Goal: Task Accomplishment & Management: Use online tool/utility

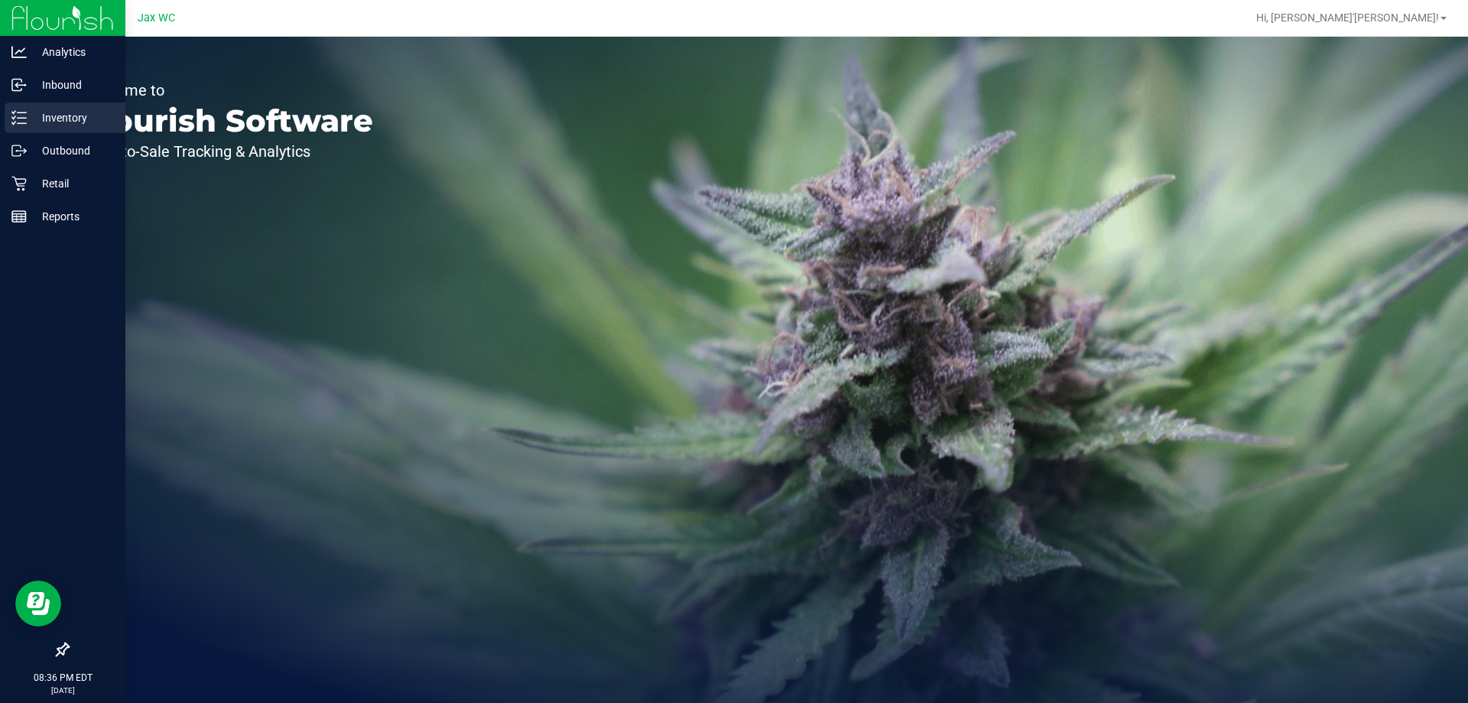
click at [49, 125] on p "Inventory" at bounding box center [73, 118] width 92 height 18
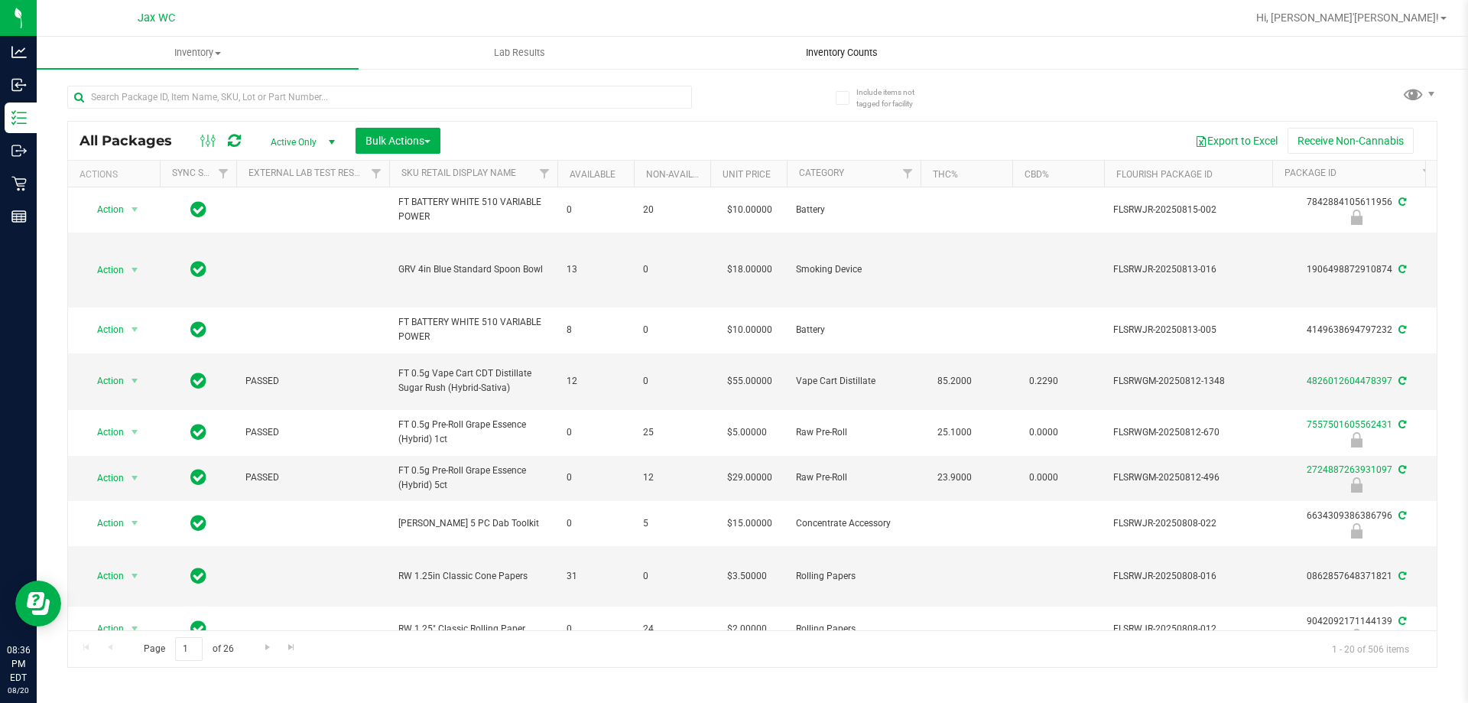
click at [826, 50] on span "Inventory Counts" at bounding box center [841, 53] width 113 height 14
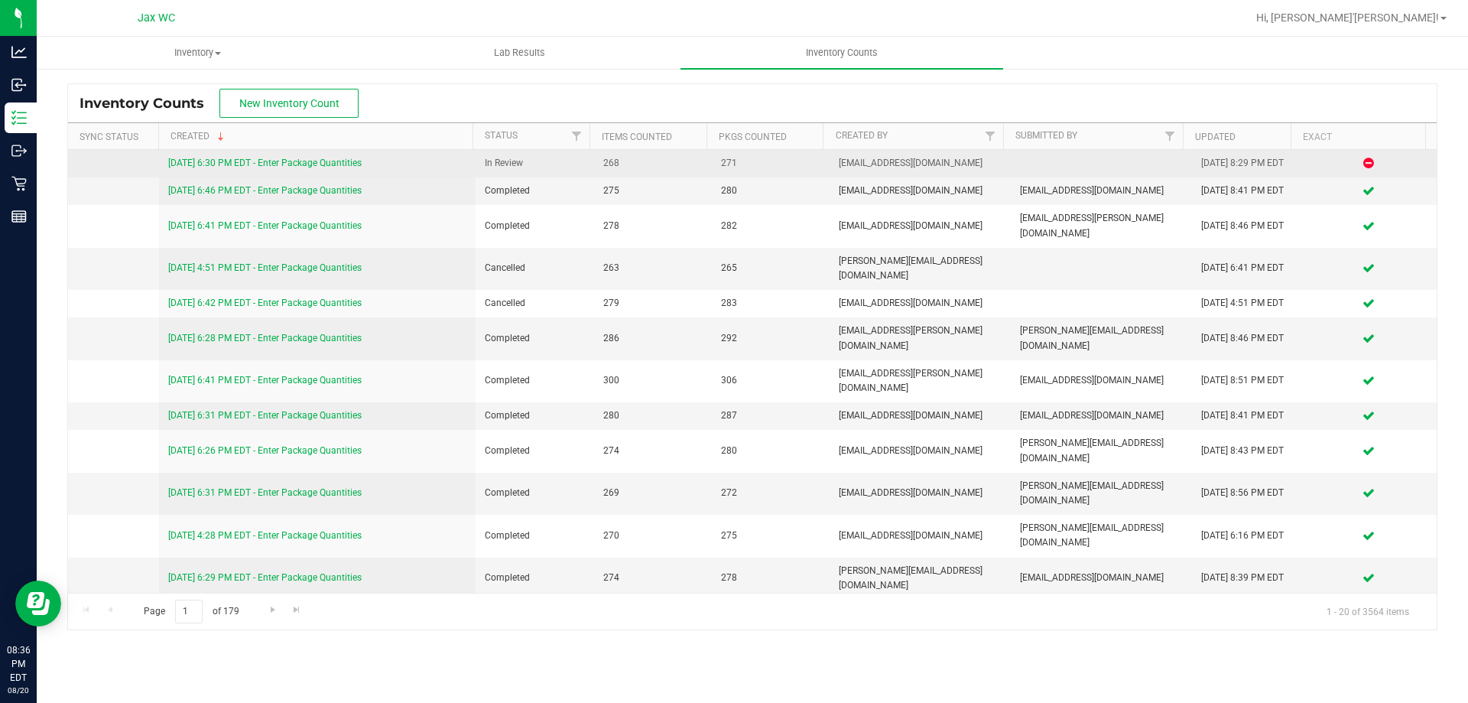
click at [287, 161] on link "8/20/25 6:30 PM EDT - Enter Package Quantities" at bounding box center [264, 163] width 193 height 11
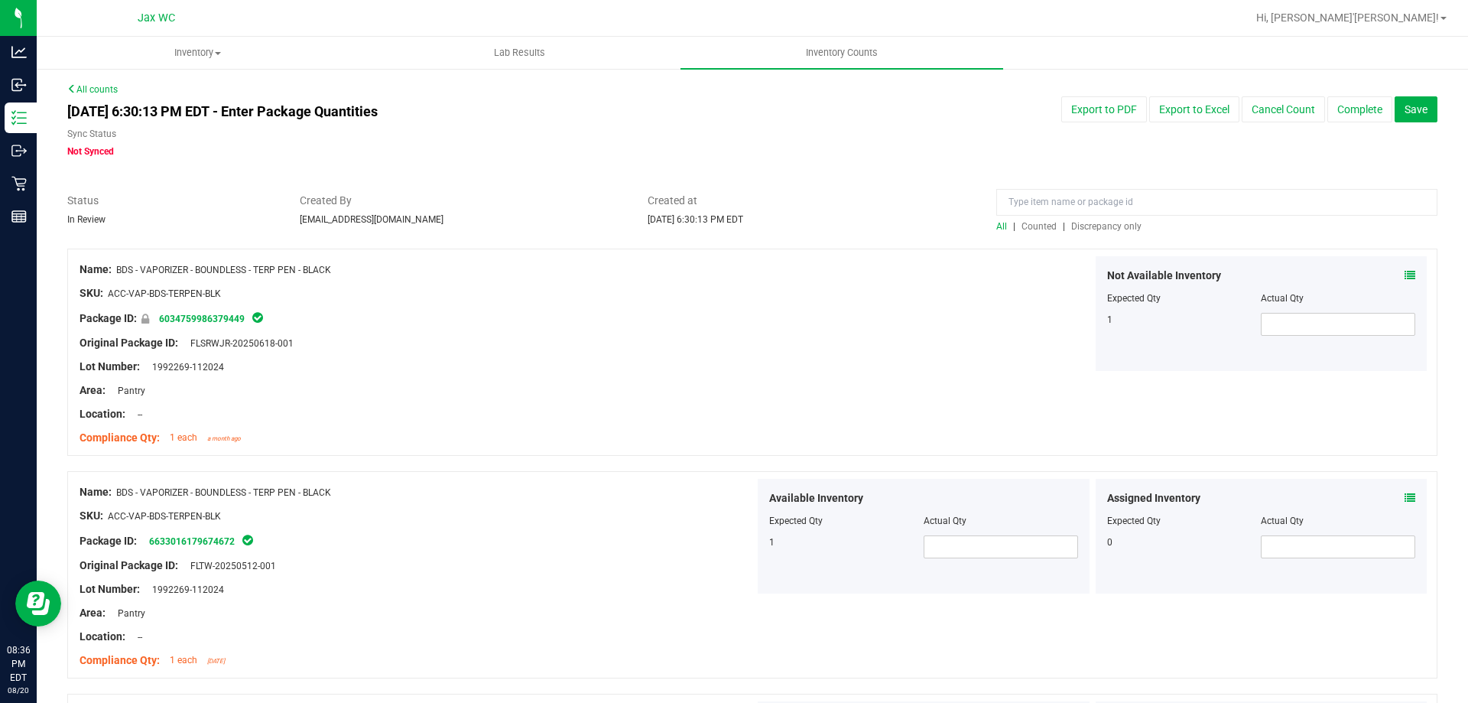
click at [1126, 229] on span "Discrepancy only" at bounding box center [1106, 226] width 70 height 11
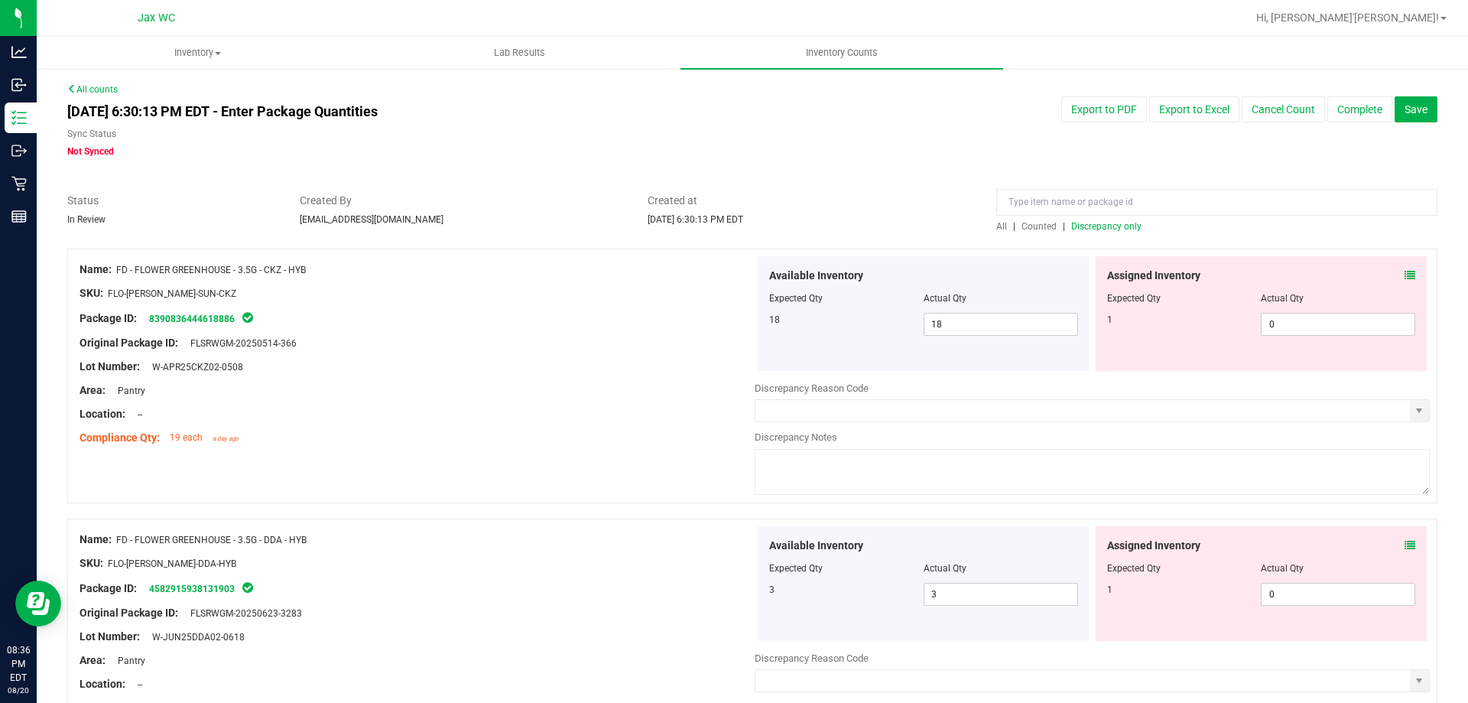
click at [1405, 278] on icon at bounding box center [1410, 275] width 11 height 11
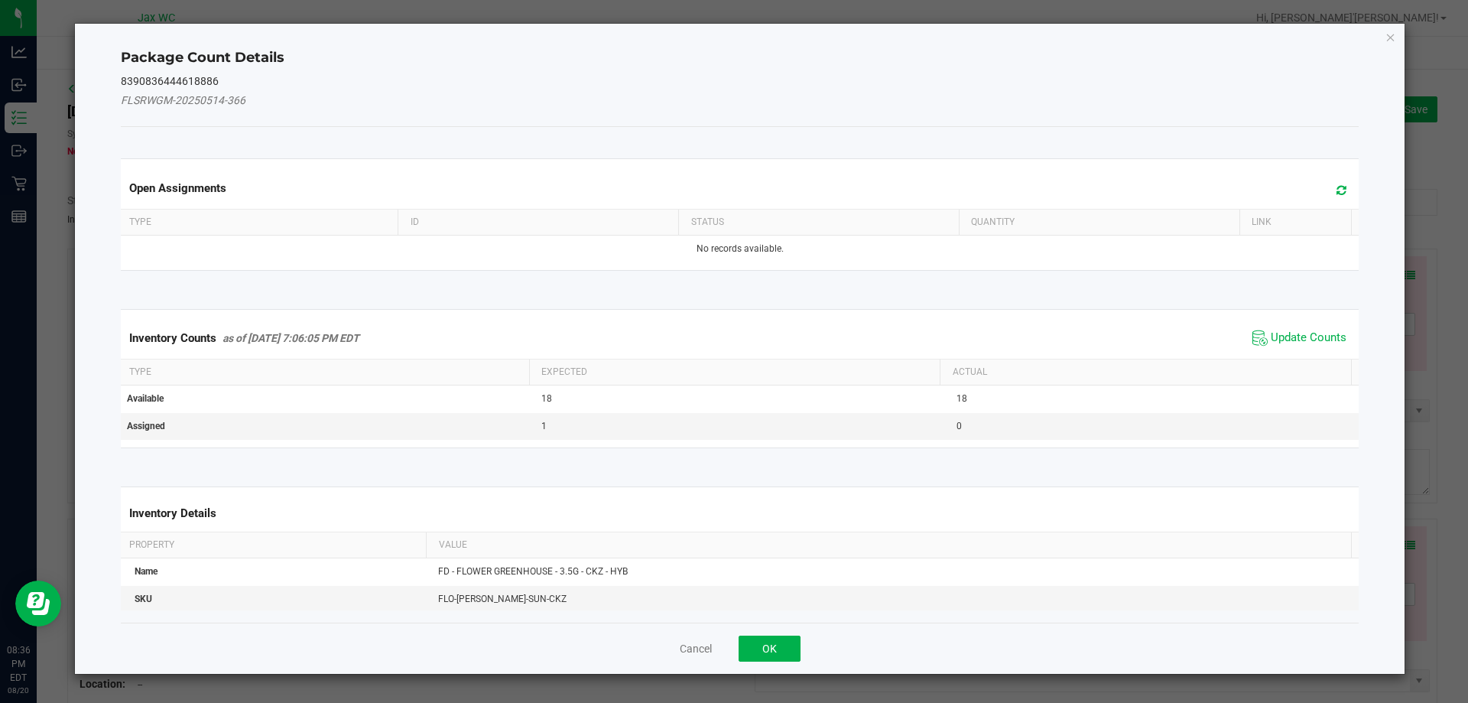
click at [1297, 322] on div "Inventory Counts as of Aug 20, 2025 7:06:05 PM EDT Update Counts" at bounding box center [740, 337] width 1245 height 41
click at [1292, 325] on div "Inventory Counts as of Aug 20, 2025 7:06:05 PM EDT Update Counts" at bounding box center [740, 337] width 1245 height 41
click at [1291, 326] on span "Update Counts" at bounding box center [1300, 337] width 102 height 23
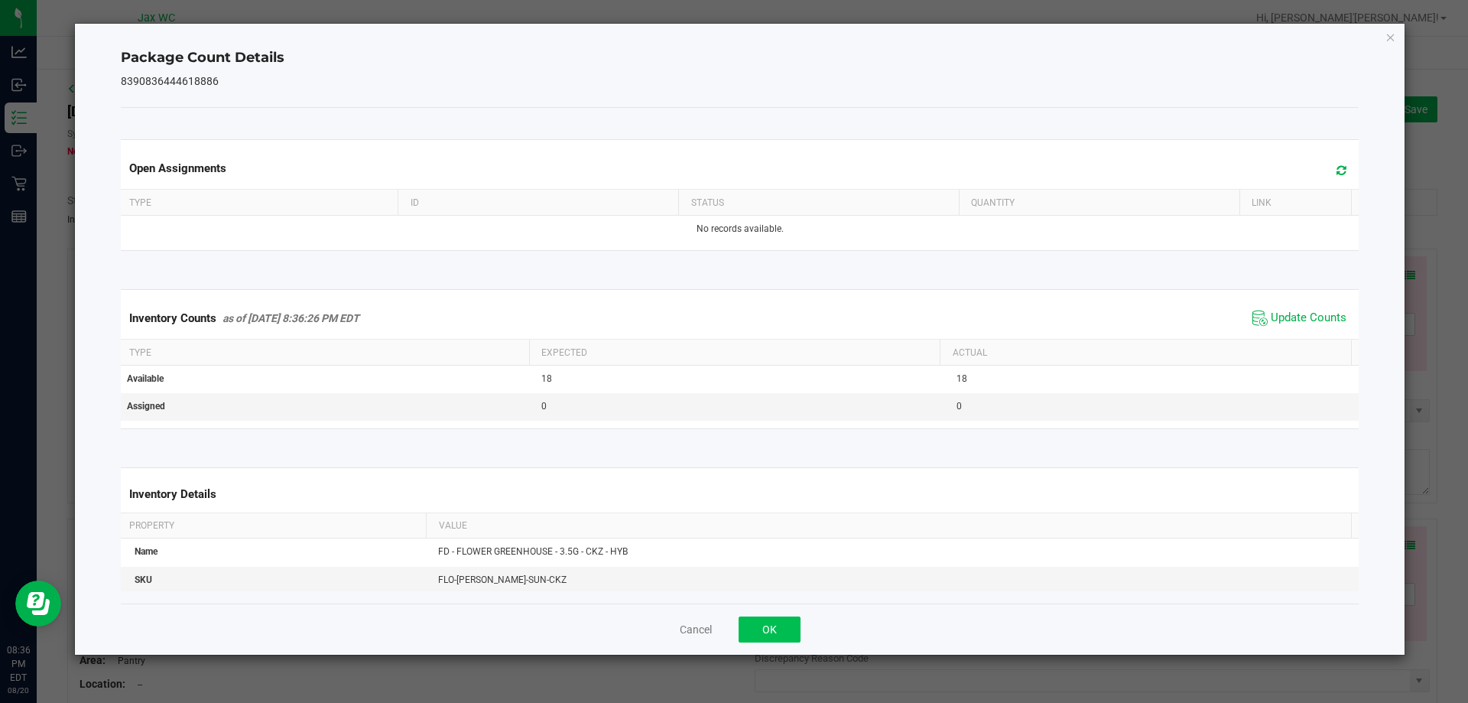
drag, startPoint x: 767, startPoint y: 646, endPoint x: 765, endPoint y: 638, distance: 8.0
click at [768, 646] on div "Cancel OK" at bounding box center [740, 628] width 1239 height 51
drag, startPoint x: 764, startPoint y: 636, endPoint x: 766, endPoint y: 627, distance: 9.5
click at [767, 634] on button "OK" at bounding box center [770, 629] width 62 height 26
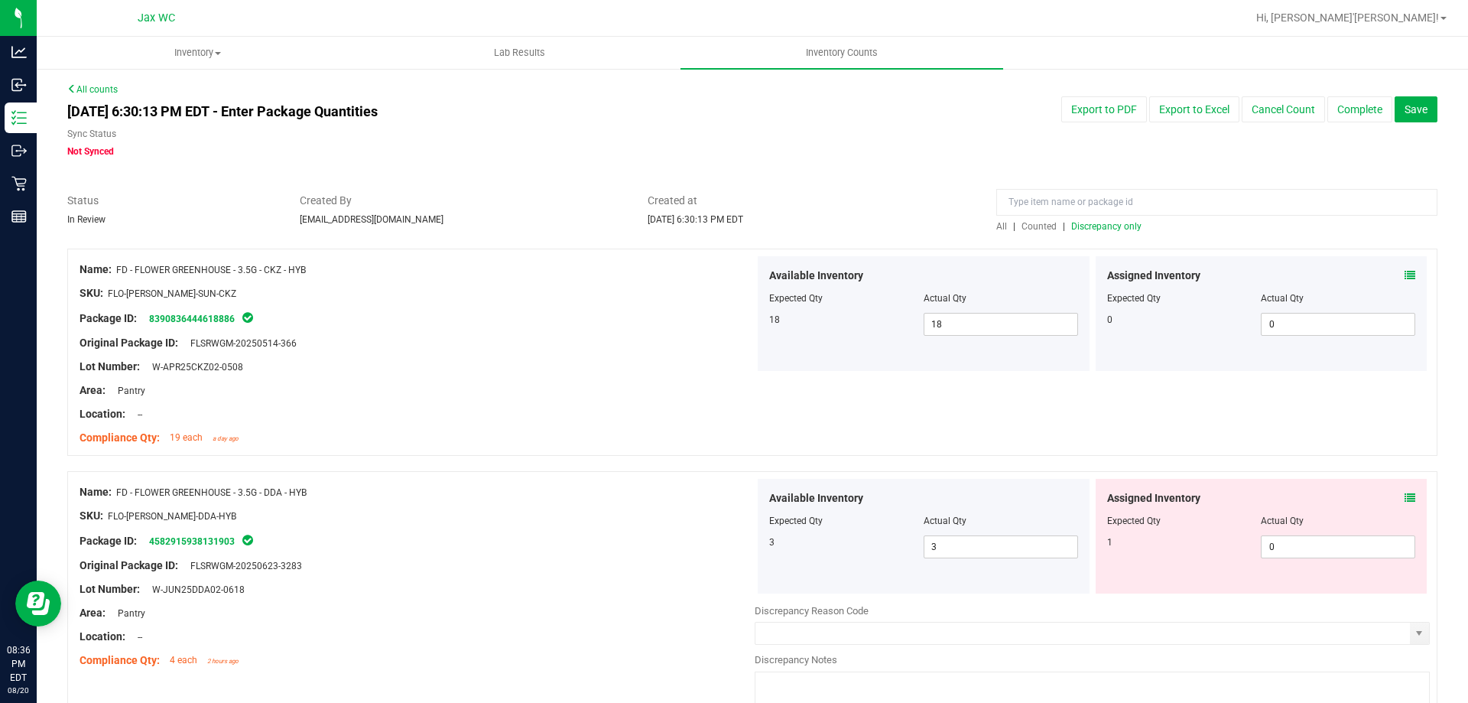
click at [1405, 499] on div "Assigned Inventory Expected Qty Actual Qty 1 0 0" at bounding box center [1262, 536] width 332 height 115
click at [1405, 496] on icon at bounding box center [1410, 497] width 11 height 11
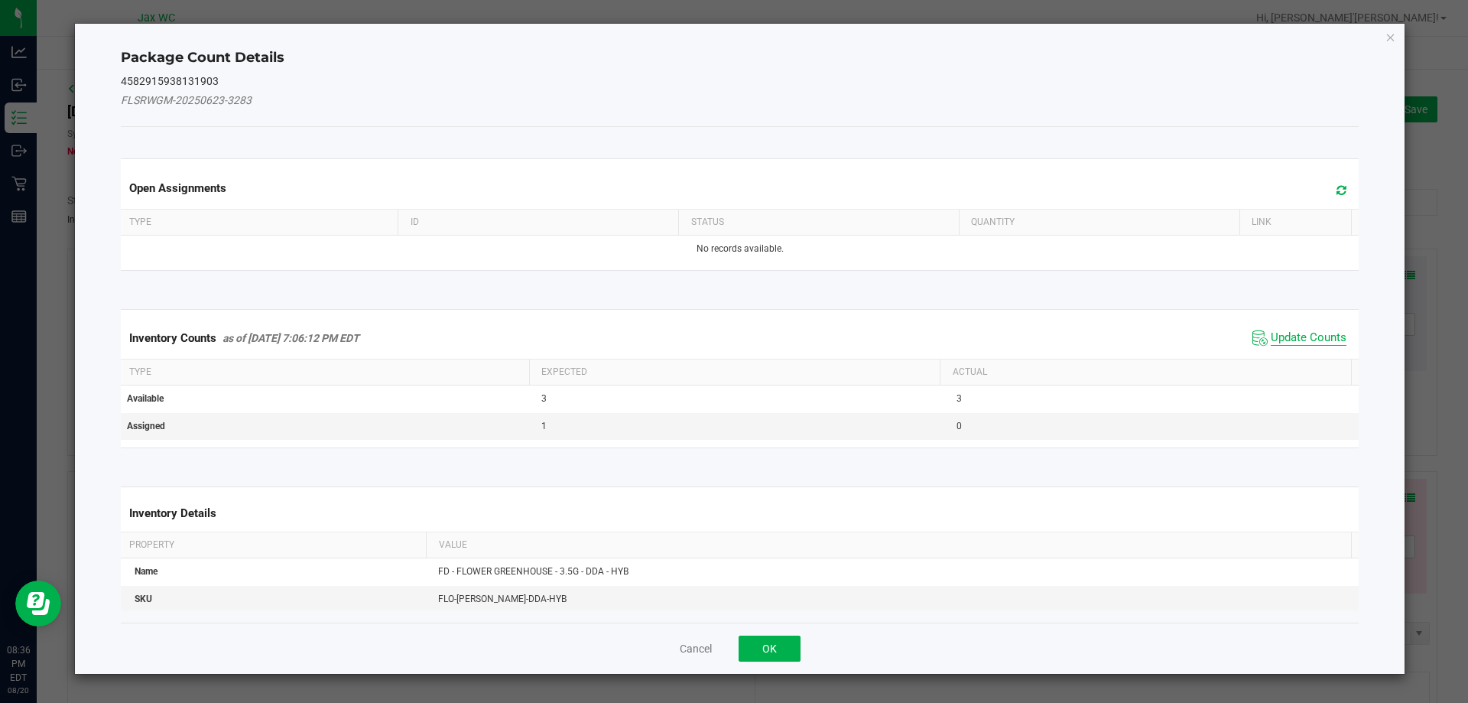
click at [1299, 343] on span "Update Counts" at bounding box center [1309, 337] width 76 height 15
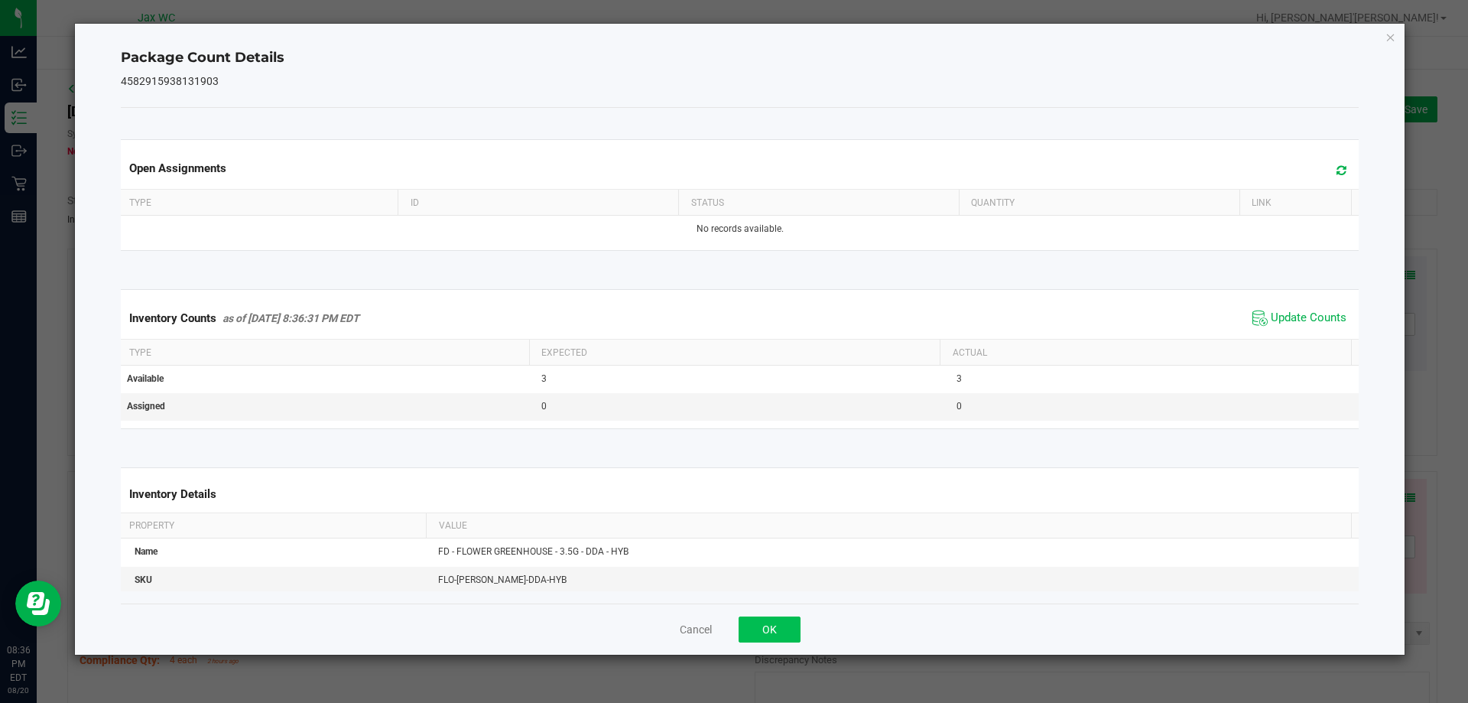
drag, startPoint x: 754, startPoint y: 644, endPoint x: 753, endPoint y: 636, distance: 7.7
click at [753, 641] on div "Cancel OK" at bounding box center [740, 628] width 1239 height 51
click at [761, 624] on button "OK" at bounding box center [770, 629] width 62 height 26
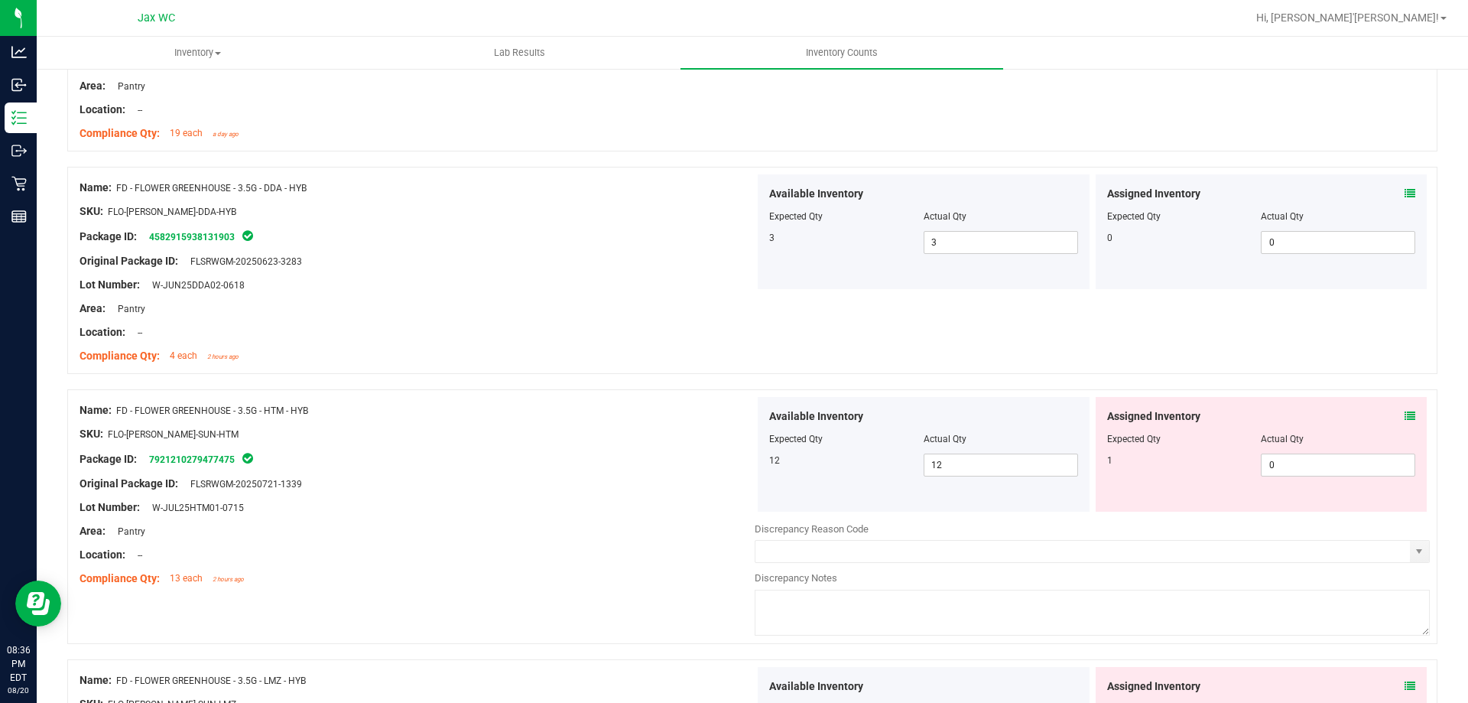
scroll to position [306, 0]
click at [1407, 413] on div "Assigned Inventory Expected Qty Actual Qty 1 0 0" at bounding box center [1262, 452] width 332 height 115
click at [1405, 413] on icon at bounding box center [1410, 414] width 11 height 11
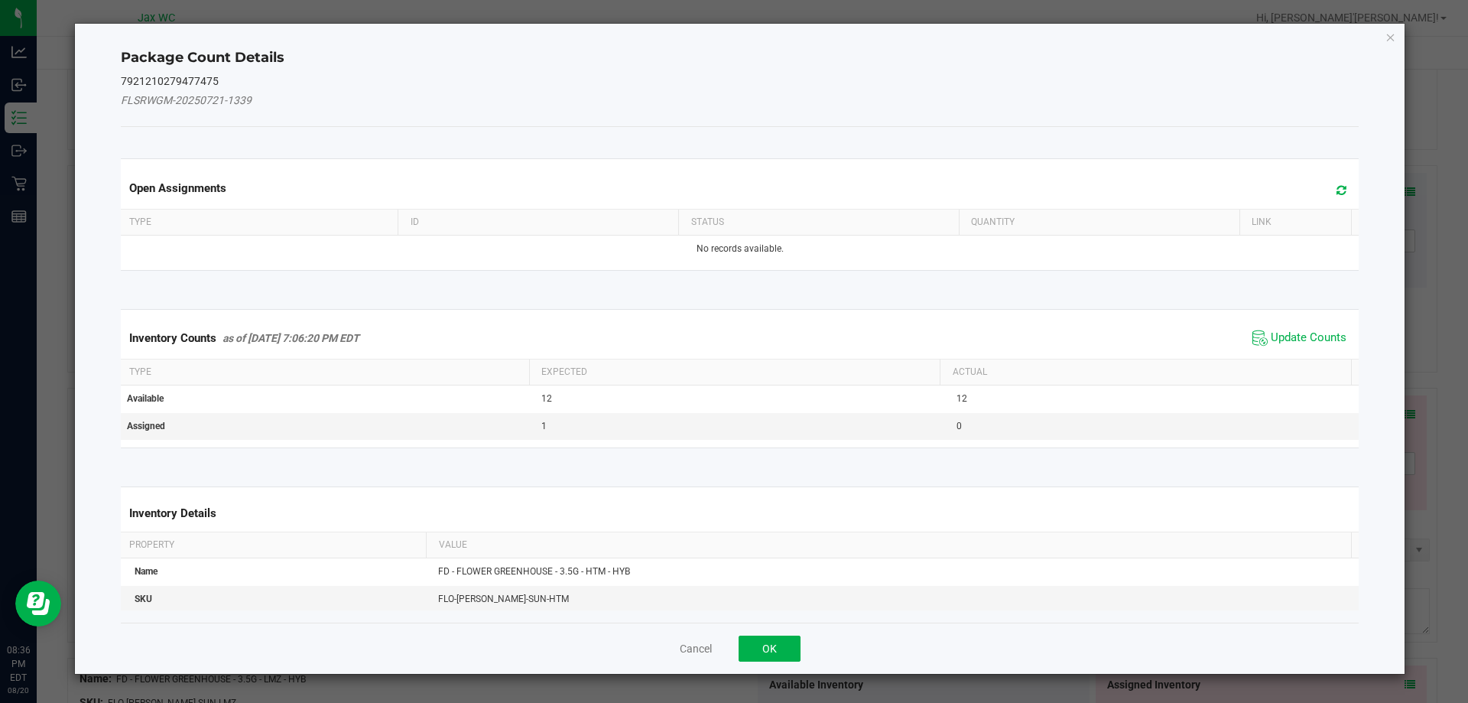
click at [1291, 326] on span "Update Counts" at bounding box center [1300, 337] width 102 height 23
click at [1286, 331] on div "Inventory Counts as of Aug 20, 2025 7:06:20 PM EDT Update Counts" at bounding box center [740, 337] width 1245 height 40
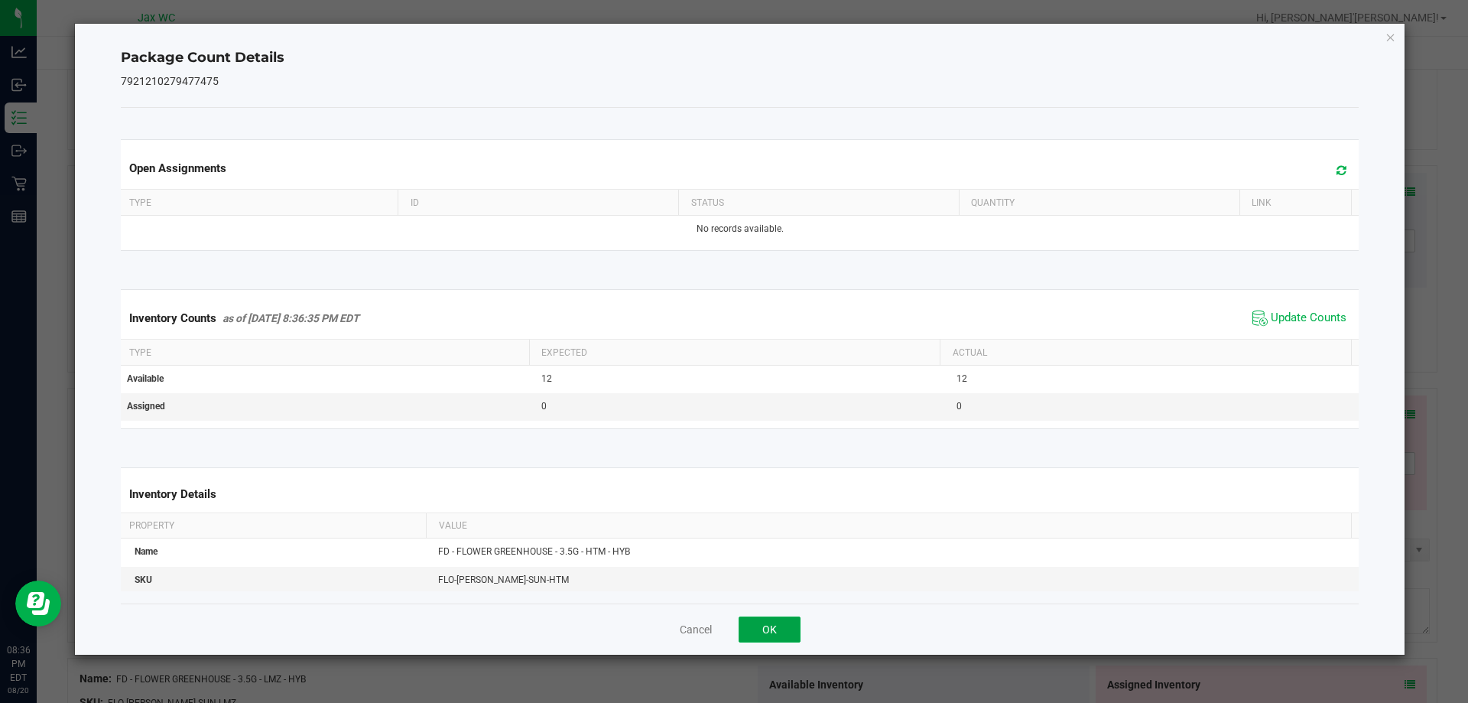
click at [761, 618] on button "OK" at bounding box center [770, 629] width 62 height 26
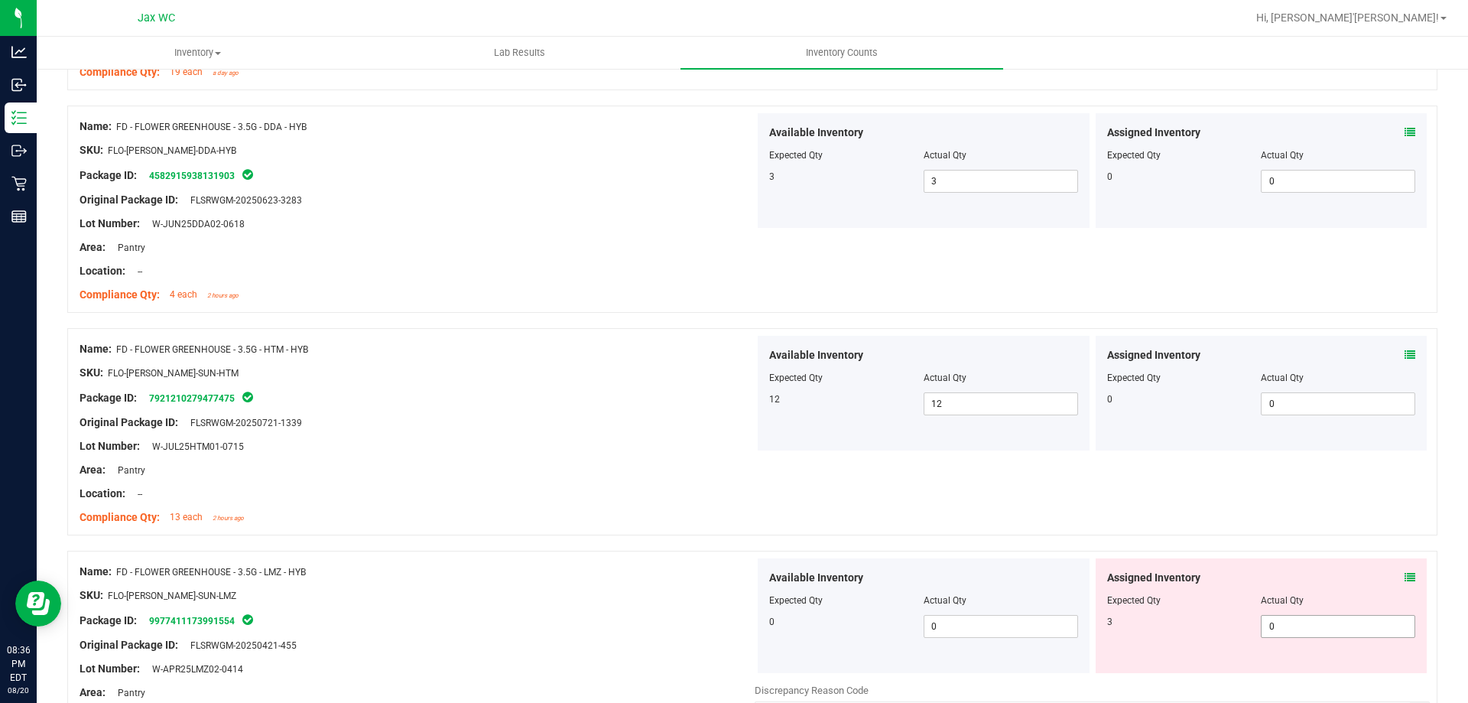
scroll to position [459, 0]
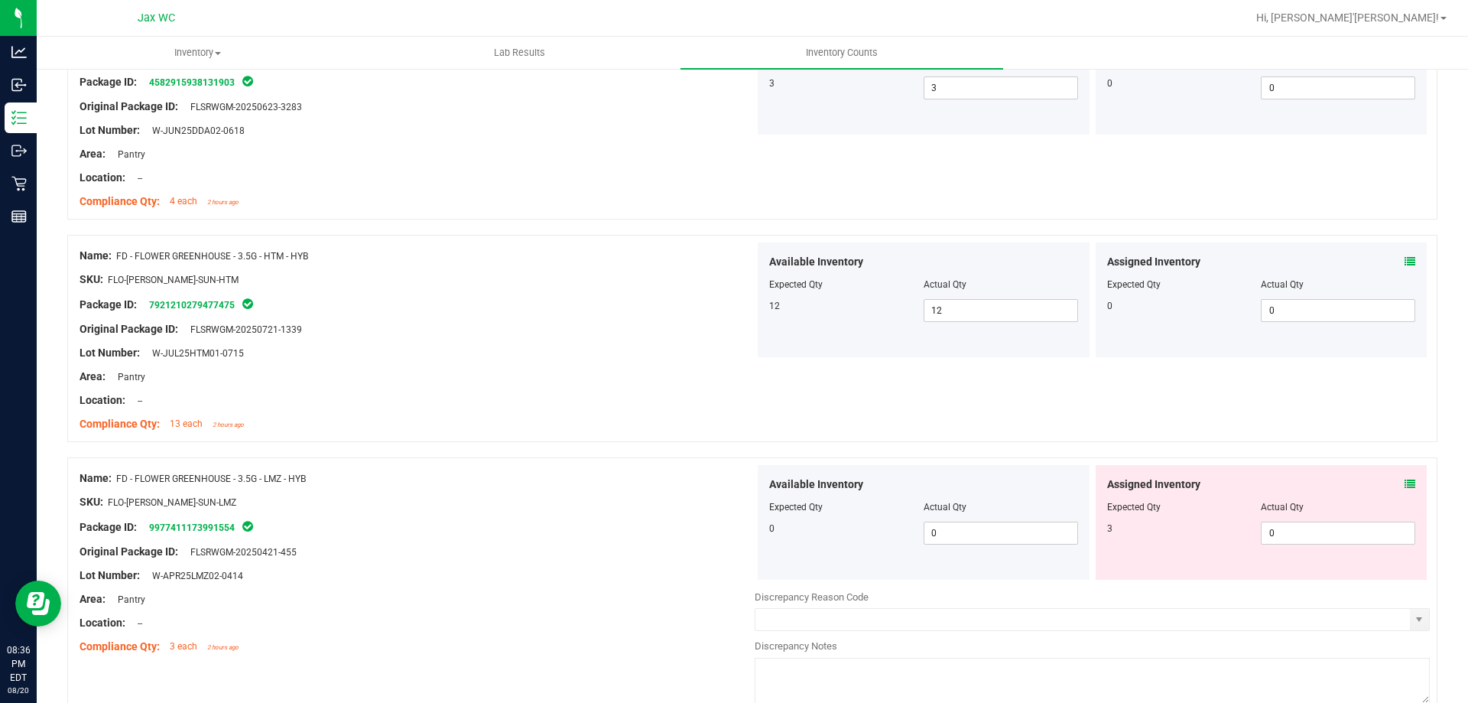
click at [1405, 483] on div "Assigned Inventory Expected Qty Actual Qty 3 0 0" at bounding box center [1262, 522] width 332 height 115
click at [1405, 482] on icon at bounding box center [1410, 484] width 11 height 11
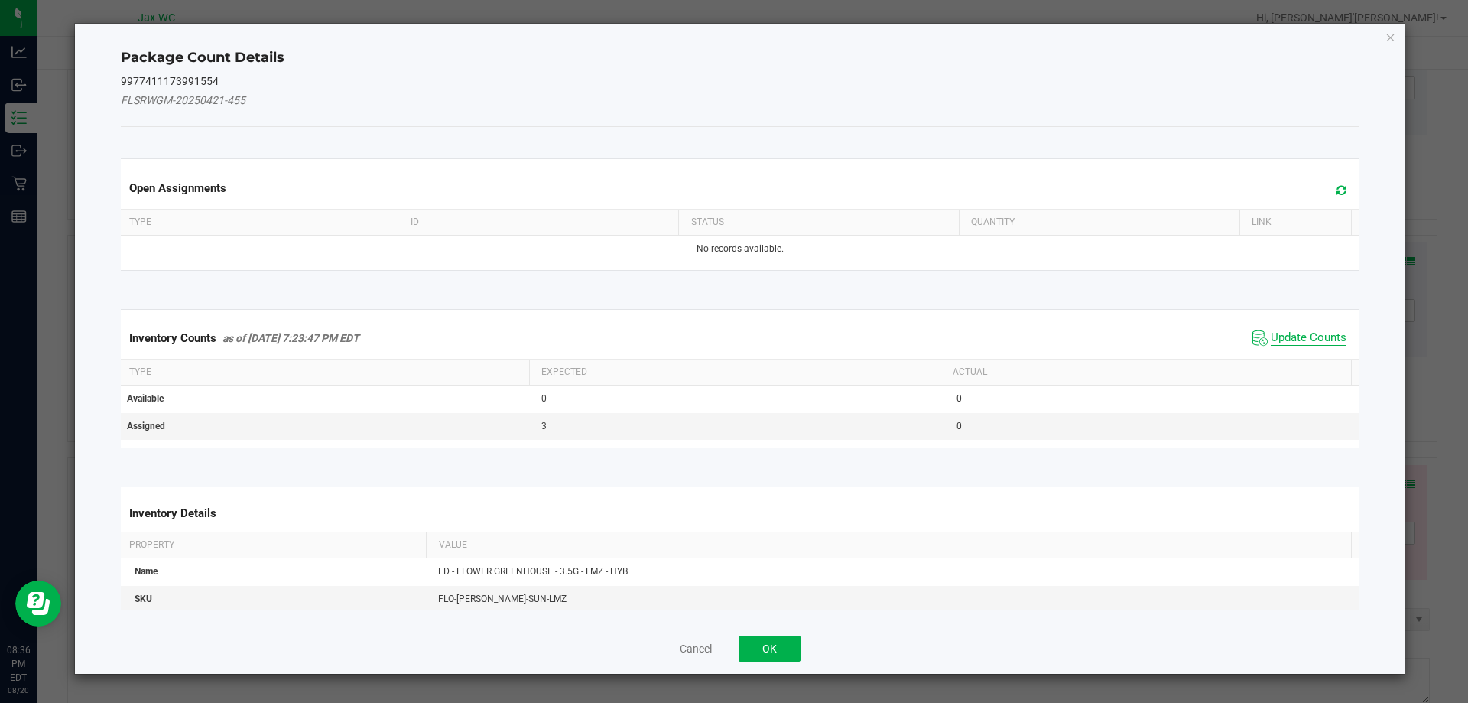
click at [1296, 340] on span "Update Counts" at bounding box center [1309, 337] width 76 height 15
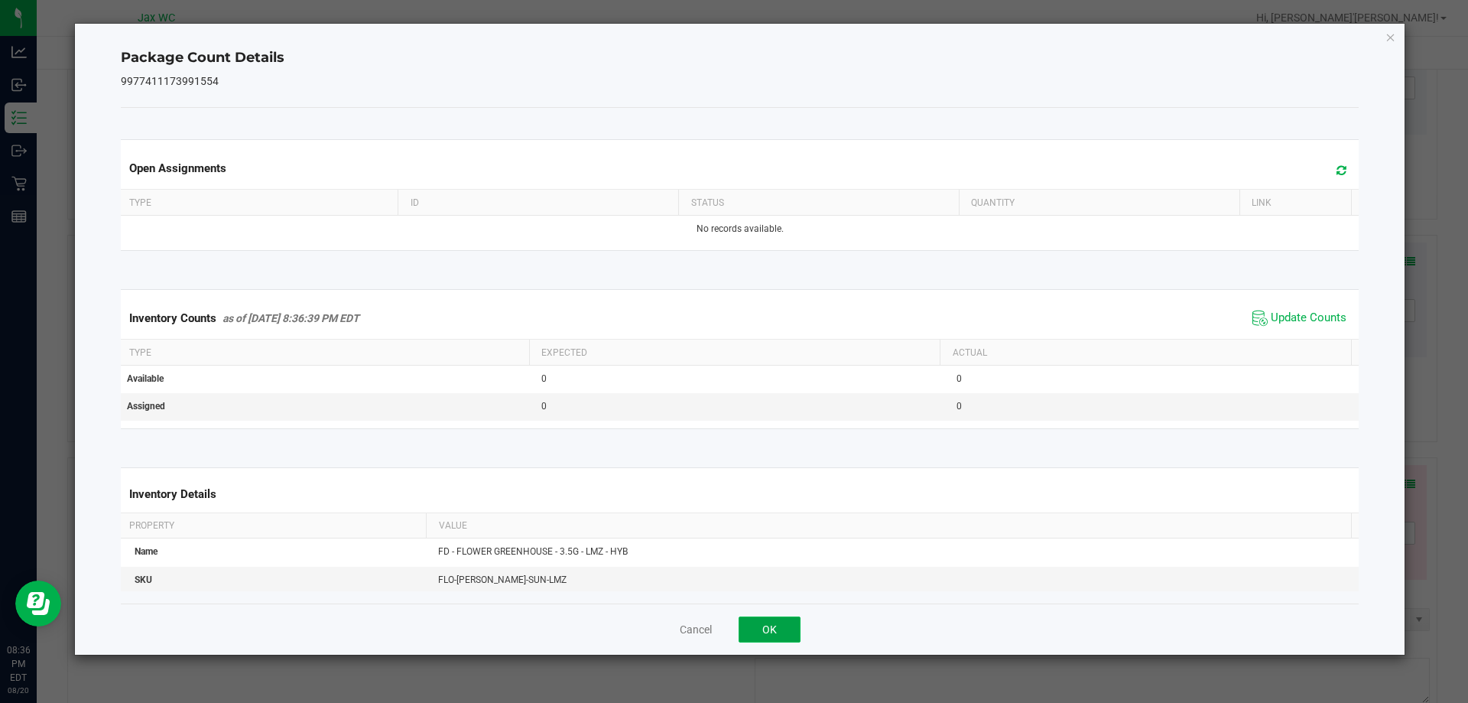
click at [779, 629] on button "OK" at bounding box center [770, 629] width 62 height 26
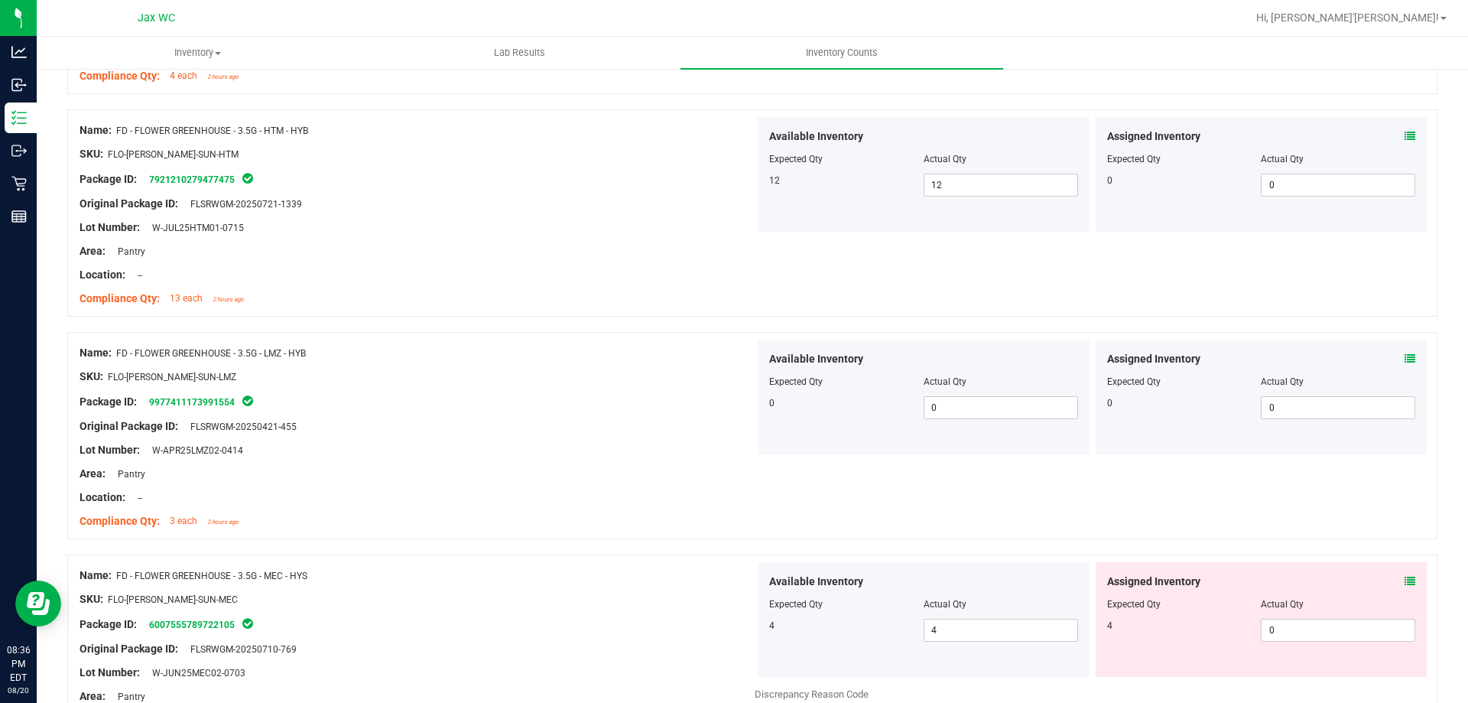
scroll to position [841, 0]
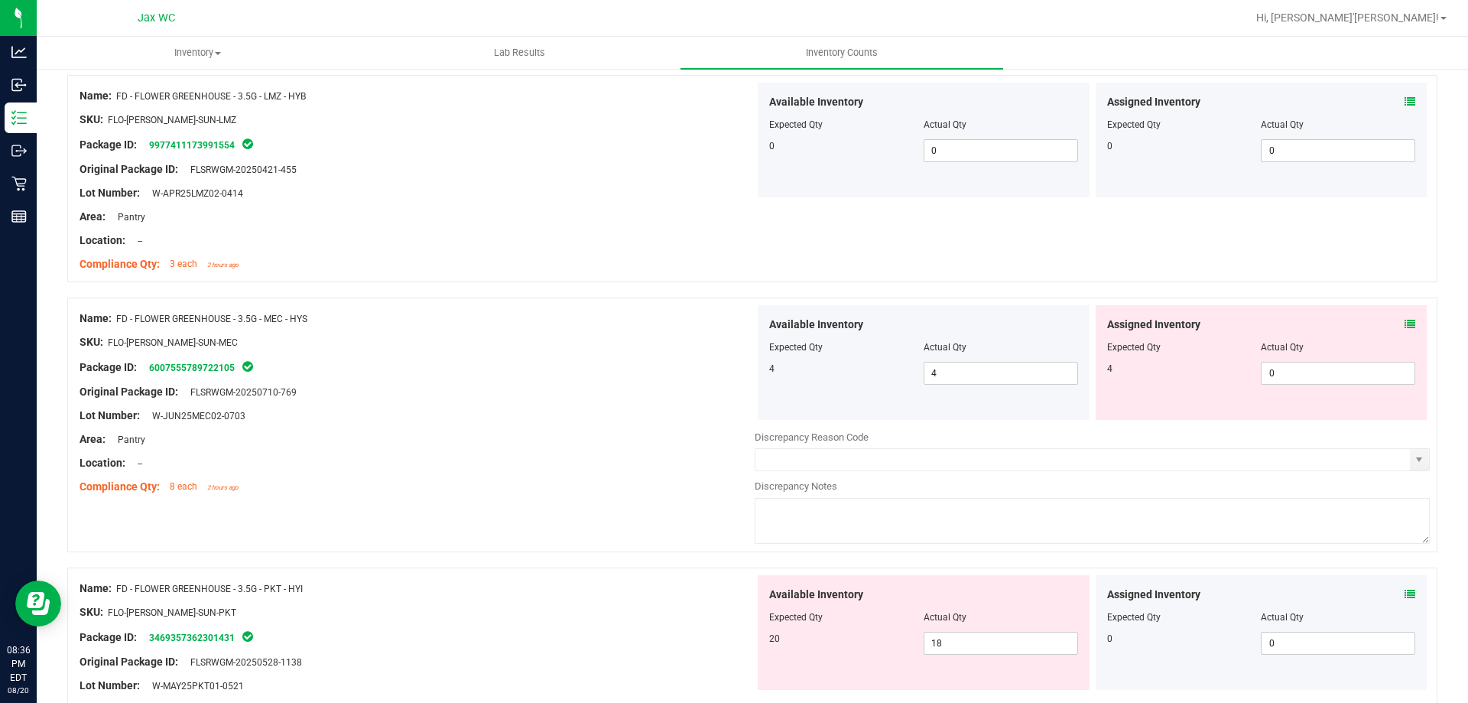
click at [1405, 323] on icon at bounding box center [1410, 324] width 11 height 11
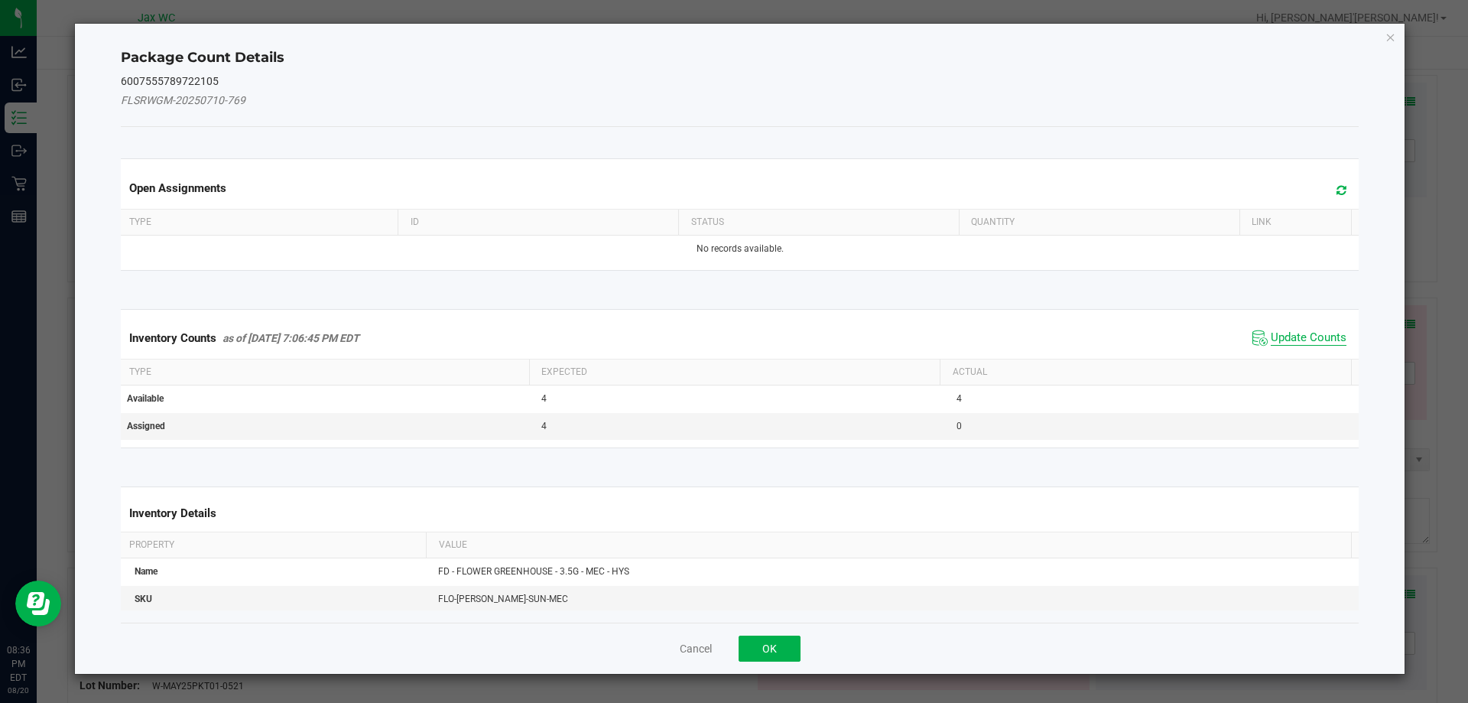
click at [1295, 337] on span "Update Counts" at bounding box center [1309, 337] width 76 height 15
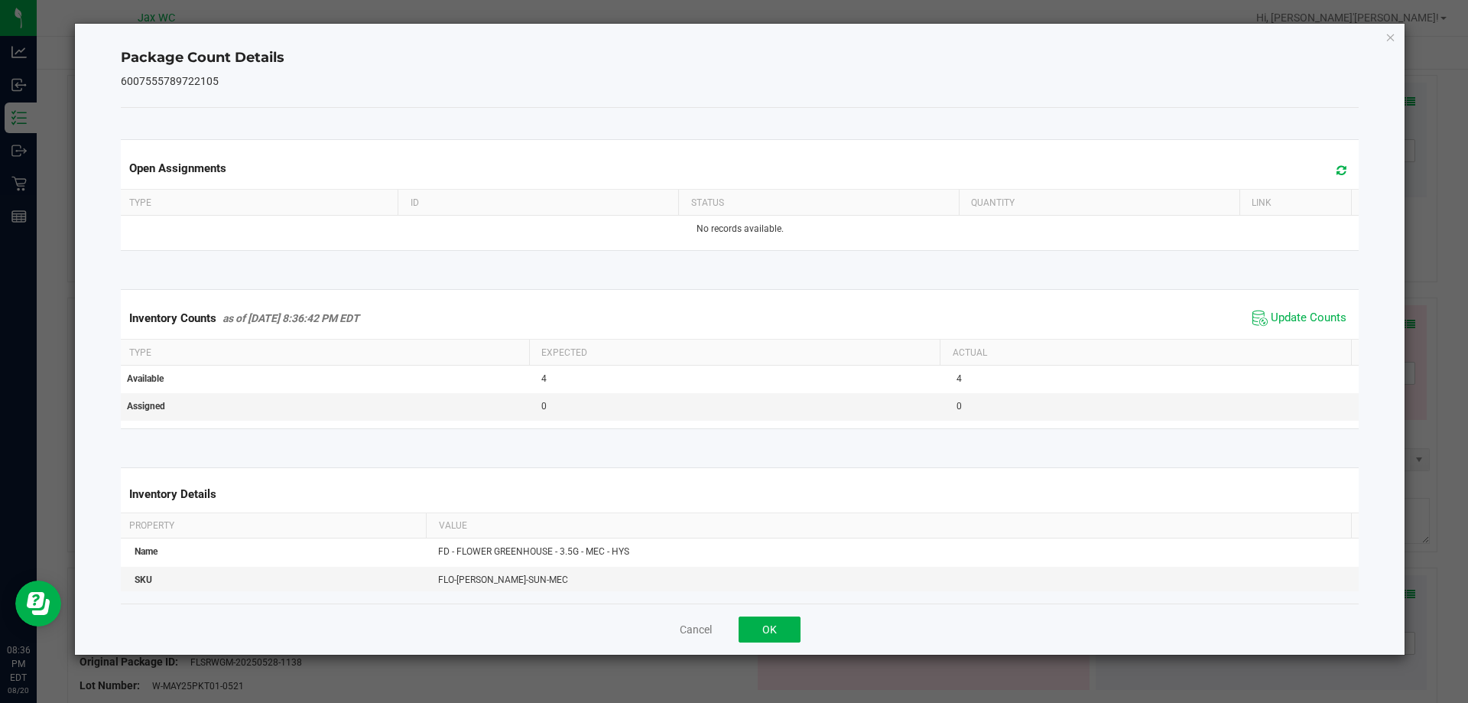
click at [762, 615] on div "Cancel OK" at bounding box center [740, 628] width 1239 height 51
drag, startPoint x: 782, startPoint y: 608, endPoint x: 765, endPoint y: 620, distance: 21.4
click at [777, 614] on div "Cancel OK" at bounding box center [740, 628] width 1239 height 51
click at [765, 620] on button "OK" at bounding box center [770, 629] width 62 height 26
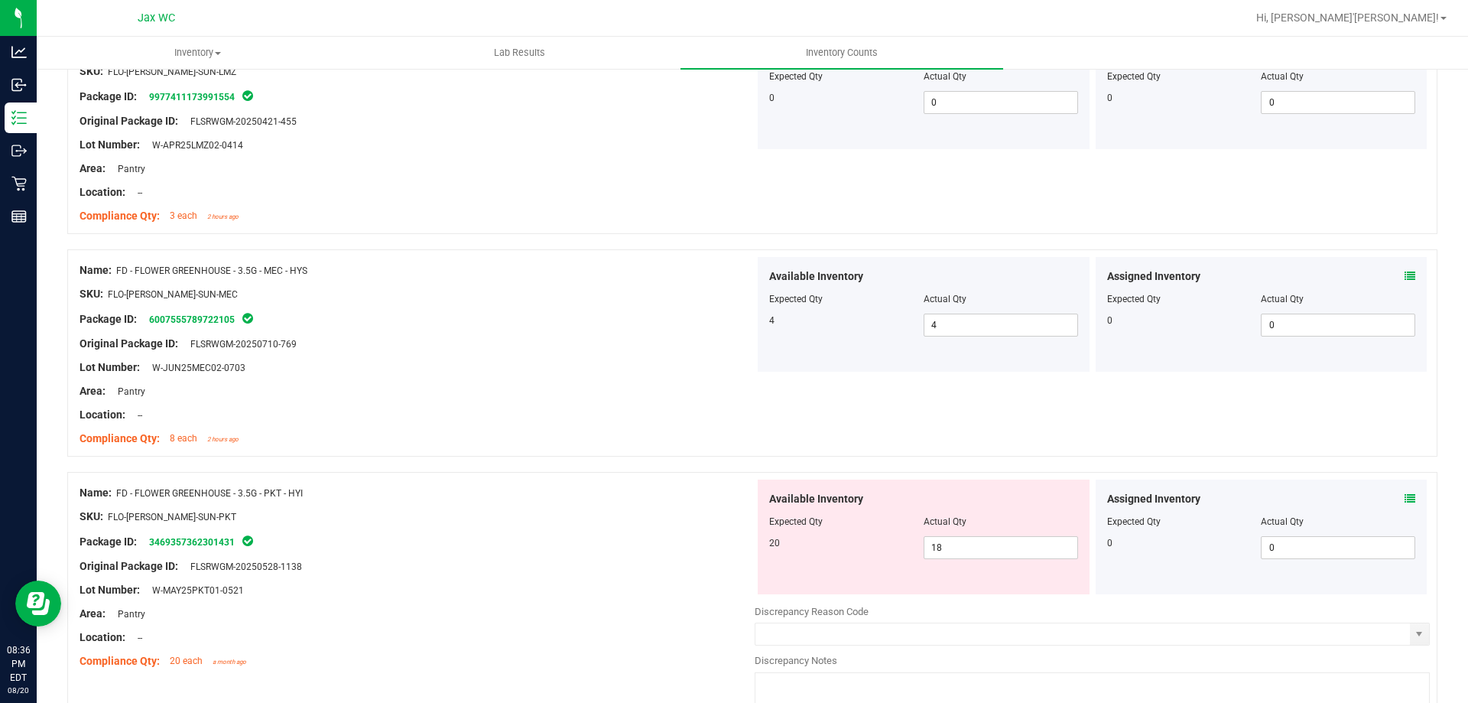
scroll to position [1147, 0]
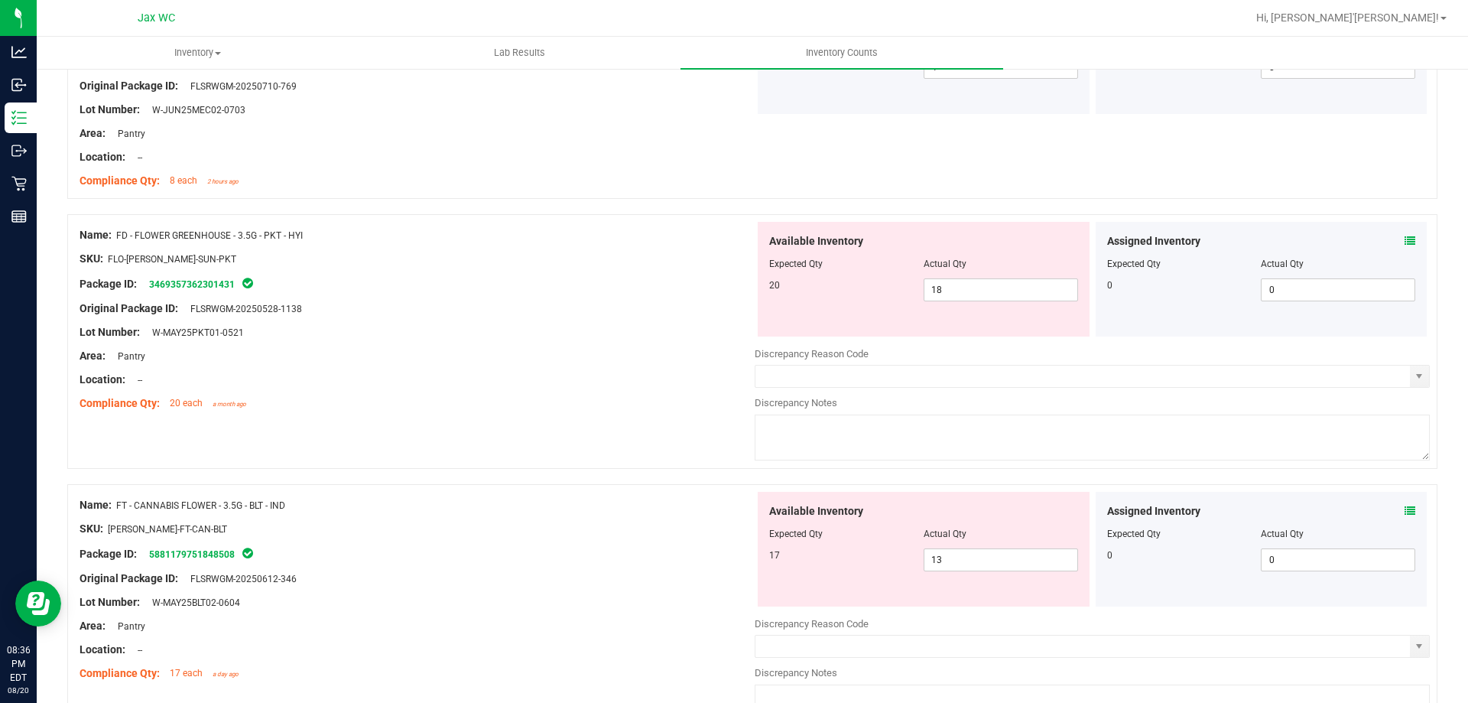
click at [1392, 236] on div "Assigned Inventory" at bounding box center [1261, 241] width 309 height 16
click at [1404, 242] on div "Assigned Inventory Expected Qty Actual Qty 0 0 0" at bounding box center [1262, 279] width 332 height 115
click at [1405, 238] on icon at bounding box center [1410, 241] width 11 height 11
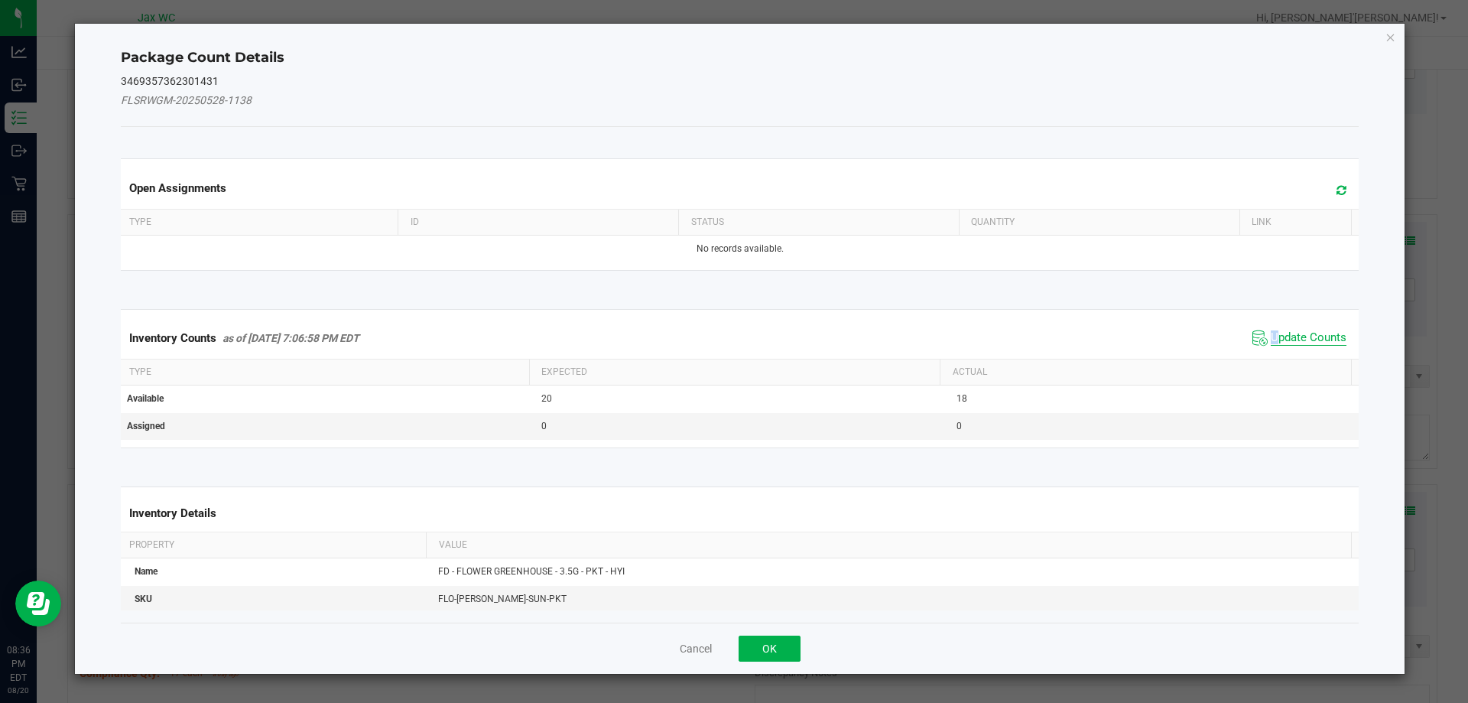
click at [1271, 339] on span "Update Counts" at bounding box center [1309, 337] width 76 height 15
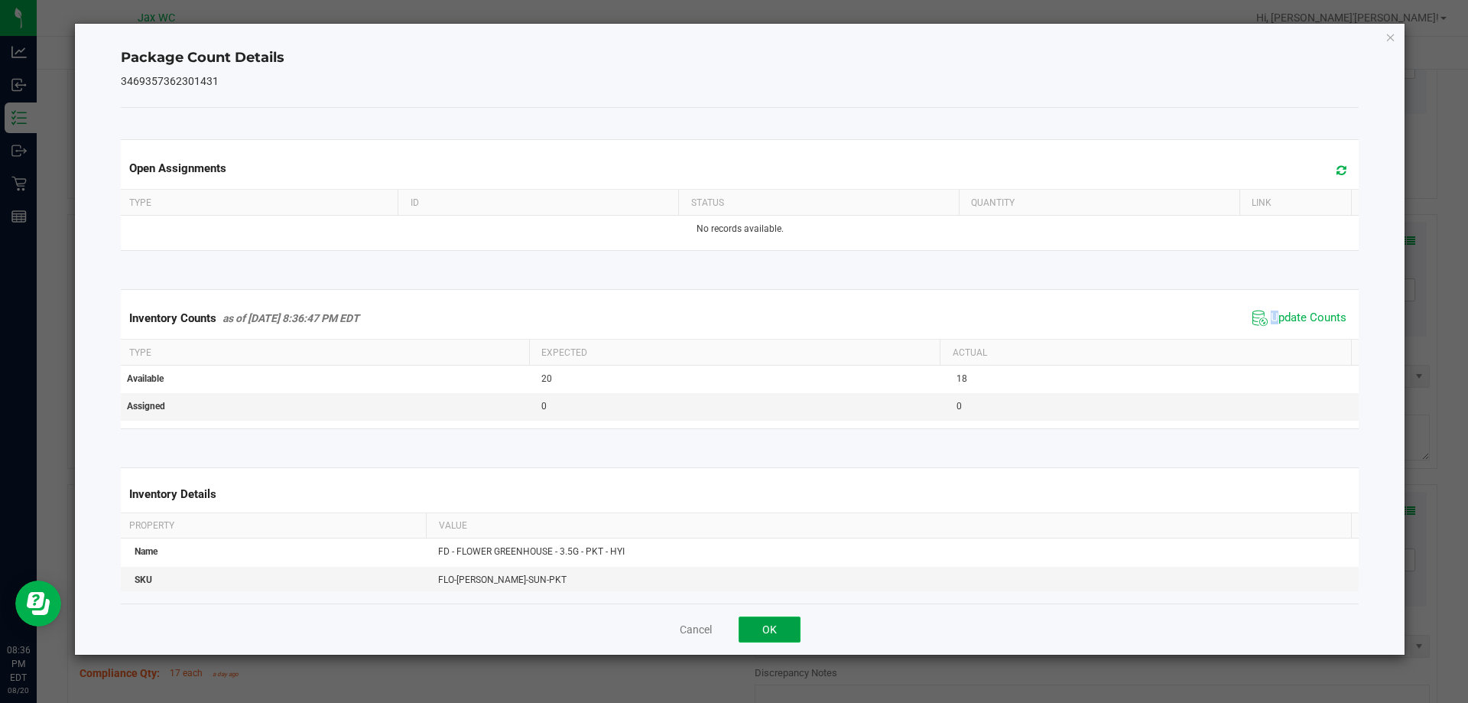
click at [762, 619] on button "OK" at bounding box center [770, 629] width 62 height 26
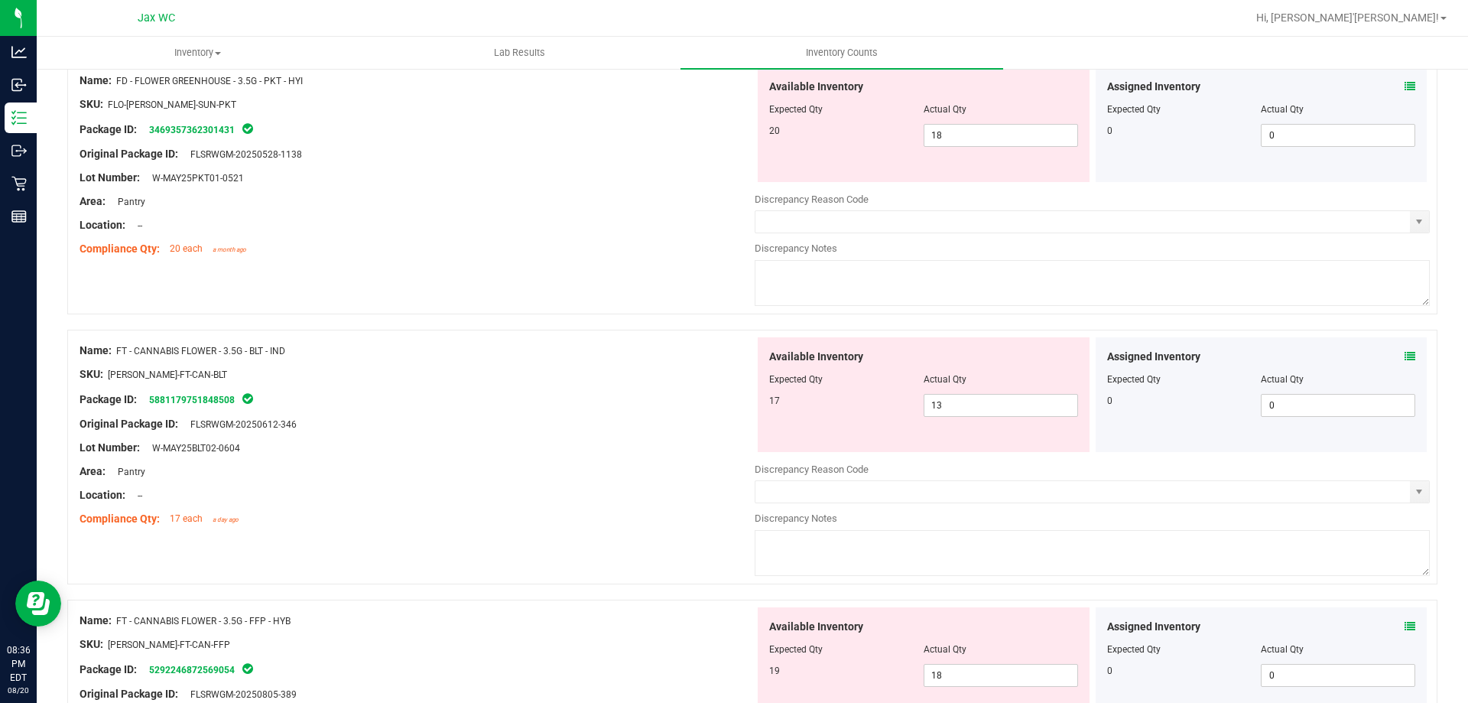
scroll to position [1300, 0]
click at [1405, 356] on icon at bounding box center [1410, 357] width 11 height 11
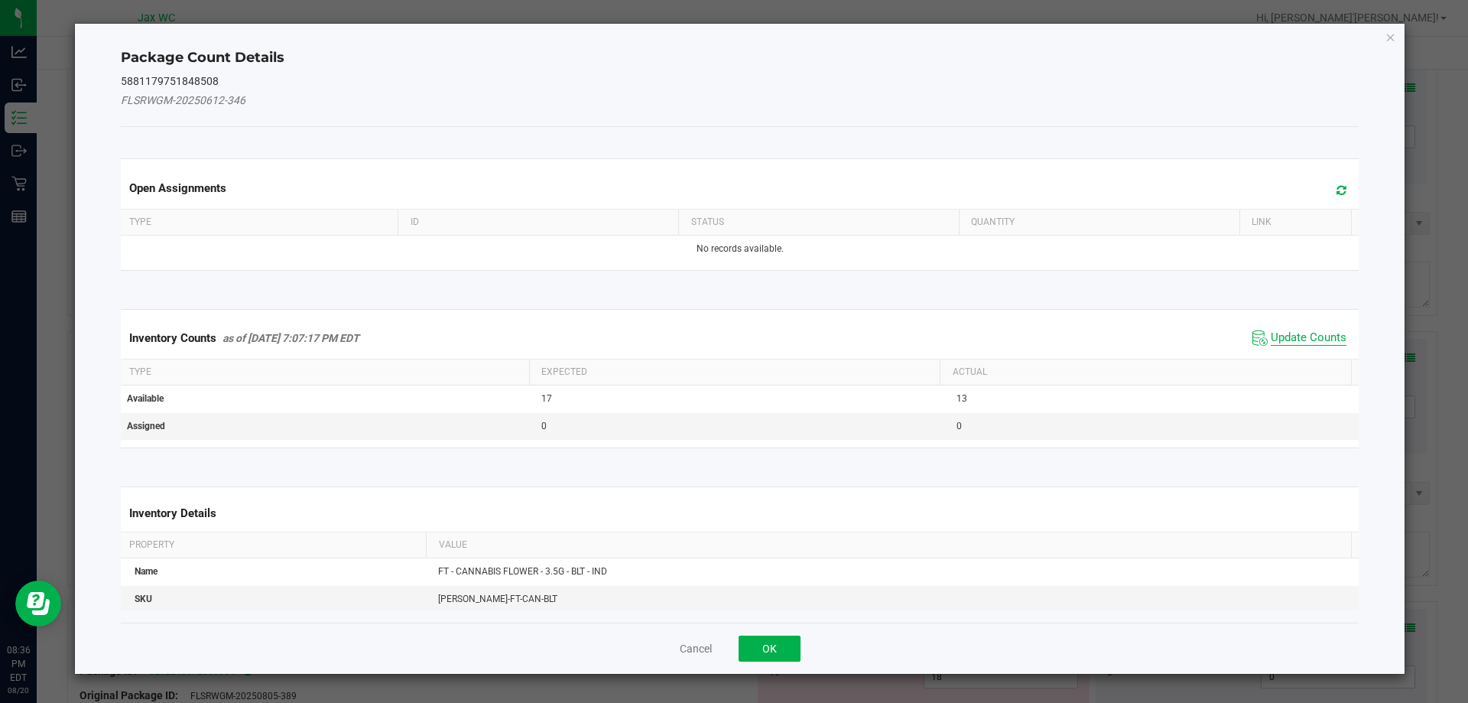
click at [1300, 343] on span "Update Counts" at bounding box center [1309, 337] width 76 height 15
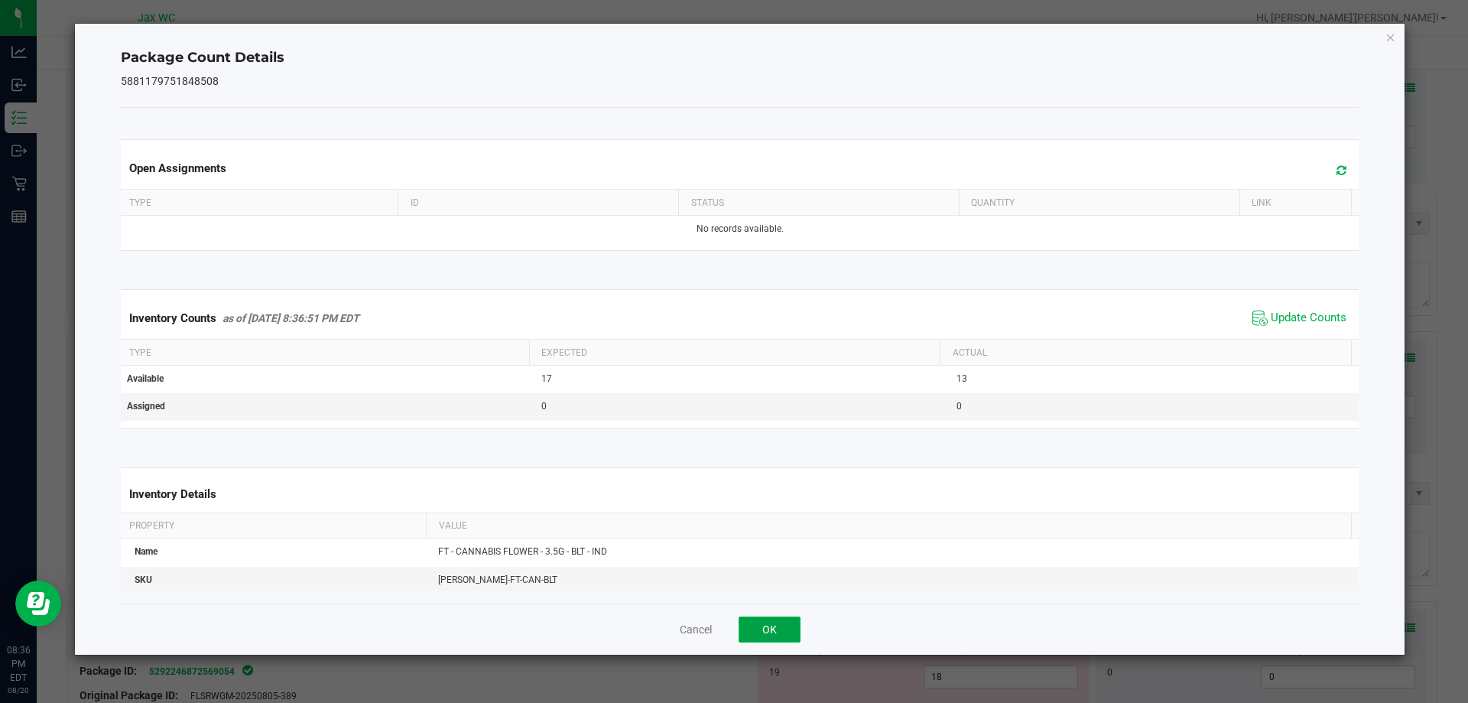
click at [783, 623] on button "OK" at bounding box center [770, 629] width 62 height 26
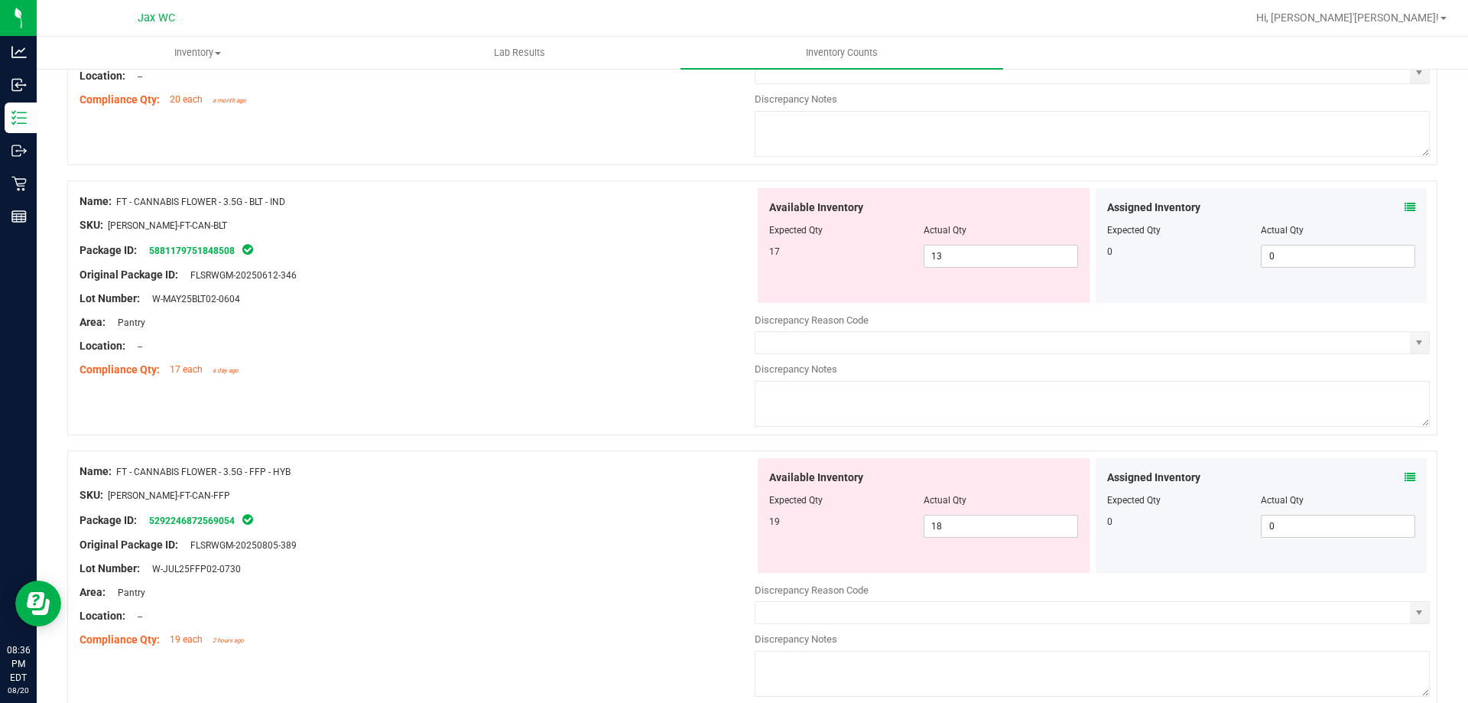
scroll to position [1453, 0]
click at [1405, 471] on icon at bounding box center [1410, 474] width 11 height 11
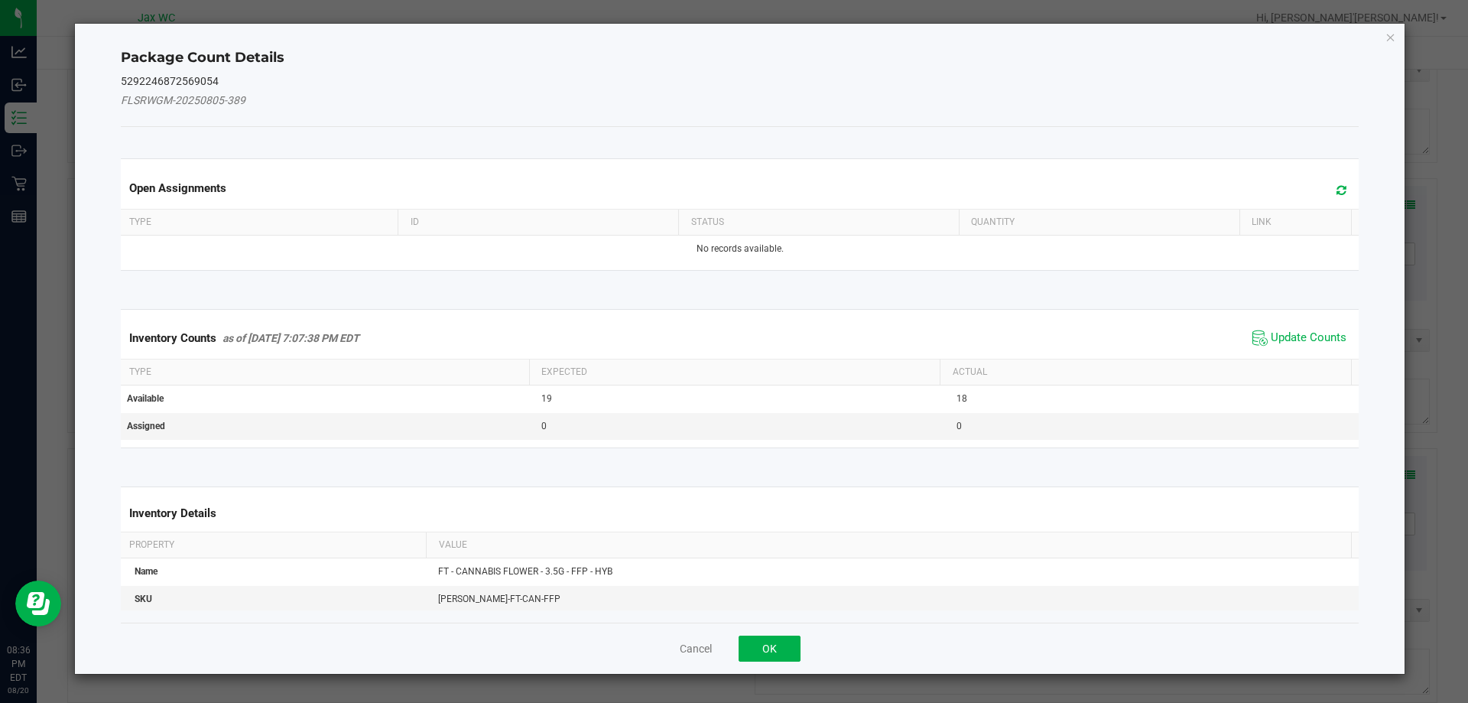
click at [1259, 336] on span "Update Counts" at bounding box center [1300, 337] width 102 height 23
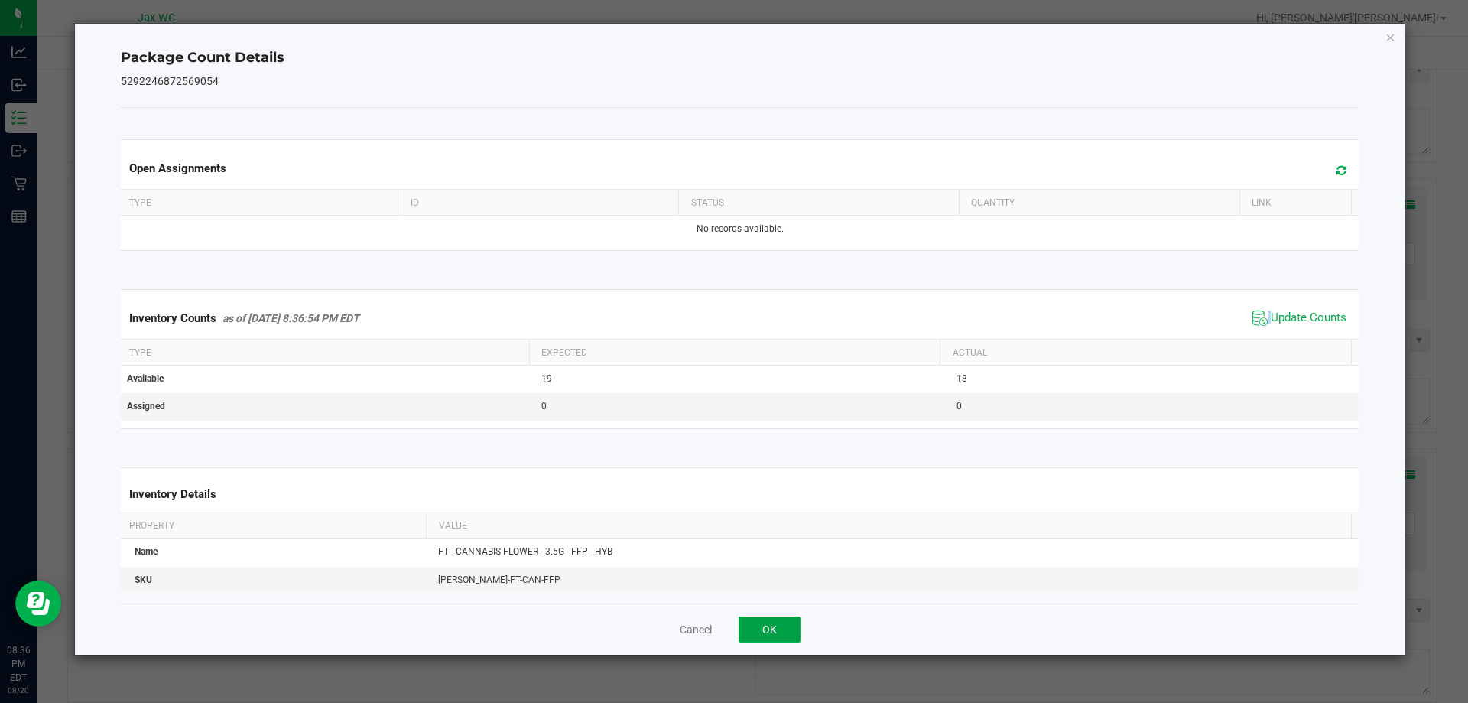
click at [778, 625] on button "OK" at bounding box center [770, 629] width 62 height 26
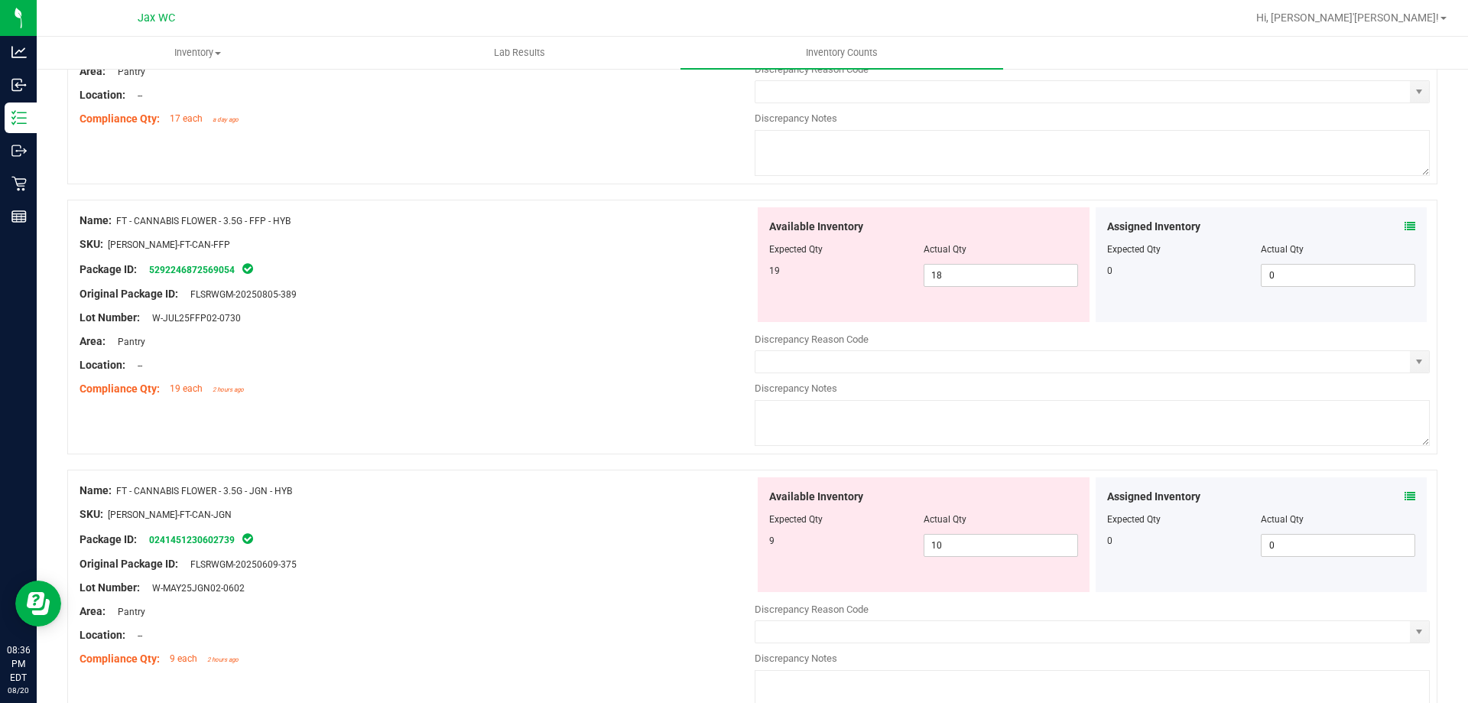
scroll to position [1759, 0]
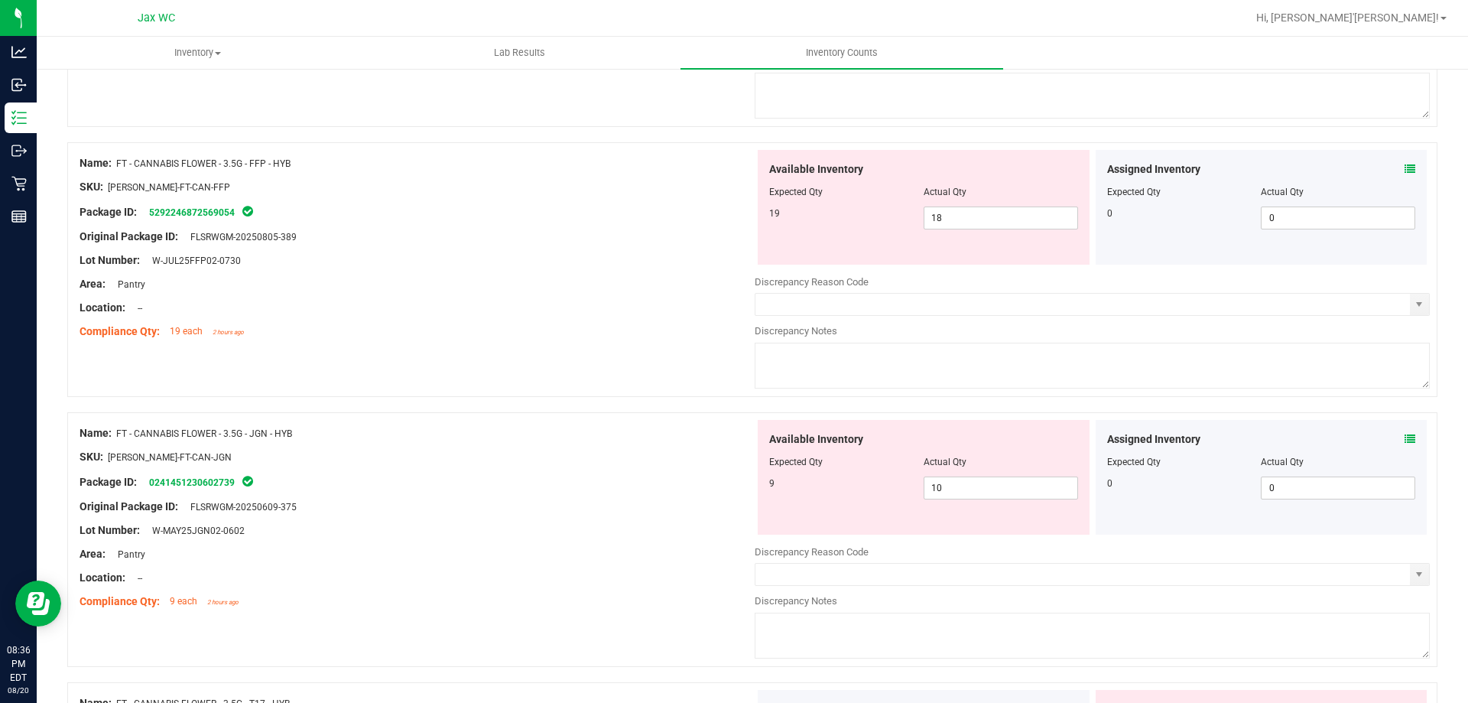
click at [1405, 438] on icon at bounding box center [1410, 439] width 11 height 11
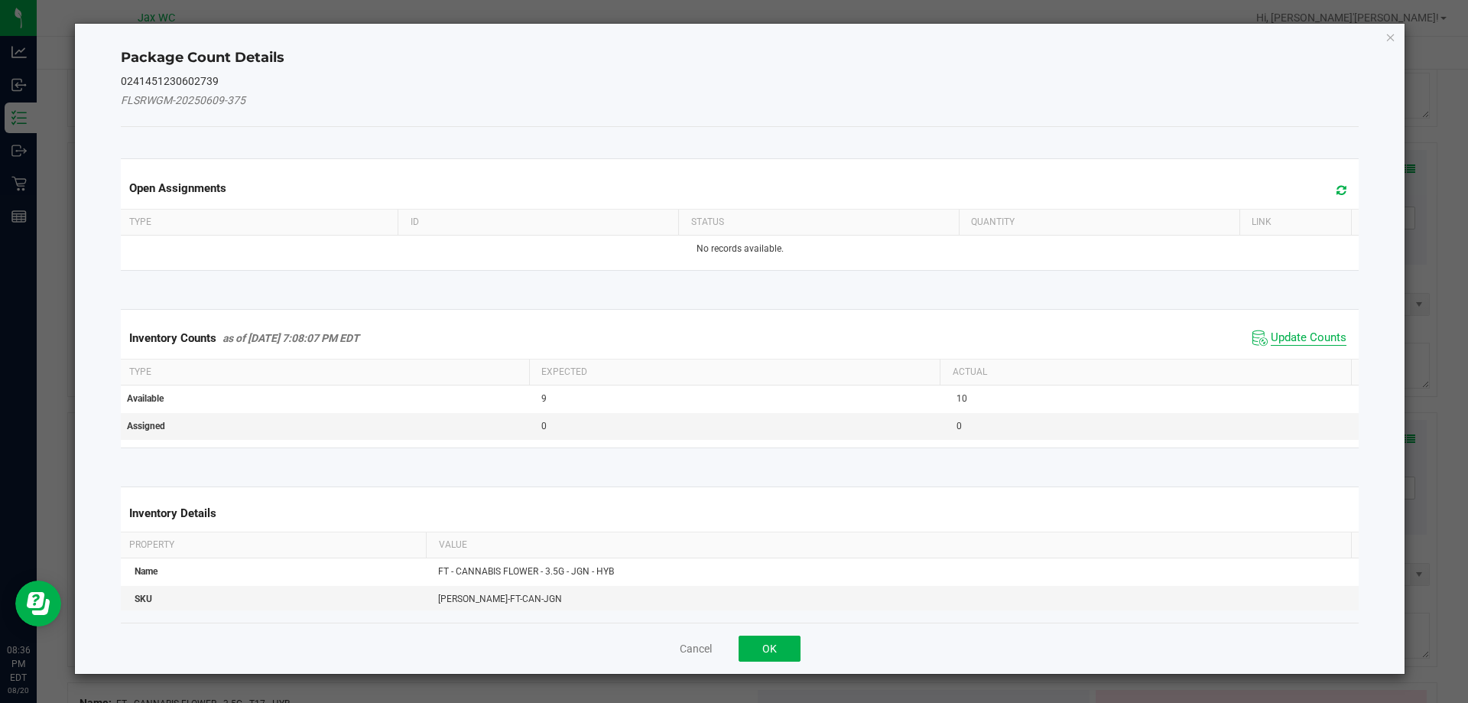
click at [1308, 336] on span "Update Counts" at bounding box center [1309, 337] width 76 height 15
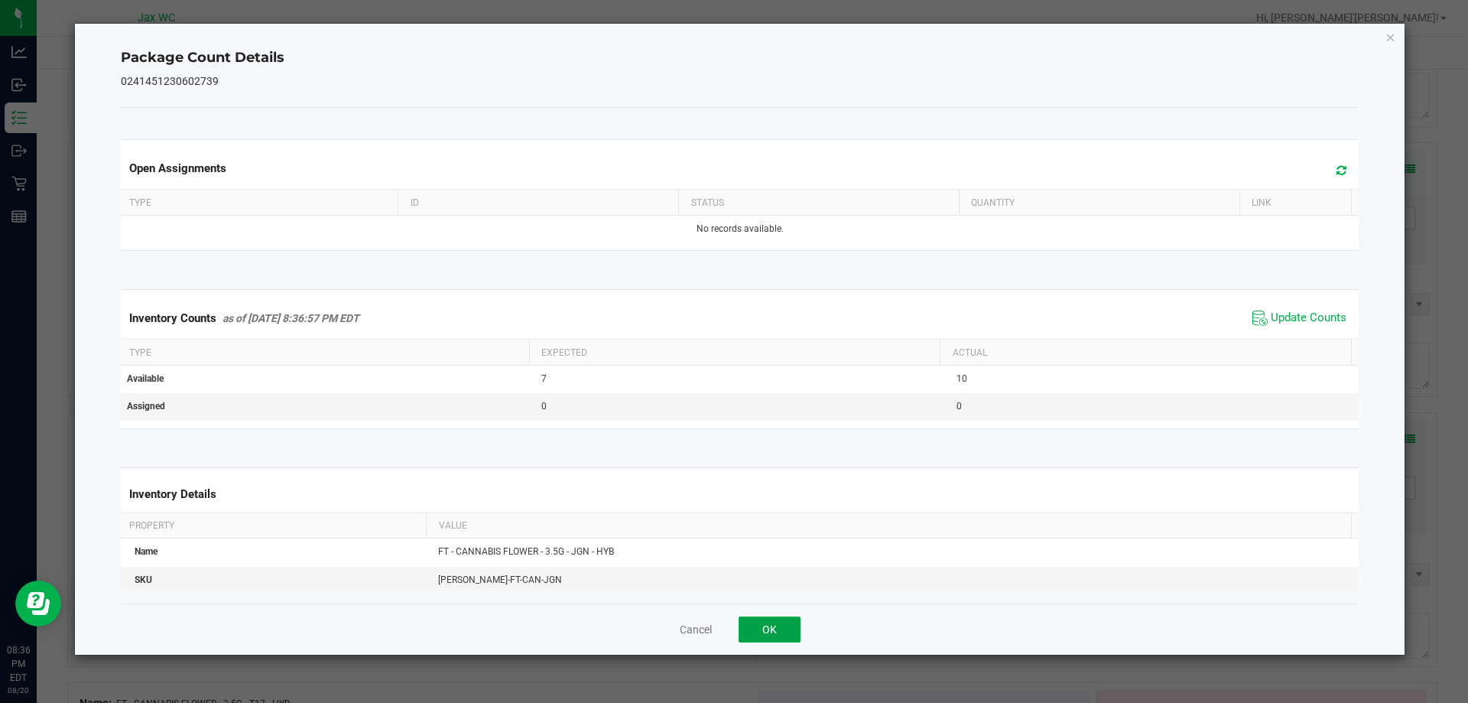
click at [785, 633] on button "OK" at bounding box center [770, 629] width 62 height 26
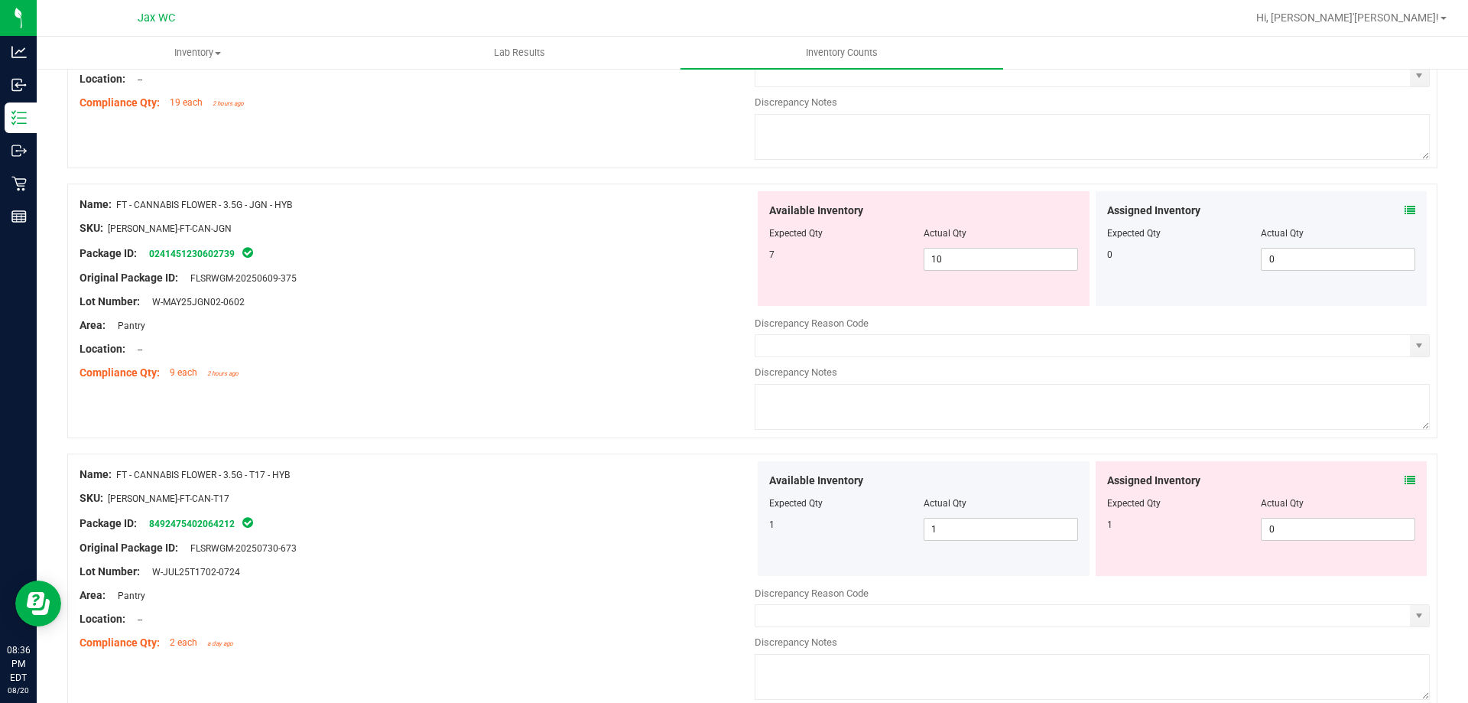
scroll to position [1988, 0]
click at [1405, 479] on icon at bounding box center [1410, 479] width 11 height 11
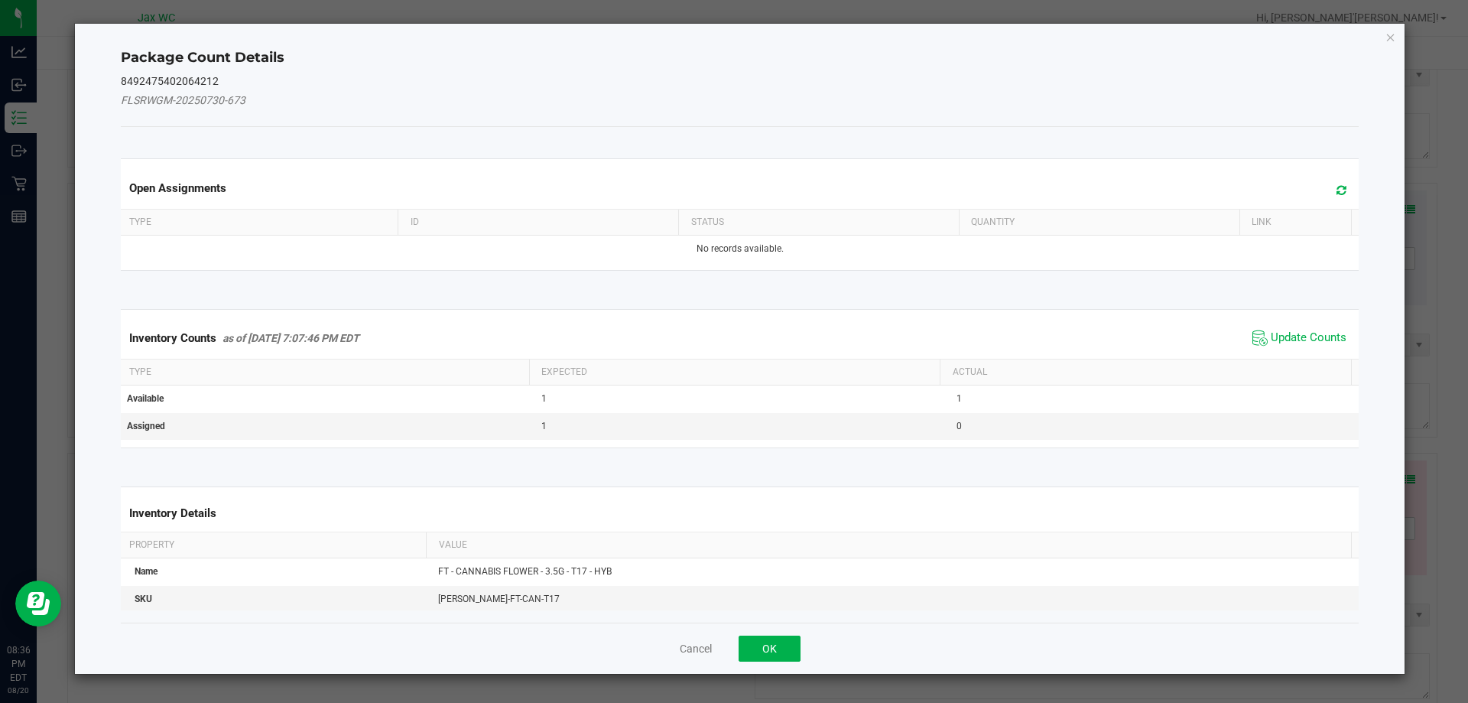
click at [1291, 326] on span "Update Counts" at bounding box center [1300, 337] width 102 height 23
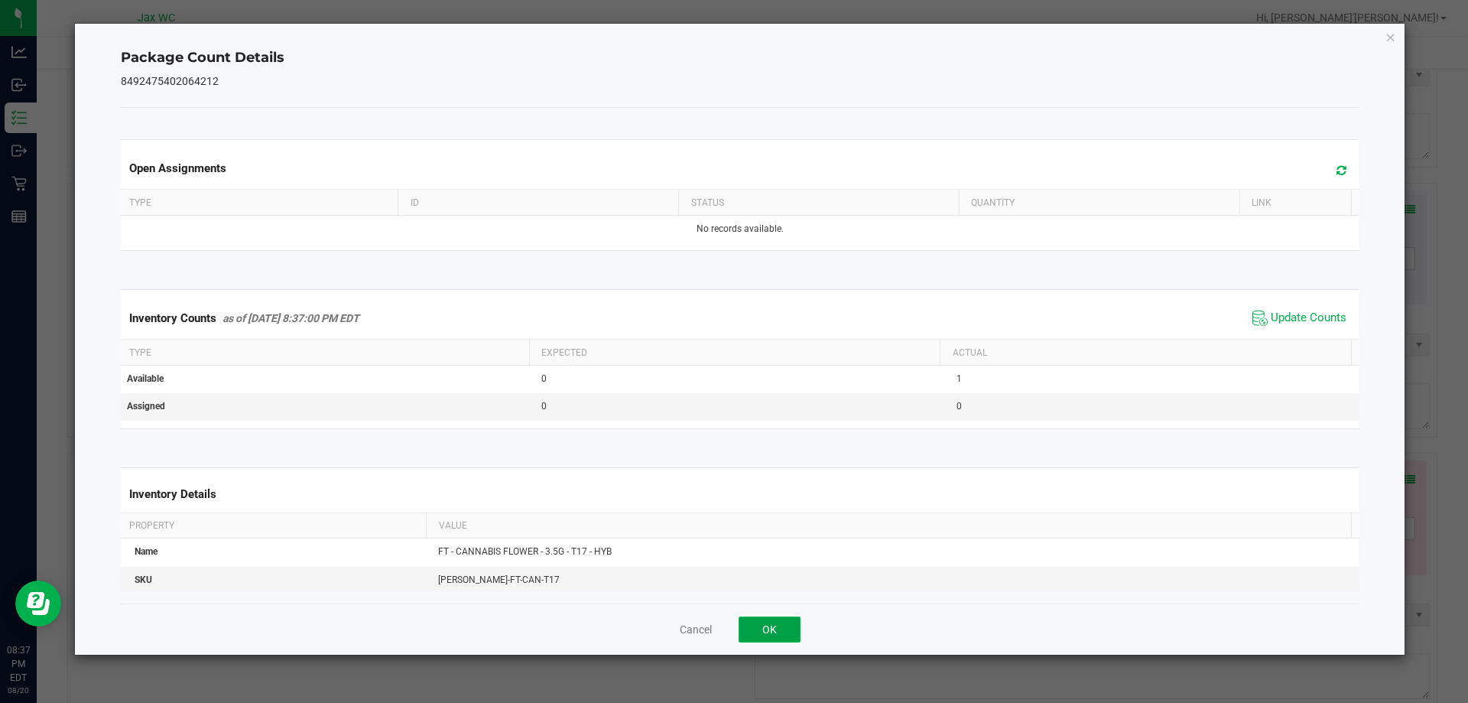
click at [778, 628] on button "OK" at bounding box center [770, 629] width 62 height 26
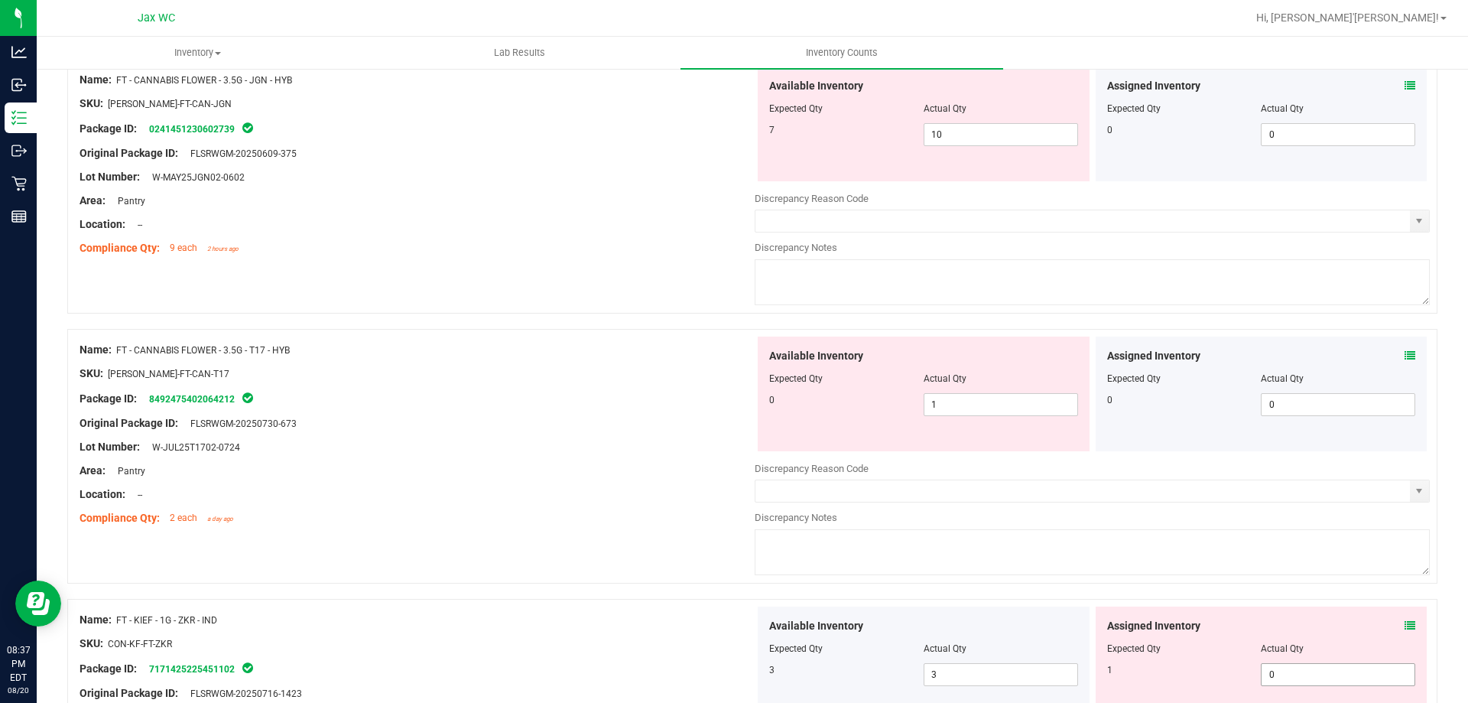
scroll to position [2294, 0]
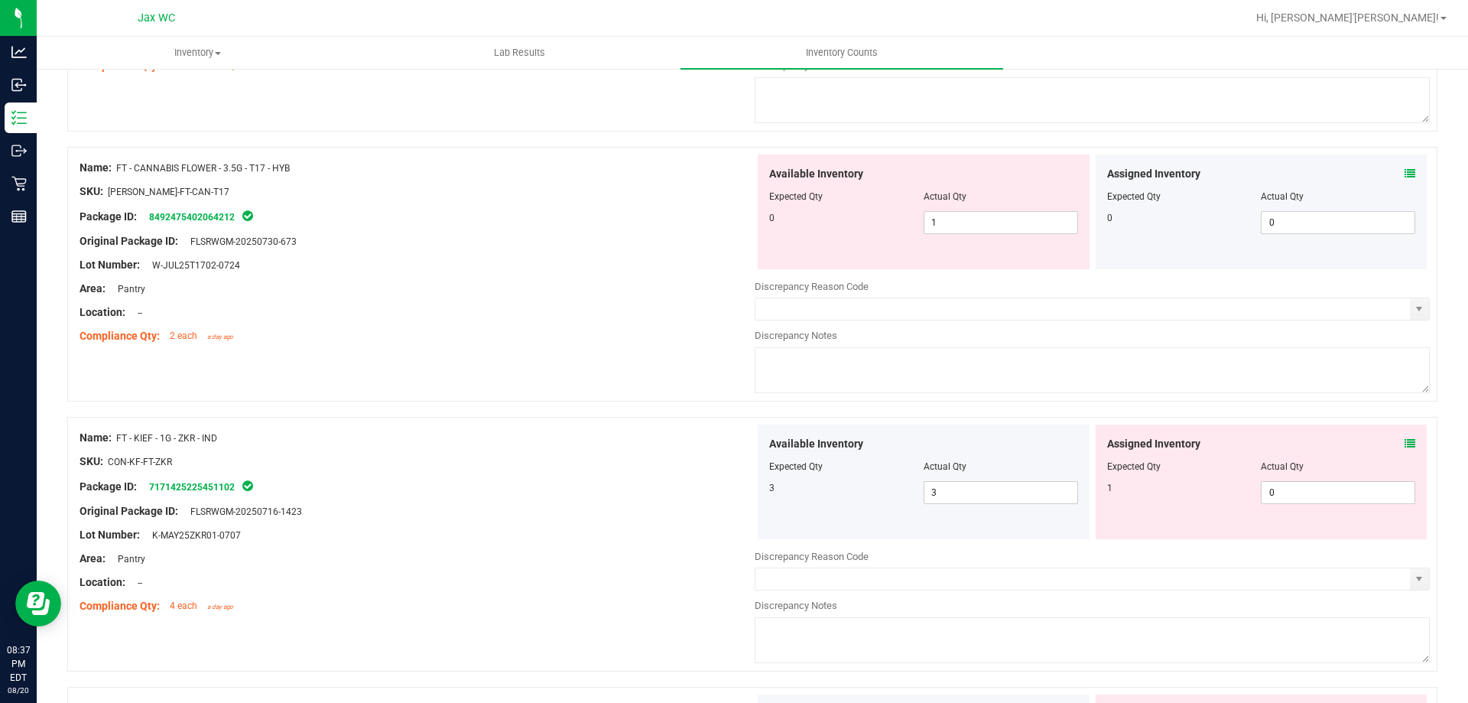
click at [1405, 438] on div "Assigned Inventory Expected Qty Actual Qty 1 0 0" at bounding box center [1262, 481] width 332 height 115
click at [1391, 440] on div "Assigned Inventory" at bounding box center [1261, 444] width 309 height 16
click at [1405, 442] on icon at bounding box center [1410, 443] width 11 height 11
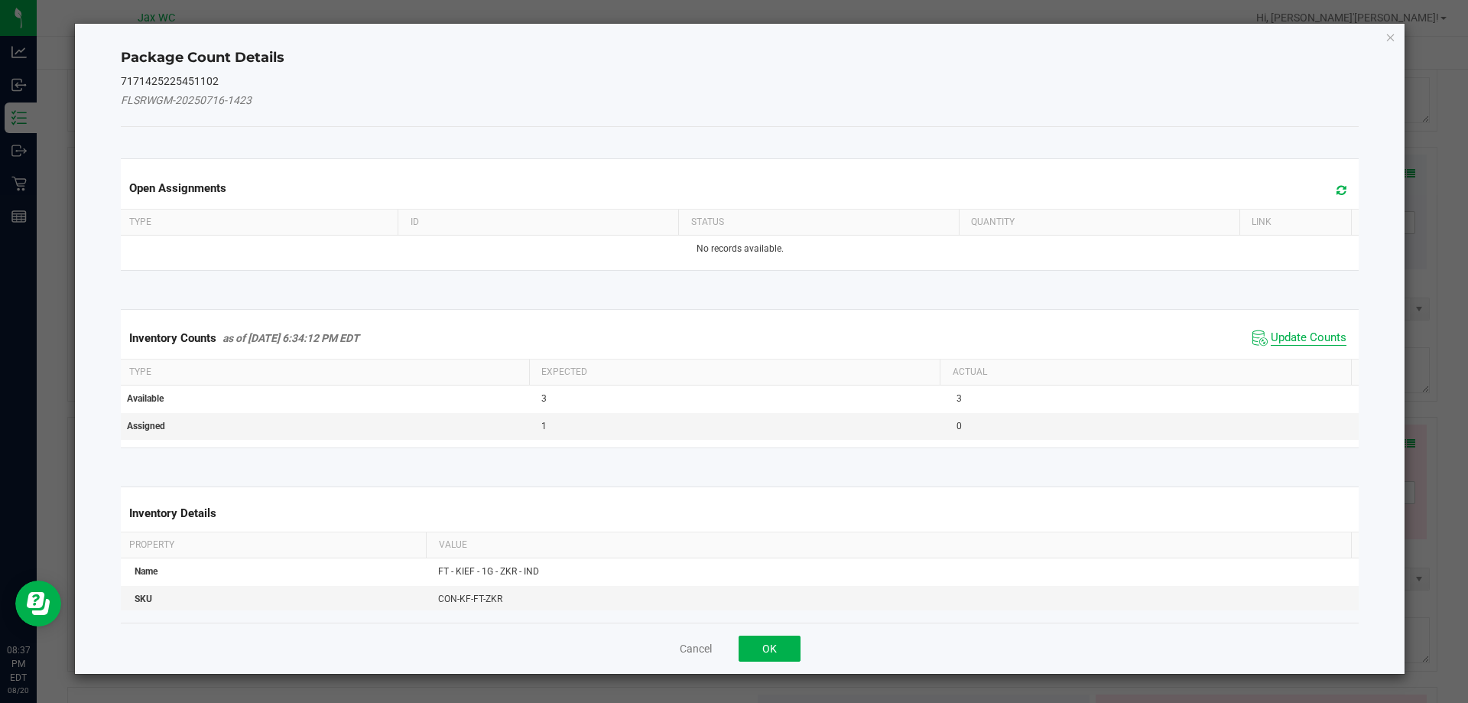
click at [1314, 339] on span "Update Counts" at bounding box center [1309, 337] width 76 height 15
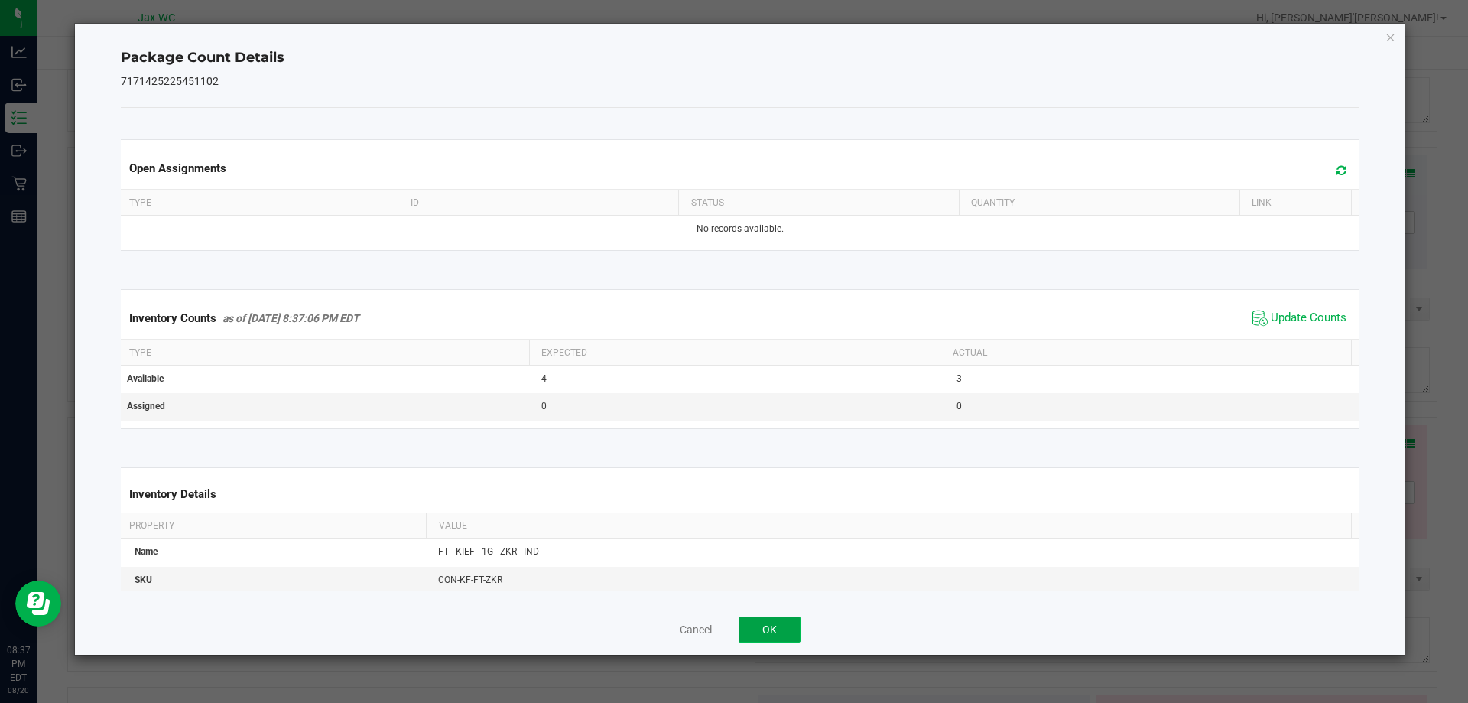
click at [794, 632] on button "OK" at bounding box center [770, 629] width 62 height 26
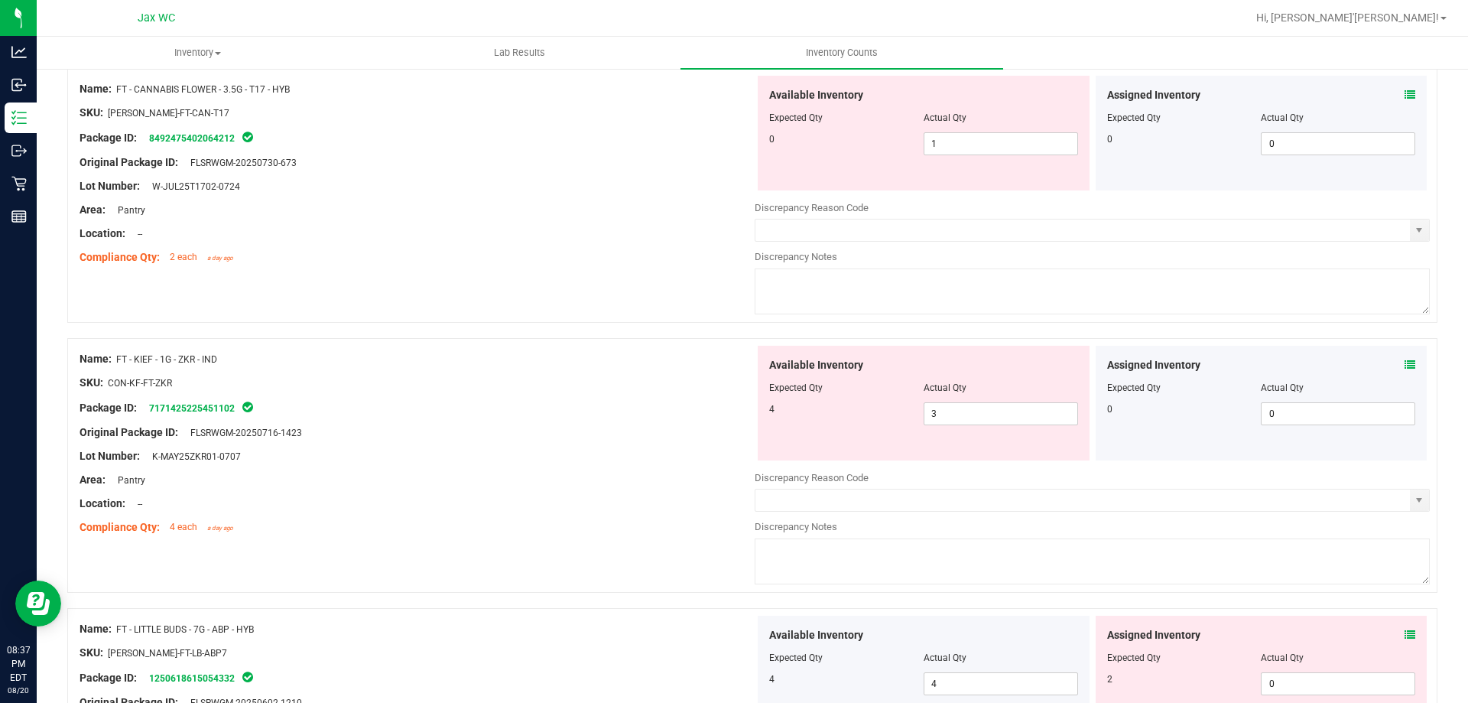
scroll to position [2447, 0]
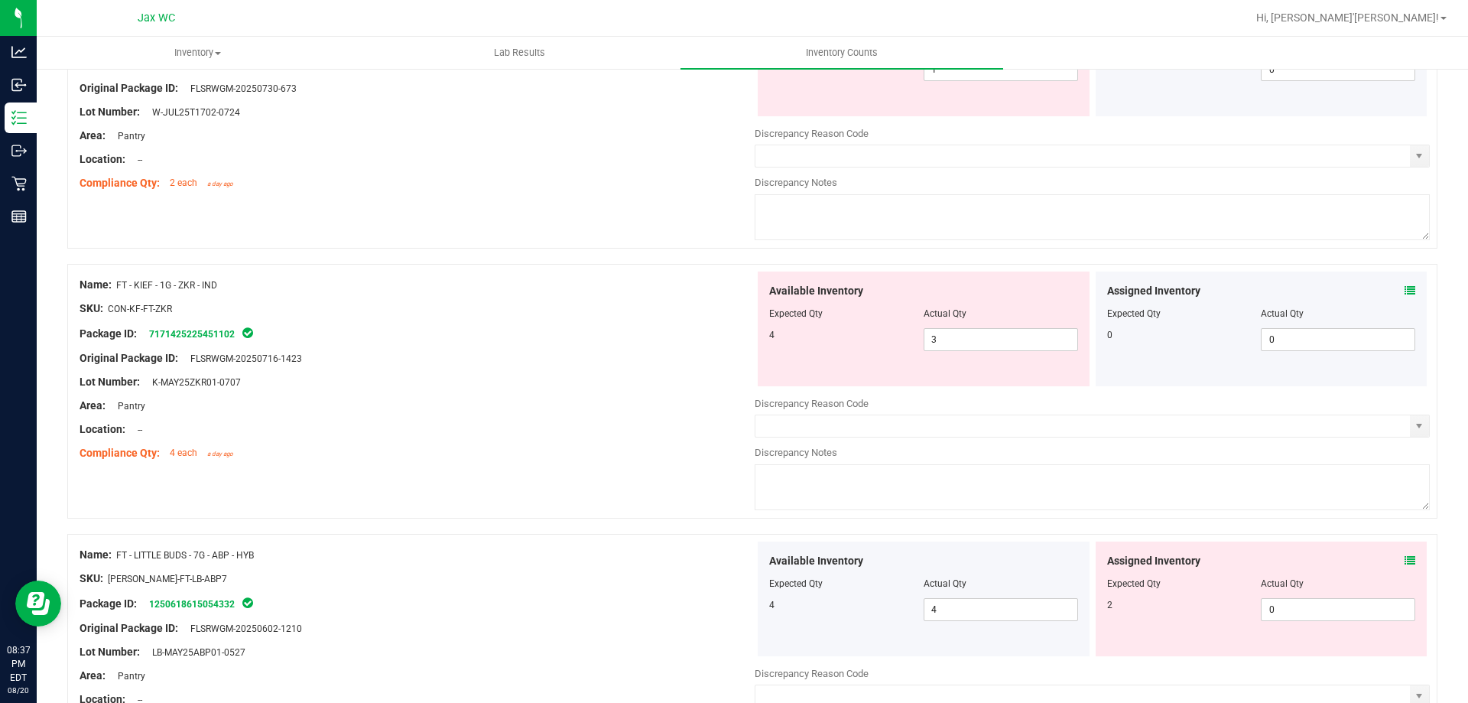
click at [1392, 561] on div "Assigned Inventory" at bounding box center [1261, 561] width 309 height 16
click at [1405, 556] on icon at bounding box center [1410, 560] width 11 height 11
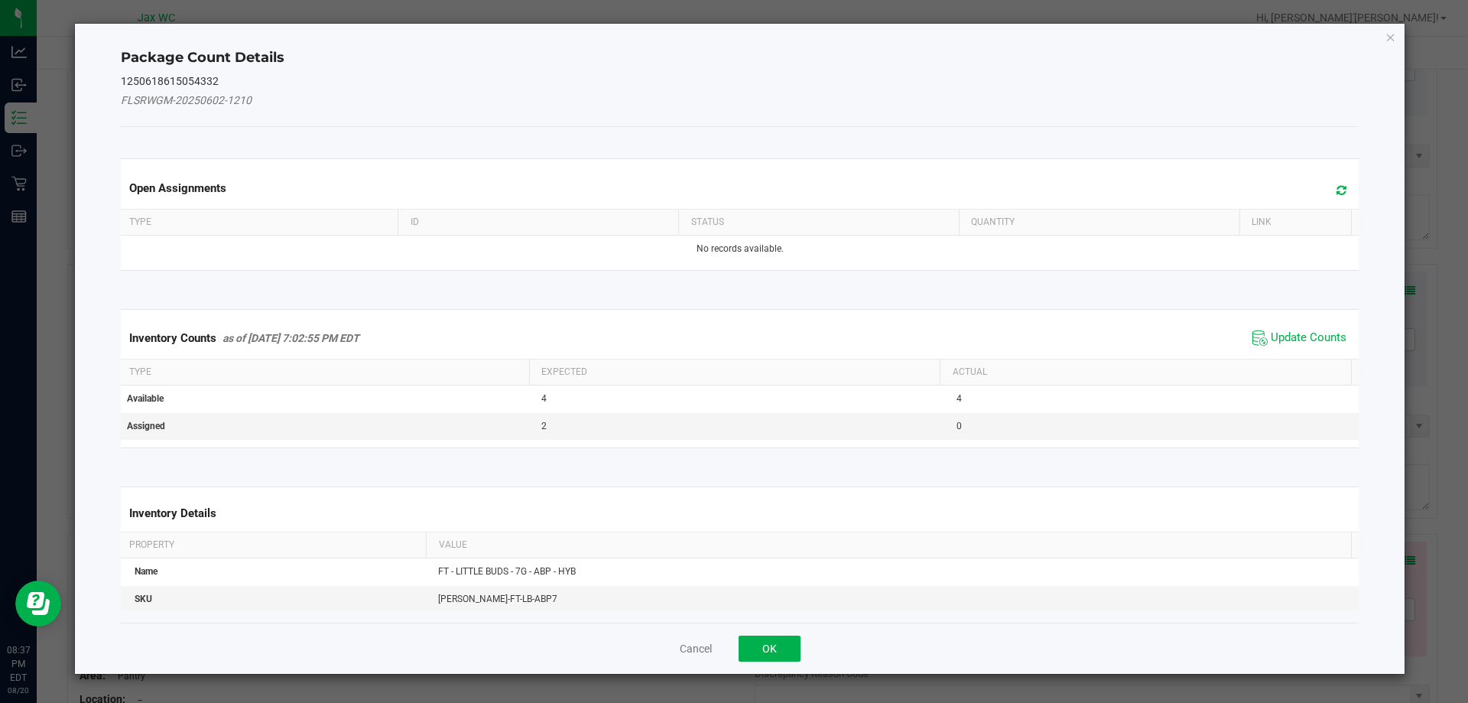
click at [1280, 328] on span "Update Counts" at bounding box center [1300, 337] width 102 height 23
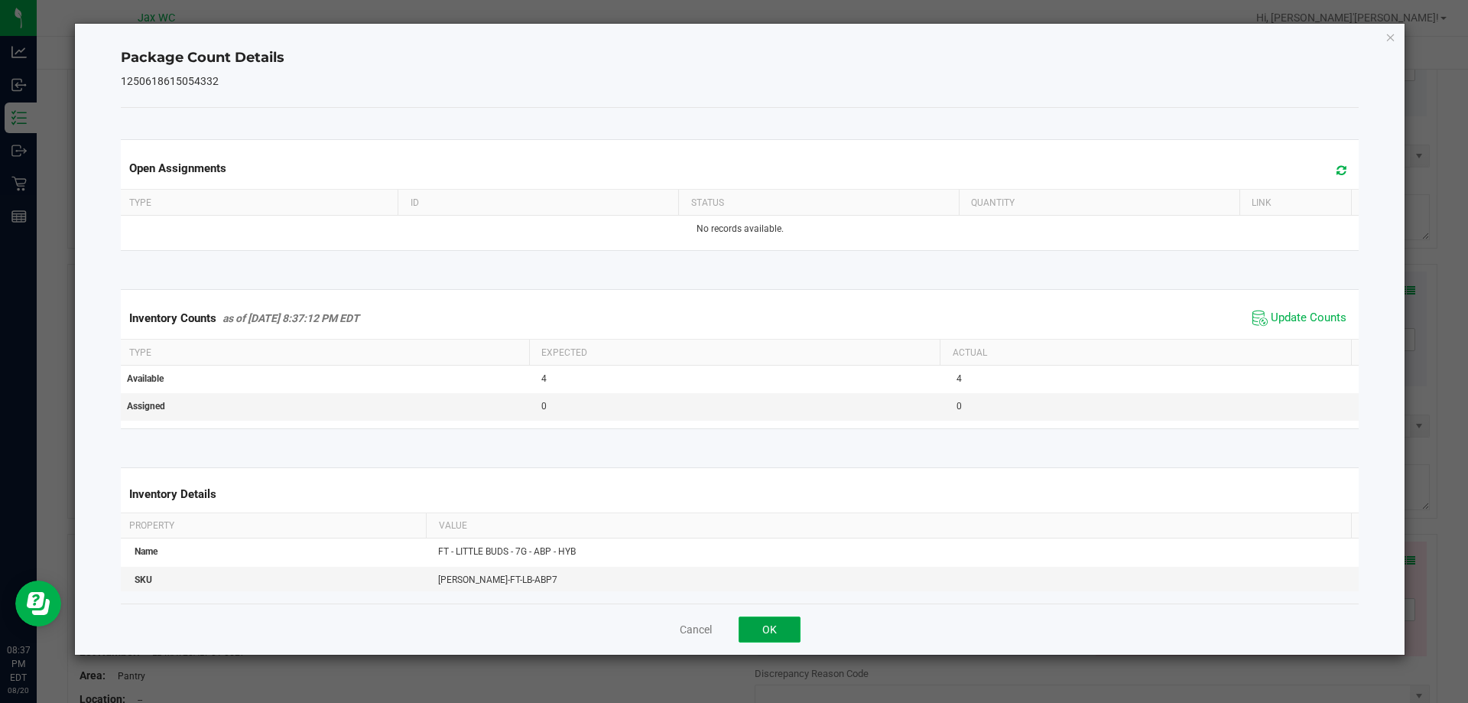
click at [780, 618] on button "OK" at bounding box center [770, 629] width 62 height 26
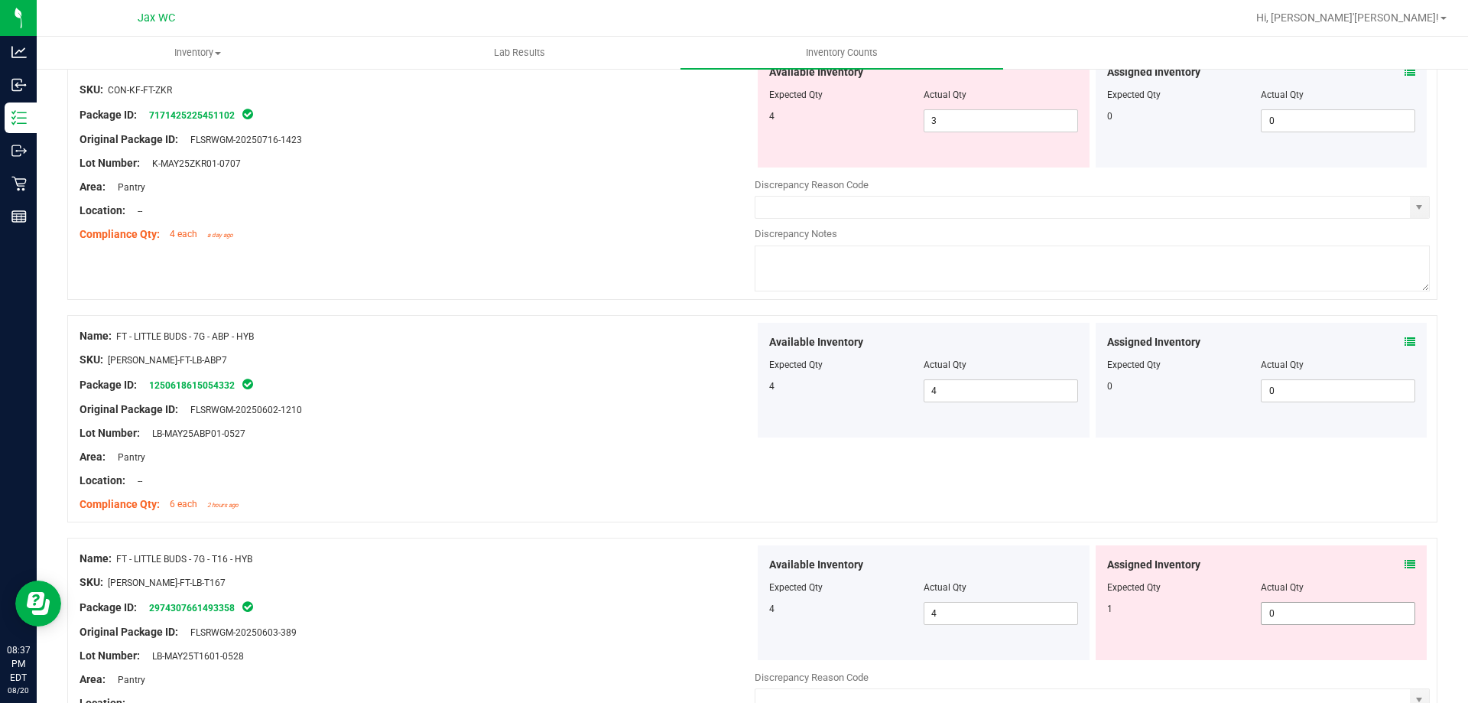
scroll to position [2753, 0]
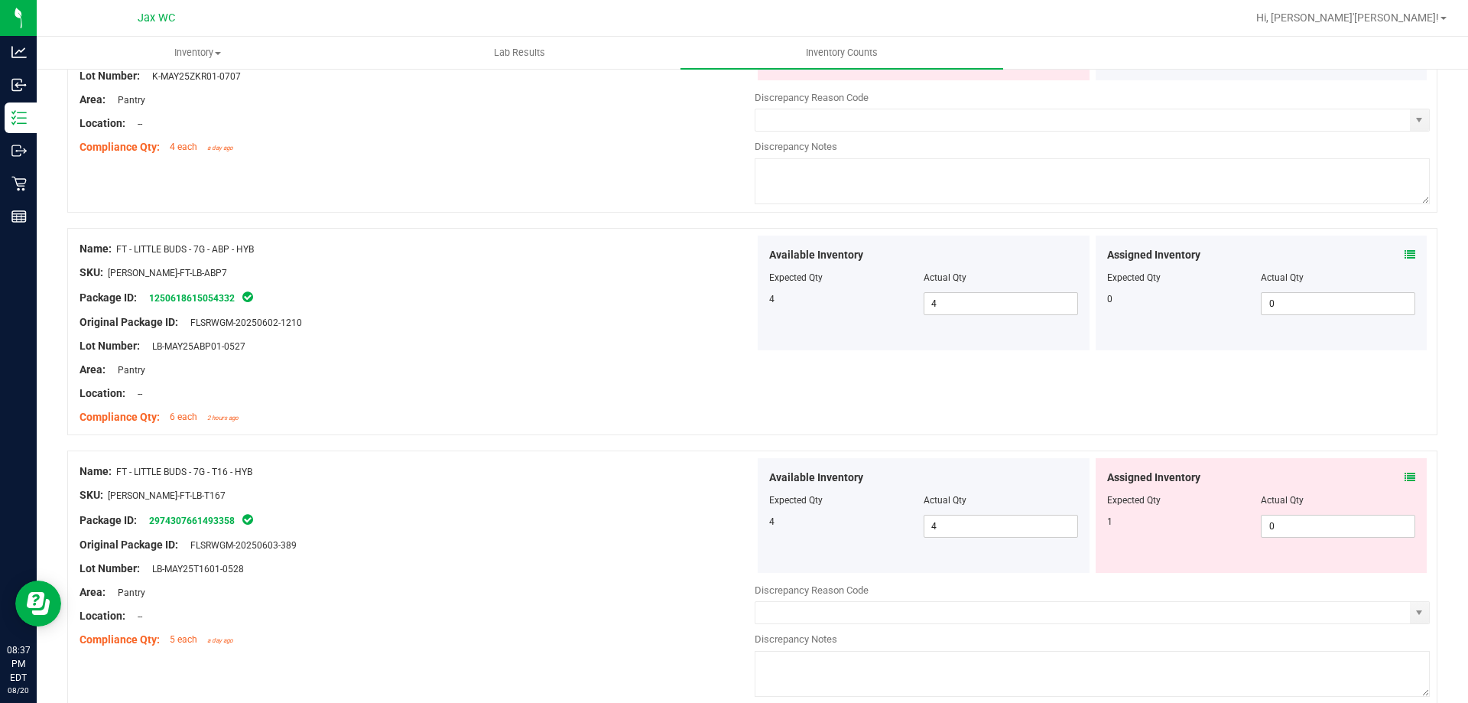
click at [1405, 477] on icon at bounding box center [1410, 477] width 11 height 11
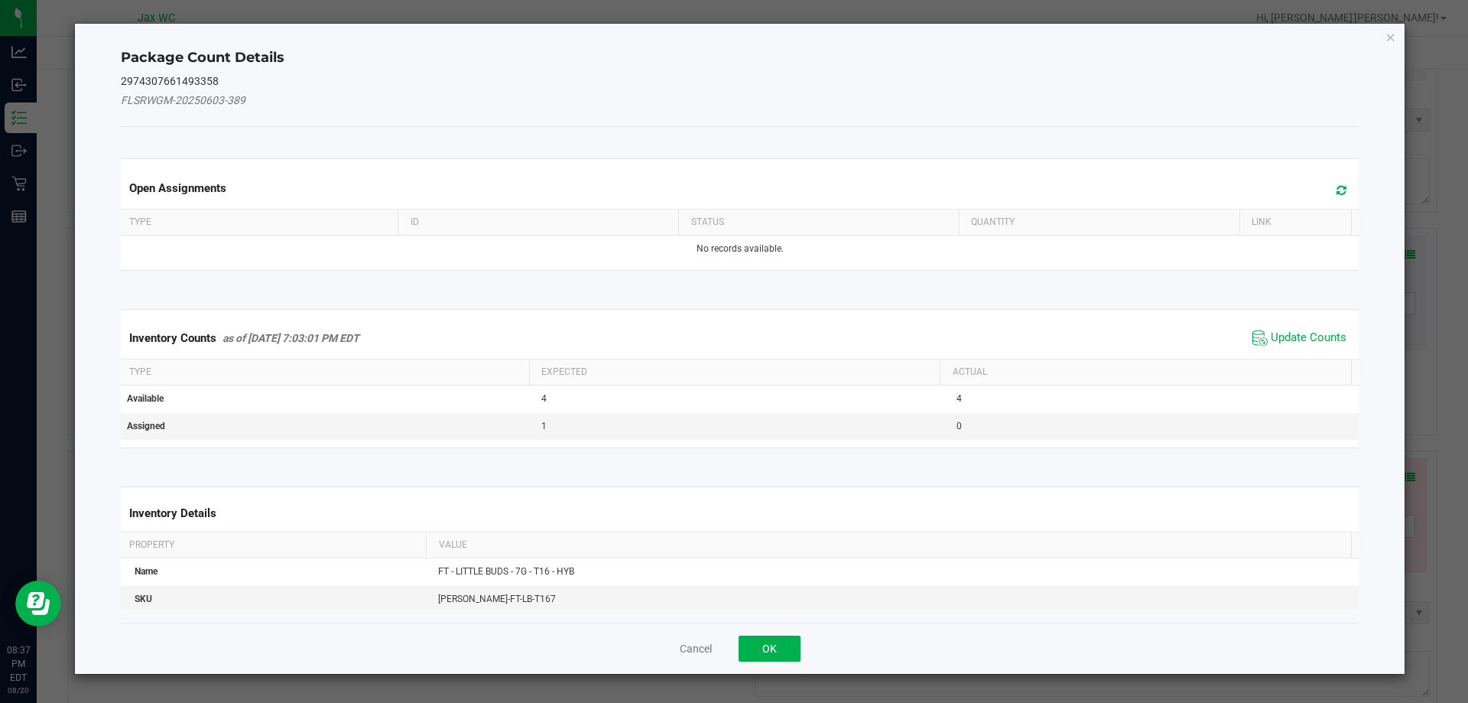
click at [1266, 355] on div "Inventory Counts as of Aug 20, 2025 7:03:01 PM EDT Update Counts" at bounding box center [740, 337] width 1245 height 41
click at [1271, 339] on span "Update Counts" at bounding box center [1309, 337] width 76 height 15
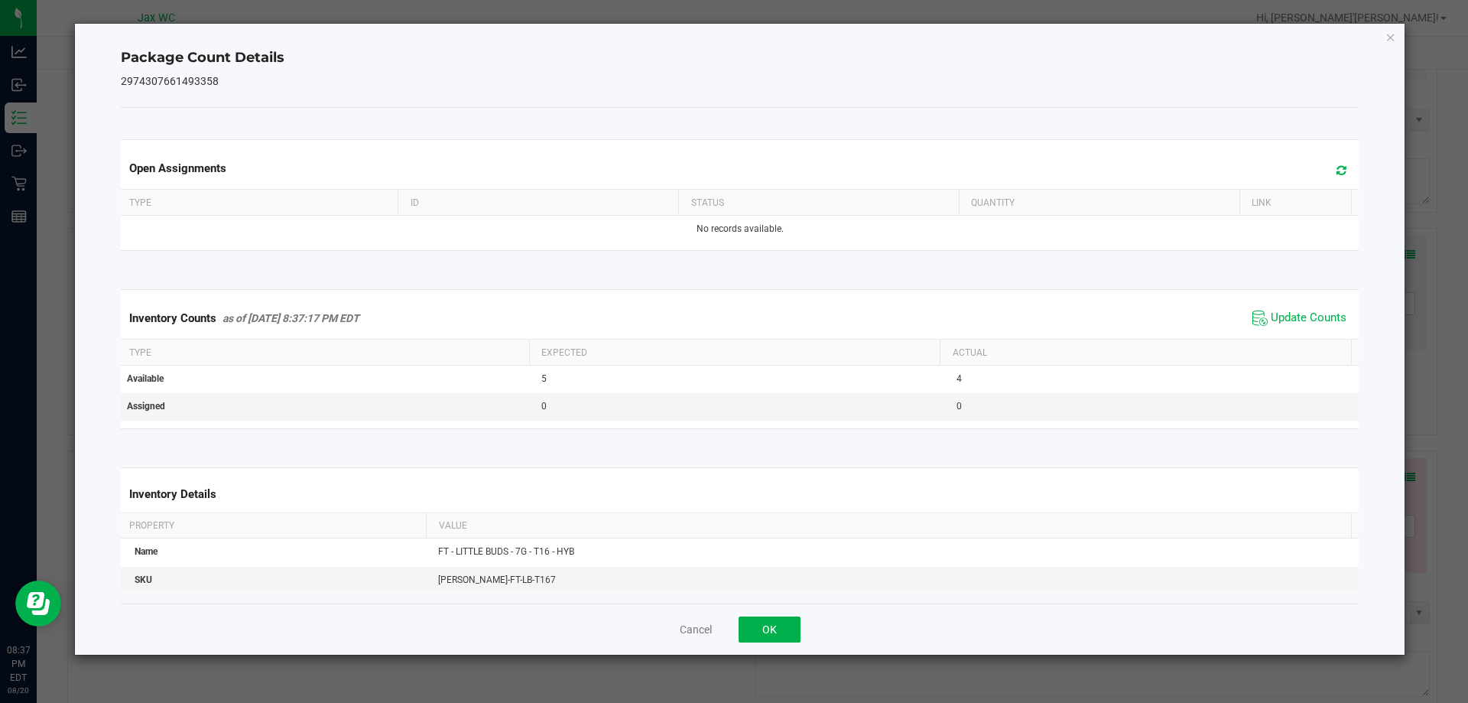
click at [773, 663] on ngb-modal-window "Package Count Details 2974307661493358 Open Assignments Type ID Status Quantity…" at bounding box center [740, 351] width 1480 height 703
click at [769, 636] on button "OK" at bounding box center [770, 629] width 62 height 26
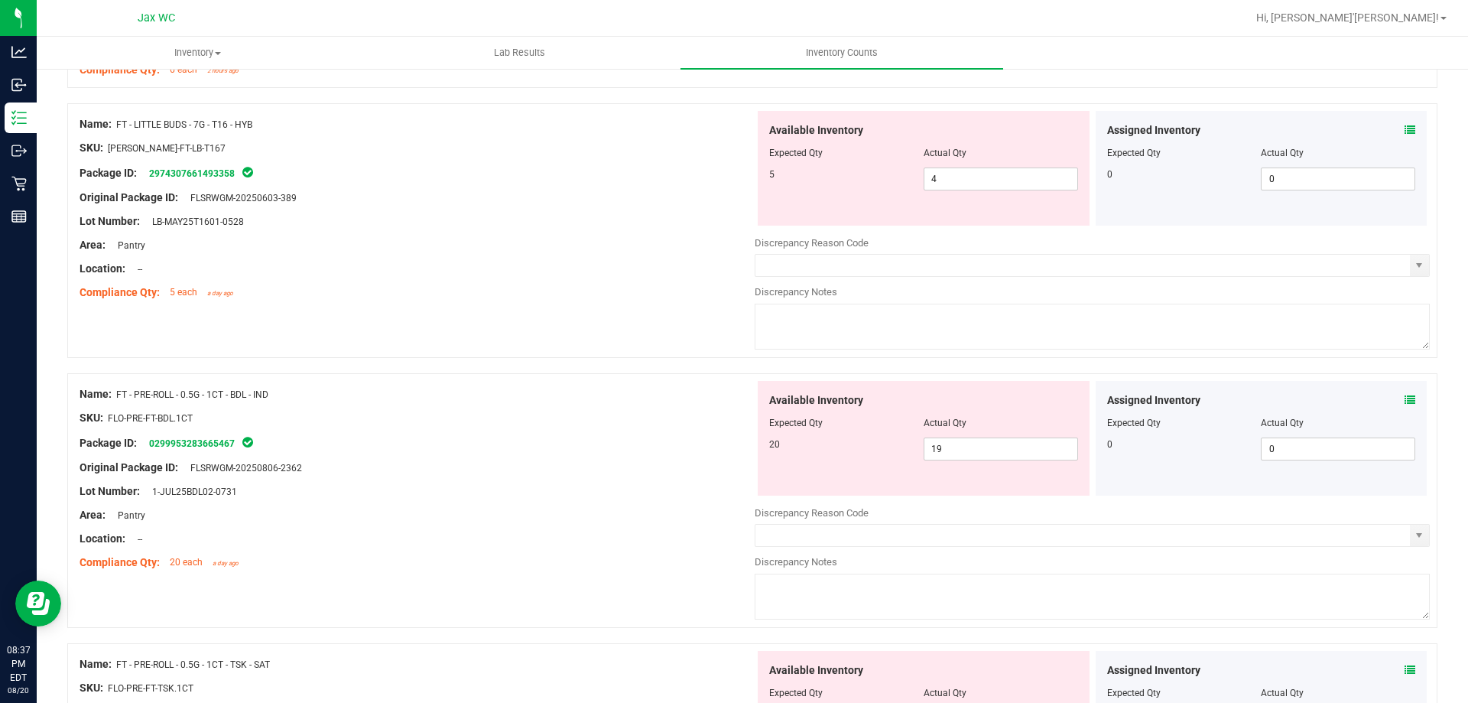
scroll to position [3135, 0]
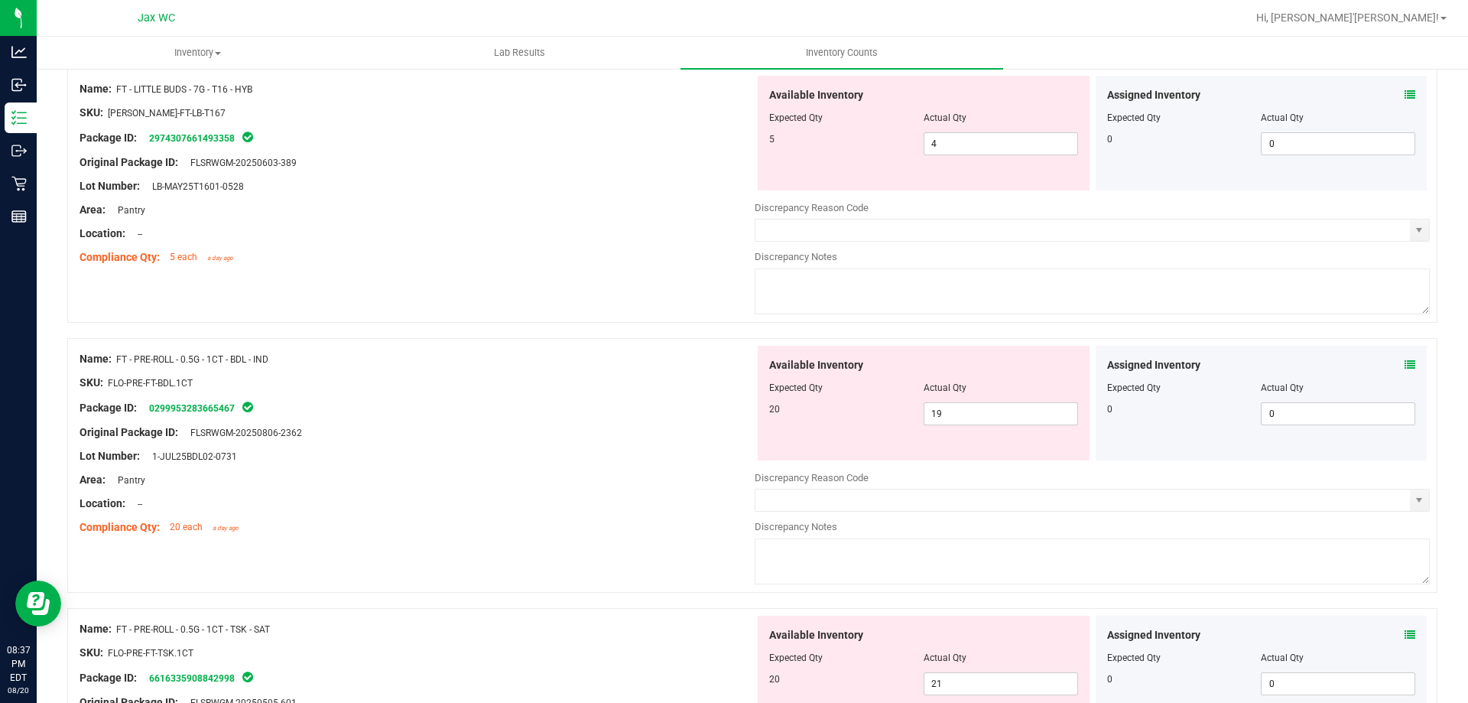
click at [1401, 366] on div "Assigned Inventory Expected Qty Actual Qty 0 0 0" at bounding box center [1262, 403] width 332 height 115
click at [1405, 369] on icon at bounding box center [1410, 364] width 11 height 11
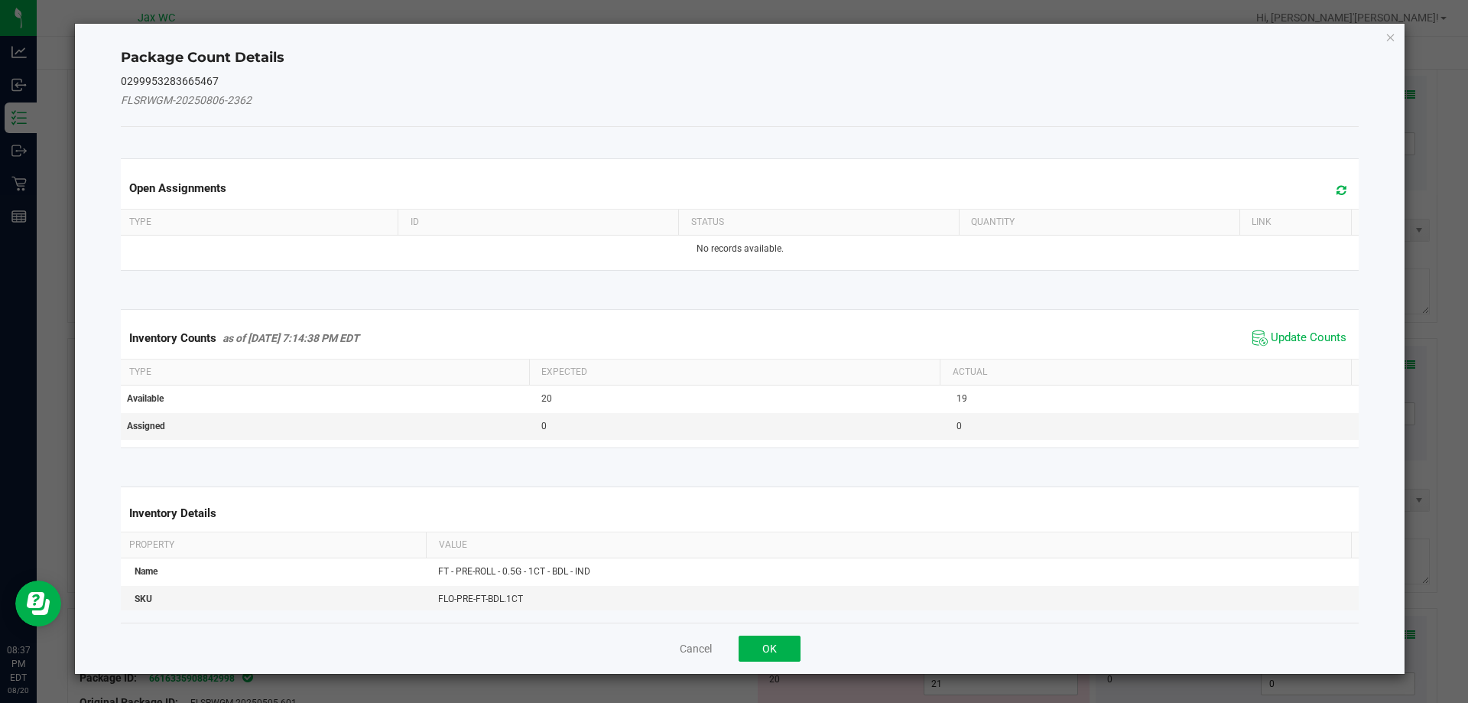
click at [1272, 321] on div "Inventory Counts as of Aug 20, 2025 7:14:38 PM EDT Update Counts" at bounding box center [740, 337] width 1245 height 41
click at [1271, 331] on span "Update Counts" at bounding box center [1309, 337] width 76 height 15
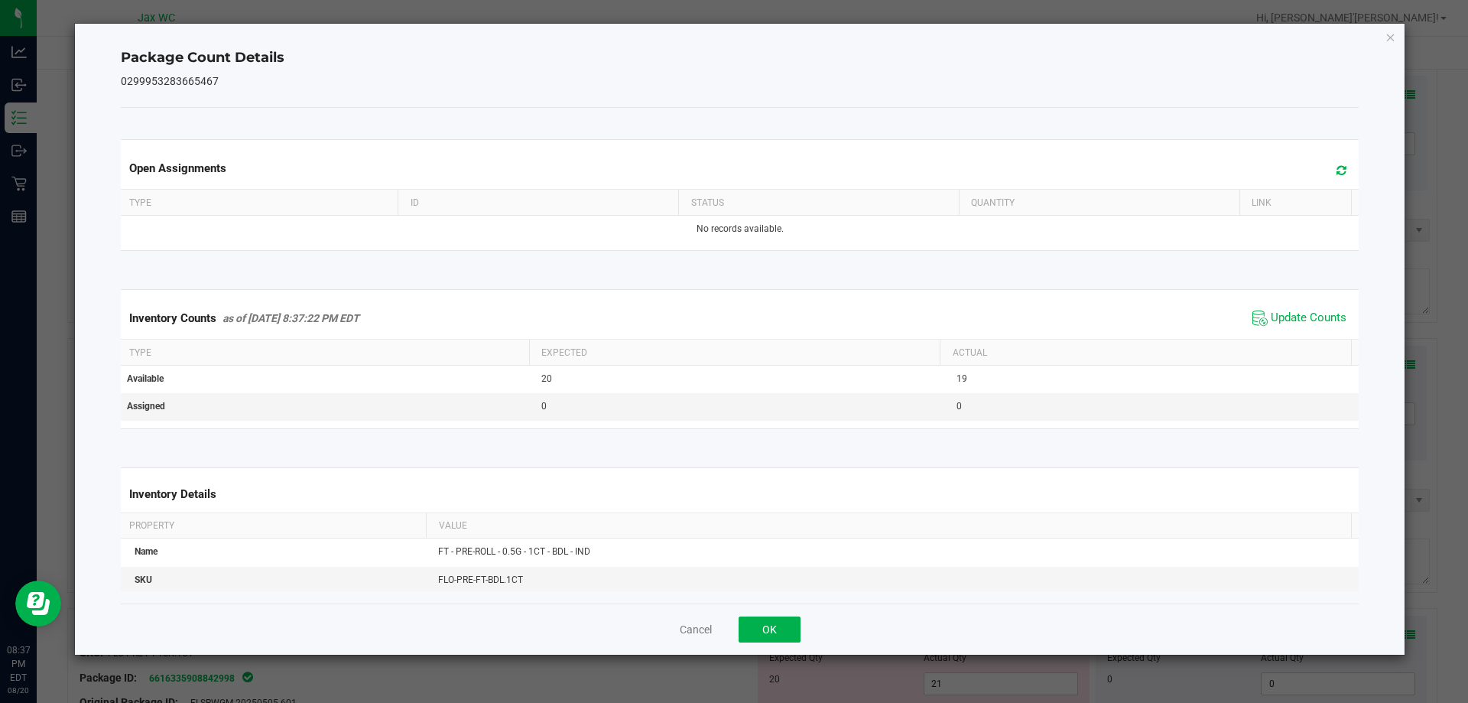
click at [760, 613] on div "Cancel OK" at bounding box center [740, 628] width 1239 height 51
click at [763, 622] on button "OK" at bounding box center [770, 629] width 62 height 26
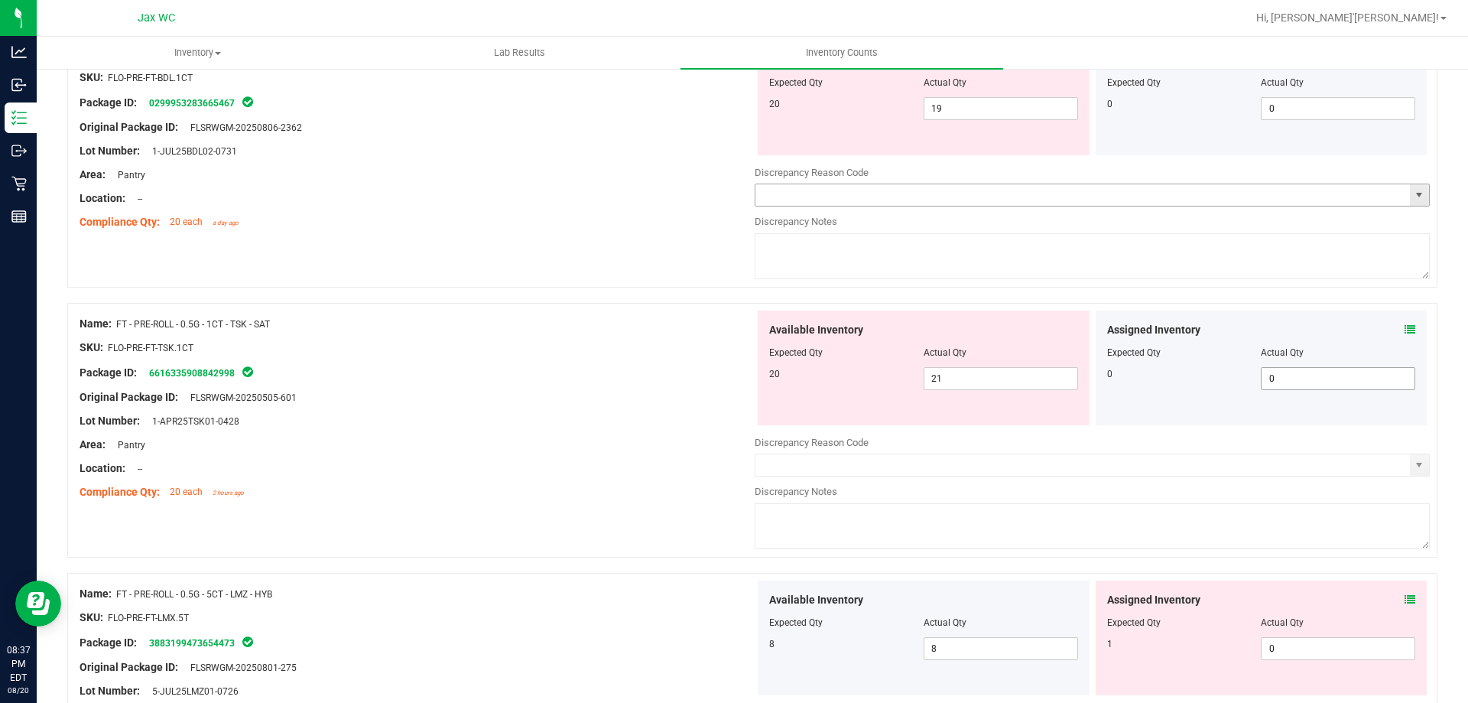
scroll to position [3441, 0]
click at [1405, 331] on icon at bounding box center [1410, 328] width 11 height 11
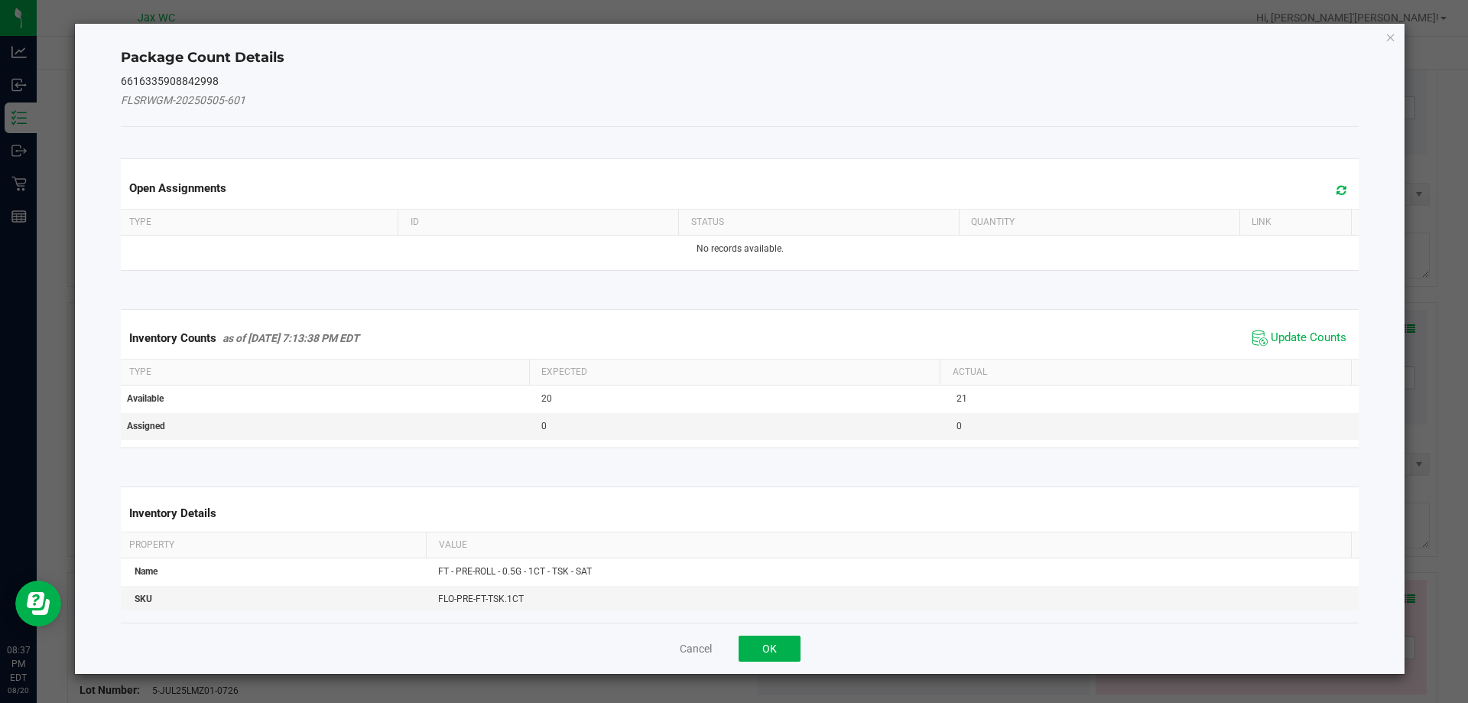
click at [1293, 346] on span "Update Counts" at bounding box center [1300, 337] width 102 height 23
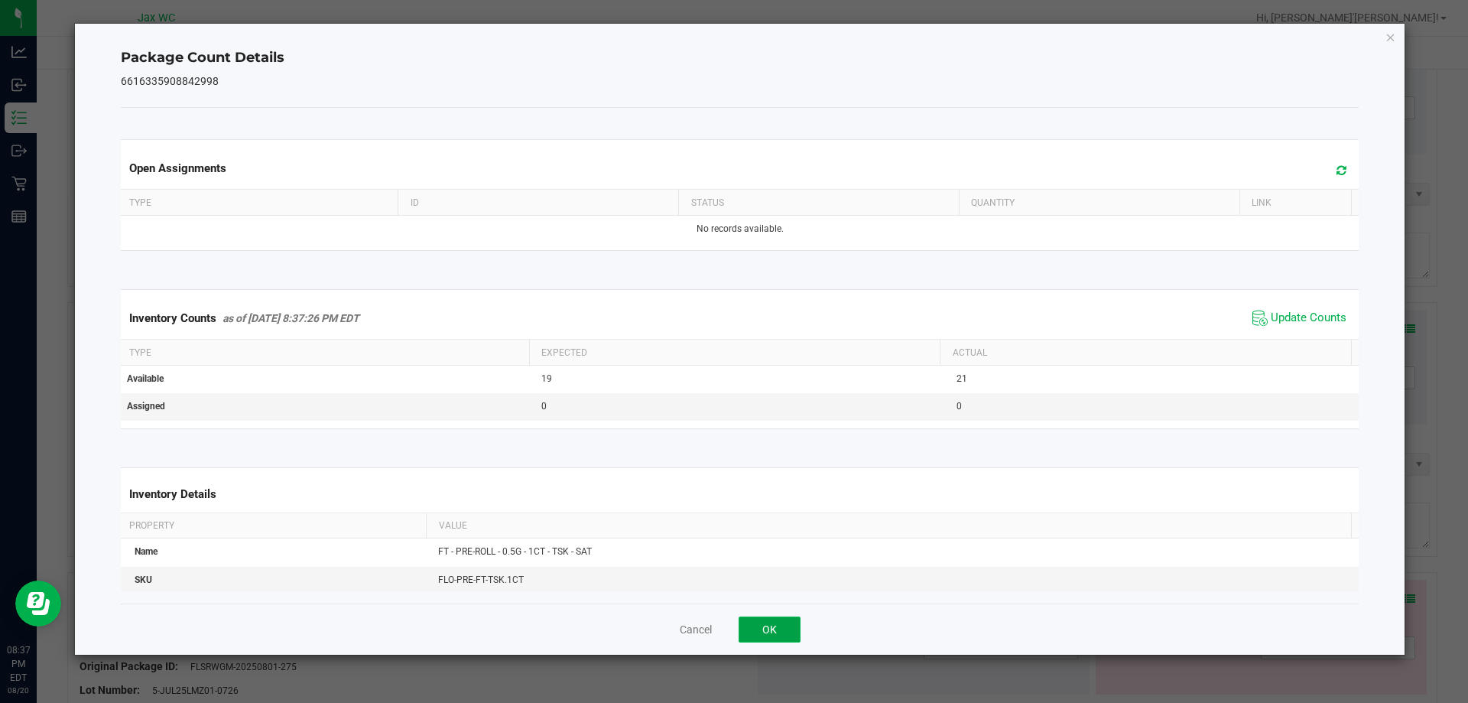
click at [781, 630] on button "OK" at bounding box center [770, 629] width 62 height 26
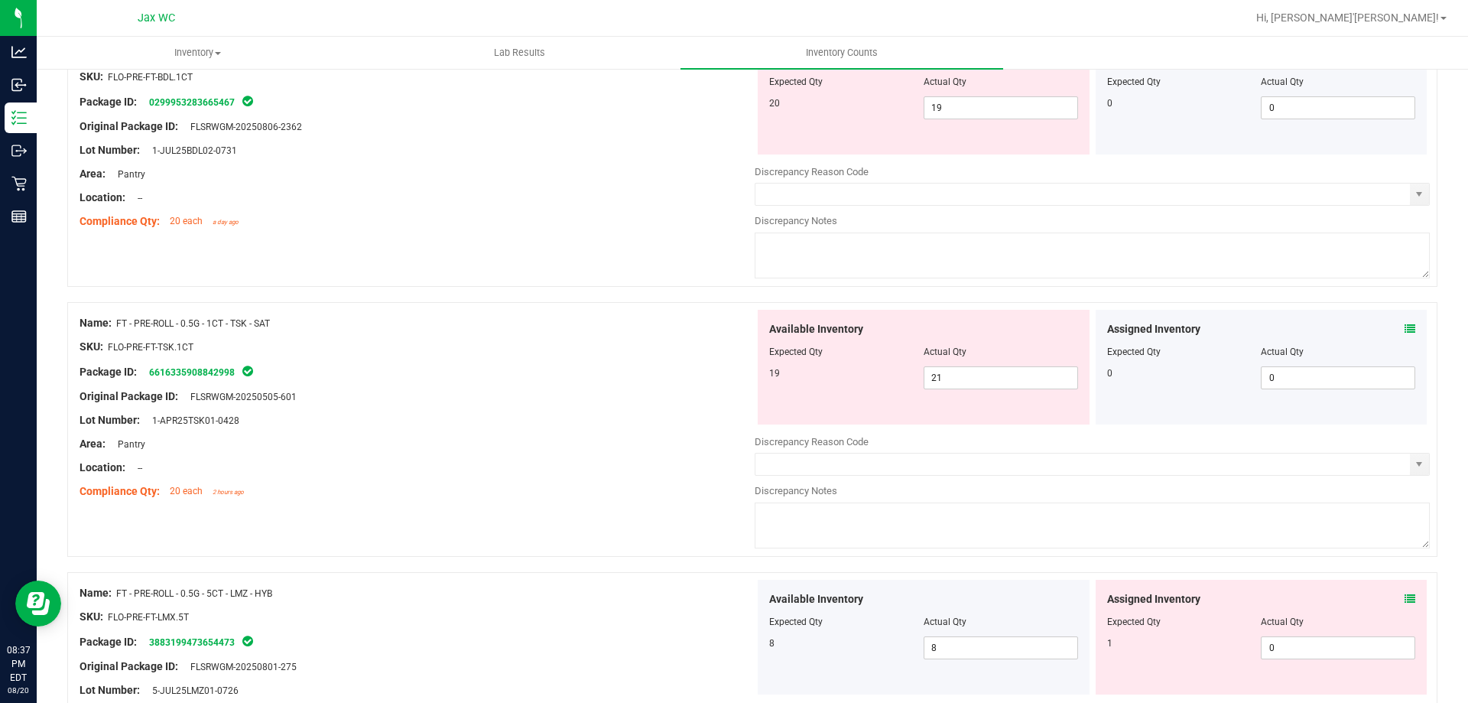
click at [1405, 602] on span at bounding box center [1410, 599] width 11 height 16
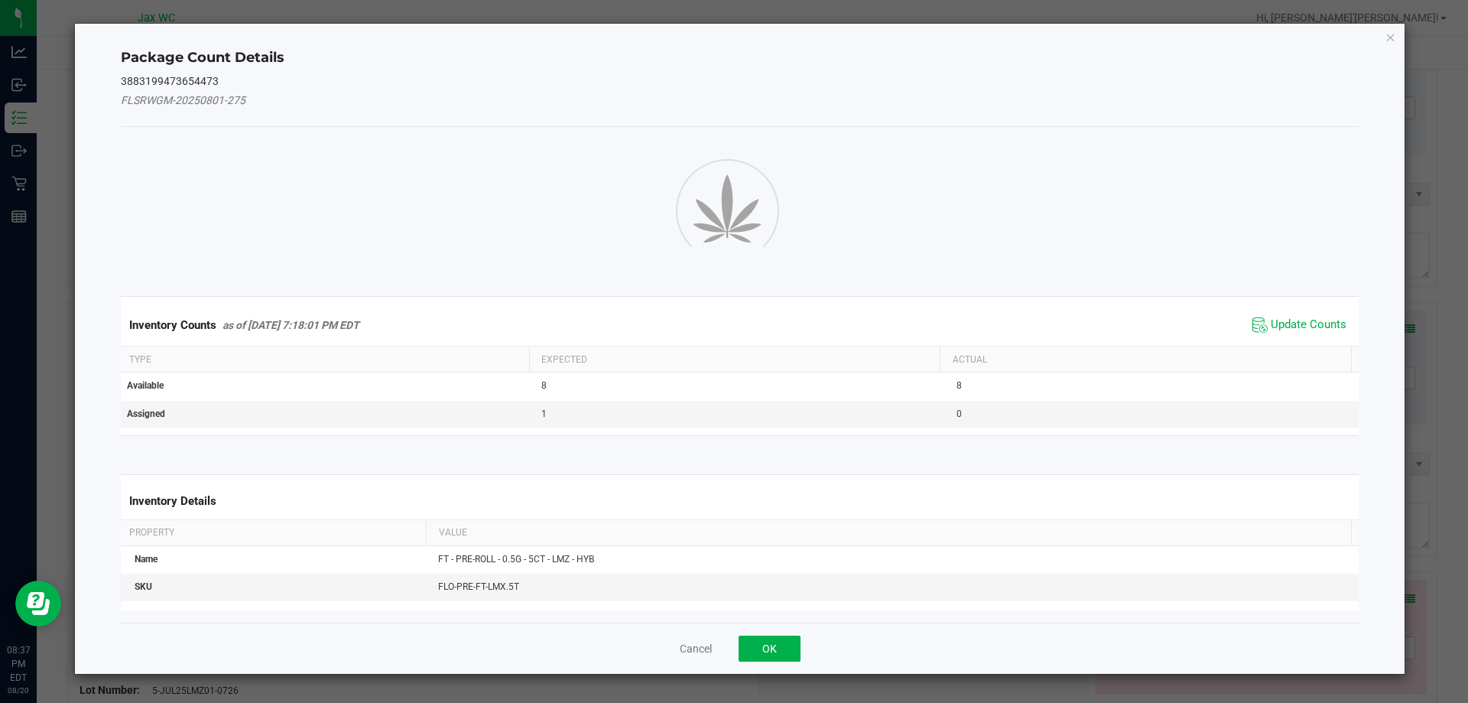
click at [1401, 593] on div "Package Count Details 3883199473654473 FLSRWGM-20250801-275 Inventory Counts as…" at bounding box center [740, 349] width 1330 height 650
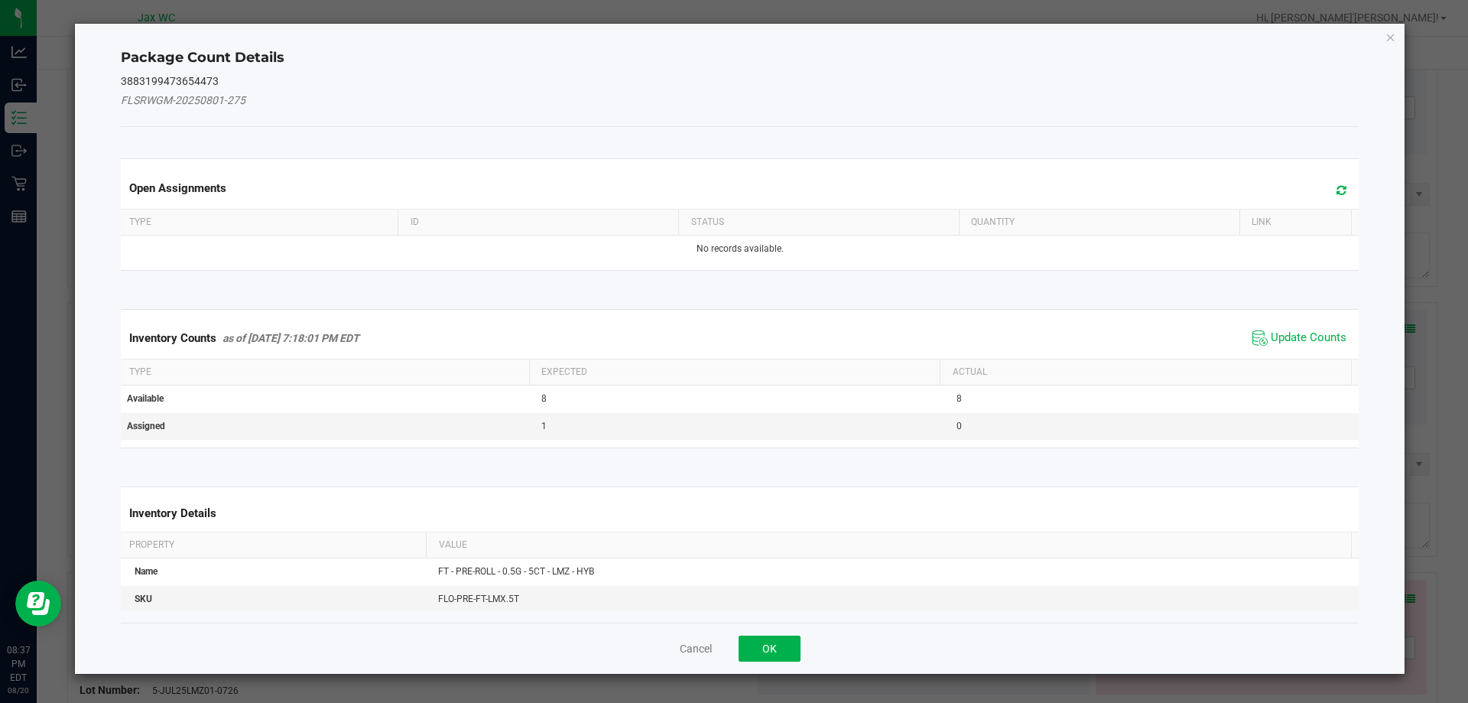
click at [1266, 326] on span "Update Counts" at bounding box center [1300, 337] width 102 height 23
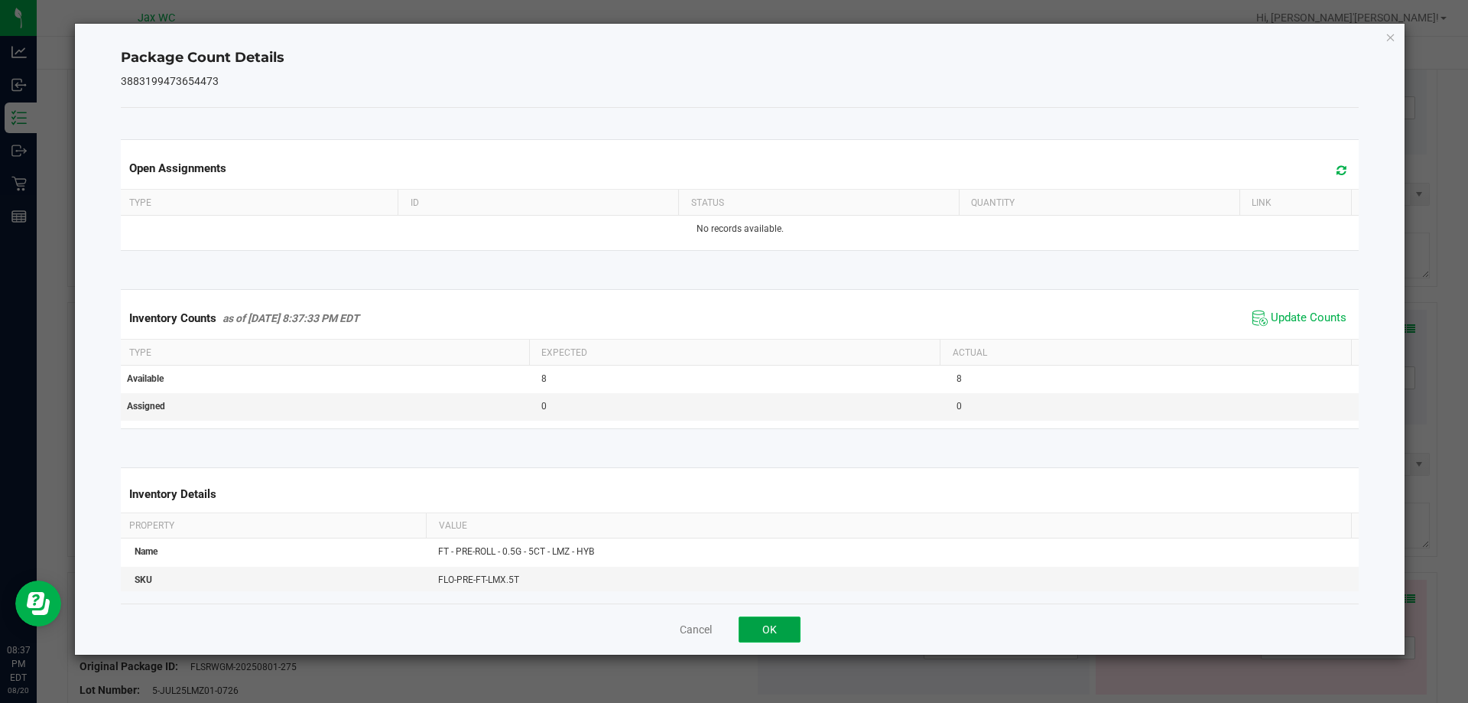
click at [771, 623] on button "OK" at bounding box center [770, 629] width 62 height 26
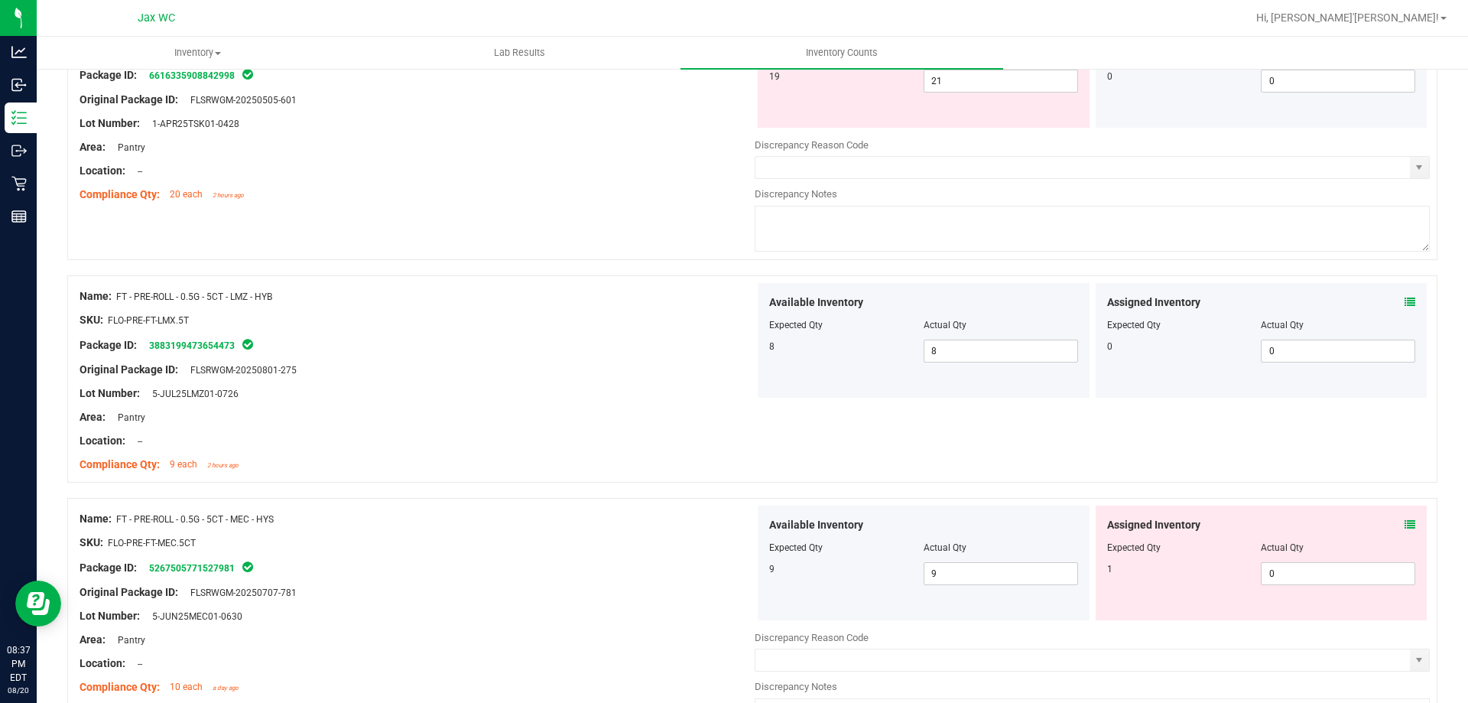
scroll to position [3747, 0]
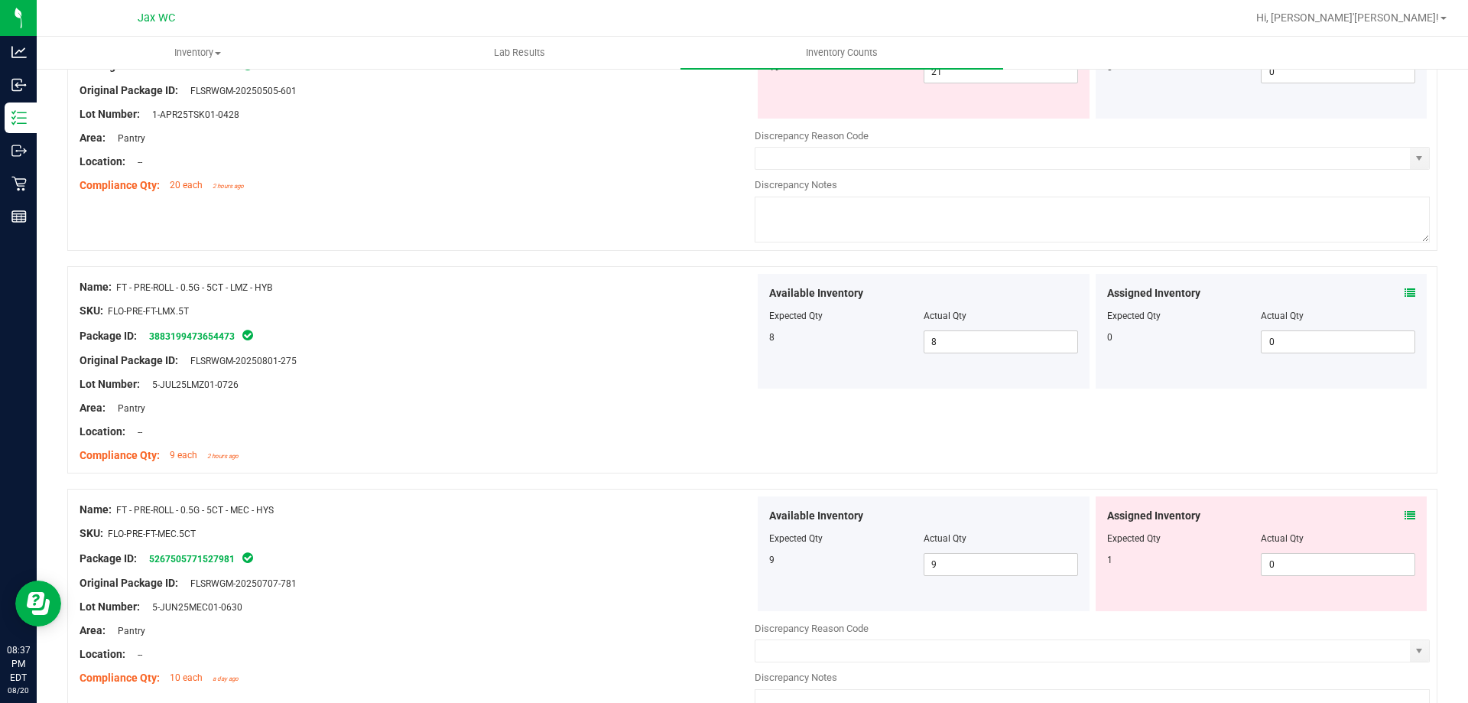
click at [1405, 512] on icon at bounding box center [1410, 515] width 11 height 11
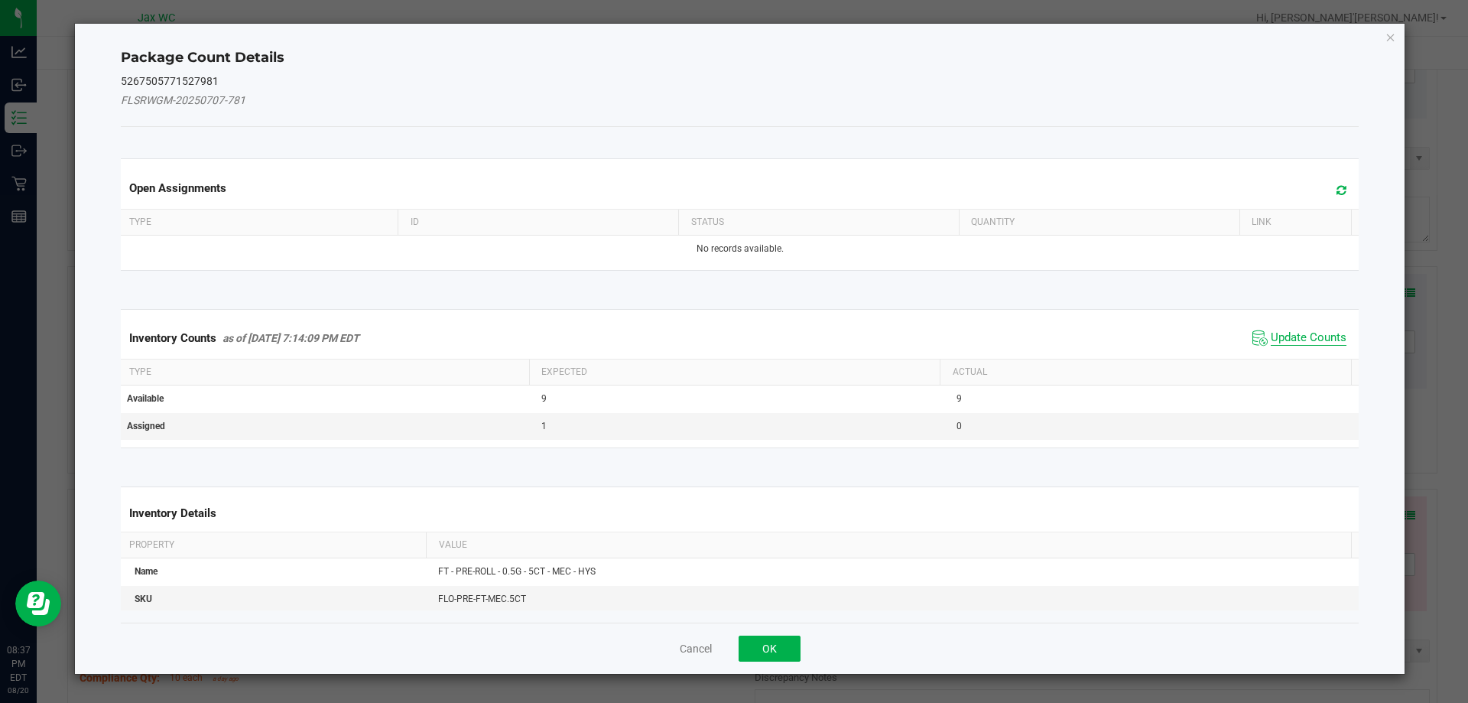
click at [1278, 339] on span "Update Counts" at bounding box center [1309, 337] width 76 height 15
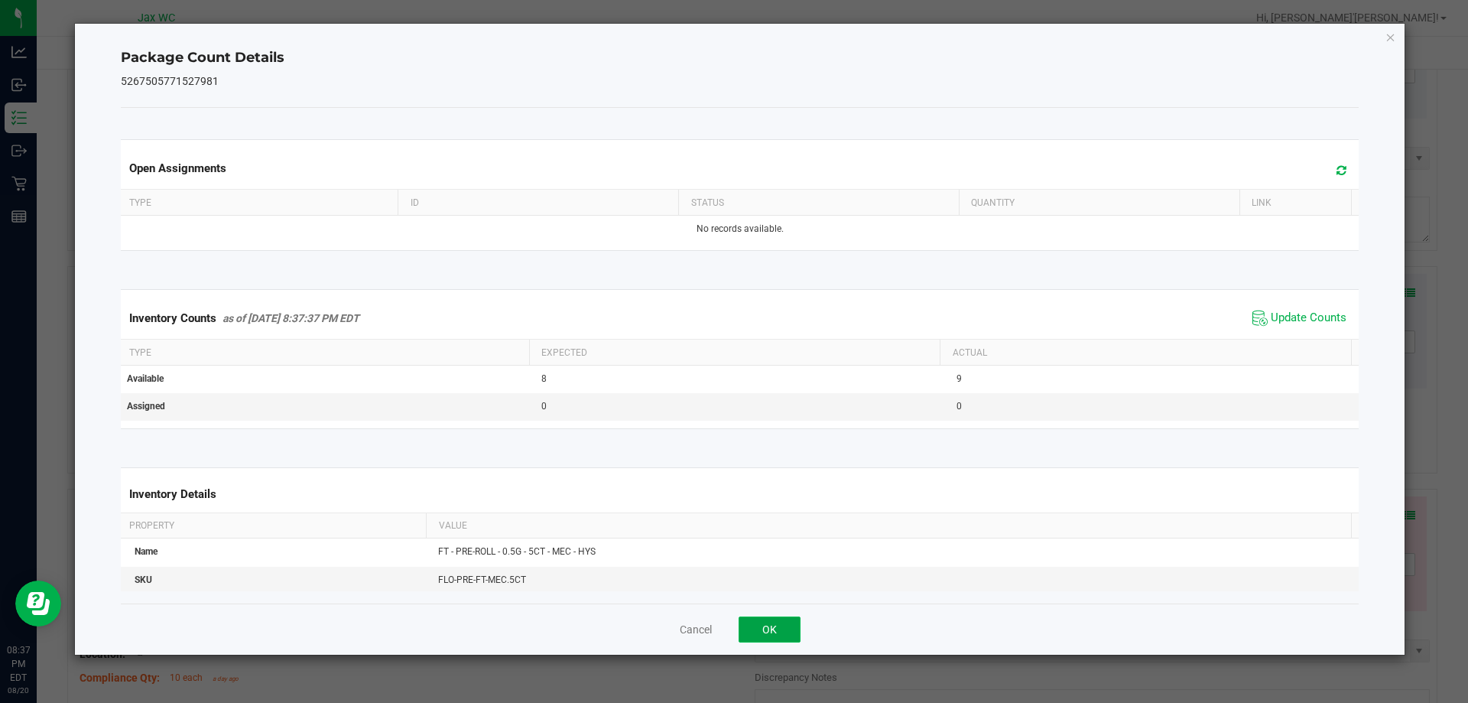
click at [766, 624] on button "OK" at bounding box center [770, 629] width 62 height 26
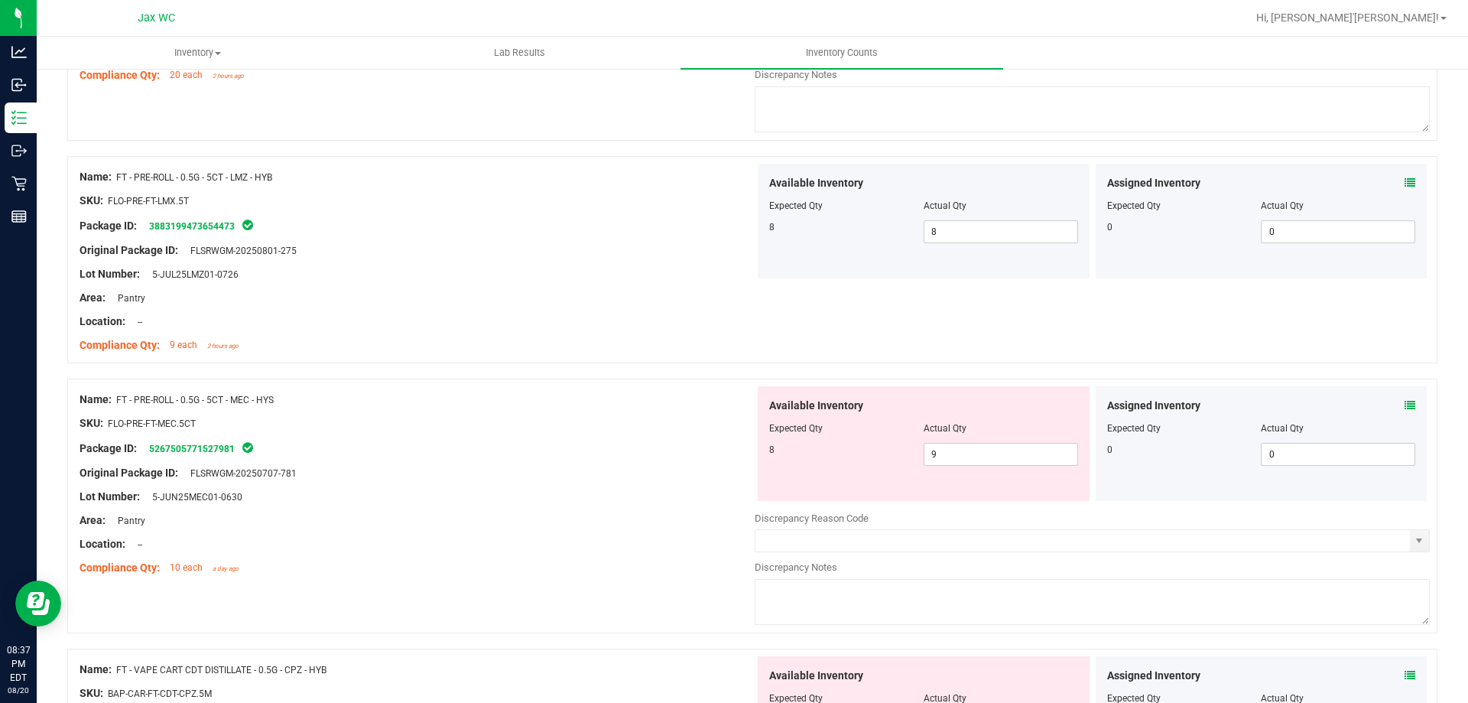
scroll to position [4053, 0]
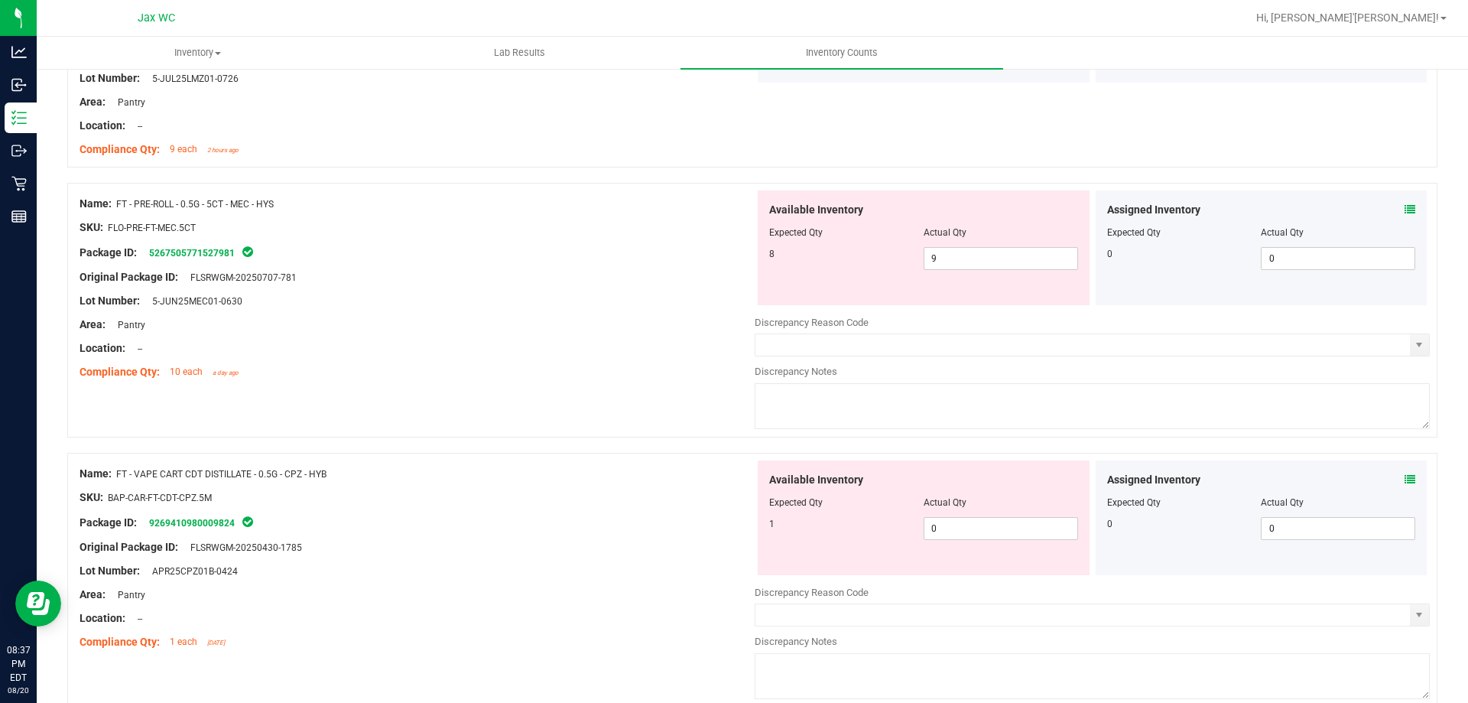
click at [1405, 477] on icon at bounding box center [1410, 479] width 11 height 11
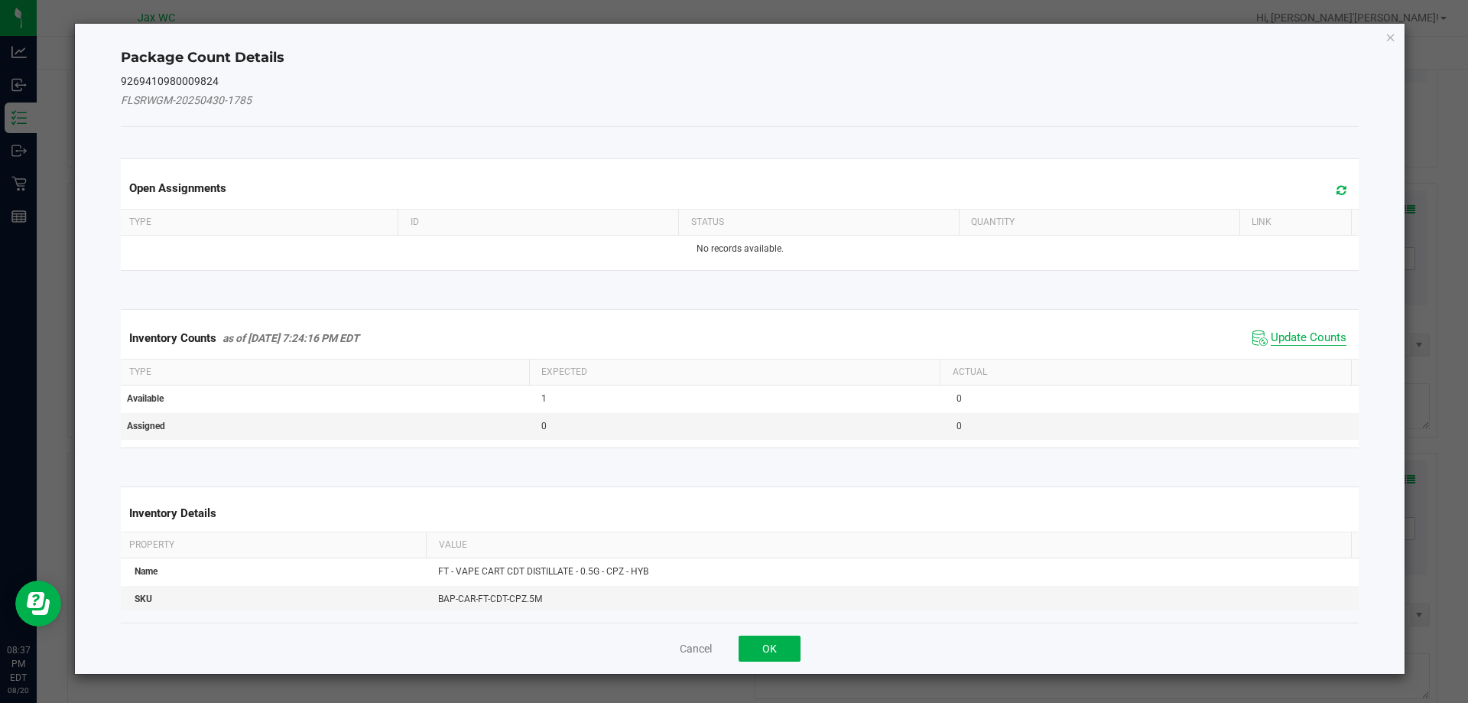
click at [1285, 339] on span "Update Counts" at bounding box center [1309, 337] width 76 height 15
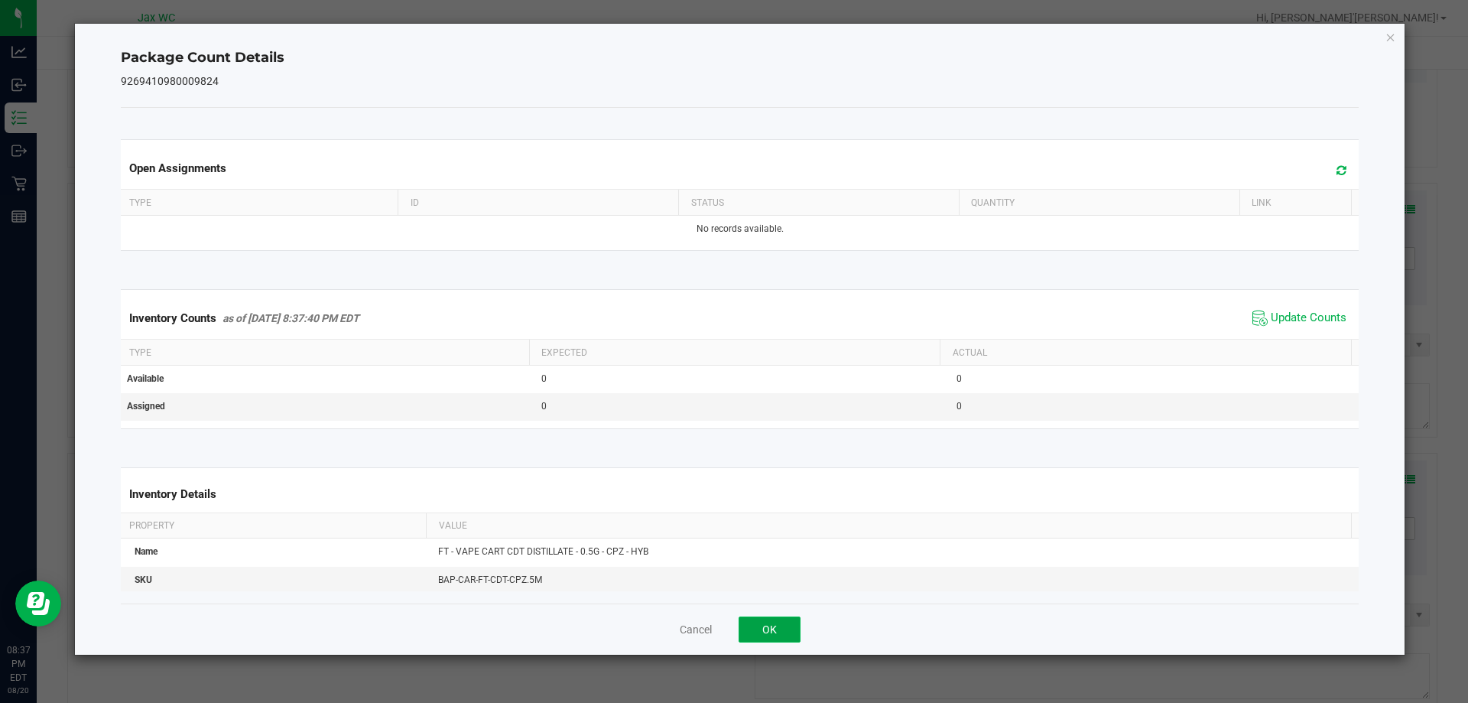
click at [783, 630] on button "OK" at bounding box center [770, 629] width 62 height 26
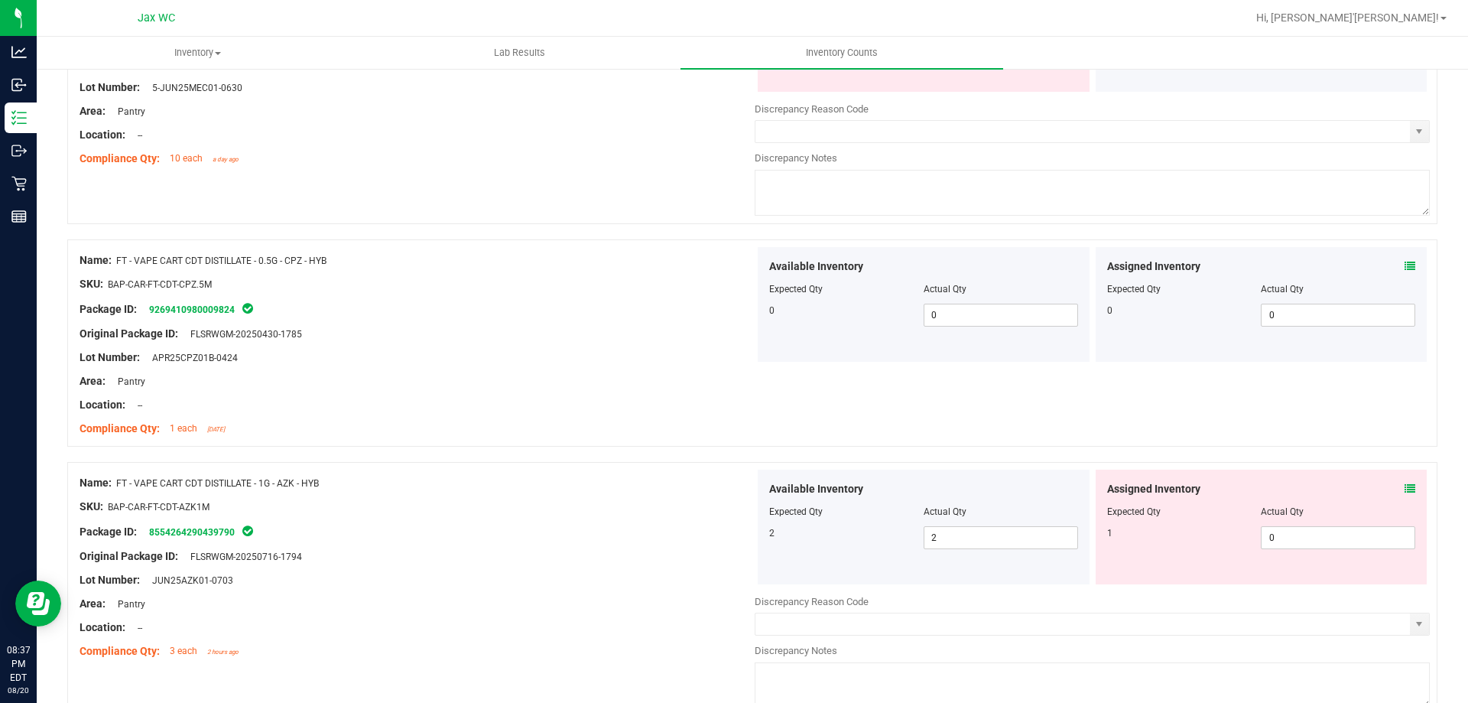
scroll to position [4282, 0]
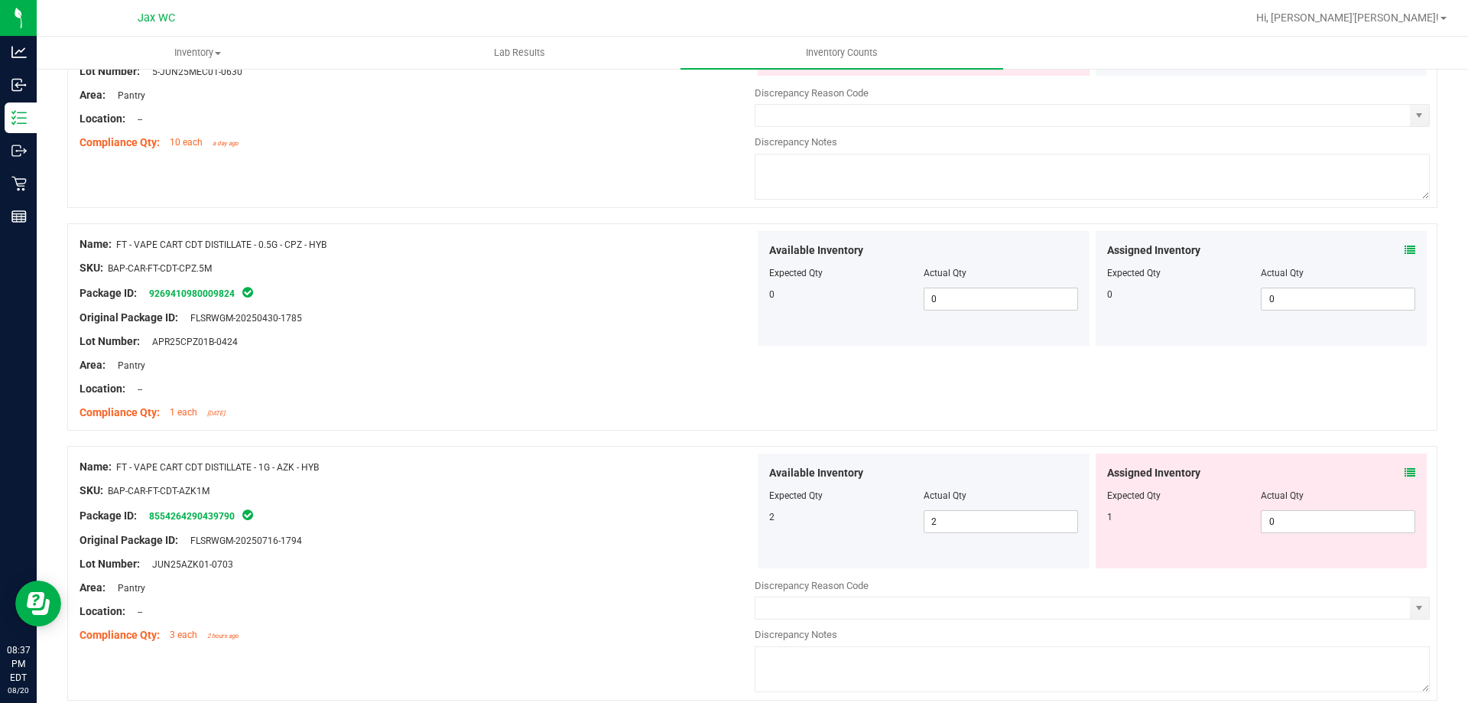
click at [1392, 471] on div "Assigned Inventory" at bounding box center [1261, 473] width 309 height 16
click at [1405, 470] on icon at bounding box center [1410, 472] width 11 height 11
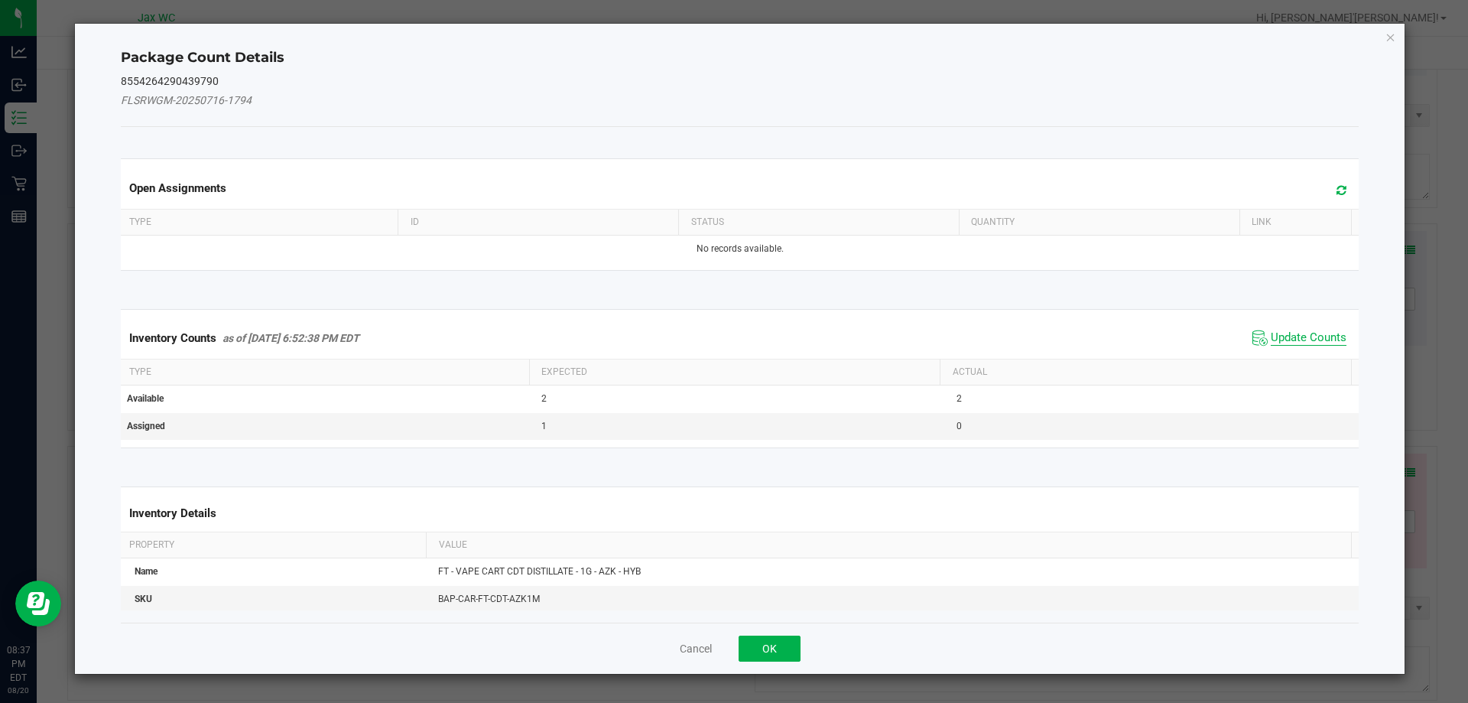
click at [1271, 333] on span "Update Counts" at bounding box center [1309, 337] width 76 height 15
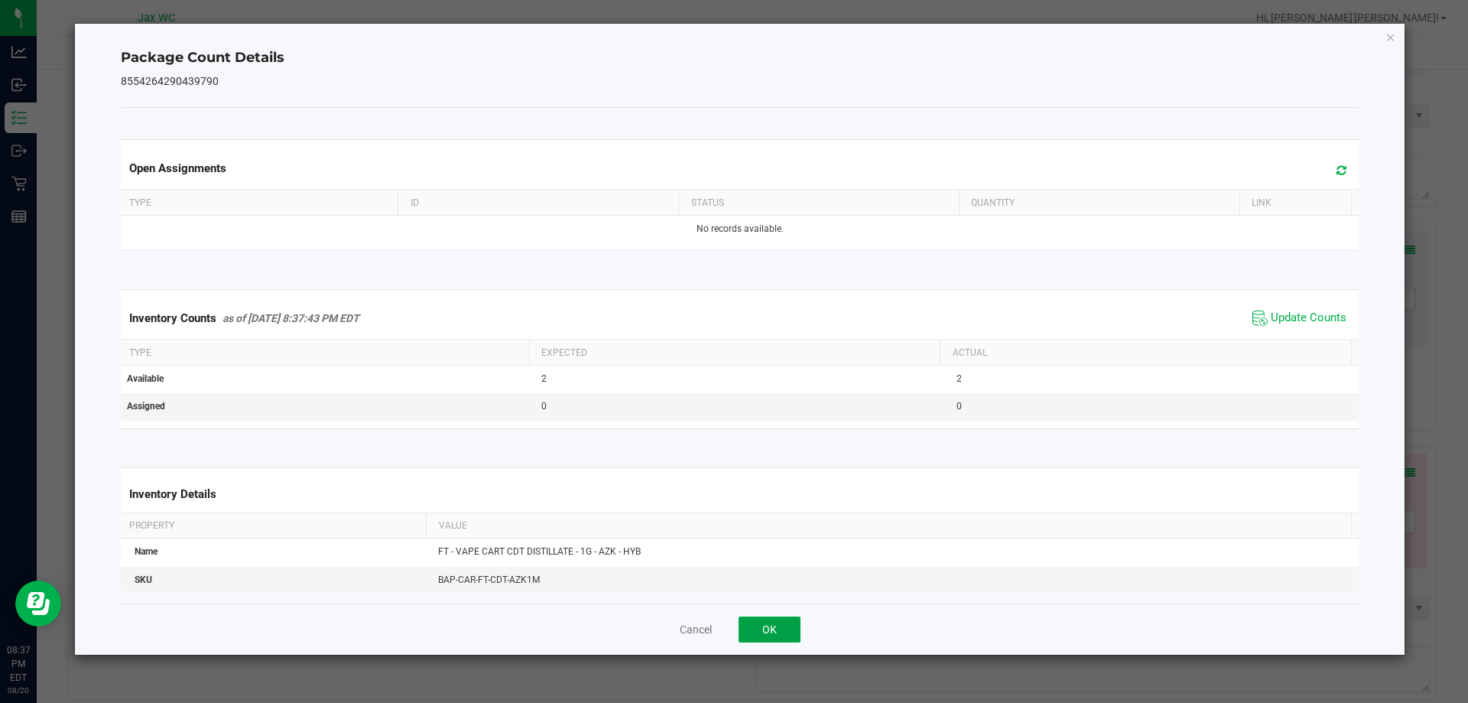
drag, startPoint x: 775, startPoint y: 637, endPoint x: 779, endPoint y: 630, distance: 8.3
click at [775, 637] on button "OK" at bounding box center [770, 629] width 62 height 26
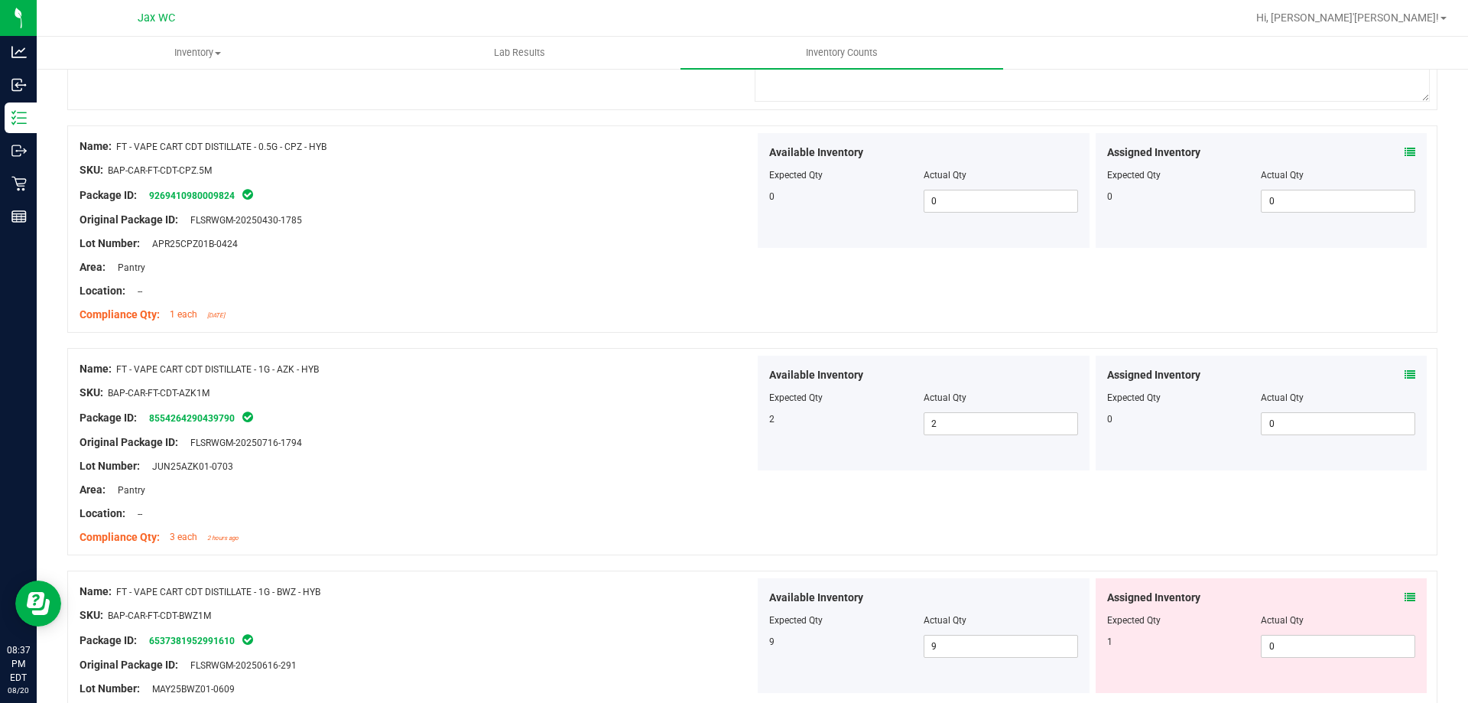
scroll to position [4569, 0]
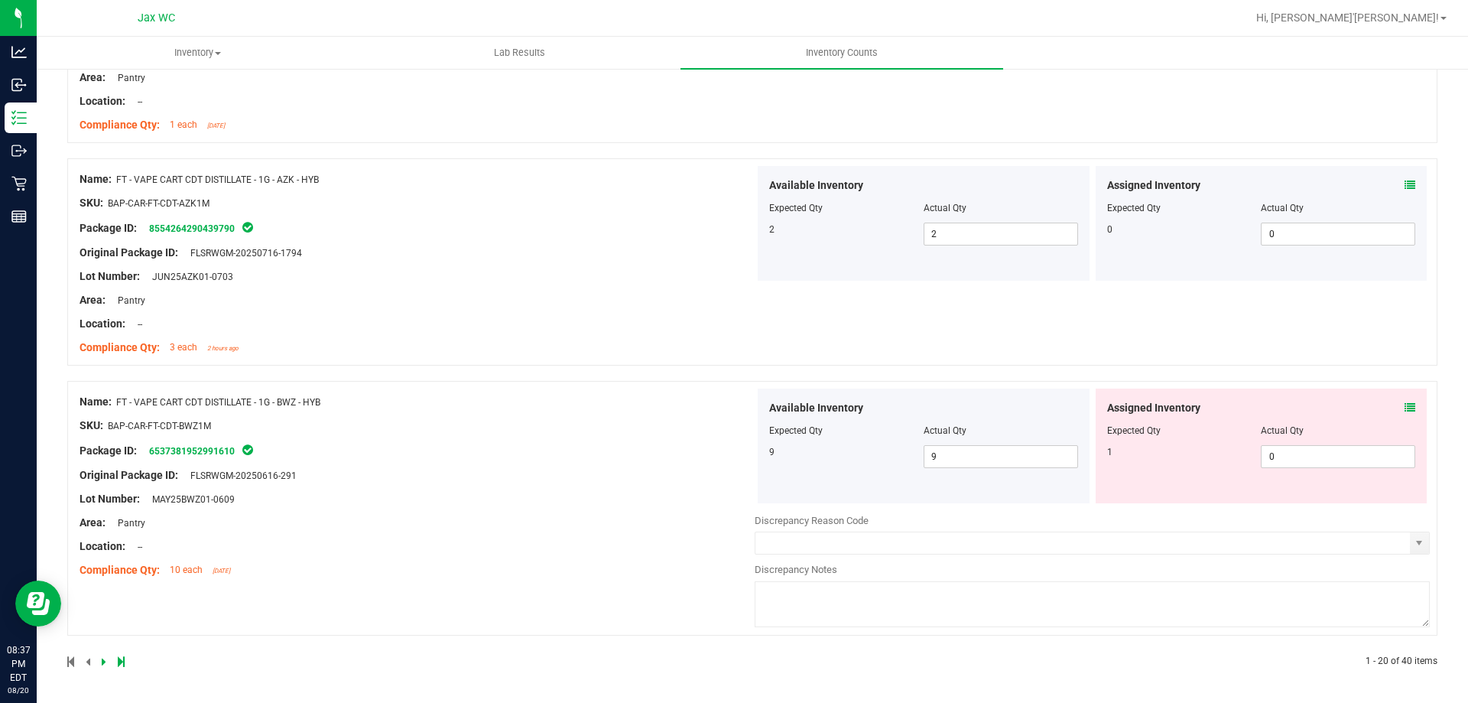
click at [1405, 408] on icon at bounding box center [1410, 407] width 11 height 11
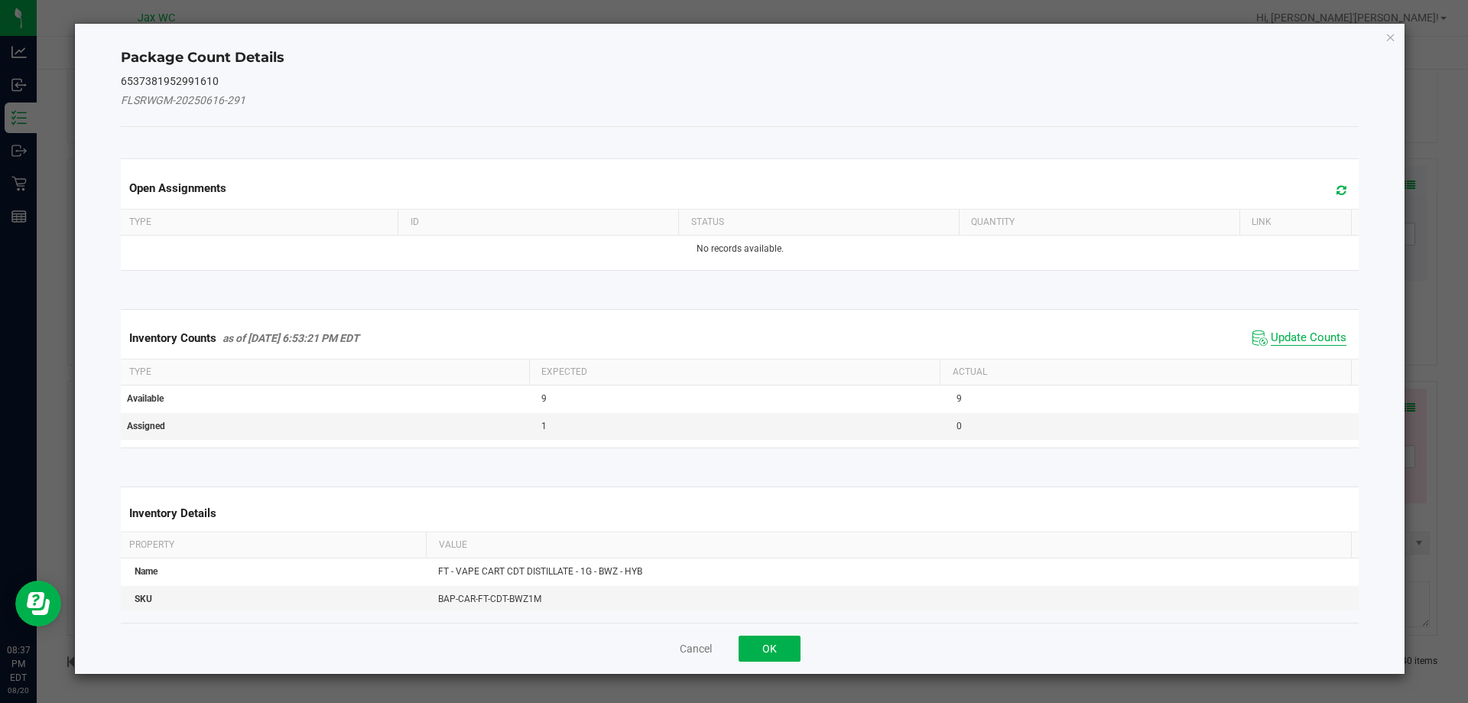
click at [1304, 334] on span "Update Counts" at bounding box center [1309, 337] width 76 height 15
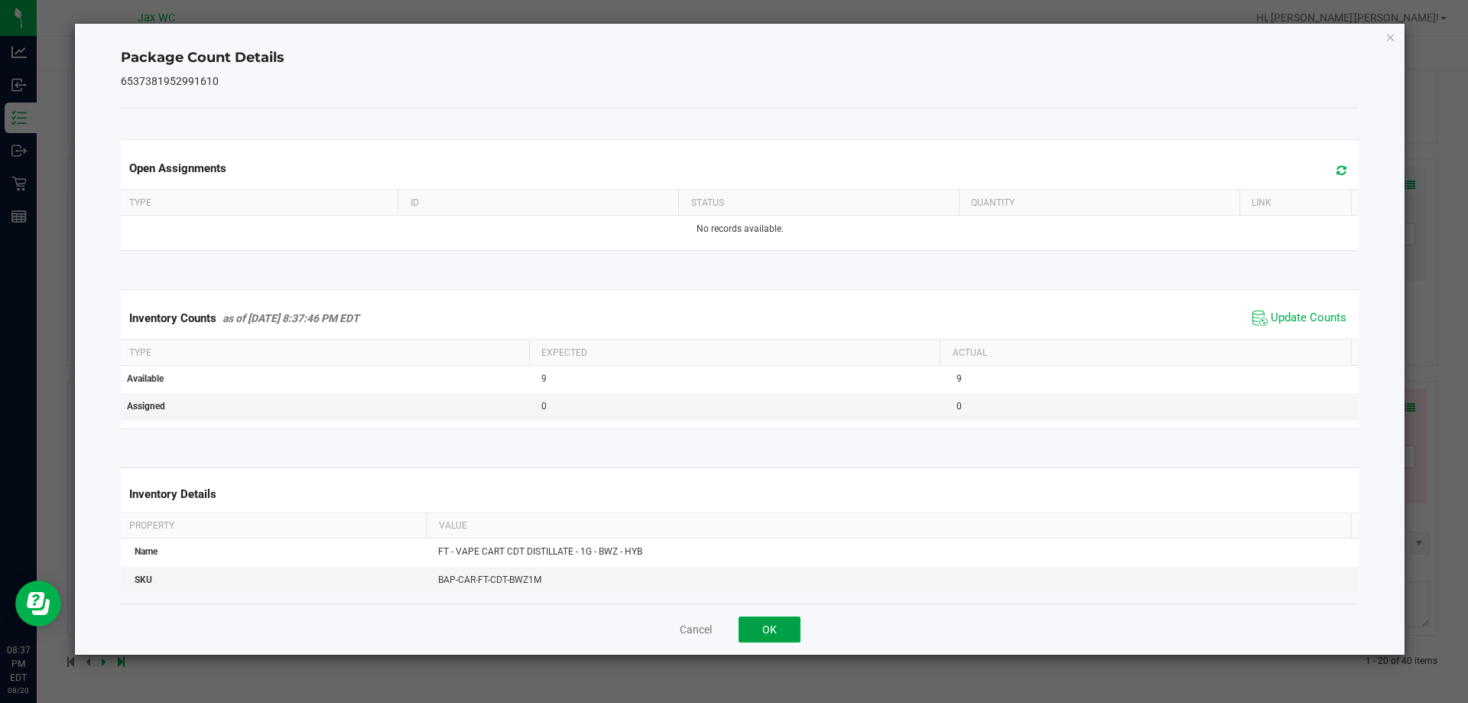
click at [774, 601] on div "Package Count Details 6537381952991610 Open Assignments Type ID Status Quantity…" at bounding box center [740, 339] width 1330 height 631
click at [780, 638] on button "OK" at bounding box center [770, 629] width 62 height 26
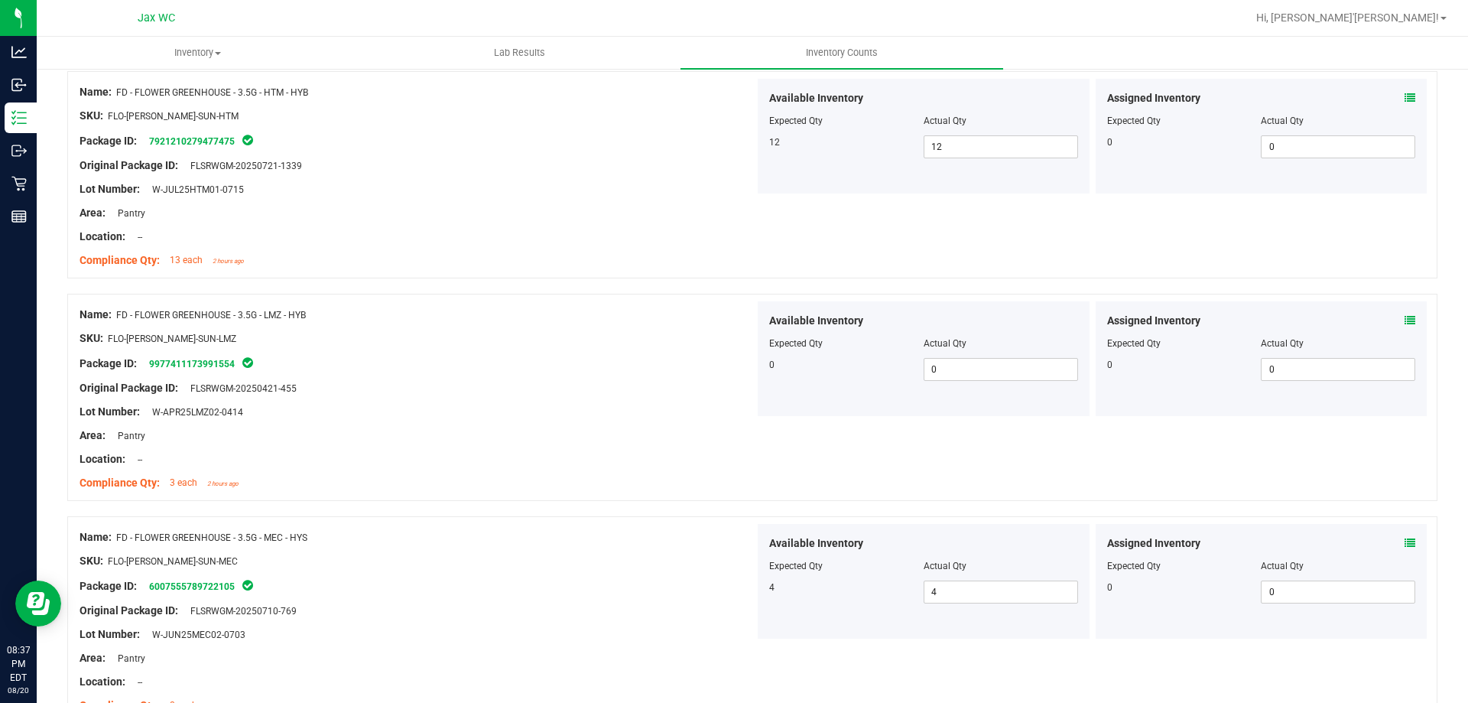
scroll to position [0, 0]
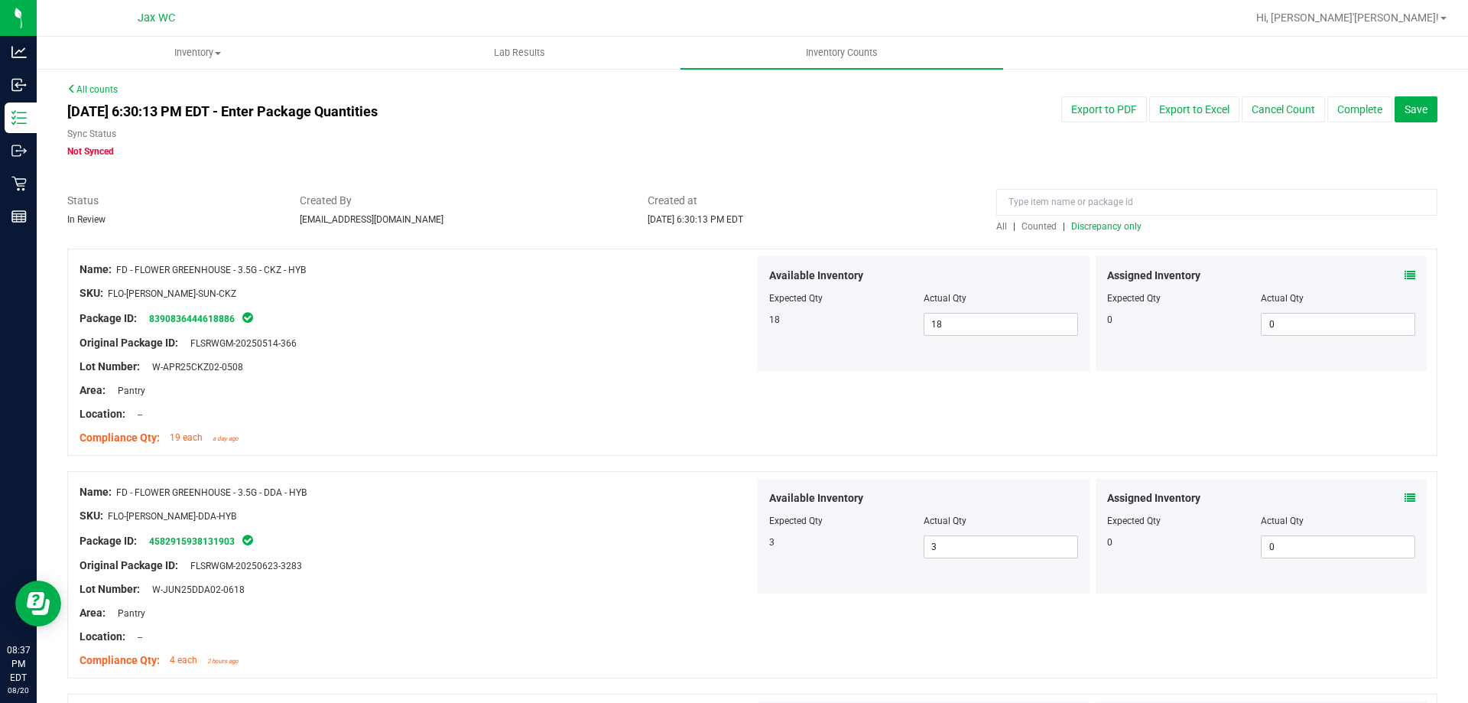
click at [1099, 222] on span "Discrepancy only" at bounding box center [1106, 226] width 70 height 11
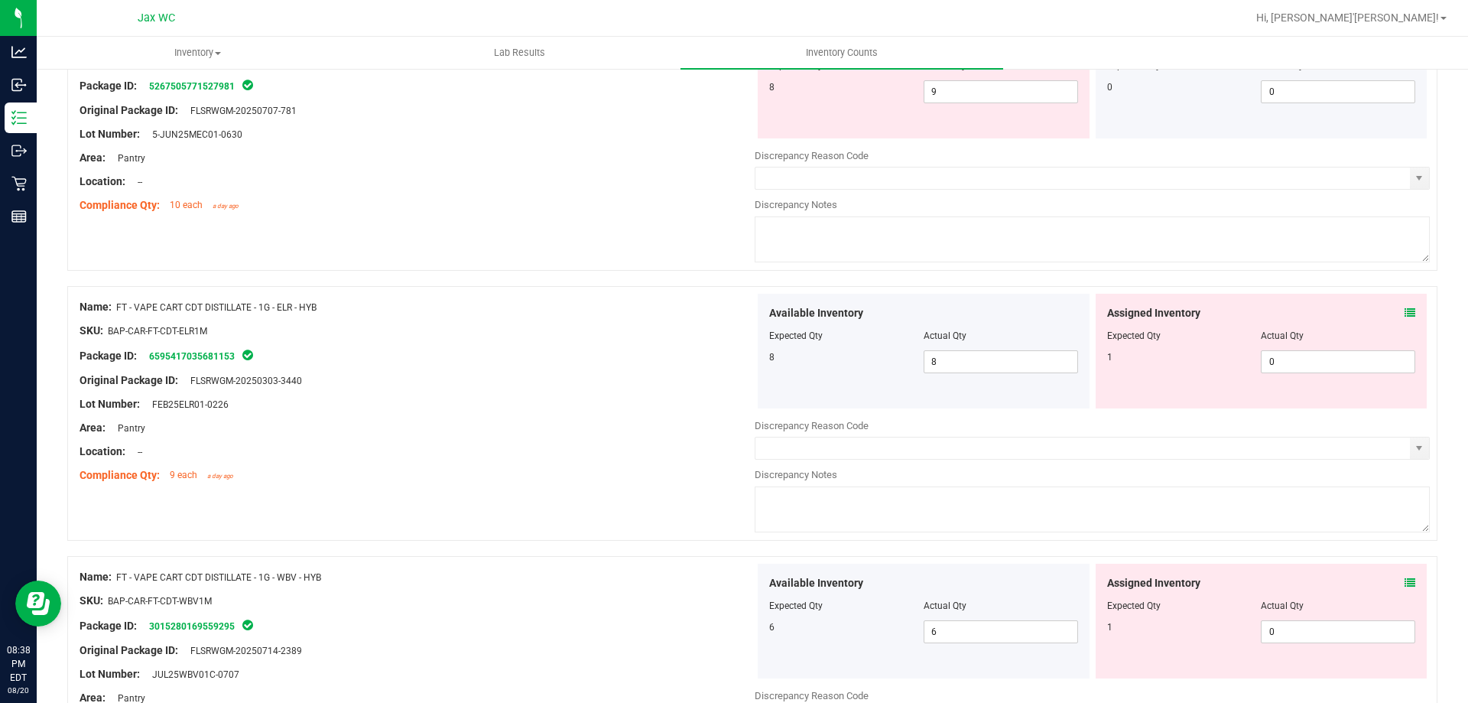
scroll to position [2447, 0]
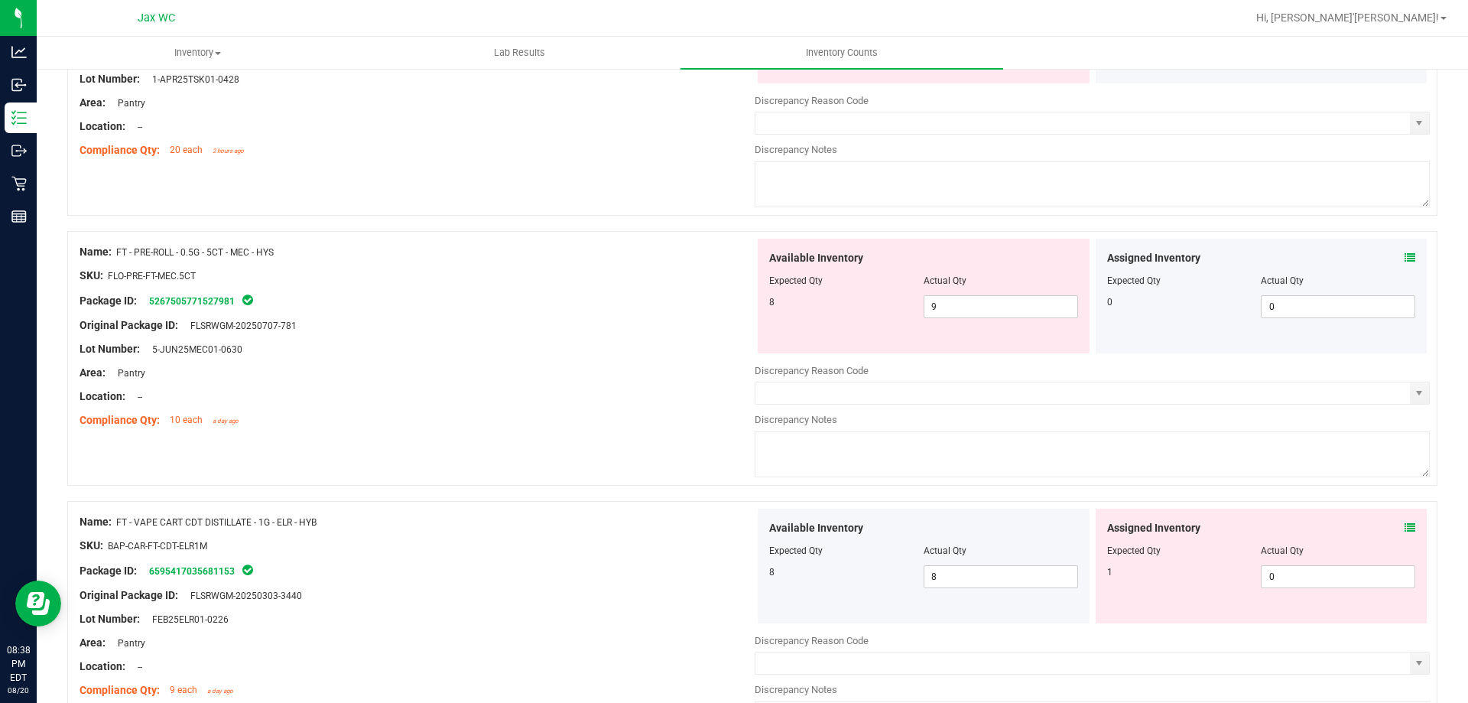
click at [1405, 526] on icon at bounding box center [1410, 527] width 11 height 11
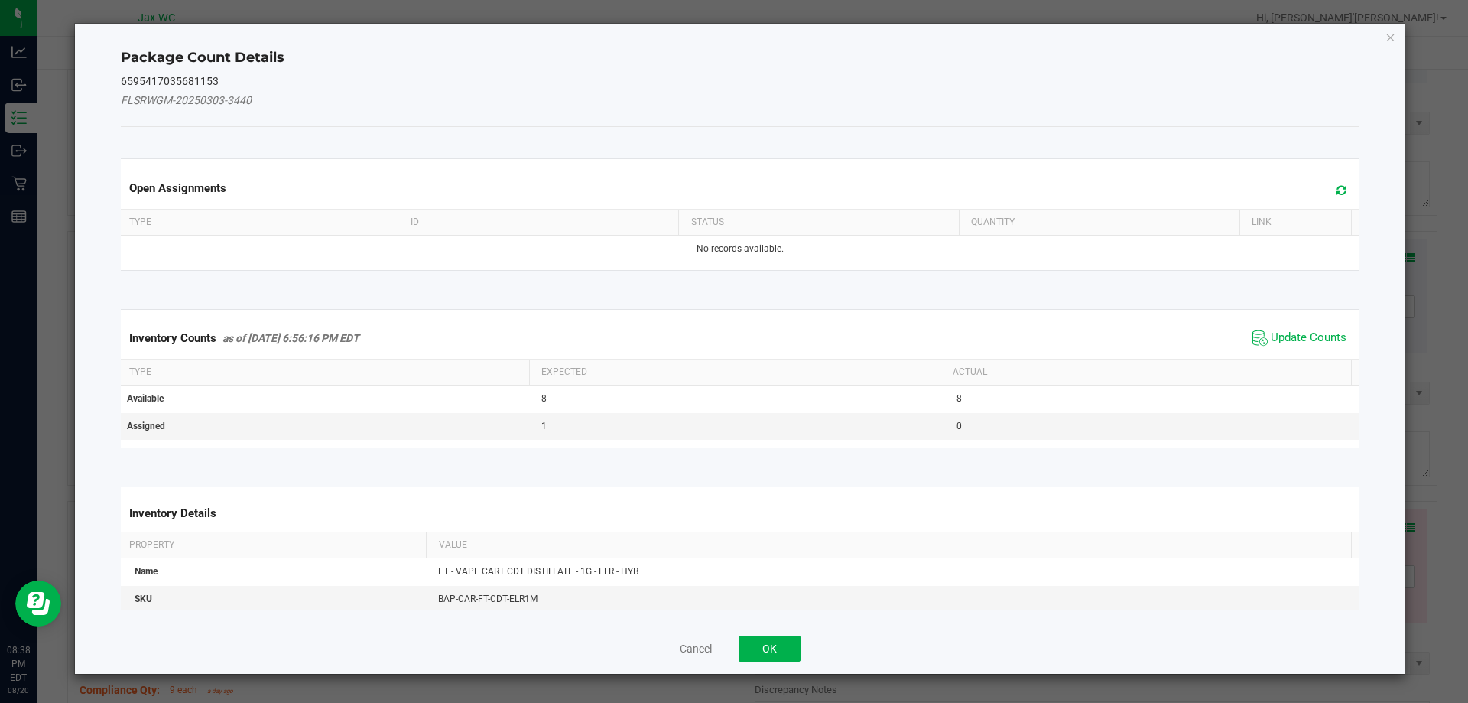
click at [1295, 323] on div "Inventory Counts as of Aug 20, 2025 6:56:16 PM EDT Update Counts" at bounding box center [740, 337] width 1245 height 41
click at [1275, 344] on span "Update Counts" at bounding box center [1309, 337] width 76 height 15
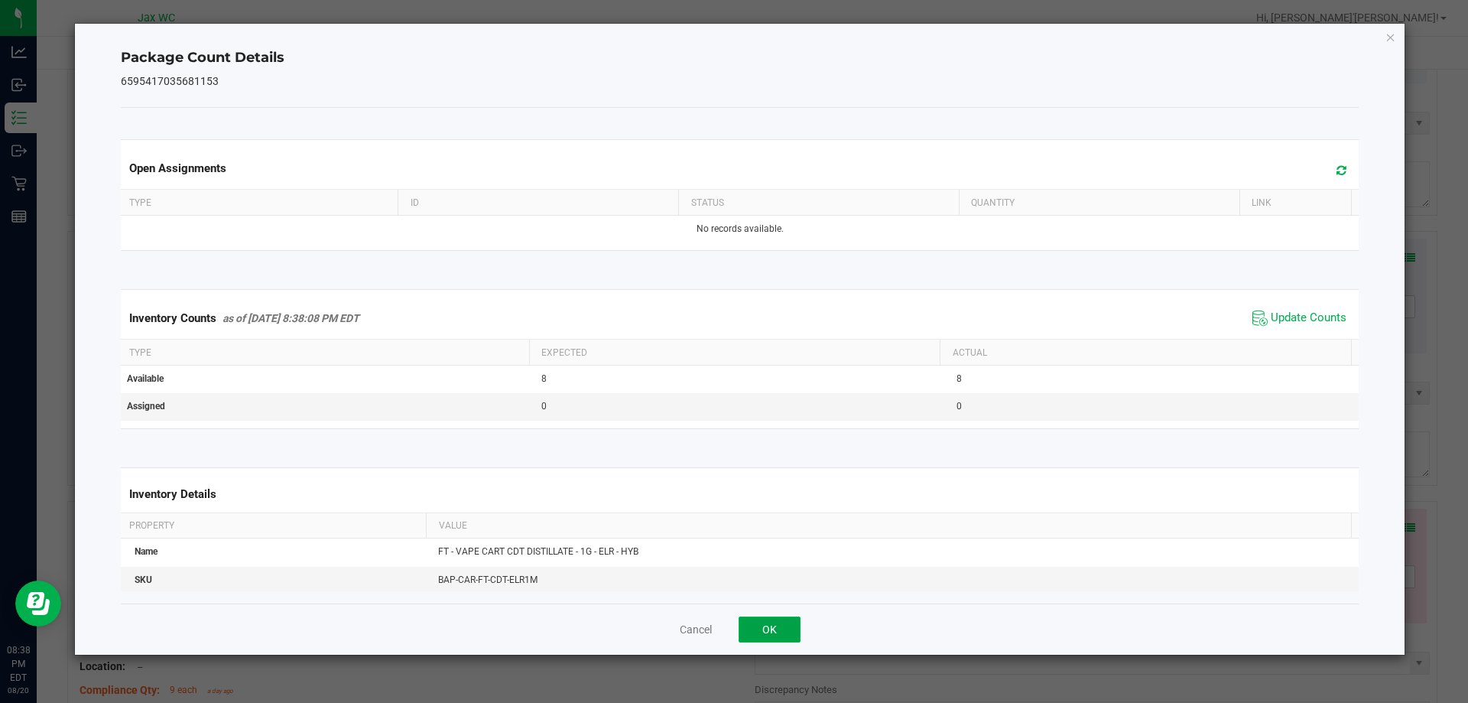
click at [775, 625] on button "OK" at bounding box center [770, 629] width 62 height 26
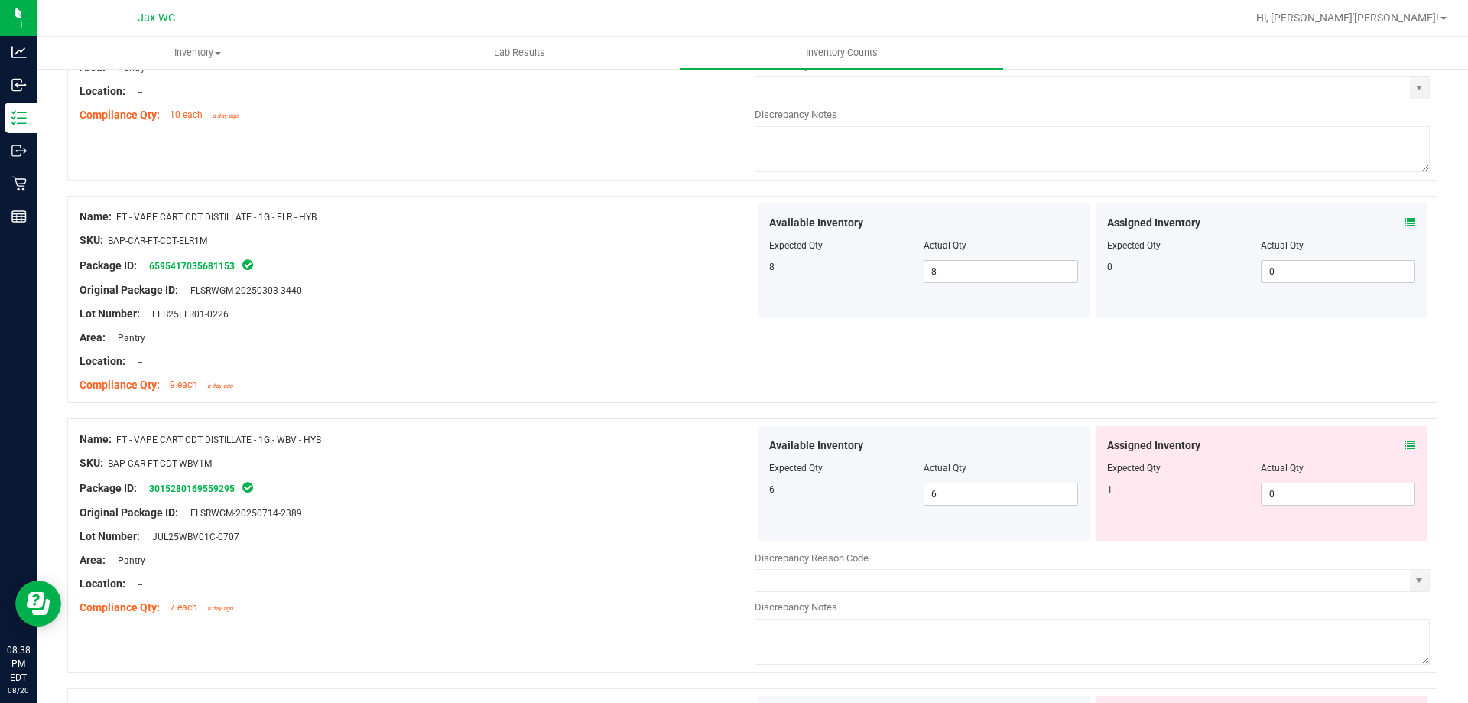
scroll to position [2753, 0]
click at [1405, 442] on icon at bounding box center [1410, 444] width 11 height 11
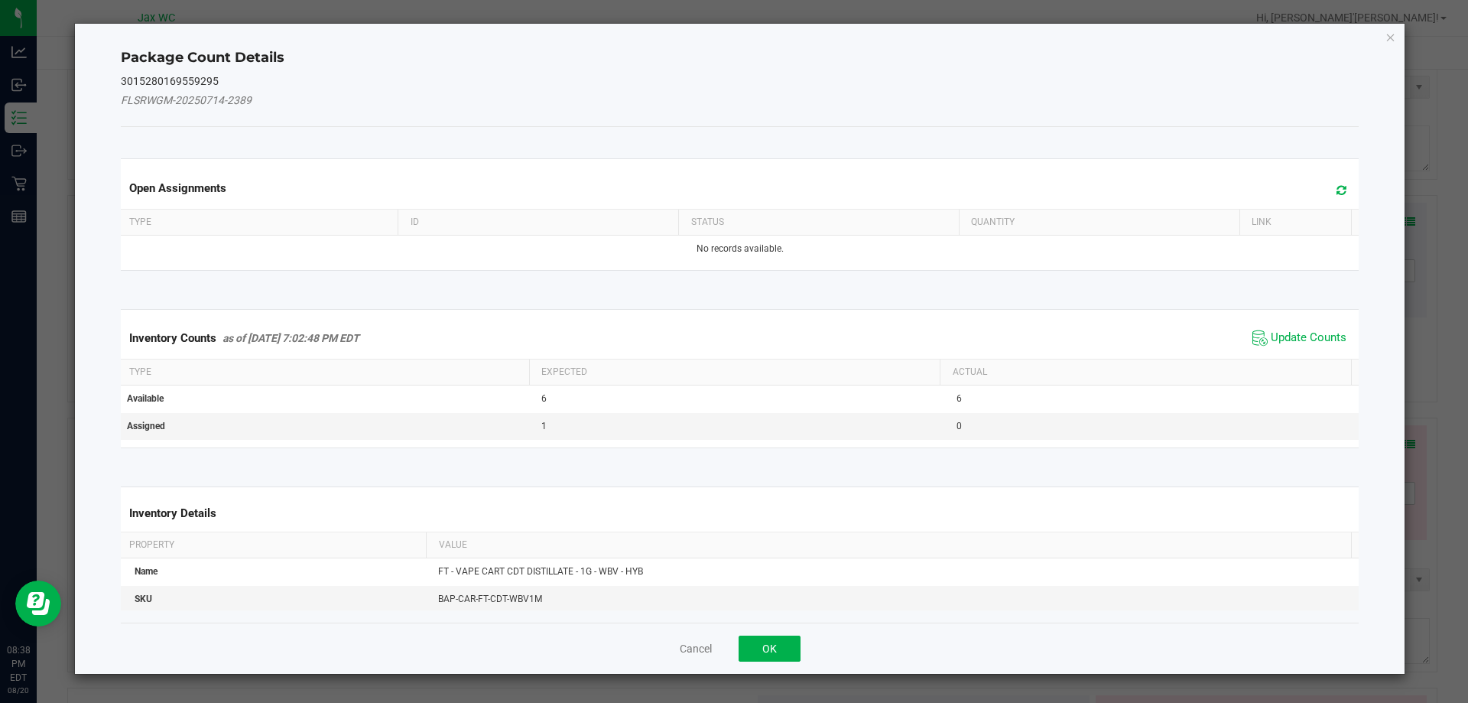
click at [1278, 349] on div "Inventory Counts as of Aug 20, 2025 7:02:48 PM EDT Update Counts" at bounding box center [740, 337] width 1245 height 41
click at [1276, 339] on span "Update Counts" at bounding box center [1309, 337] width 76 height 15
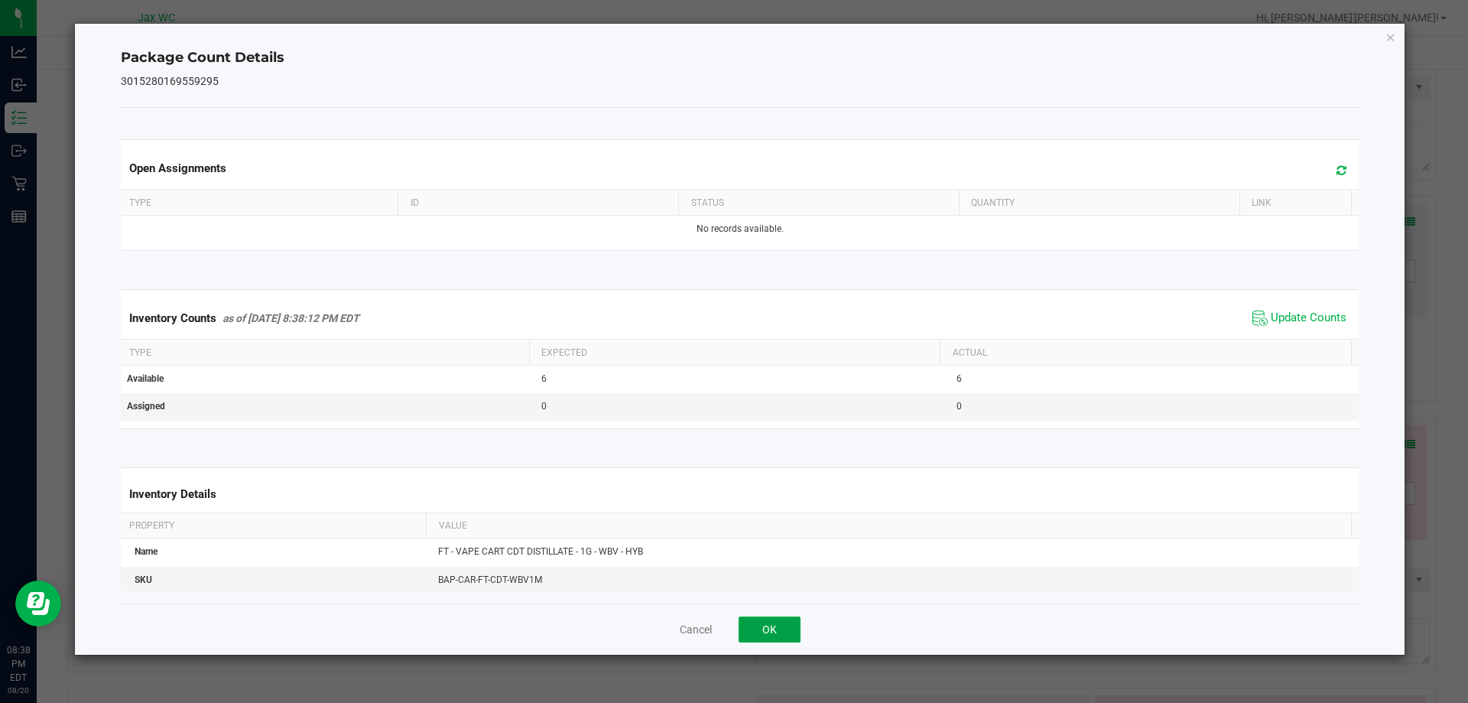
click at [768, 628] on button "OK" at bounding box center [770, 629] width 62 height 26
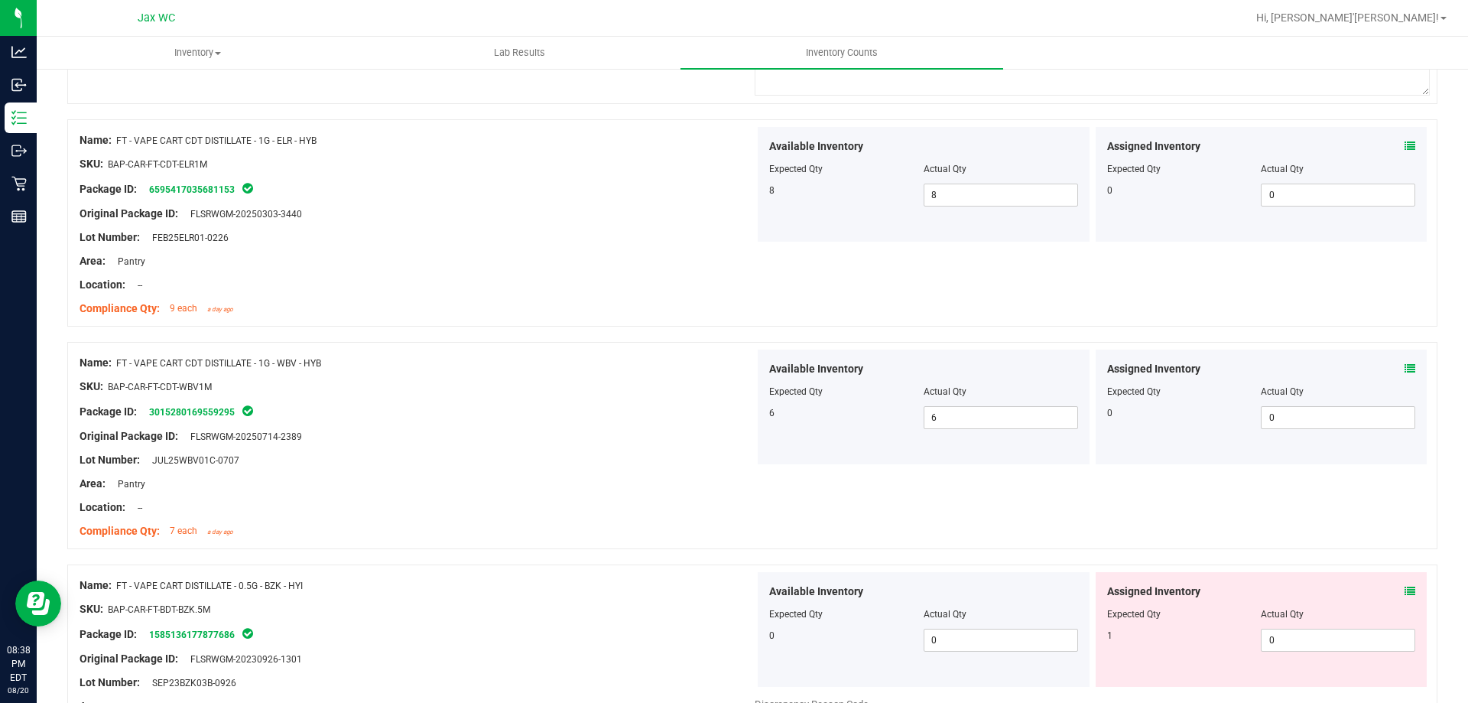
scroll to position [3058, 0]
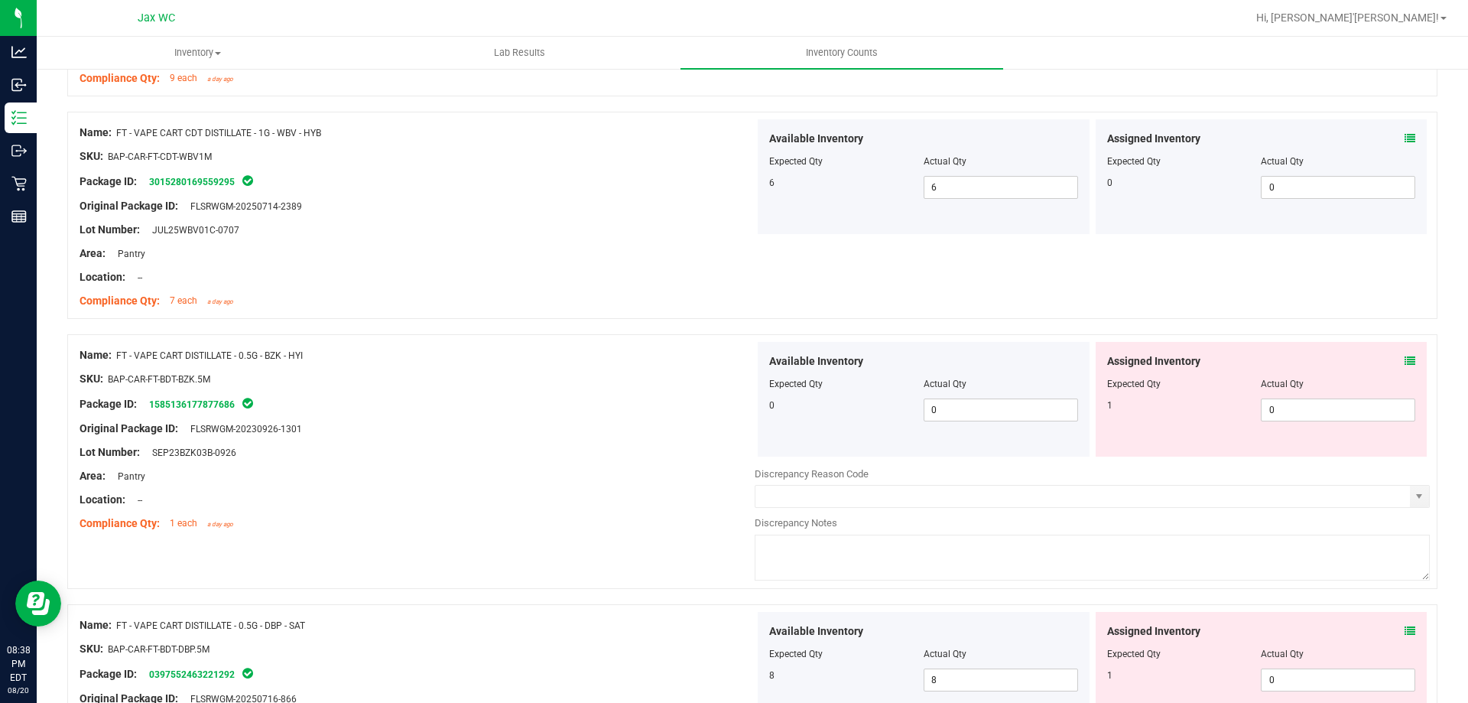
click at [1404, 356] on div "Assigned Inventory Expected Qty Actual Qty 1 0 0" at bounding box center [1262, 399] width 332 height 115
click at [1405, 358] on icon at bounding box center [1410, 361] width 11 height 11
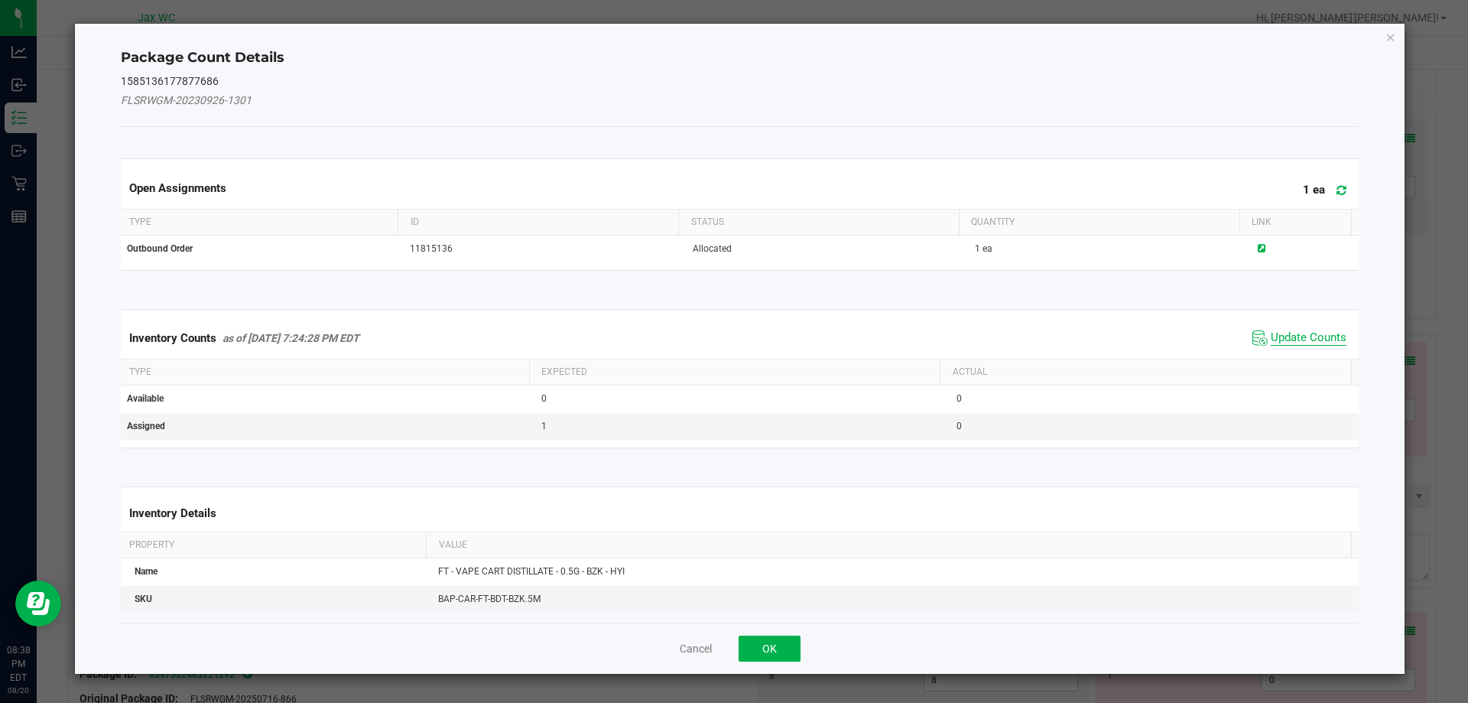
click at [1298, 338] on span "Update Counts" at bounding box center [1309, 337] width 76 height 15
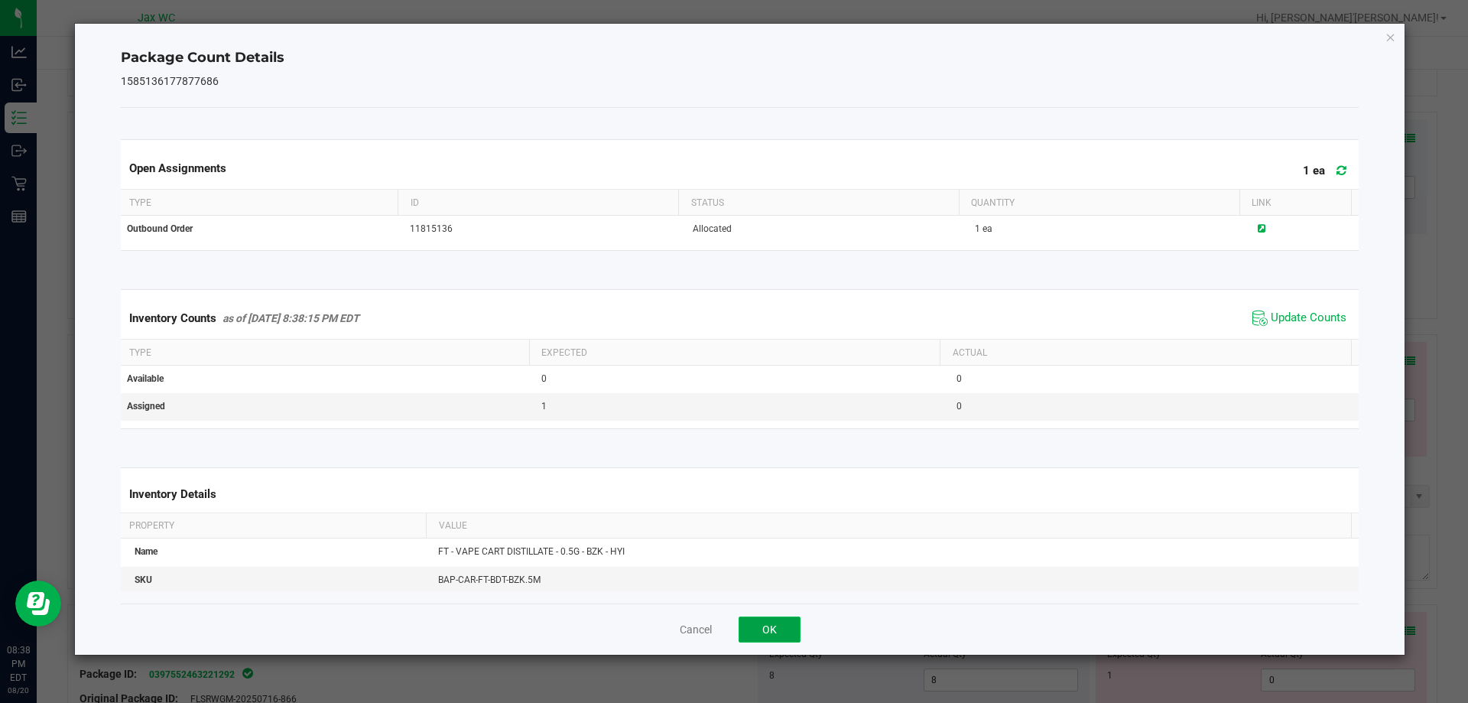
click at [792, 617] on button "OK" at bounding box center [770, 629] width 62 height 26
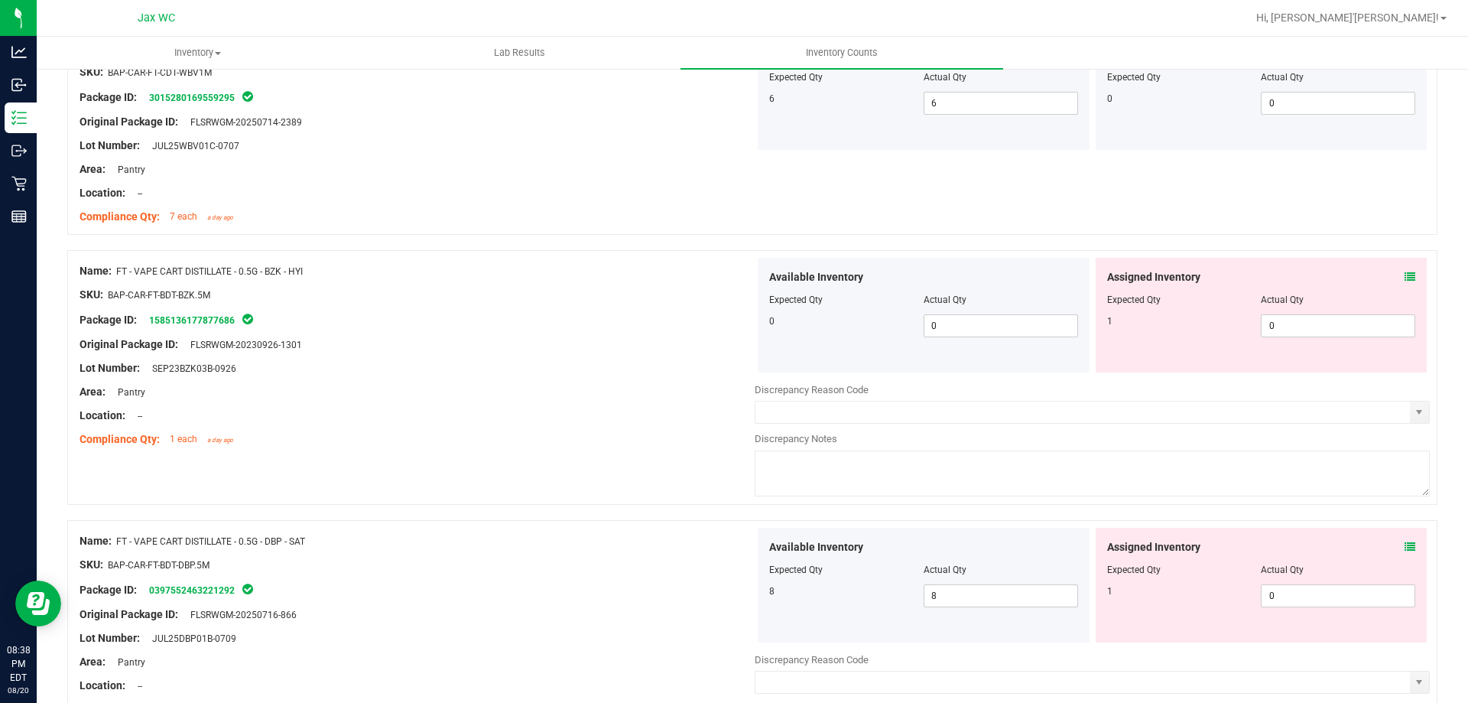
scroll to position [3364, 0]
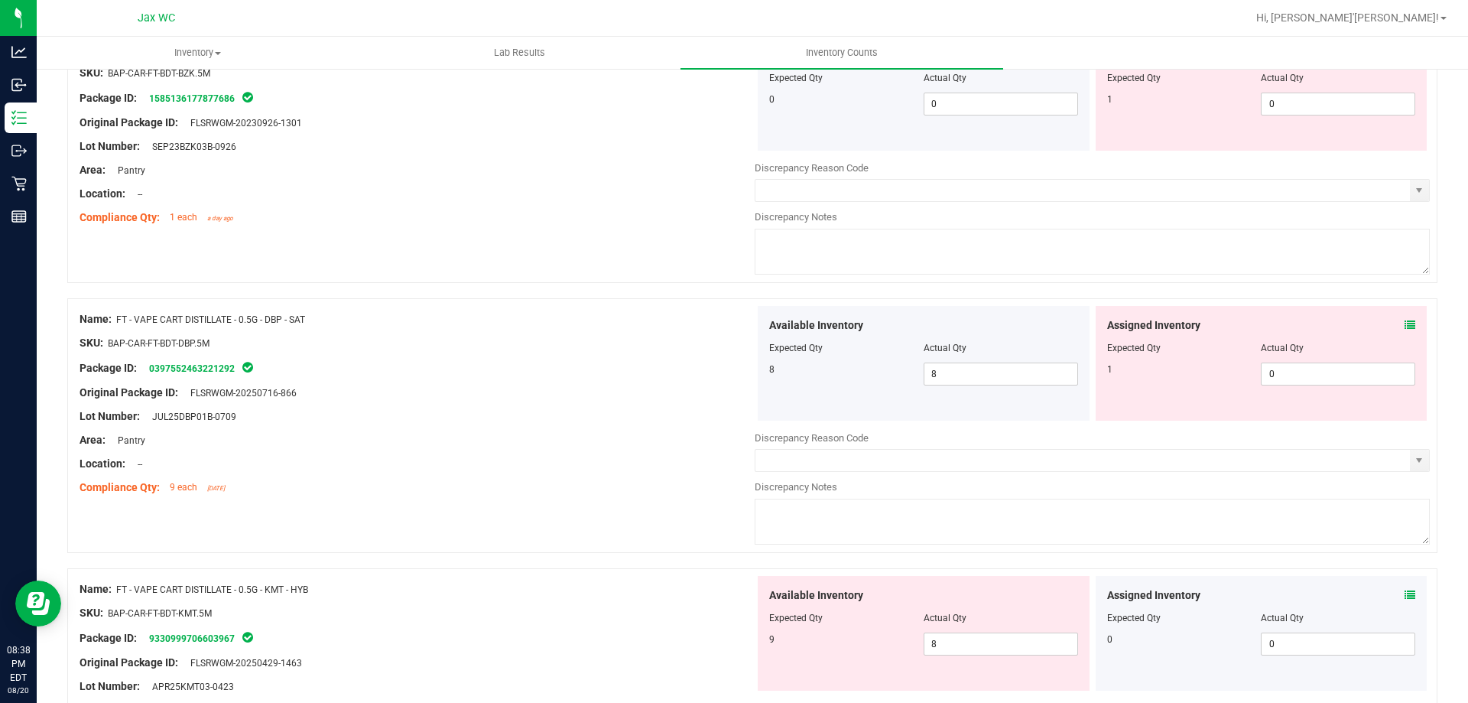
click at [1405, 326] on icon at bounding box center [1410, 325] width 11 height 11
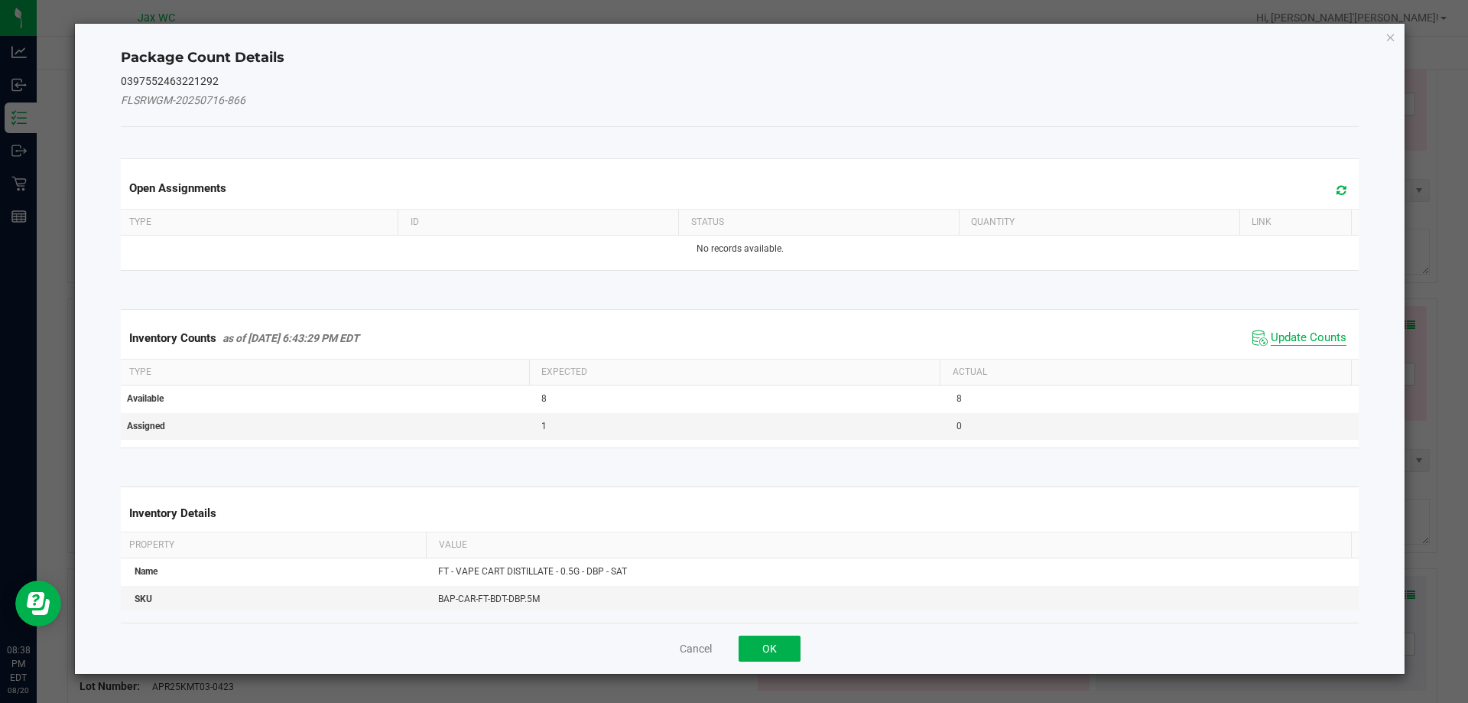
click at [1292, 339] on span "Update Counts" at bounding box center [1309, 337] width 76 height 15
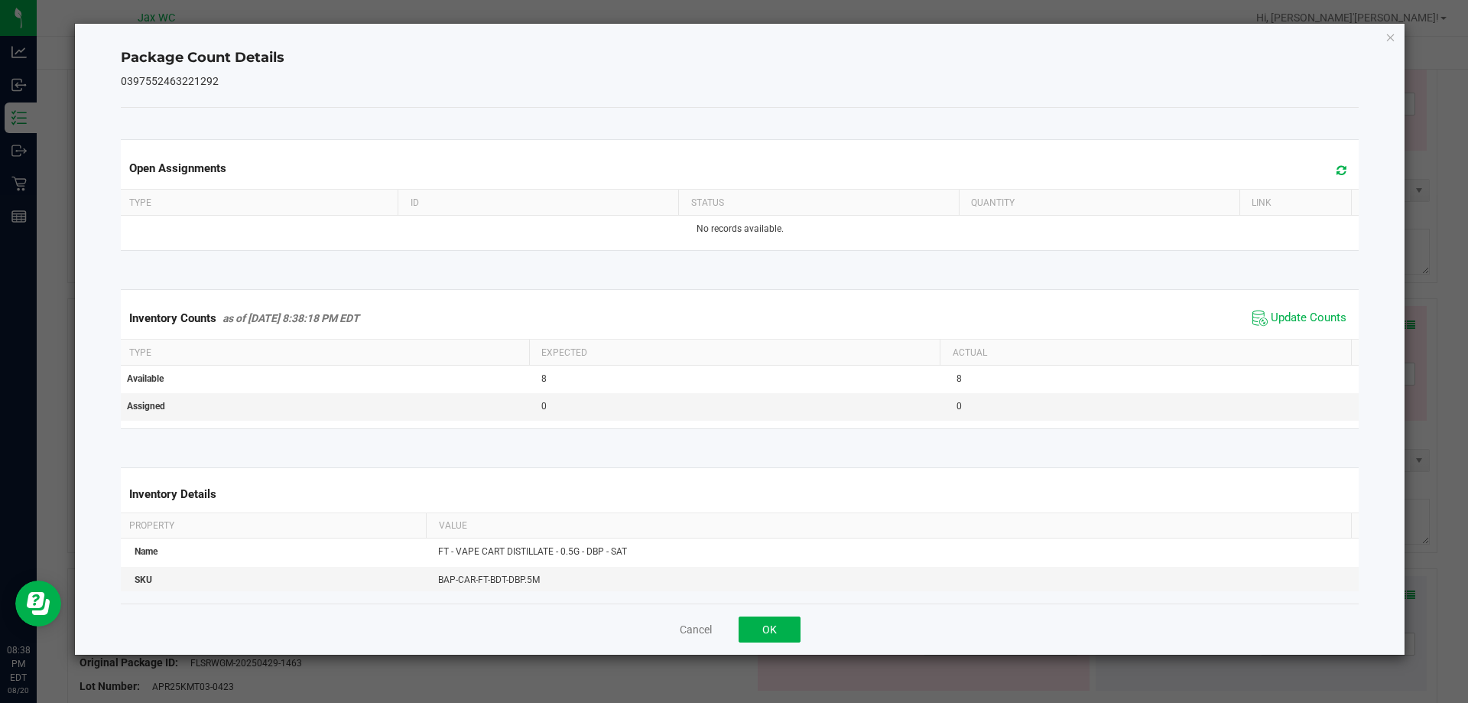
click at [802, 621] on div "Cancel OK" at bounding box center [740, 628] width 1239 height 51
click at [782, 624] on button "OK" at bounding box center [770, 629] width 62 height 26
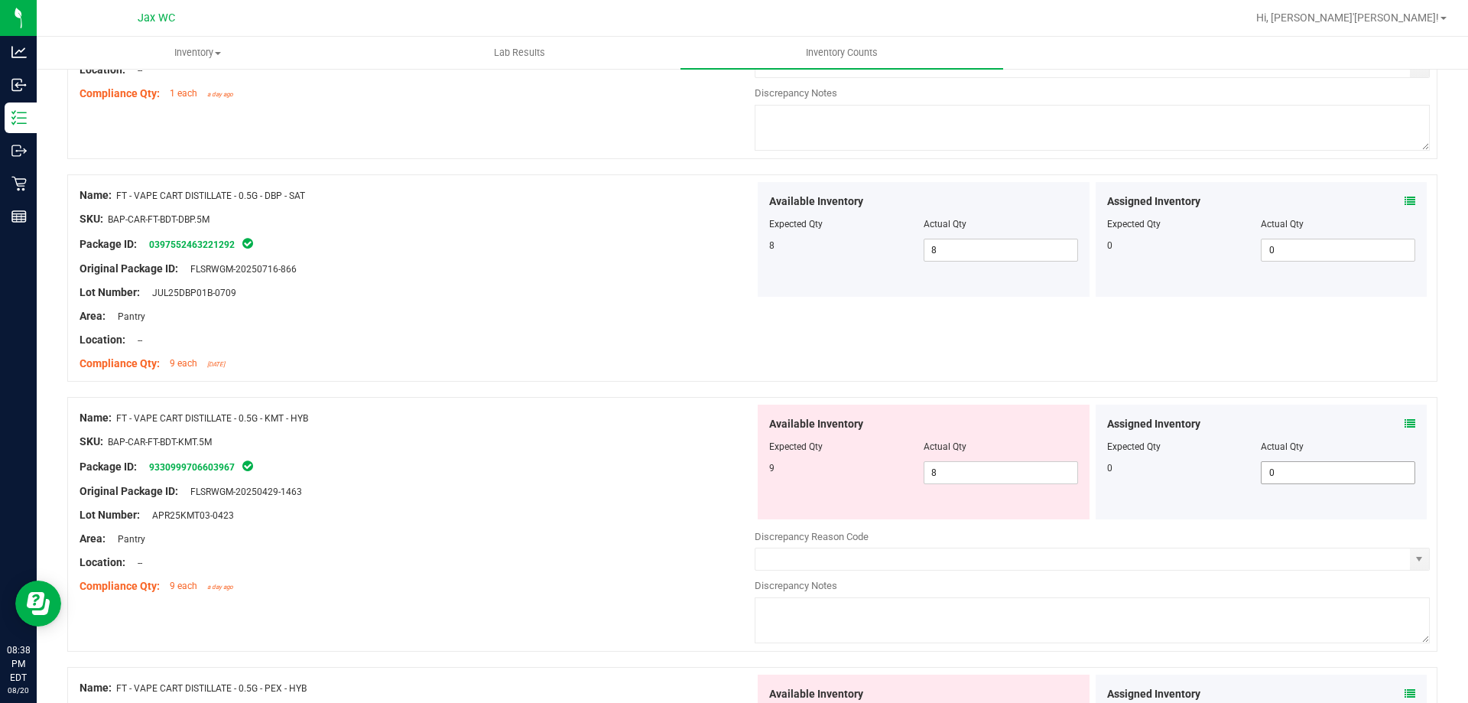
scroll to position [3670, 0]
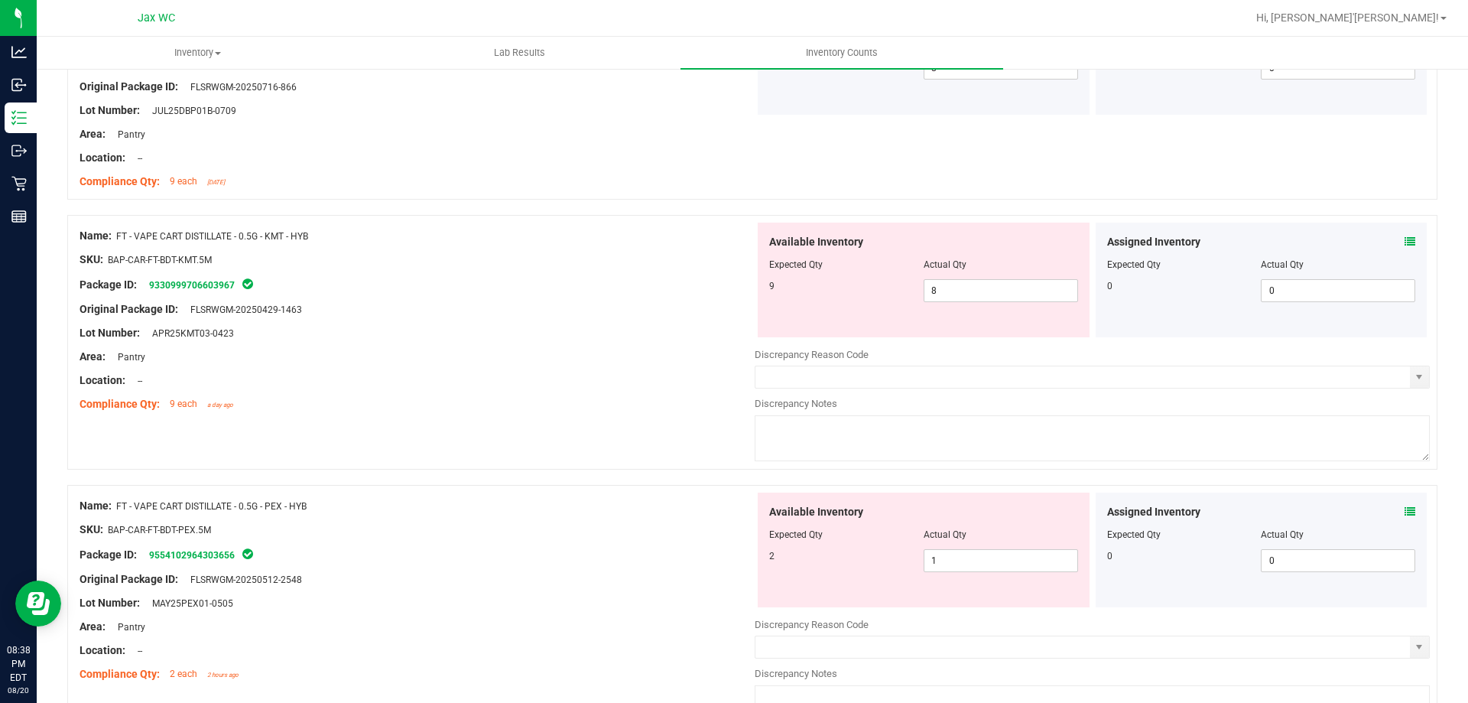
click at [1405, 247] on span at bounding box center [1410, 242] width 11 height 16
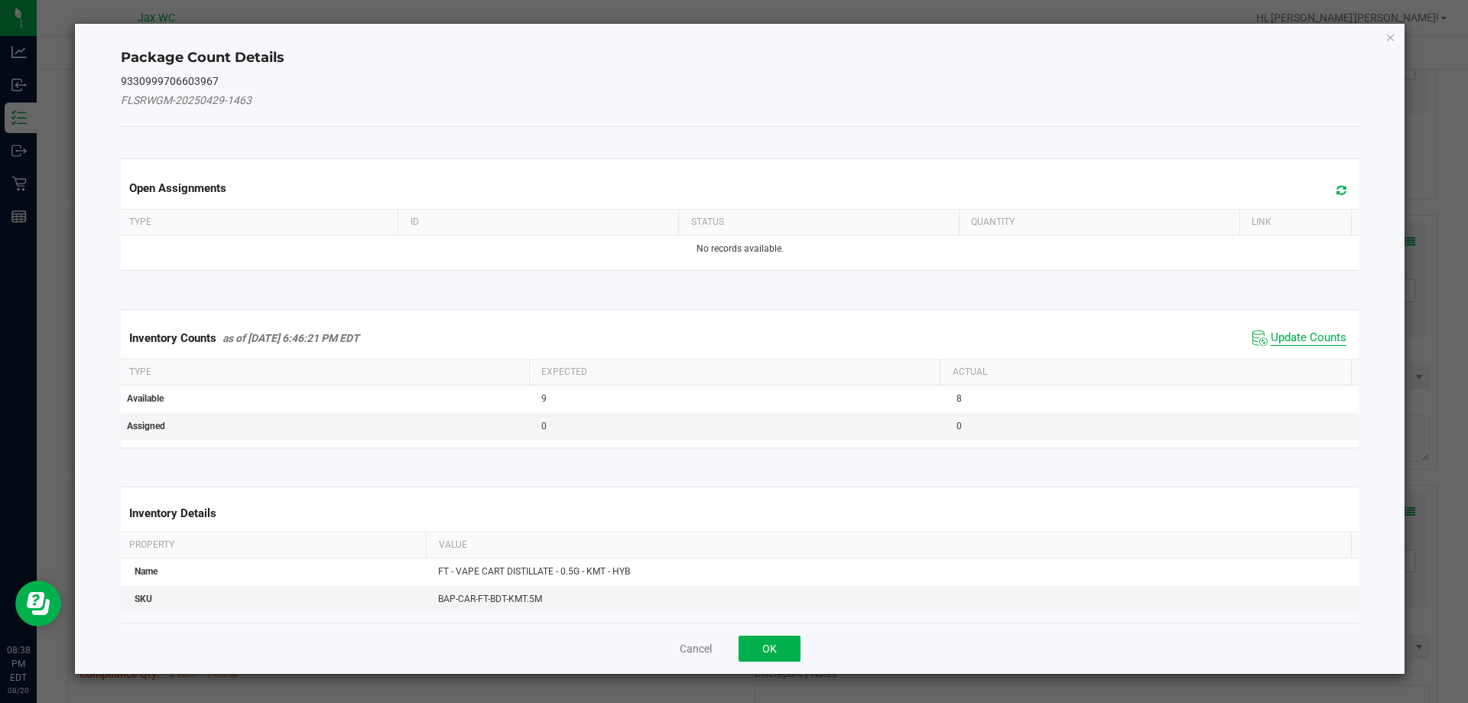
click at [1275, 343] on span "Update Counts" at bounding box center [1309, 337] width 76 height 15
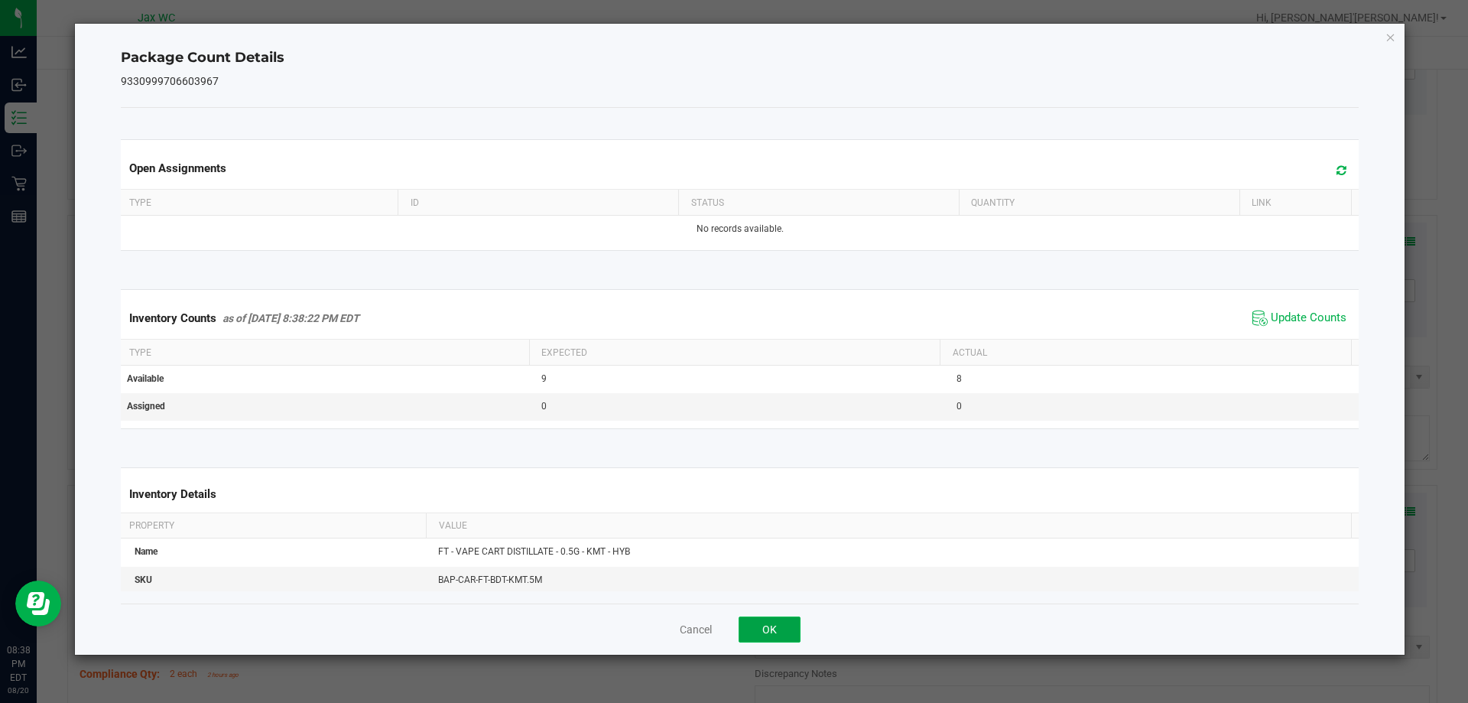
click at [777, 636] on button "OK" at bounding box center [770, 629] width 62 height 26
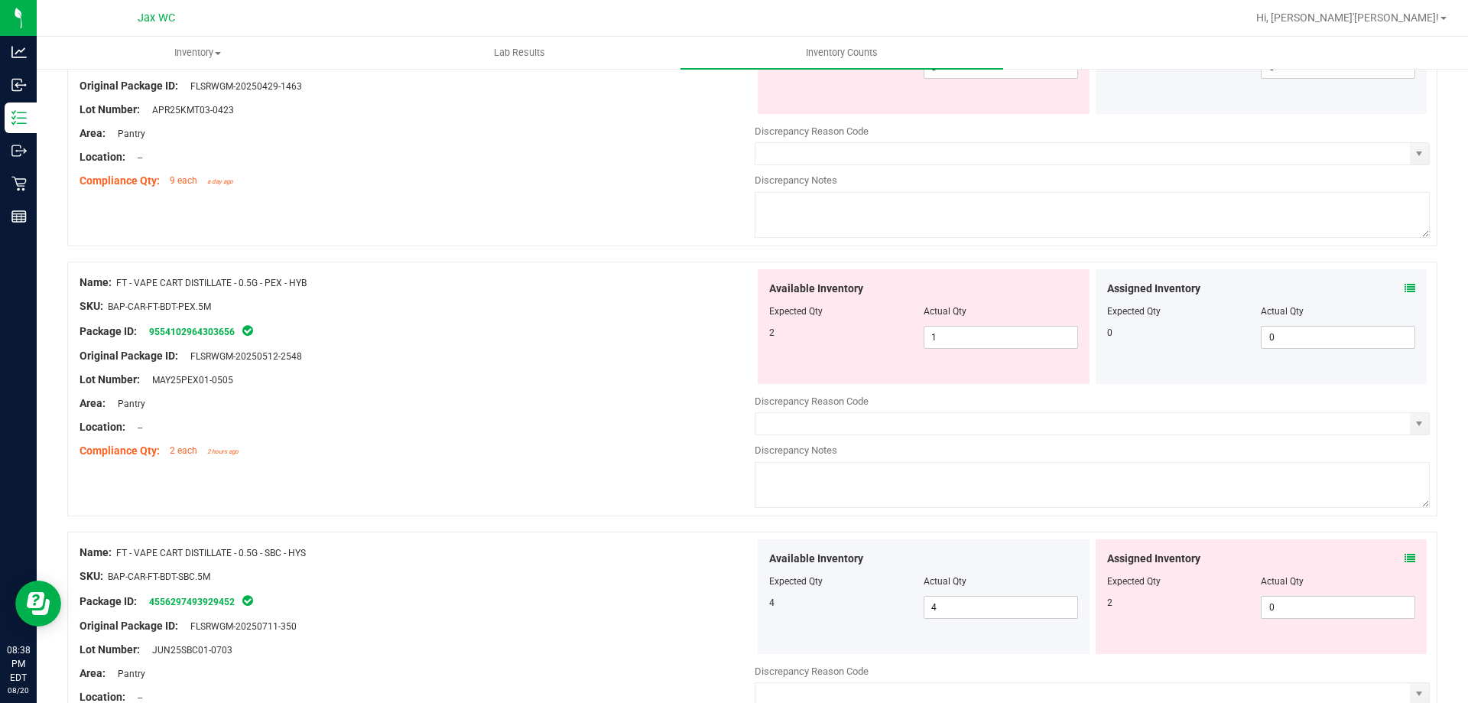
scroll to position [3900, 0]
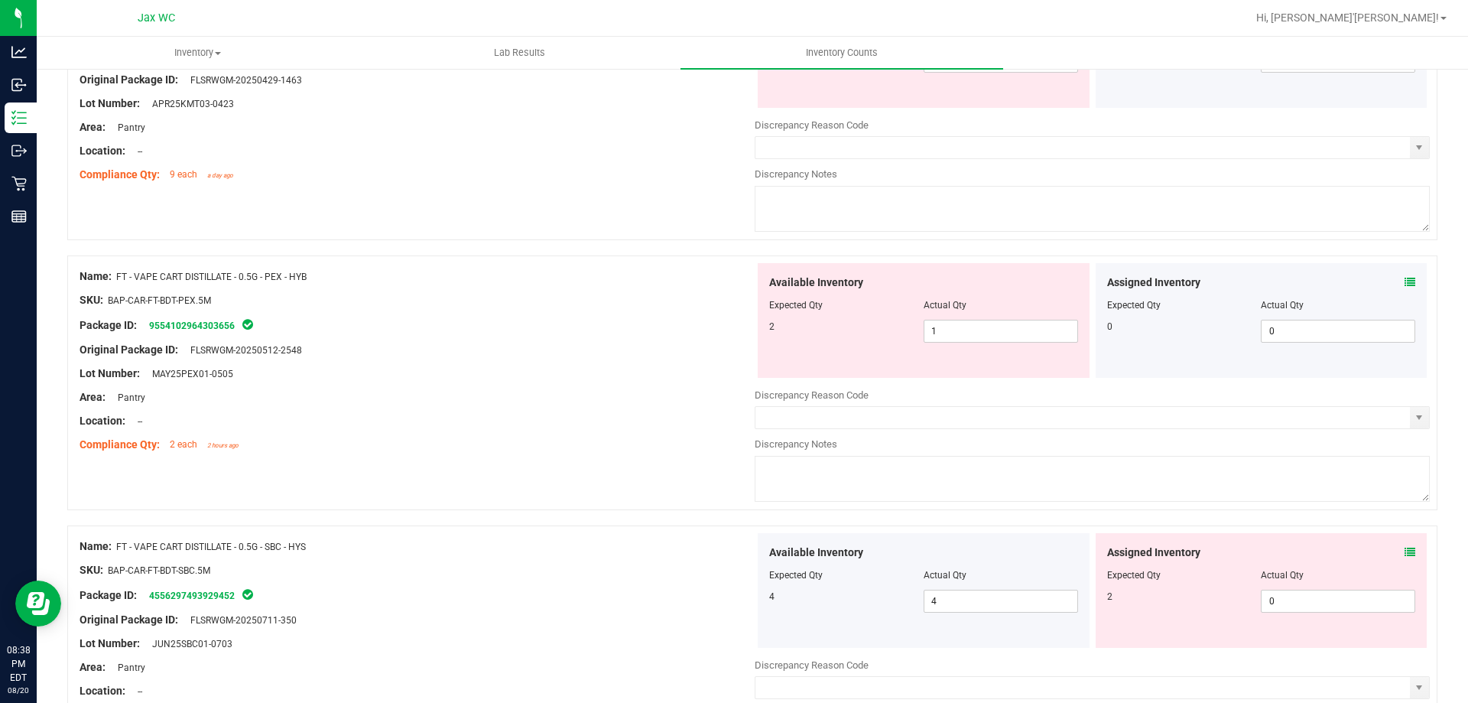
click at [1405, 281] on icon at bounding box center [1410, 282] width 11 height 11
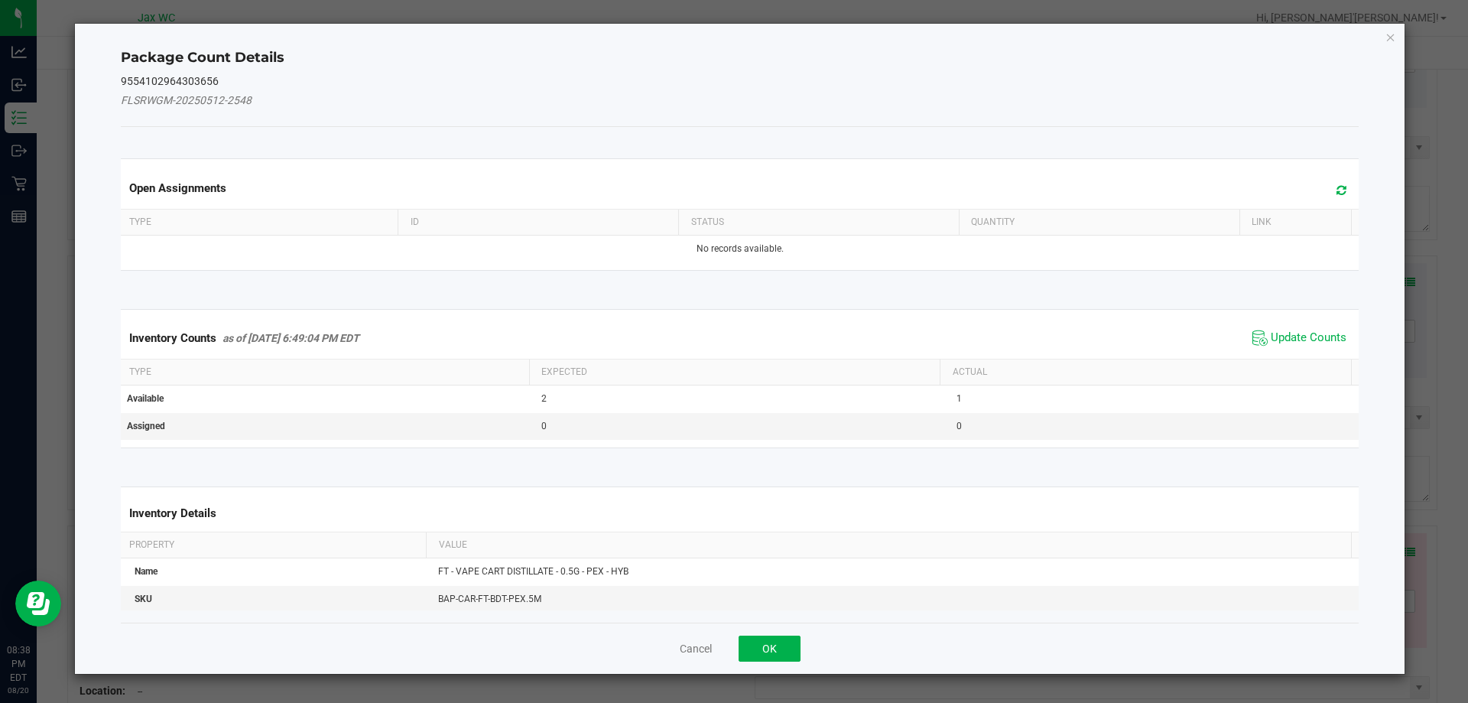
click at [1277, 325] on div "Inventory Counts as of Aug 20, 2025 6:49:04 PM EDT Update Counts" at bounding box center [740, 337] width 1245 height 41
click at [1275, 330] on span "Update Counts" at bounding box center [1309, 337] width 76 height 15
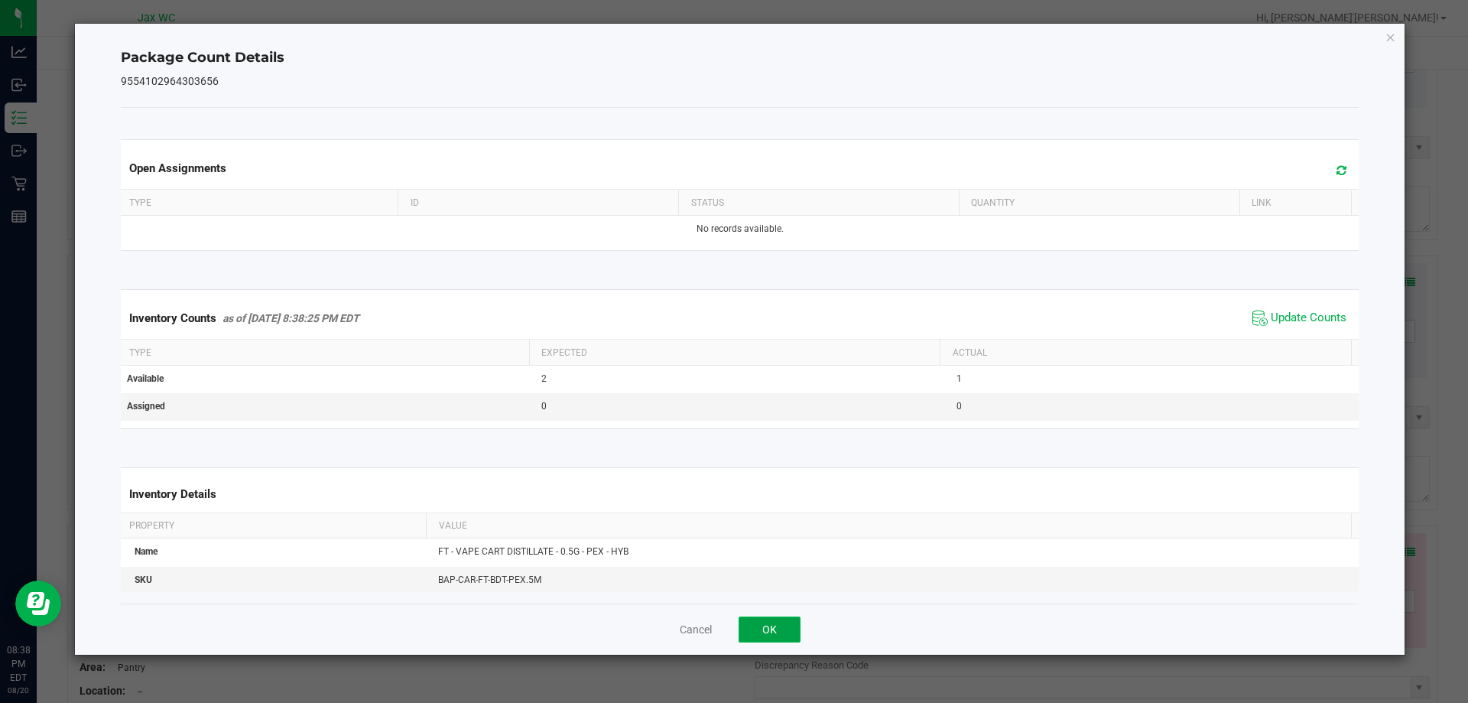
click at [788, 619] on button "OK" at bounding box center [770, 629] width 62 height 26
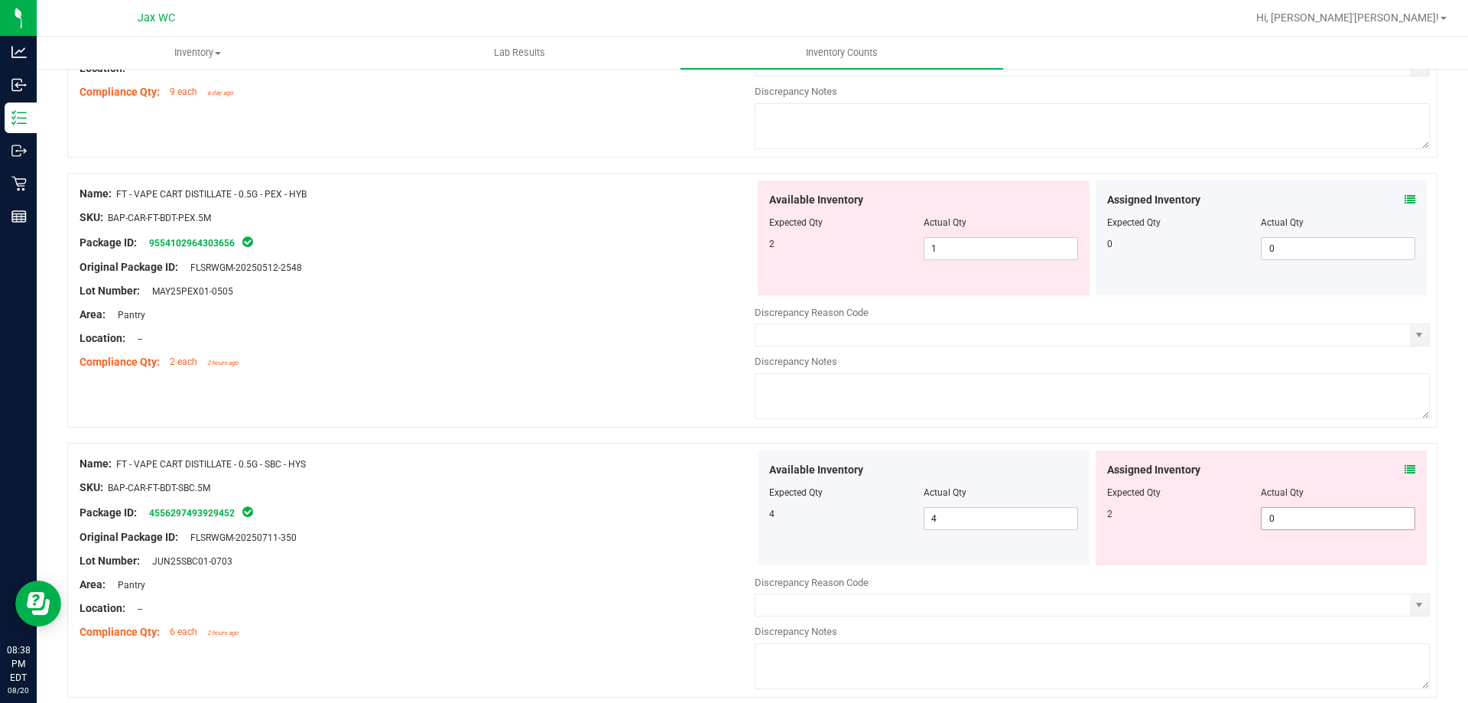
scroll to position [4129, 0]
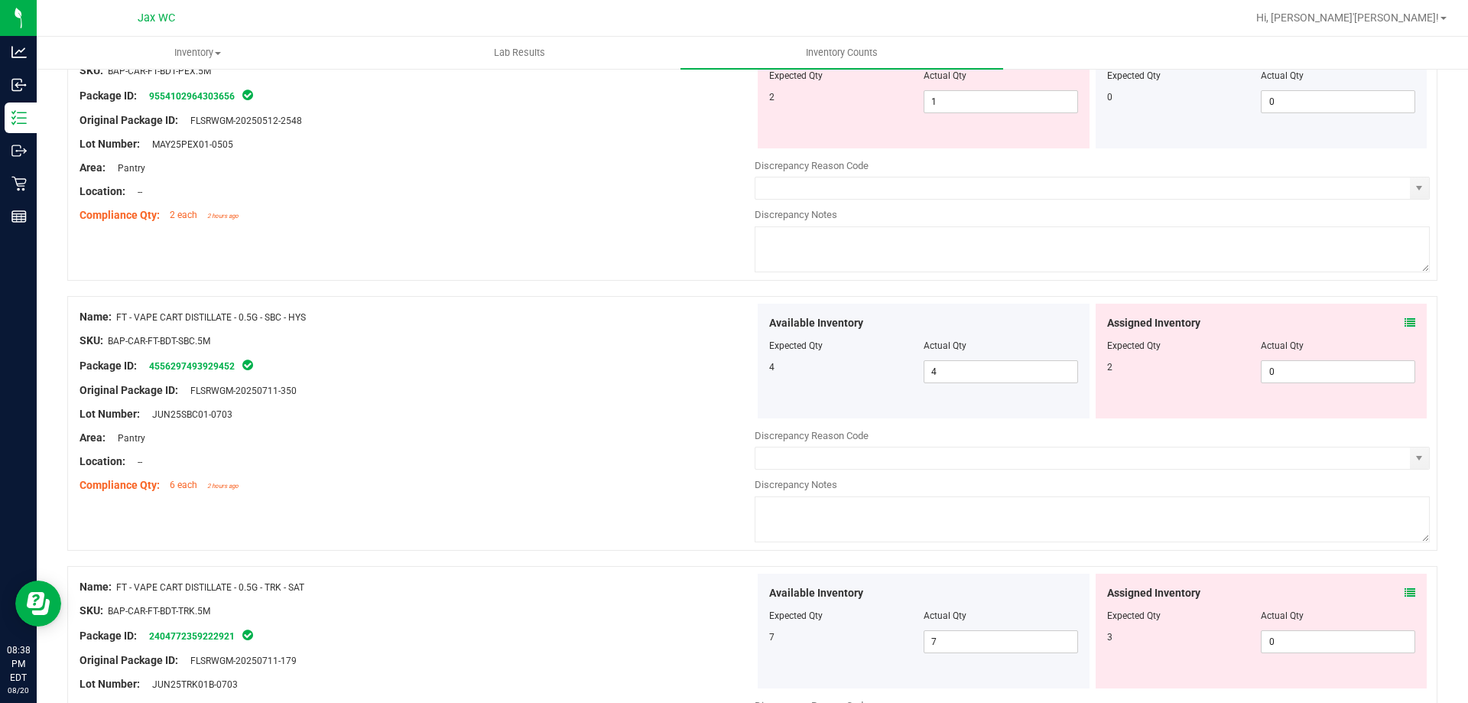
click at [1405, 320] on icon at bounding box center [1410, 322] width 11 height 11
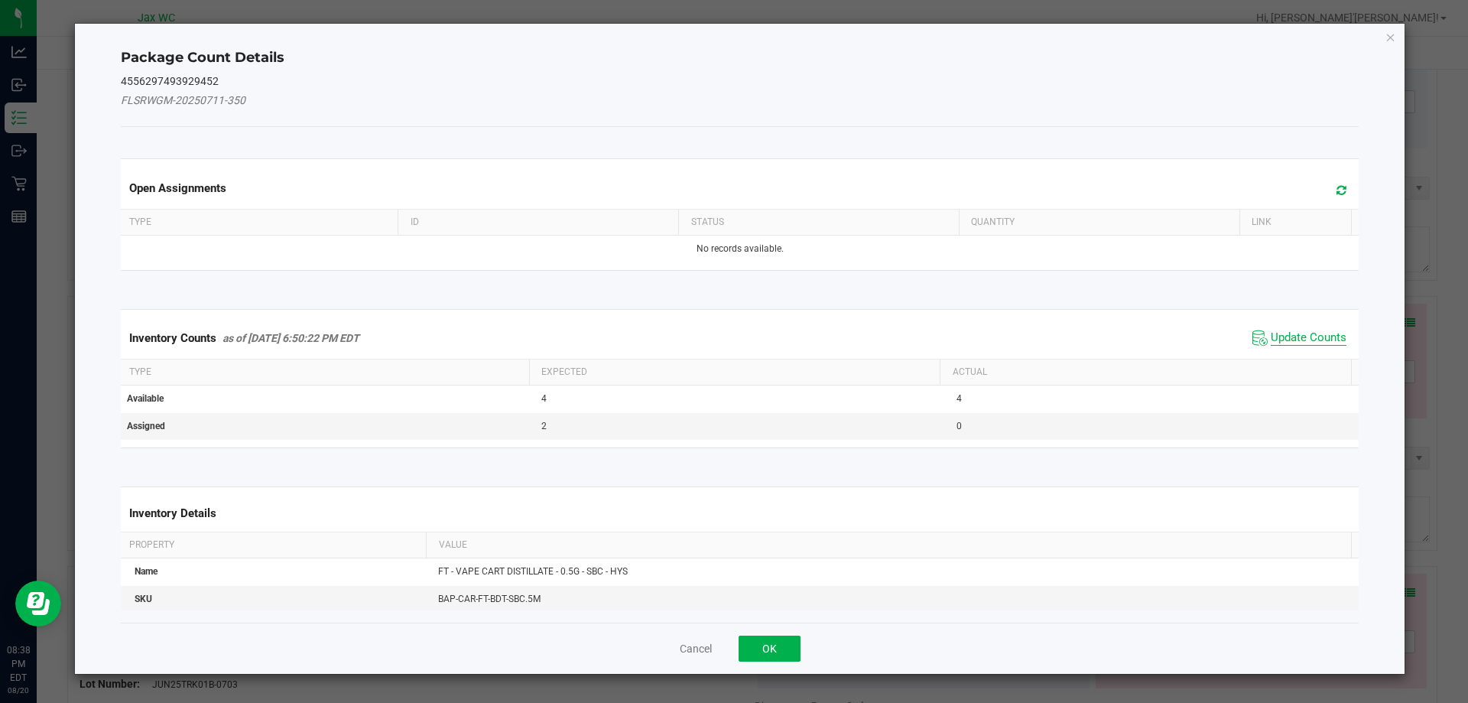
click at [1293, 335] on span "Update Counts" at bounding box center [1309, 337] width 76 height 15
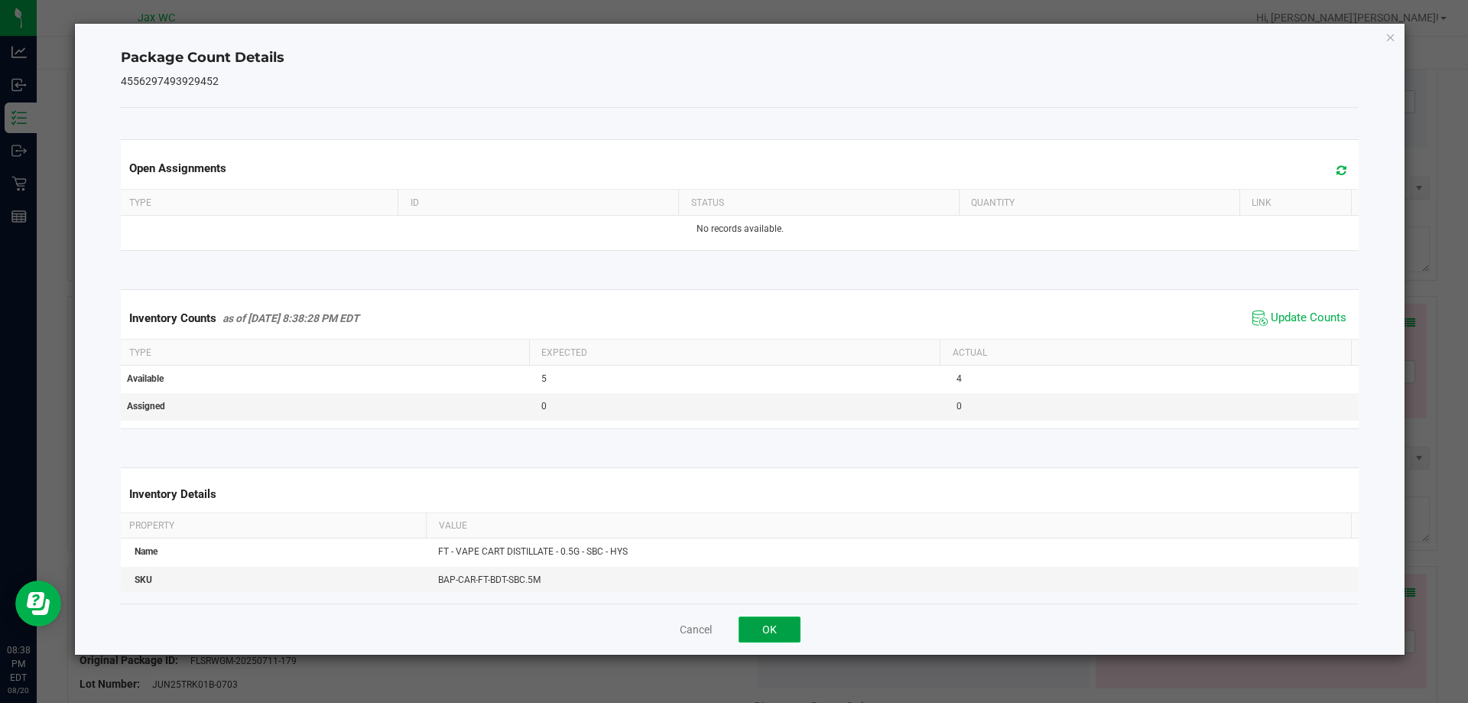
drag, startPoint x: 772, startPoint y: 637, endPoint x: 775, endPoint y: 620, distance: 17.3
click at [772, 636] on button "OK" at bounding box center [770, 629] width 62 height 26
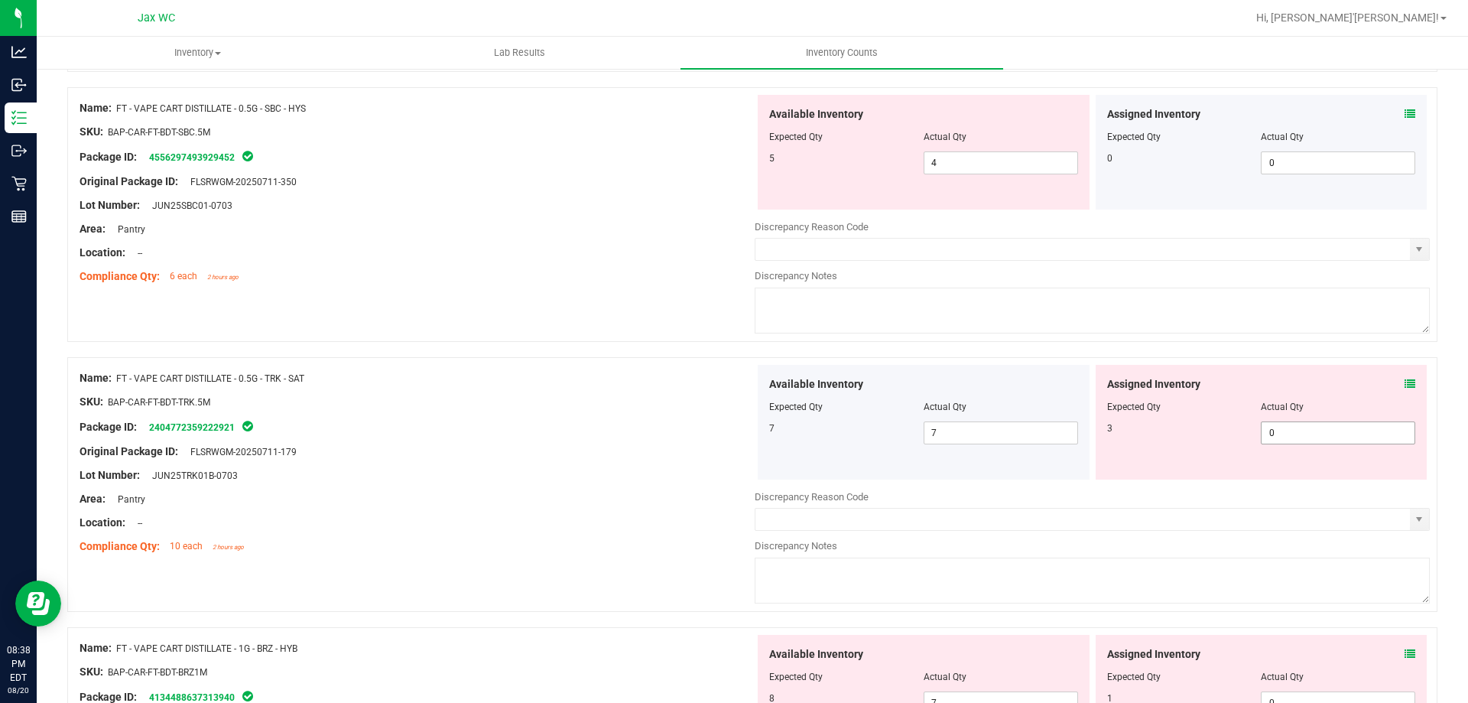
scroll to position [4358, 0]
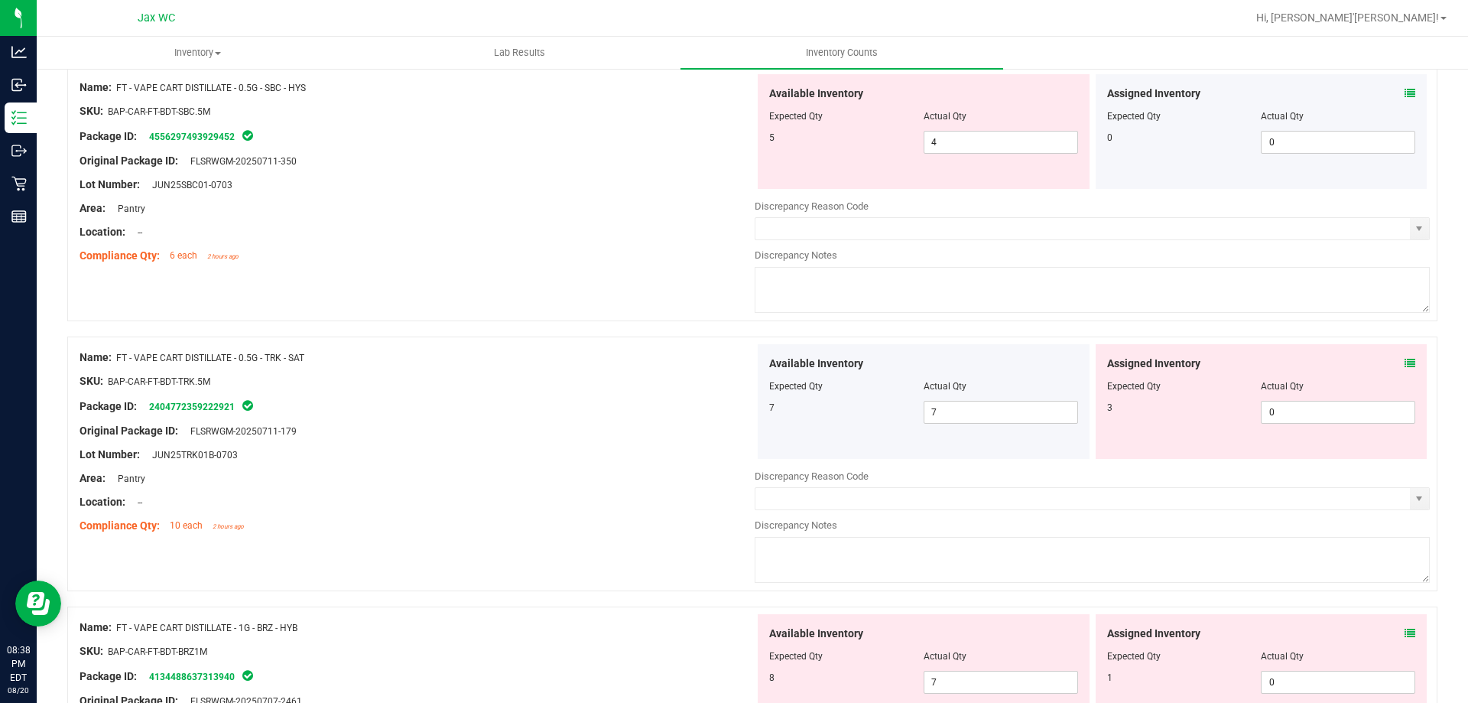
click at [1405, 359] on icon at bounding box center [1410, 363] width 11 height 11
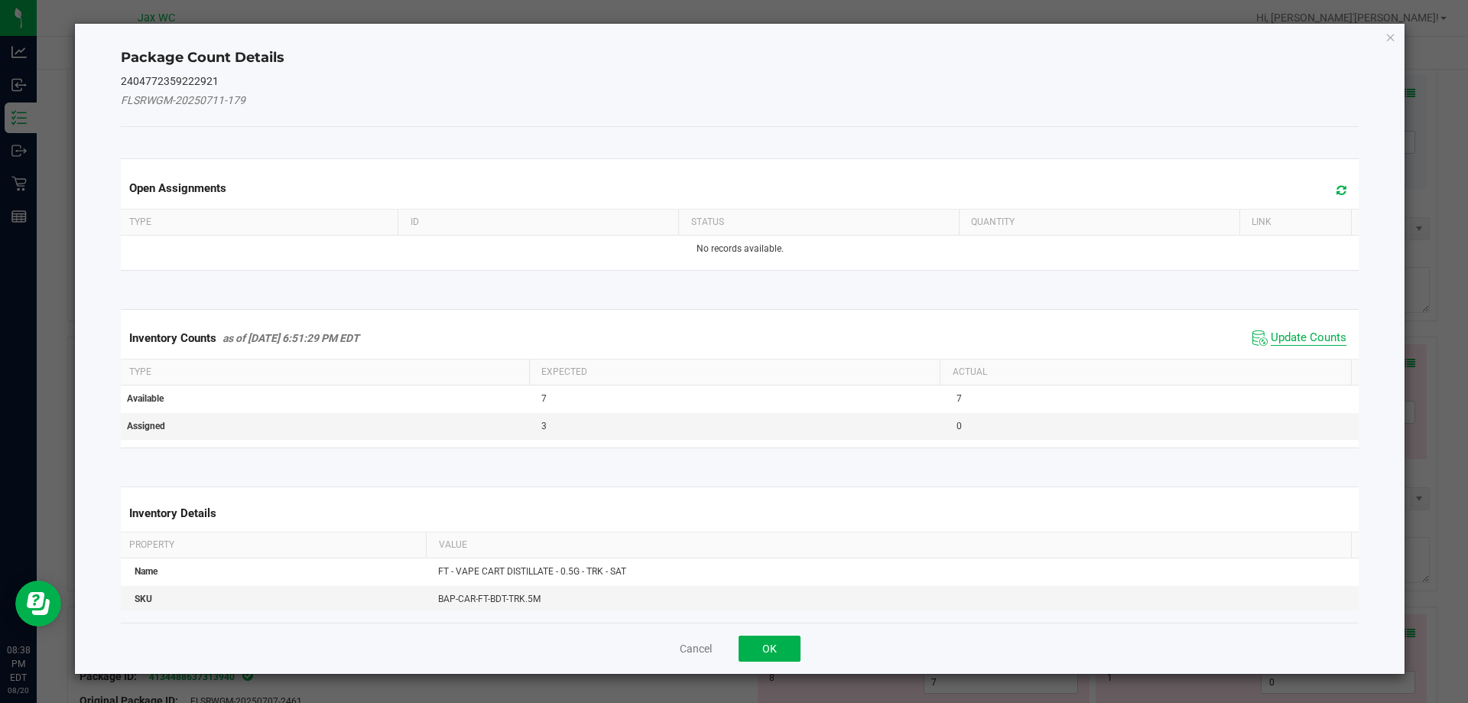
click at [1271, 337] on span "Update Counts" at bounding box center [1309, 337] width 76 height 15
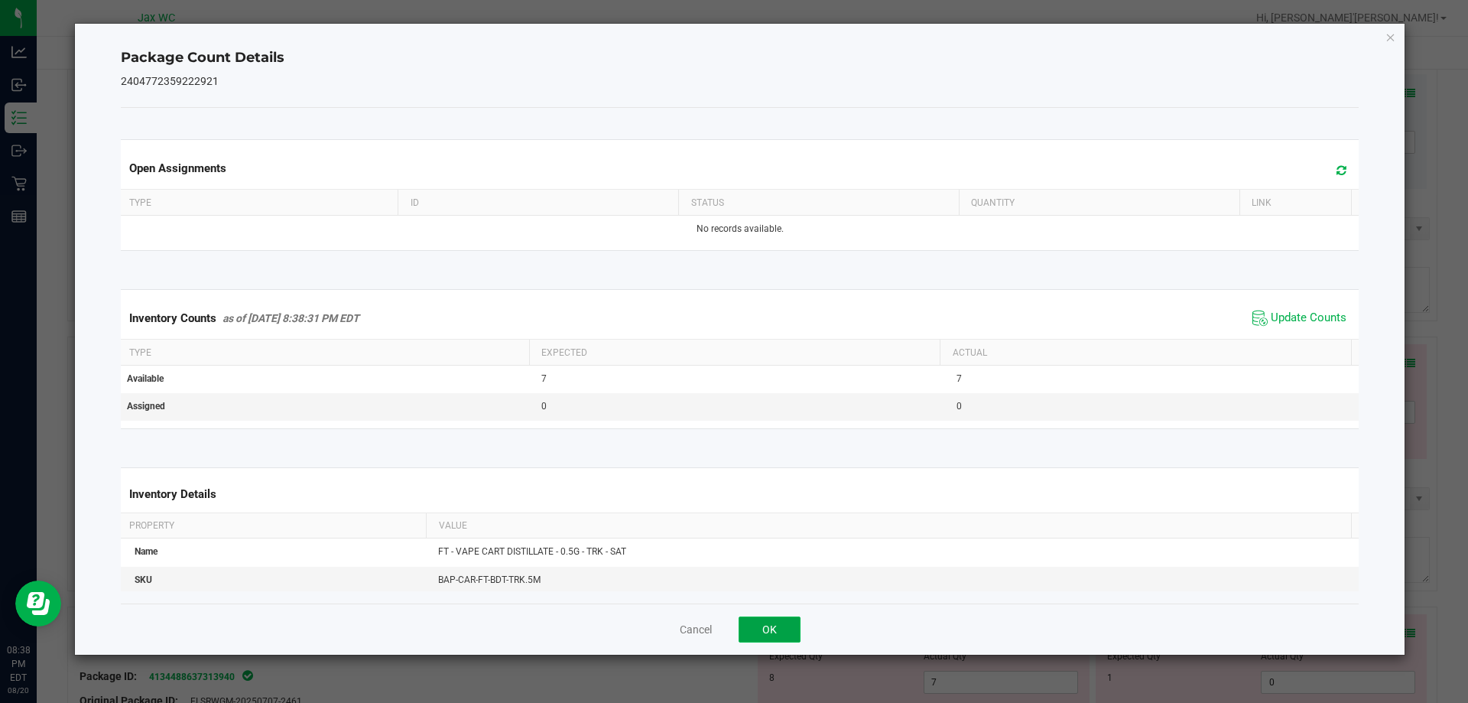
click at [765, 639] on button "OK" at bounding box center [770, 629] width 62 height 26
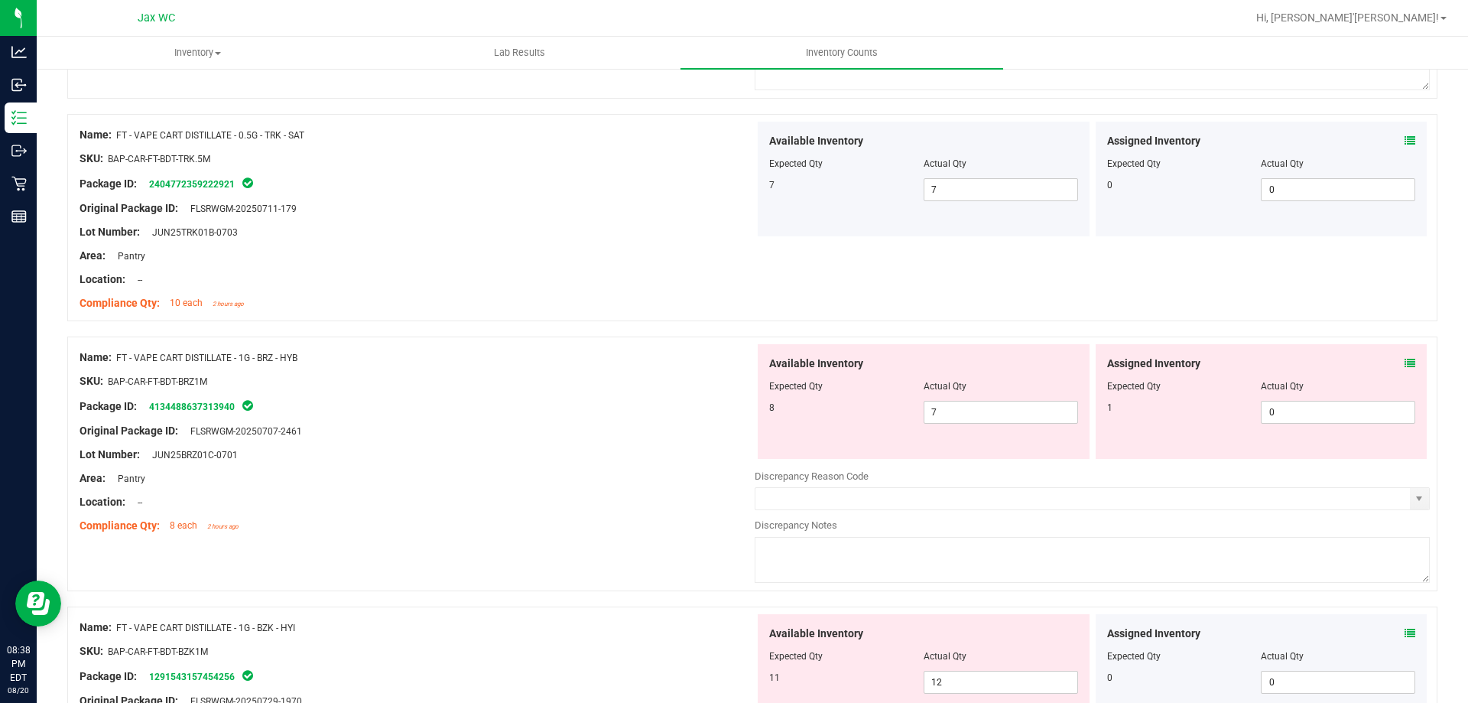
scroll to position [4588, 0]
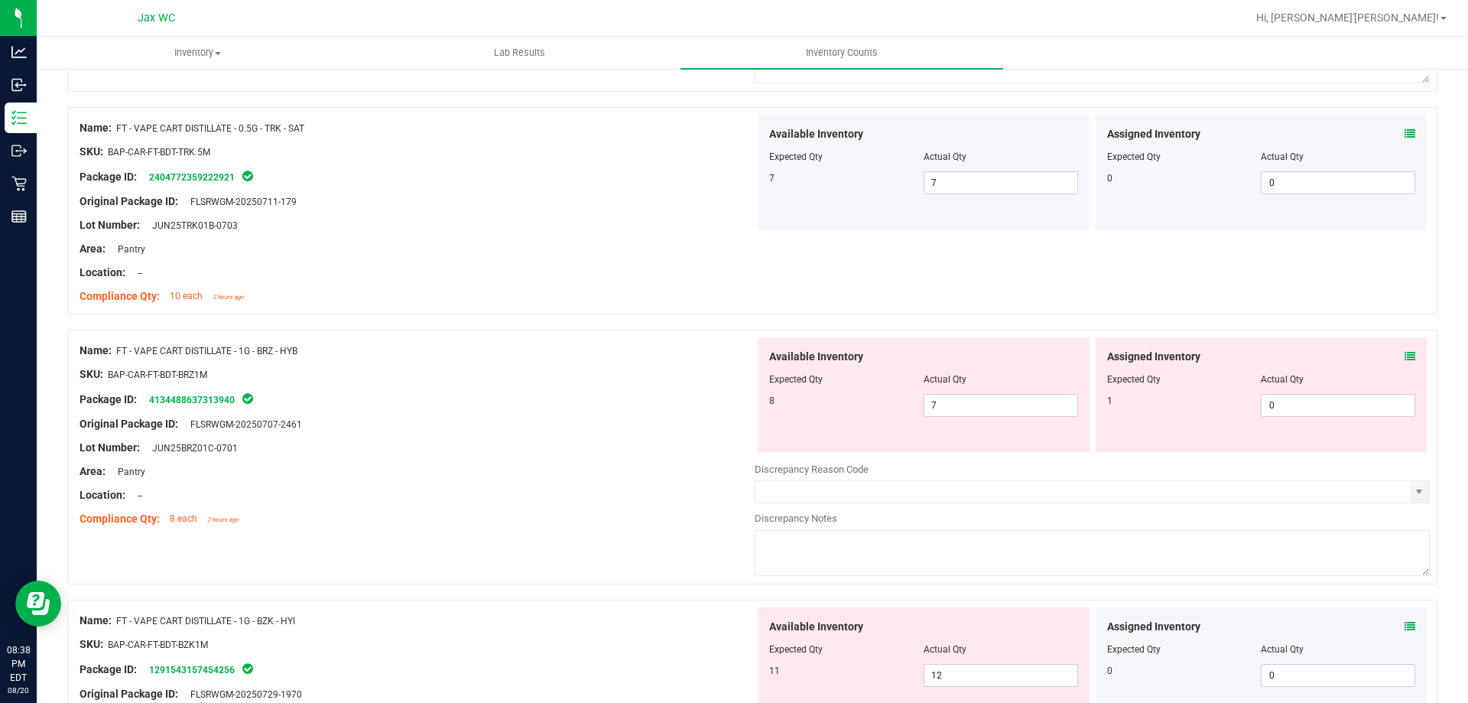
click at [1405, 359] on icon at bounding box center [1410, 356] width 11 height 11
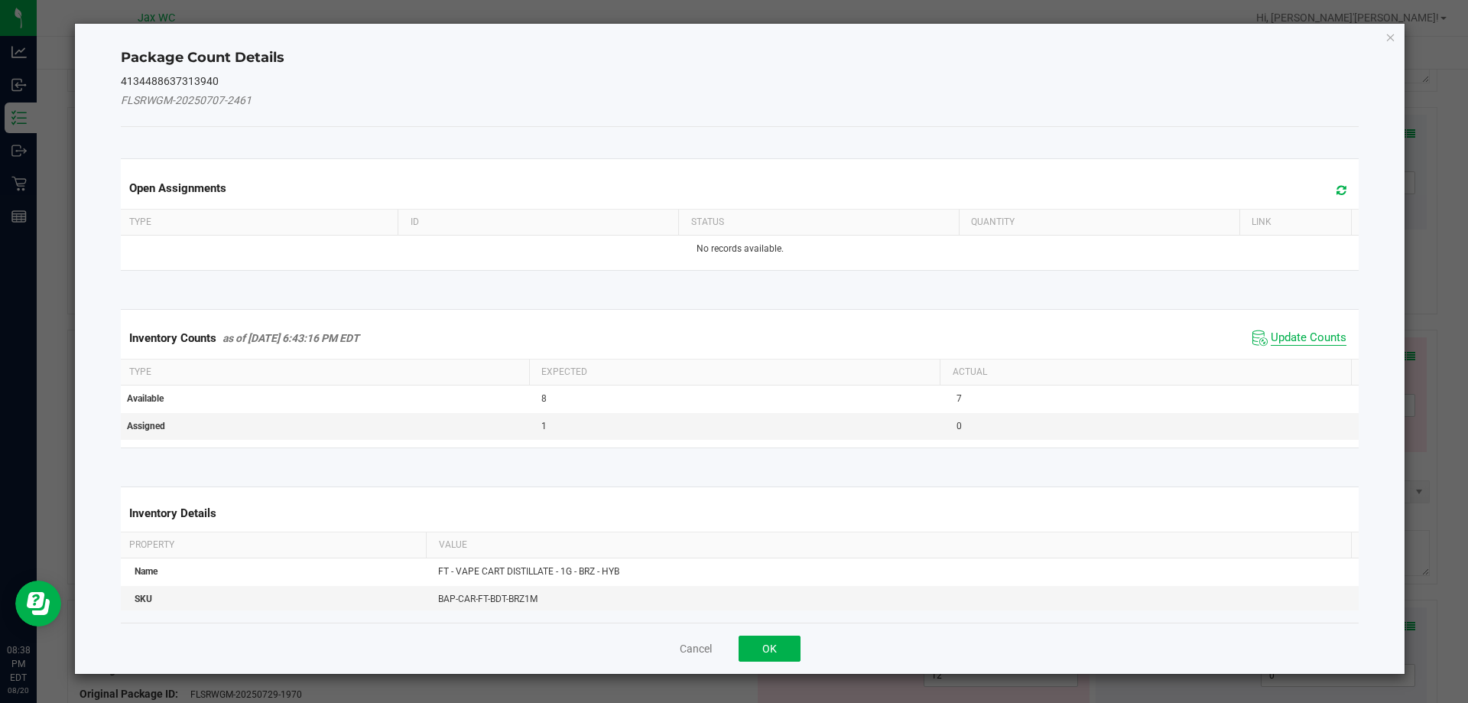
click at [1298, 339] on span "Update Counts" at bounding box center [1309, 337] width 76 height 15
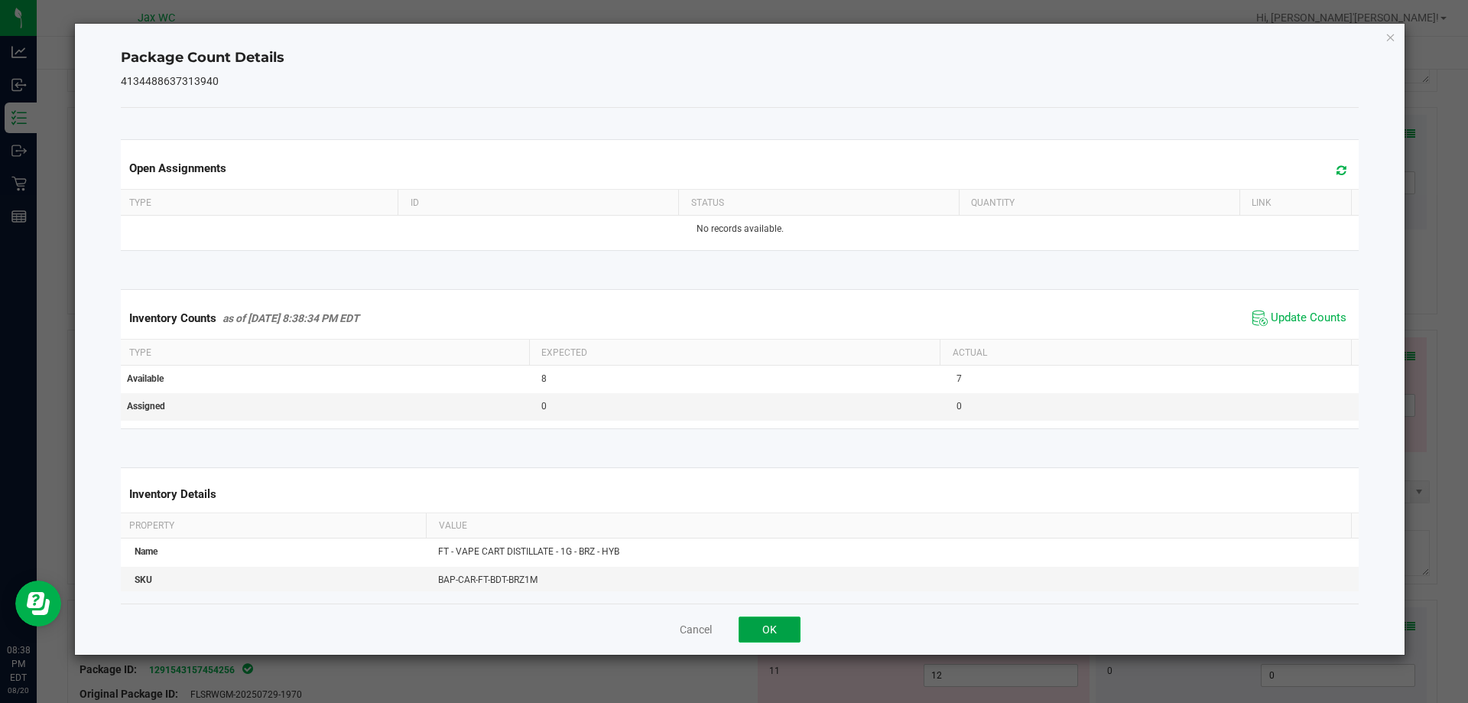
click at [745, 638] on button "OK" at bounding box center [770, 629] width 62 height 26
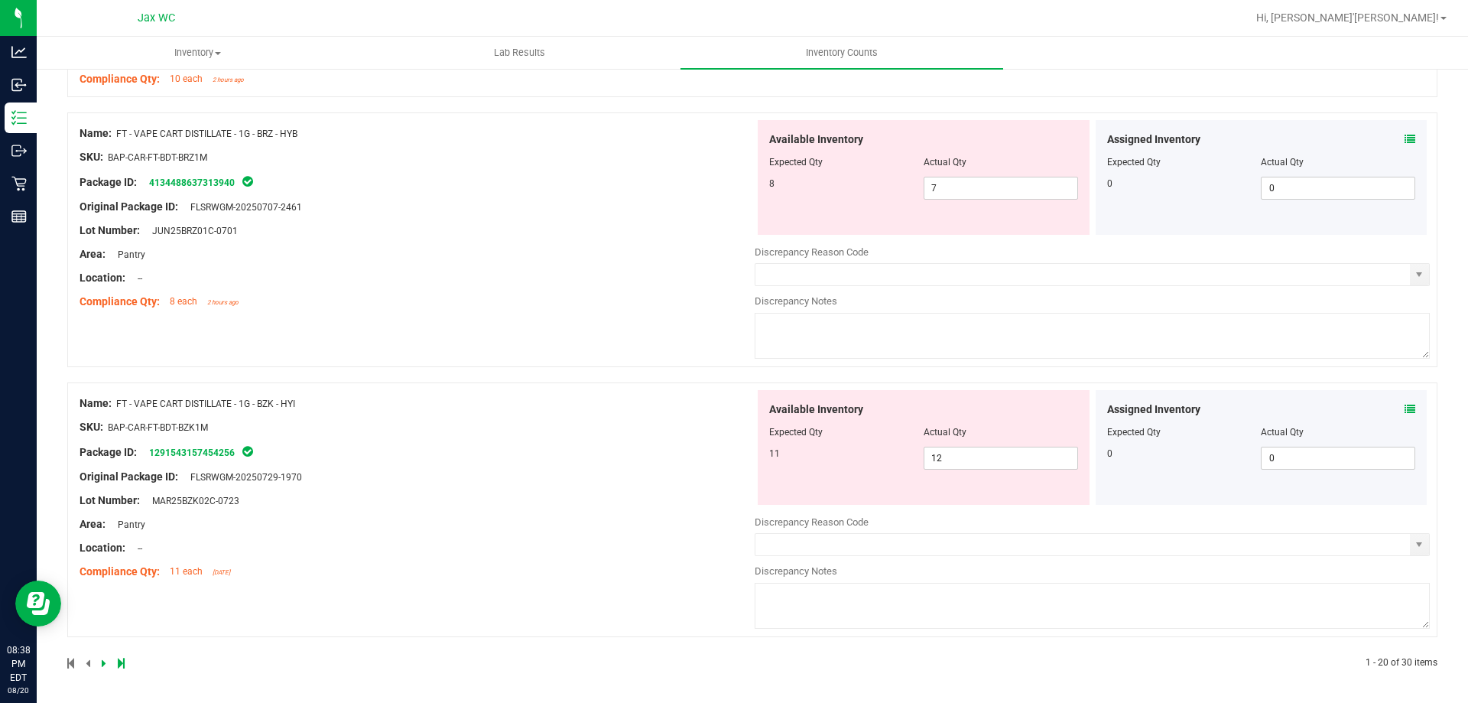
scroll to position [4806, 0]
click at [1405, 408] on icon at bounding box center [1410, 407] width 11 height 11
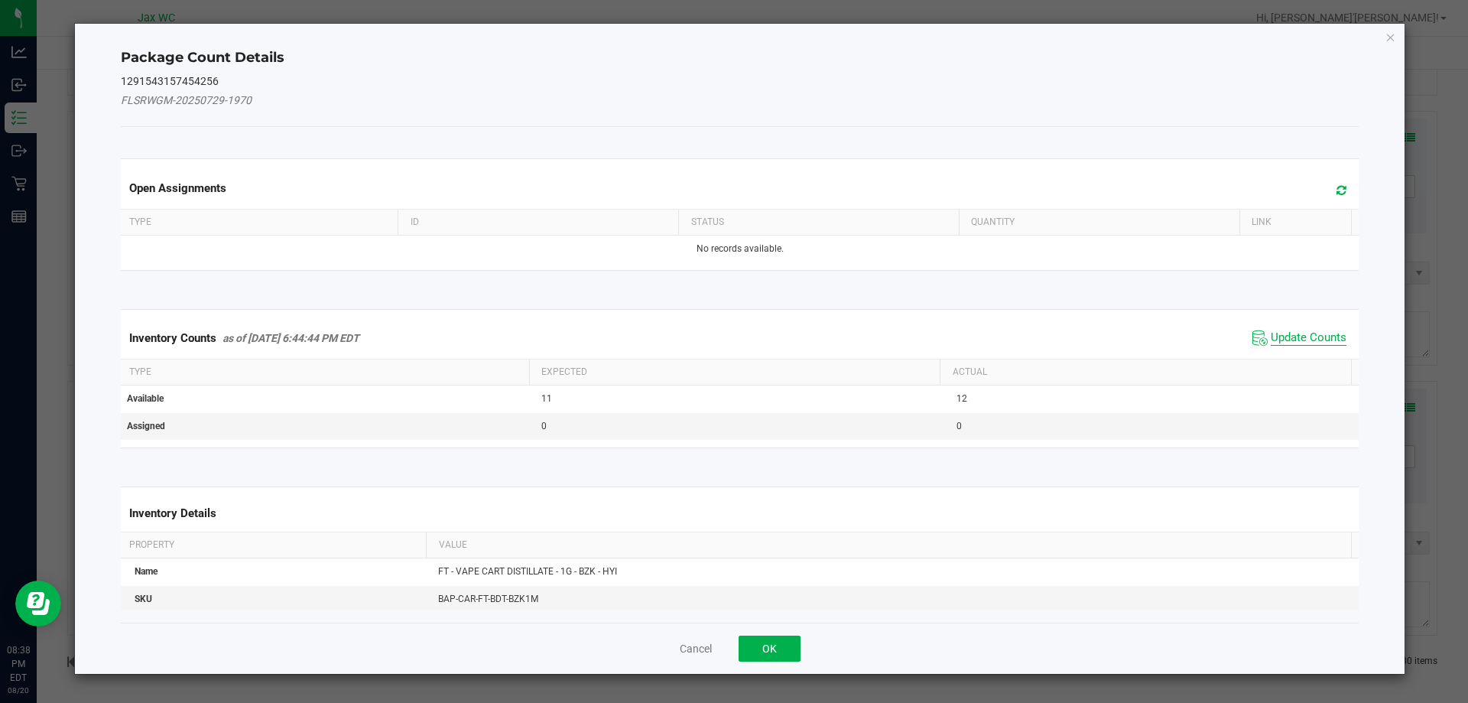
click at [1280, 341] on span "Update Counts" at bounding box center [1309, 337] width 76 height 15
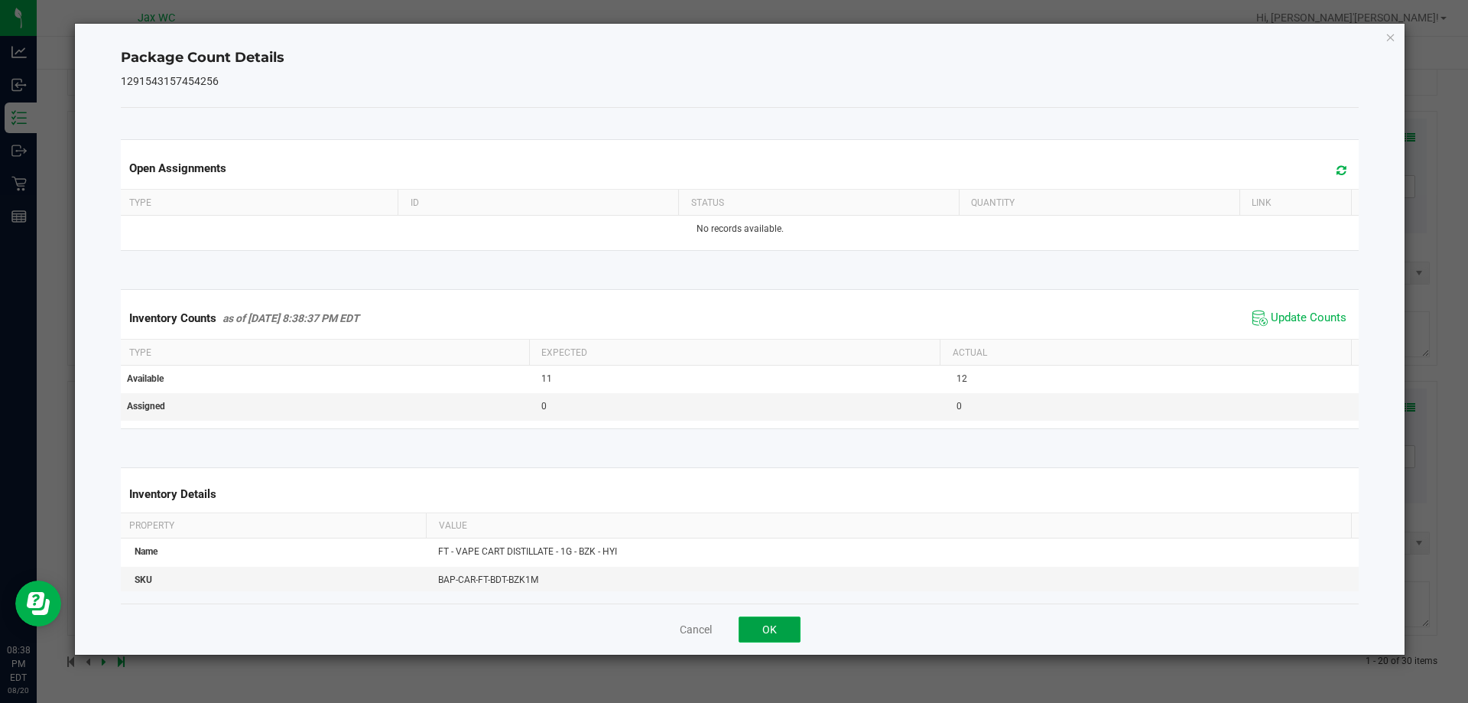
click at [767, 641] on button "OK" at bounding box center [770, 629] width 62 height 26
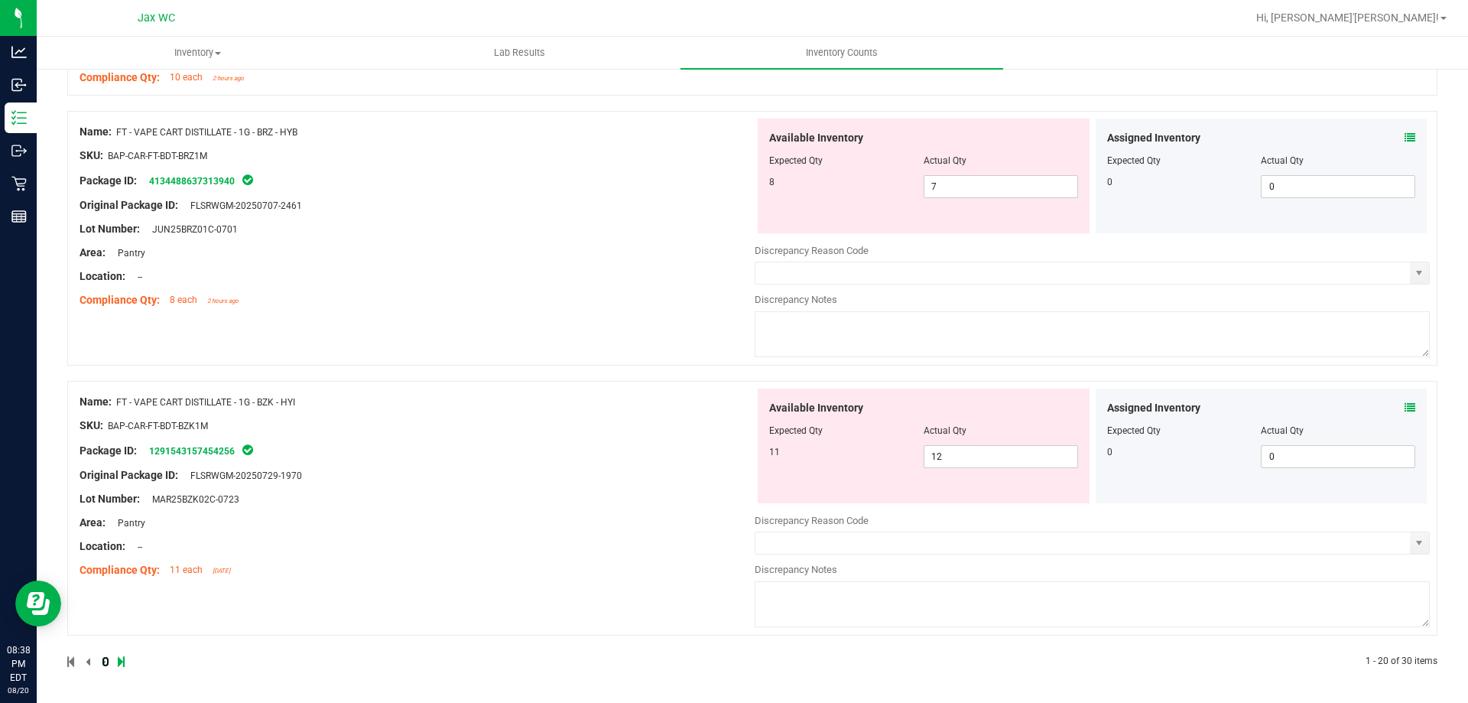
click at [104, 662] on icon at bounding box center [104, 661] width 5 height 9
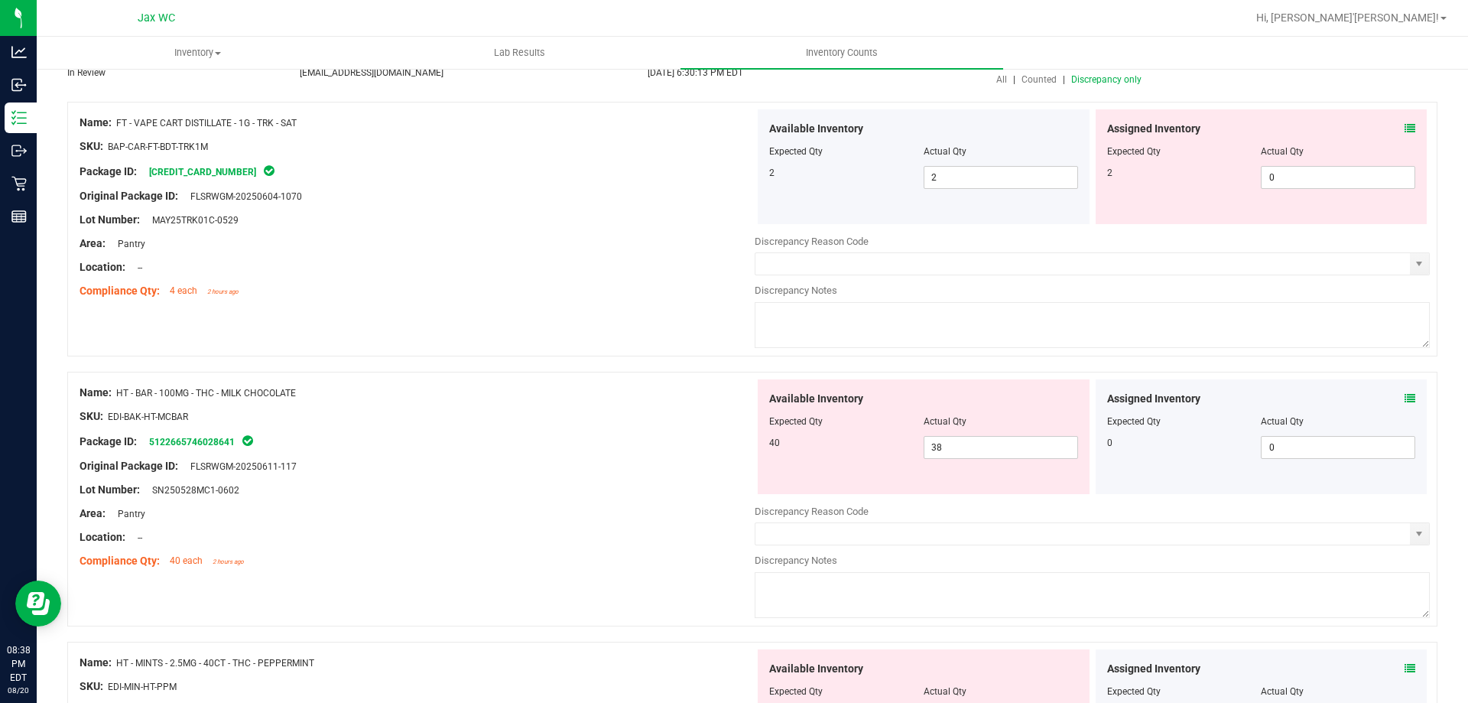
scroll to position [153, 0]
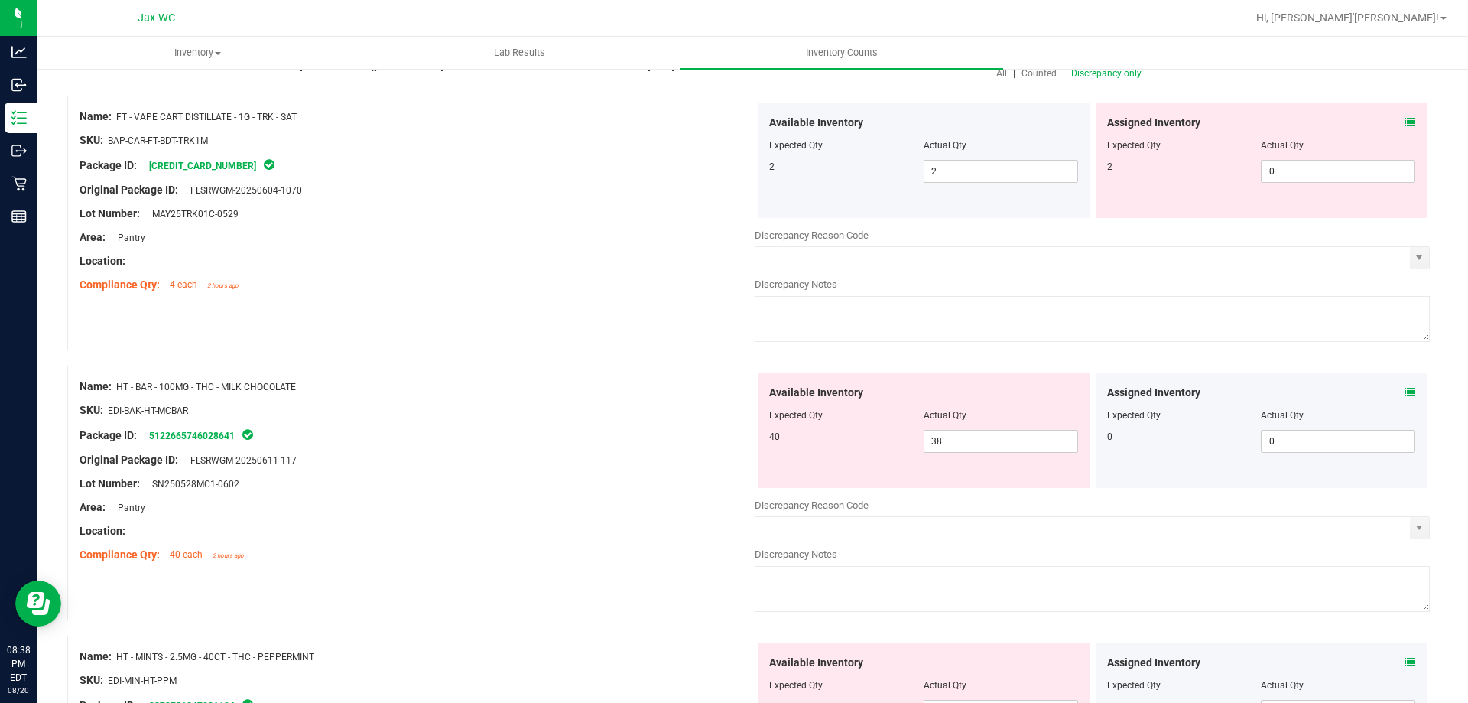
click at [1405, 119] on icon at bounding box center [1410, 122] width 11 height 11
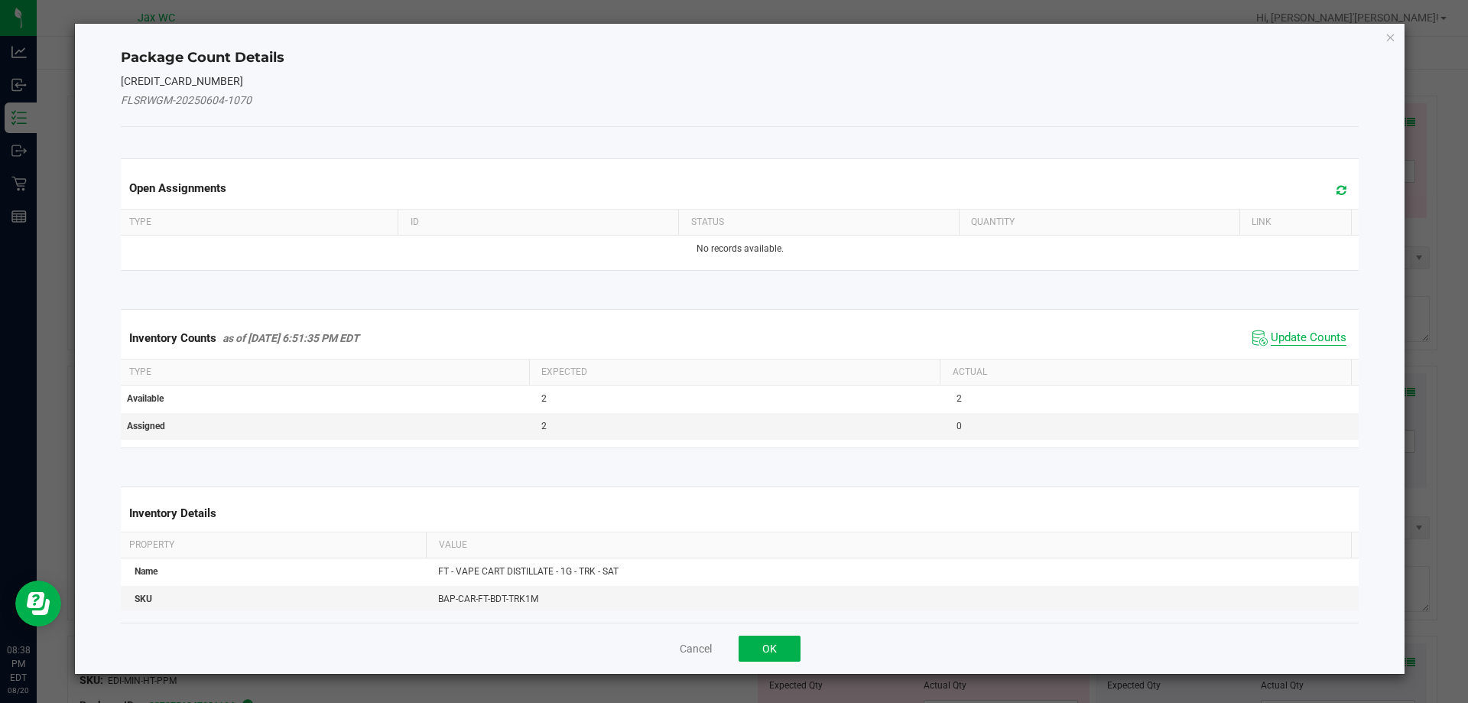
click at [1272, 332] on span "Update Counts" at bounding box center [1309, 337] width 76 height 15
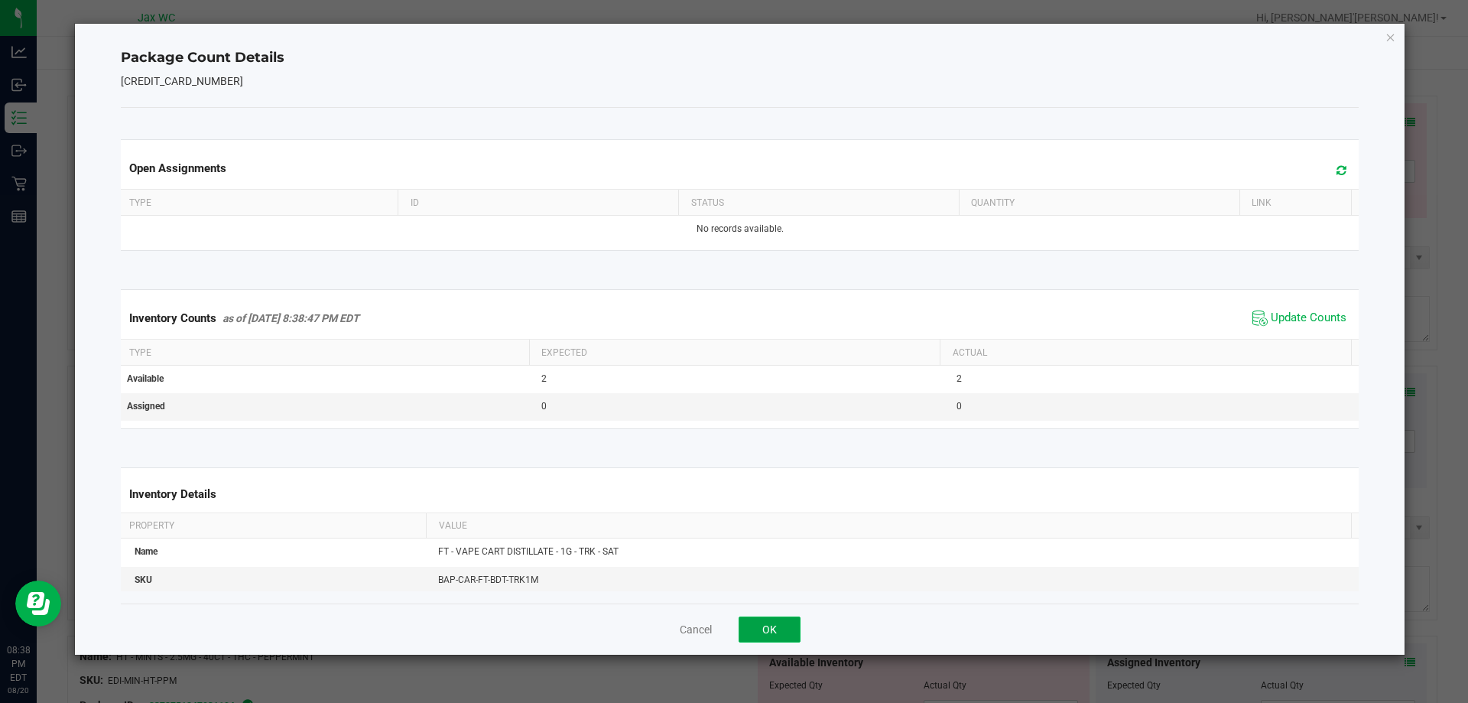
click at [790, 642] on button "OK" at bounding box center [770, 629] width 62 height 26
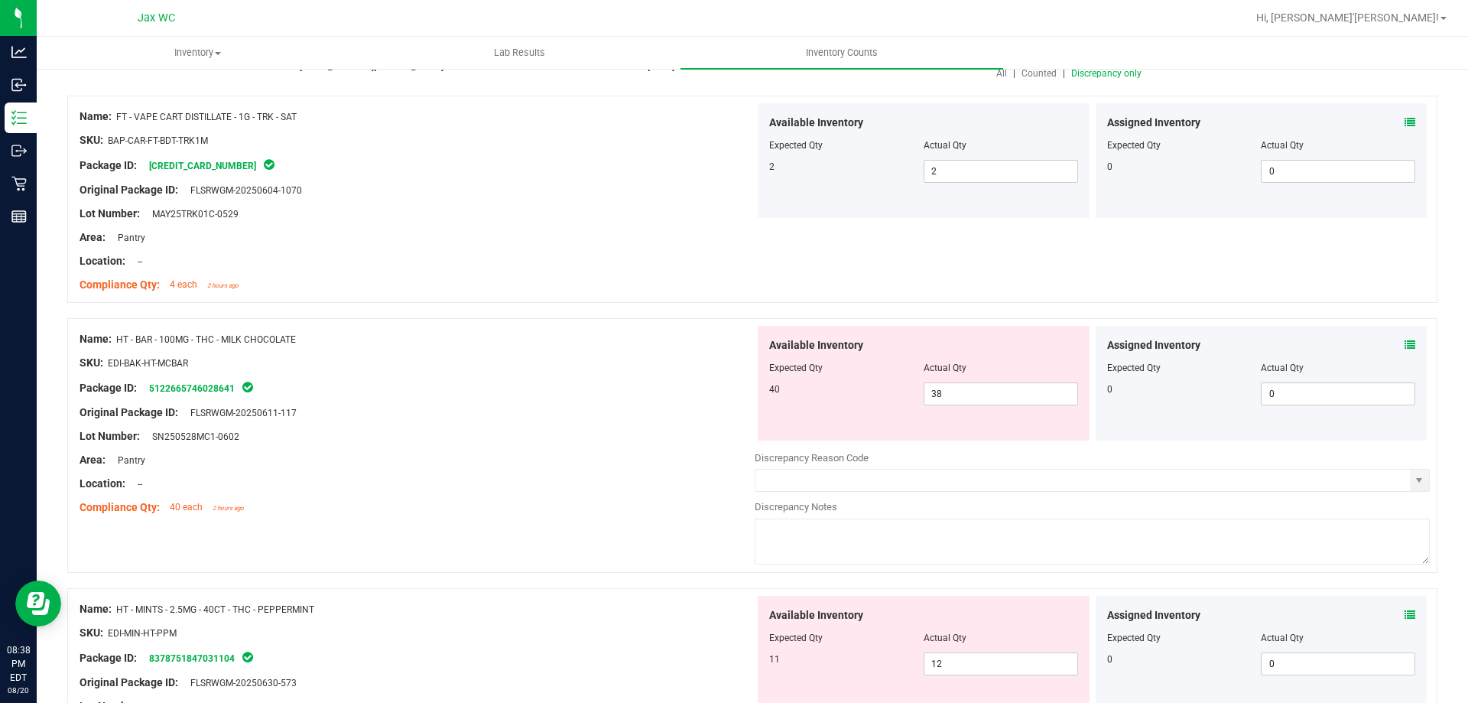
click at [789, 633] on span "Expected Qty" at bounding box center [796, 637] width 54 height 11
click at [1405, 340] on icon at bounding box center [1410, 344] width 11 height 11
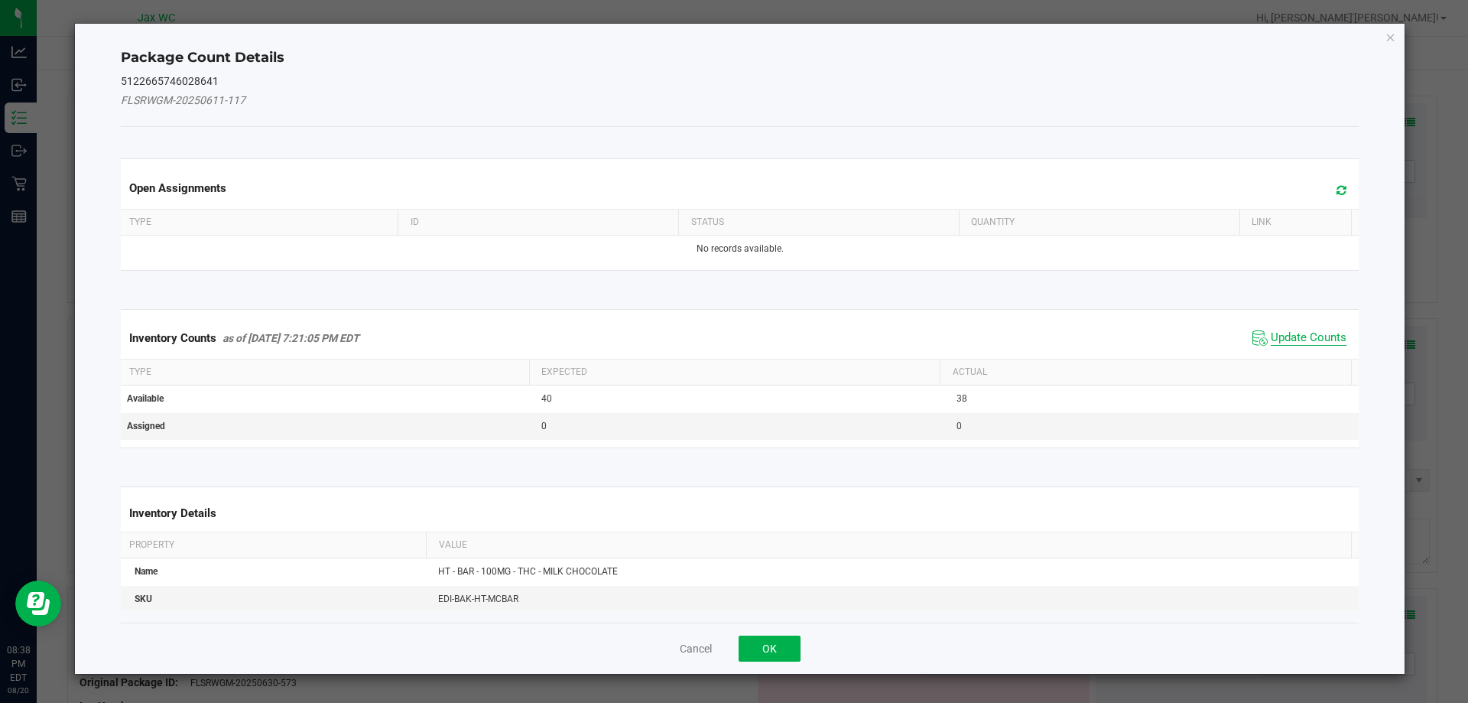
click at [1288, 340] on span "Update Counts" at bounding box center [1309, 337] width 76 height 15
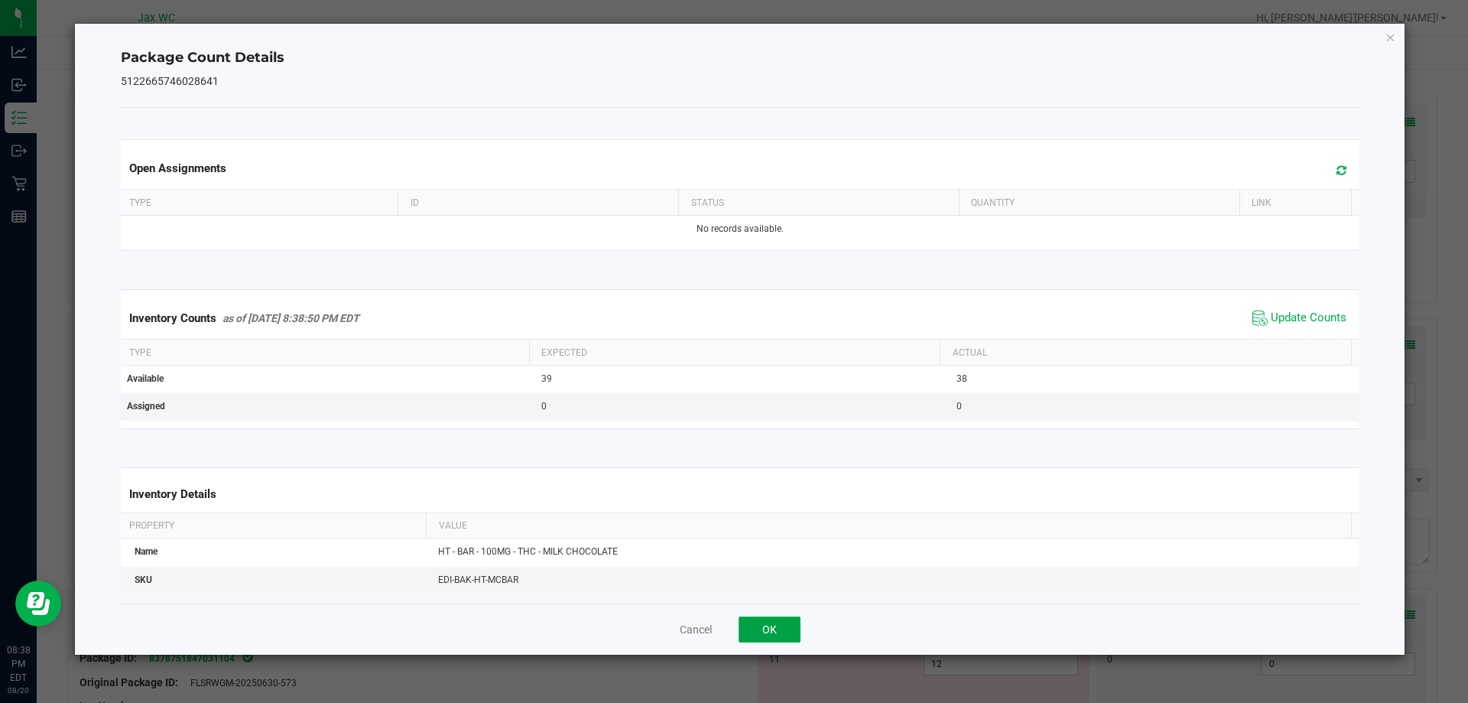
click at [778, 632] on button "OK" at bounding box center [770, 629] width 62 height 26
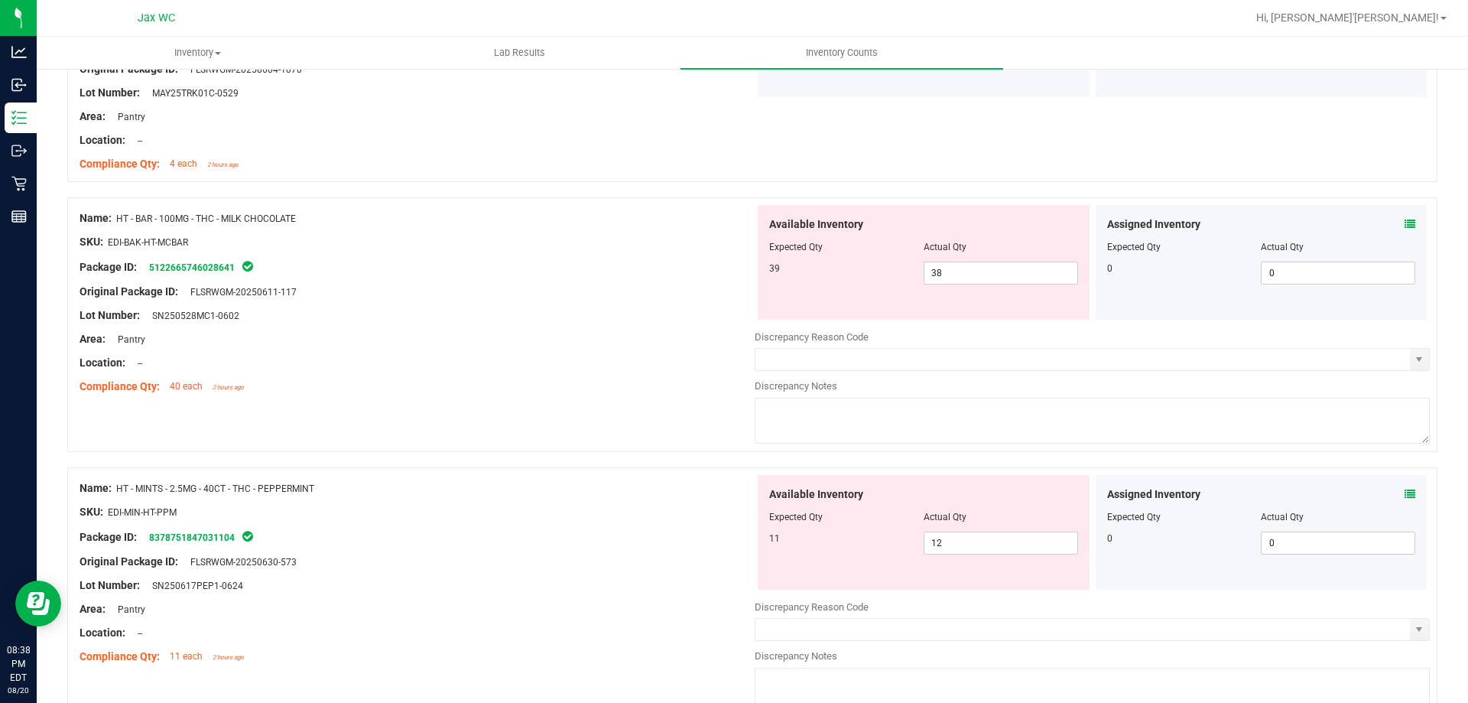
scroll to position [459, 0]
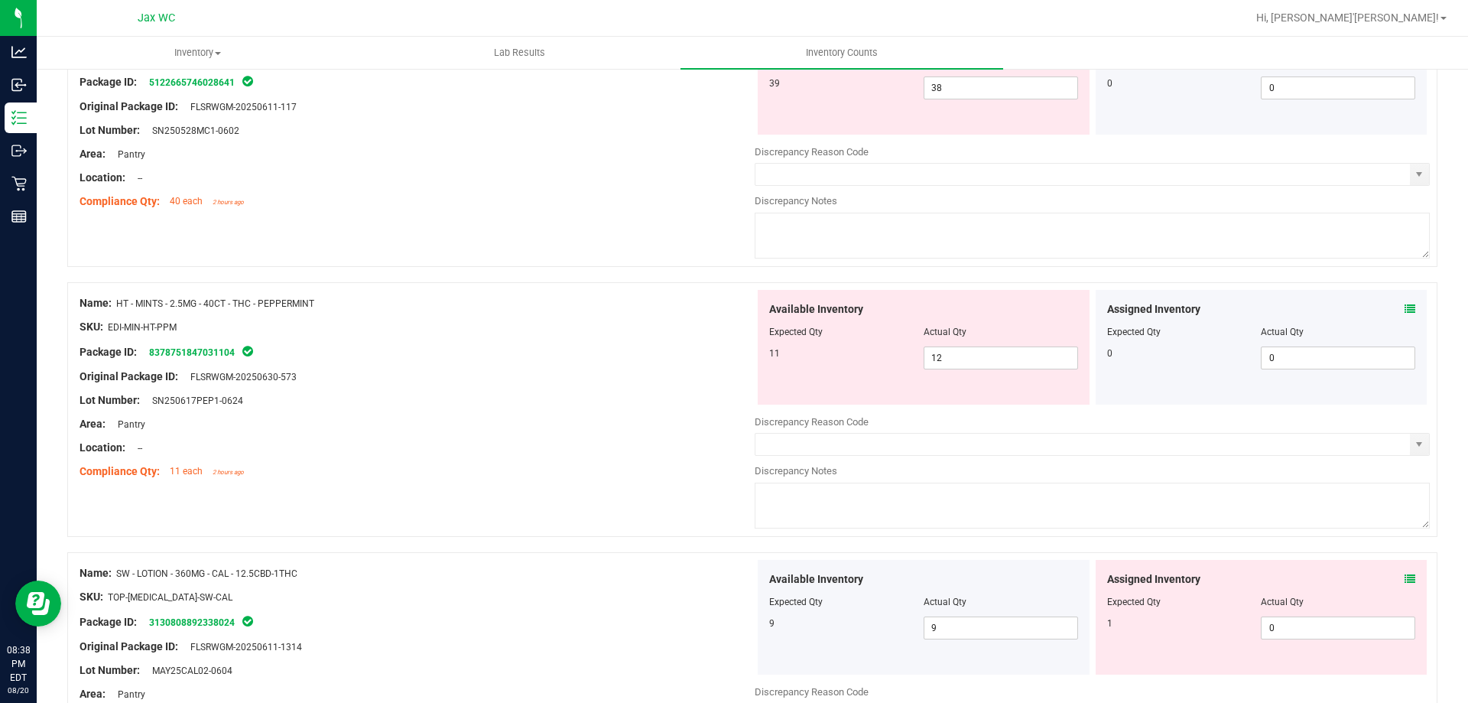
click at [1405, 311] on icon at bounding box center [1410, 309] width 11 height 11
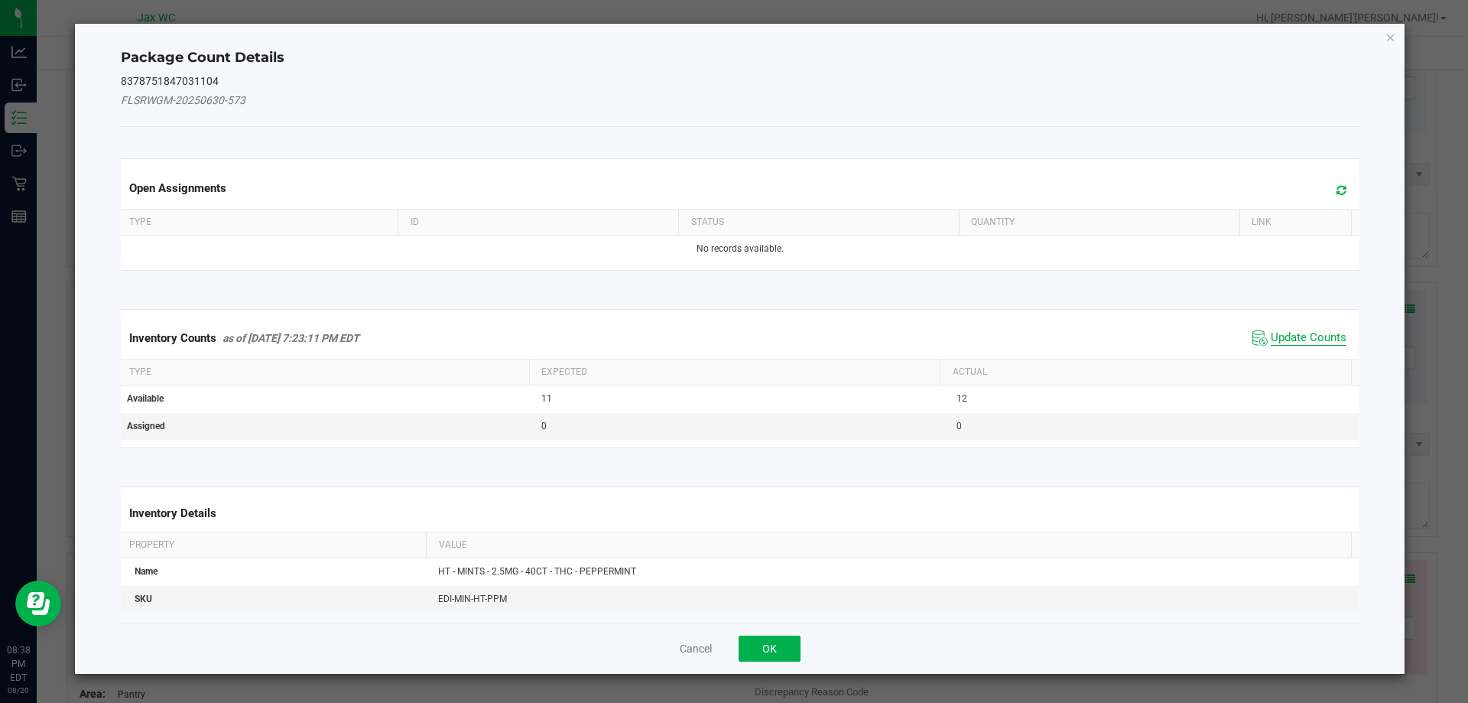
click at [1314, 345] on span "Update Counts" at bounding box center [1309, 337] width 76 height 15
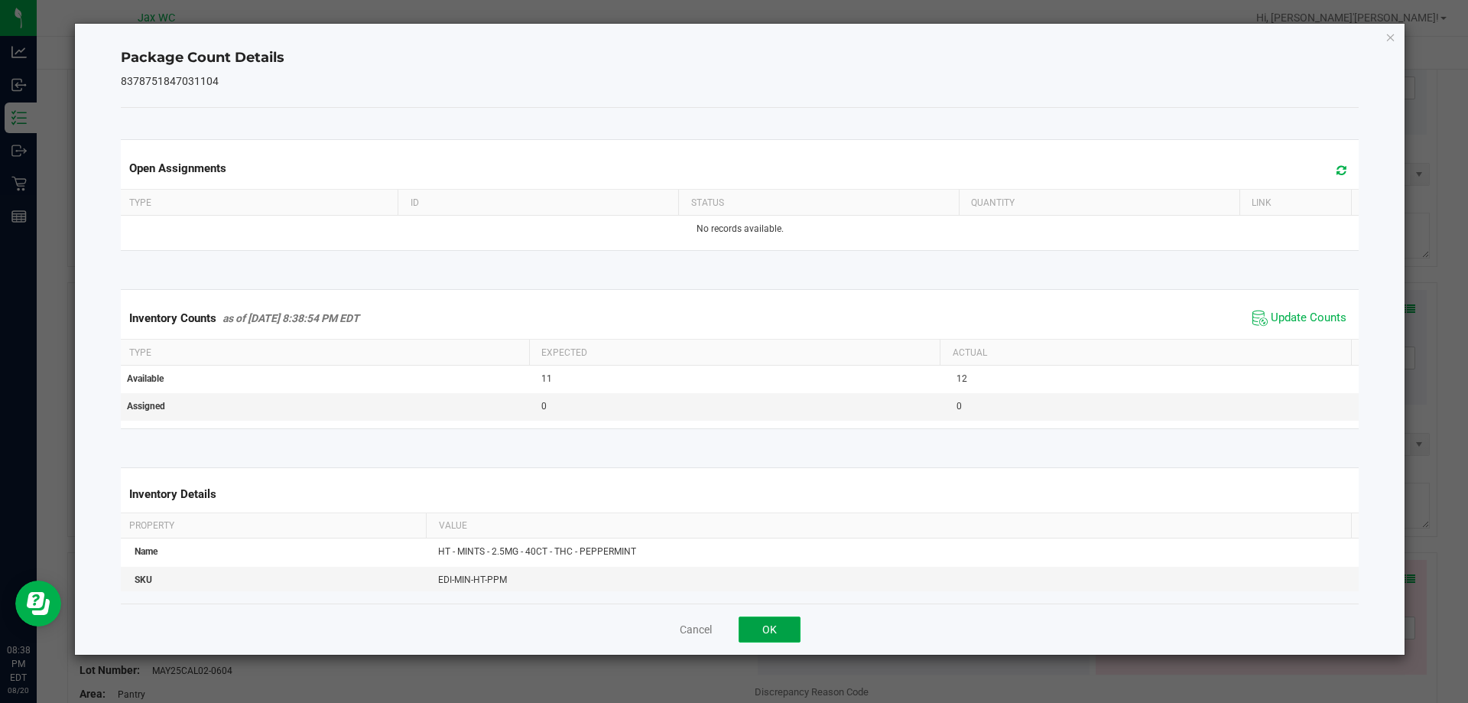
click at [762, 626] on button "OK" at bounding box center [770, 629] width 62 height 26
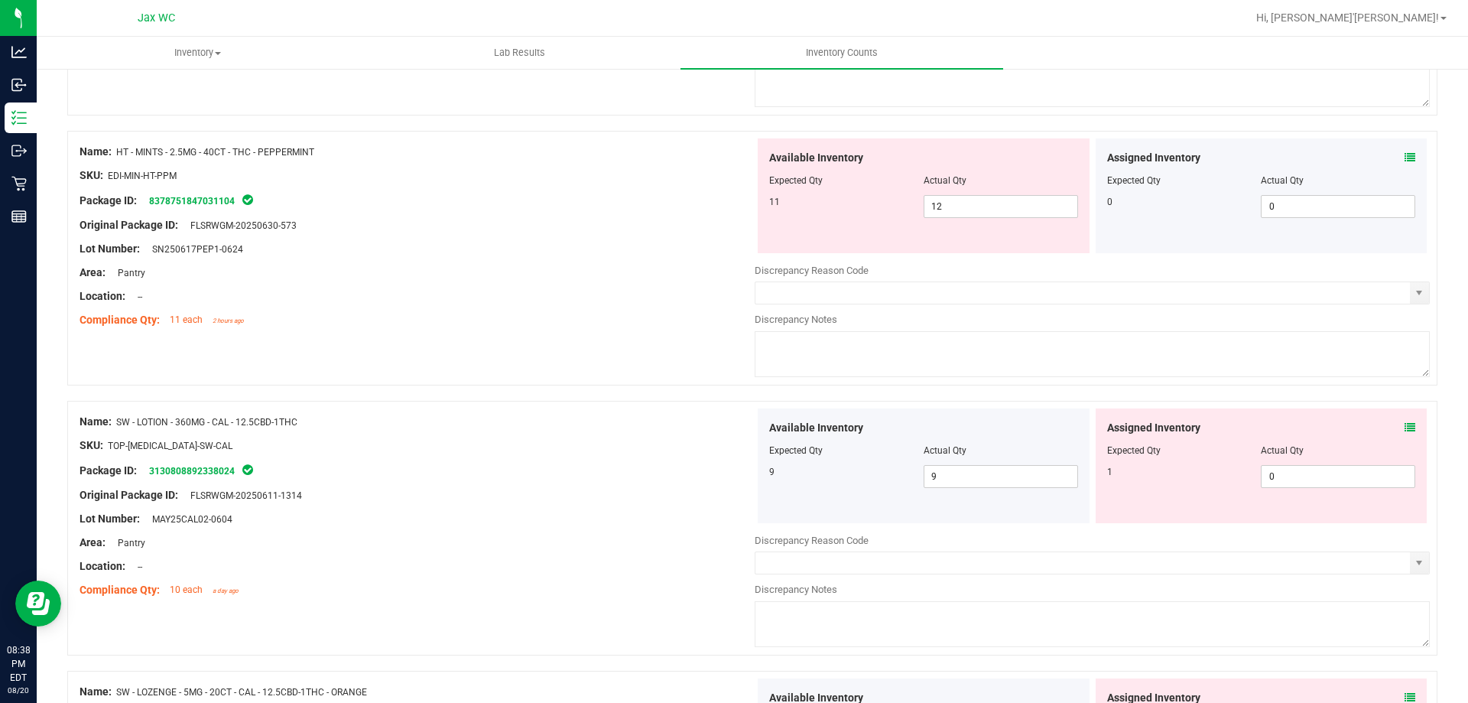
scroll to position [612, 0]
click at [1405, 424] on icon at bounding box center [1410, 426] width 11 height 11
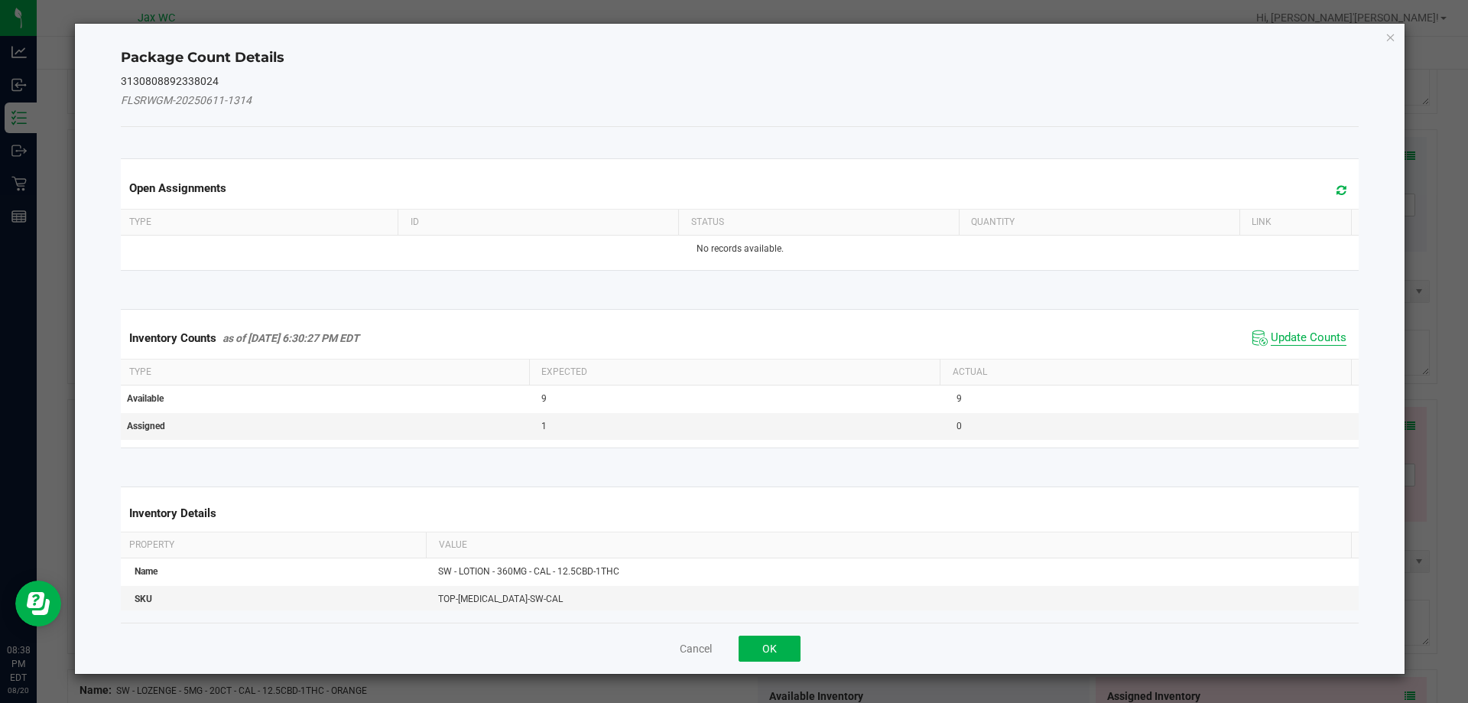
click at [1285, 337] on span "Update Counts" at bounding box center [1309, 337] width 76 height 15
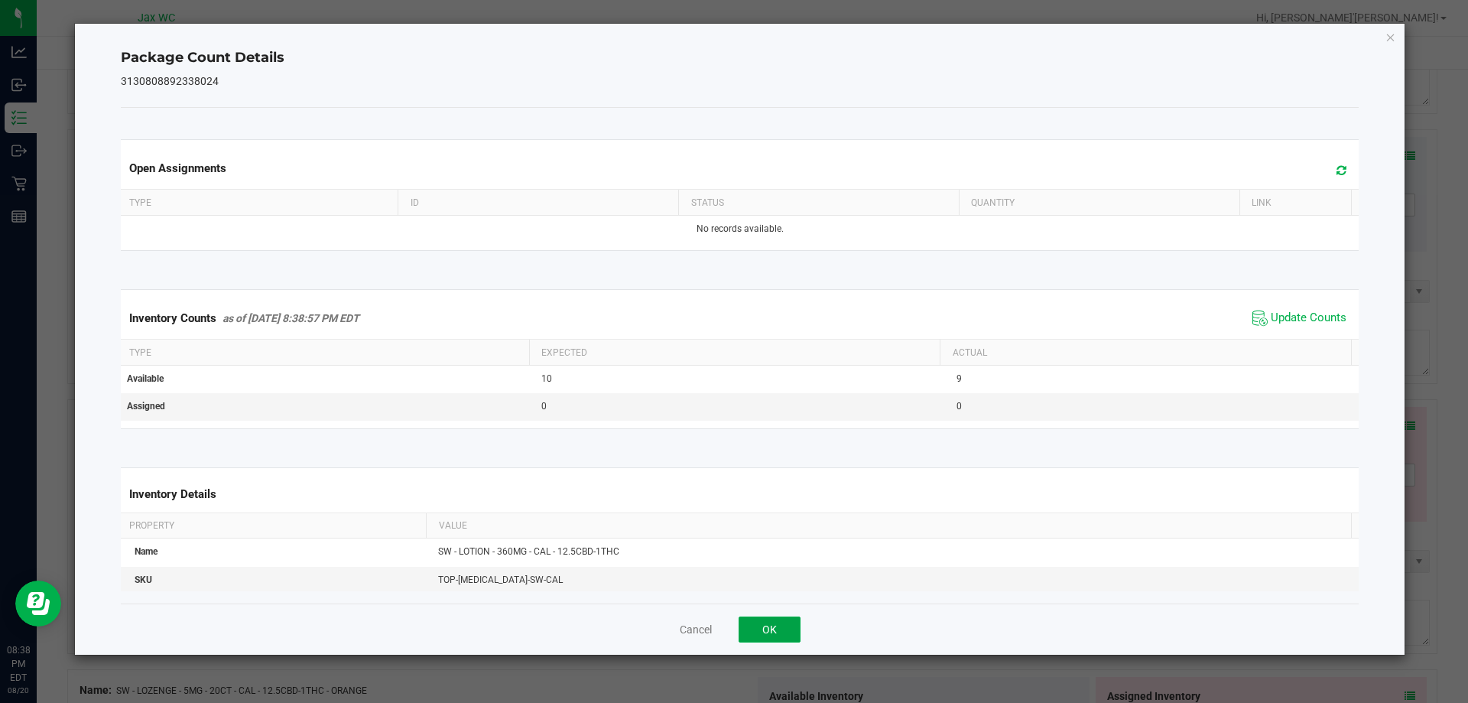
click at [744, 619] on button "OK" at bounding box center [770, 629] width 62 height 26
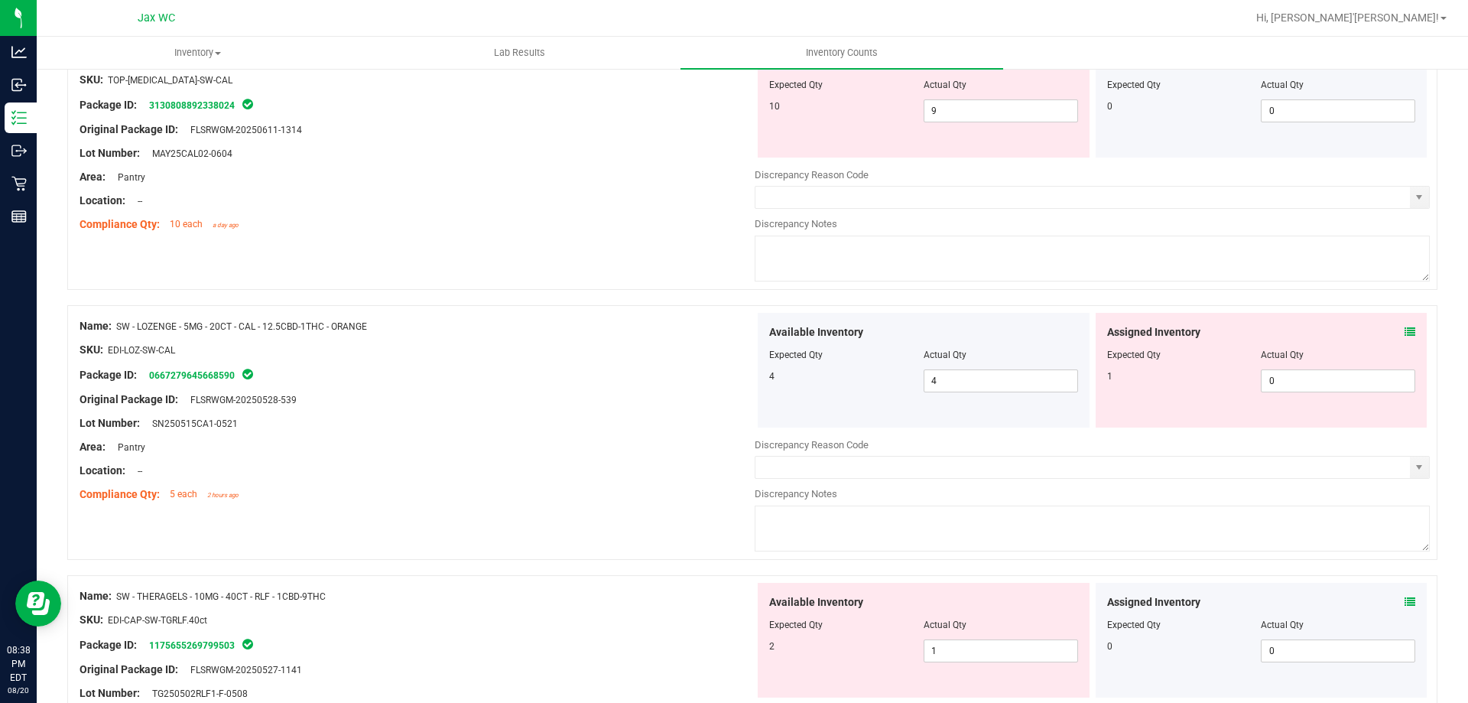
scroll to position [994, 0]
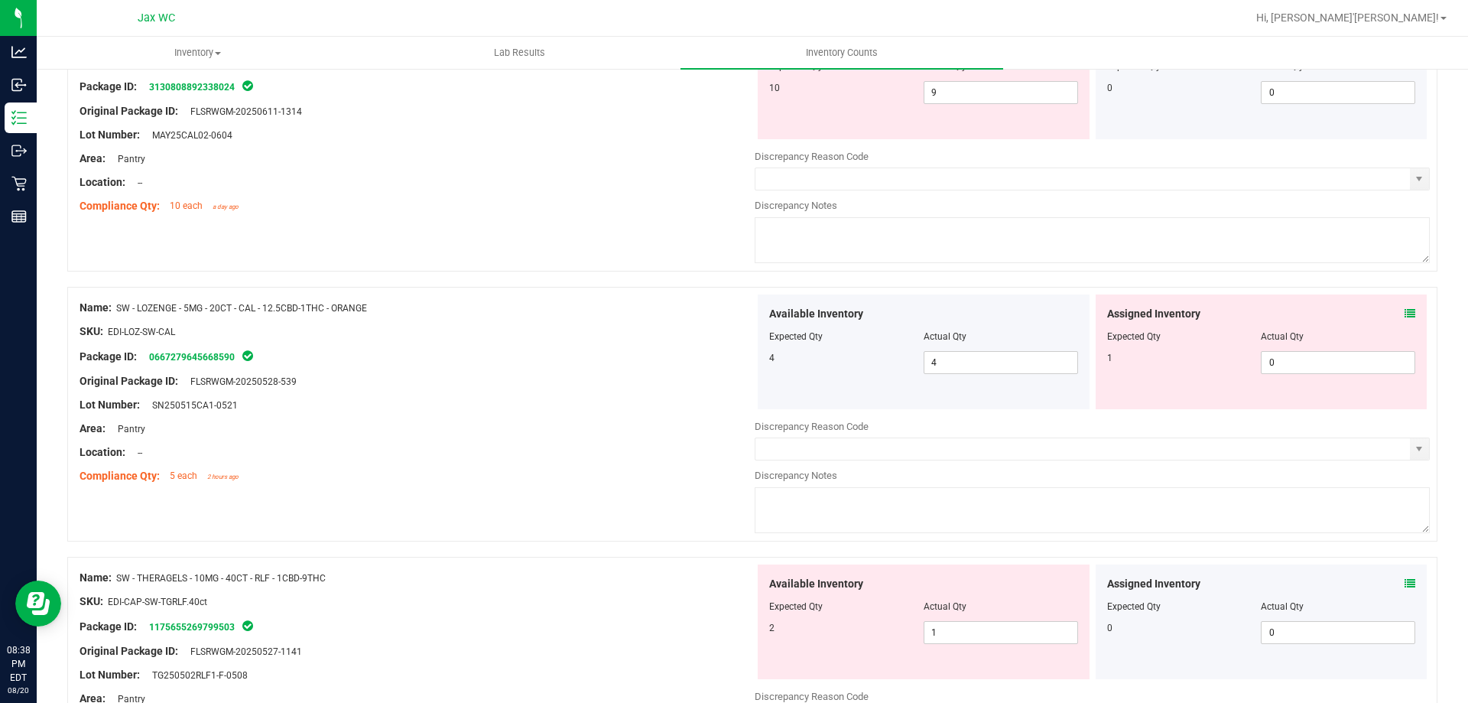
click at [1405, 310] on icon at bounding box center [1410, 313] width 11 height 11
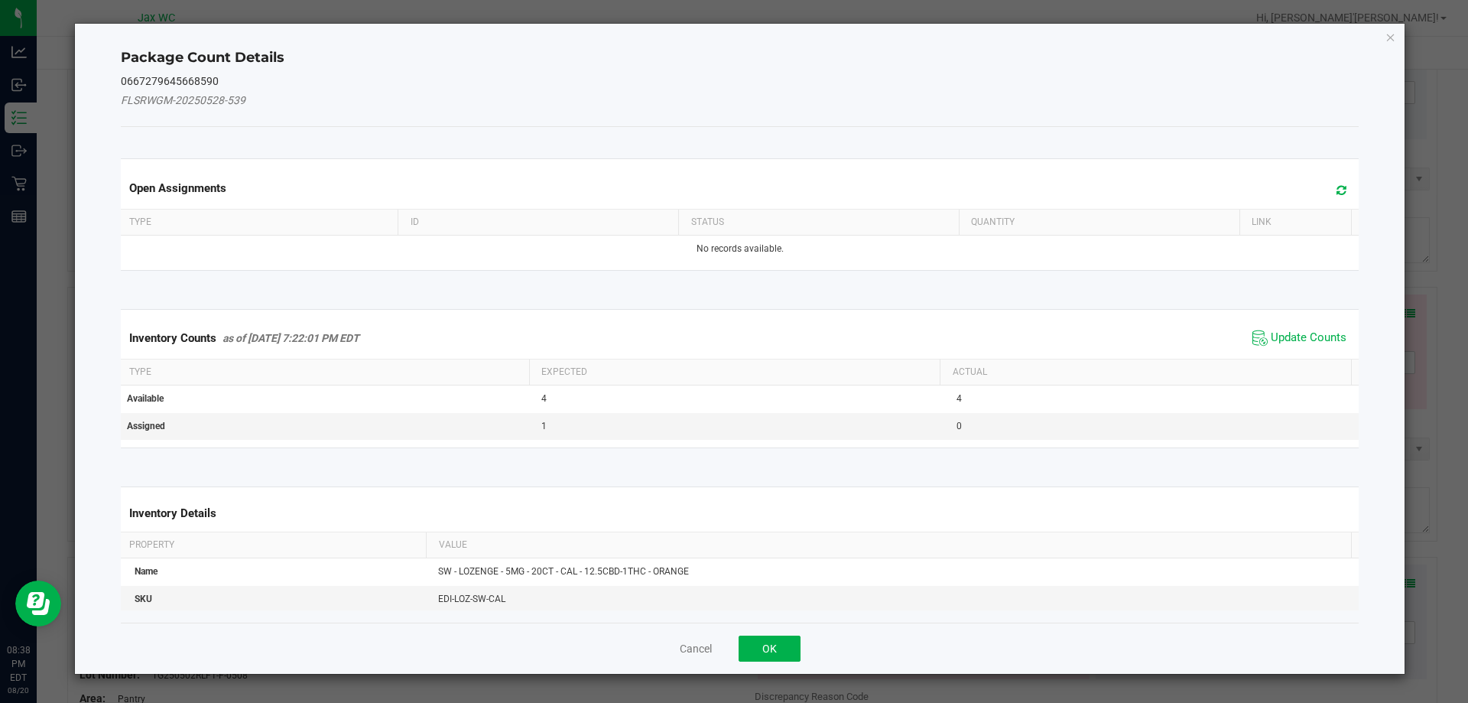
click at [1310, 327] on span "Update Counts" at bounding box center [1300, 337] width 102 height 23
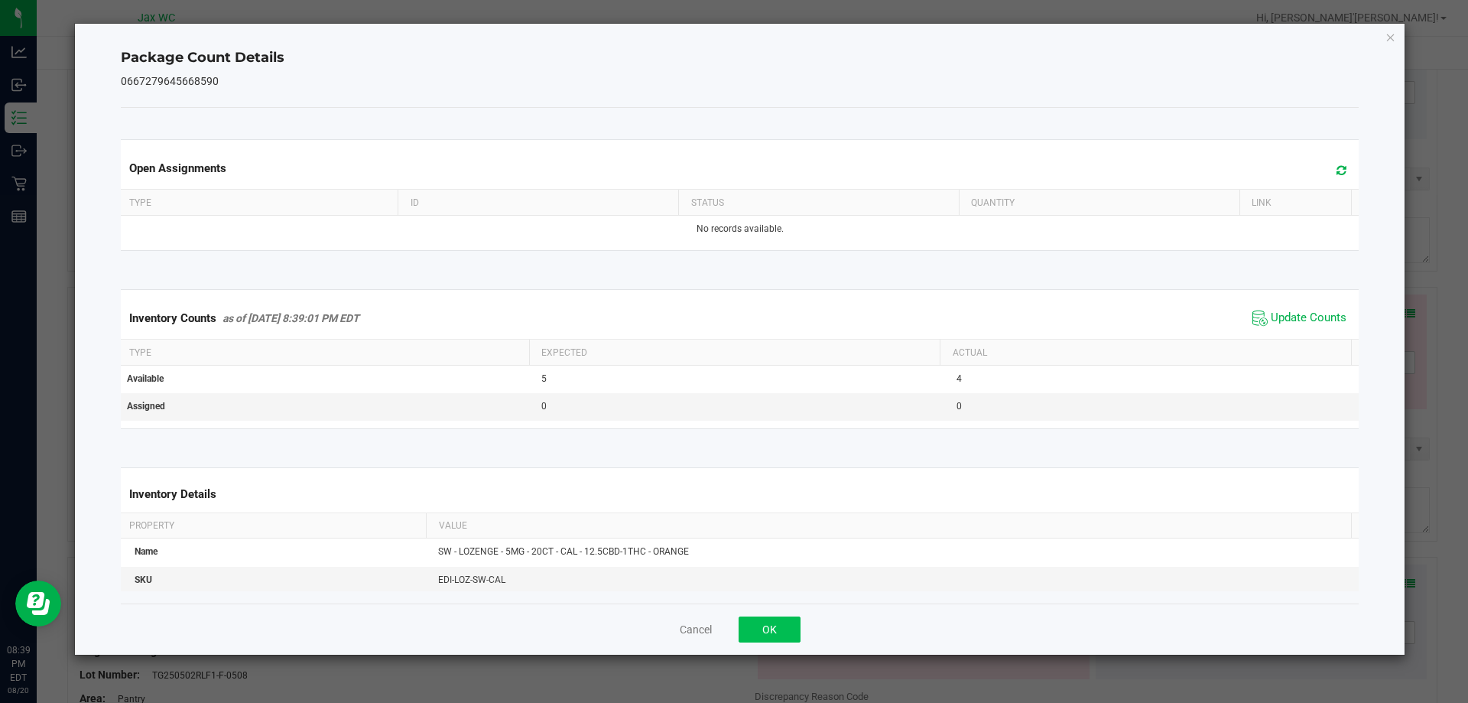
drag, startPoint x: 805, startPoint y: 622, endPoint x: 791, endPoint y: 625, distance: 14.8
click at [801, 625] on div "Cancel OK" at bounding box center [740, 628] width 1239 height 51
click at [786, 625] on button "OK" at bounding box center [770, 629] width 62 height 26
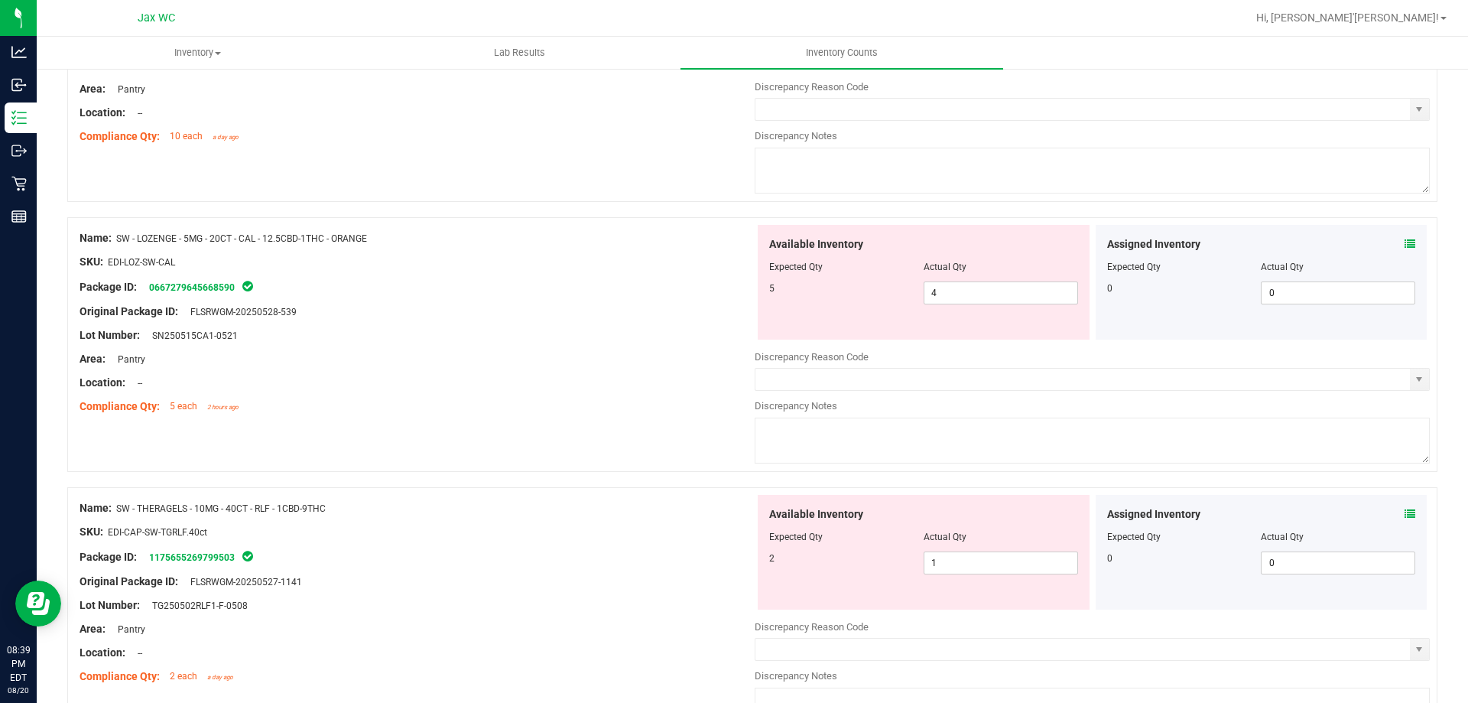
scroll to position [1170, 0]
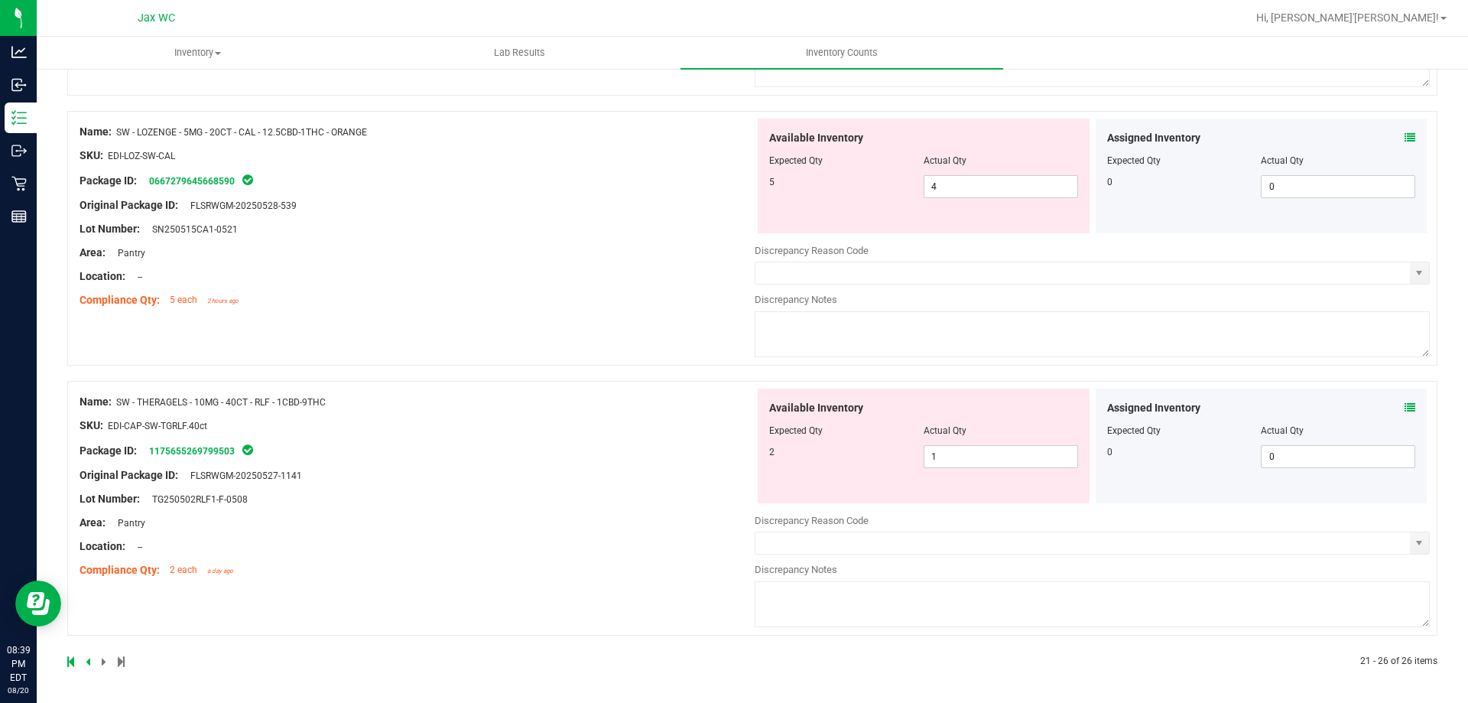
click at [1405, 404] on icon at bounding box center [1410, 407] width 11 height 11
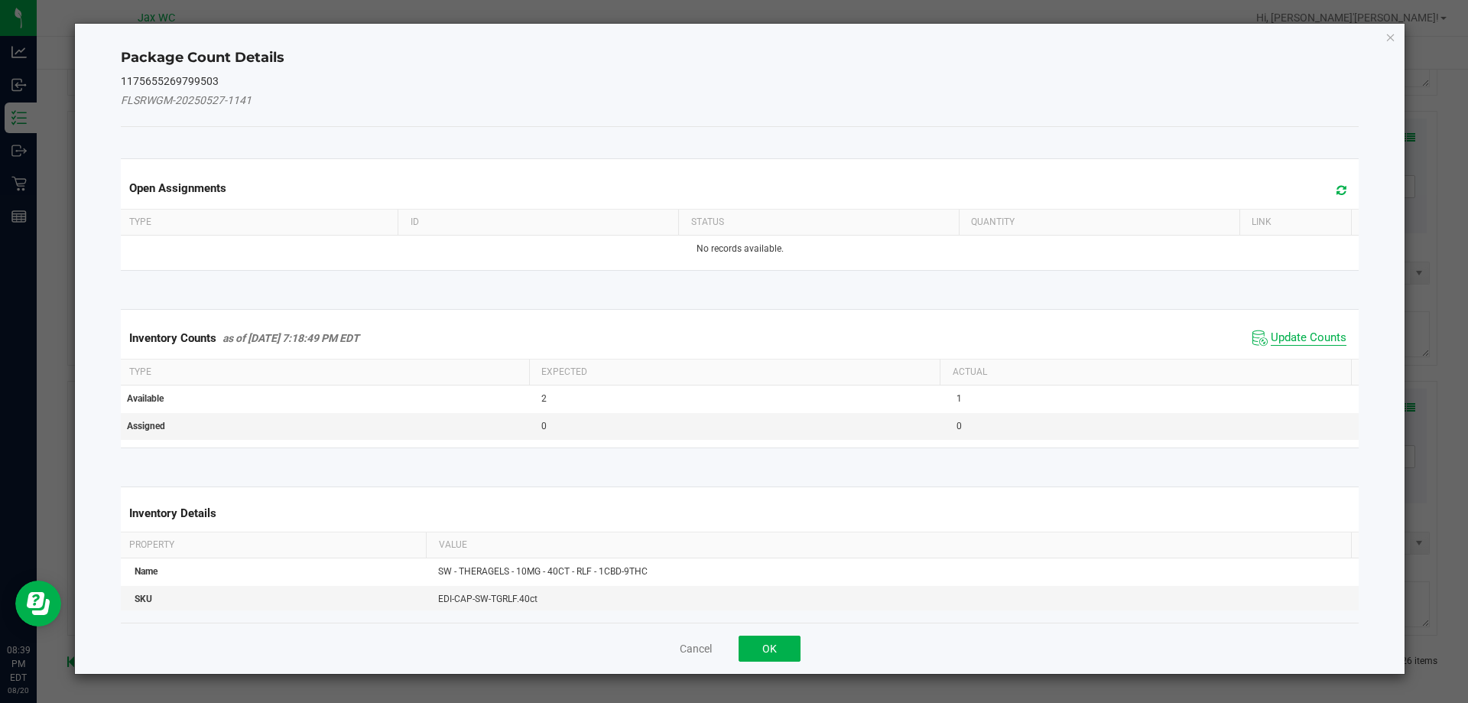
click at [1293, 333] on span "Update Counts" at bounding box center [1309, 337] width 76 height 15
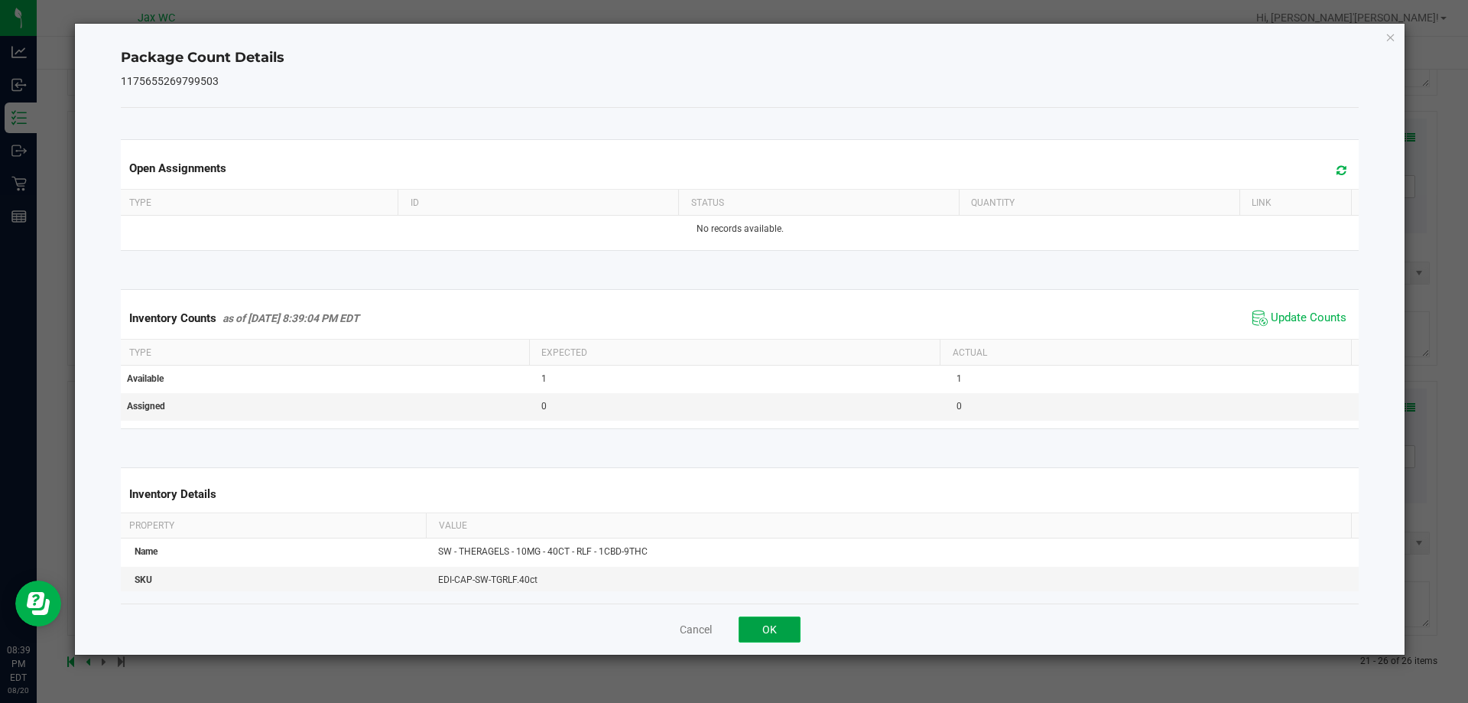
click at [762, 616] on button "OK" at bounding box center [770, 629] width 62 height 26
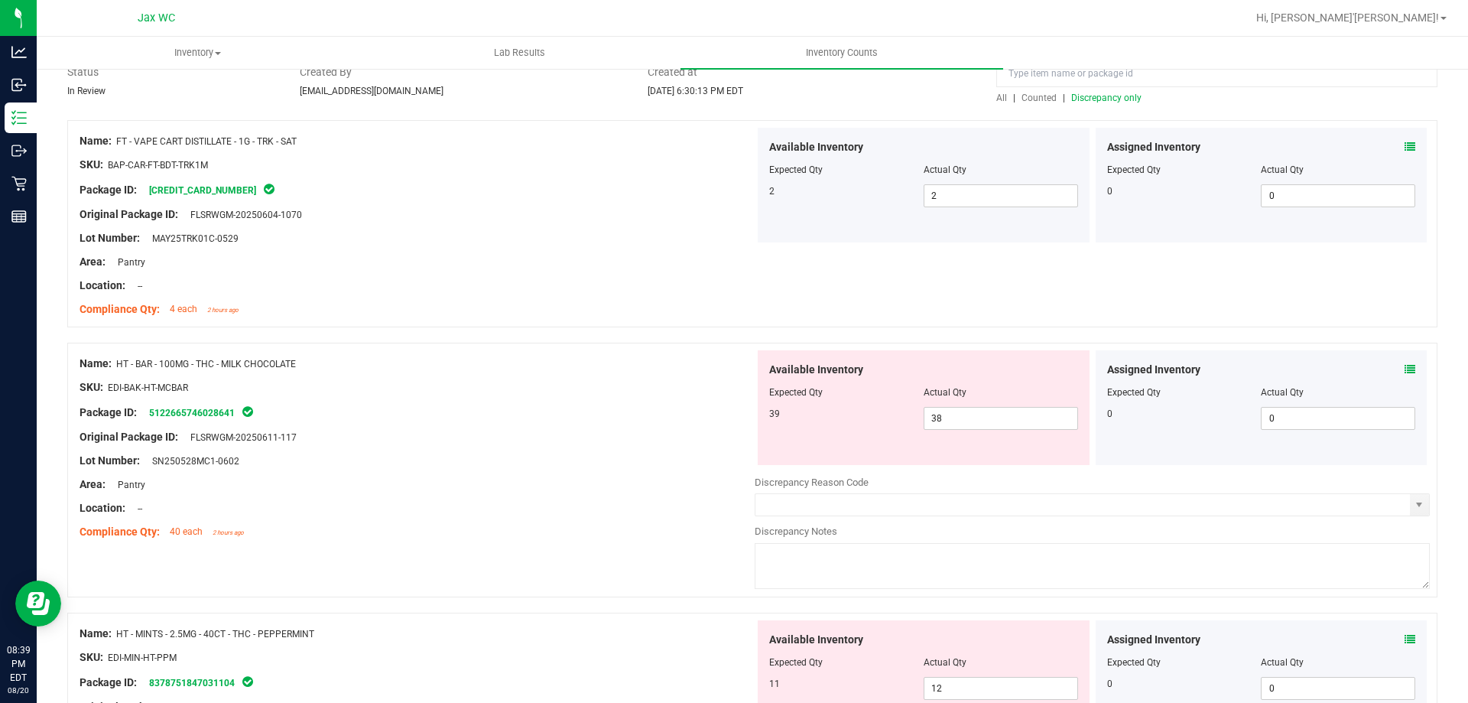
scroll to position [0, 0]
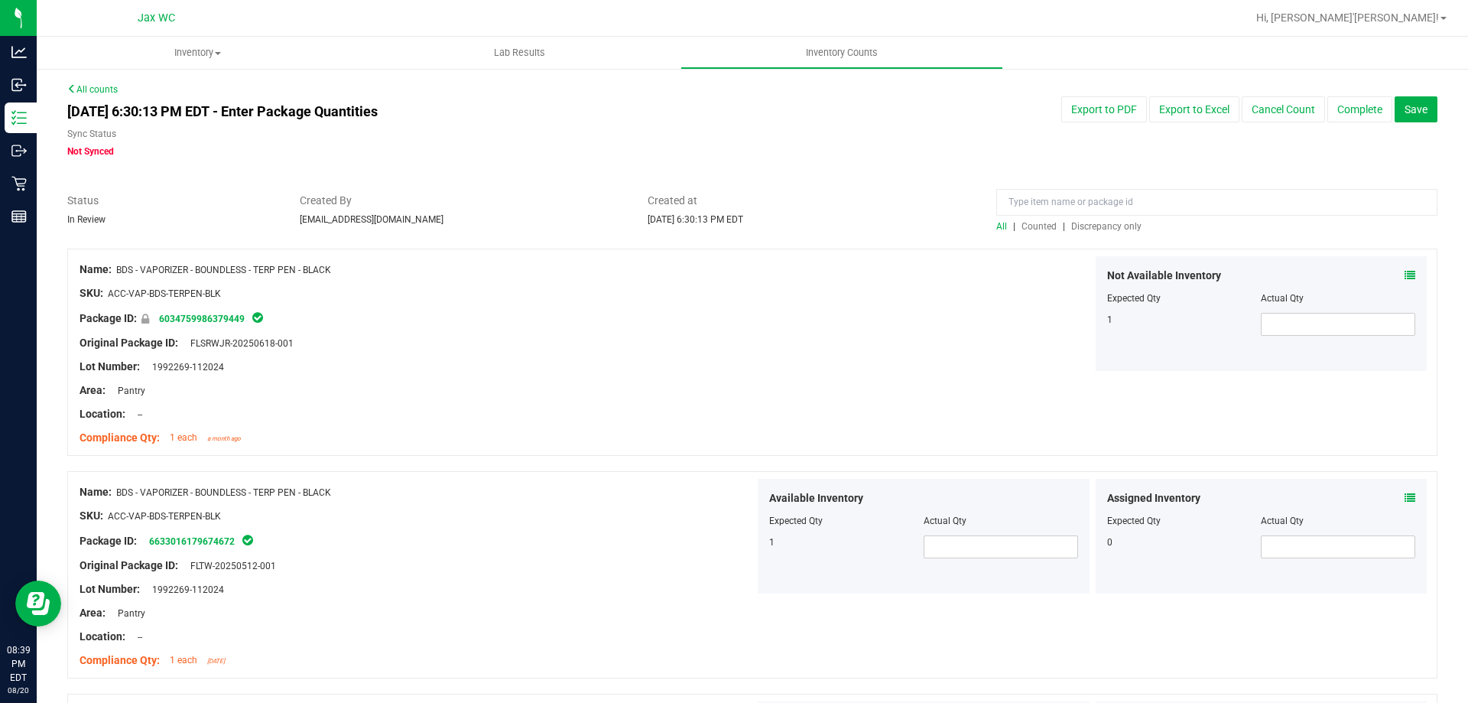
click at [1110, 230] on span "Discrepancy only" at bounding box center [1106, 226] width 70 height 11
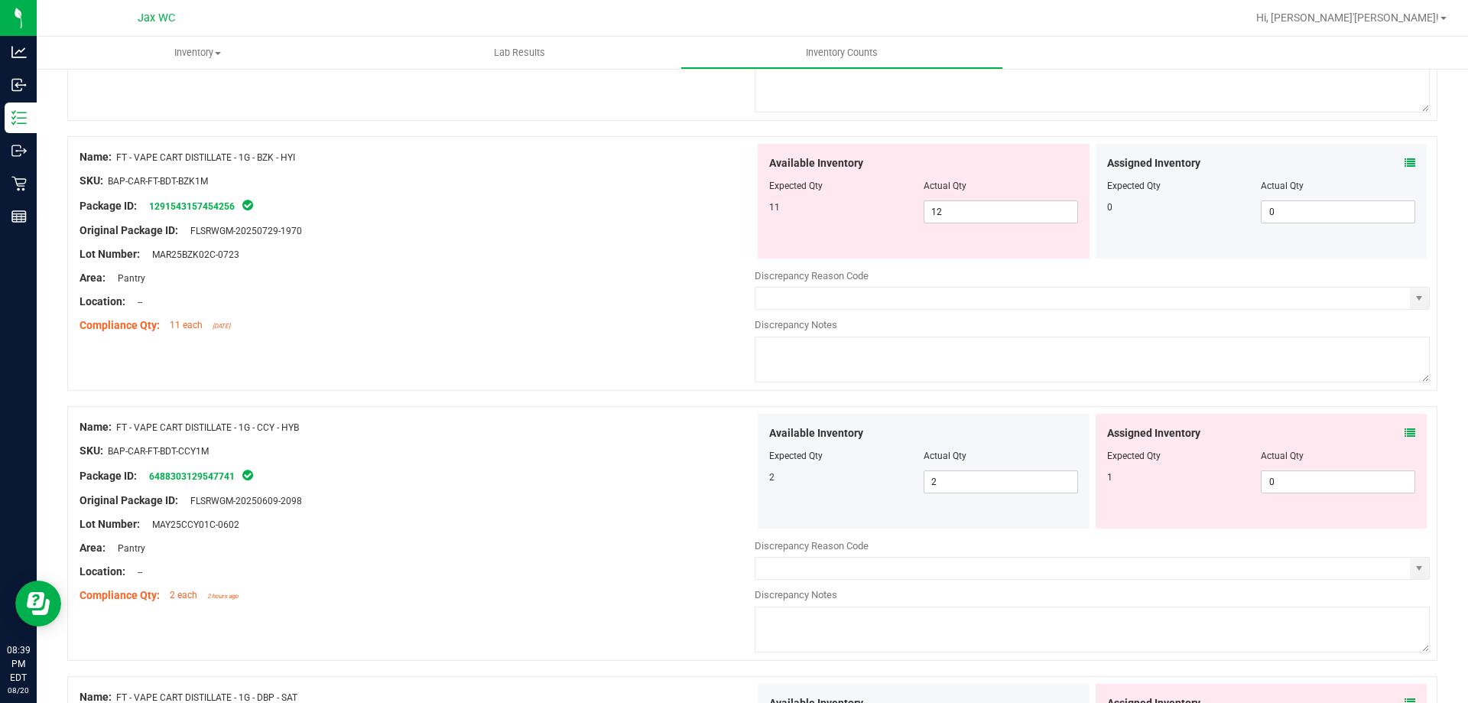
scroll to position [4231, 0]
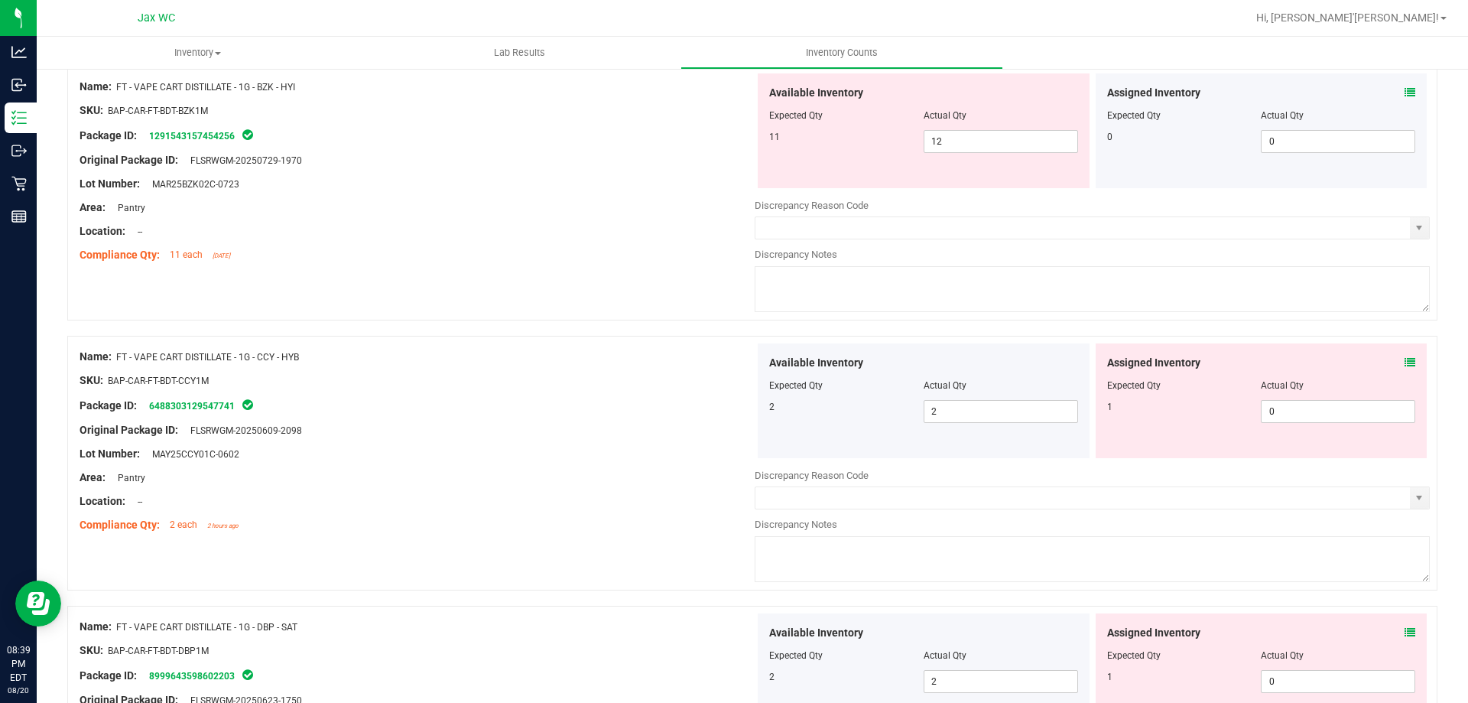
click at [1405, 359] on icon at bounding box center [1410, 362] width 11 height 11
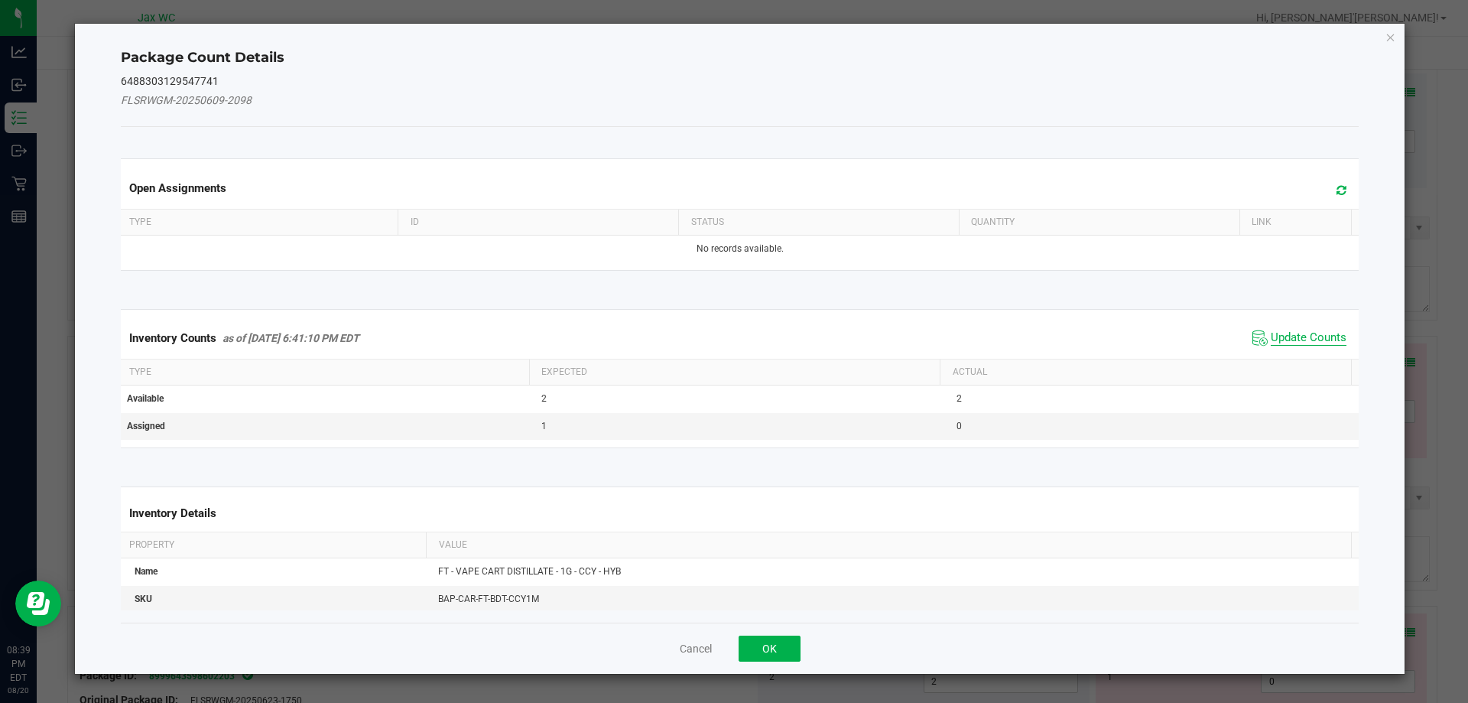
click at [1298, 336] on span "Update Counts" at bounding box center [1309, 337] width 76 height 15
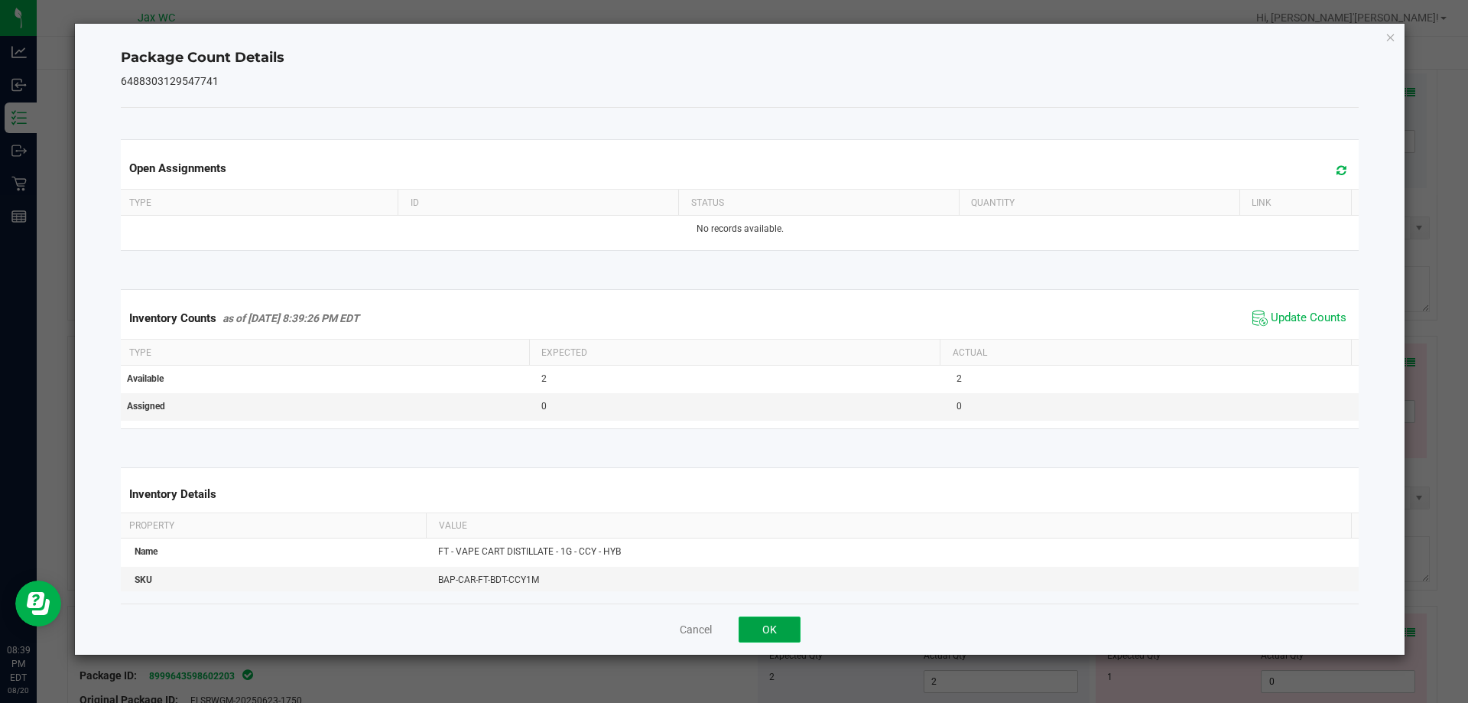
click at [754, 622] on button "OK" at bounding box center [770, 629] width 62 height 26
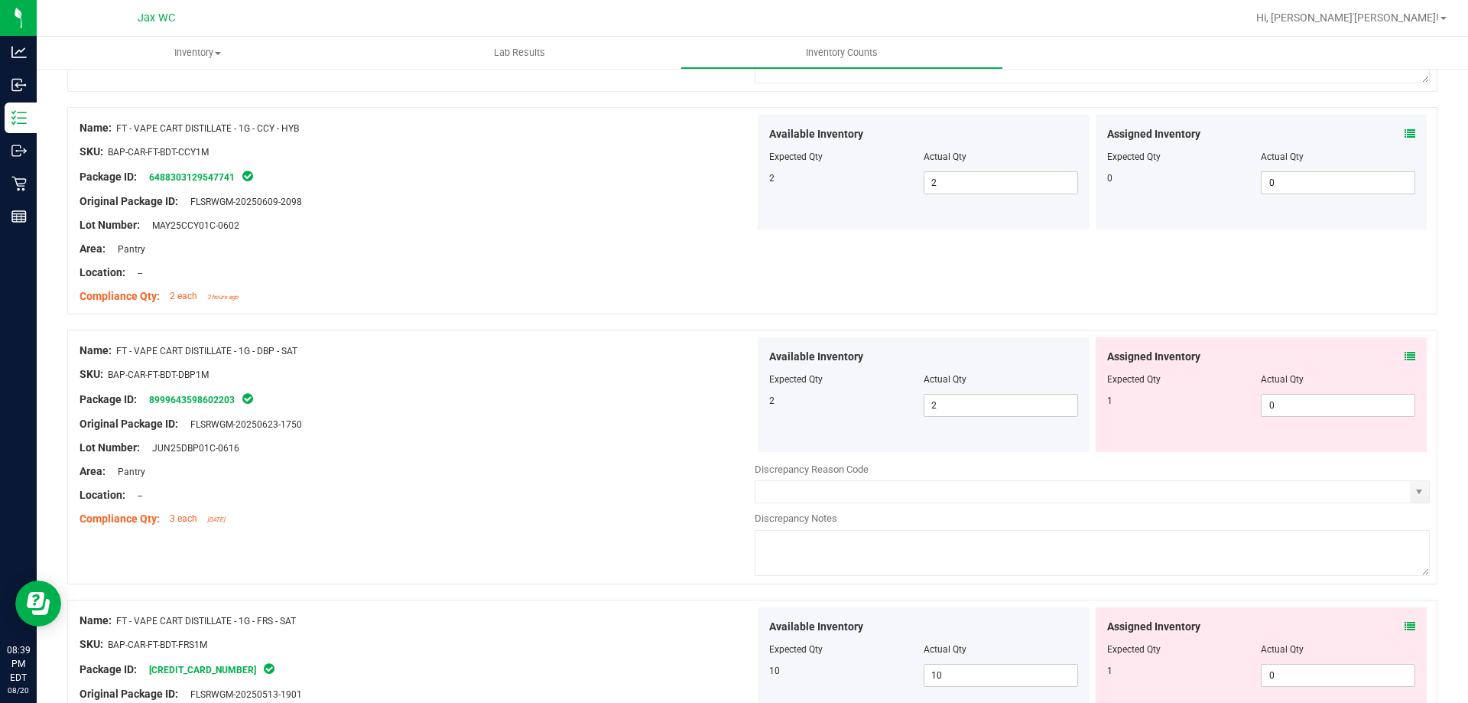
scroll to position [4461, 0]
click at [1405, 350] on icon at bounding box center [1410, 355] width 11 height 11
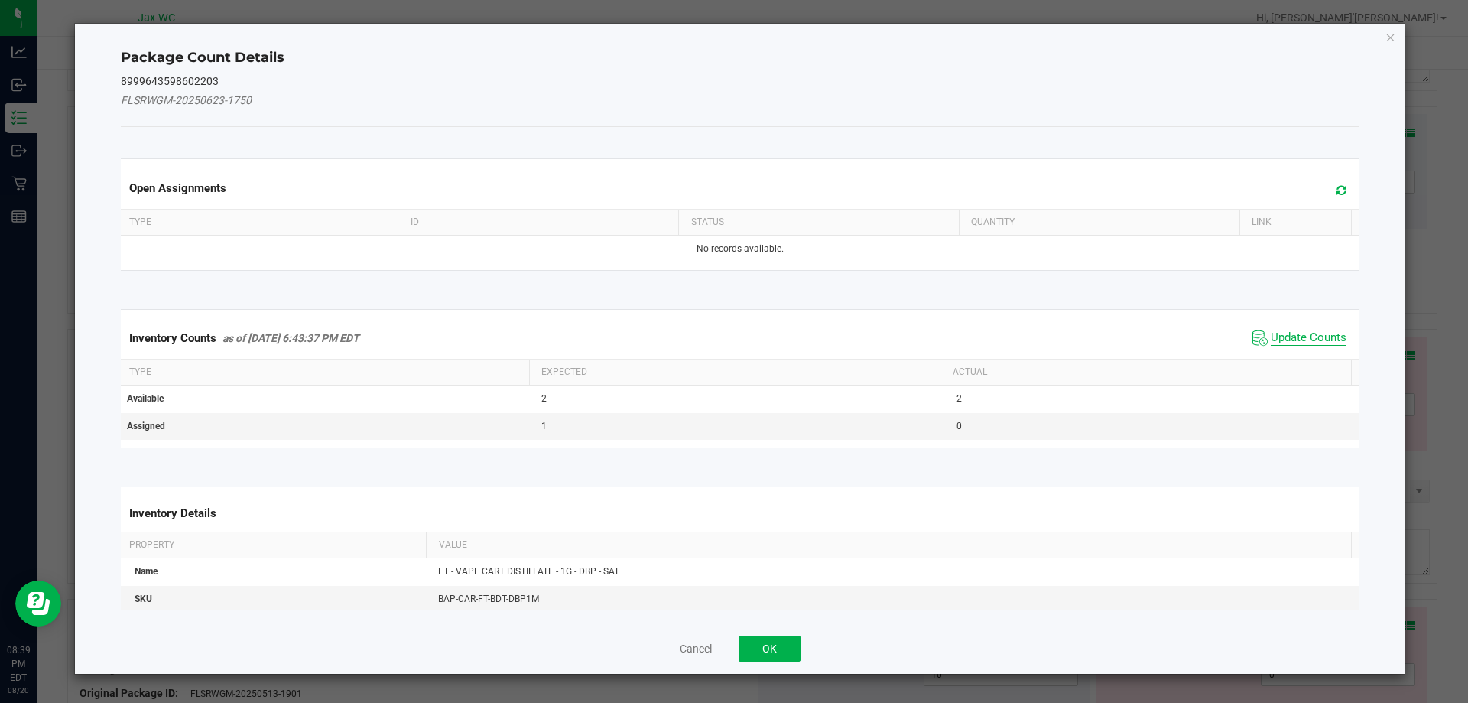
click at [1297, 343] on span "Update Counts" at bounding box center [1309, 337] width 76 height 15
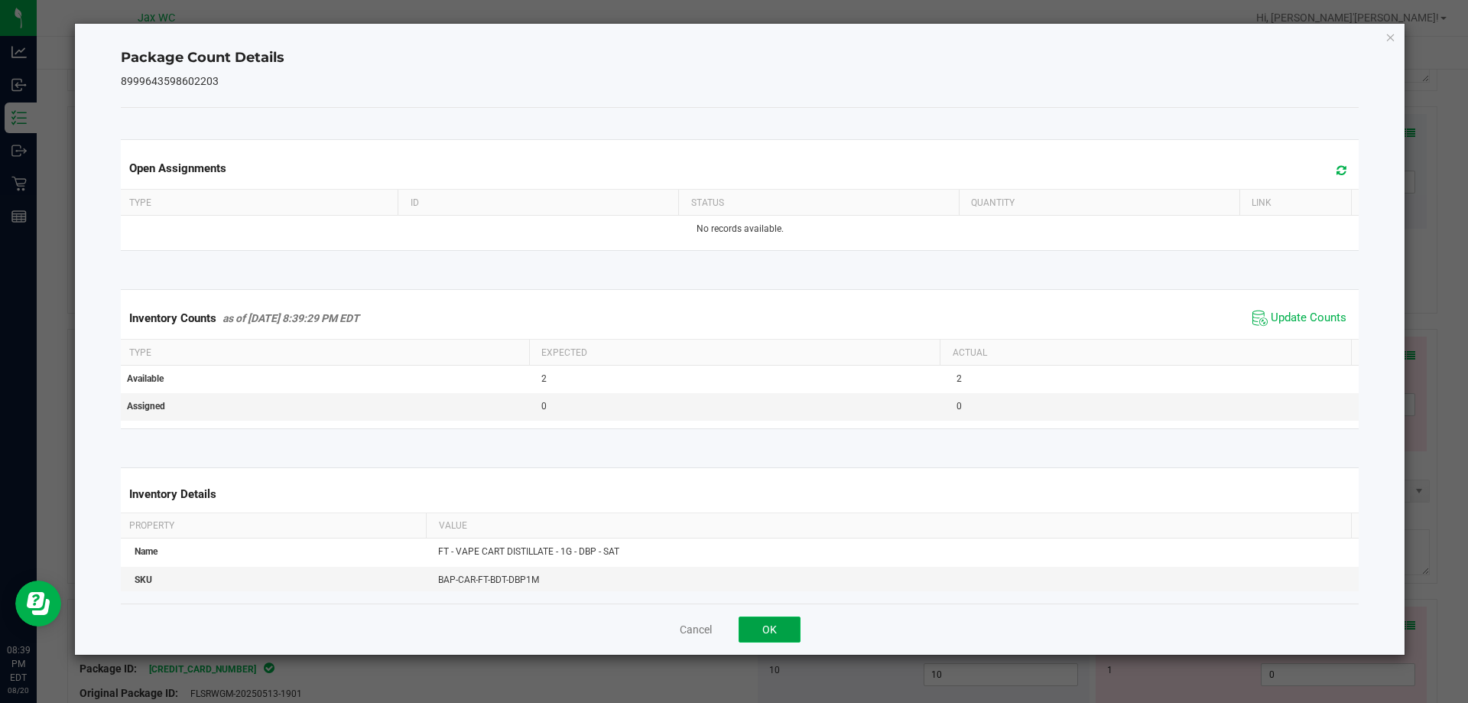
click at [775, 619] on button "OK" at bounding box center [770, 629] width 62 height 26
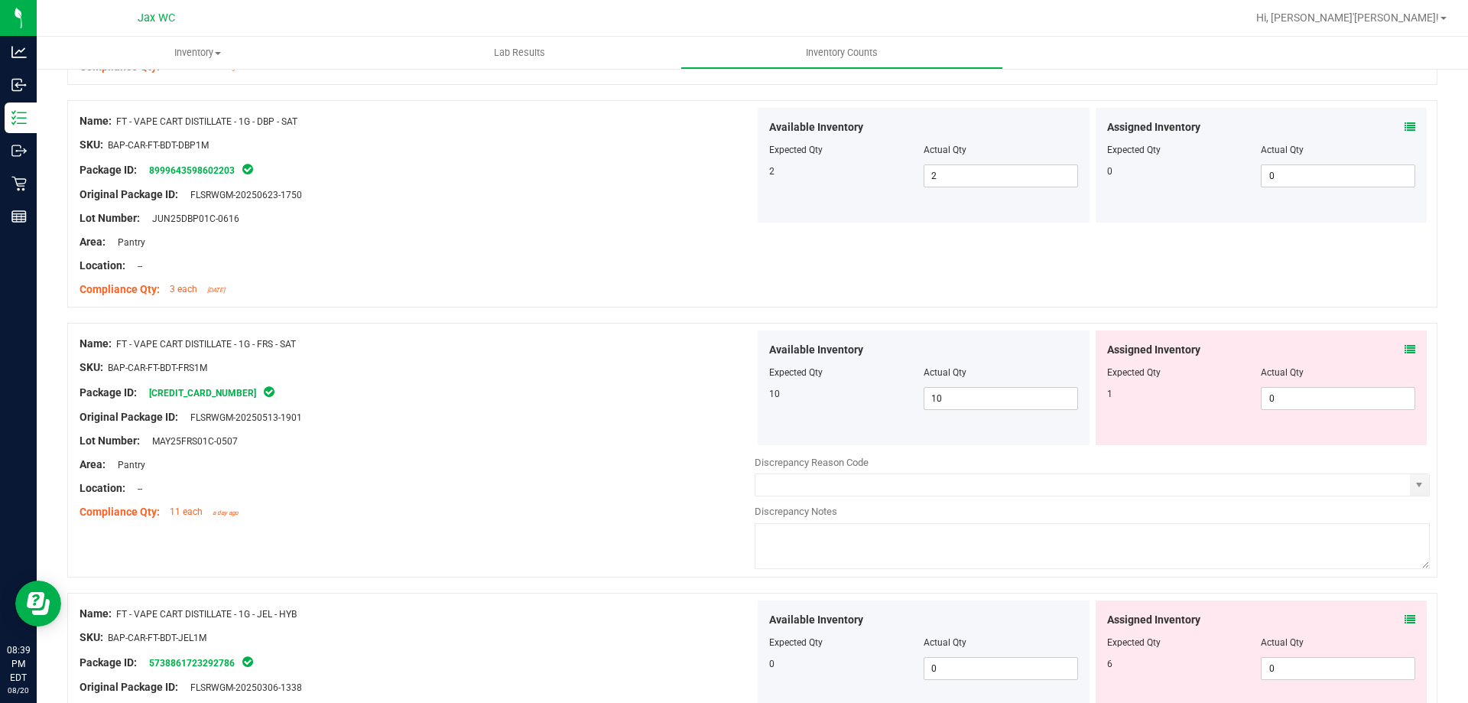
scroll to position [4690, 0]
click at [1405, 346] on icon at bounding box center [1410, 348] width 11 height 11
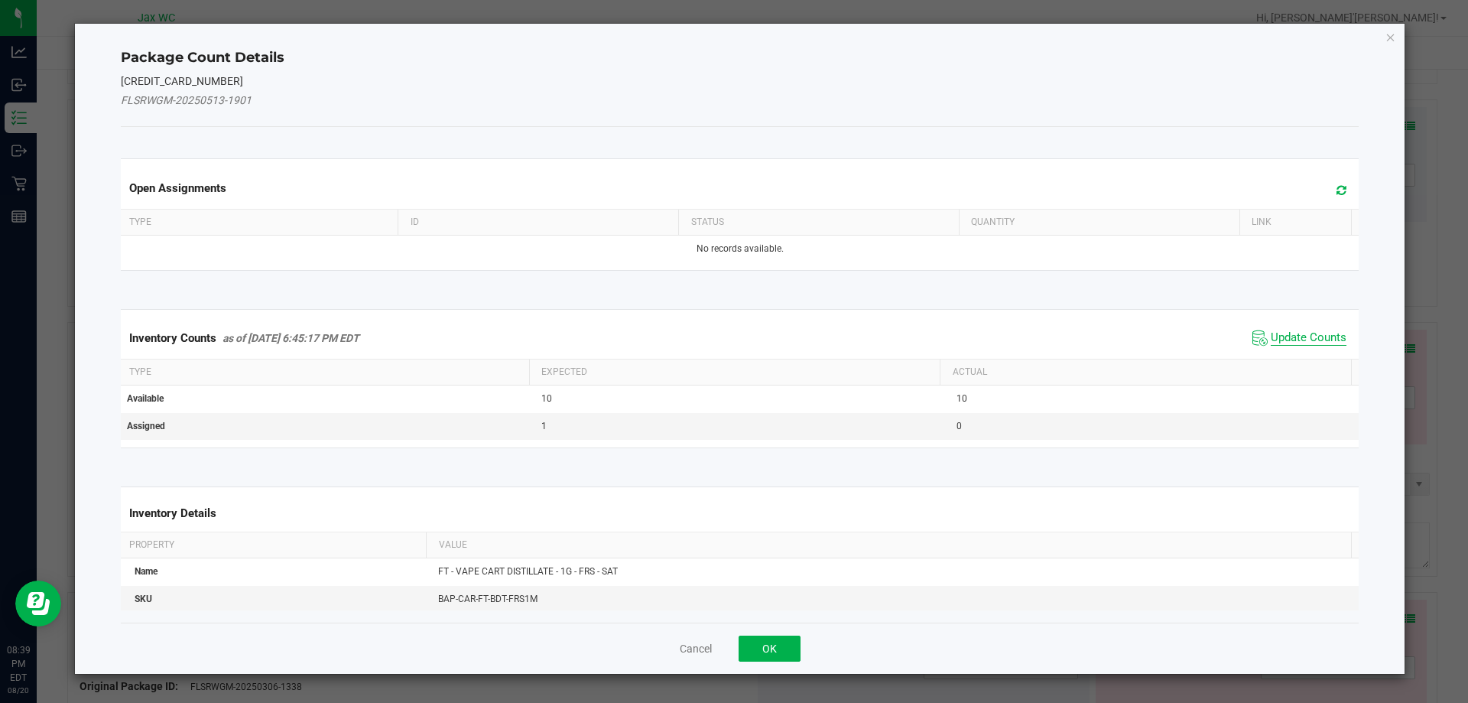
click at [1313, 341] on span "Update Counts" at bounding box center [1309, 337] width 76 height 15
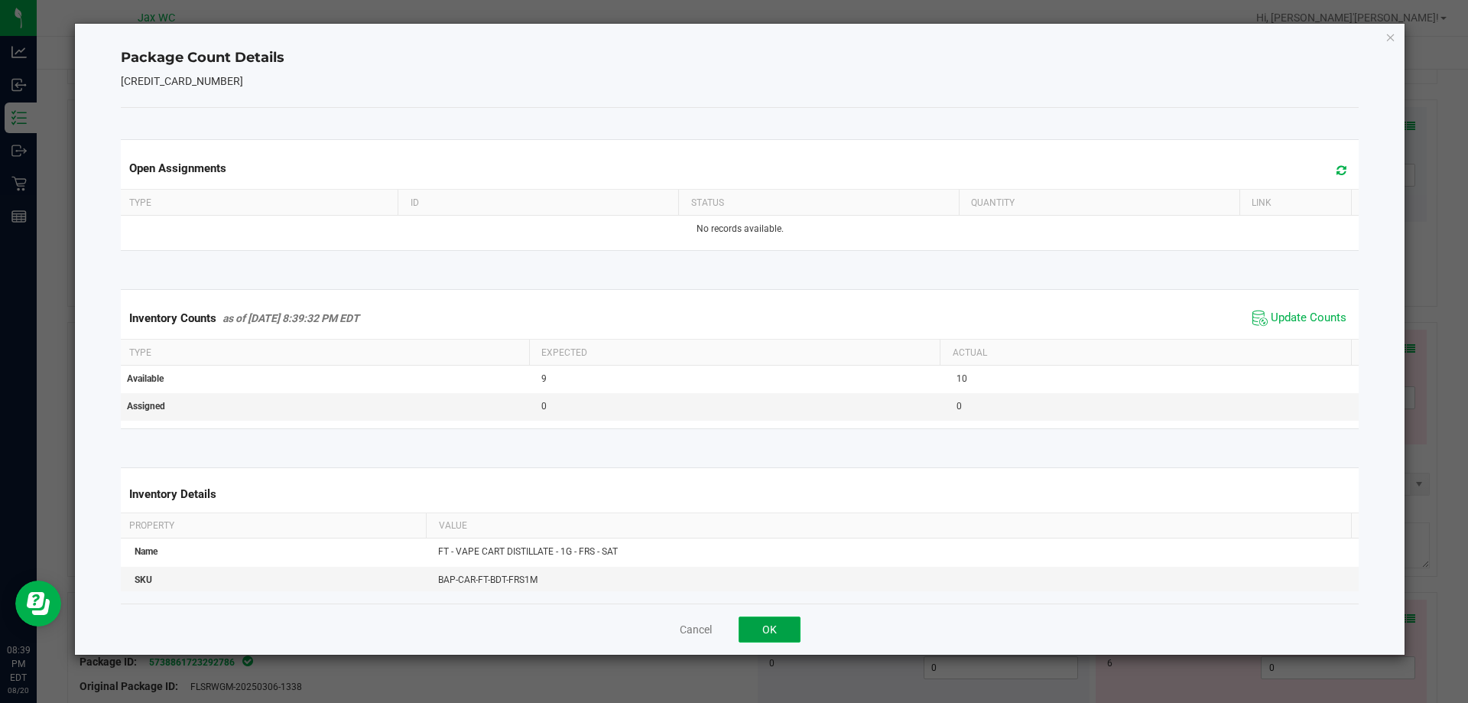
click at [783, 635] on button "OK" at bounding box center [770, 629] width 62 height 26
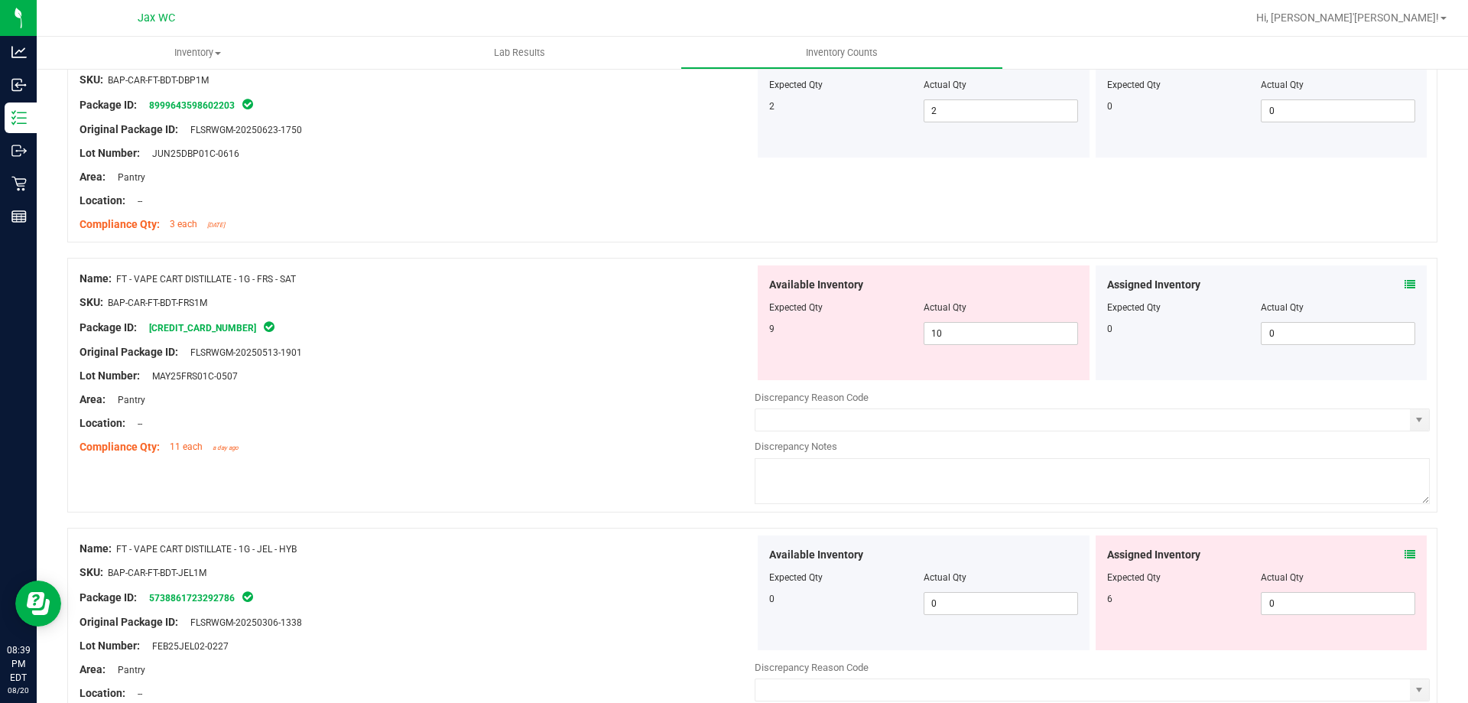
scroll to position [4843, 0]
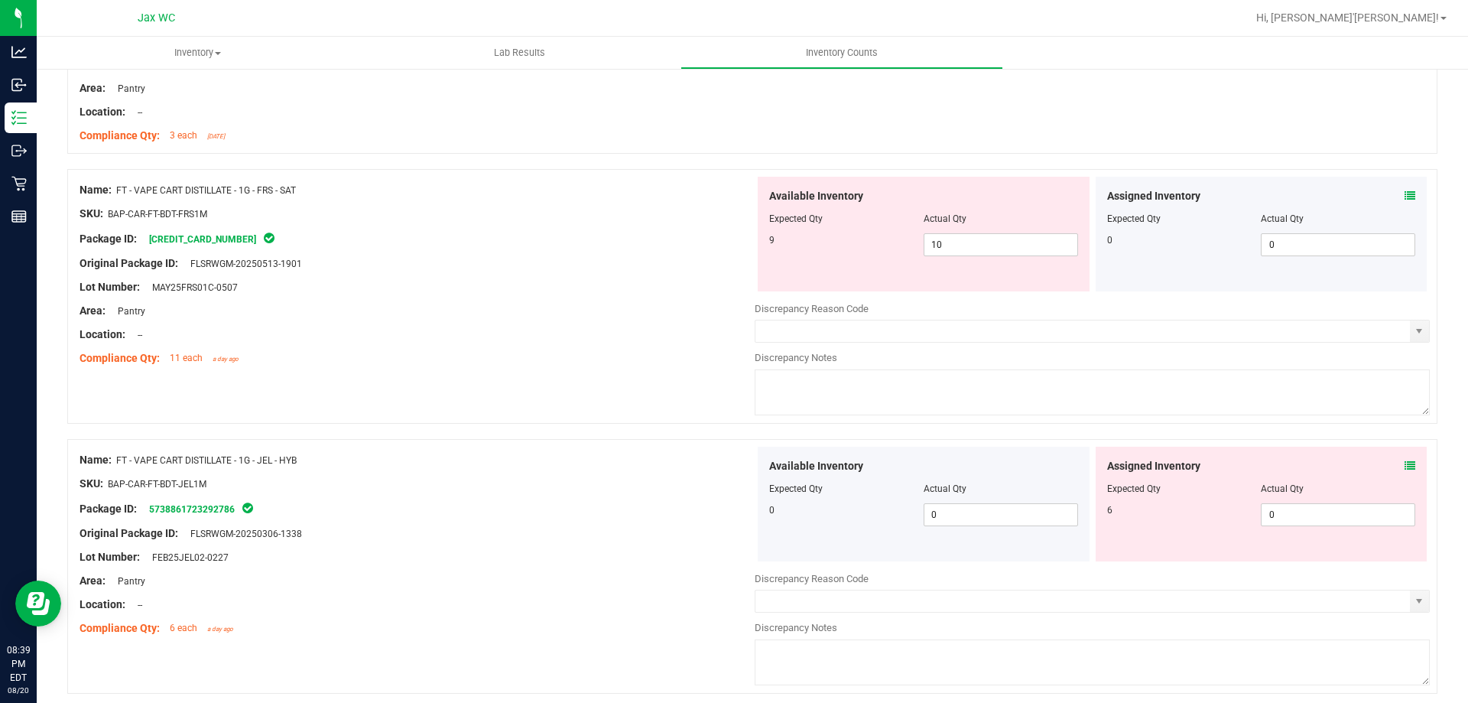
click at [1405, 466] on icon at bounding box center [1410, 465] width 11 height 11
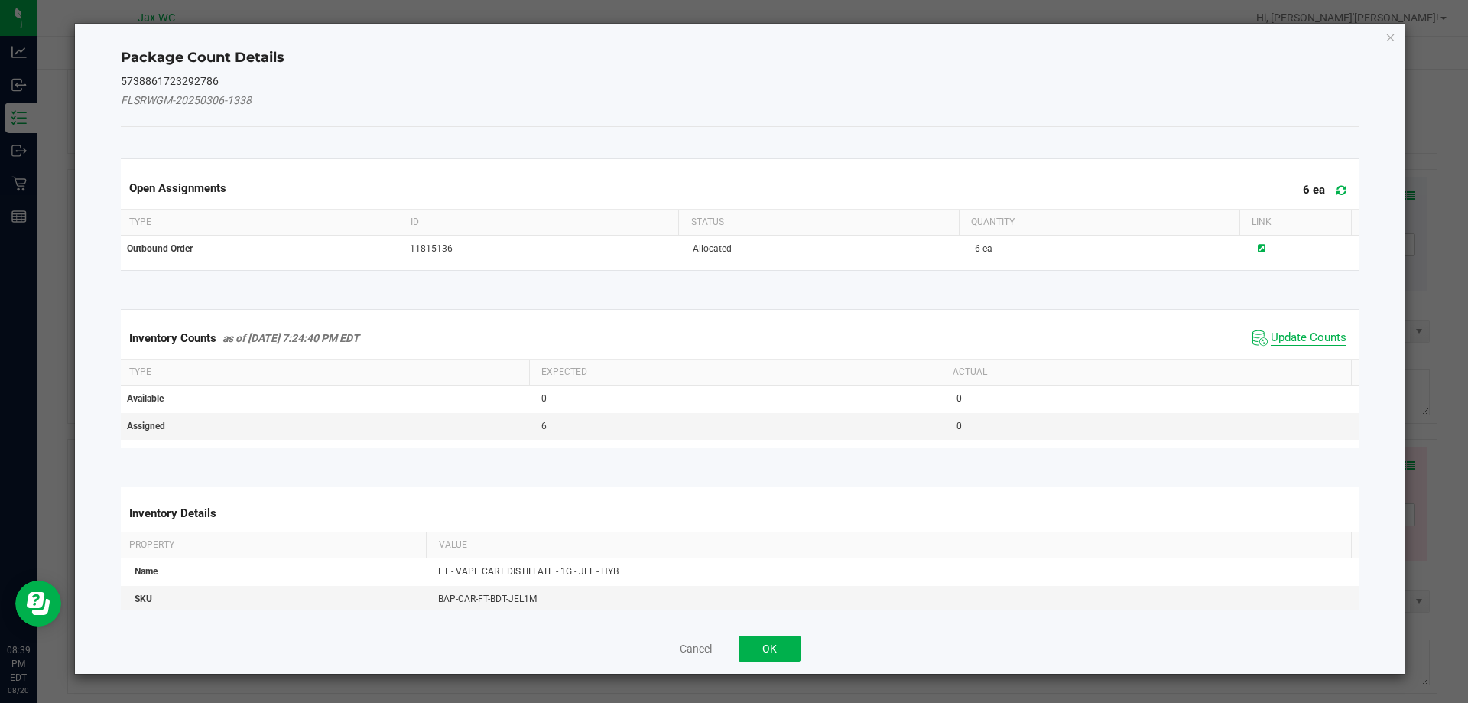
click at [1286, 343] on span "Update Counts" at bounding box center [1309, 337] width 76 height 15
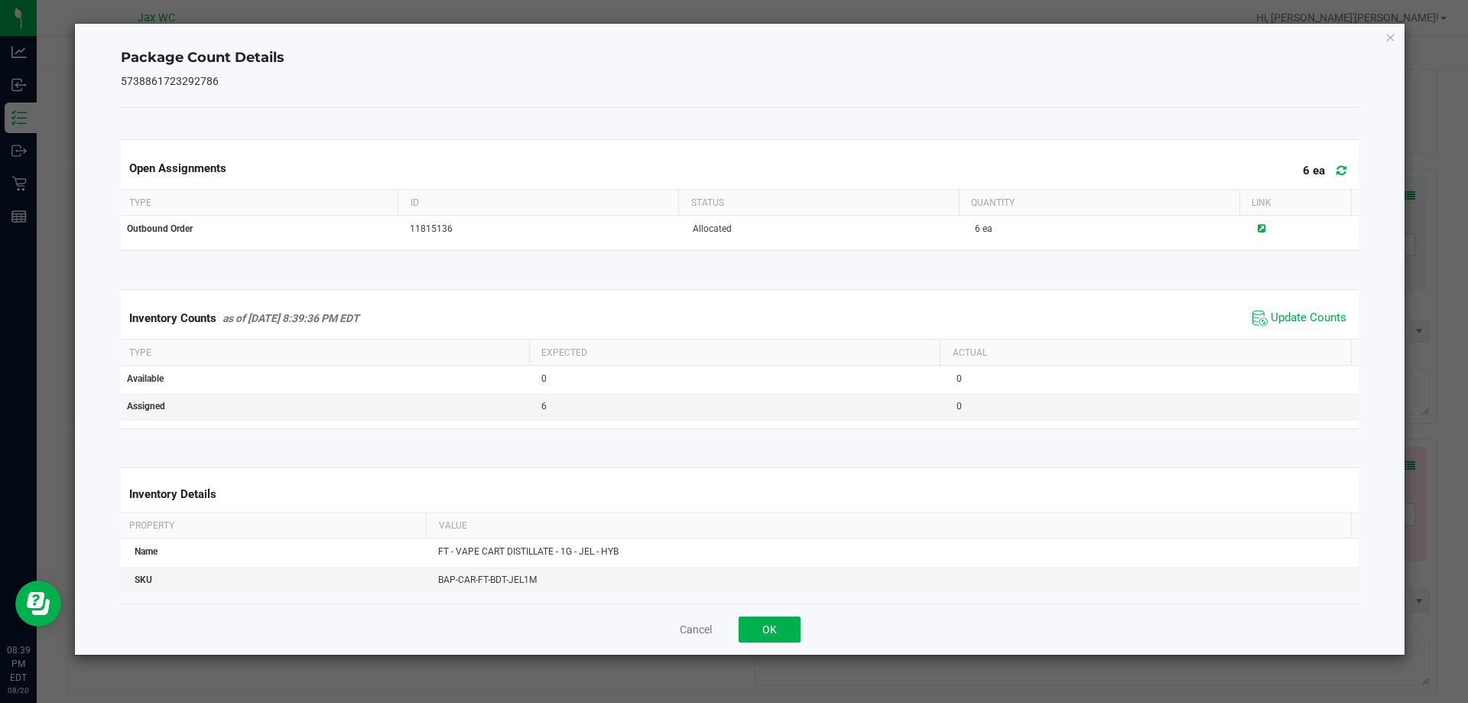
click at [804, 626] on div "Cancel OK" at bounding box center [740, 628] width 1239 height 51
click at [779, 621] on button "OK" at bounding box center [770, 629] width 62 height 26
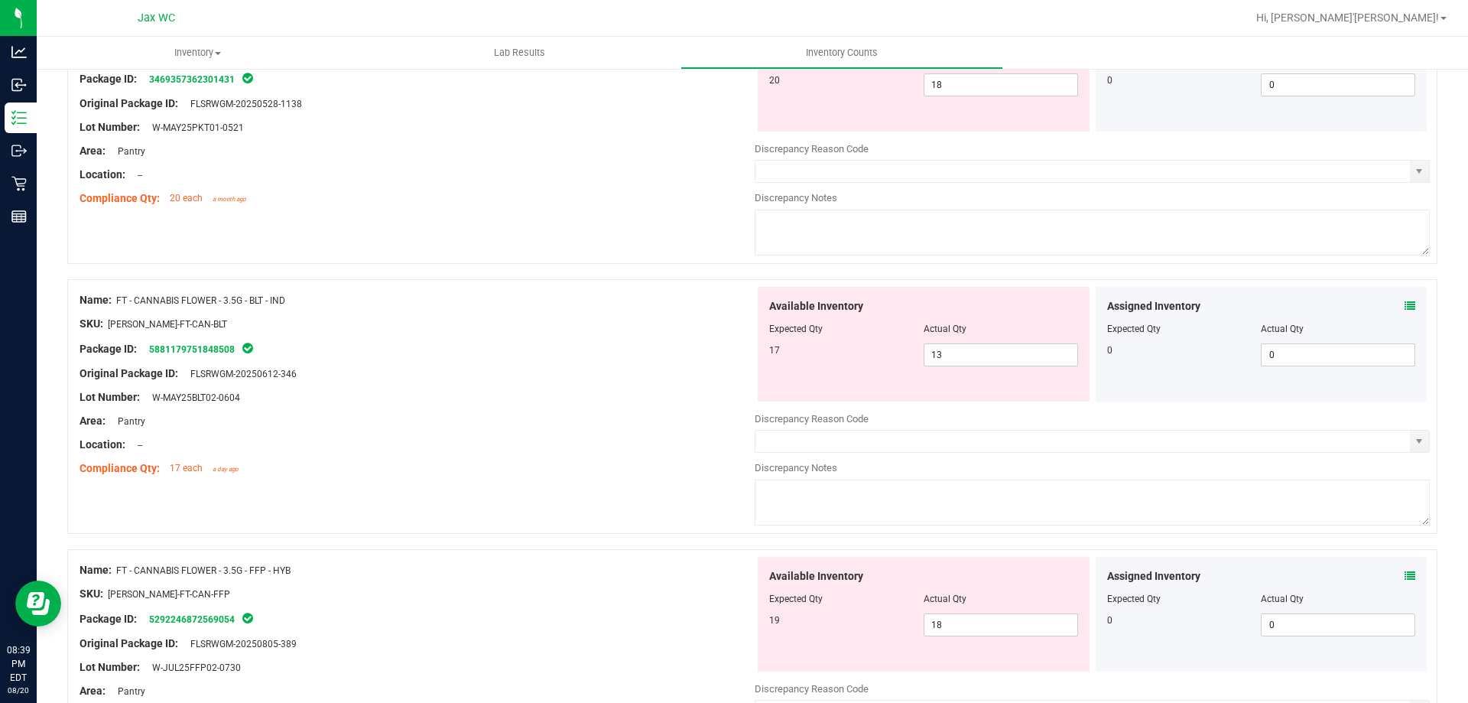
scroll to position [0, 0]
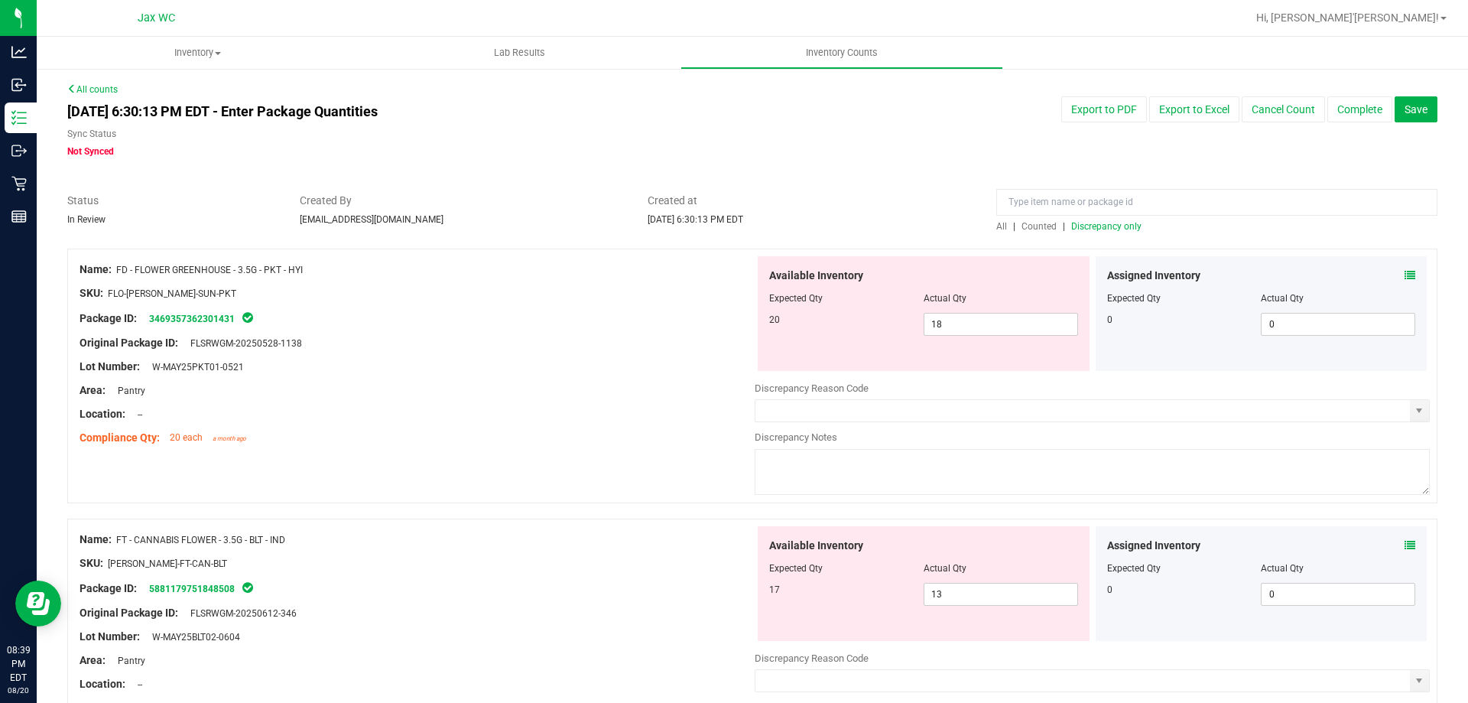
click at [1090, 223] on span "Discrepancy only" at bounding box center [1106, 226] width 70 height 11
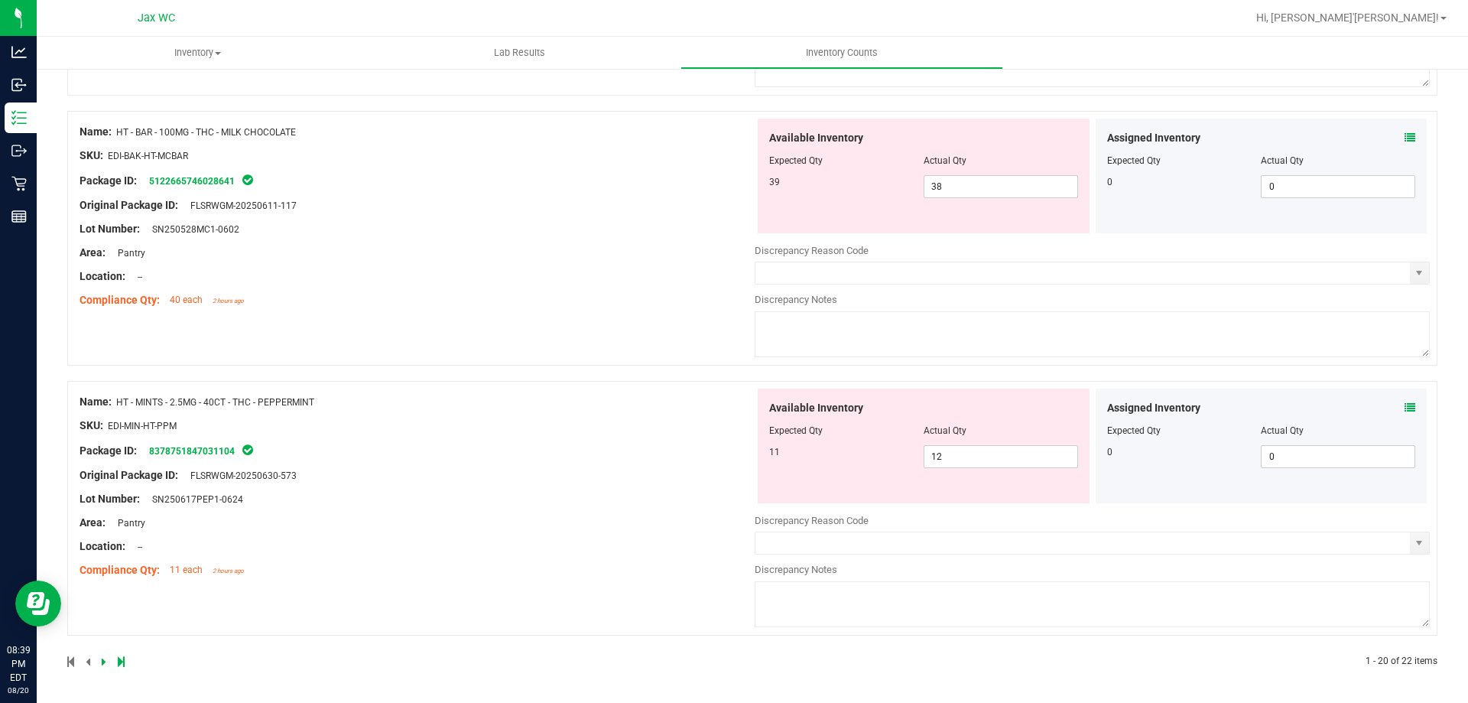
scroll to position [4920, 0]
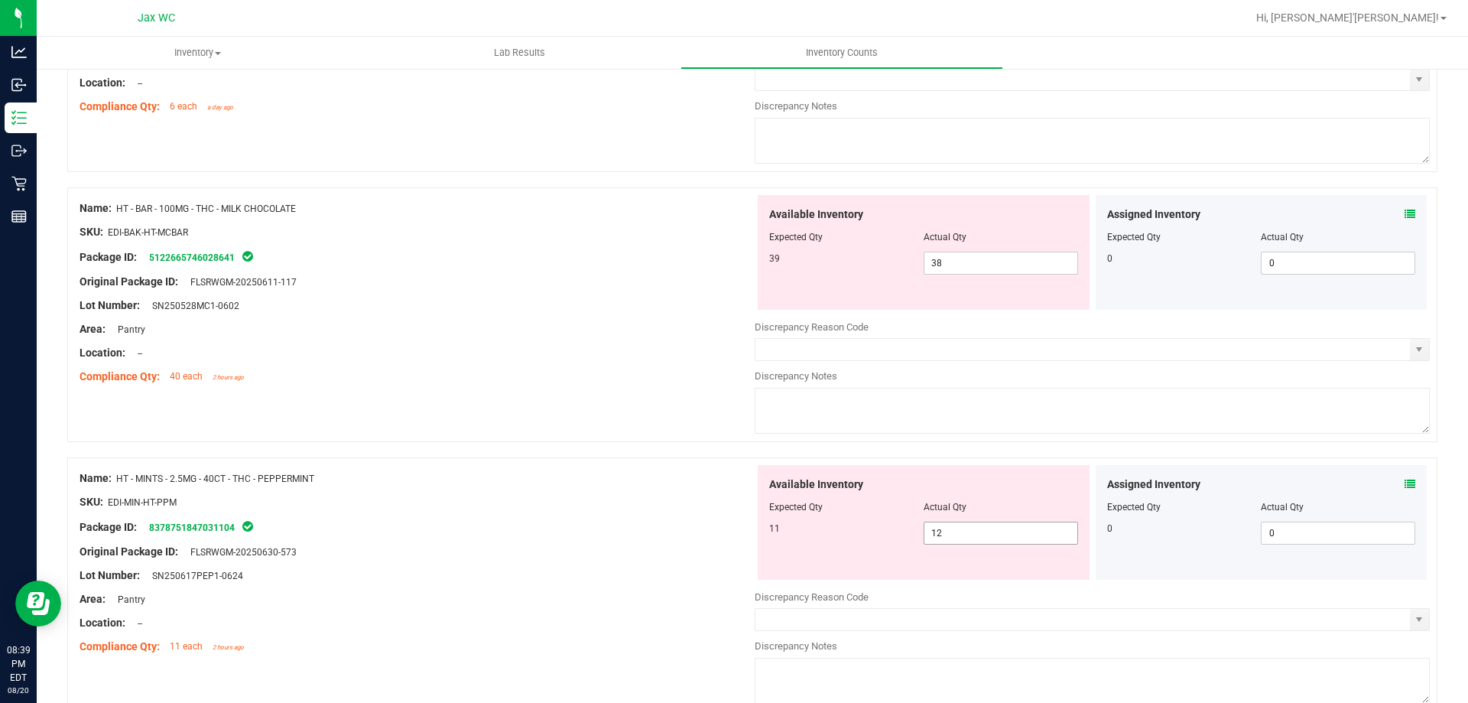
click at [996, 541] on span "12 12" at bounding box center [1001, 532] width 154 height 23
click at [996, 541] on input "12" at bounding box center [1000, 532] width 153 height 21
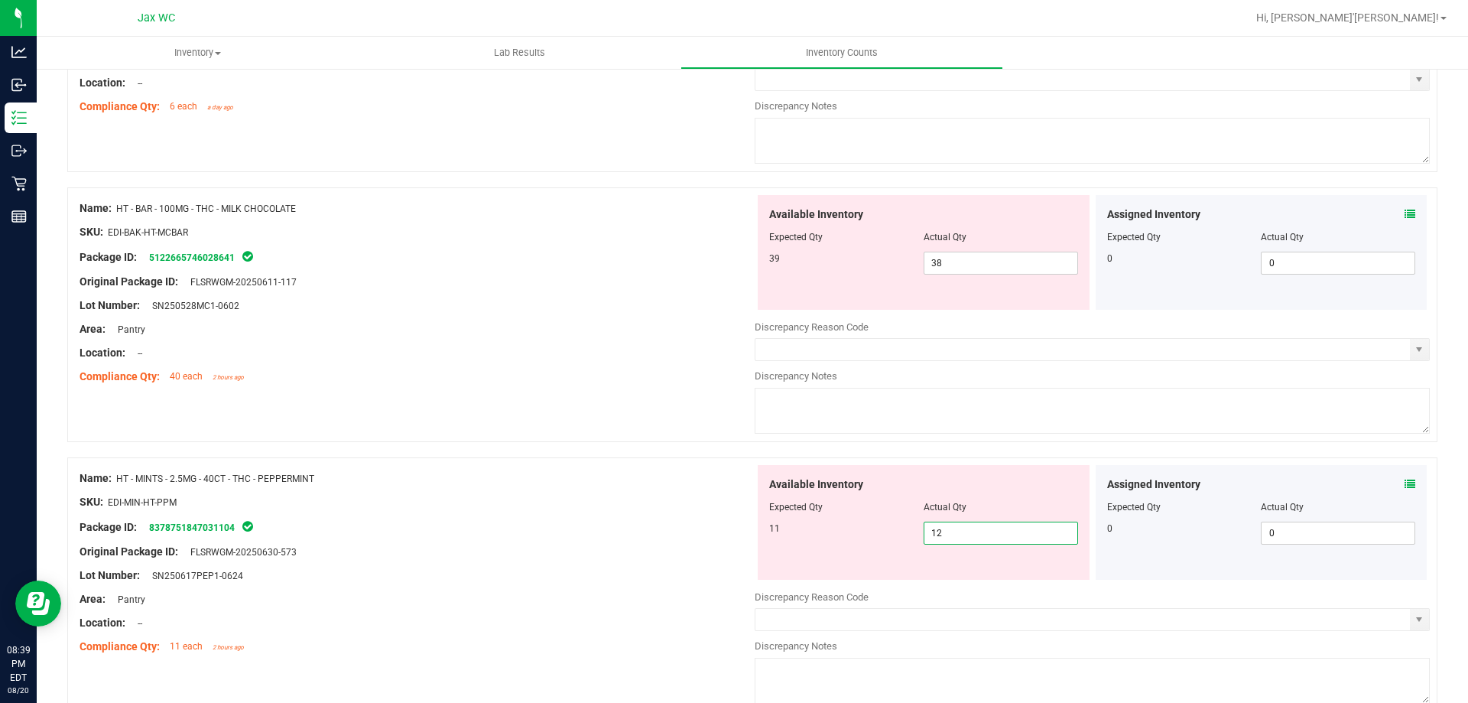
click at [996, 541] on input "12" at bounding box center [1000, 532] width 153 height 21
click at [1011, 540] on input "12" at bounding box center [1000, 532] width 153 height 21
click at [1013, 505] on div "Actual Qty" at bounding box center [1001, 507] width 154 height 14
click at [1398, 475] on div "Assigned Inventory Expected Qty Actual Qty 0 0 0" at bounding box center [1262, 522] width 332 height 115
click at [1405, 479] on icon at bounding box center [1410, 484] width 11 height 11
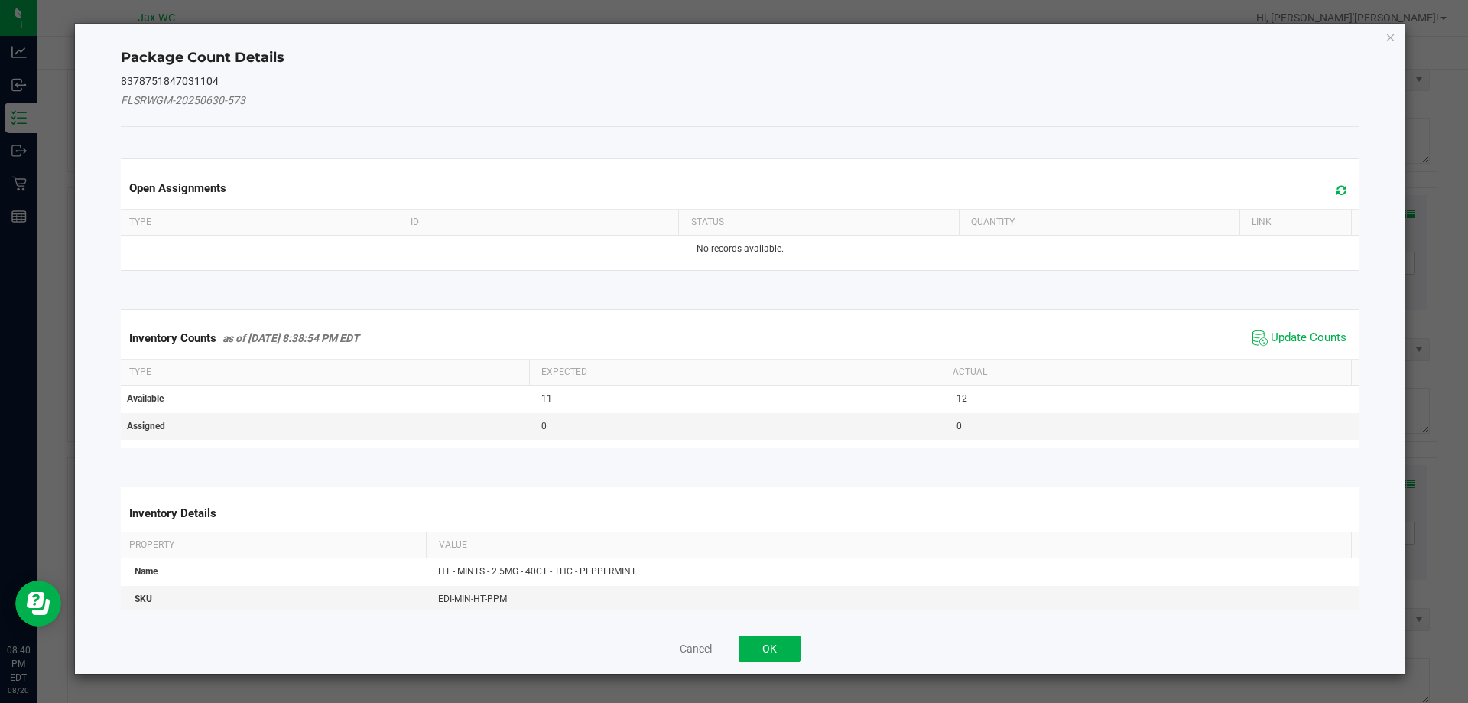
click at [1257, 350] on div "Inventory Counts as of Aug 20, 2025 8:38:54 PM EDT Update Counts" at bounding box center [740, 337] width 1245 height 41
click at [1249, 338] on span "Update Counts" at bounding box center [1300, 337] width 102 height 23
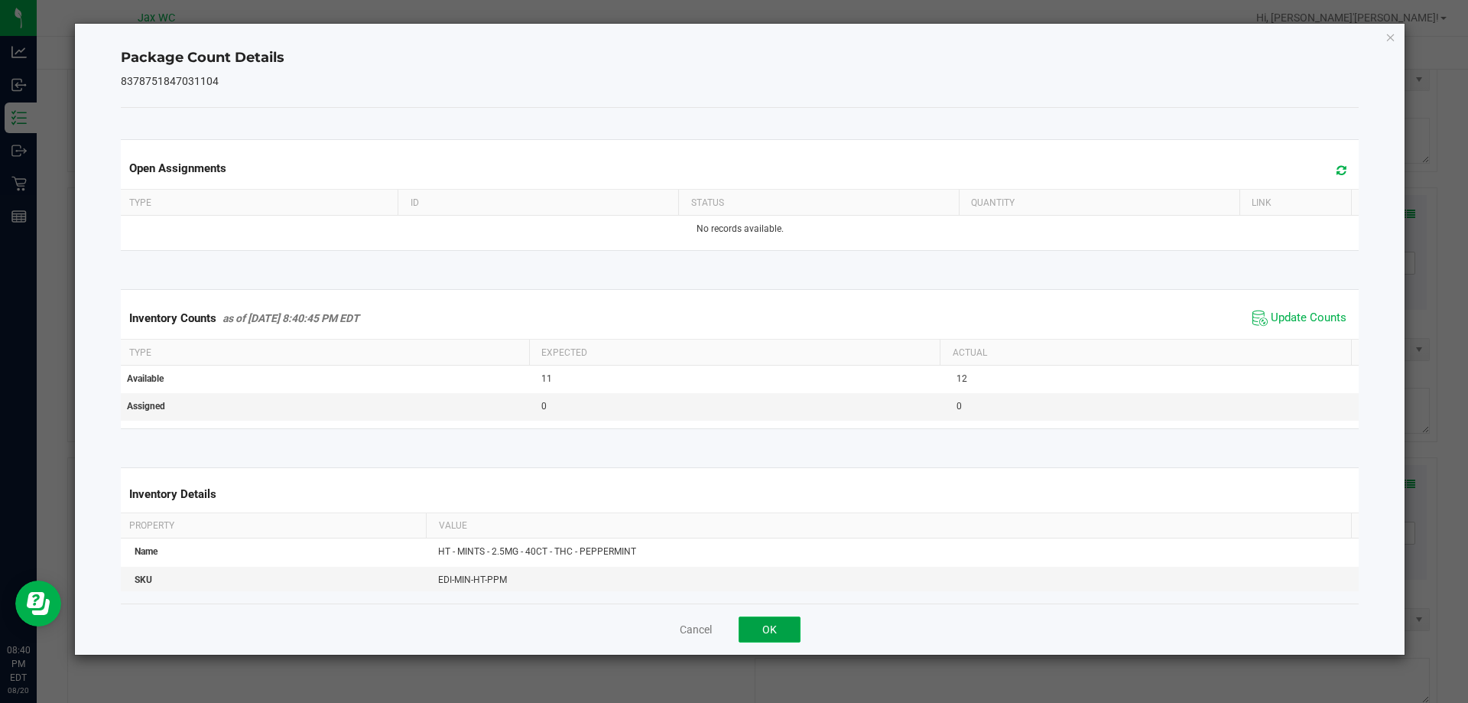
click at [780, 624] on button "OK" at bounding box center [770, 629] width 62 height 26
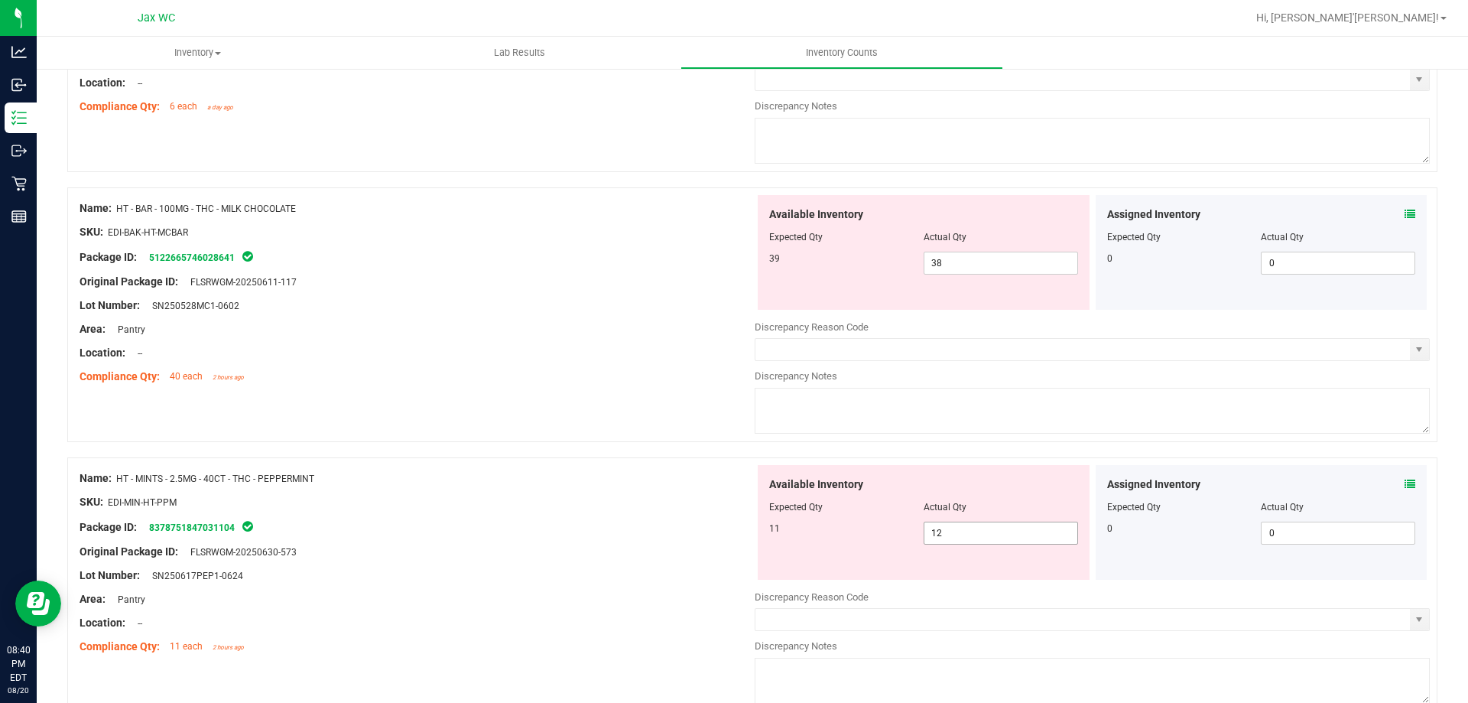
click at [984, 541] on span "12 12" at bounding box center [1001, 532] width 154 height 23
click at [984, 537] on input "12" at bounding box center [1000, 532] width 153 height 21
click at [983, 535] on input "12" at bounding box center [1000, 532] width 153 height 21
type input "11"
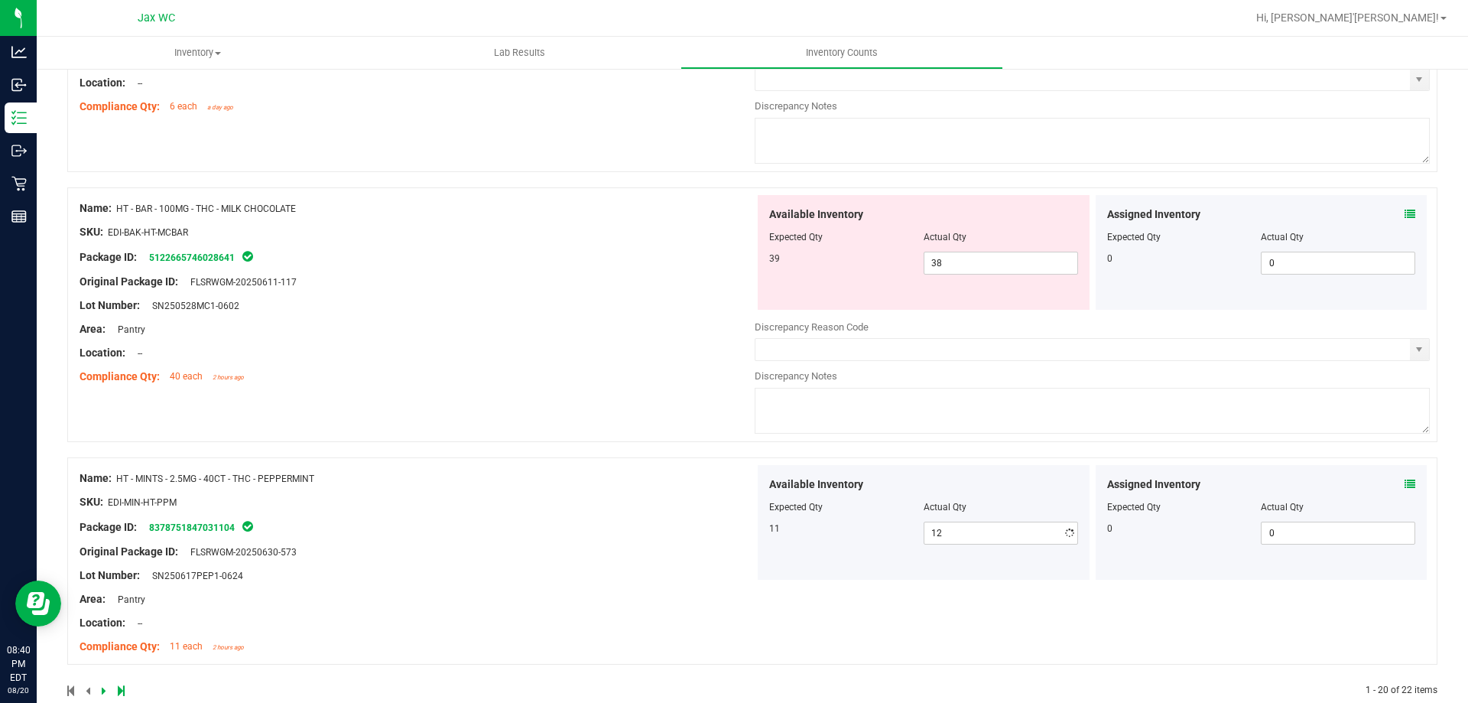
type input "11"
click at [681, 489] on div at bounding box center [417, 490] width 675 height 8
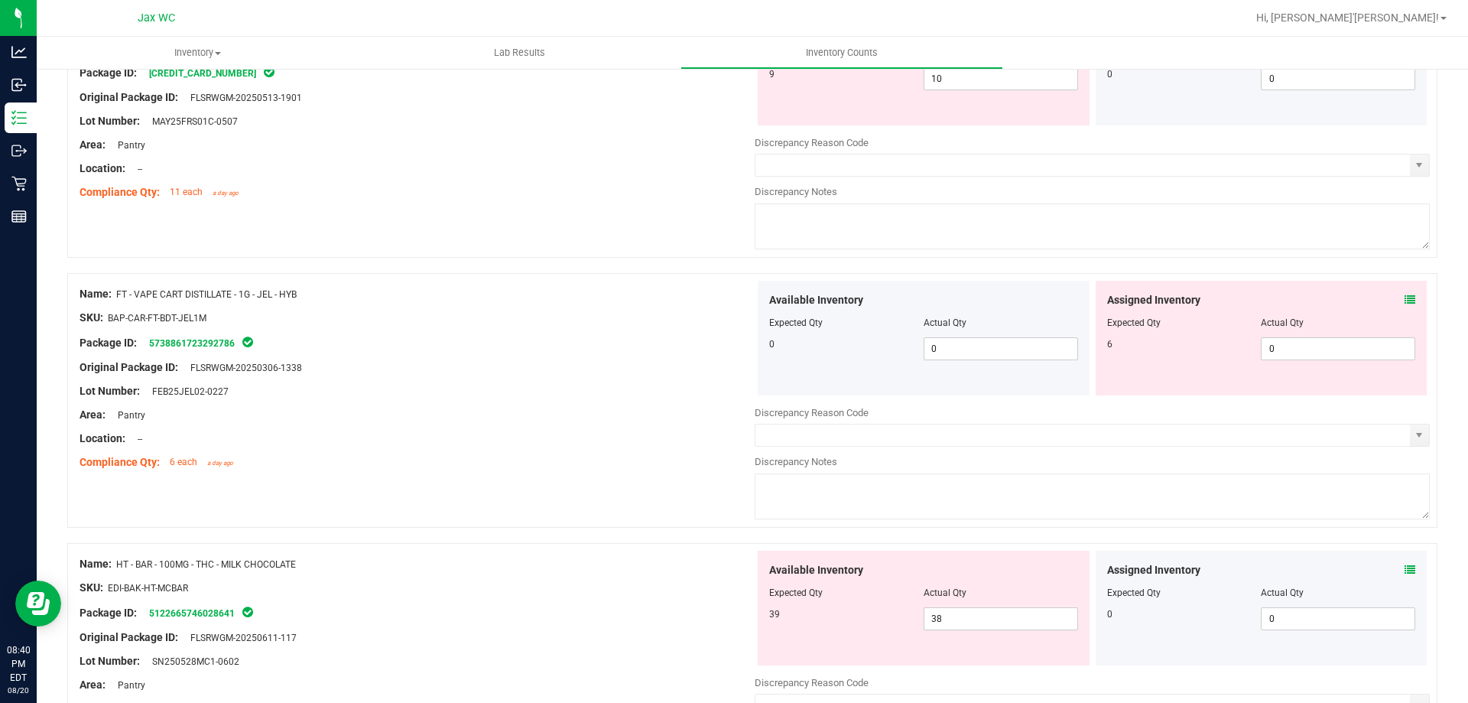
scroll to position [4537, 0]
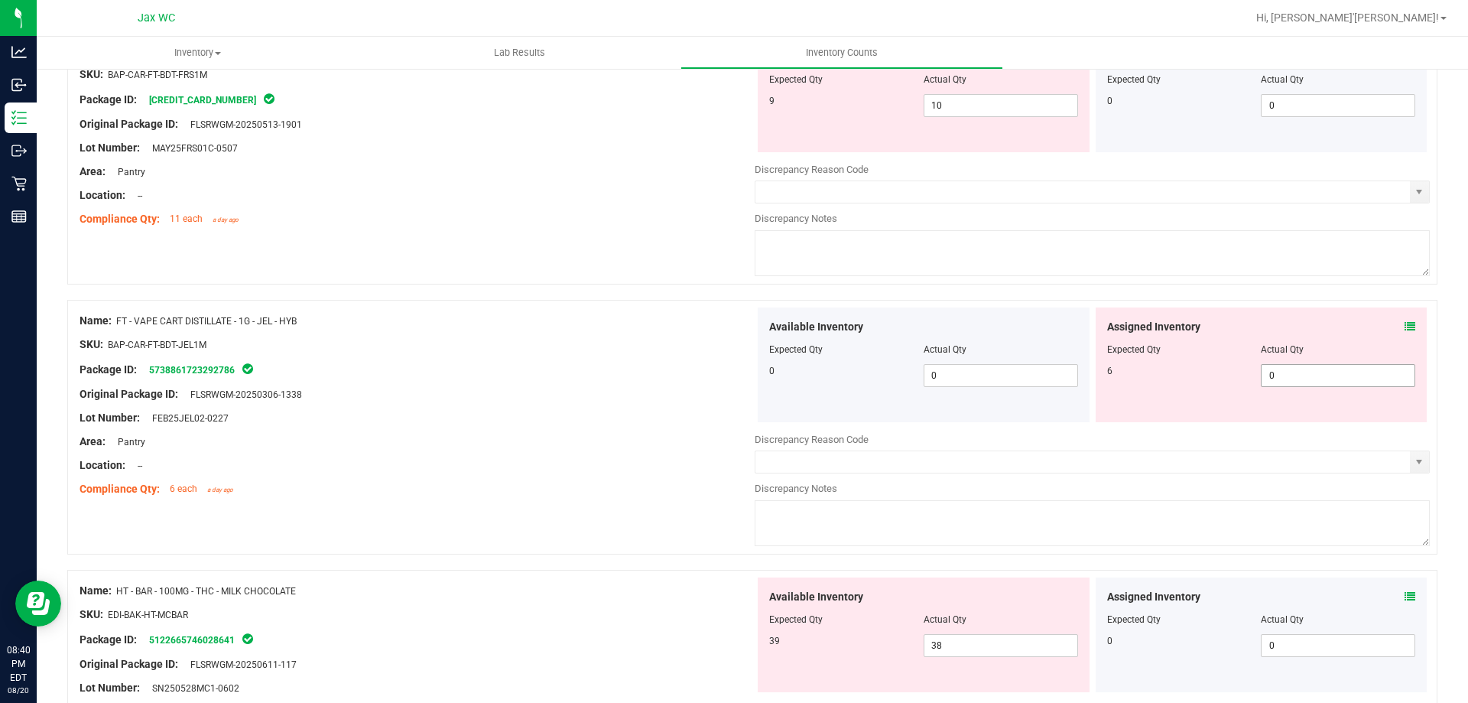
click at [1328, 372] on span "0 0" at bounding box center [1338, 375] width 154 height 23
click at [1324, 372] on input "0" at bounding box center [1338, 375] width 153 height 21
click at [1321, 370] on input "0" at bounding box center [1338, 375] width 153 height 21
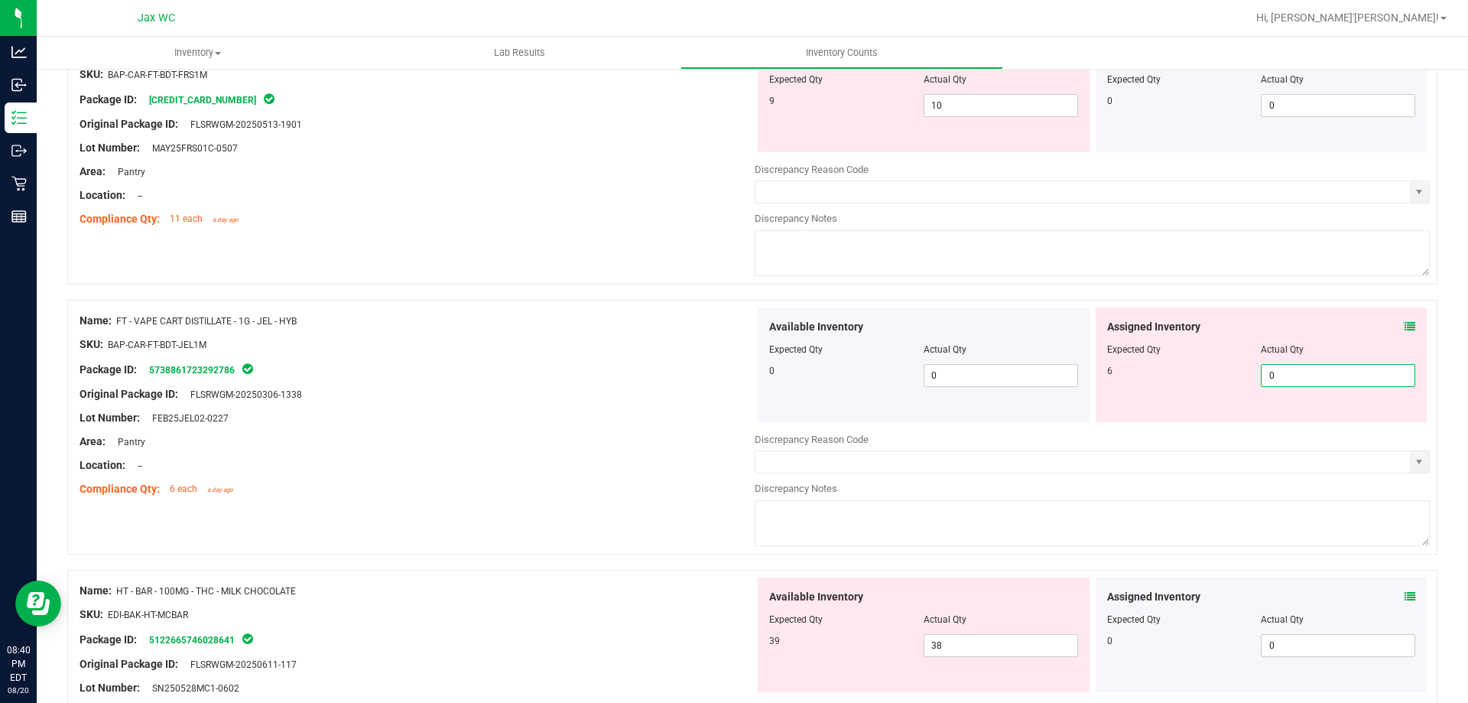
click at [1026, 345] on div "Actual Qty" at bounding box center [1001, 350] width 154 height 14
click at [1405, 321] on icon at bounding box center [1410, 326] width 11 height 11
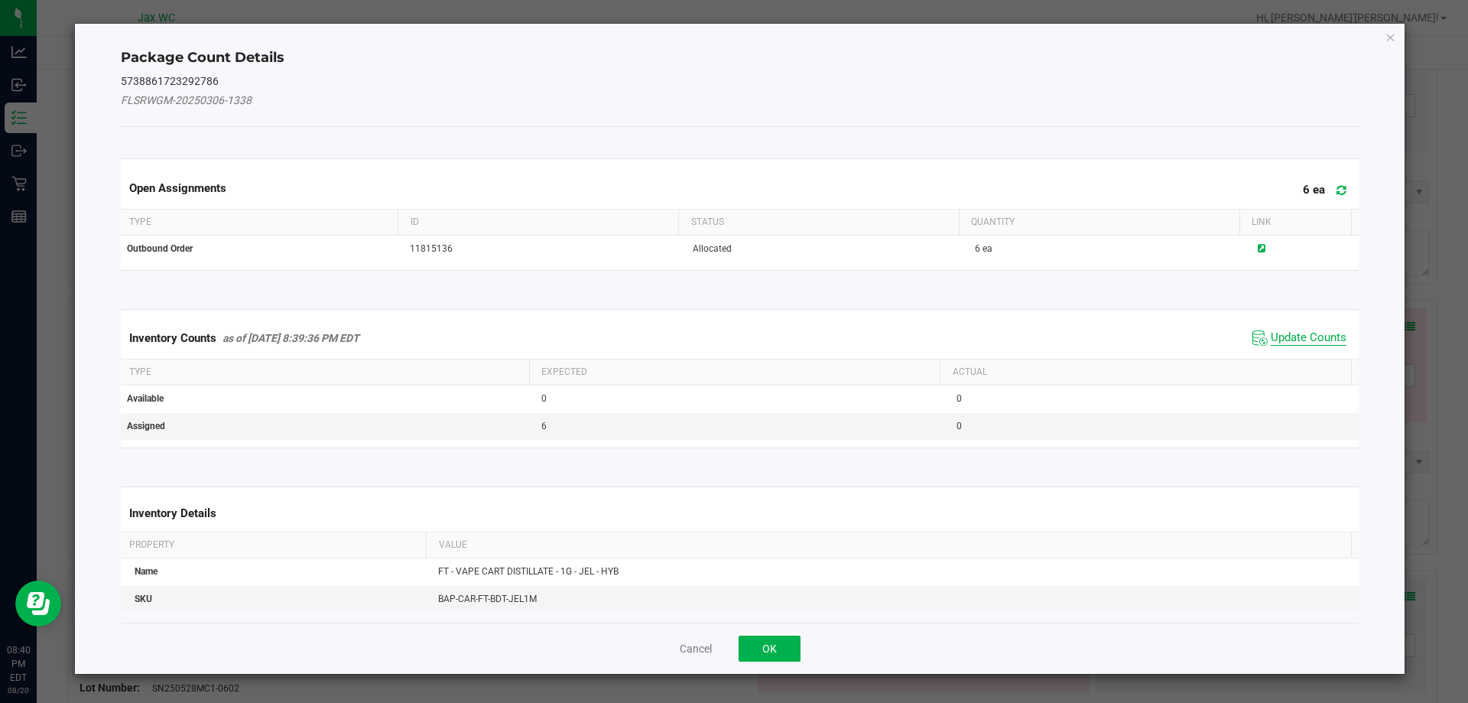
click at [1296, 333] on span "Update Counts" at bounding box center [1309, 337] width 76 height 15
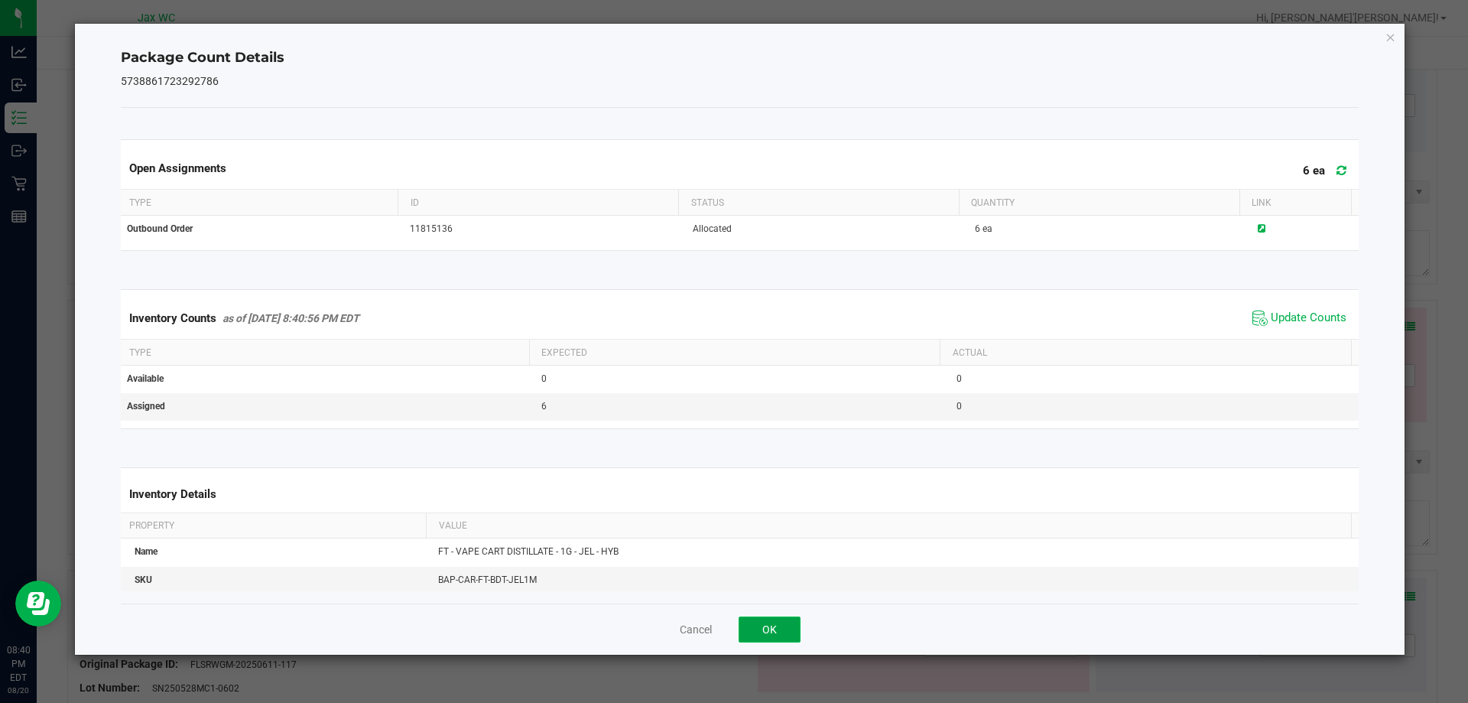
click at [769, 627] on button "OK" at bounding box center [770, 629] width 62 height 26
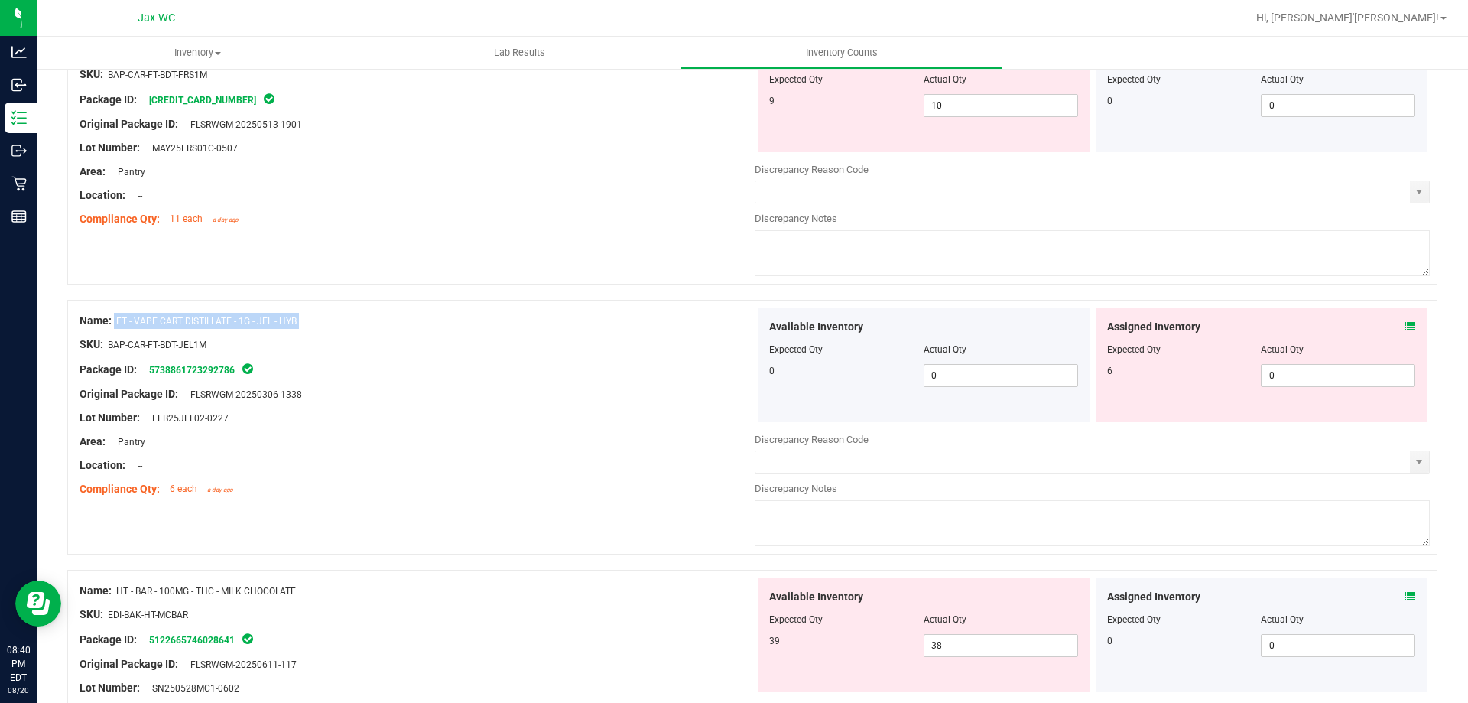
drag, startPoint x: 116, startPoint y: 323, endPoint x: 287, endPoint y: 331, distance: 171.4
click at [287, 331] on div "Name: FT - VAPE CART DISTILLATE - 1G - JEL - HYB SKU: BAP-CAR-FT-BDT-JEL1M Pack…" at bounding box center [417, 404] width 675 height 195
copy div "FT - VAPE CART DISTILLATE - 1G - JEL - HYB"
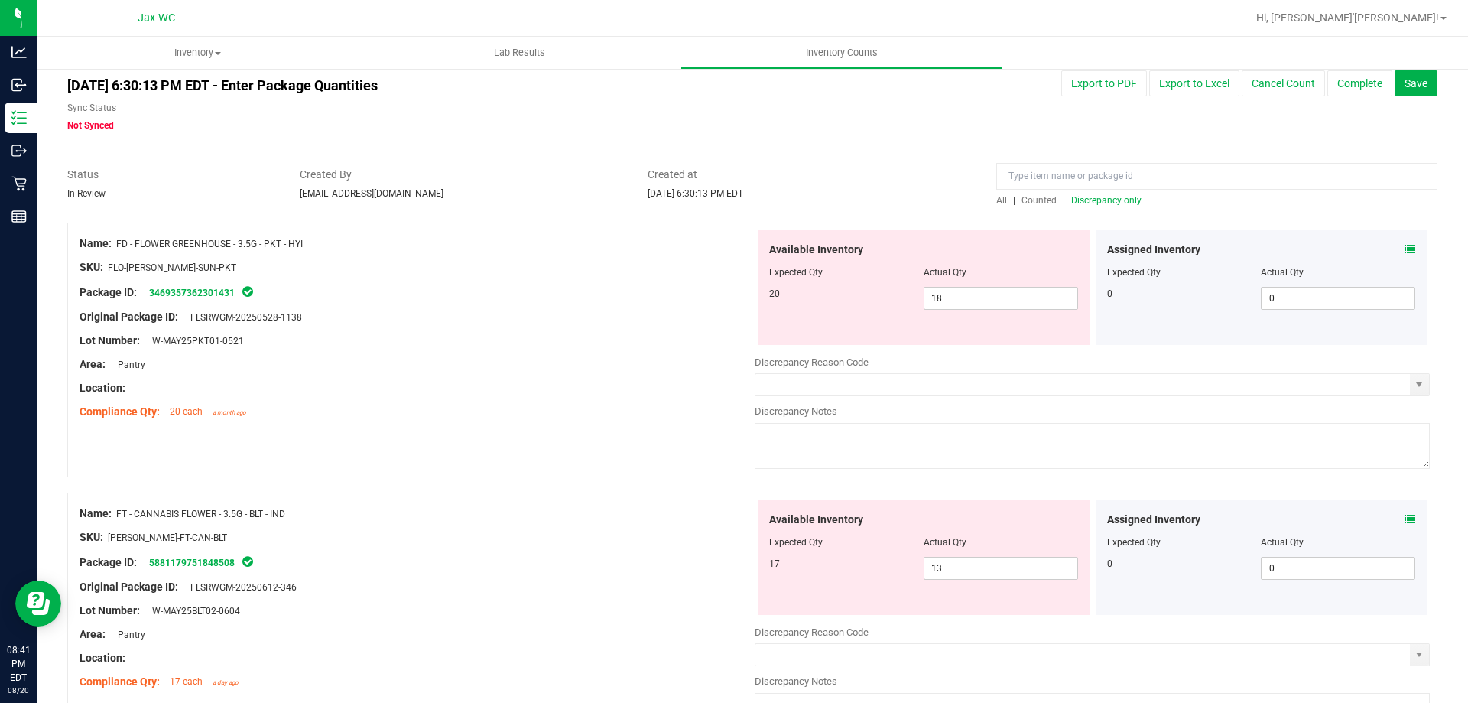
scroll to position [0, 0]
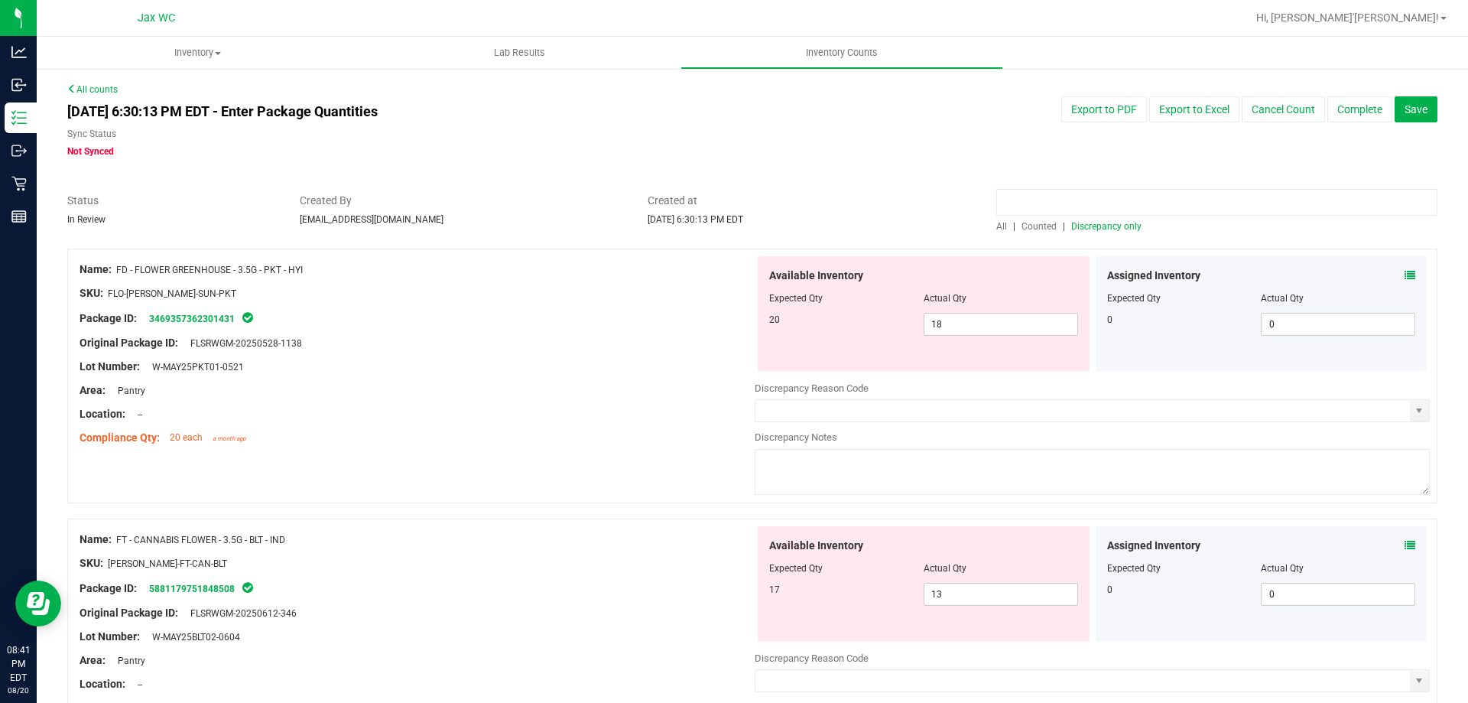
drag, startPoint x: 1136, startPoint y: 172, endPoint x: 1111, endPoint y: 205, distance: 41.4
paste input "FT - VAPE CART DISTILLATE - 1G - JEL - HYB"
type input "FT - VAPE CART DISTILLATE - 1G - JEL - HYB"
click at [985, 213] on div "FT - VAPE CART DISTILLATE - 1G - JEL - HYB All | Counted | Discrepancy only" at bounding box center [1217, 213] width 464 height 41
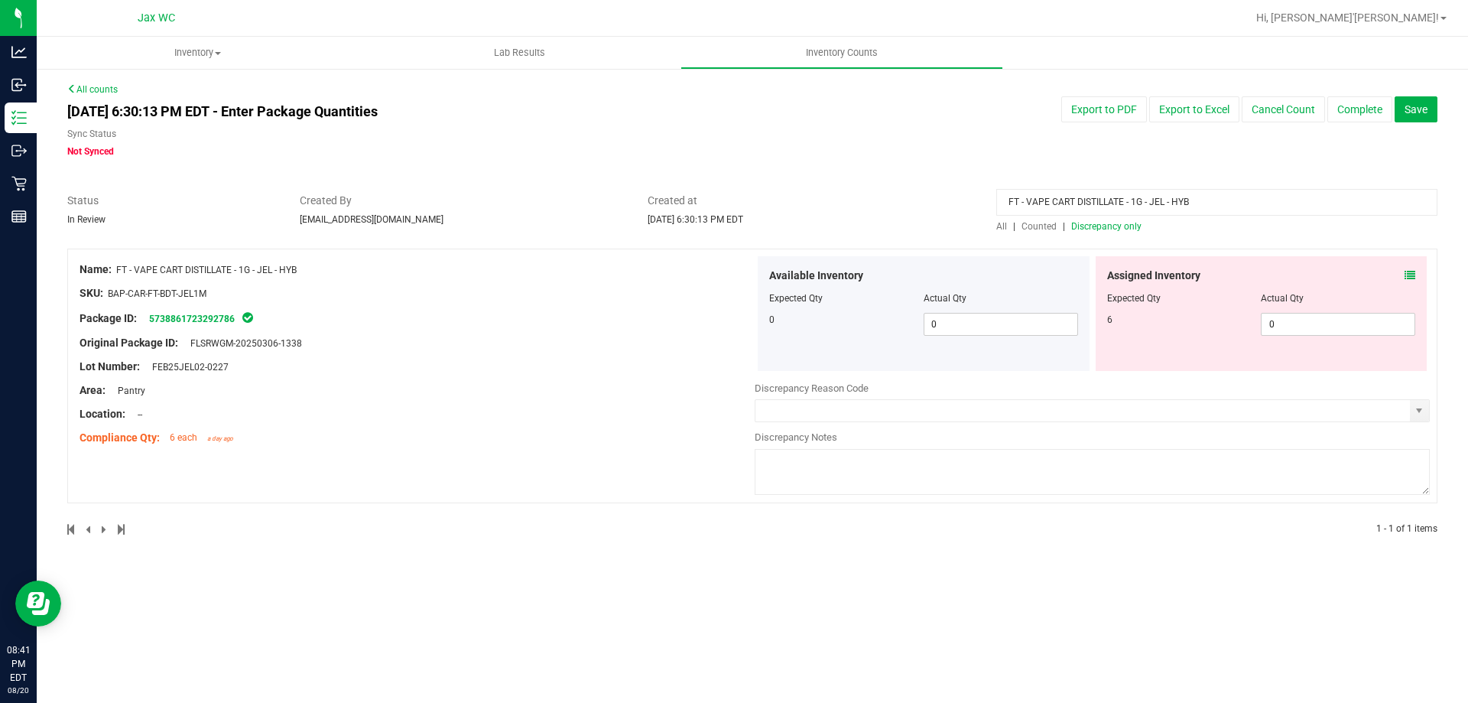
click at [1000, 224] on span "All" at bounding box center [1001, 226] width 11 height 11
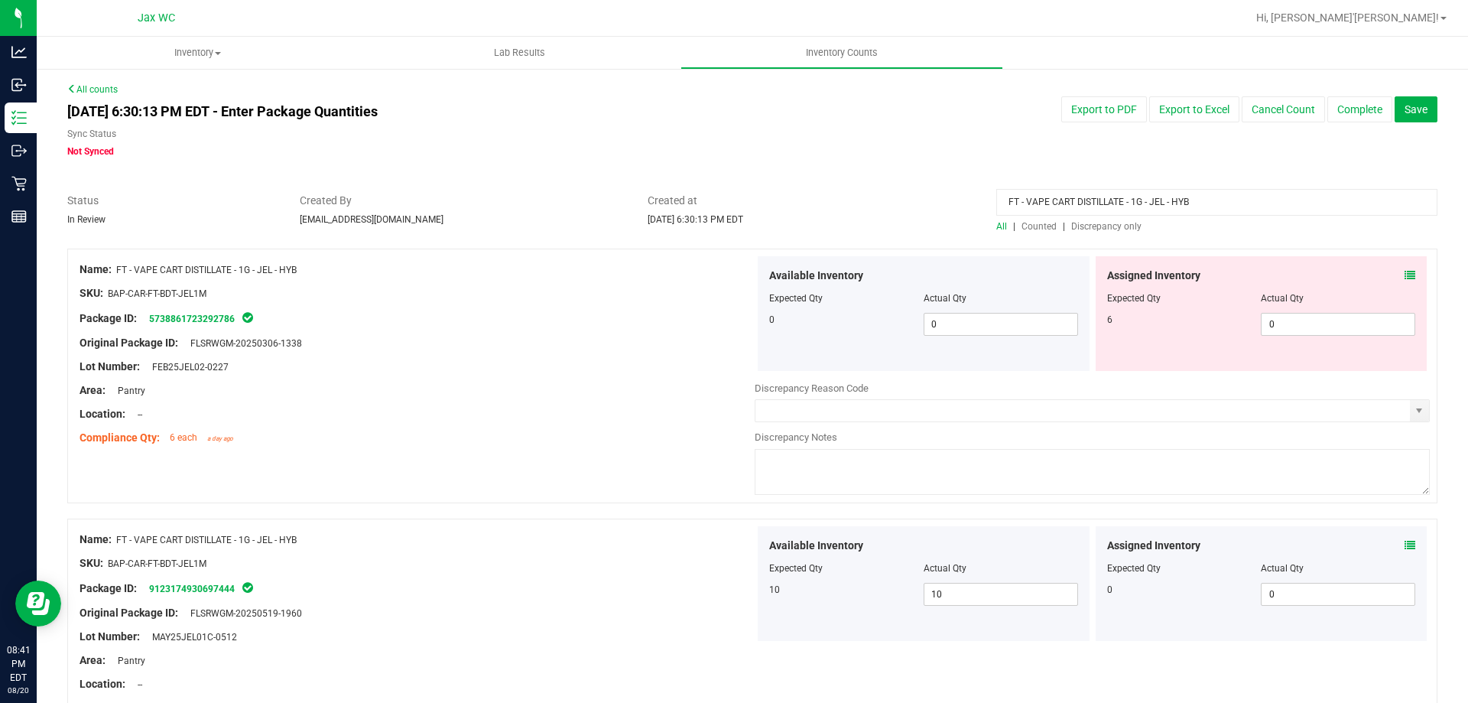
click at [1405, 270] on icon at bounding box center [1410, 275] width 11 height 11
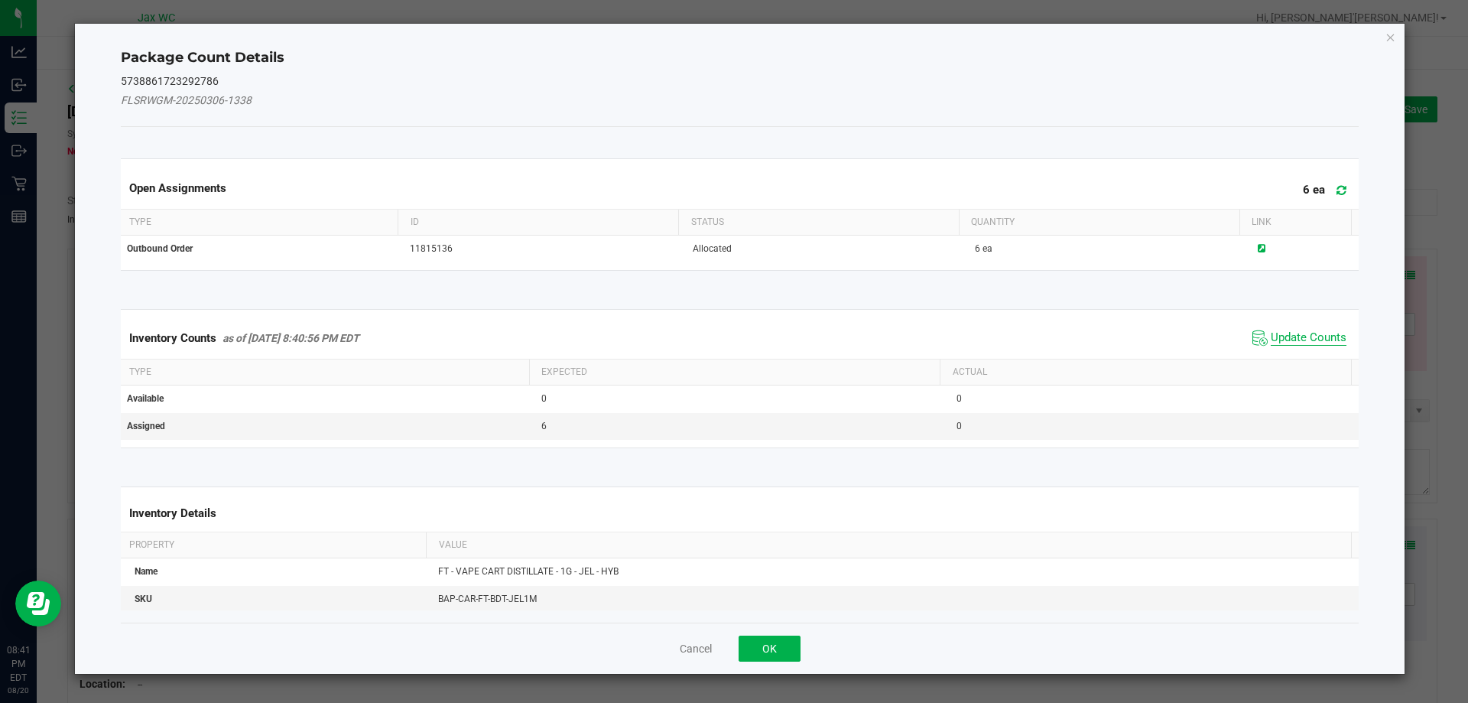
click at [1271, 345] on span "Update Counts" at bounding box center [1309, 337] width 76 height 15
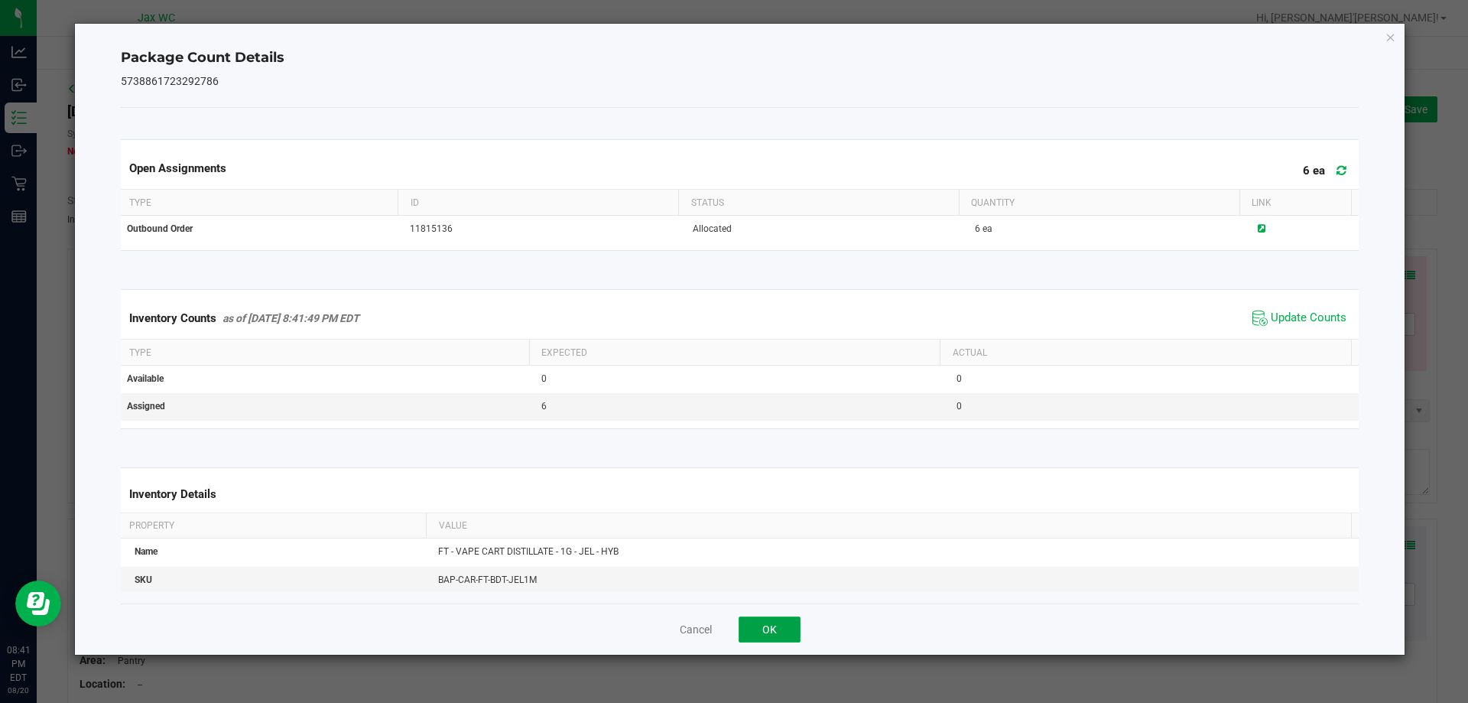
click at [767, 638] on button "OK" at bounding box center [770, 629] width 62 height 26
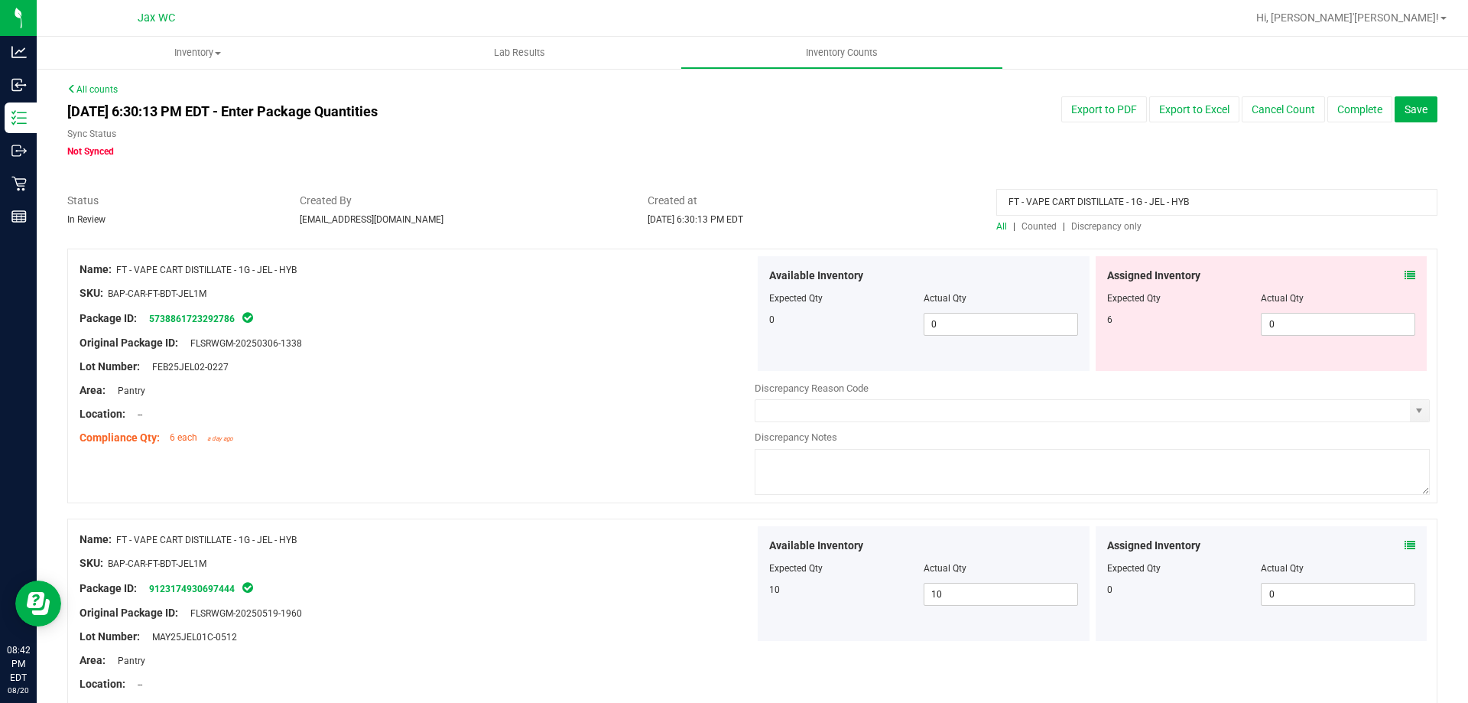
click at [1405, 277] on icon at bounding box center [1410, 275] width 11 height 11
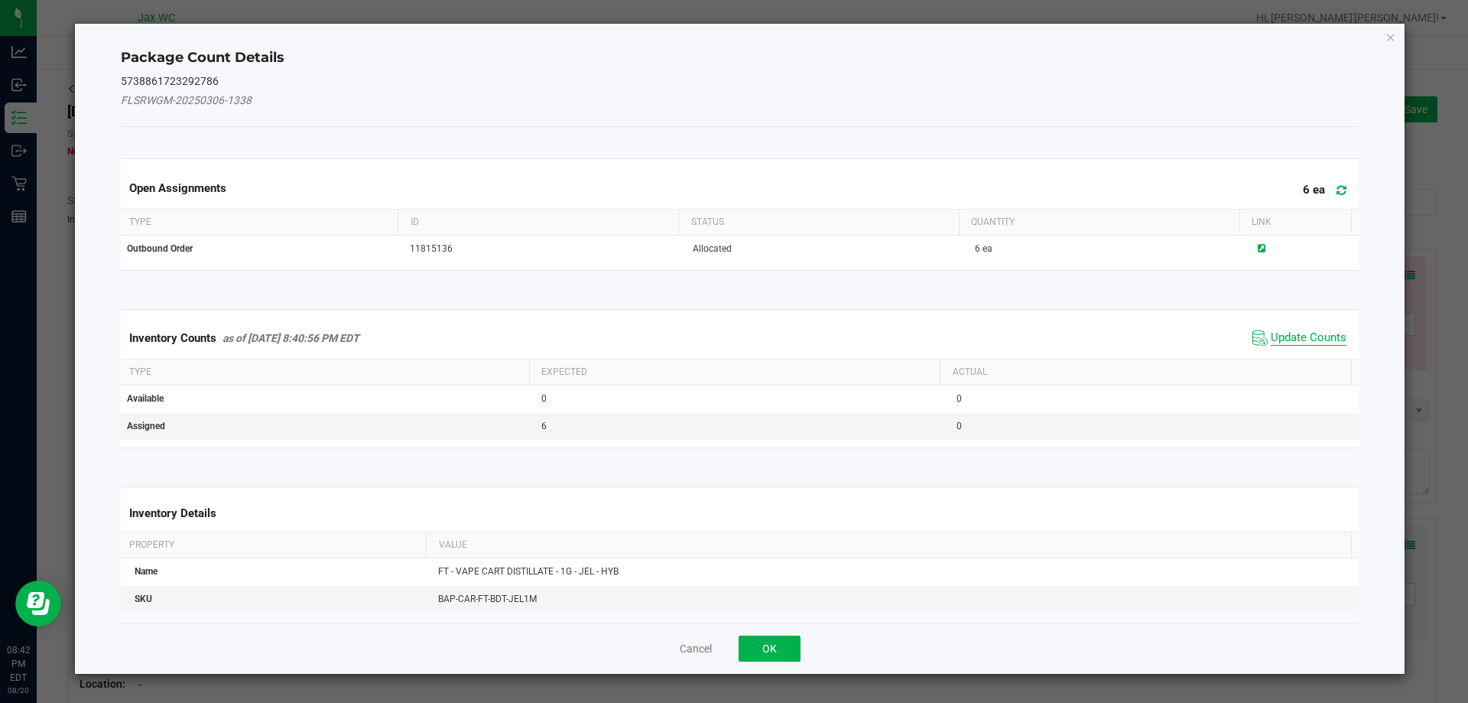
click at [1274, 337] on span "Update Counts" at bounding box center [1309, 337] width 76 height 15
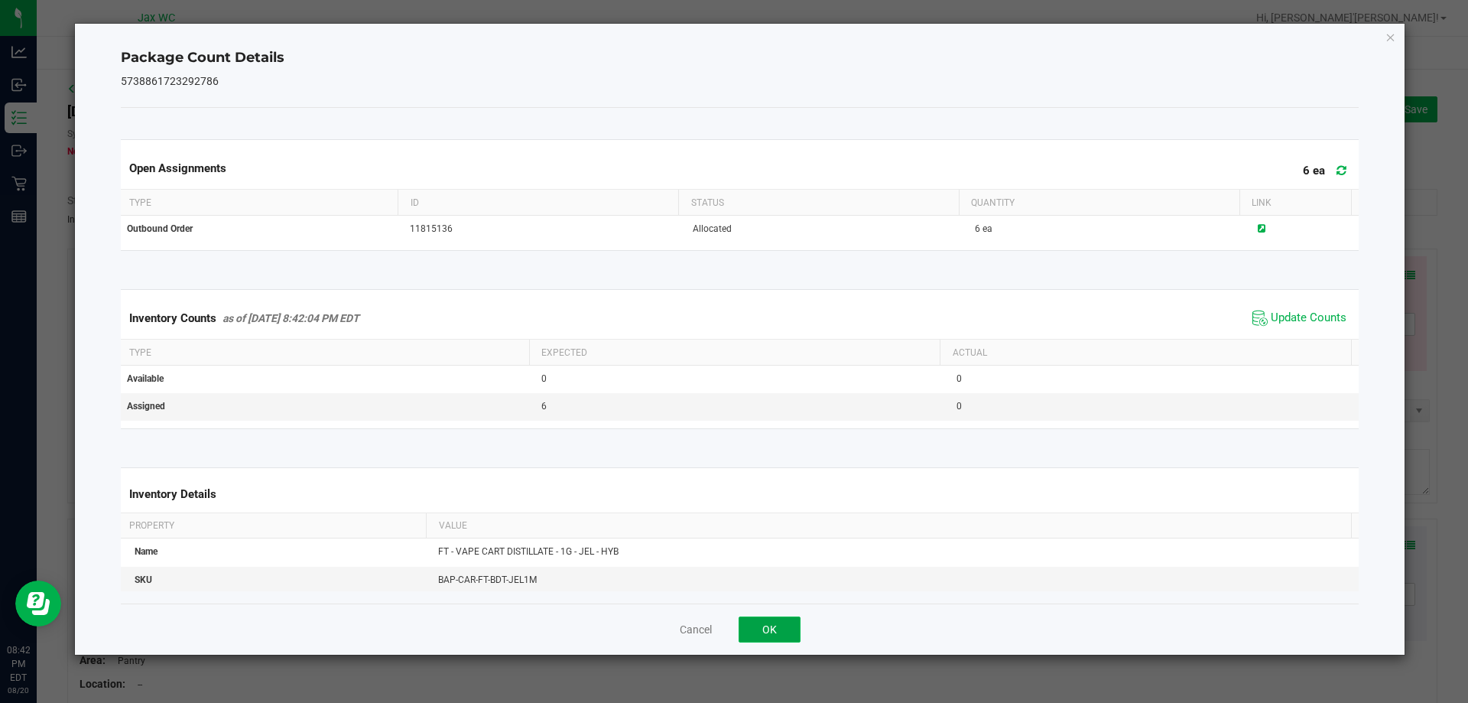
click at [787, 632] on button "OK" at bounding box center [770, 629] width 62 height 26
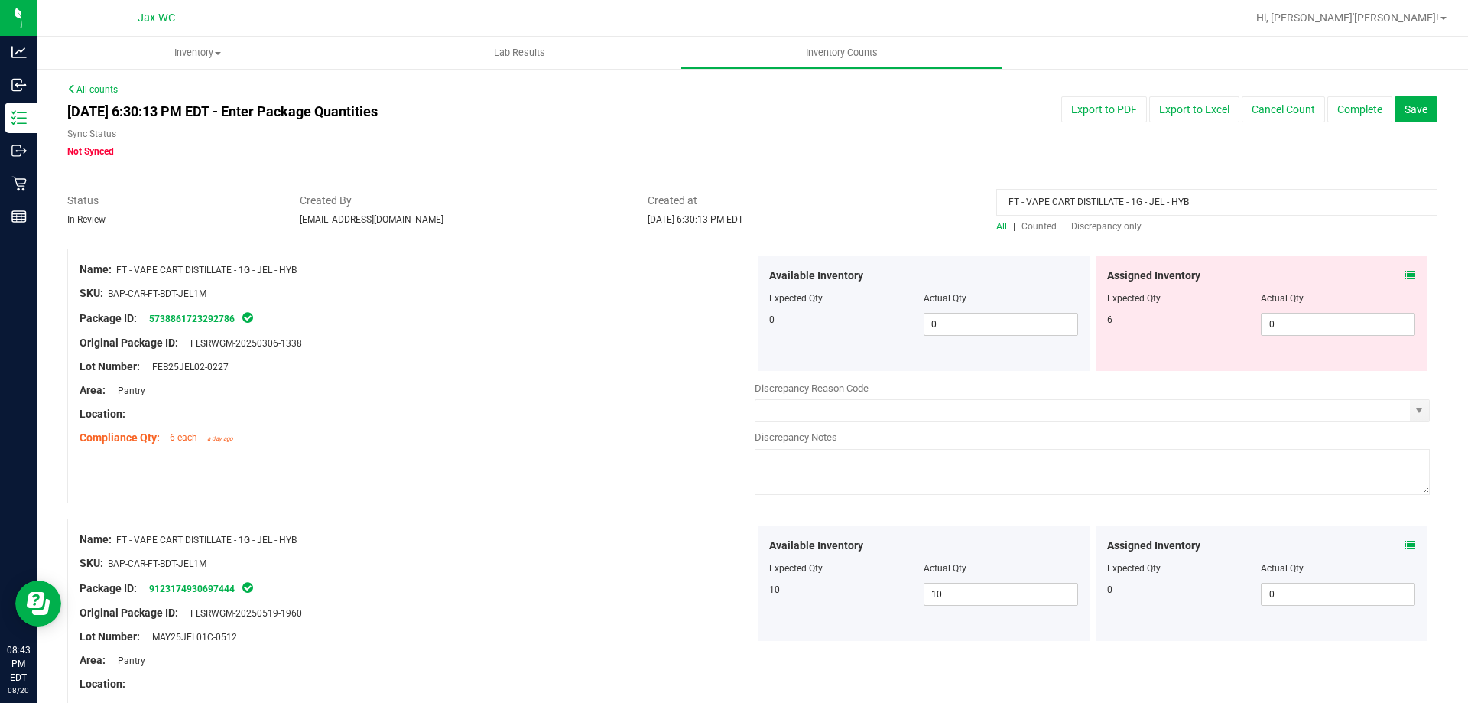
drag, startPoint x: 1230, startPoint y: 203, endPoint x: 320, endPoint y: 187, distance: 910.0
click at [535, 189] on div "All counts Aug 20, 2025 6:30:13 PM EDT - Enter Package Quantities Sync Status N…" at bounding box center [752, 430] width 1370 height 695
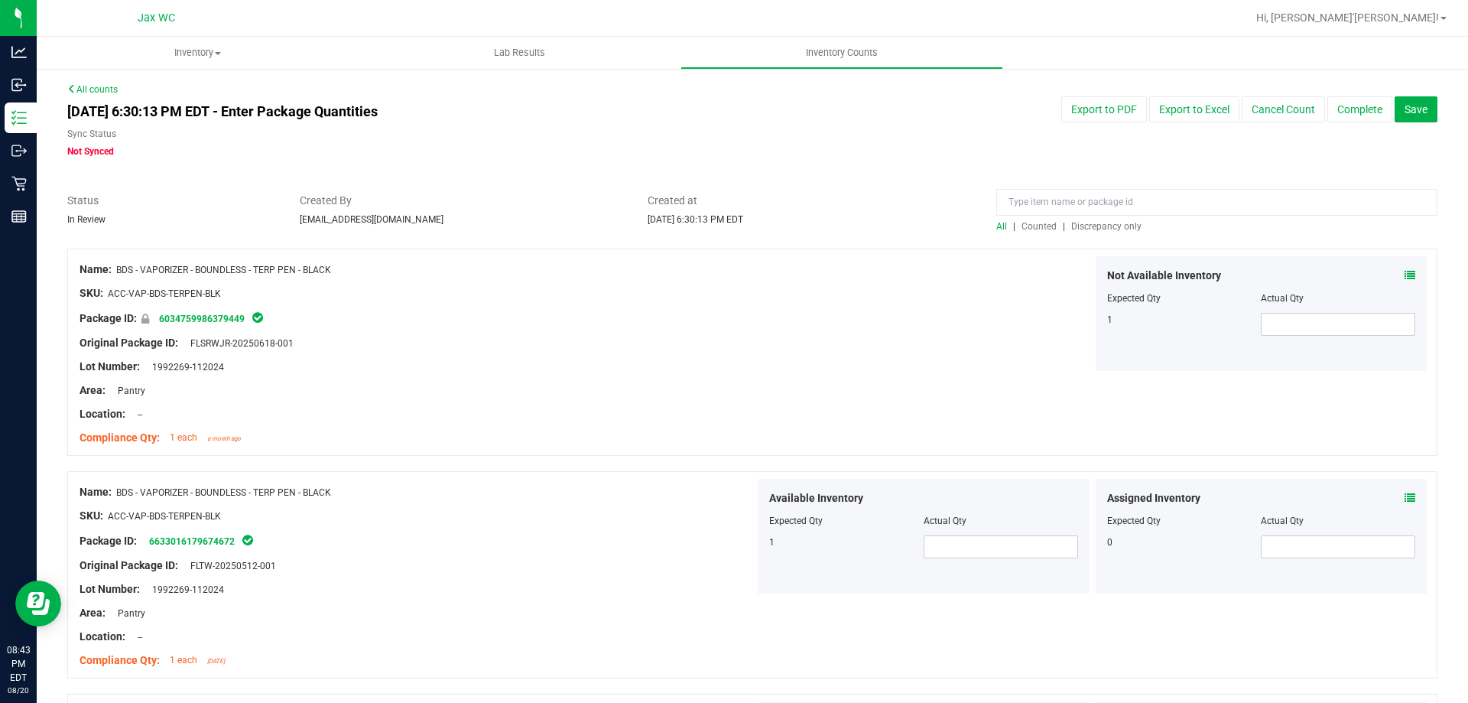
click at [1098, 225] on span "Discrepancy only" at bounding box center [1106, 226] width 70 height 11
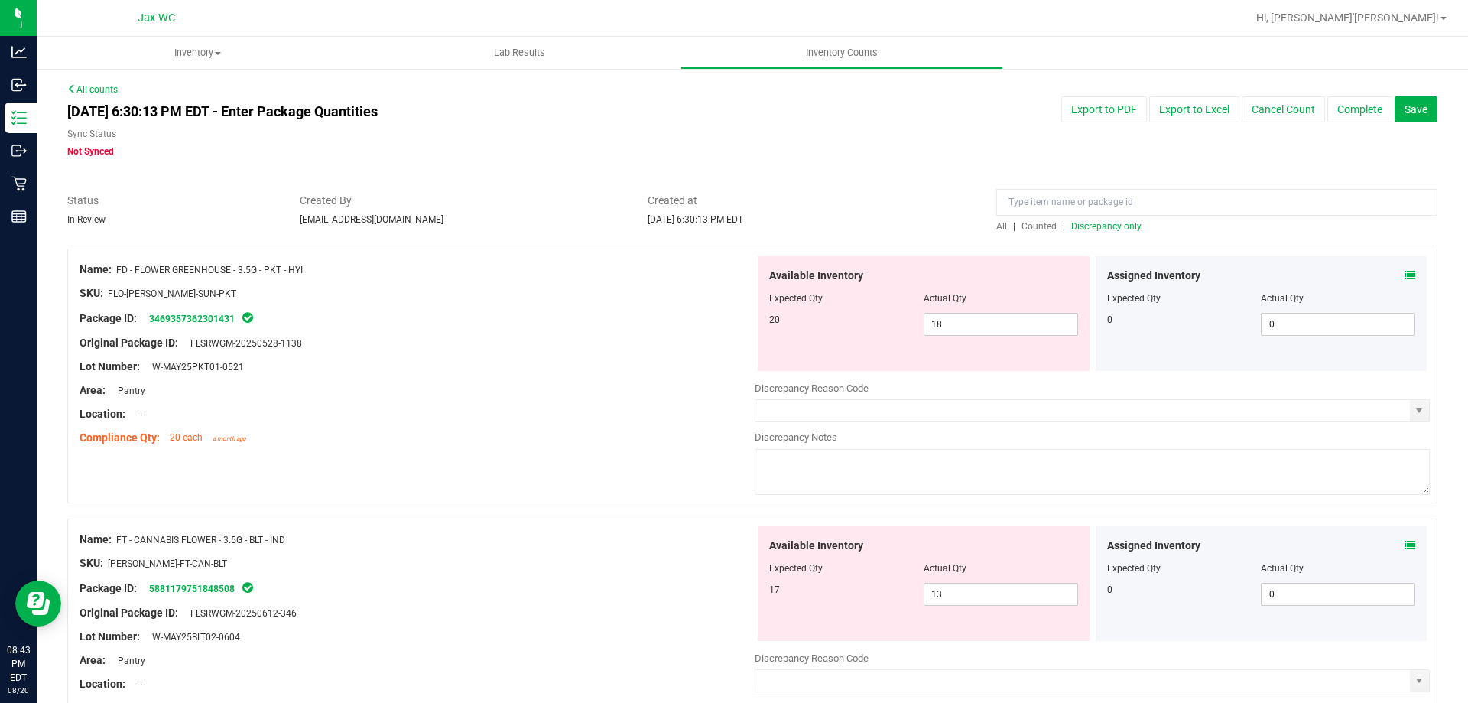
click at [1405, 277] on icon at bounding box center [1410, 275] width 11 height 11
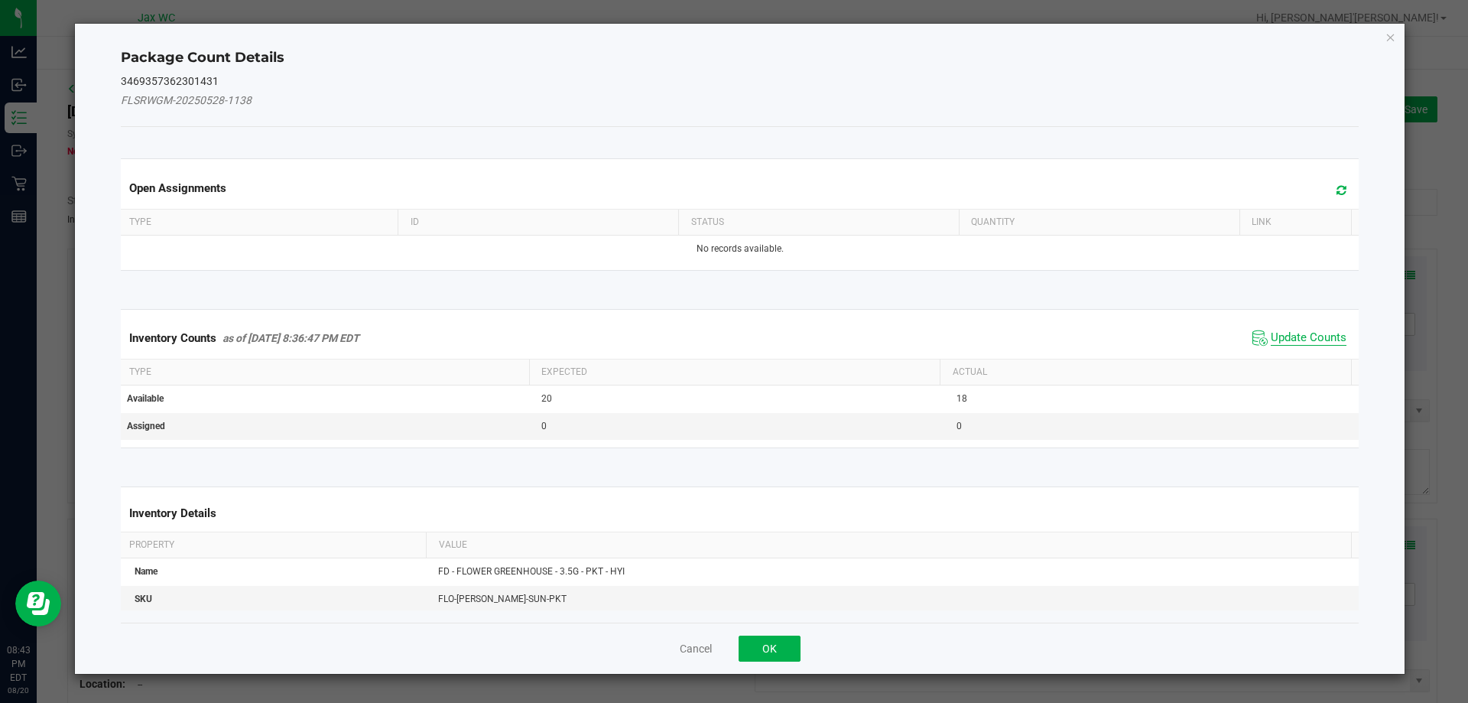
click at [1302, 338] on span "Update Counts" at bounding box center [1309, 337] width 76 height 15
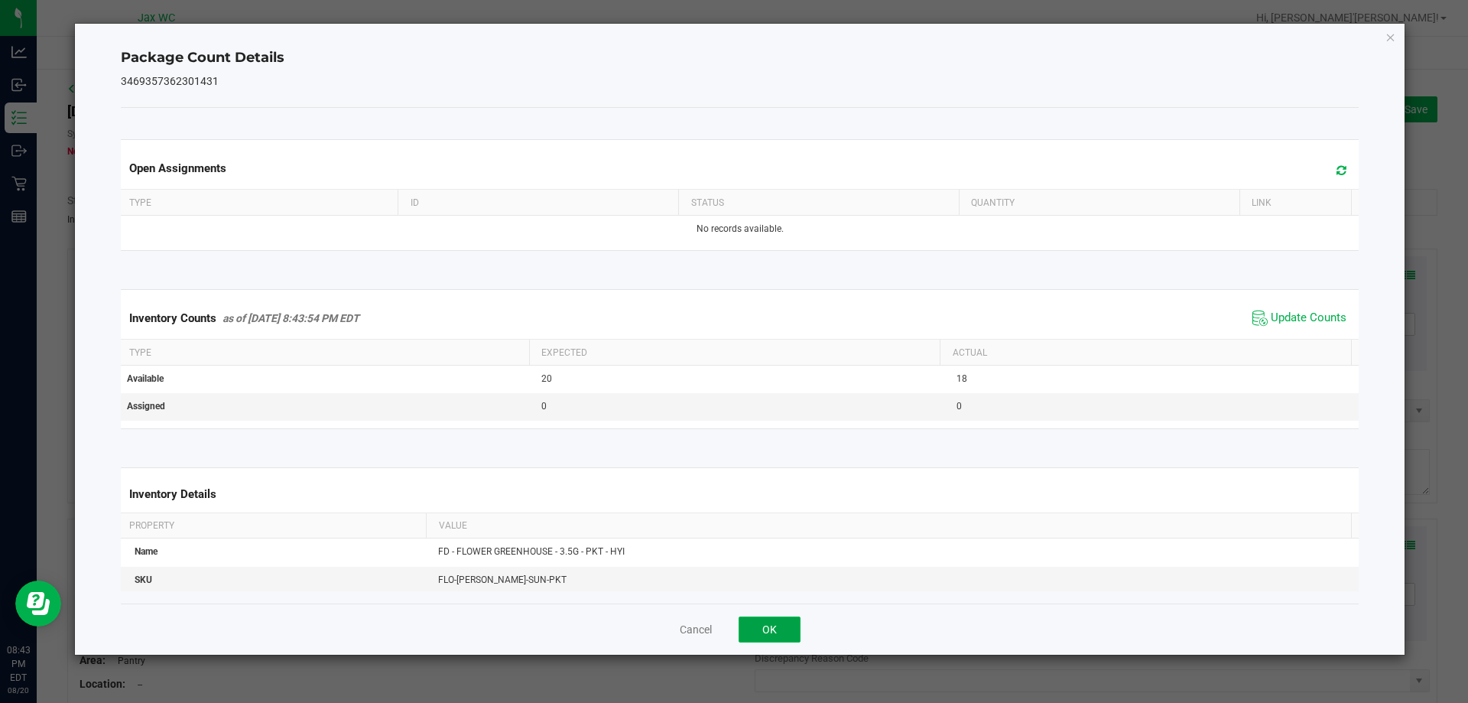
click at [769, 639] on button "OK" at bounding box center [770, 629] width 62 height 26
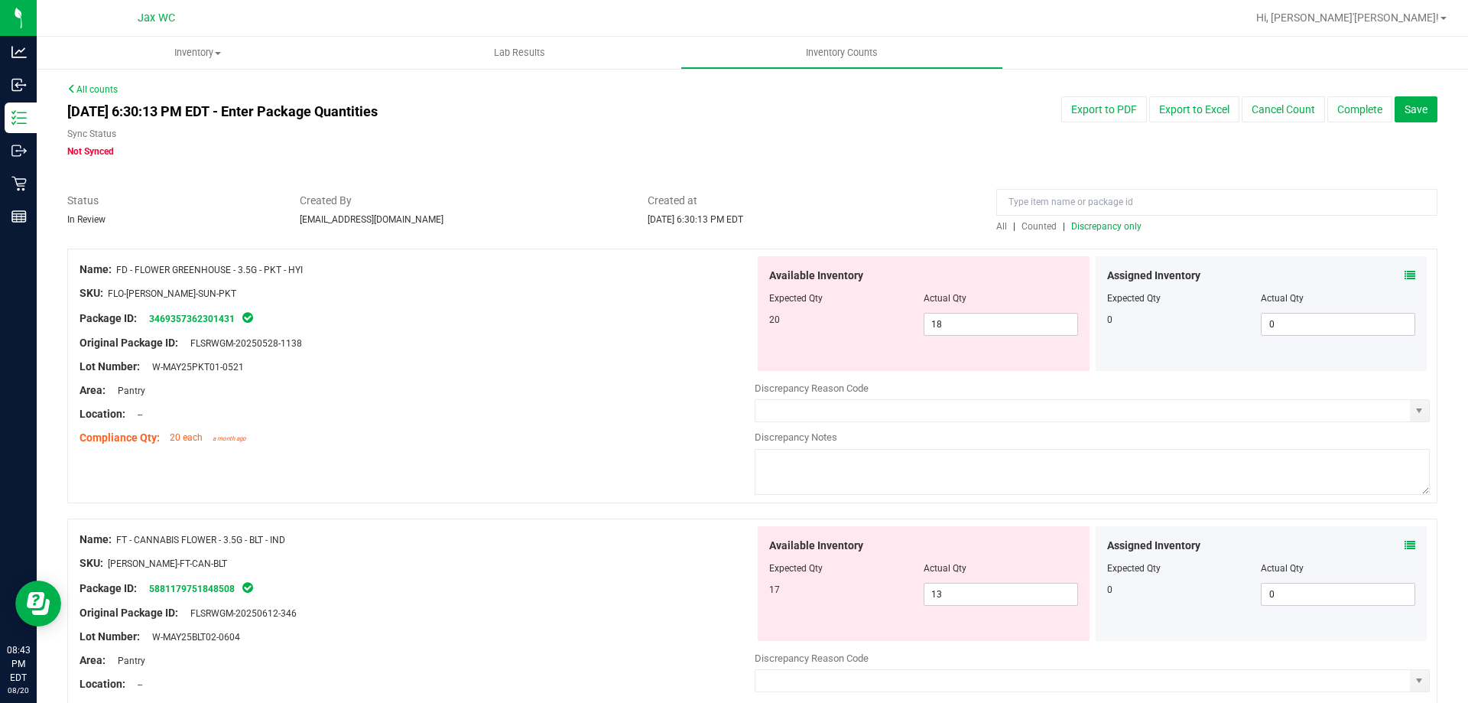
click at [770, 629] on div "Available Inventory Expected Qty Actual Qty 17 13 13" at bounding box center [924, 583] width 332 height 115
click at [1035, 315] on span "18 18" at bounding box center [1001, 324] width 154 height 23
click at [1031, 319] on input "18" at bounding box center [1000, 323] width 153 height 21
click at [1030, 320] on input "18" at bounding box center [1000, 323] width 153 height 21
click at [1028, 322] on input "18" at bounding box center [1000, 323] width 153 height 21
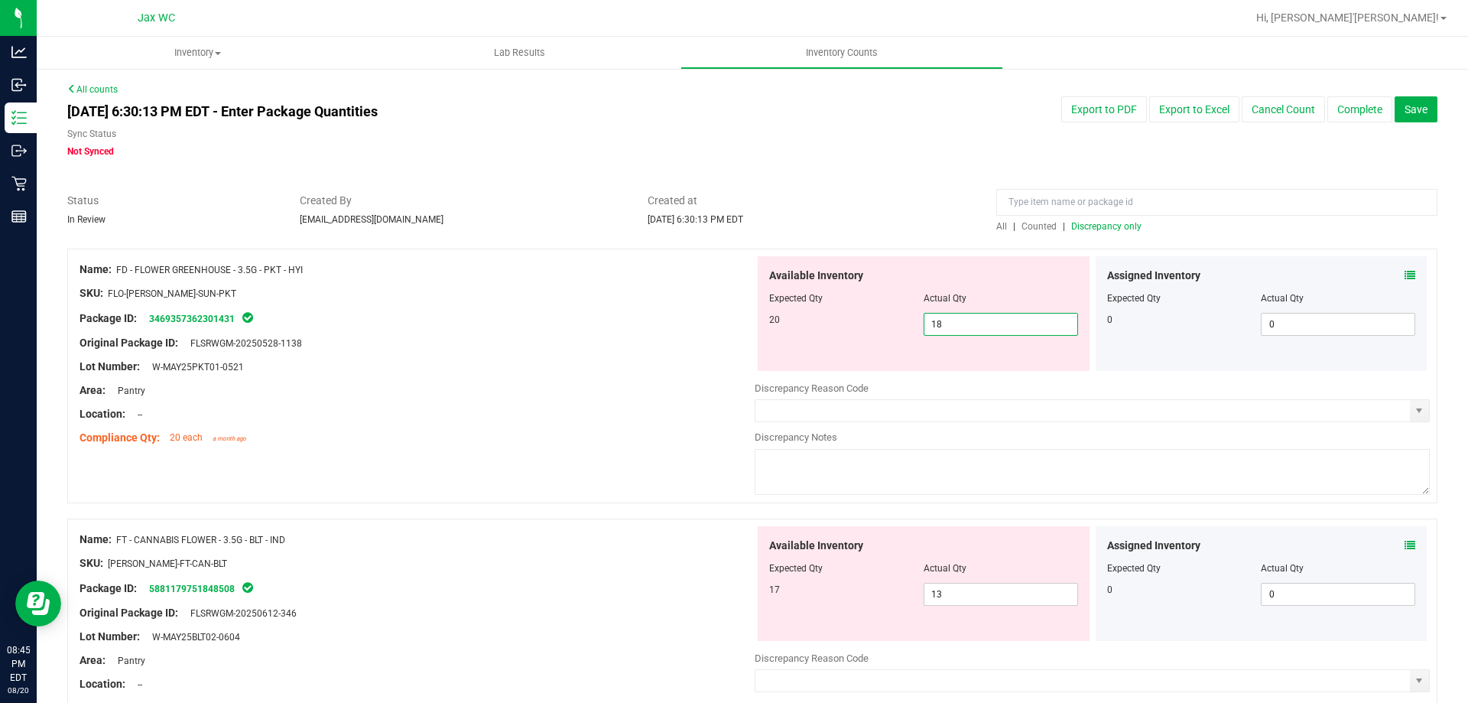
type input "1"
type input "20"
click at [517, 294] on ng-container "SKU: FLO-BUD-FD-SUN-PKT" at bounding box center [417, 297] width 675 height 24
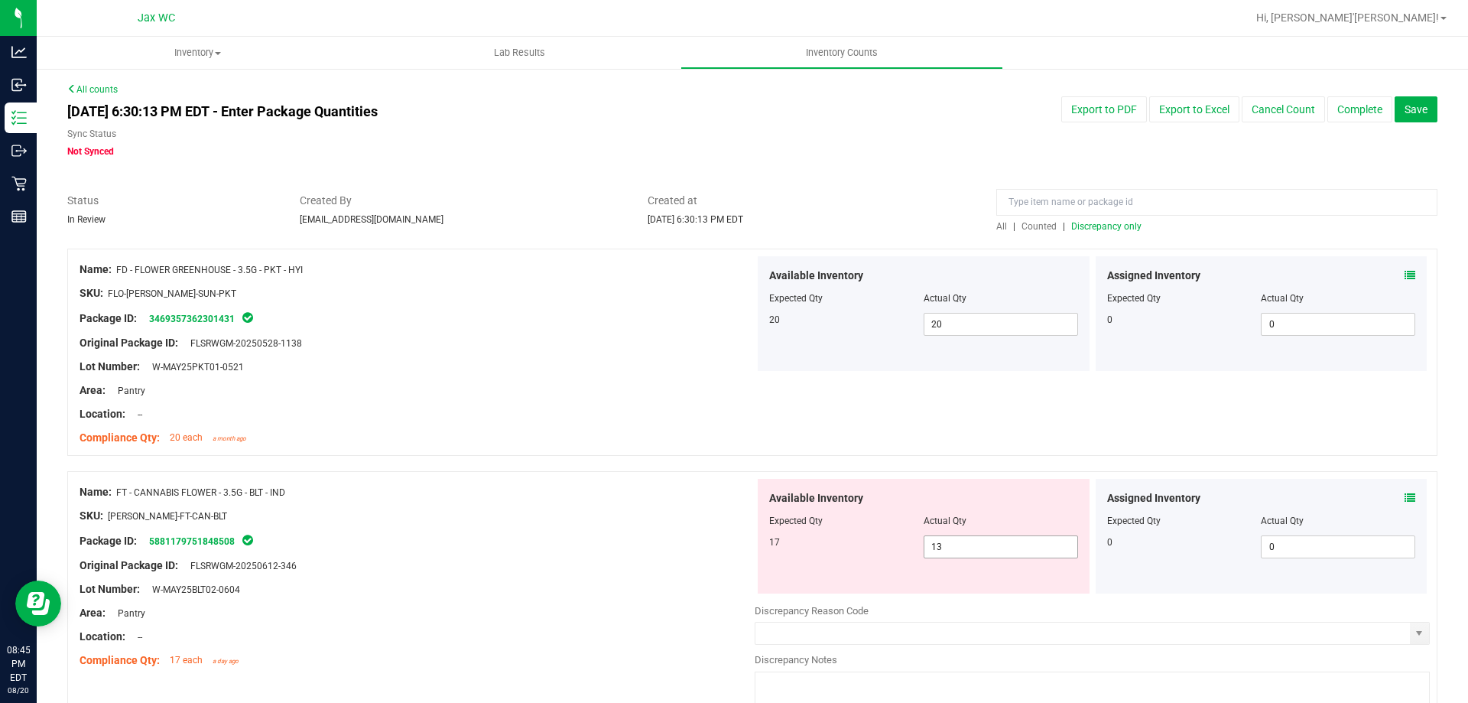
click at [1012, 540] on span "13 13" at bounding box center [1001, 546] width 154 height 23
click at [1012, 540] on input "13" at bounding box center [1000, 546] width 153 height 21
type input "17"
click at [715, 459] on div at bounding box center [752, 463] width 1370 height 15
type input "17"
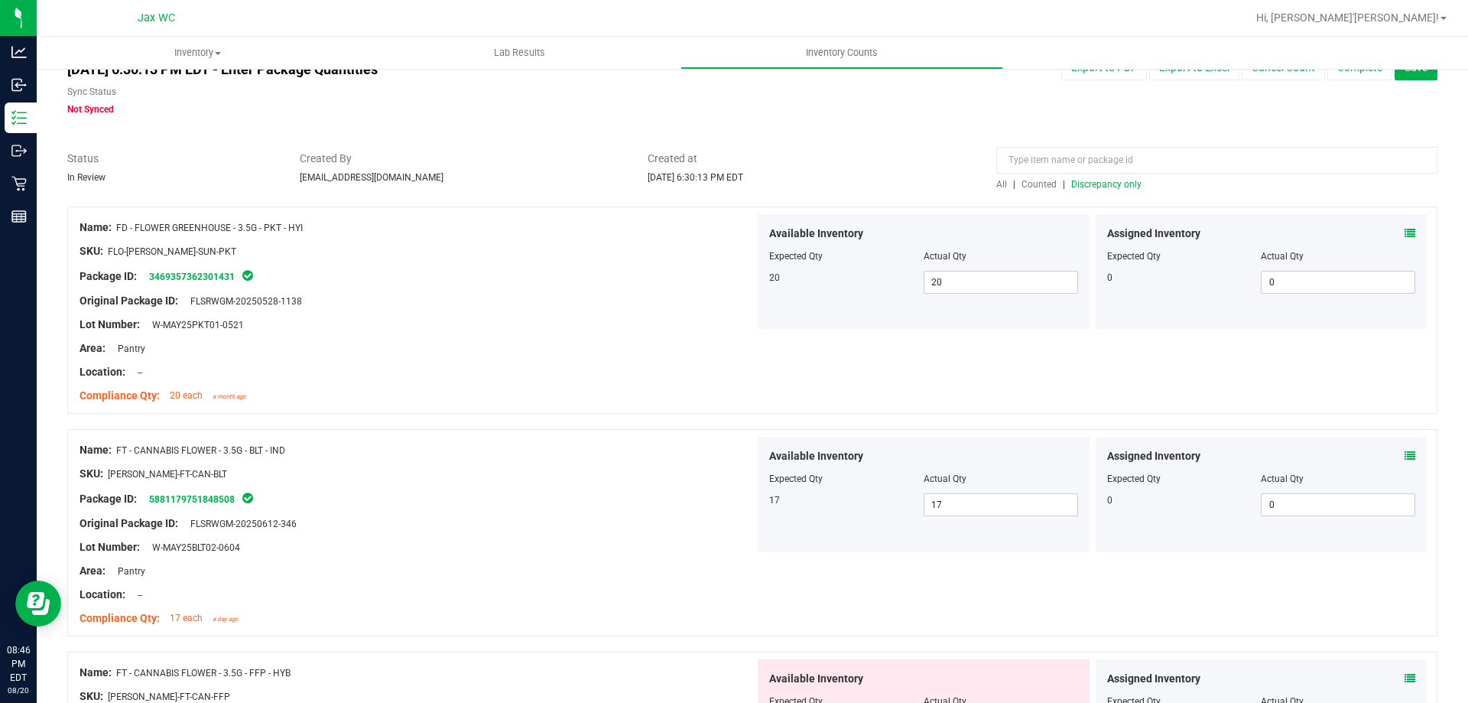
scroll to position [306, 0]
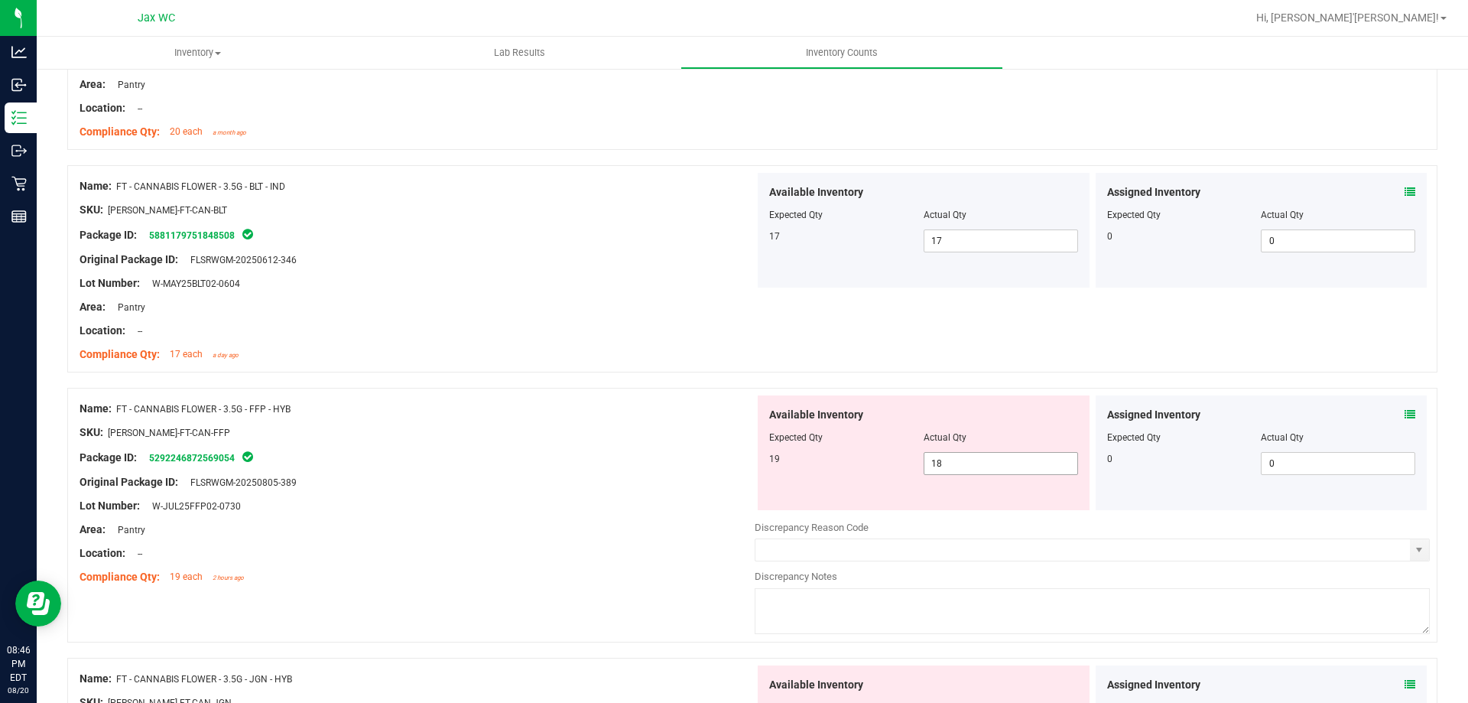
click at [970, 473] on span "18 18" at bounding box center [1001, 463] width 154 height 23
click at [970, 473] on input "18" at bounding box center [1000, 463] width 153 height 21
type input "19"
click at [730, 443] on div at bounding box center [417, 444] width 675 height 8
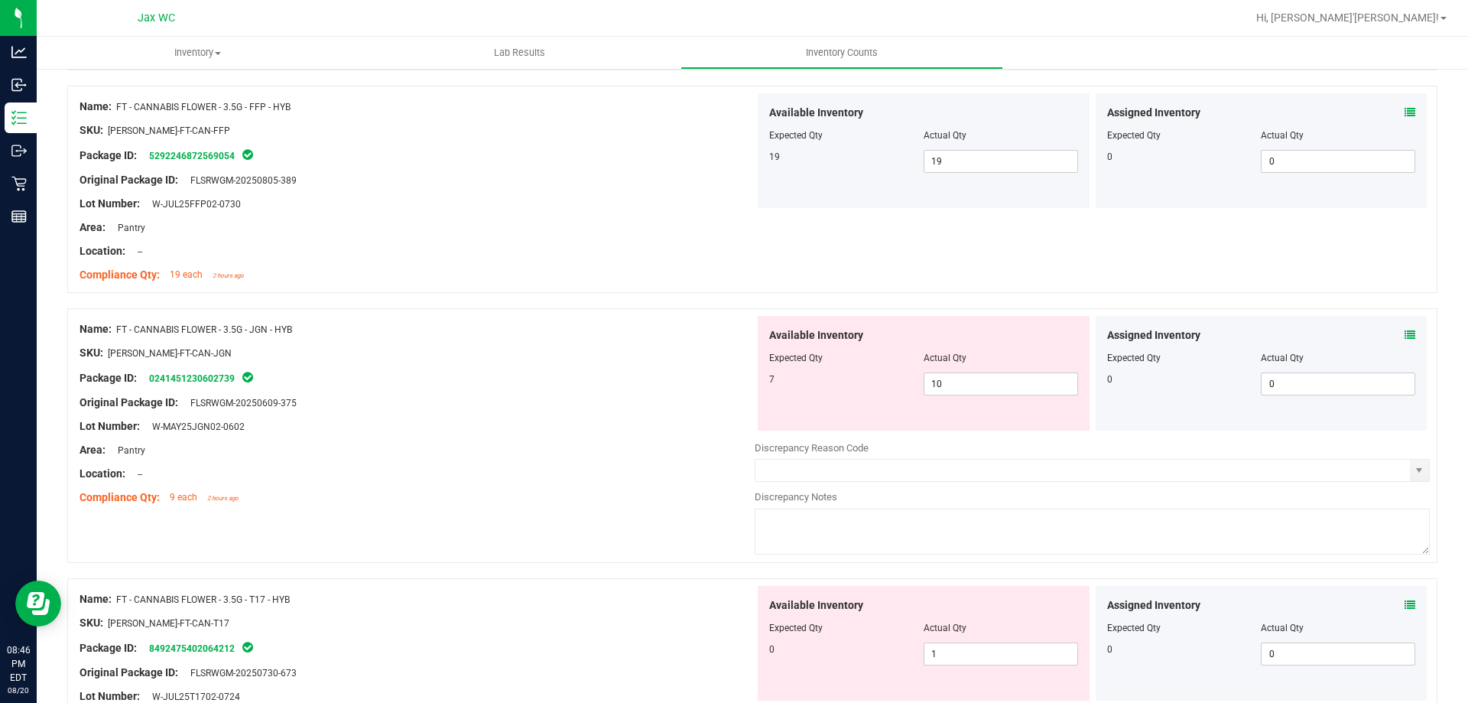
scroll to position [612, 0]
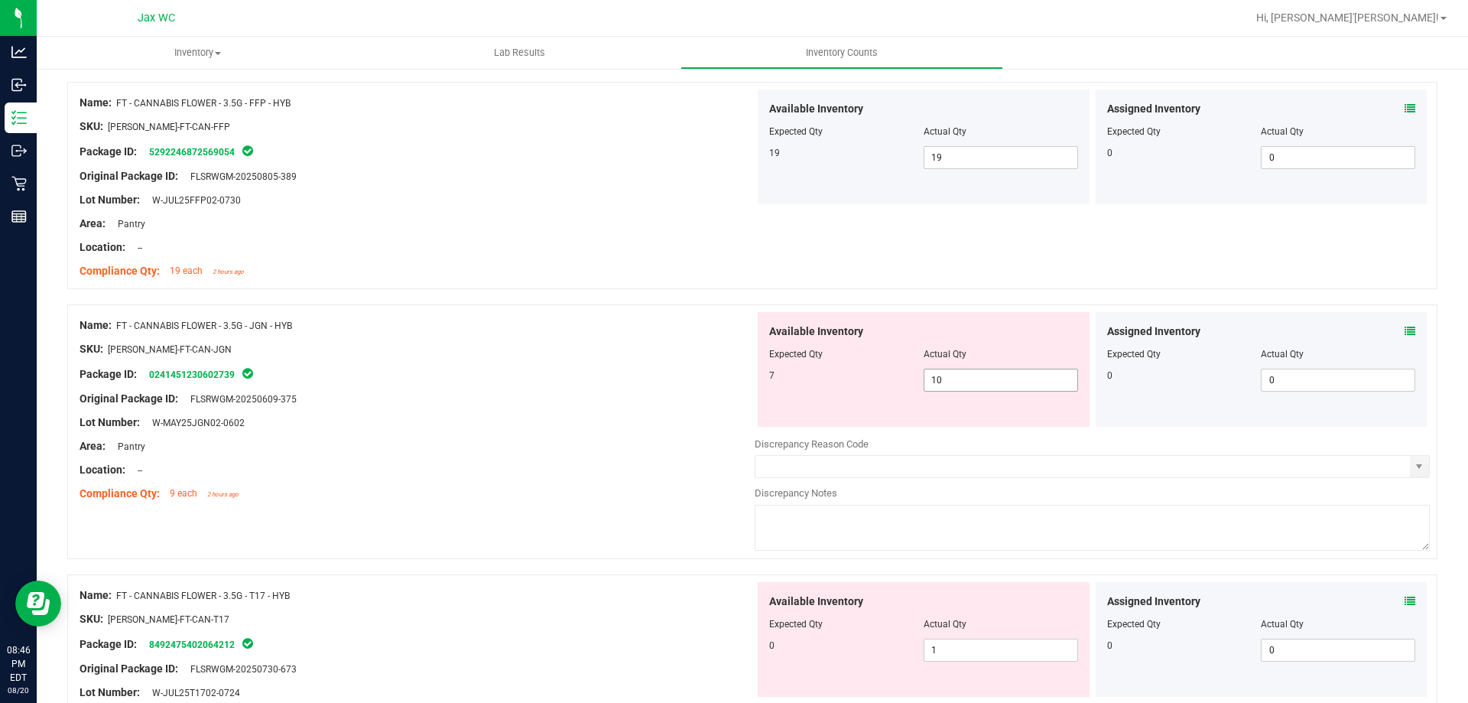
click at [951, 369] on span "10 10" at bounding box center [1001, 380] width 154 height 23
click at [951, 369] on input "10" at bounding box center [1000, 379] width 153 height 21
type input "7"
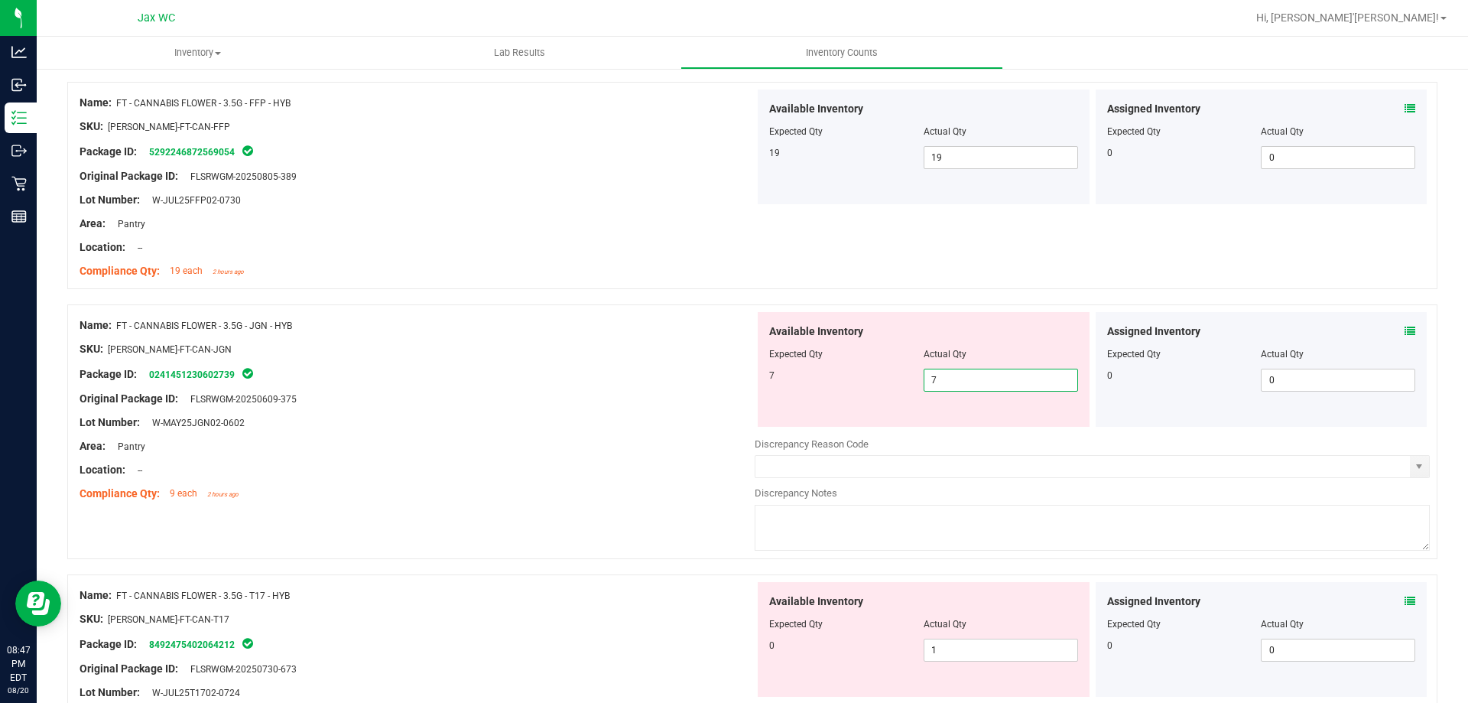
click at [699, 309] on div "Name: FT - CANNABIS FLOWER - 3.5G - JGN - HYB SKU: FLO-BUD-FT-CAN-JGN Package I…" at bounding box center [752, 431] width 1370 height 255
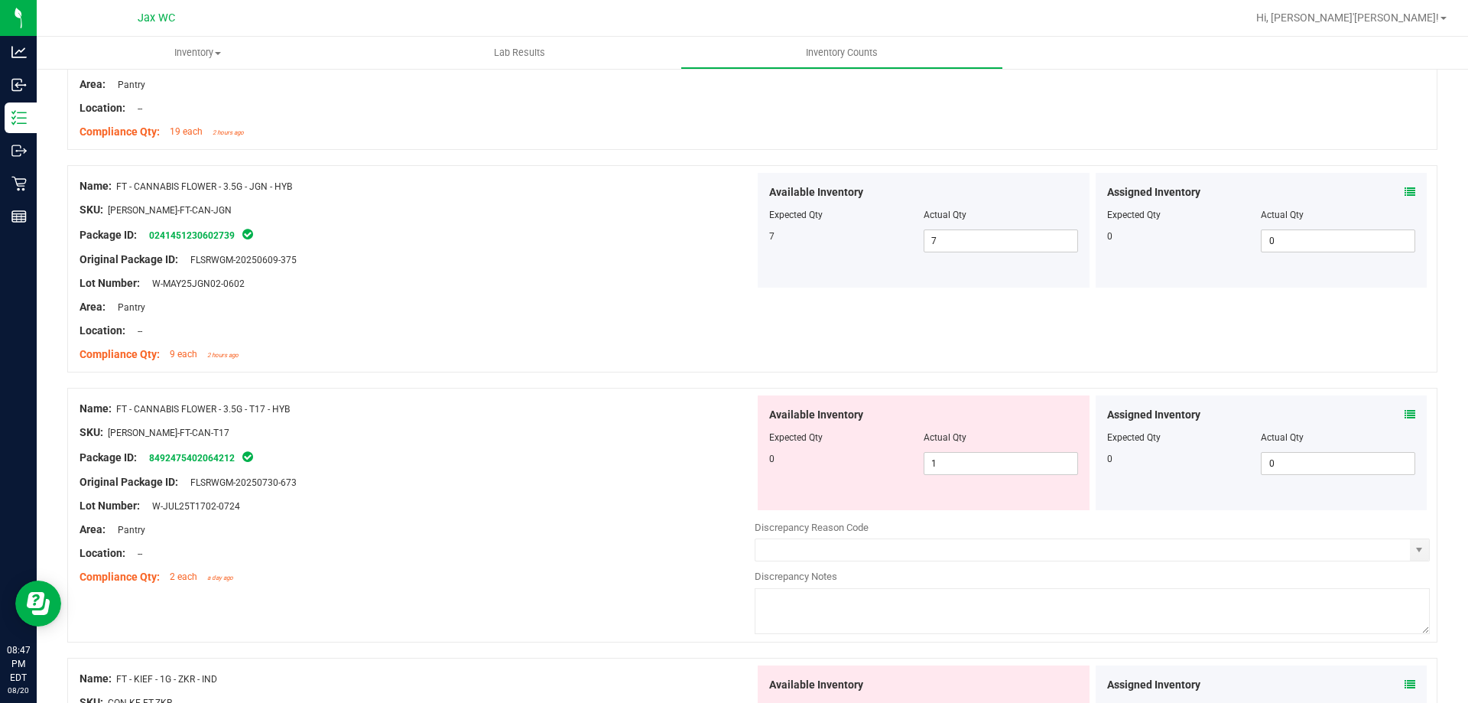
scroll to position [765, 0]
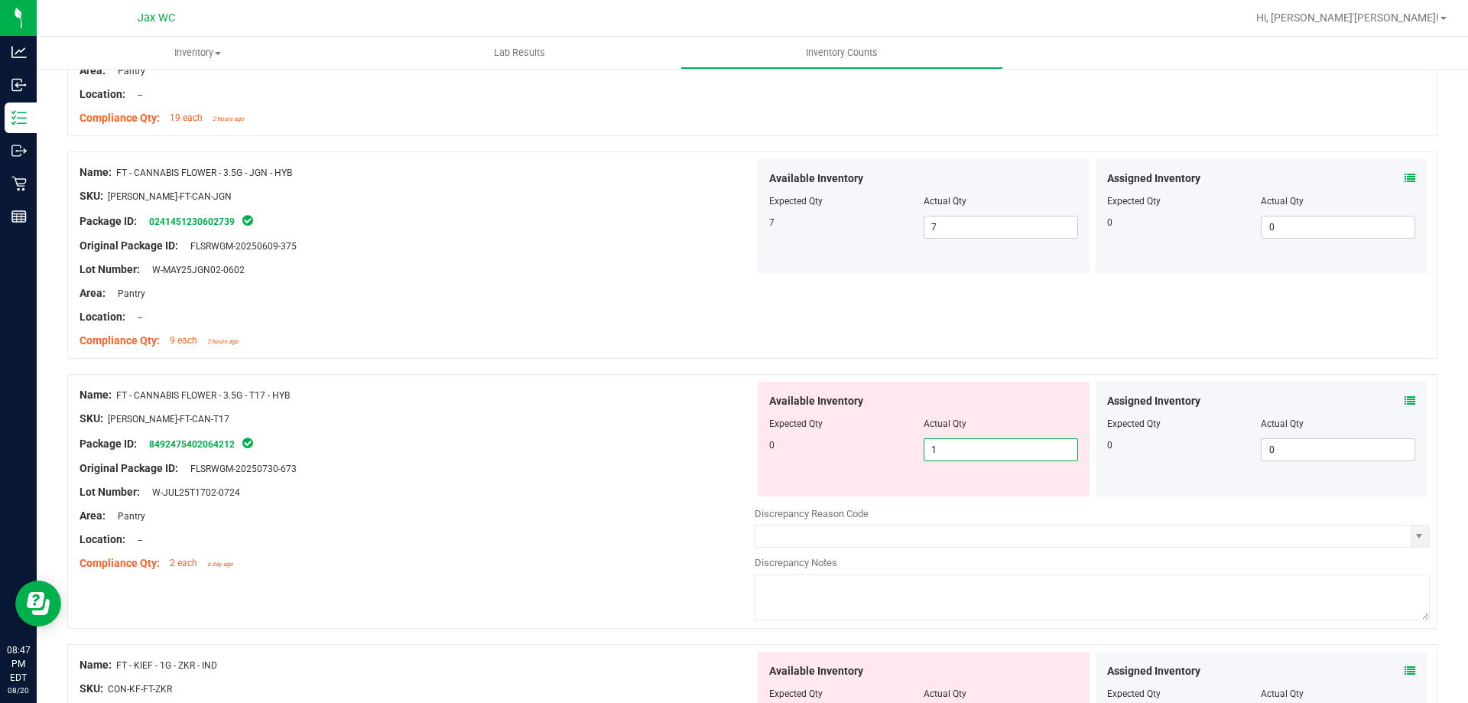
click at [976, 450] on span "1 1" at bounding box center [1001, 449] width 154 height 23
click at [976, 450] on input "1" at bounding box center [1000, 449] width 153 height 21
type input "0"
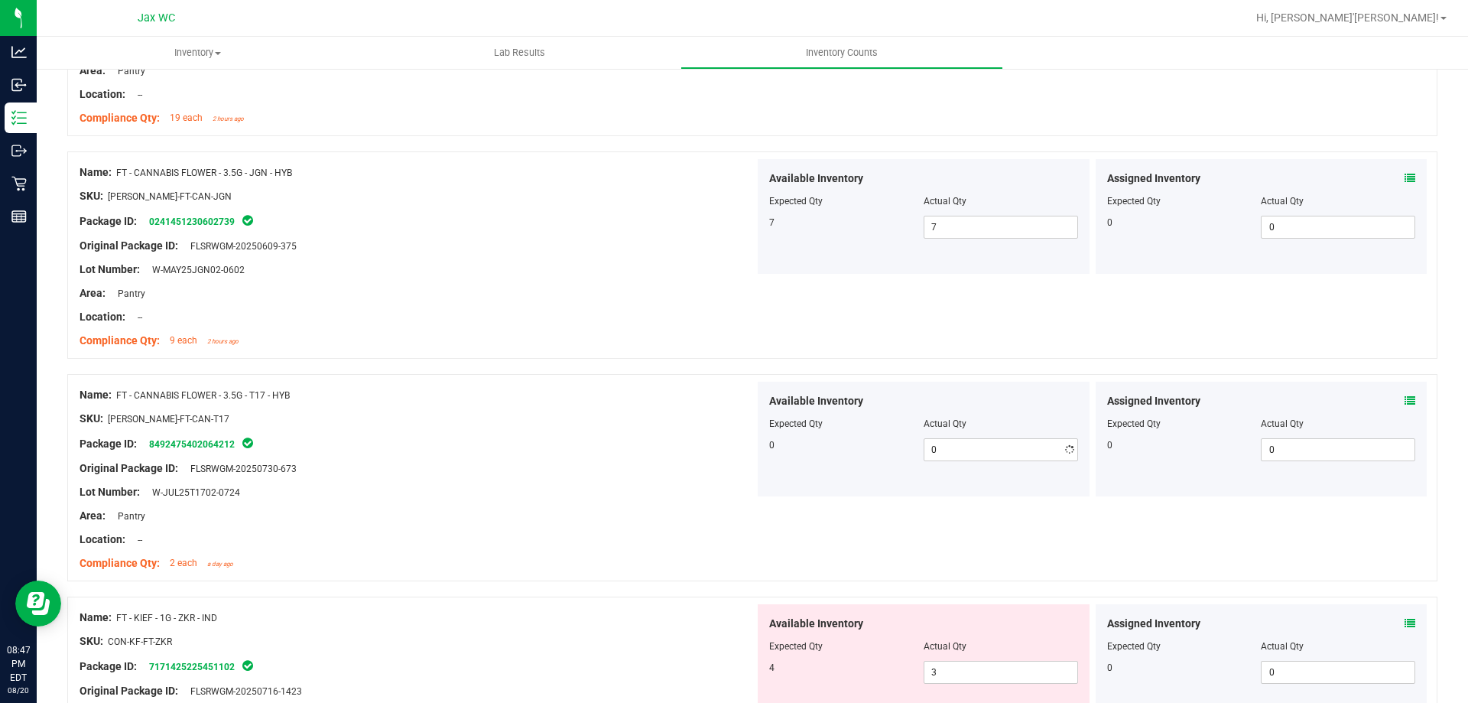
click at [560, 417] on div "SKU: FLO-BUD-FT-CAN-T17" at bounding box center [417, 419] width 675 height 16
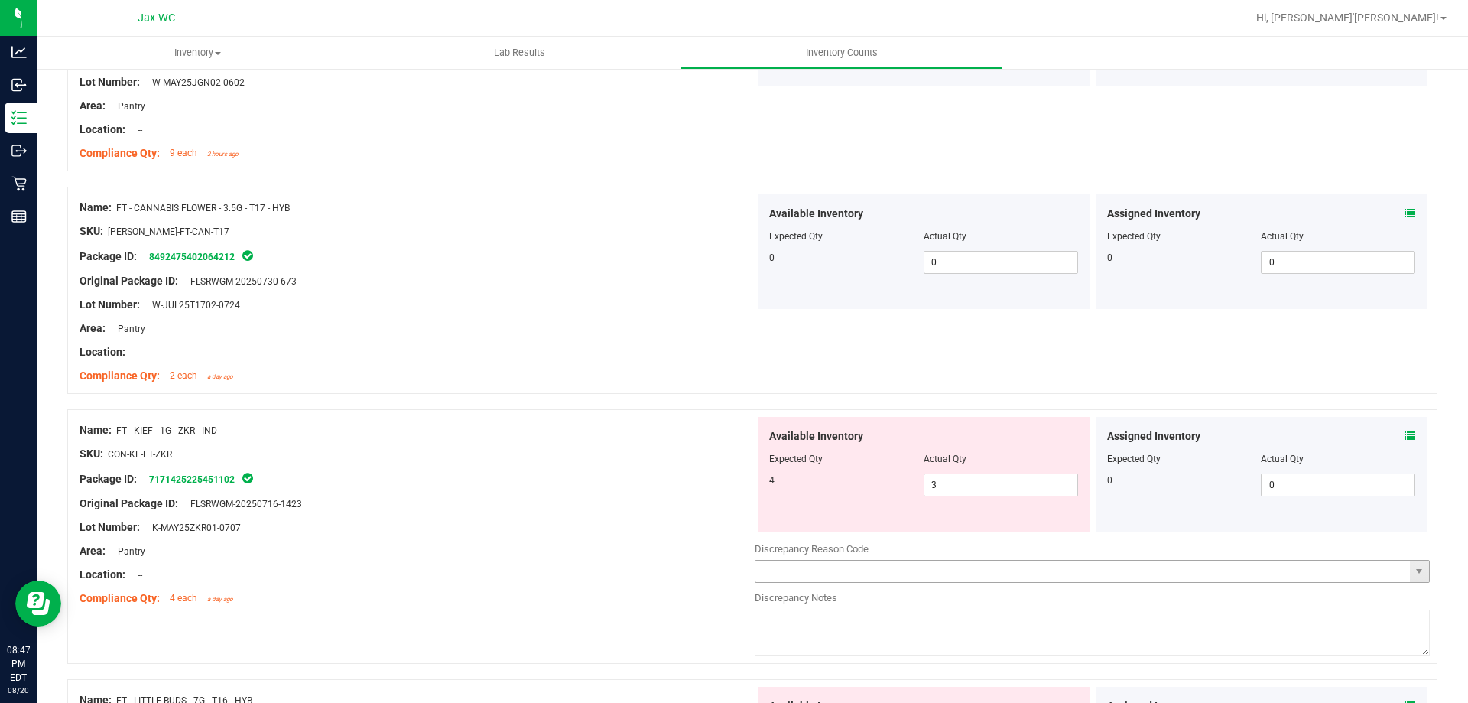
scroll to position [1070, 0]
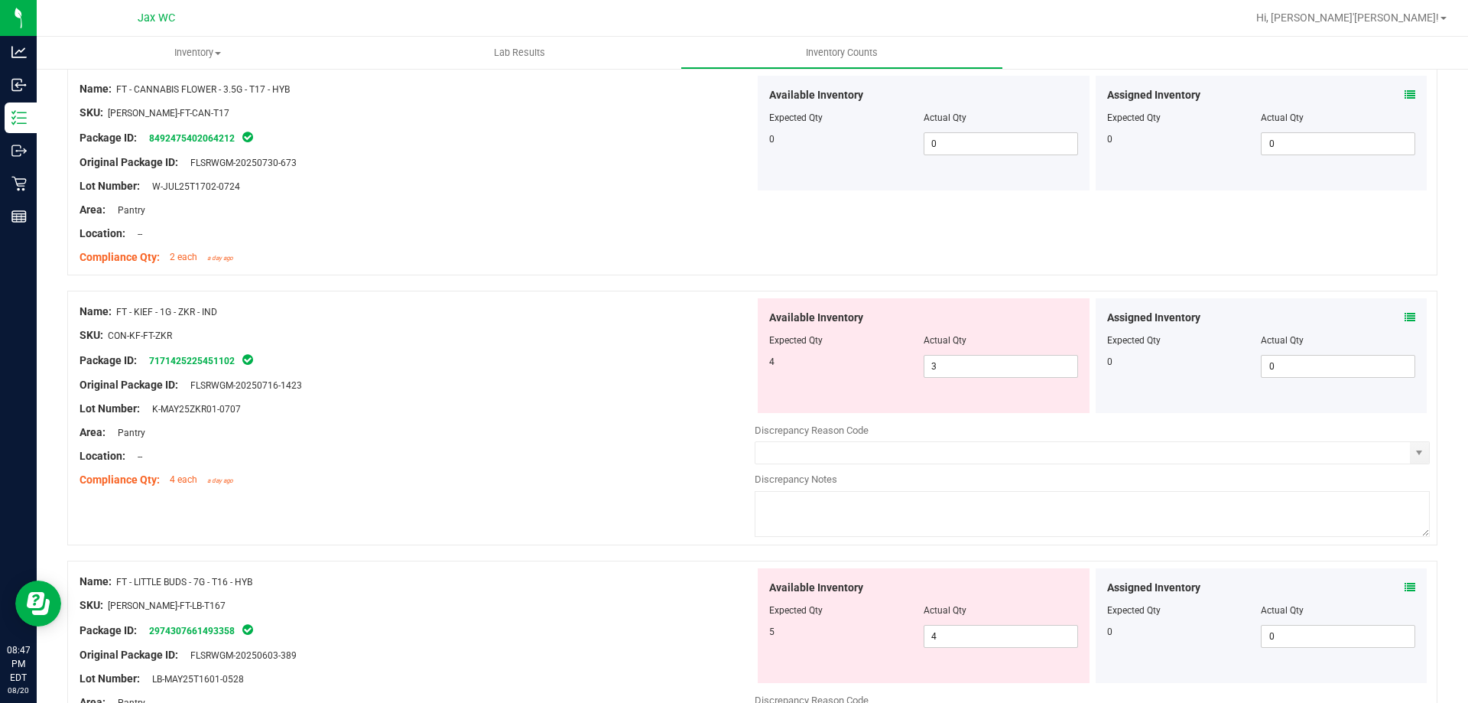
click at [1411, 311] on div "Assigned Inventory Expected Qty Actual Qty 0 0 0" at bounding box center [1262, 355] width 332 height 115
click at [1406, 310] on div "Assigned Inventory Expected Qty Actual Qty 0 0 0" at bounding box center [1262, 355] width 332 height 115
click at [1405, 318] on icon at bounding box center [1410, 317] width 11 height 11
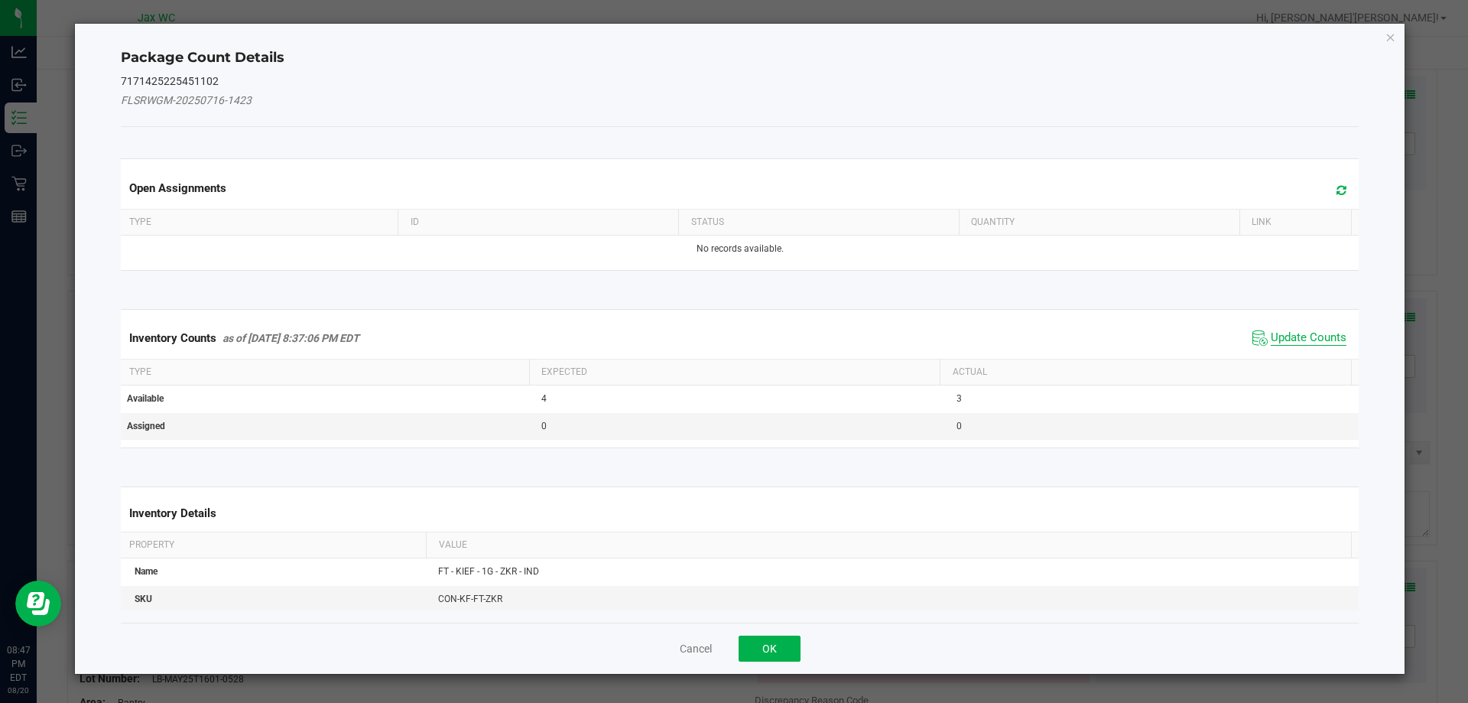
click at [1315, 344] on span "Update Counts" at bounding box center [1309, 337] width 76 height 15
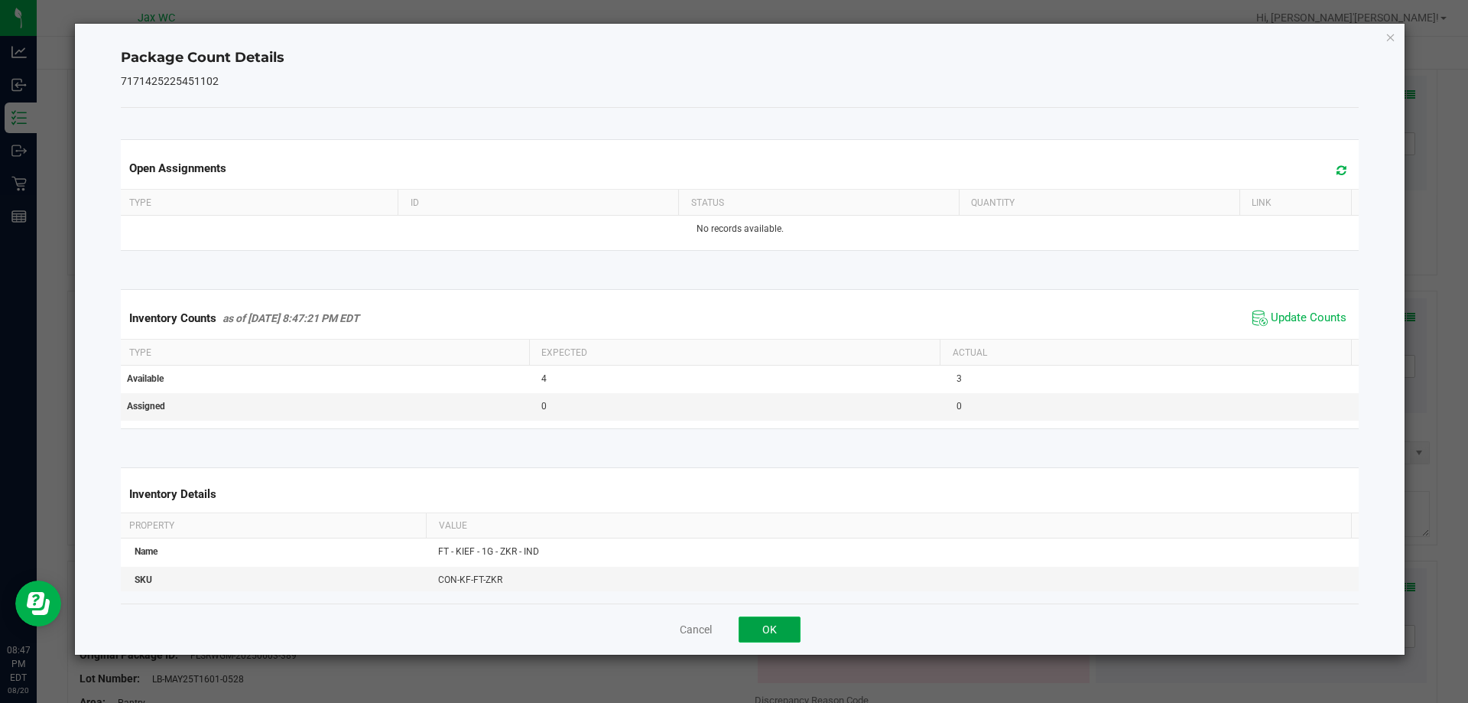
click at [771, 626] on button "OK" at bounding box center [770, 629] width 62 height 26
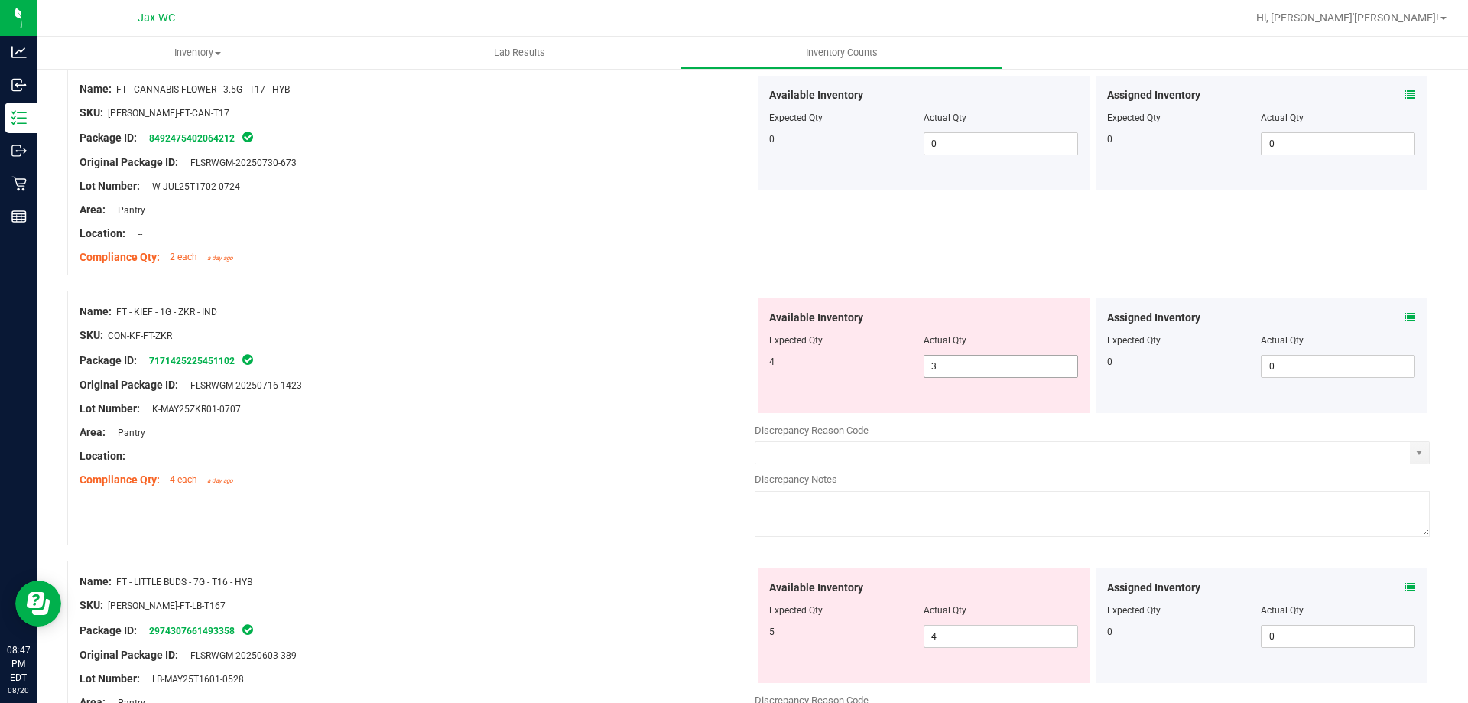
click at [957, 363] on span "3 3" at bounding box center [1001, 366] width 154 height 23
click at [957, 363] on input "3" at bounding box center [1000, 366] width 153 height 21
type input "4"
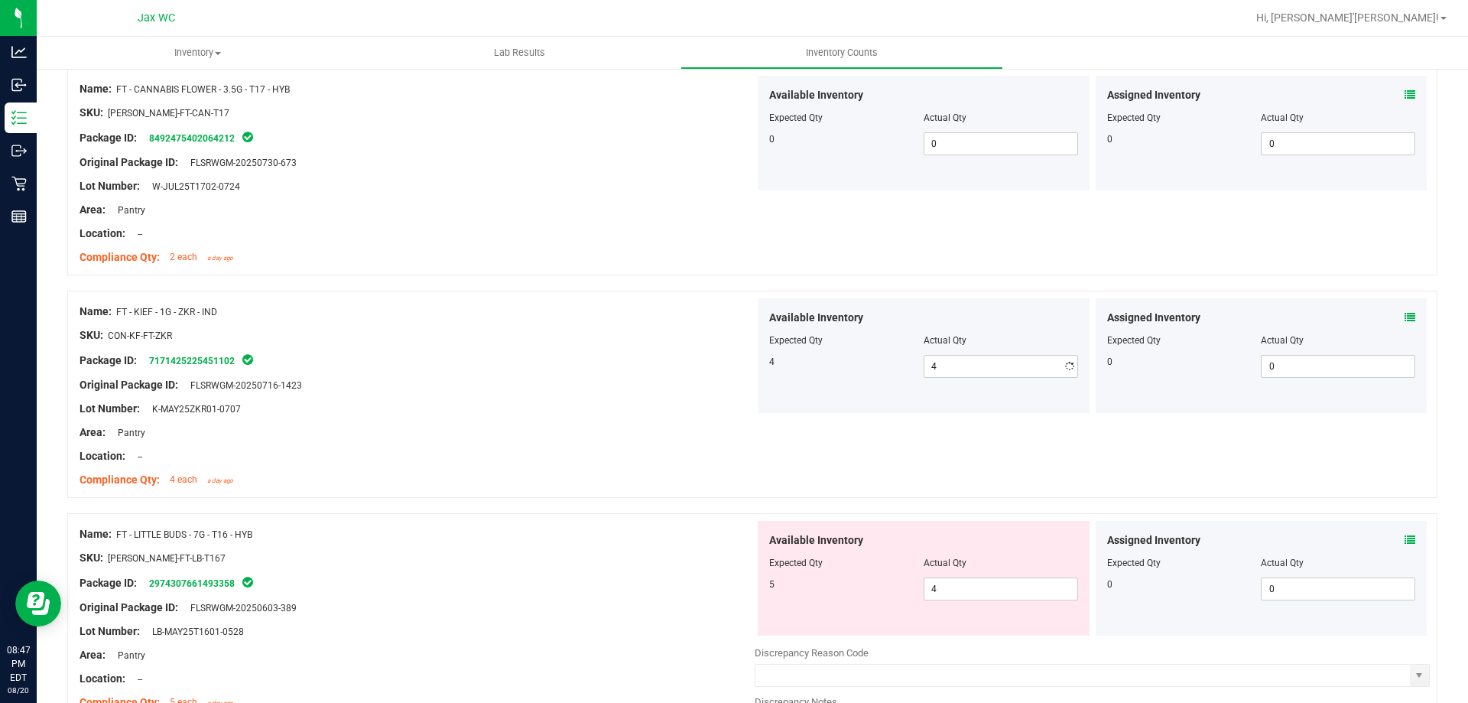
click at [698, 346] on div at bounding box center [417, 347] width 675 height 8
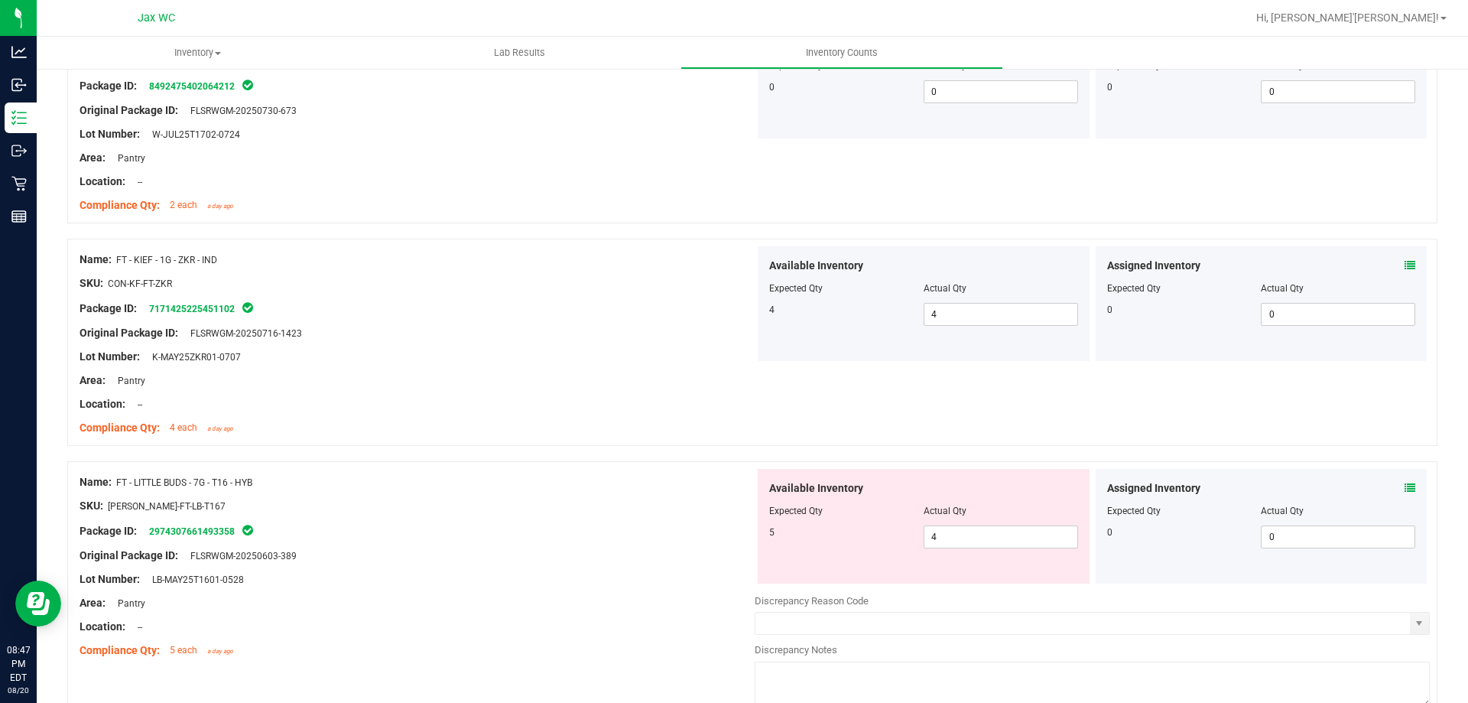
scroll to position [1147, 0]
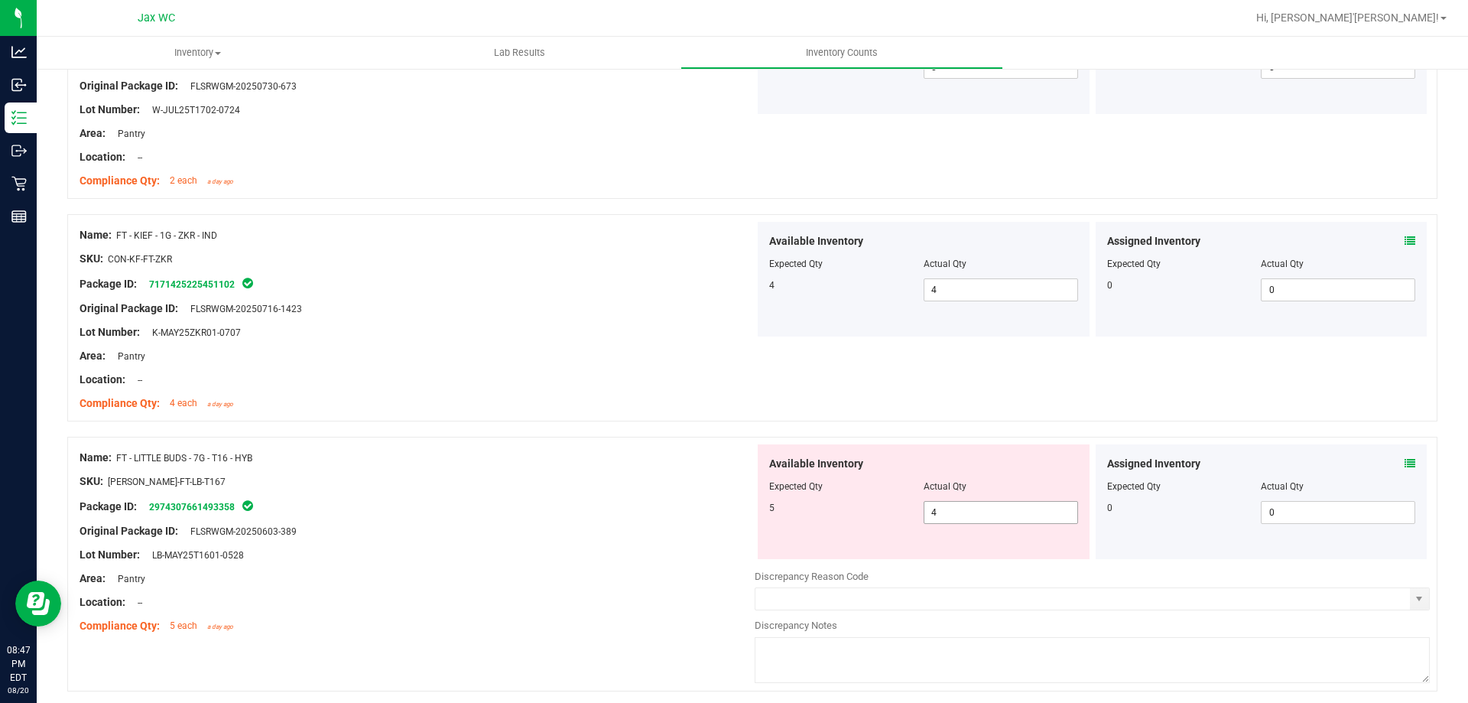
click at [1038, 521] on span "4 4" at bounding box center [1001, 512] width 154 height 23
type input "5"
click at [506, 490] on div at bounding box center [417, 493] width 675 height 8
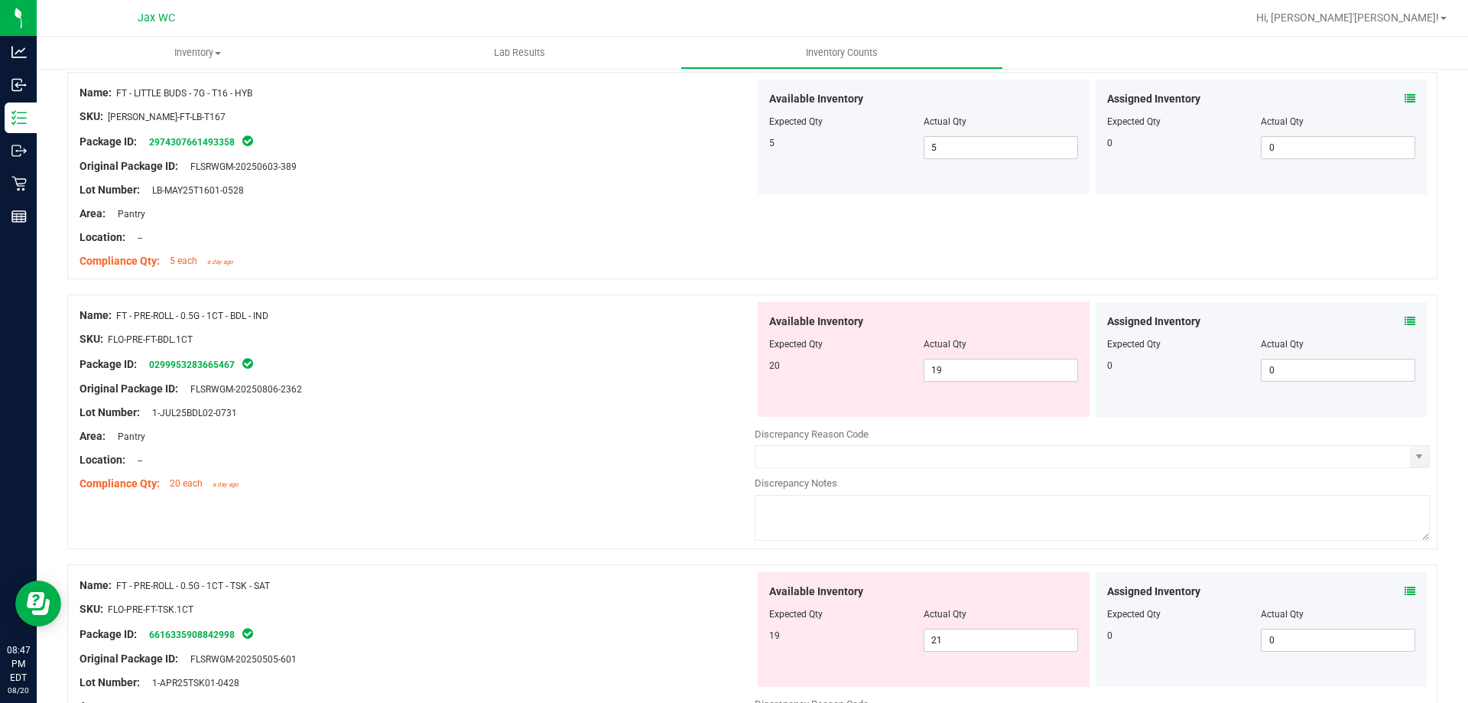
scroll to position [1606, 0]
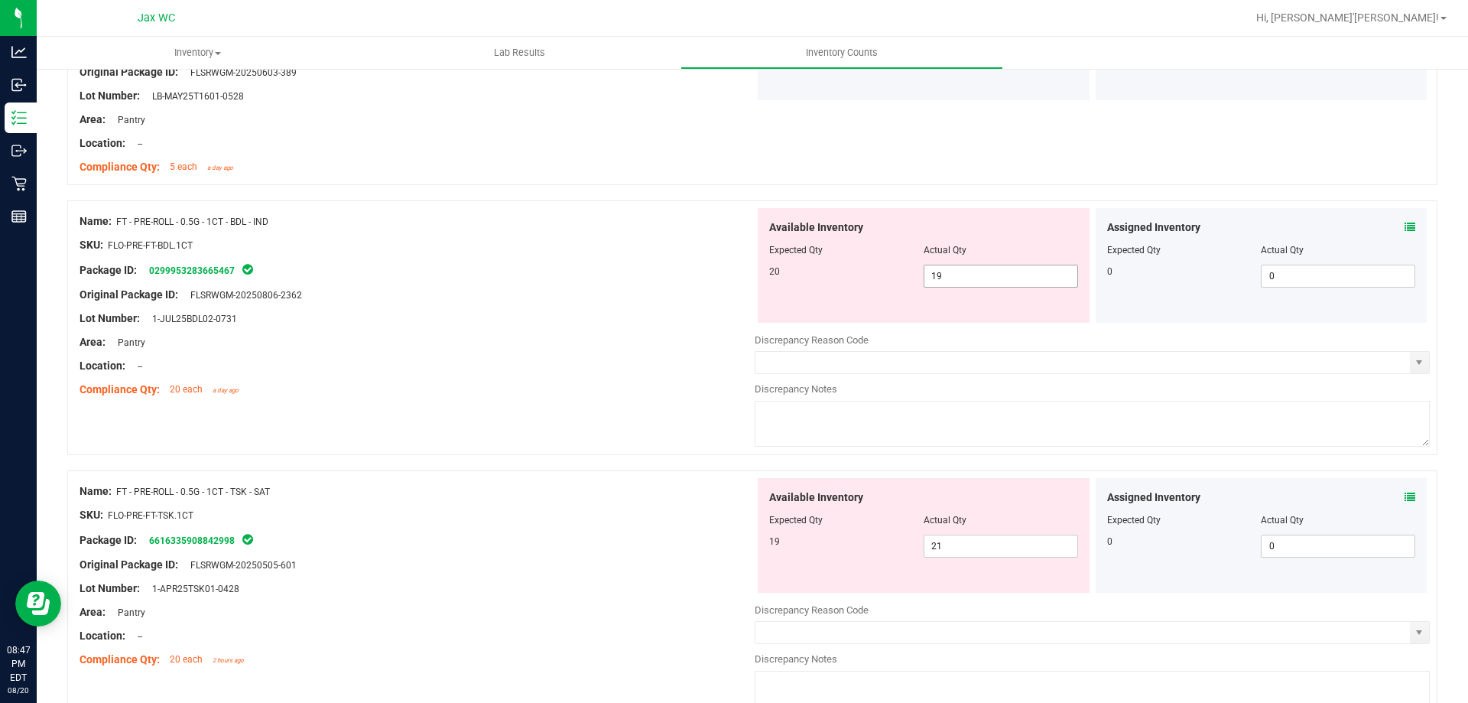
click at [963, 276] on span "19 19" at bounding box center [1001, 276] width 154 height 23
click at [963, 276] on input "19" at bounding box center [1000, 275] width 153 height 21
type input "20"
click at [306, 231] on div at bounding box center [417, 233] width 675 height 8
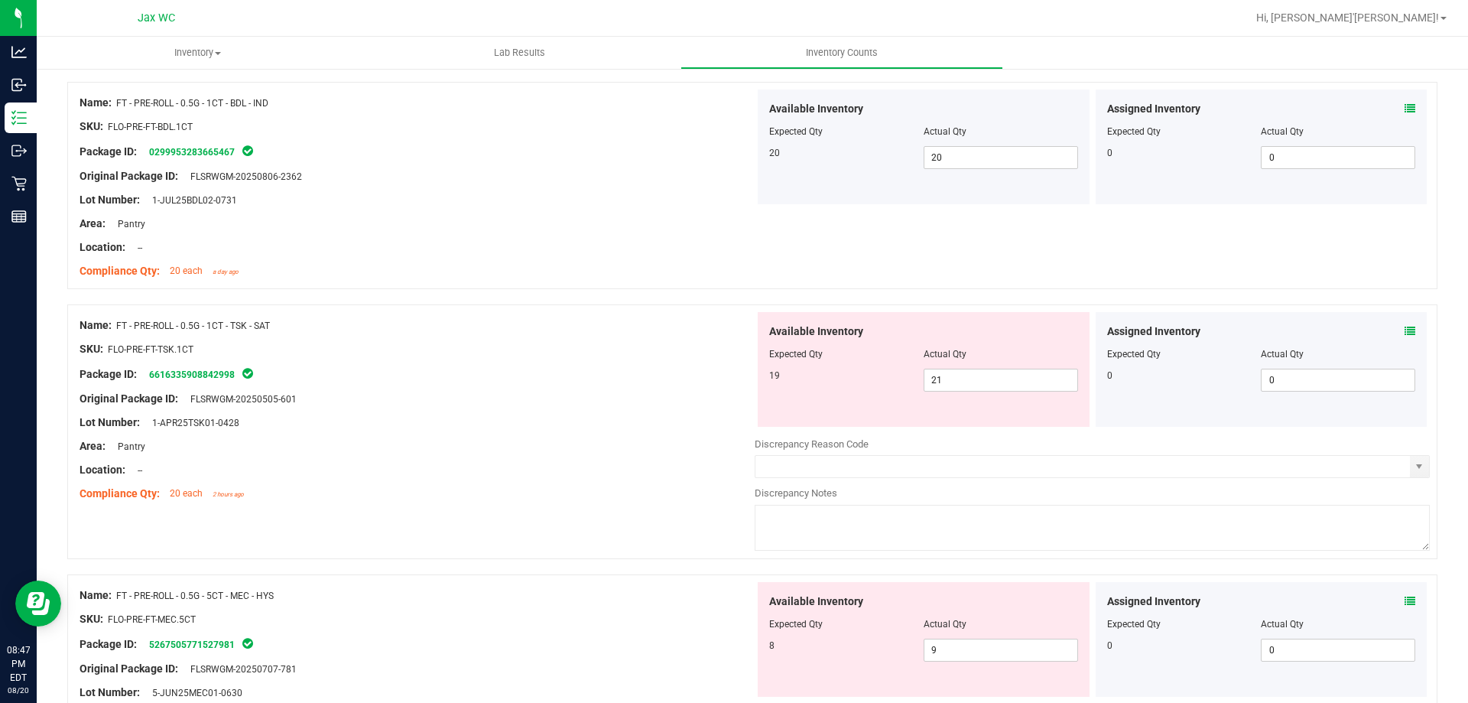
scroll to position [1912, 0]
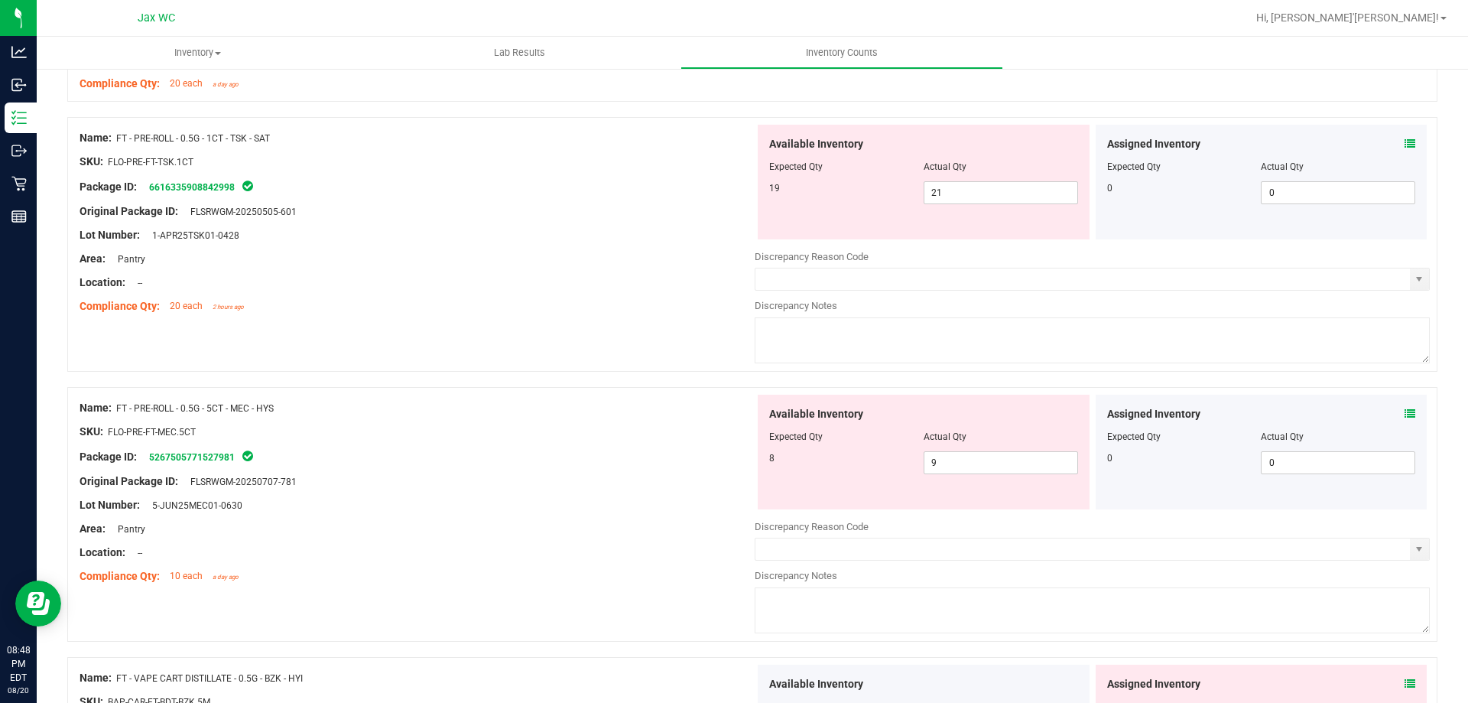
click at [879, 160] on div "Expected Qty" at bounding box center [846, 167] width 154 height 14
click at [940, 186] on span "21 21" at bounding box center [1001, 192] width 154 height 23
click at [940, 186] on input "21" at bounding box center [1000, 192] width 153 height 21
type input "19"
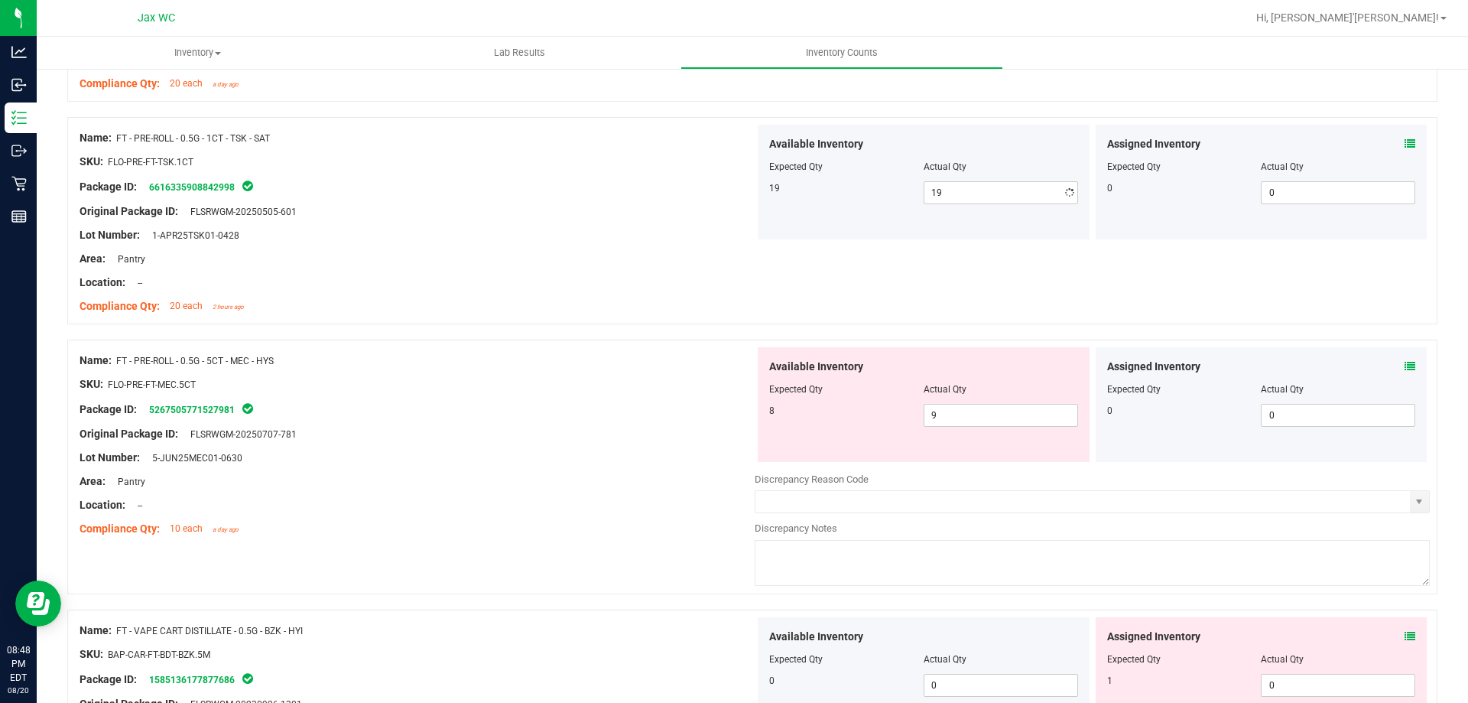
click at [403, 252] on div "Area: Pantry" at bounding box center [417, 259] width 675 height 16
click at [1408, 366] on div "Assigned Inventory Expected Qty Actual Qty 0 0 0" at bounding box center [1262, 404] width 332 height 115
click at [1405, 369] on div "Assigned Inventory Expected Qty Actual Qty 0 0 0" at bounding box center [1262, 404] width 332 height 115
click at [1405, 369] on icon at bounding box center [1410, 366] width 11 height 11
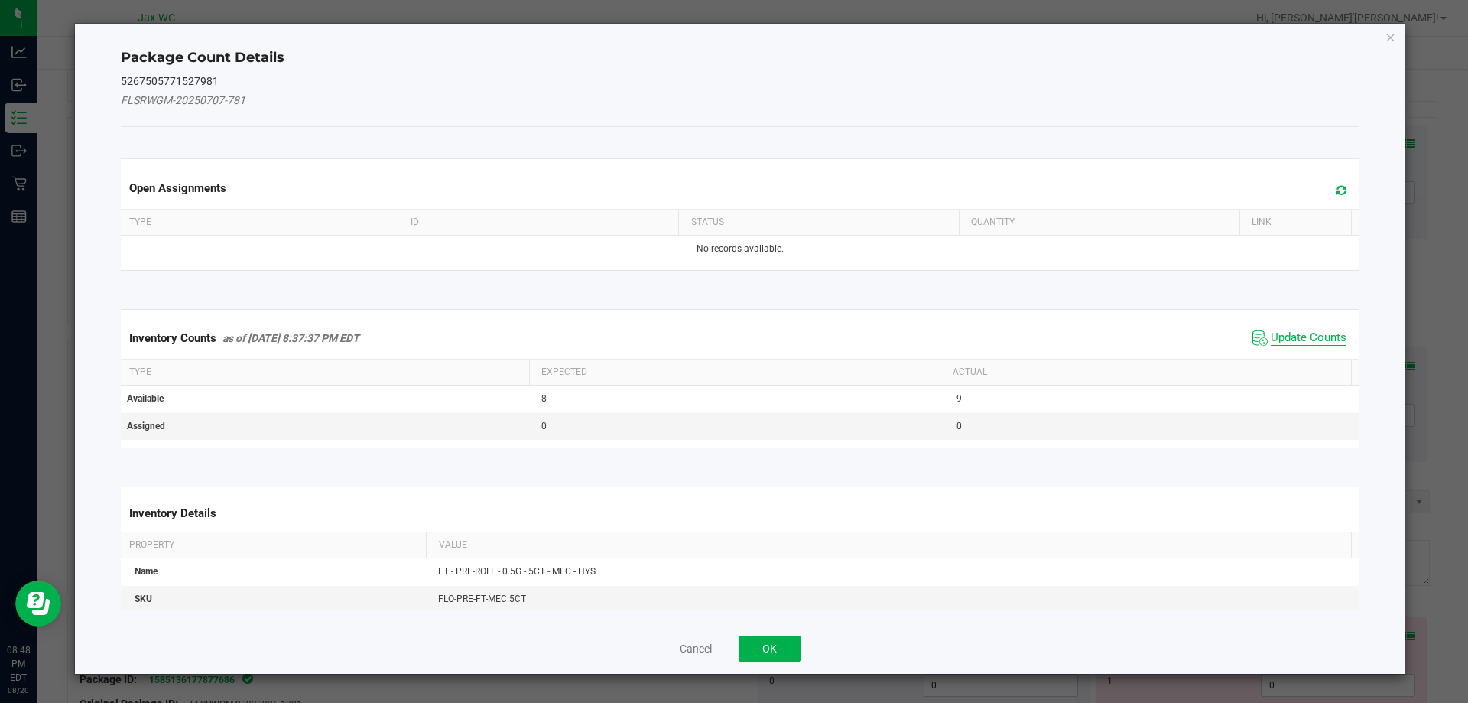
click at [1302, 340] on span "Update Counts" at bounding box center [1309, 337] width 76 height 15
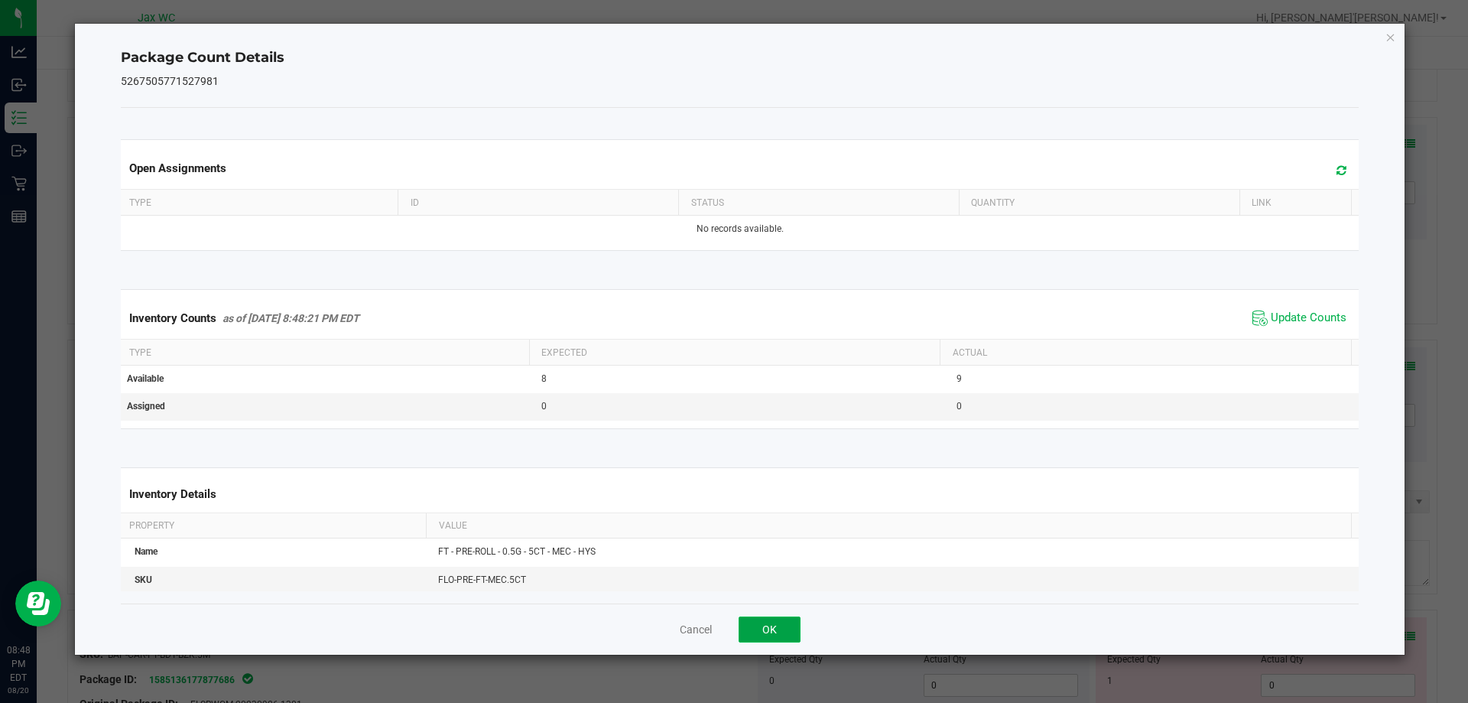
click at [785, 616] on button "OK" at bounding box center [770, 629] width 62 height 26
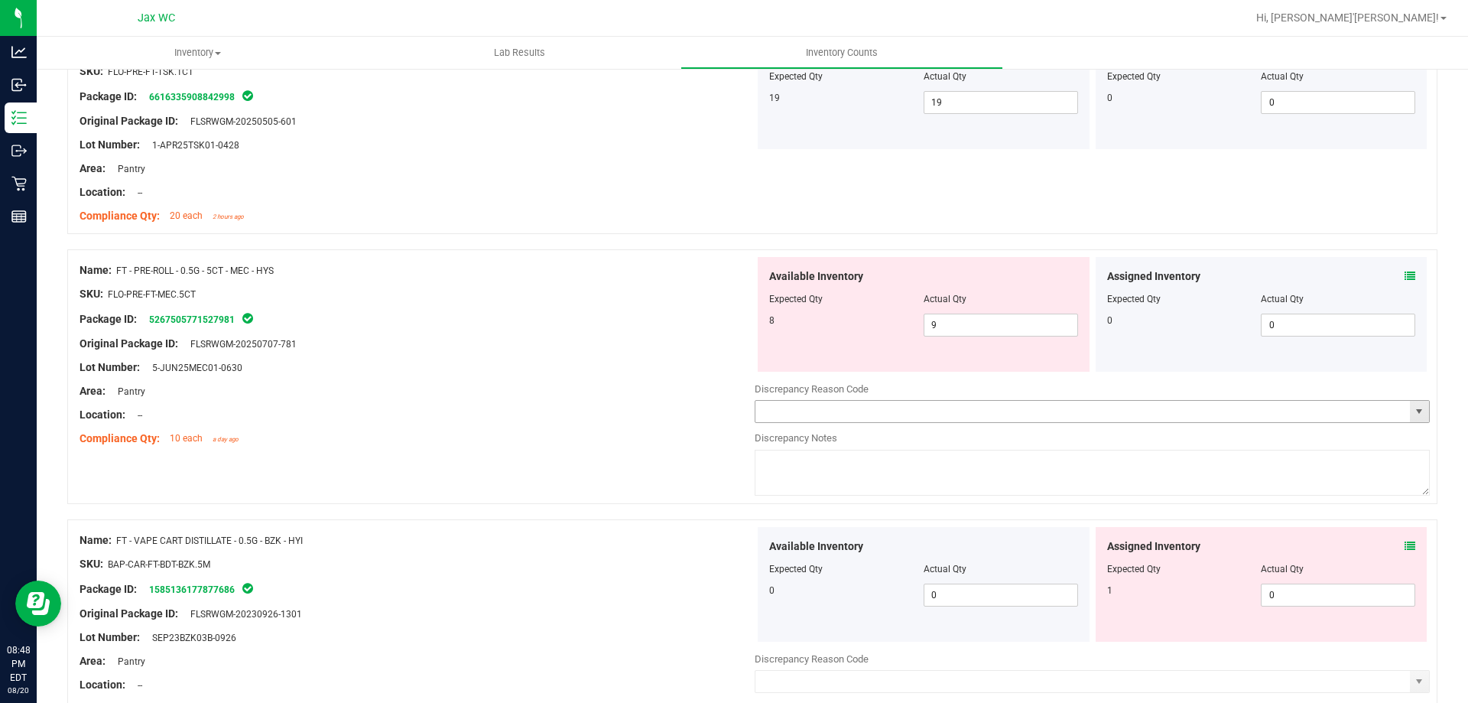
scroll to position [2141, 0]
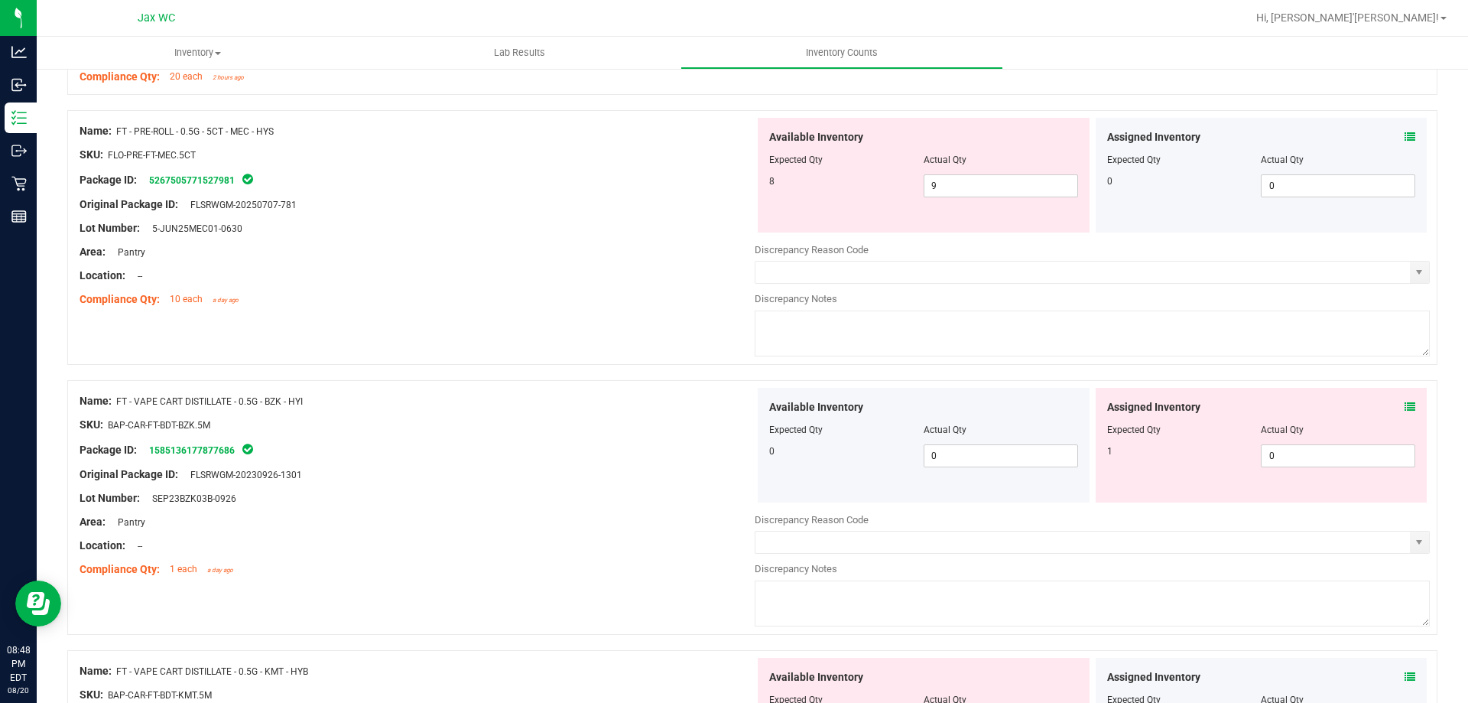
click at [1404, 408] on div "Assigned Inventory Expected Qty Actual Qty 1 0 0" at bounding box center [1262, 445] width 332 height 115
click at [1405, 408] on icon at bounding box center [1410, 406] width 11 height 11
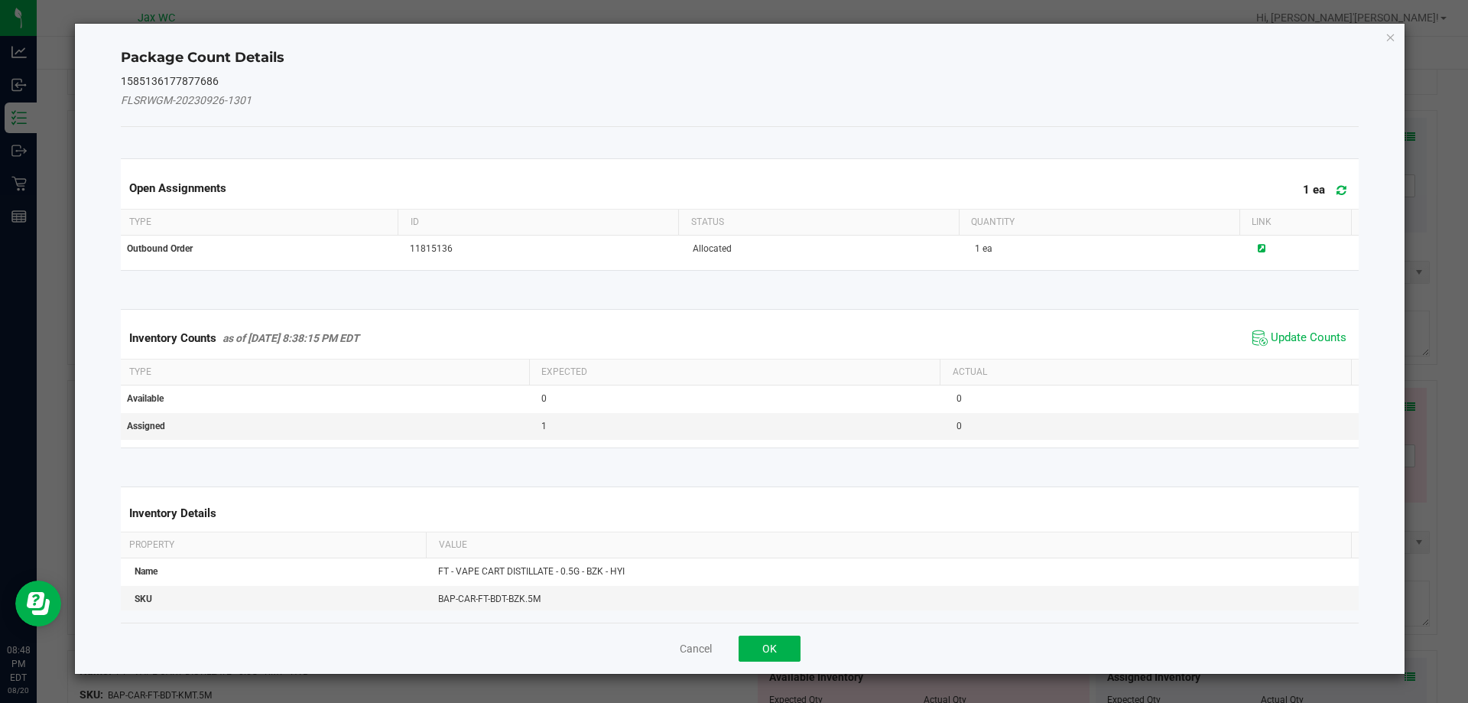
click at [1280, 349] on span "Update Counts" at bounding box center [1300, 337] width 102 height 23
click at [1280, 358] on th "Actual" at bounding box center [1145, 371] width 411 height 26
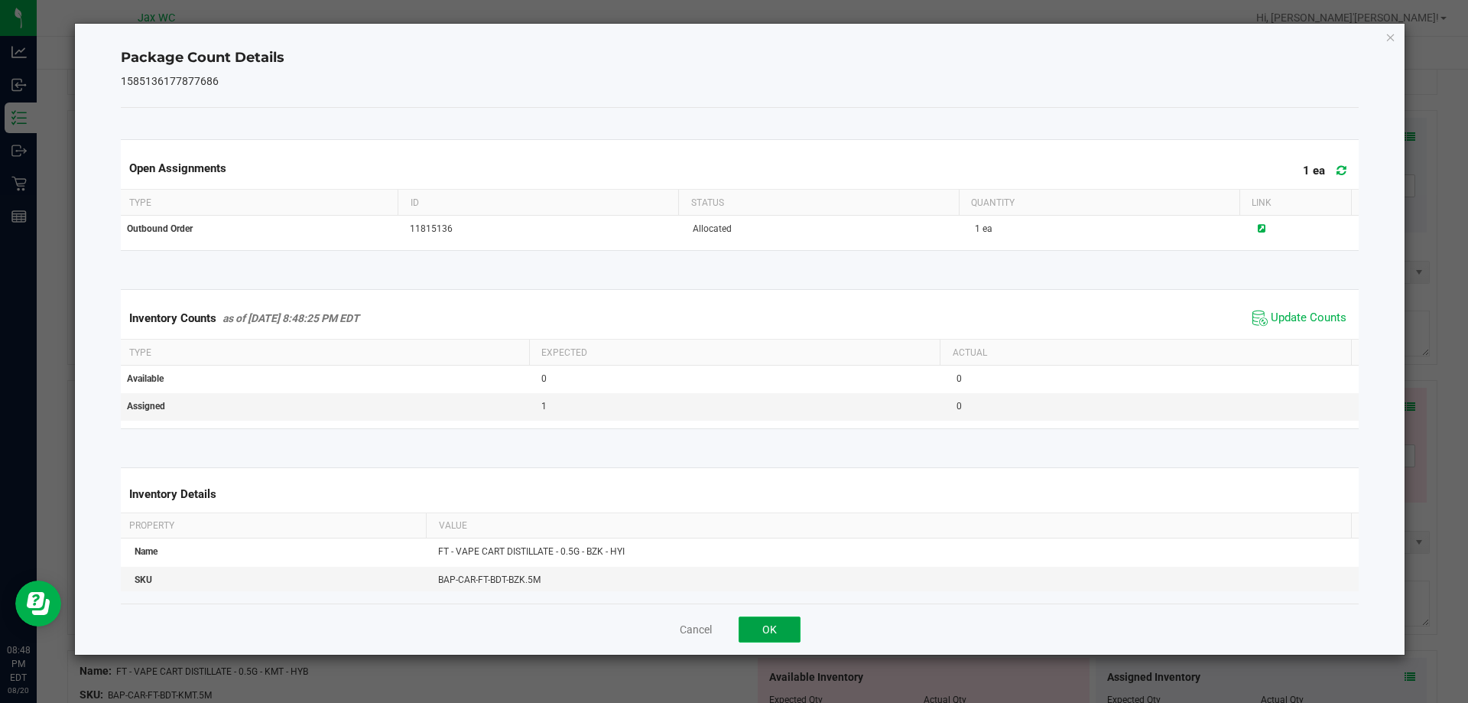
click at [762, 629] on button "OK" at bounding box center [770, 629] width 62 height 26
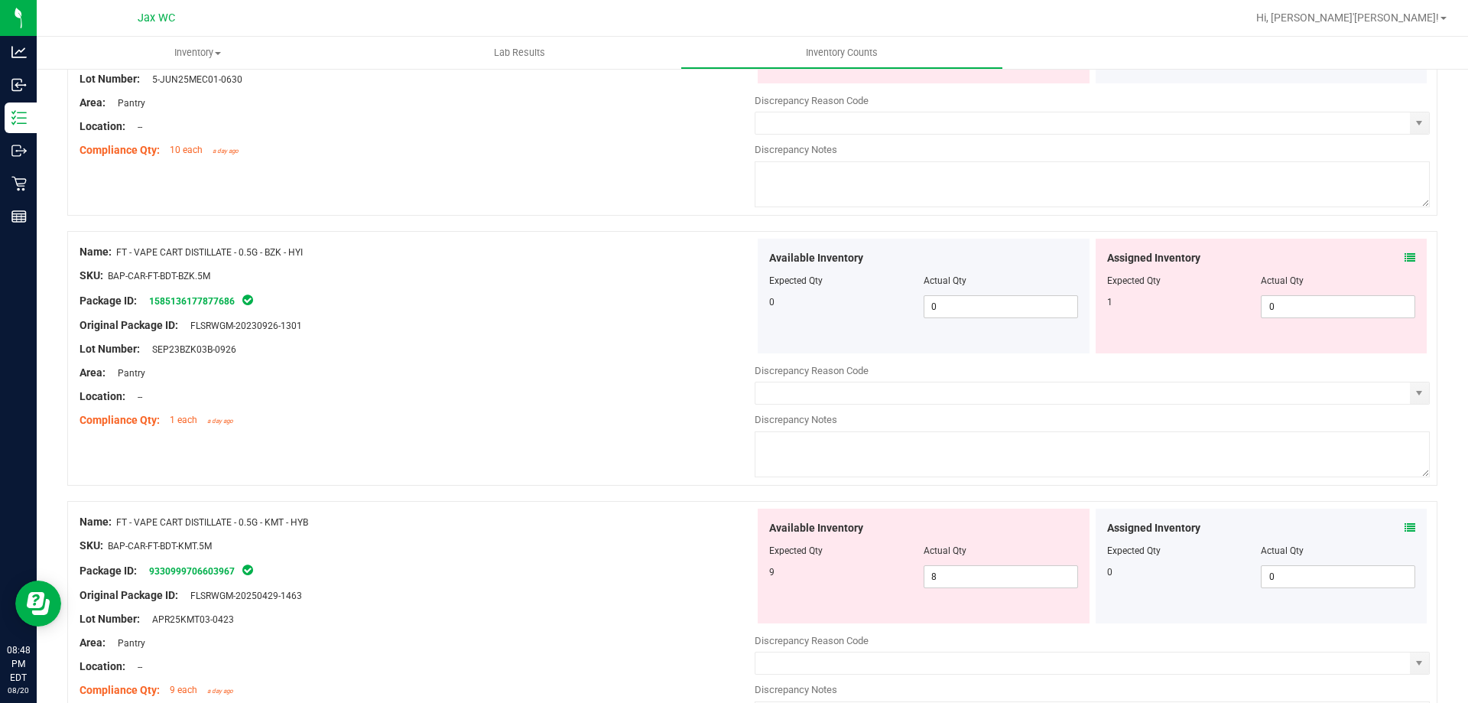
scroll to position [2523, 0]
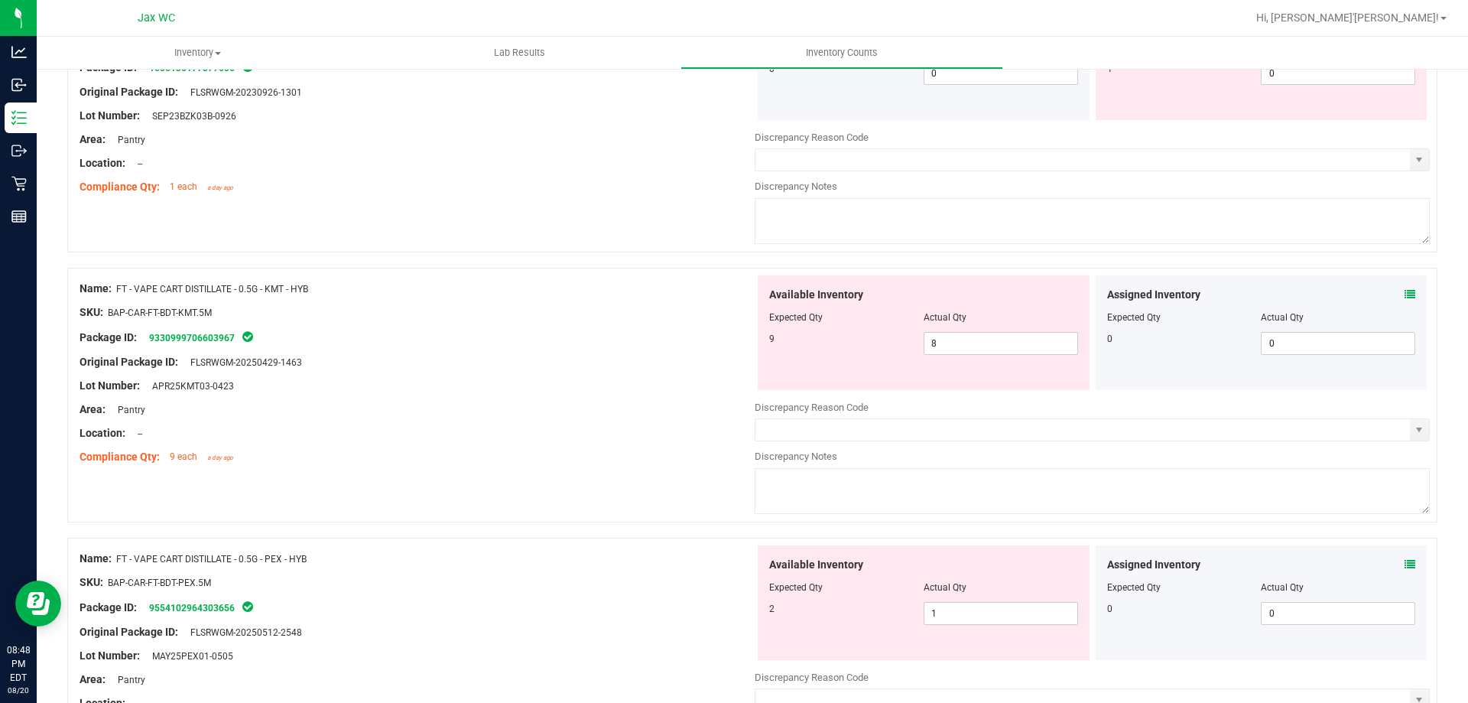
click at [1405, 293] on icon at bounding box center [1410, 294] width 11 height 11
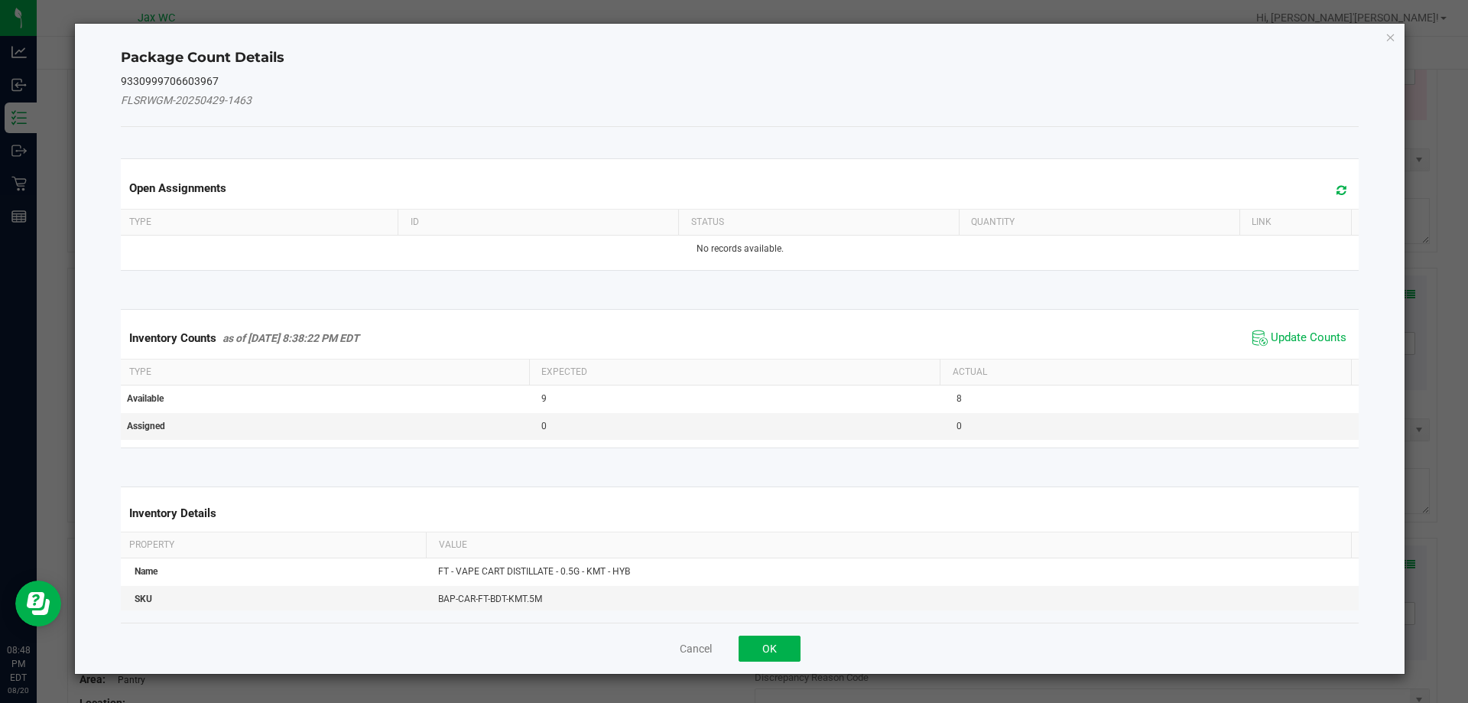
click at [1305, 346] on span "Update Counts" at bounding box center [1300, 337] width 102 height 23
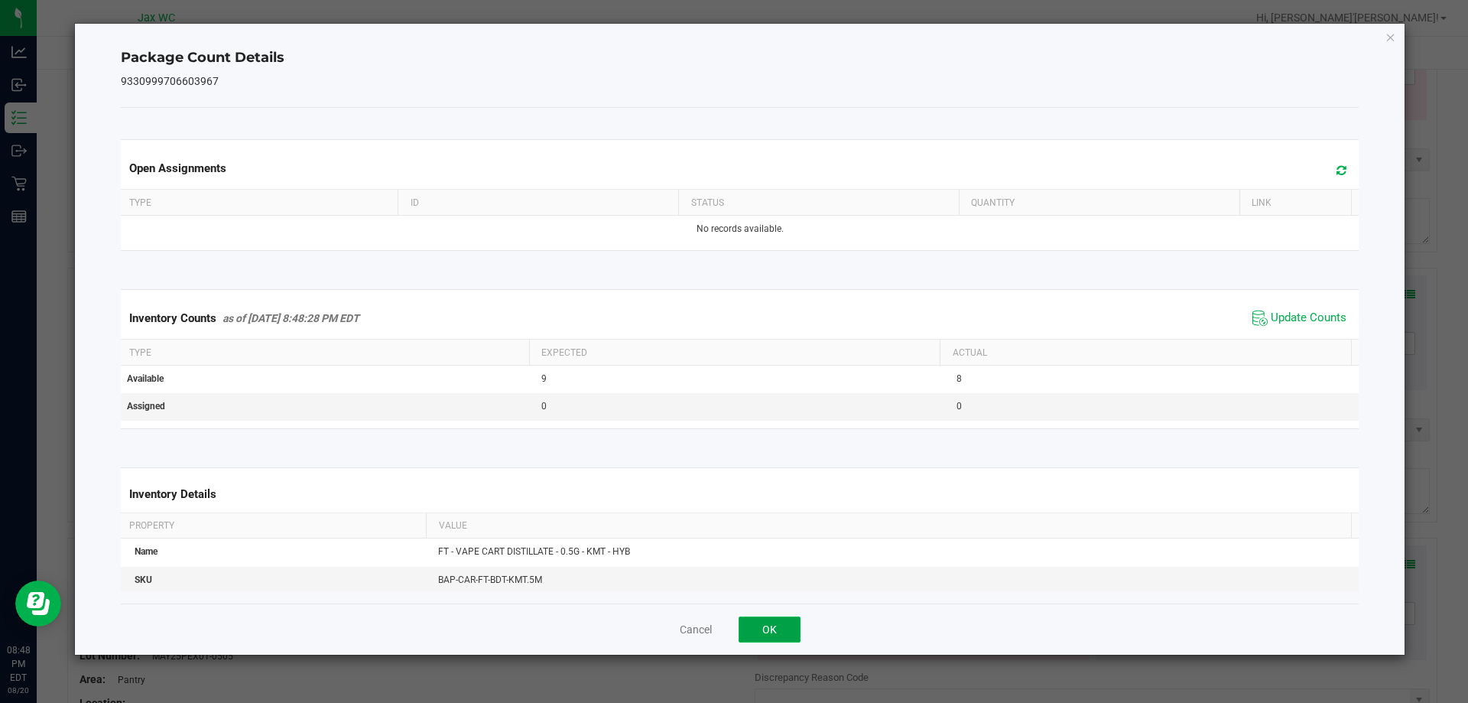
click at [788, 622] on button "OK" at bounding box center [770, 629] width 62 height 26
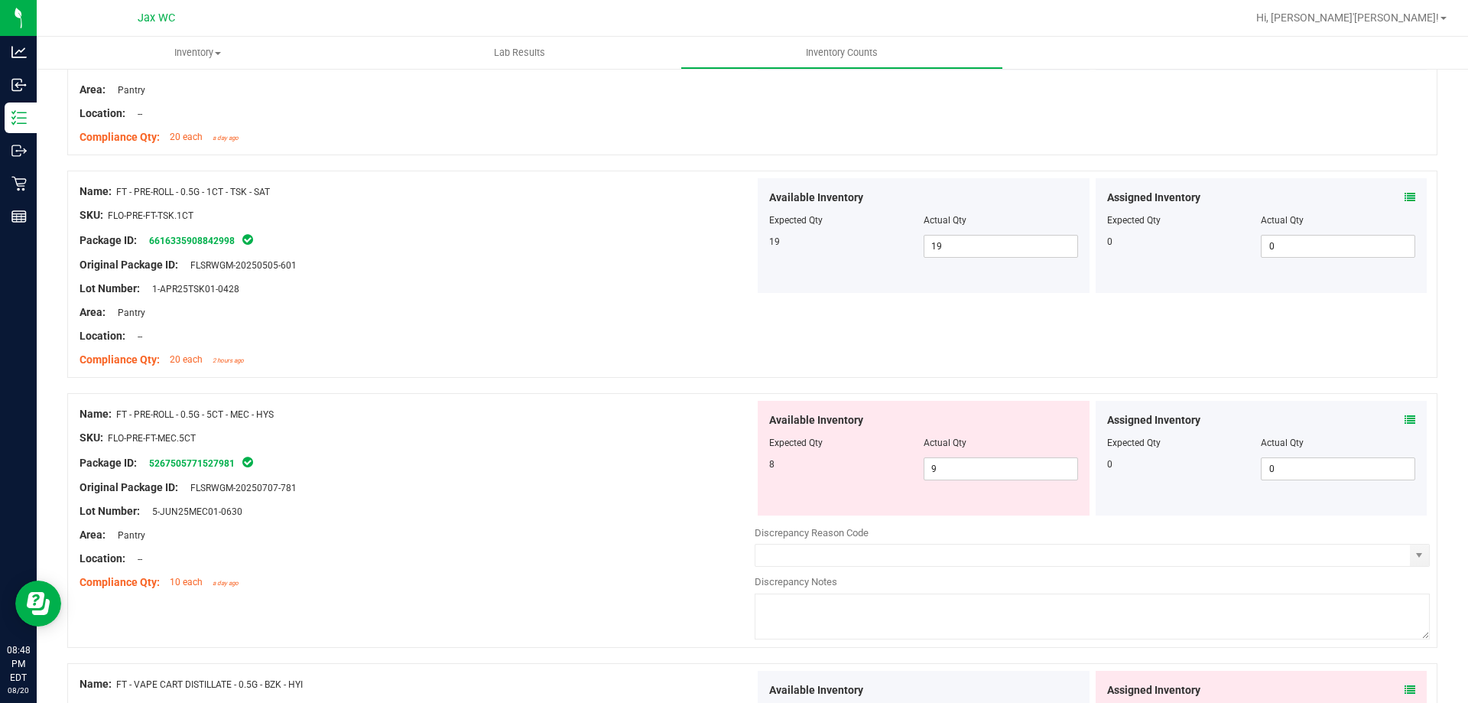
scroll to position [1835, 0]
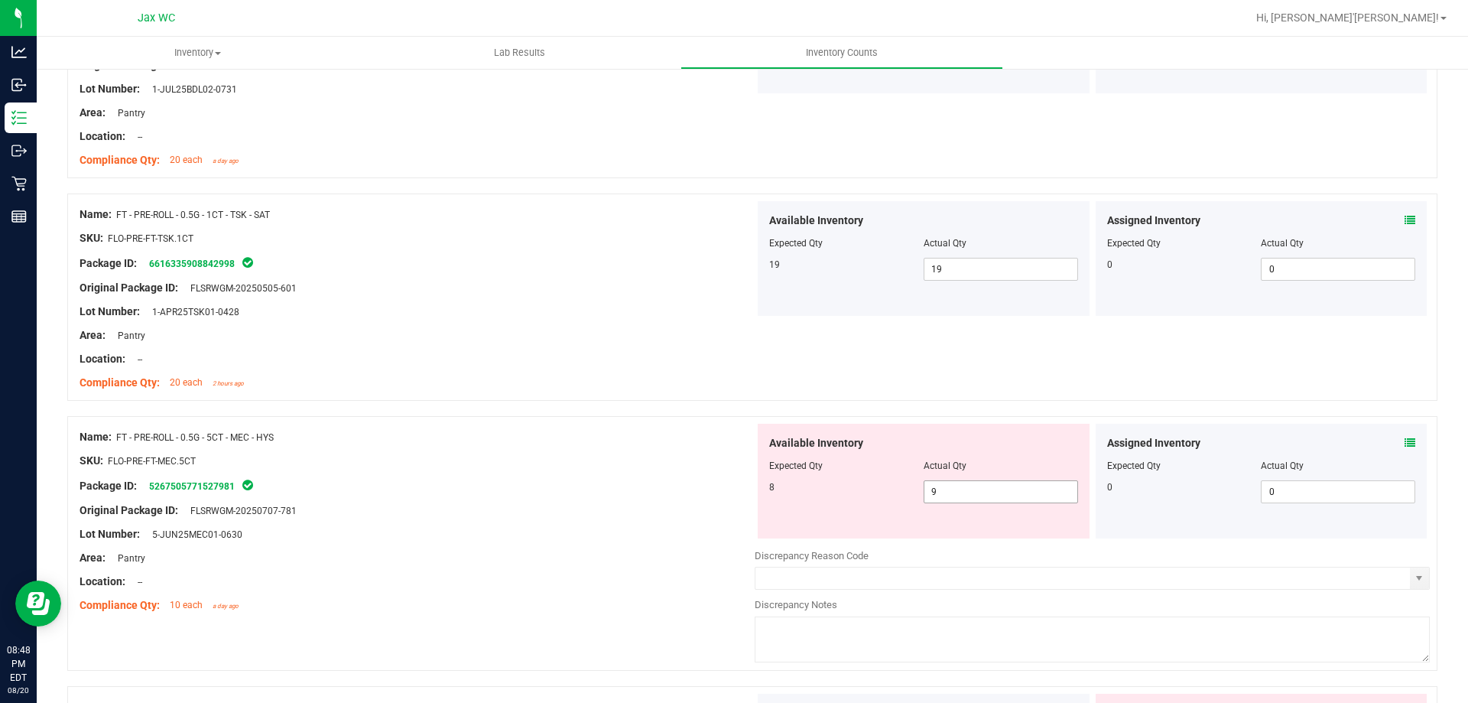
click at [975, 492] on span "9 9" at bounding box center [1001, 491] width 154 height 23
click at [0, 0] on input "9" at bounding box center [0, 0] width 0 height 0
type input "8"
click at [678, 507] on div "Original Package ID: FLSRWGM-20250707-781" at bounding box center [417, 510] width 675 height 16
type input "8"
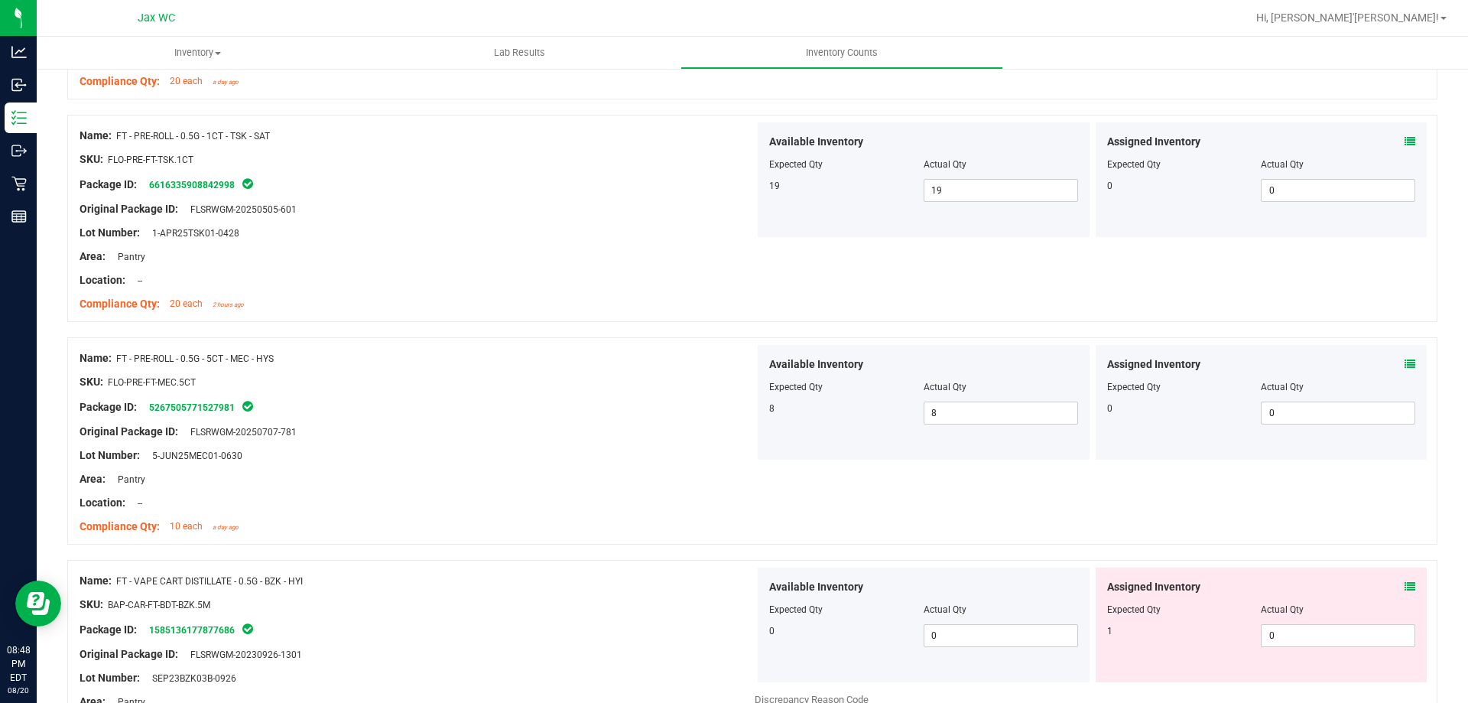
scroll to position [2141, 0]
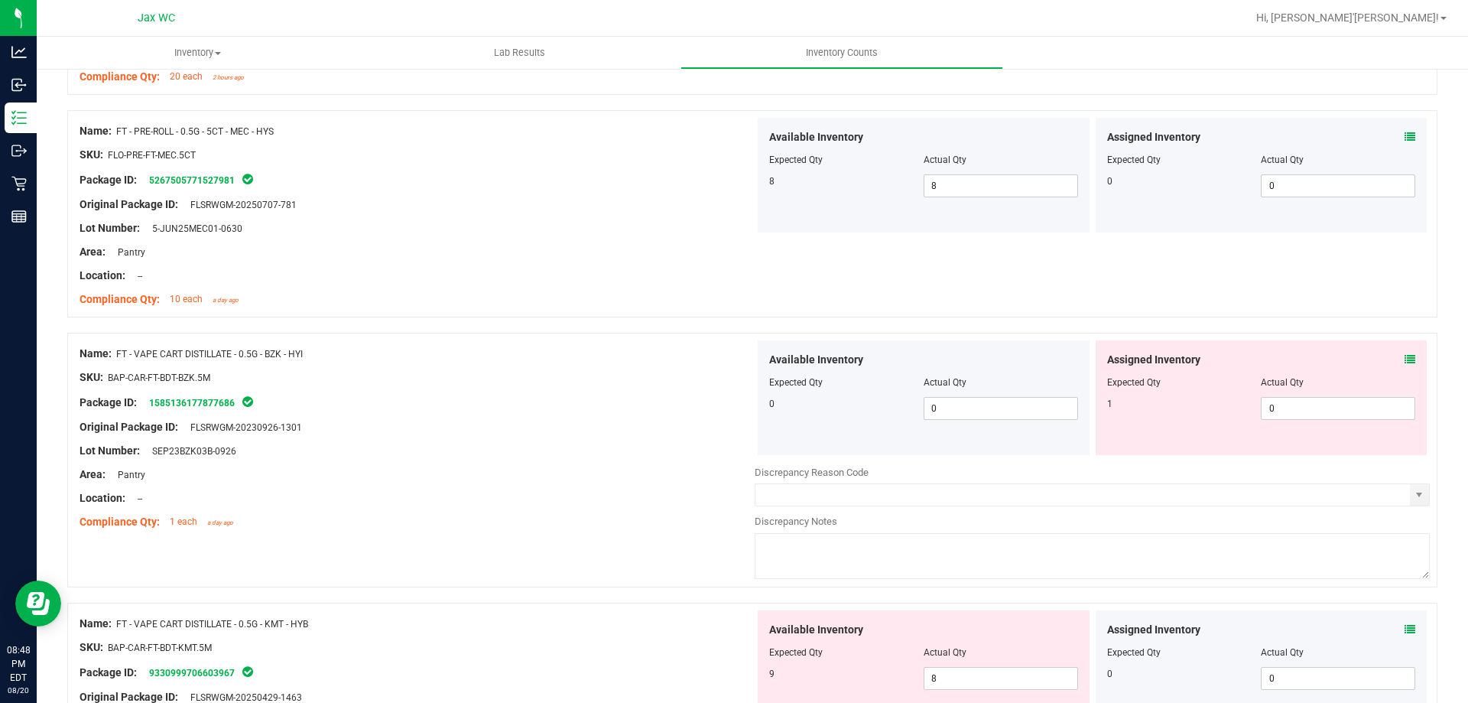
click at [1405, 359] on icon at bounding box center [1410, 359] width 11 height 11
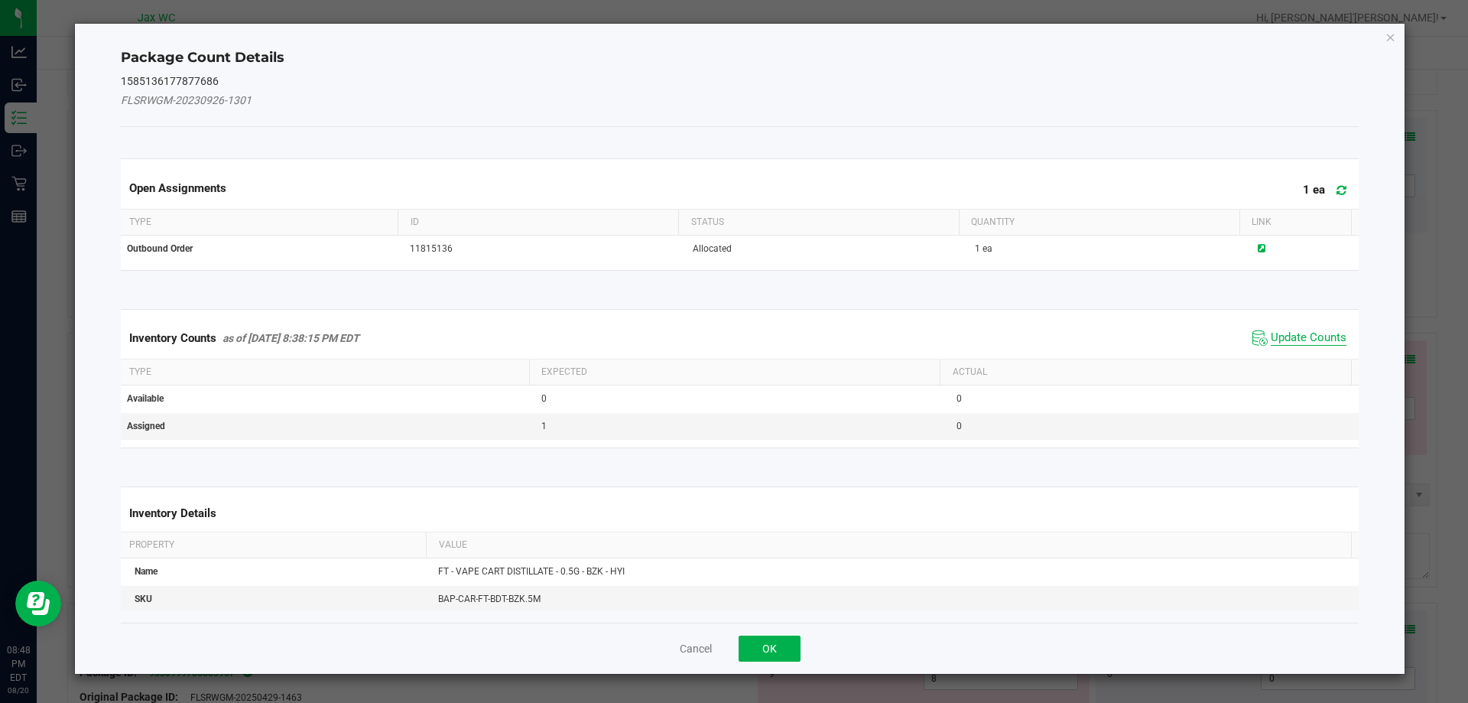
click at [1271, 340] on span "Update Counts" at bounding box center [1309, 337] width 76 height 15
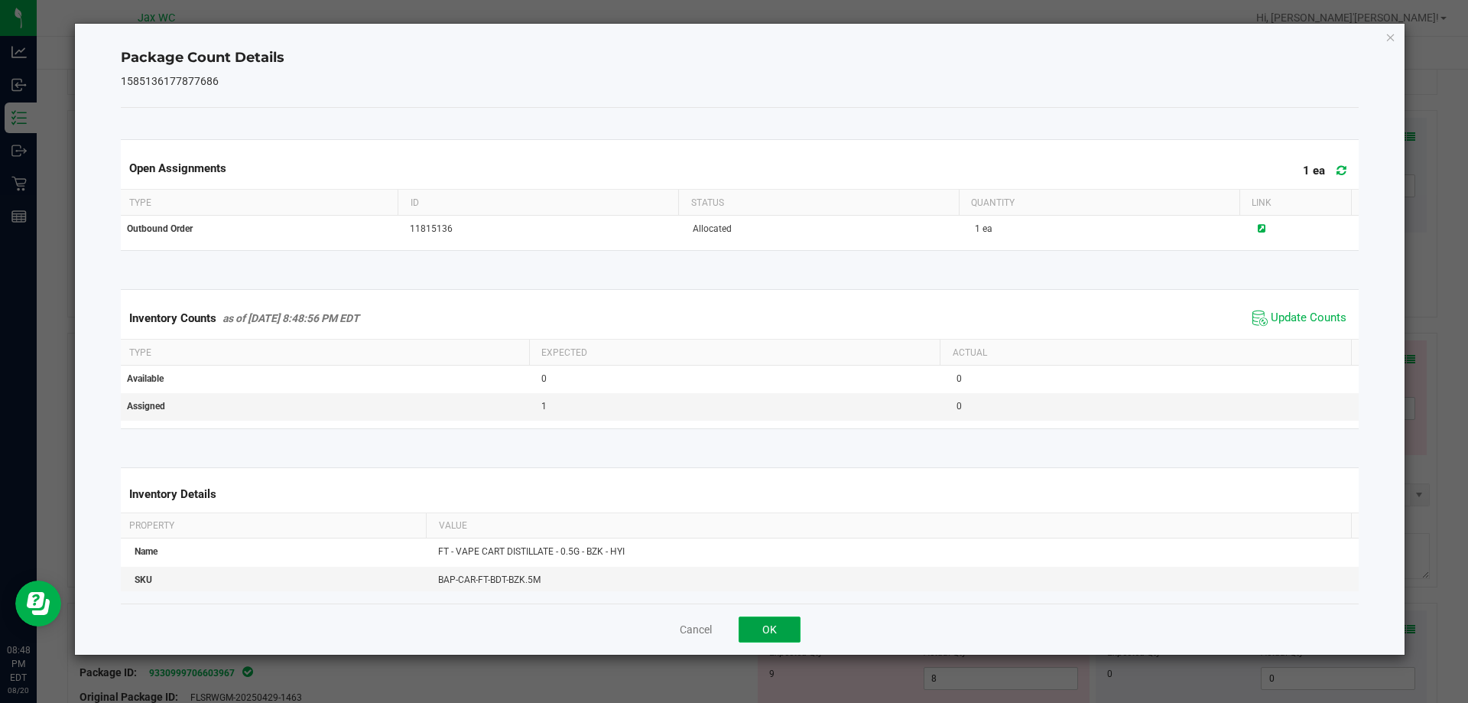
click at [786, 619] on button "OK" at bounding box center [770, 629] width 62 height 26
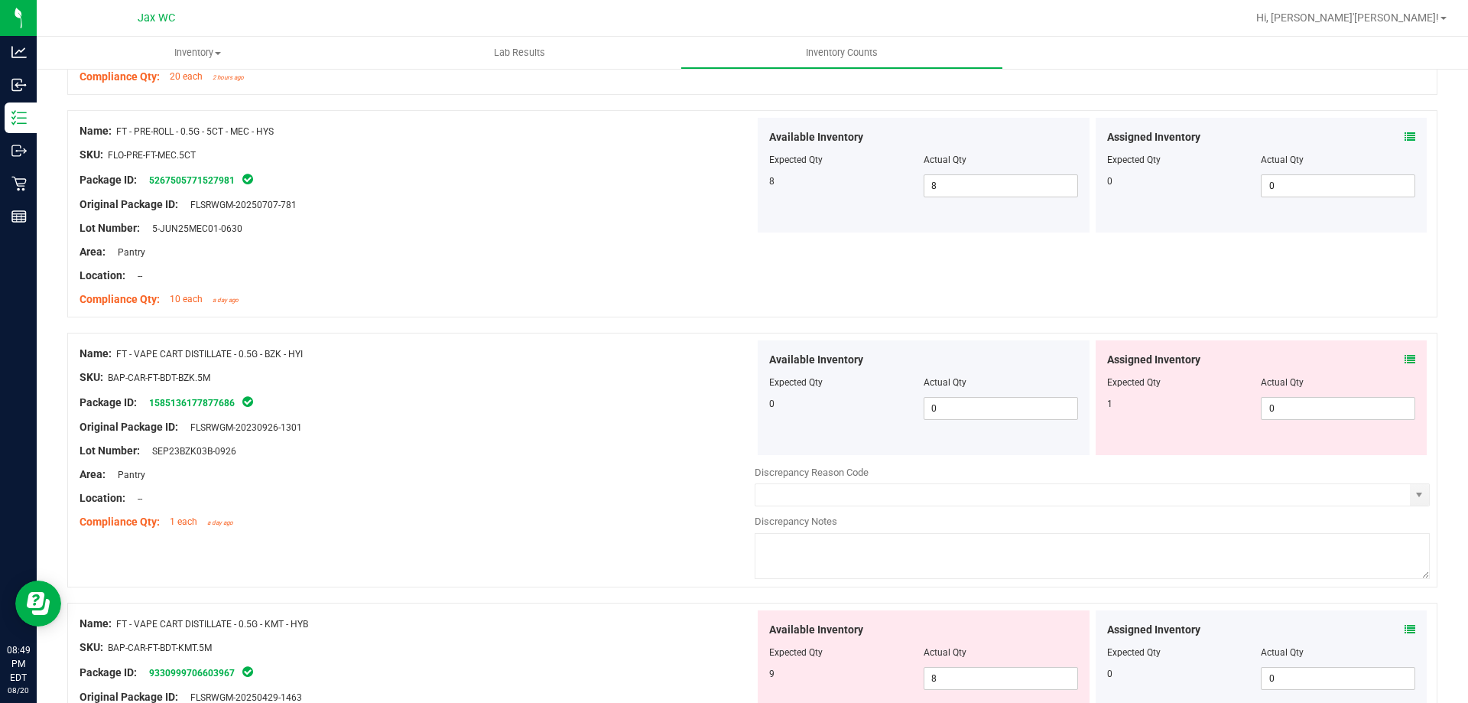
click at [1392, 361] on div "Assigned Inventory" at bounding box center [1261, 360] width 309 height 16
click at [1405, 361] on icon at bounding box center [1410, 359] width 11 height 11
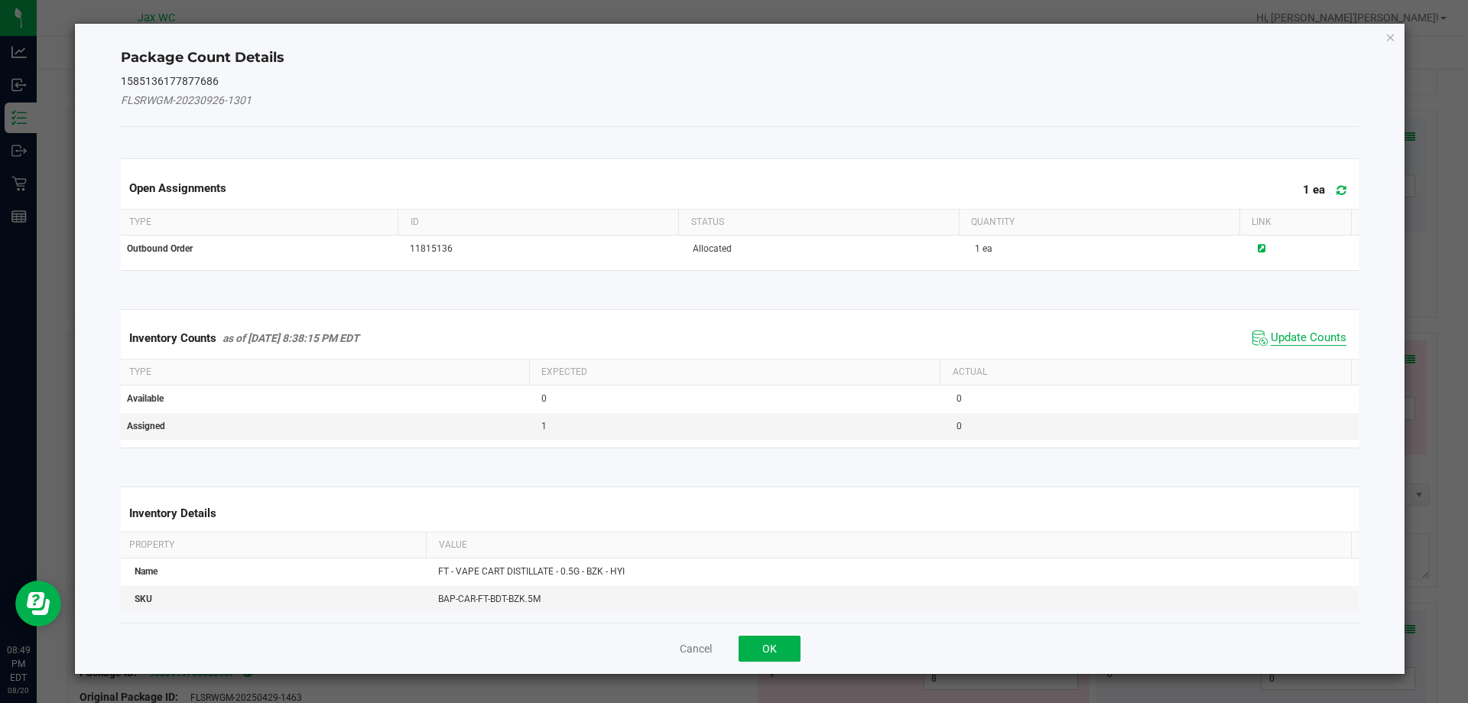
click at [1271, 339] on span "Update Counts" at bounding box center [1309, 337] width 76 height 15
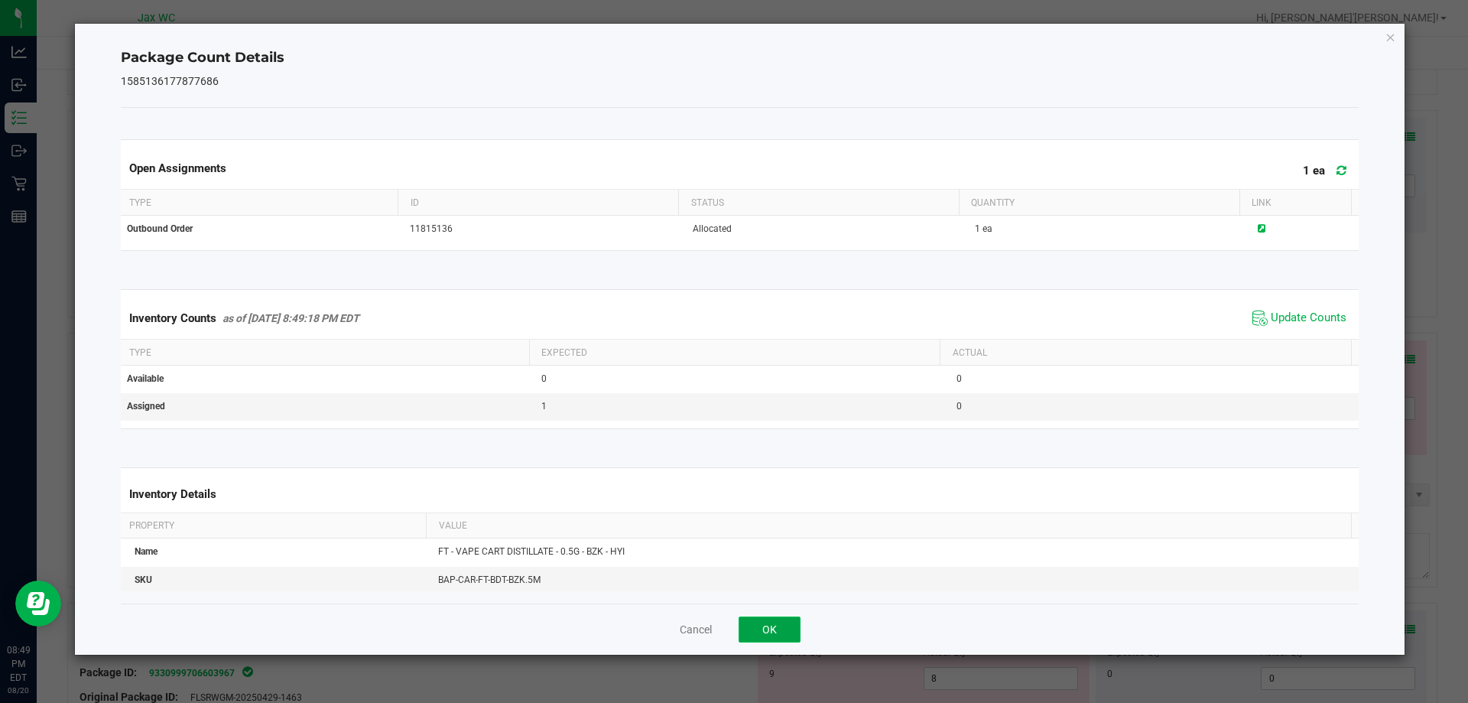
click at [764, 630] on button "OK" at bounding box center [770, 629] width 62 height 26
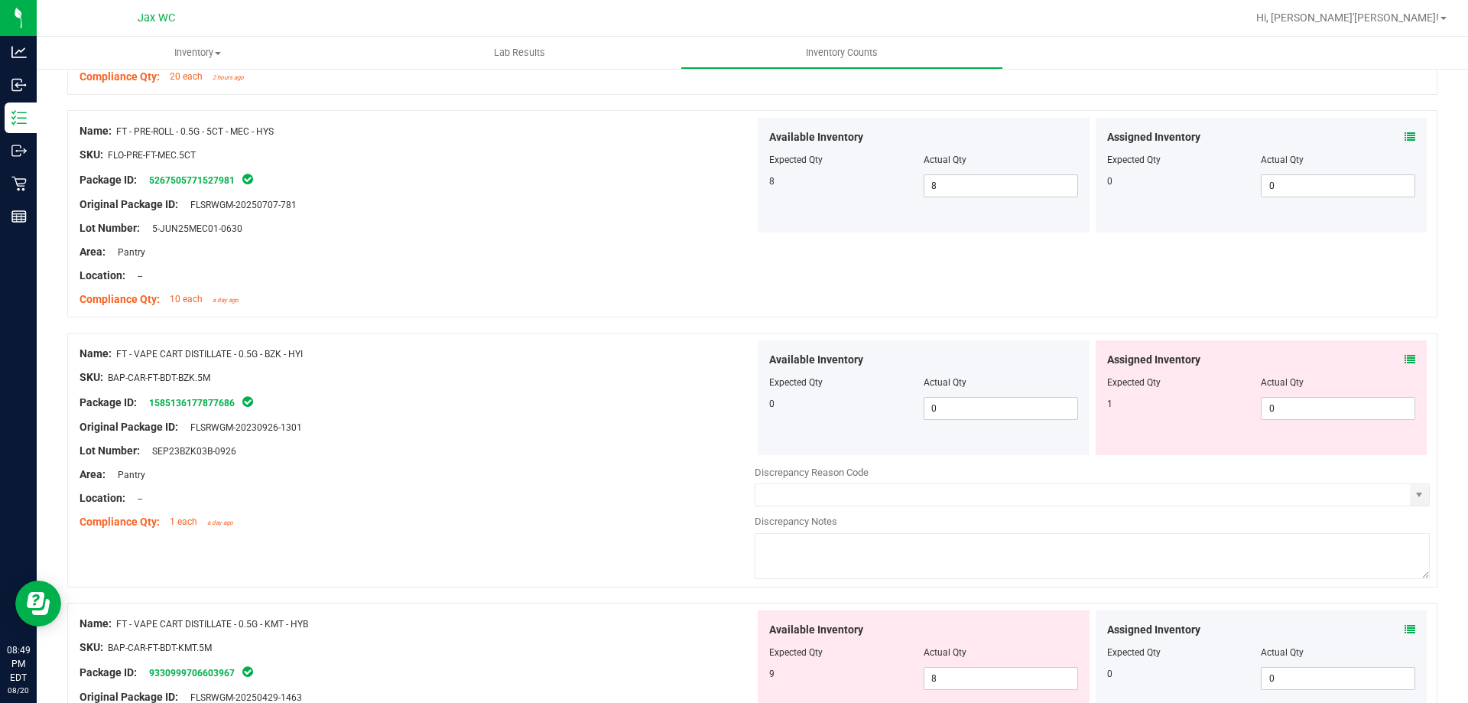
drag, startPoint x: 312, startPoint y: 352, endPoint x: 396, endPoint y: 349, distance: 84.2
click at [396, 349] on div "Name: FT - VAPE CART DISTILLATE - 0.5G - BZK - HYI" at bounding box center [417, 354] width 675 height 16
click at [395, 347] on div "Name: FT - VAPE CART DISTILLATE - 0.5G - BZK - HYI" at bounding box center [417, 354] width 675 height 16
click at [408, 362] on div at bounding box center [417, 366] width 675 height 8
drag, startPoint x: 134, startPoint y: 348, endPoint x: 318, endPoint y: 356, distance: 184.5
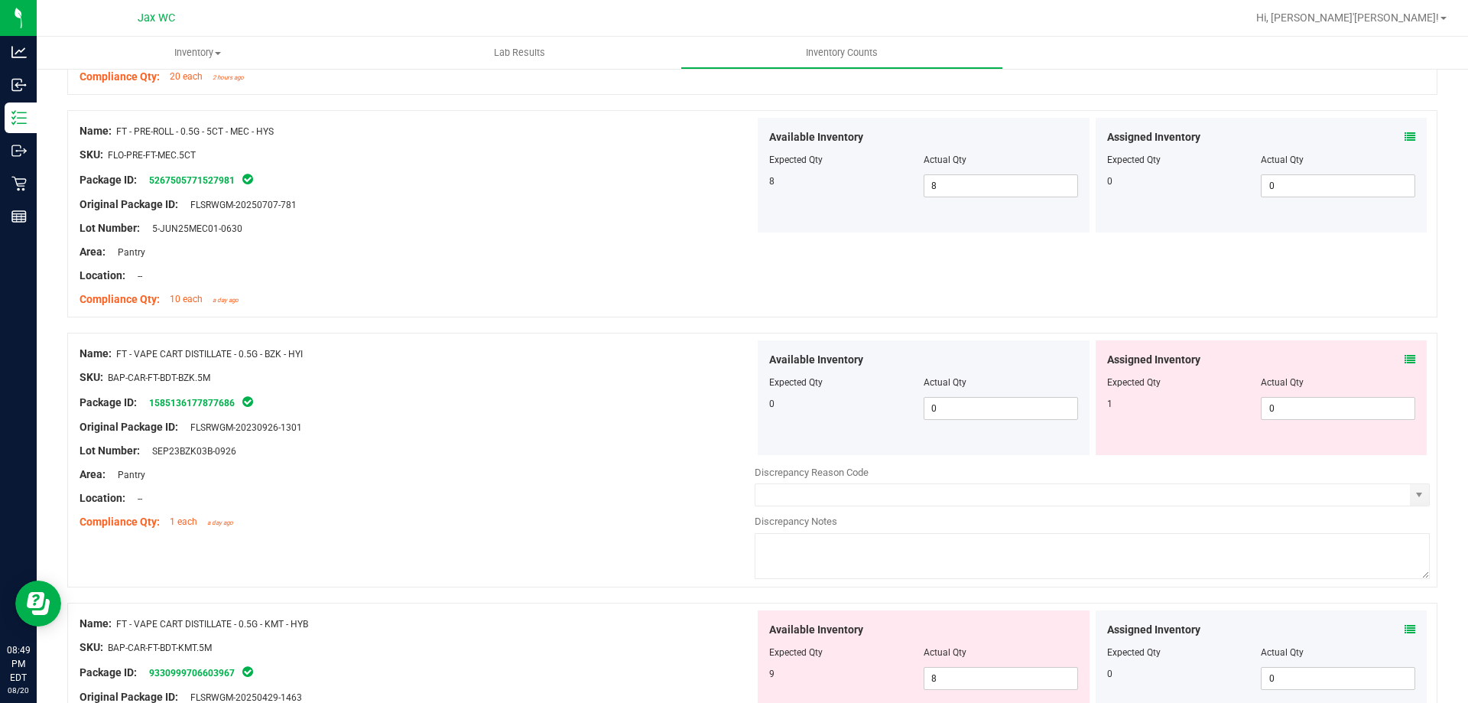
click at [318, 356] on div "Name: FT - VAPE CART DISTILLATE - 0.5G - BZK - HYI" at bounding box center [417, 354] width 675 height 16
click at [109, 352] on span "Name:" at bounding box center [96, 353] width 32 height 12
click at [119, 352] on span "FT - VAPE CART DISTILLATE - 0.5G - BZK - HYI" at bounding box center [209, 354] width 187 height 11
drag, startPoint x: 117, startPoint y: 351, endPoint x: 323, endPoint y: 339, distance: 206.0
click at [323, 339] on div "Name: FT - VAPE CART DISTILLATE - 0.5G - BZK - HYI SKU: BAP-CAR-FT-BDT-BZK.5M P…" at bounding box center [752, 460] width 1370 height 255
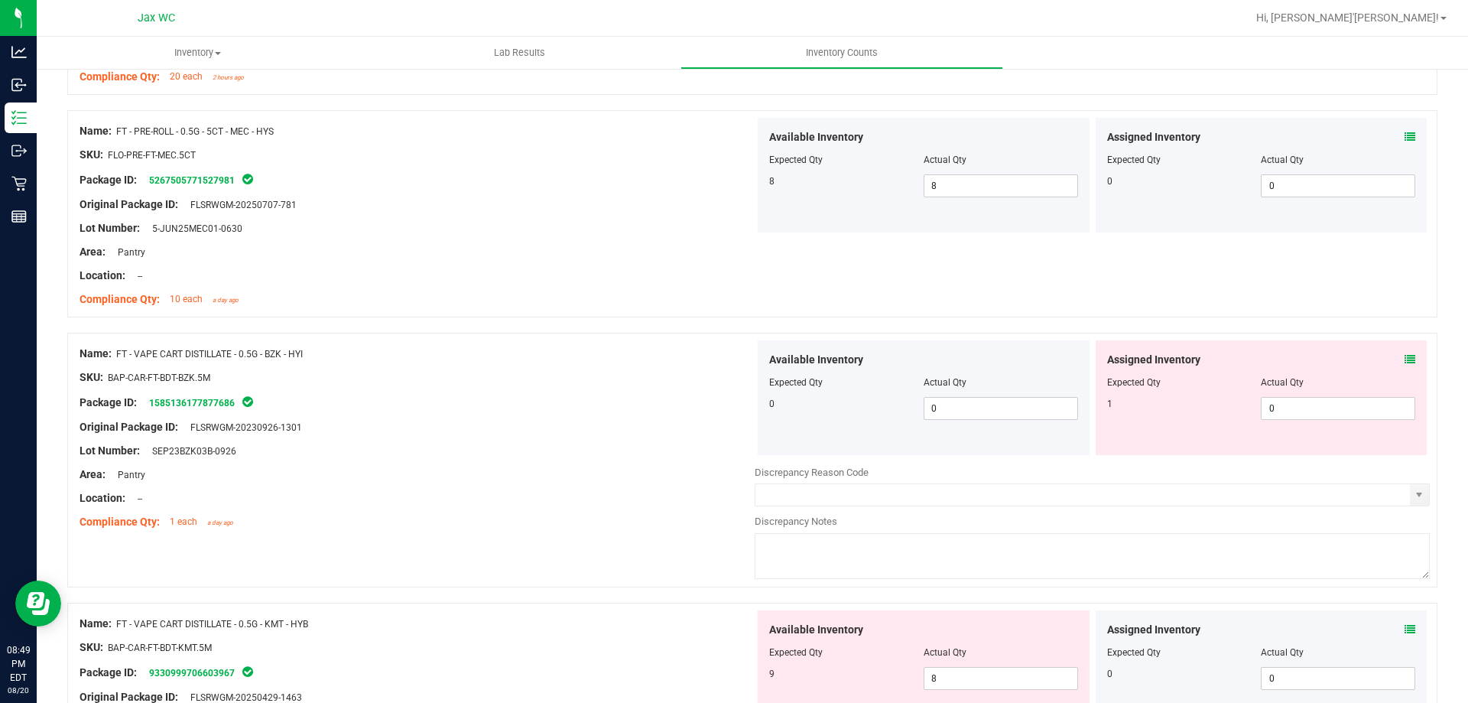
copy span "FT - VAPE CART DISTILLATE - 0.5G - BZK - HYI"
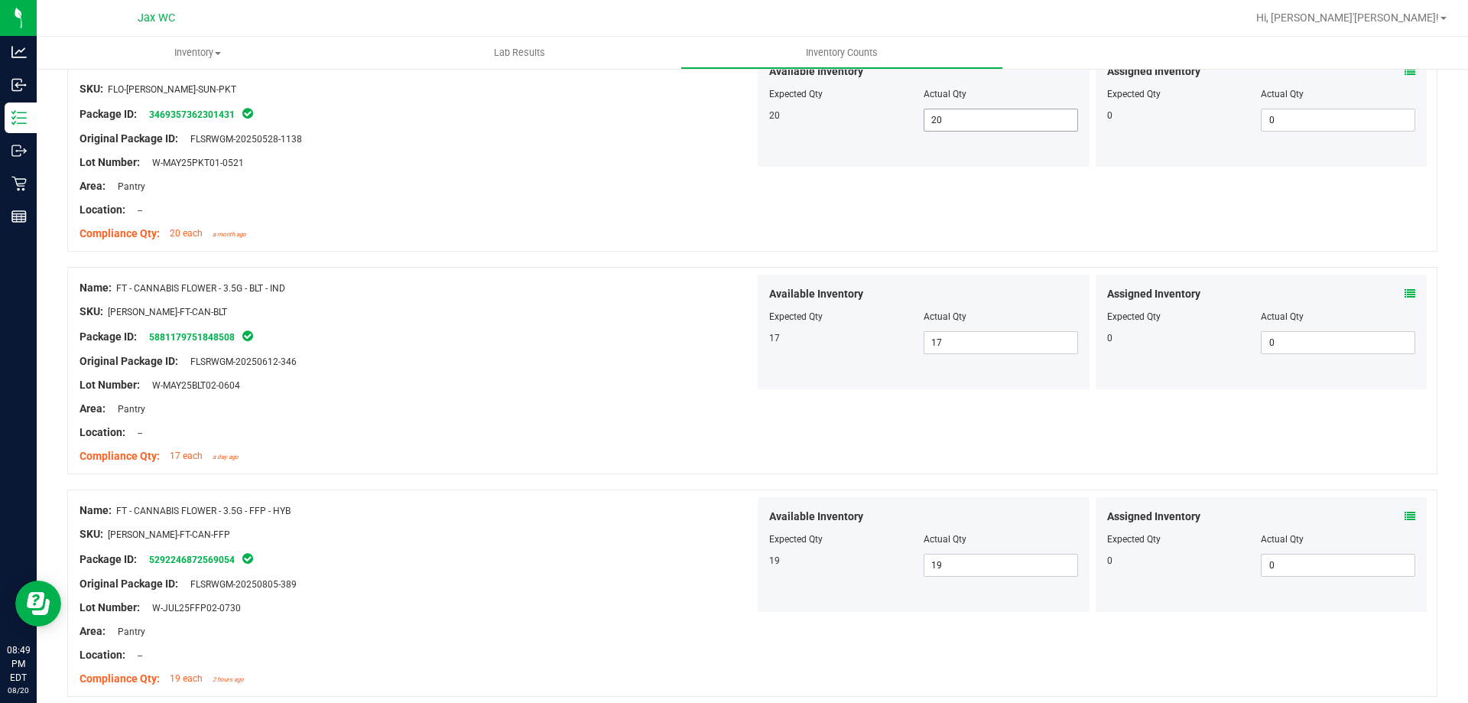
scroll to position [0, 0]
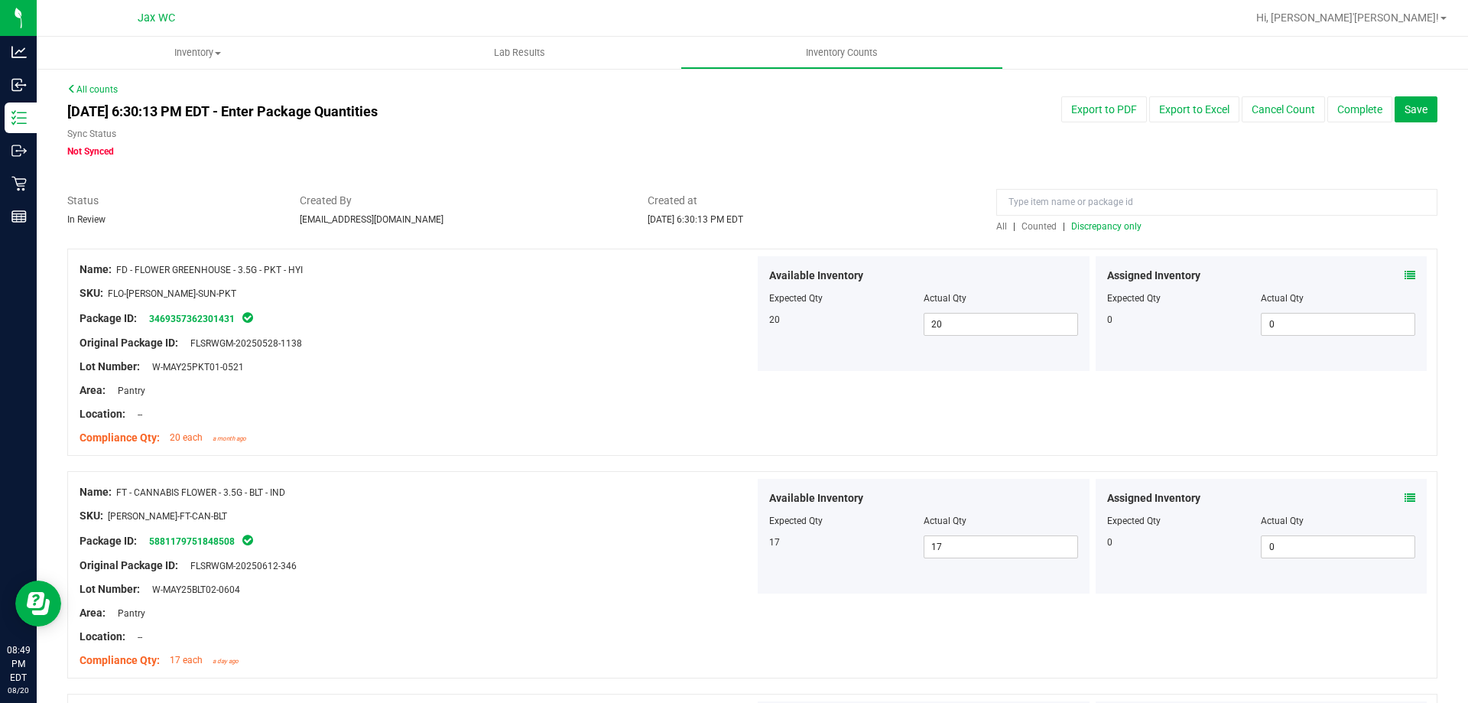
click at [1187, 187] on div at bounding box center [752, 184] width 1370 height 15
click at [1183, 194] on input at bounding box center [1216, 202] width 441 height 27
paste input "FT - VAPE CART DISTILLATE - 0.5G - BZK - HYI"
type input "FT - VAPE CART DISTILLATE - 0.5G - BZK - HYI"
click at [898, 177] on div at bounding box center [752, 184] width 1370 height 15
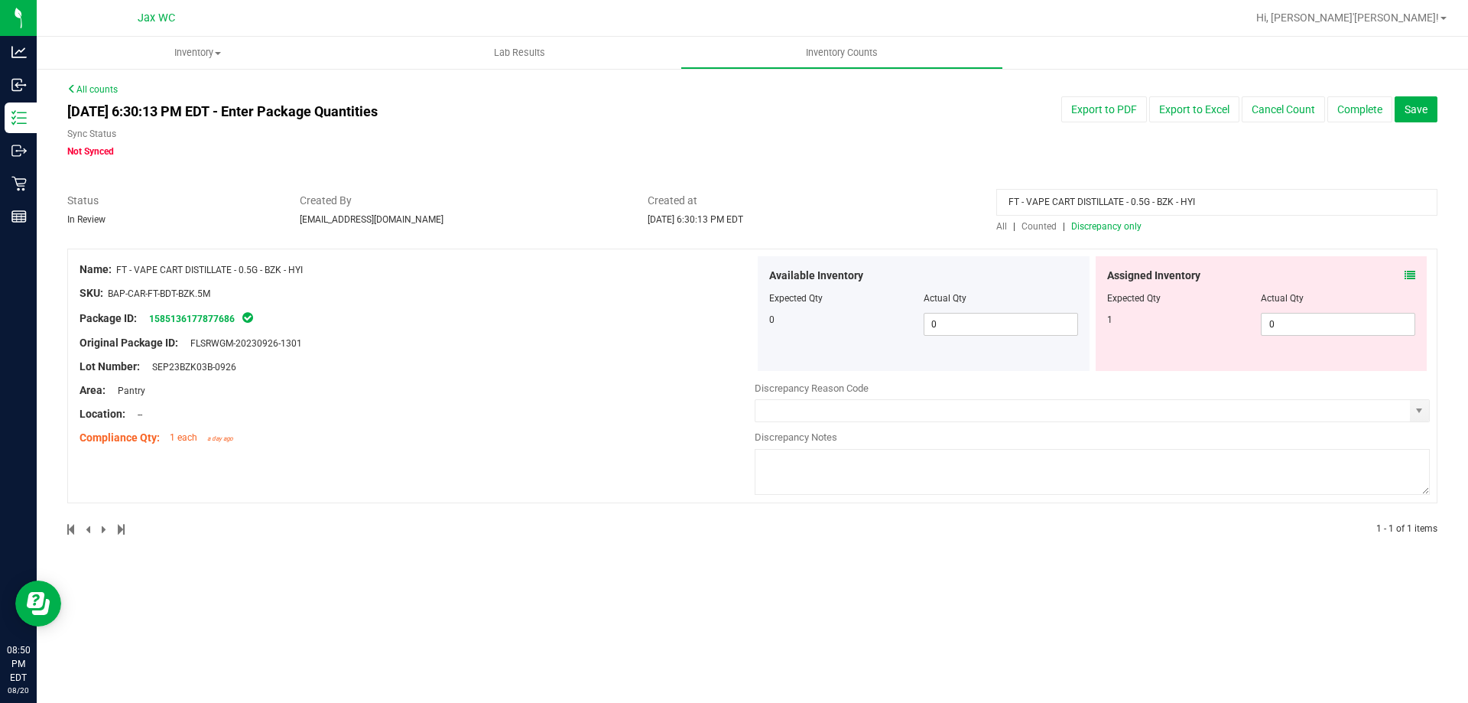
click at [1003, 229] on span "All" at bounding box center [1001, 226] width 11 height 11
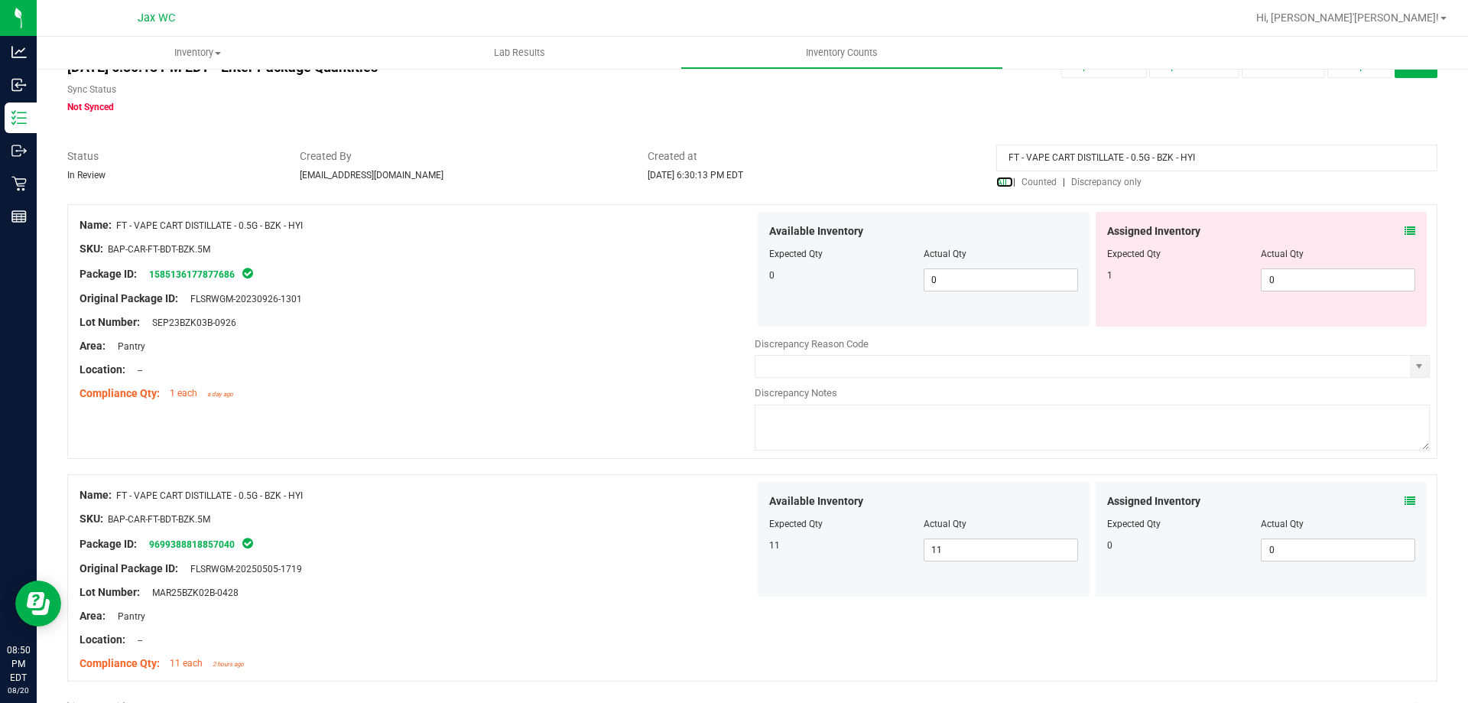
scroll to position [90, 0]
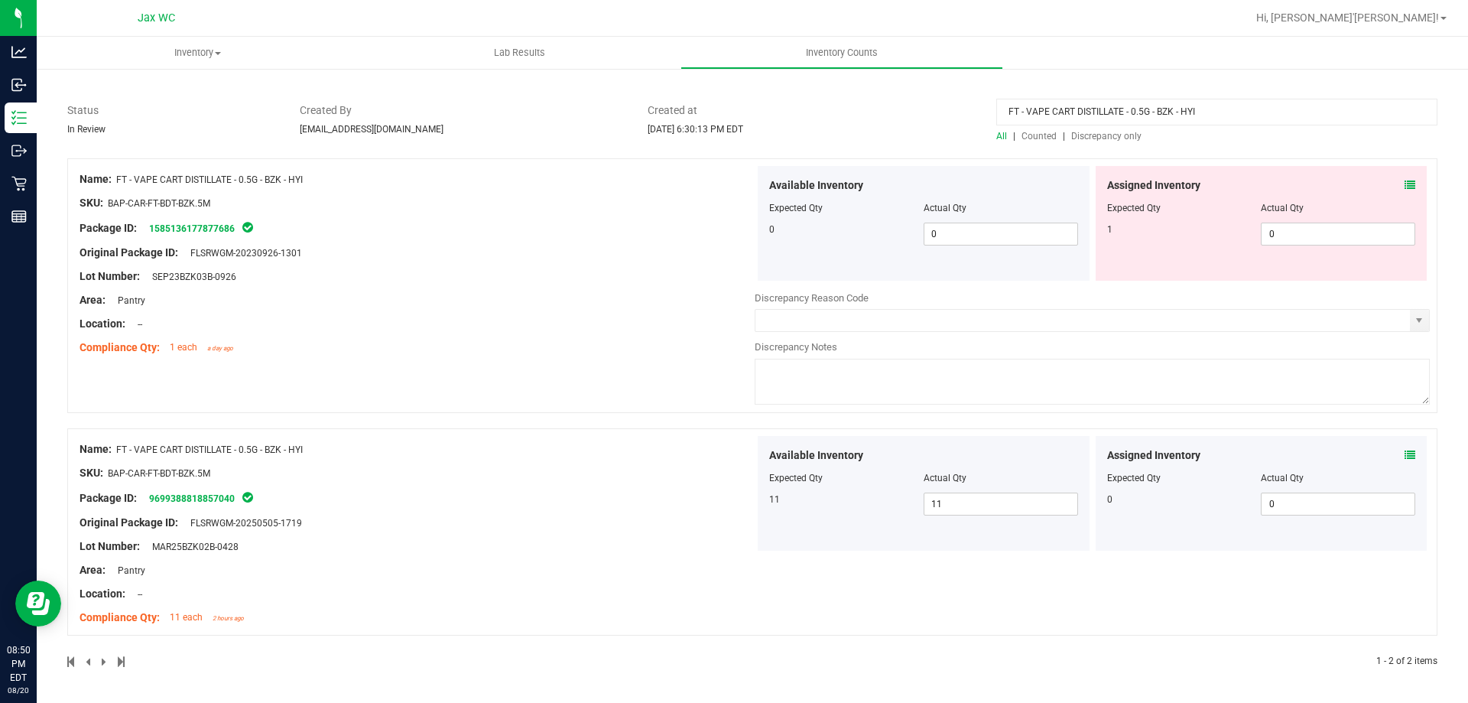
click at [1405, 183] on icon at bounding box center [1410, 185] width 11 height 11
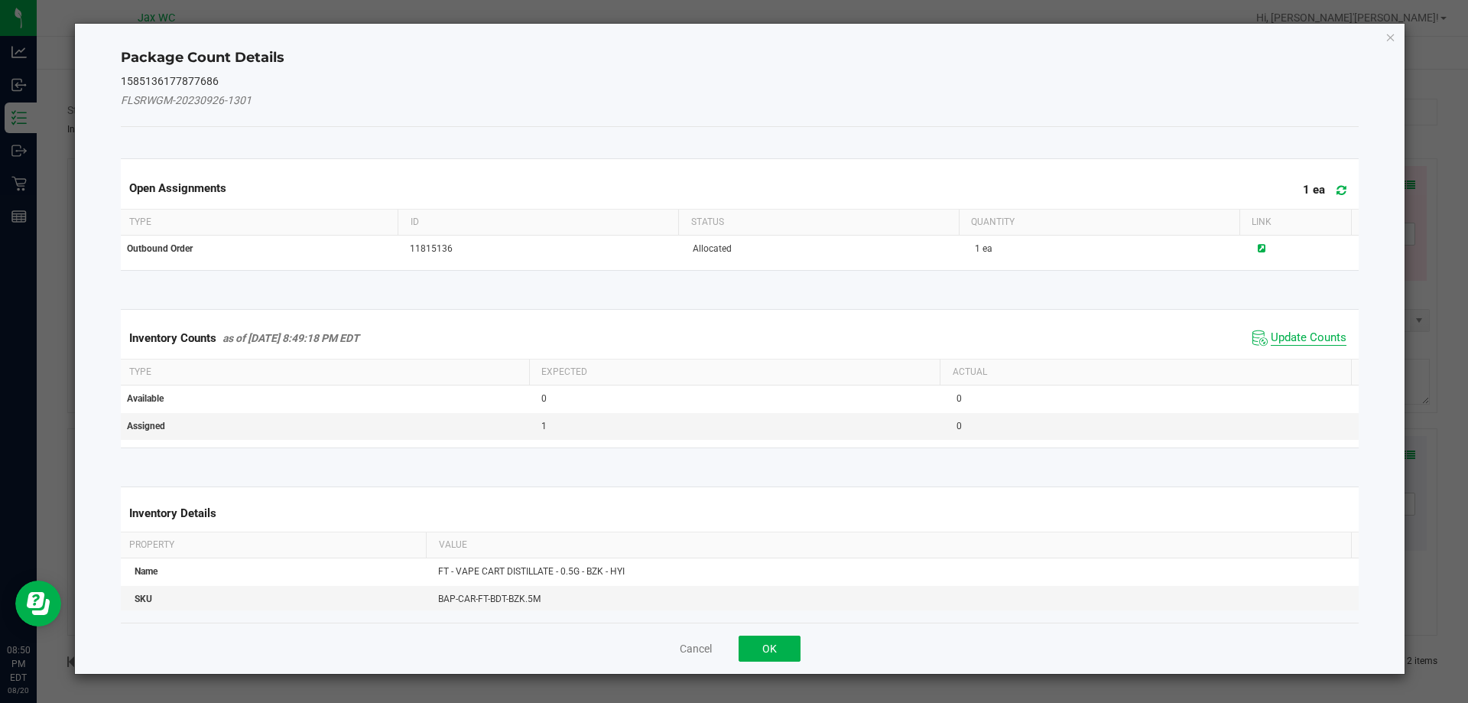
click at [1287, 337] on span "Update Counts" at bounding box center [1309, 337] width 76 height 15
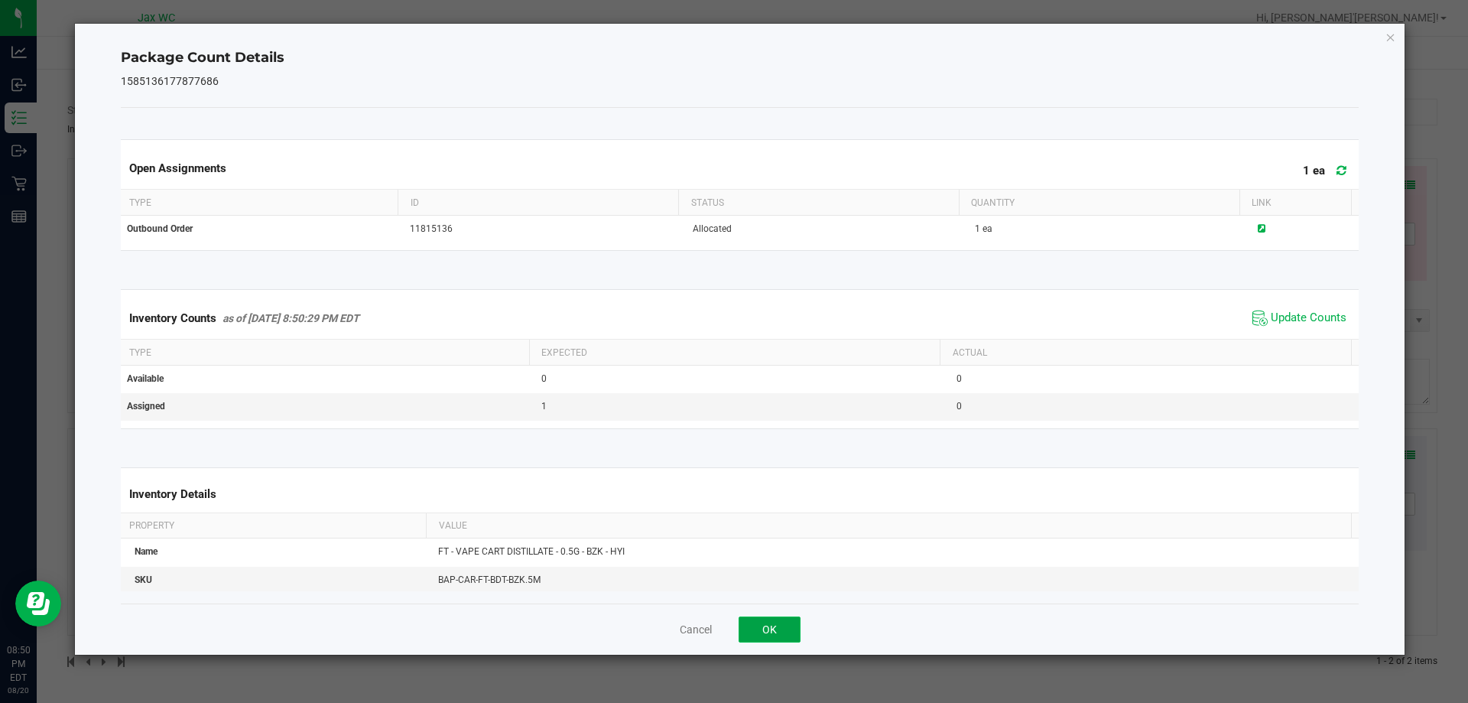
click at [767, 638] on button "OK" at bounding box center [770, 629] width 62 height 26
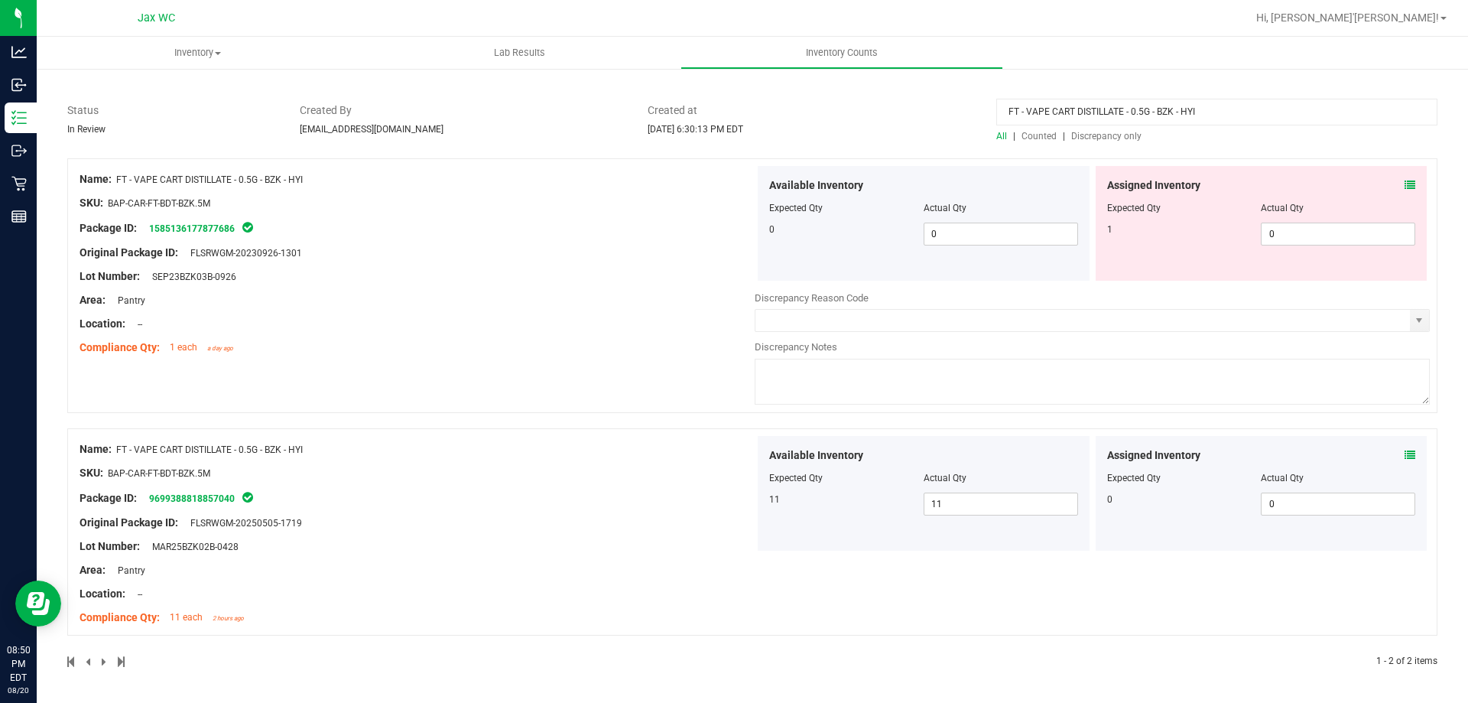
click at [1096, 139] on span "Discrepancy only" at bounding box center [1106, 136] width 70 height 11
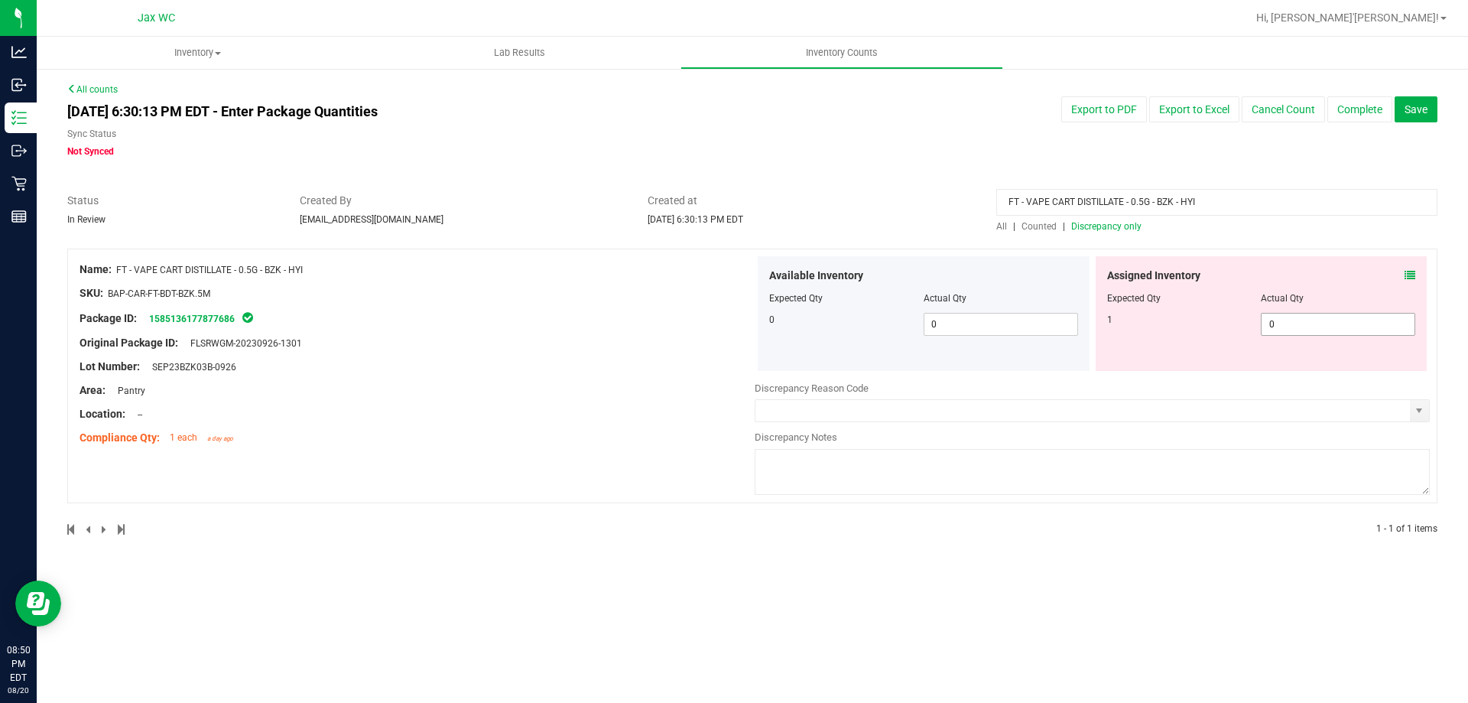
click at [1285, 326] on span "0 0" at bounding box center [1338, 324] width 154 height 23
click at [1311, 324] on input "0" at bounding box center [1338, 323] width 153 height 21
type input "1"
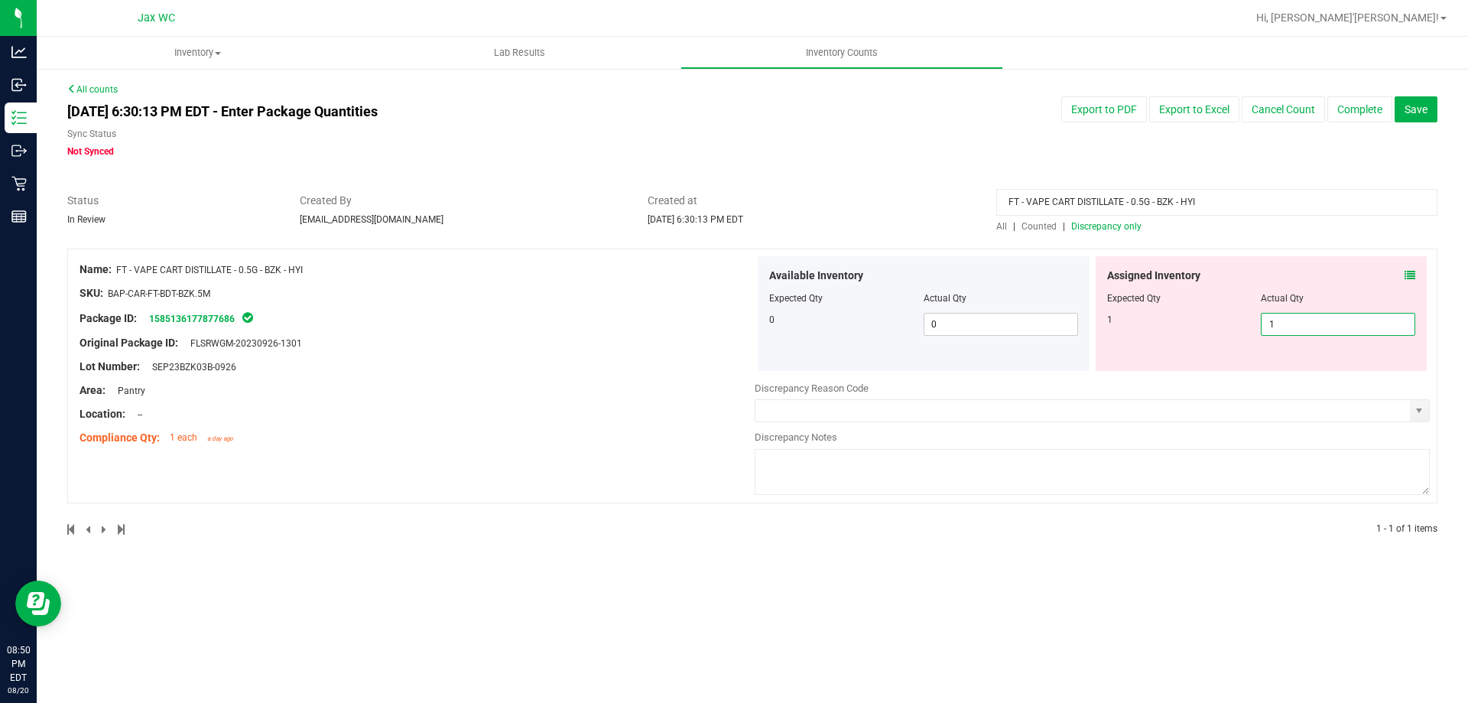
type input "1"
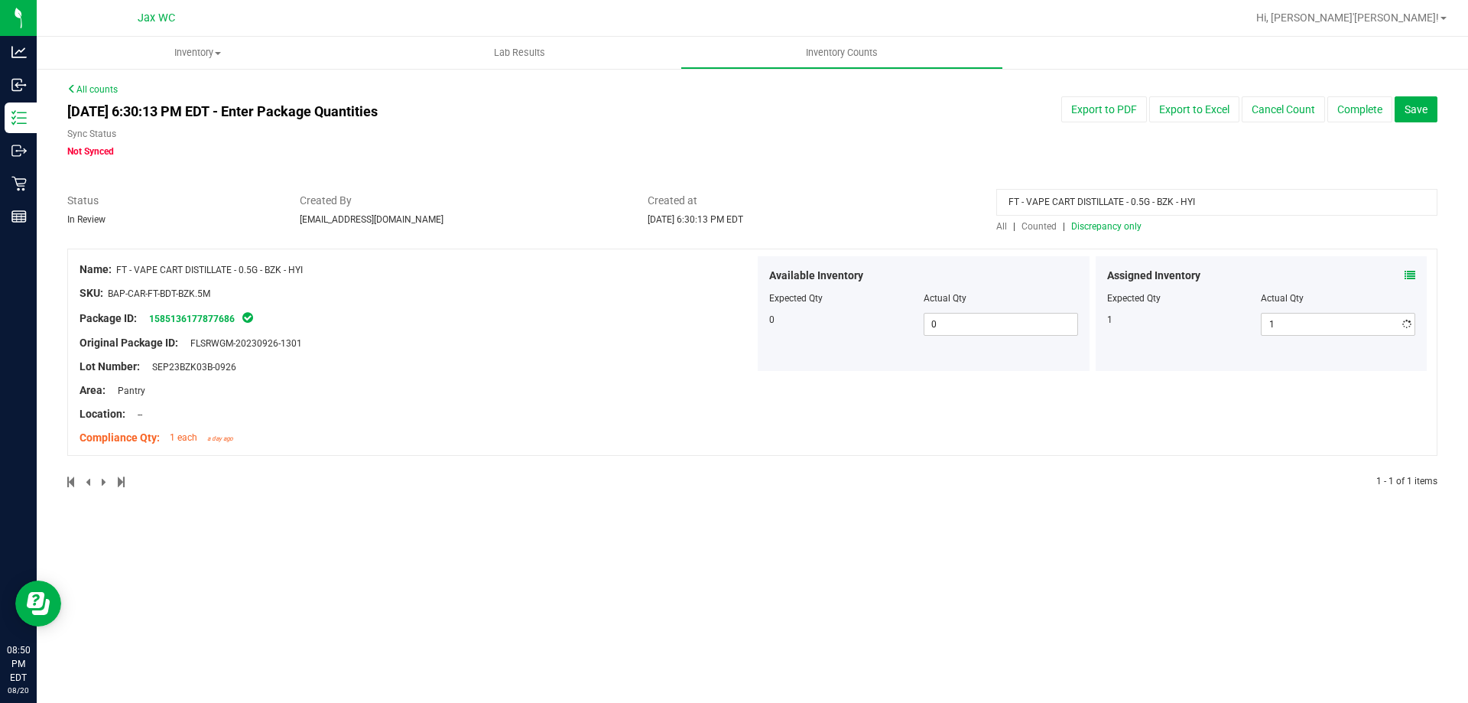
drag, startPoint x: 741, startPoint y: 440, endPoint x: 697, endPoint y: 425, distance: 46.9
click at [731, 437] on div "Compliance Qty: 1 each a day ago" at bounding box center [417, 438] width 675 height 16
click at [1074, 226] on span "Discrepancy only" at bounding box center [1106, 226] width 70 height 11
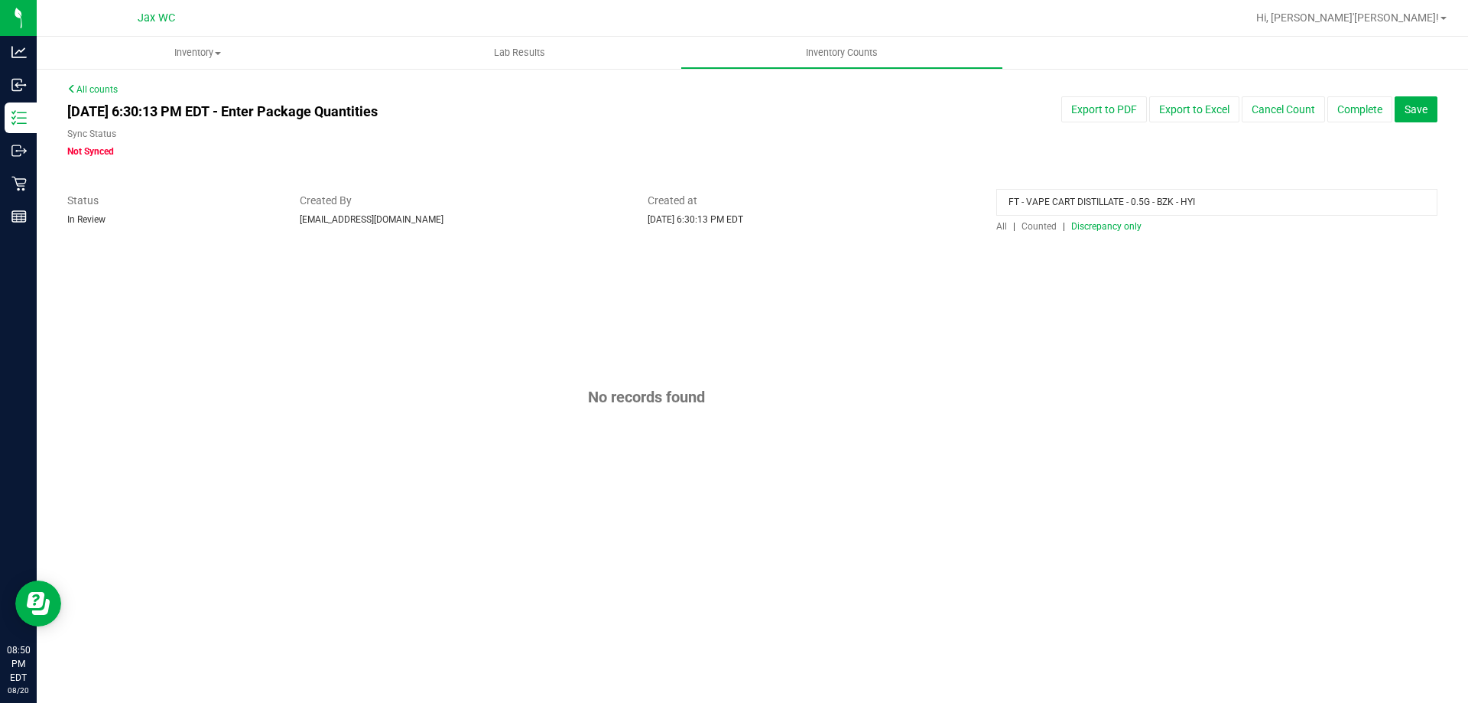
drag, startPoint x: 1199, startPoint y: 206, endPoint x: 458, endPoint y: 209, distance: 740.9
click at [461, 210] on div "Status In Review Created By xroberts@liveparallel.com Created at Aug 20, 2025 6…" at bounding box center [752, 213] width 1393 height 41
drag, startPoint x: 892, startPoint y: 185, endPoint x: 871, endPoint y: 141, distance: 48.9
click at [881, 161] on div "All counts Aug 20, 2025 6:30:13 PM EDT - Enter Package Quantities Sync Status N…" at bounding box center [752, 322] width 1370 height 478
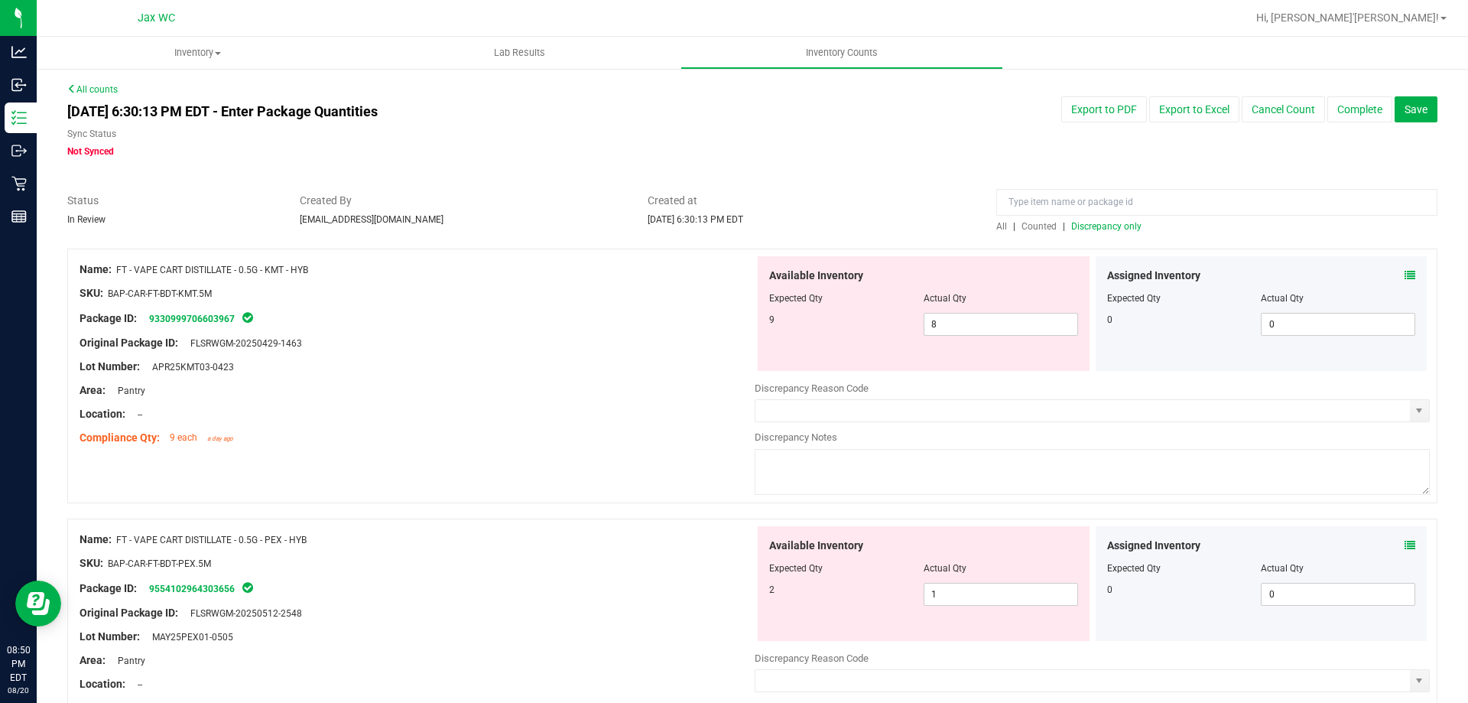
click at [1405, 274] on icon at bounding box center [1410, 275] width 11 height 11
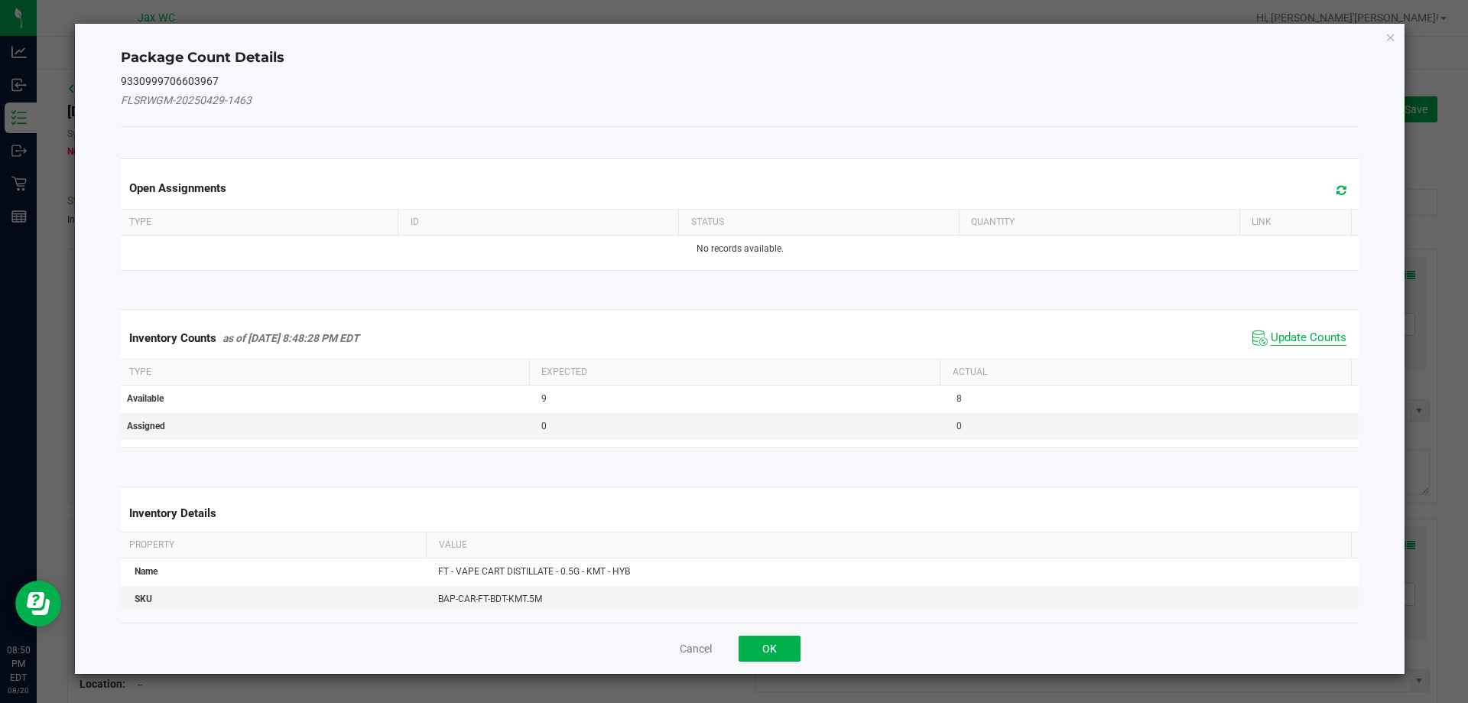
click at [1282, 338] on span "Update Counts" at bounding box center [1309, 337] width 76 height 15
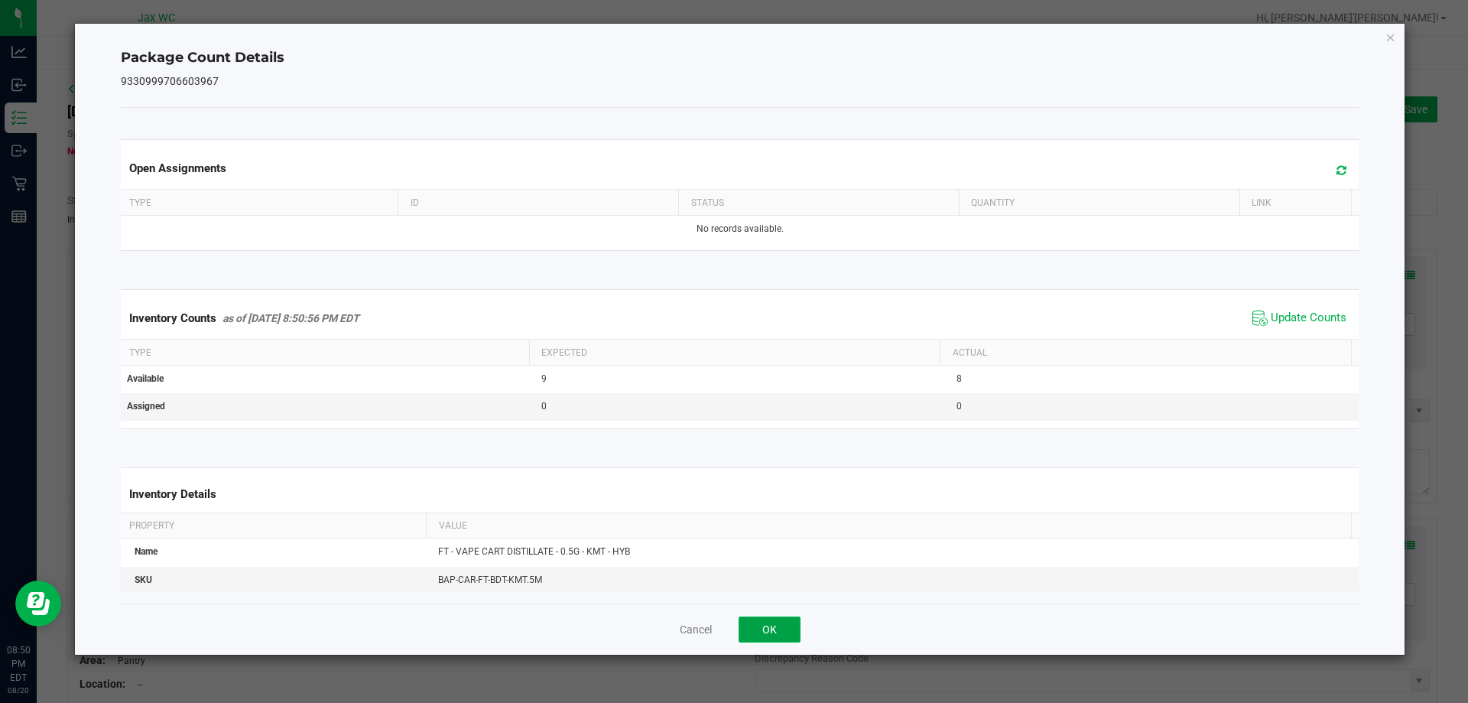
click at [768, 622] on button "OK" at bounding box center [770, 629] width 62 height 26
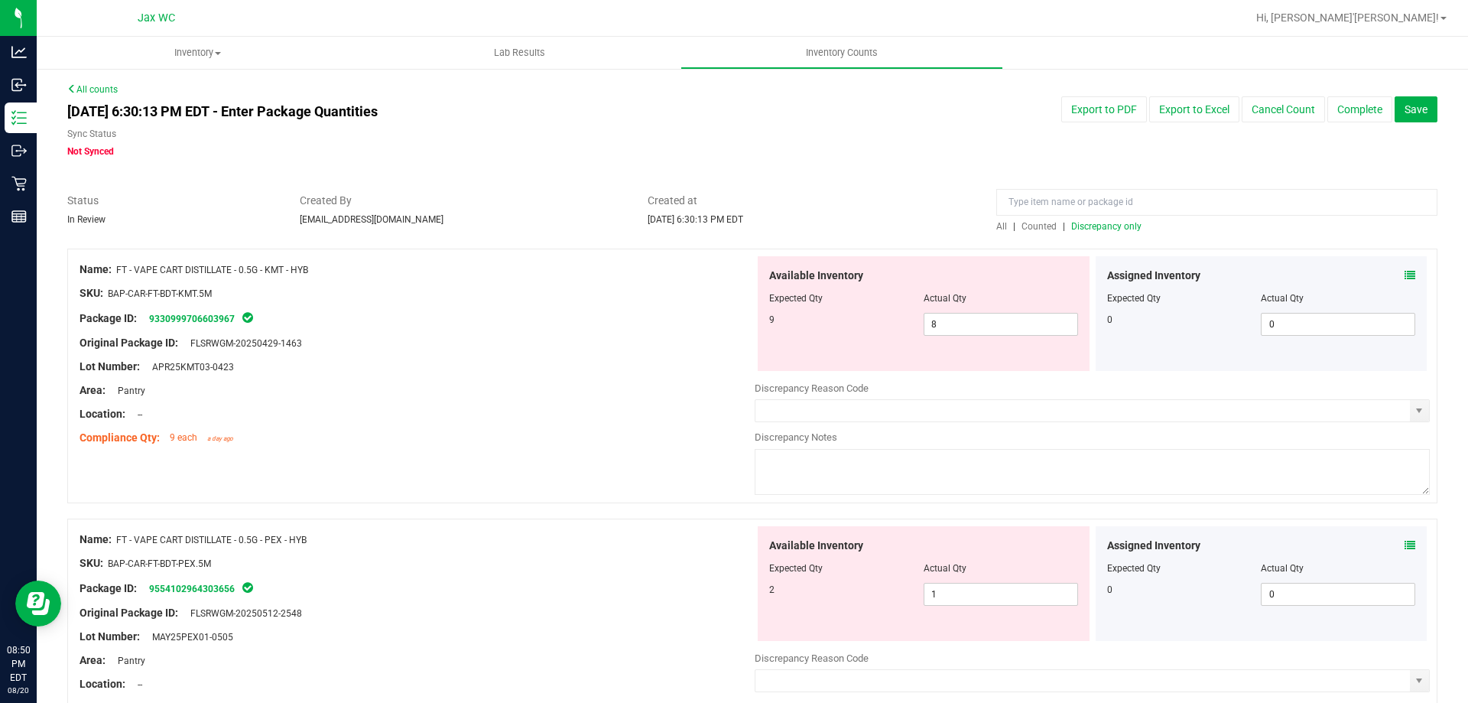
click at [1396, 536] on div "Assigned Inventory Expected Qty Actual Qty 0 0 0" at bounding box center [1262, 583] width 332 height 115
click at [1405, 550] on icon at bounding box center [1410, 545] width 11 height 11
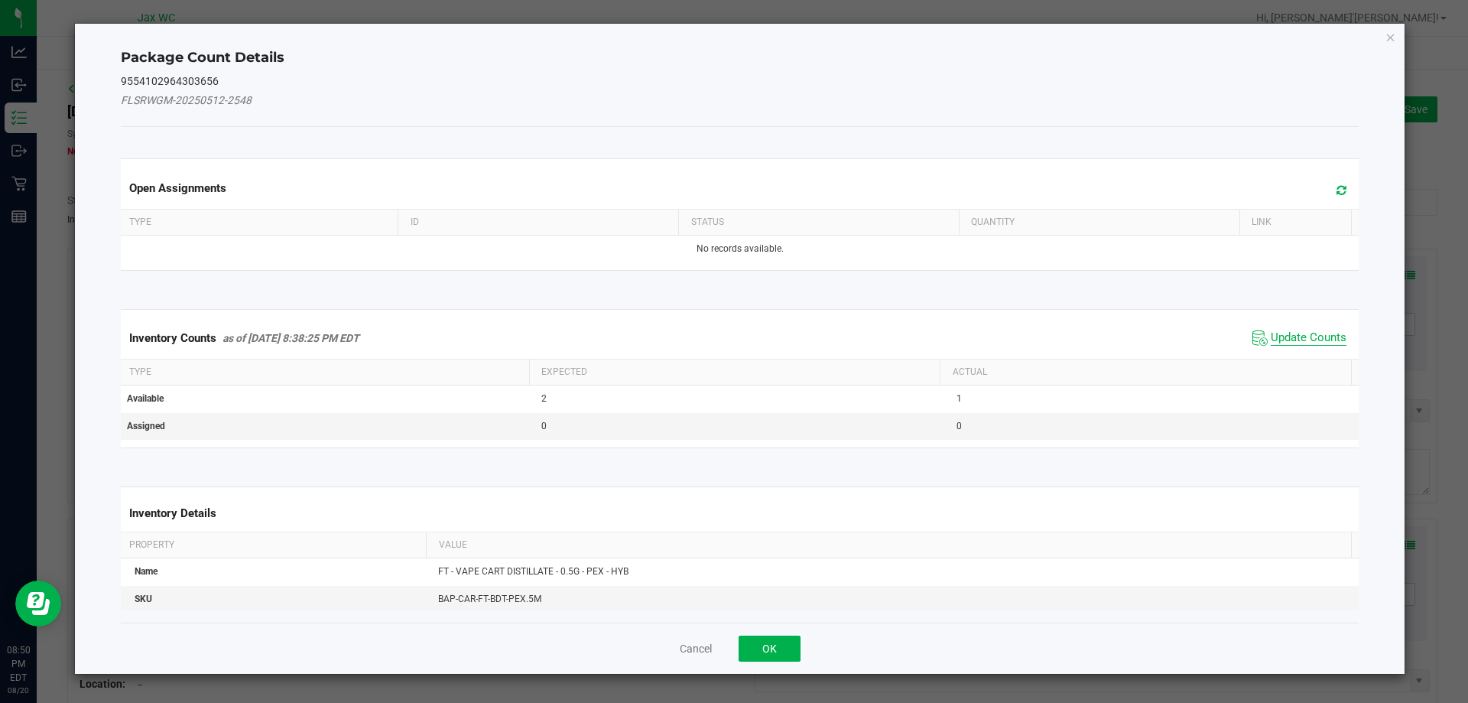
click at [1283, 338] on span "Update Counts" at bounding box center [1309, 337] width 76 height 15
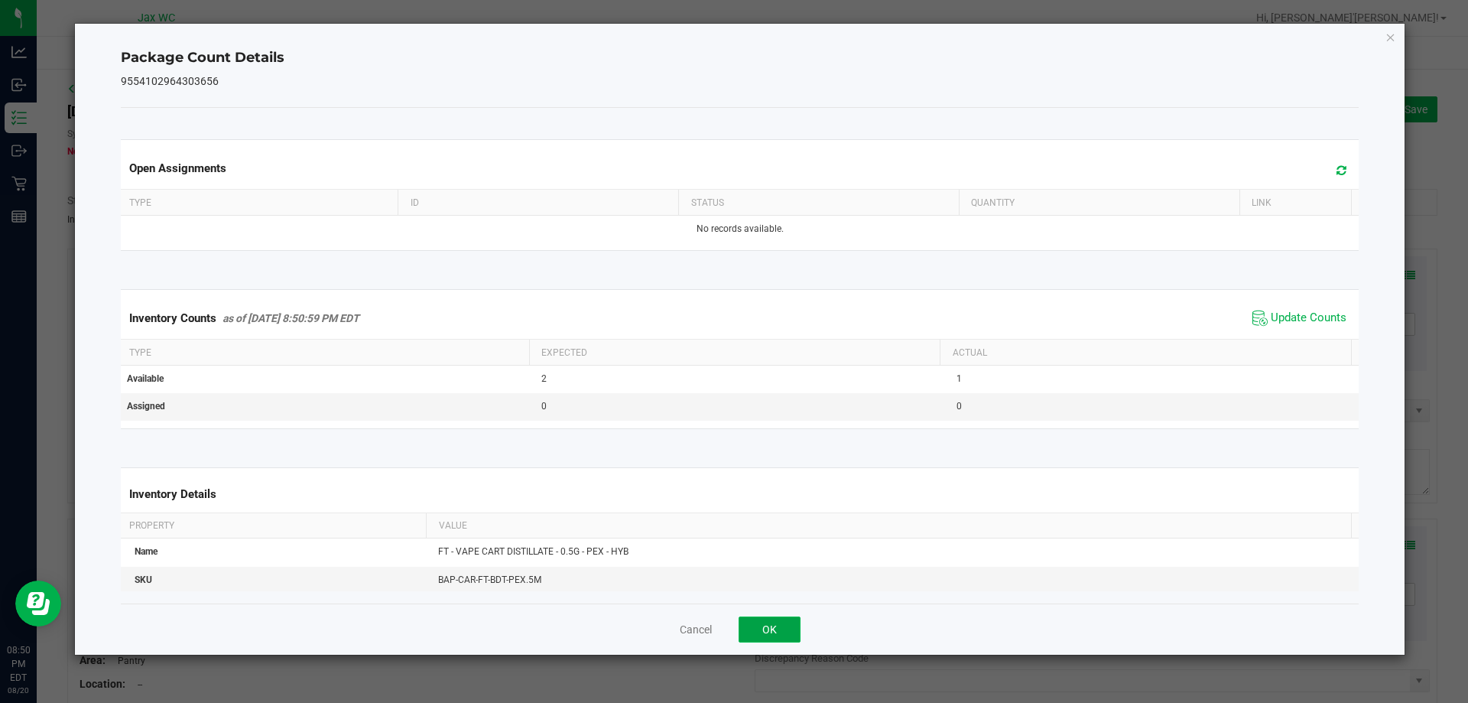
click at [788, 617] on button "OK" at bounding box center [770, 629] width 62 height 26
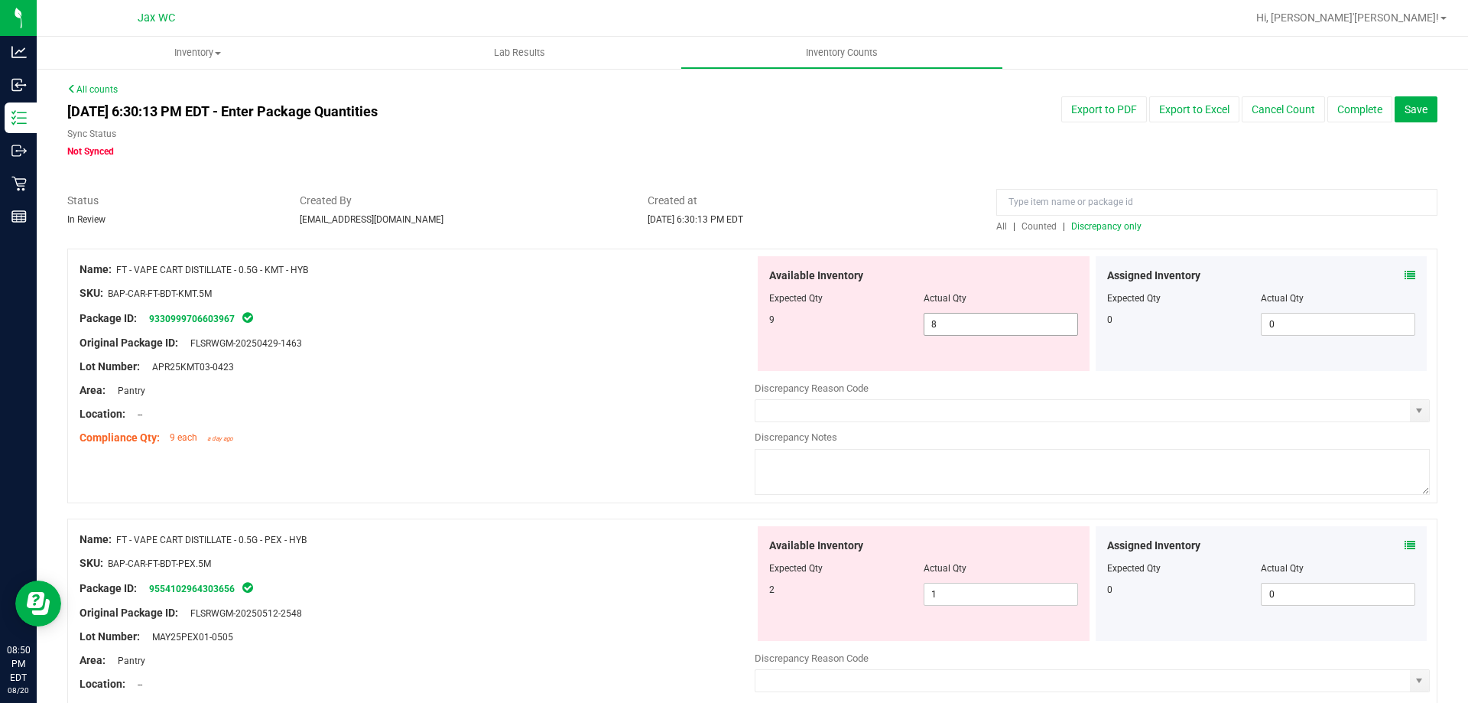
click at [944, 319] on span "8 8" at bounding box center [1001, 324] width 154 height 23
click at [943, 320] on input "8" at bounding box center [1000, 323] width 153 height 21
type input "9"
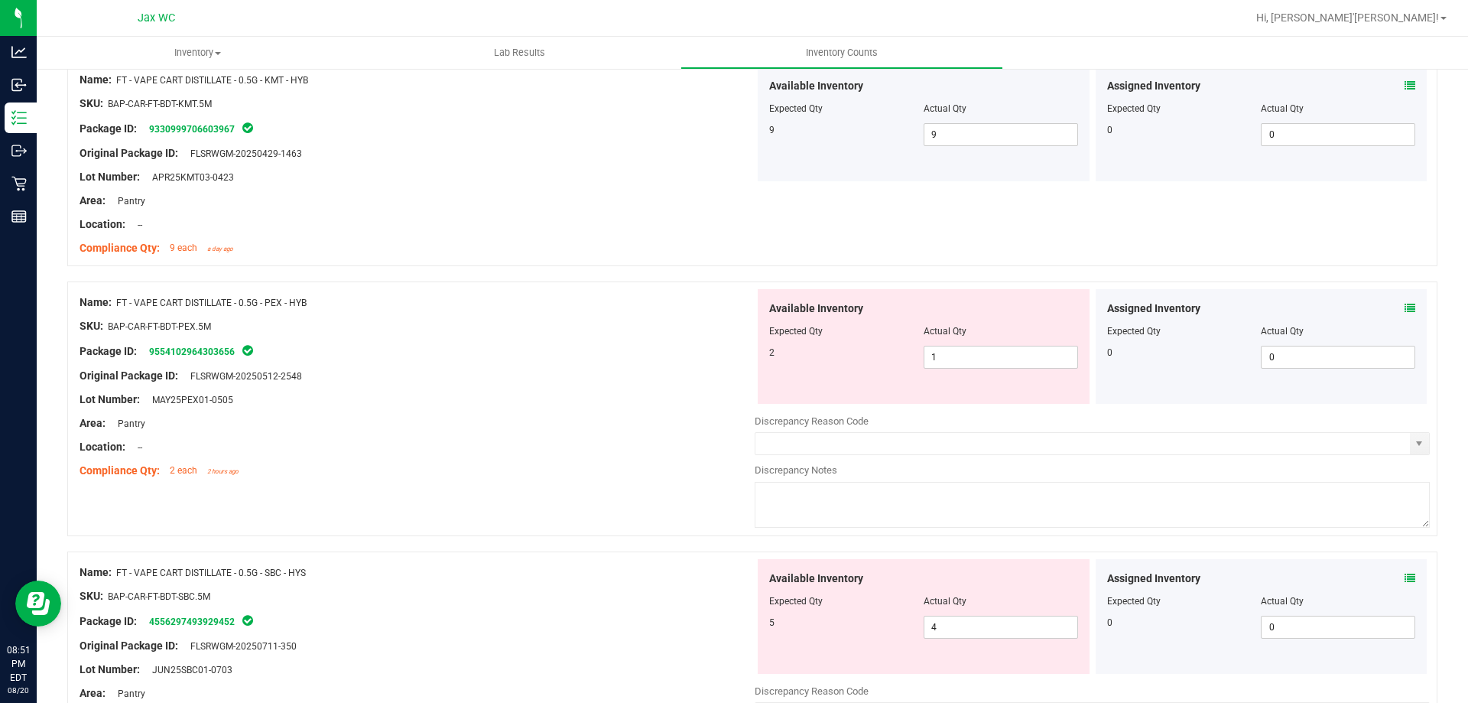
scroll to position [306, 0]
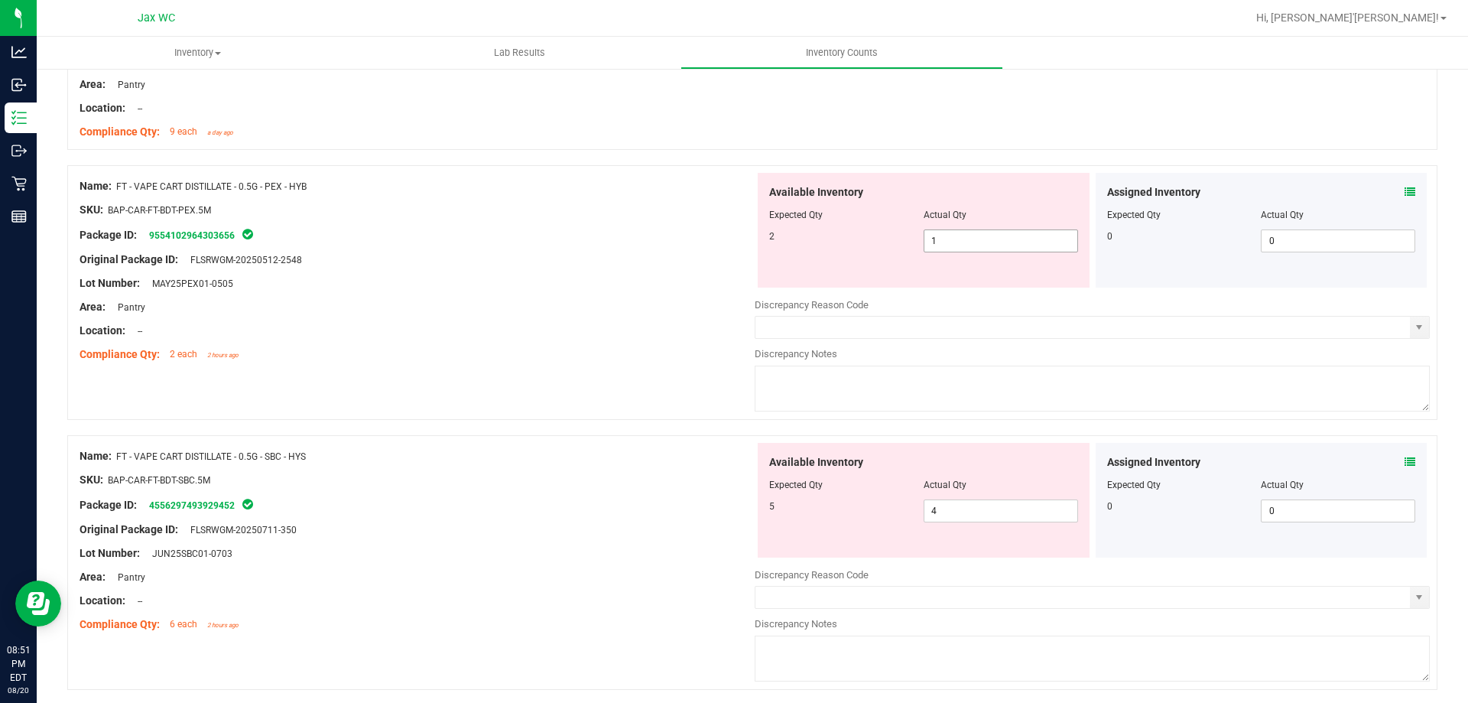
click at [984, 241] on span "1 1" at bounding box center [1001, 240] width 154 height 23
click at [984, 241] on input "1" at bounding box center [1000, 240] width 153 height 21
type input "2"
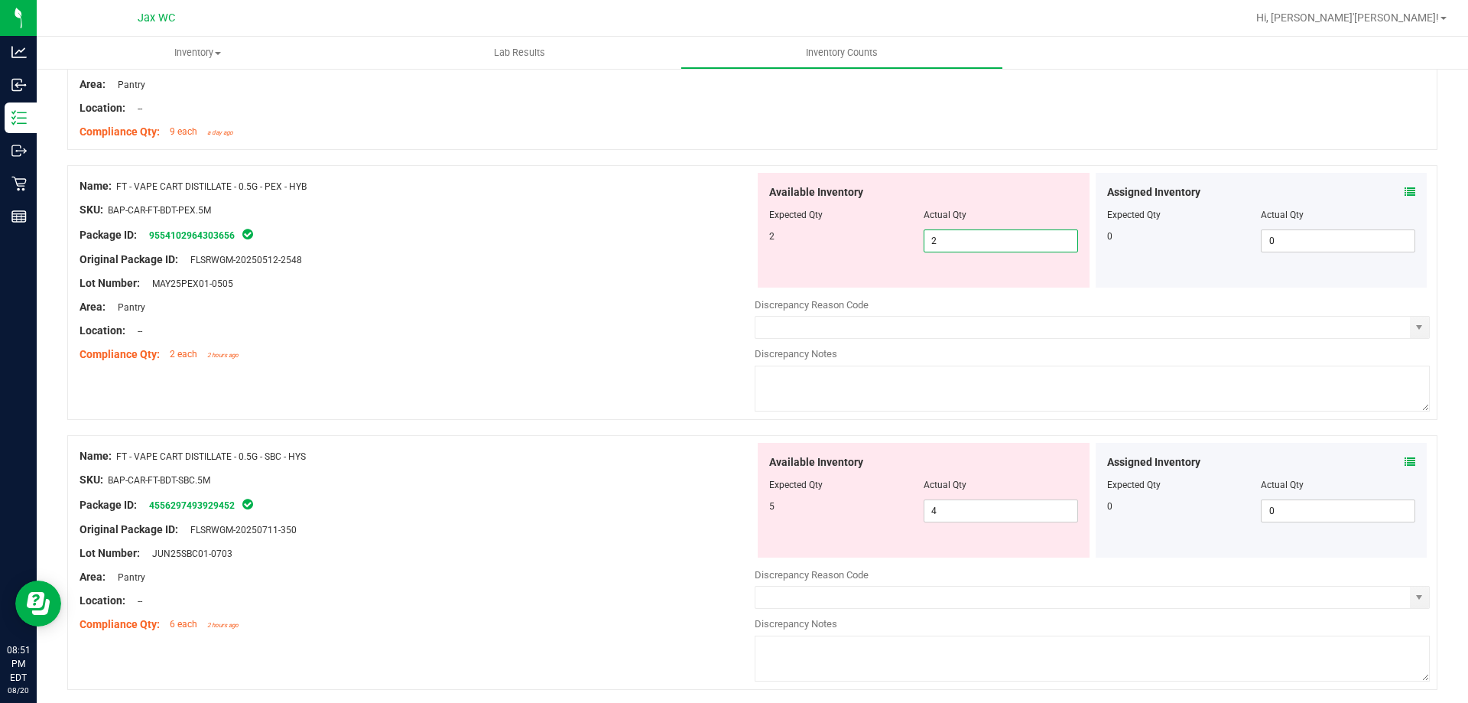
click at [520, 232] on div "Package ID: 9554102964303656" at bounding box center [417, 235] width 675 height 18
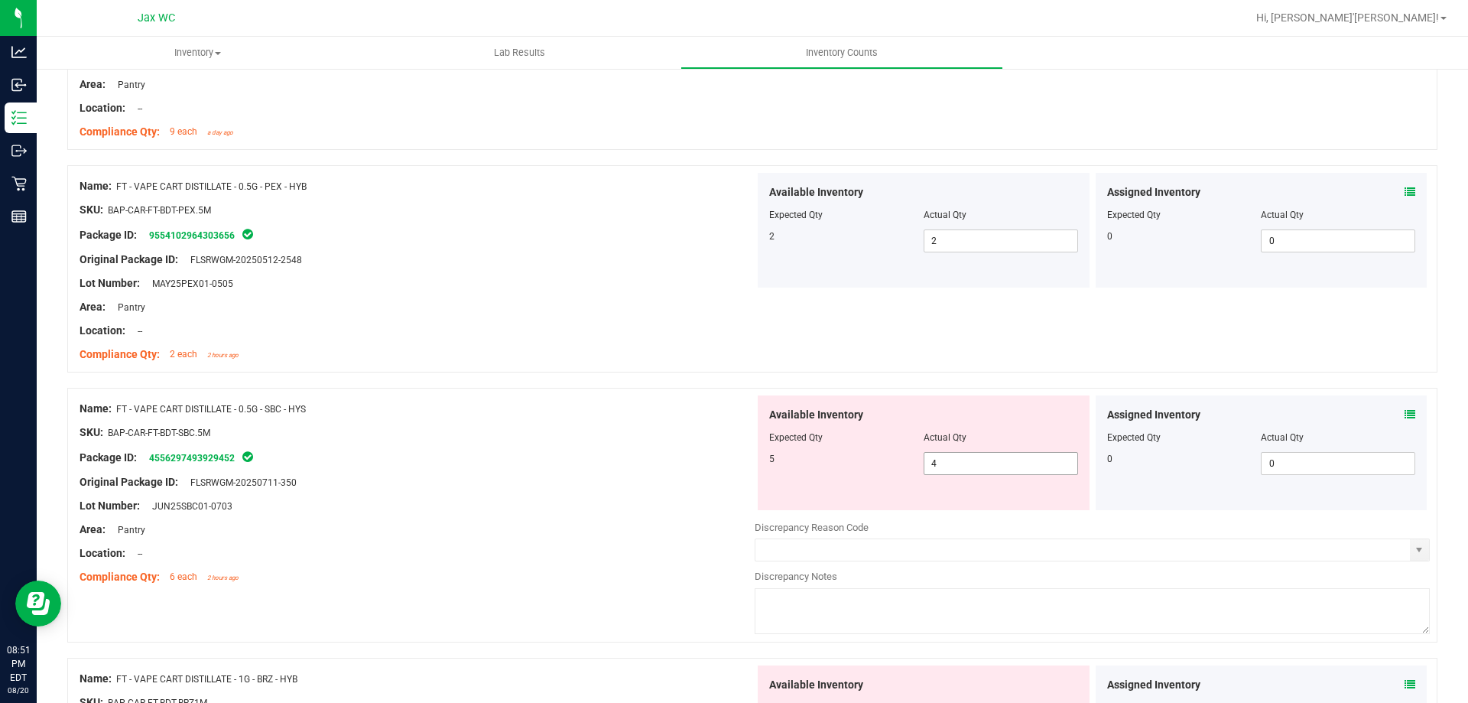
click at [934, 466] on span "4 4" at bounding box center [1001, 463] width 154 height 23
click at [933, 466] on input "4" at bounding box center [1000, 463] width 153 height 21
click at [932, 466] on input "4" at bounding box center [1000, 463] width 153 height 21
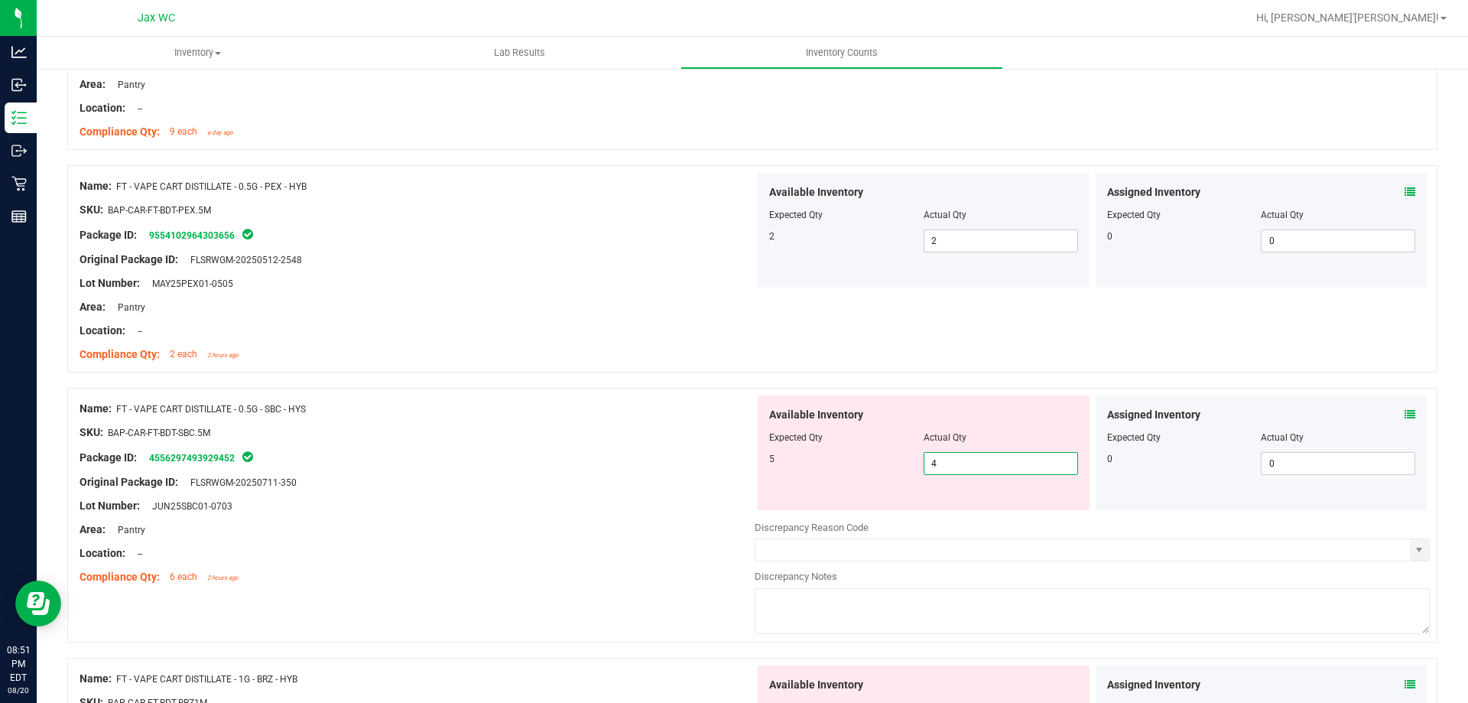
click at [1405, 416] on icon at bounding box center [1410, 414] width 11 height 11
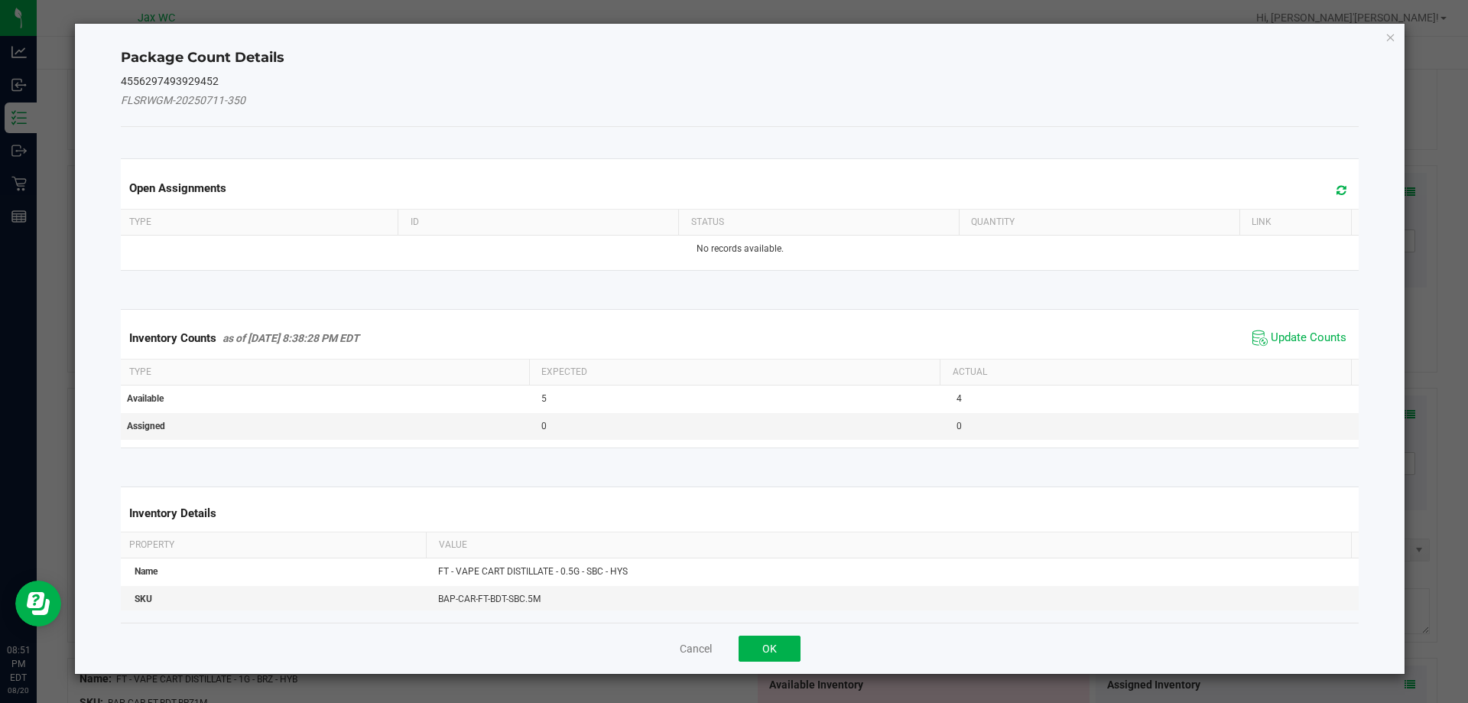
click at [1288, 346] on span "Update Counts" at bounding box center [1300, 337] width 102 height 23
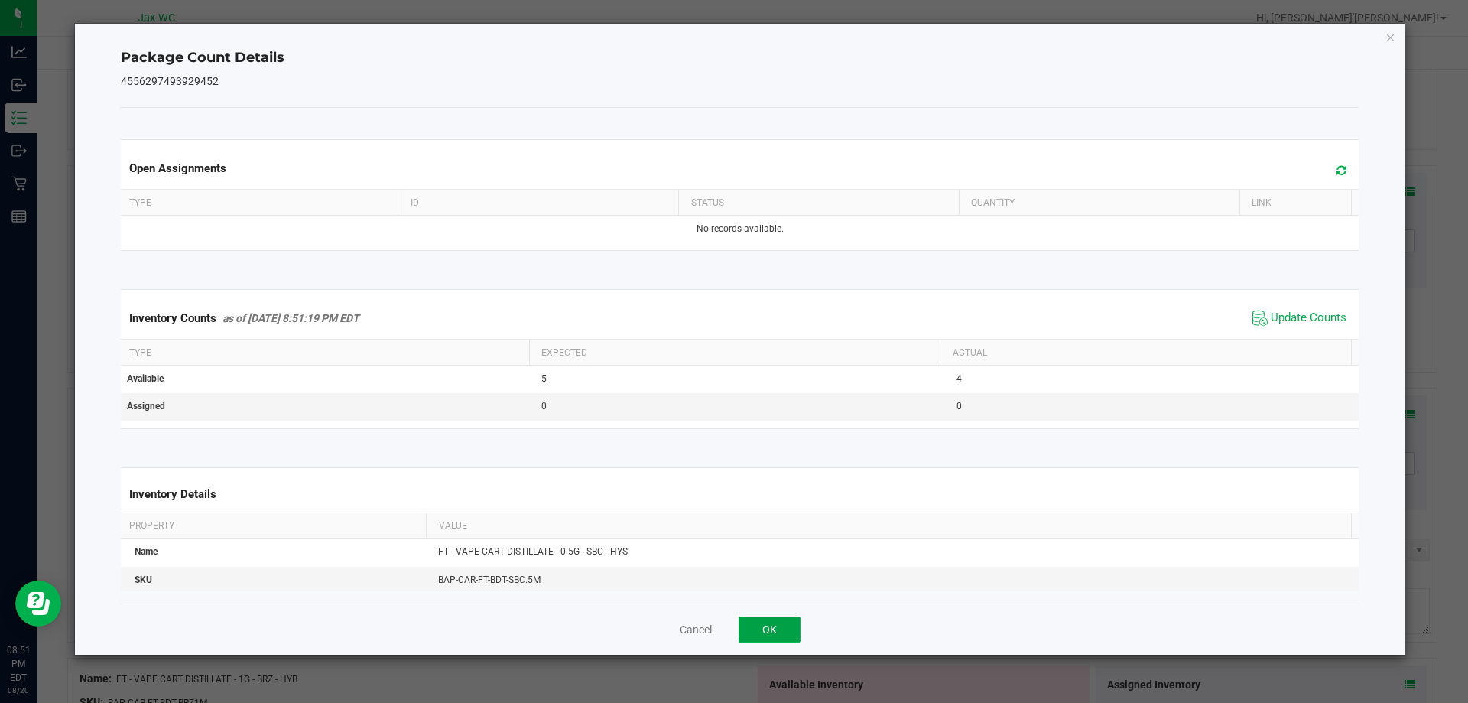
click at [787, 631] on button "OK" at bounding box center [770, 629] width 62 height 26
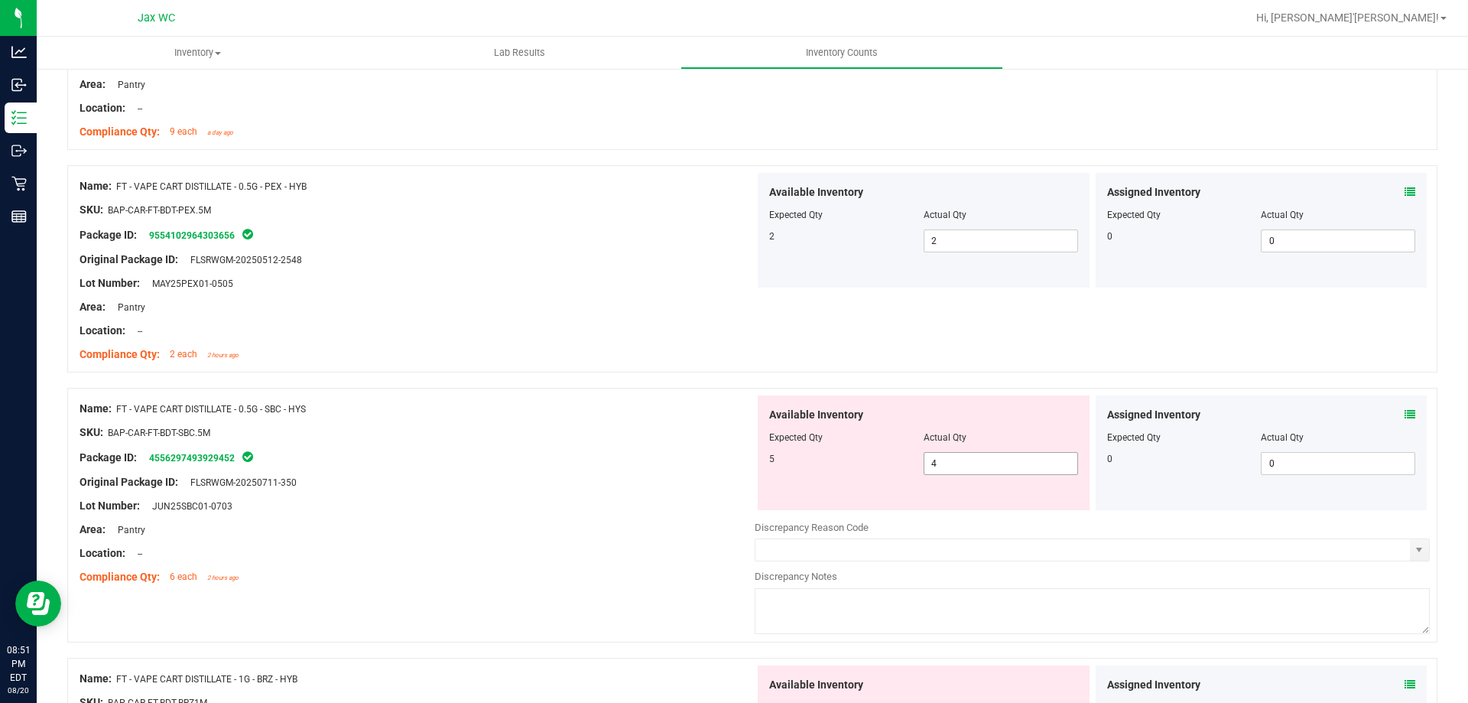
click at [1004, 459] on span "4 4" at bounding box center [1001, 463] width 154 height 23
click at [1001, 464] on input "4" at bounding box center [1000, 463] width 153 height 21
type input "5"
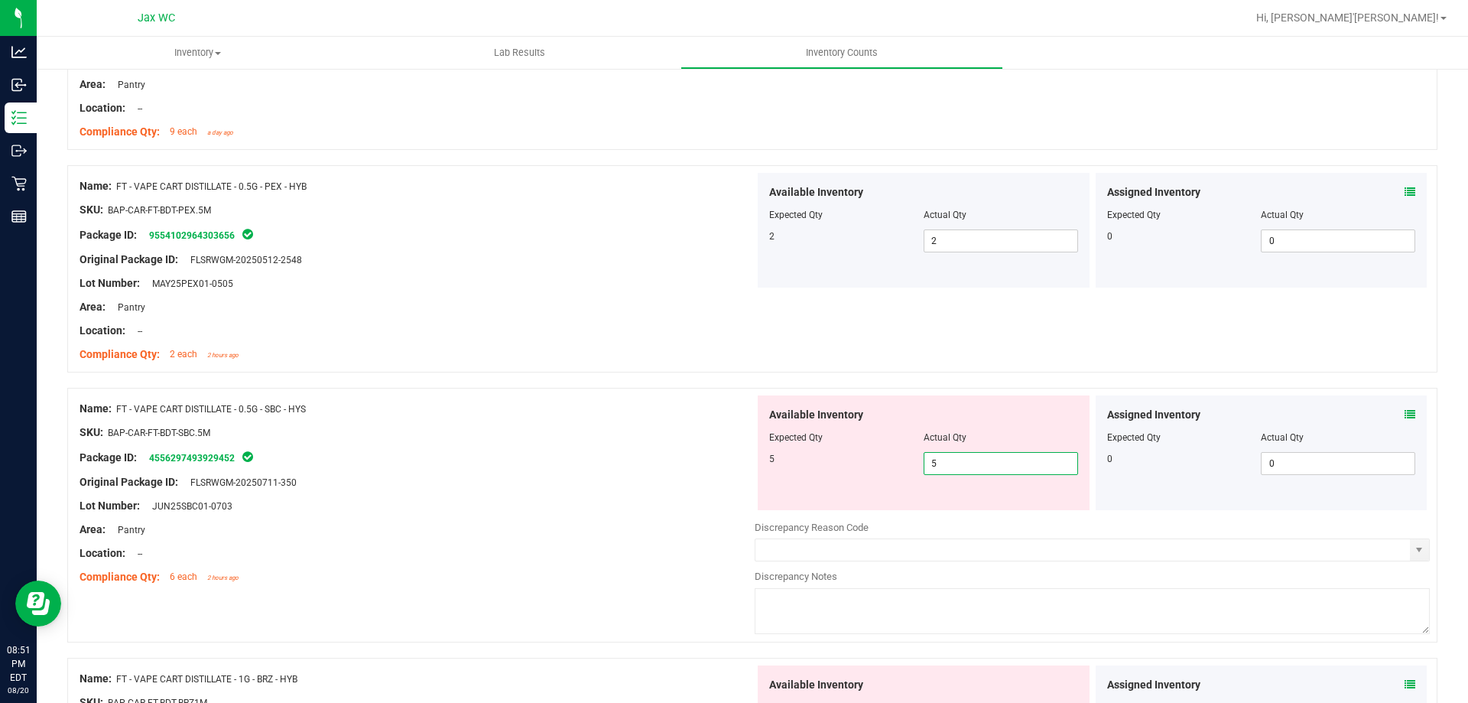
type input "5"
click at [703, 464] on div "Package ID: 4556297493929452" at bounding box center [417, 457] width 675 height 18
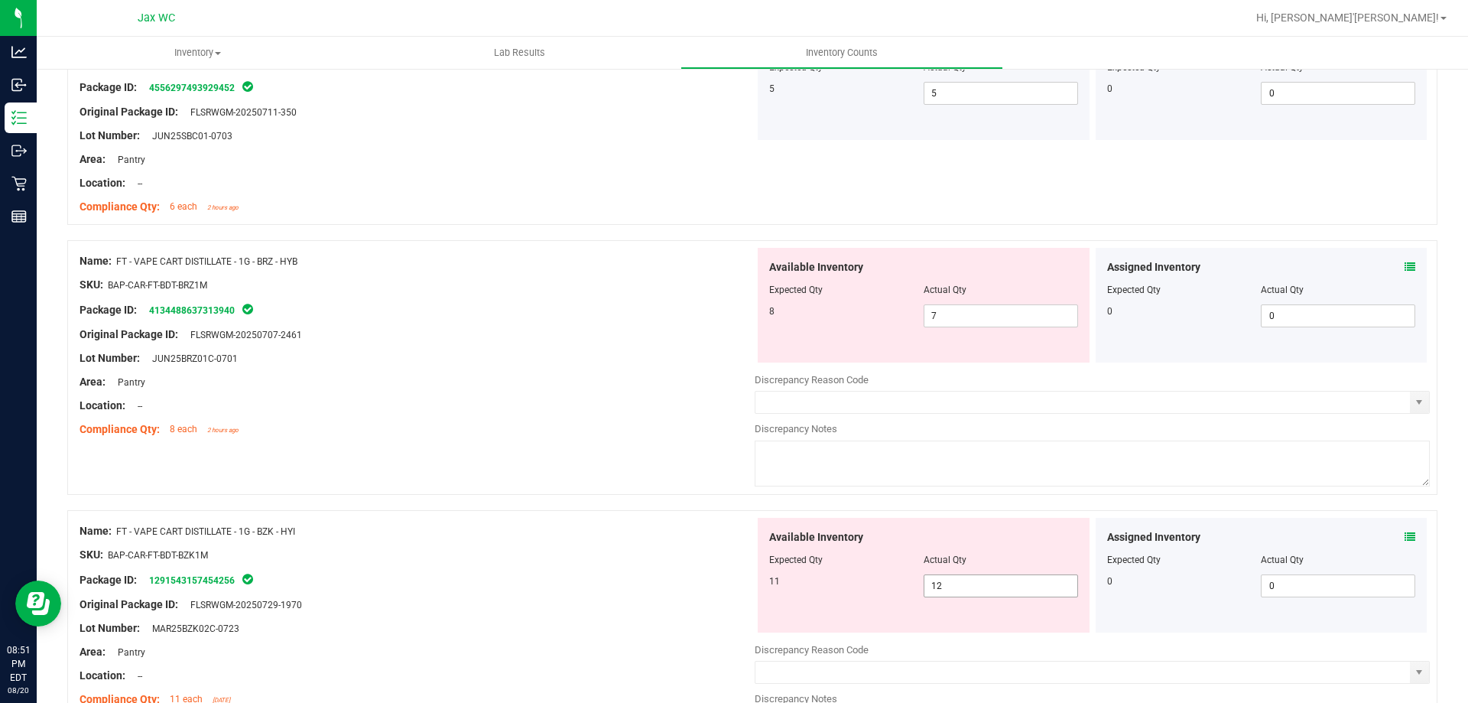
scroll to position [765, 0]
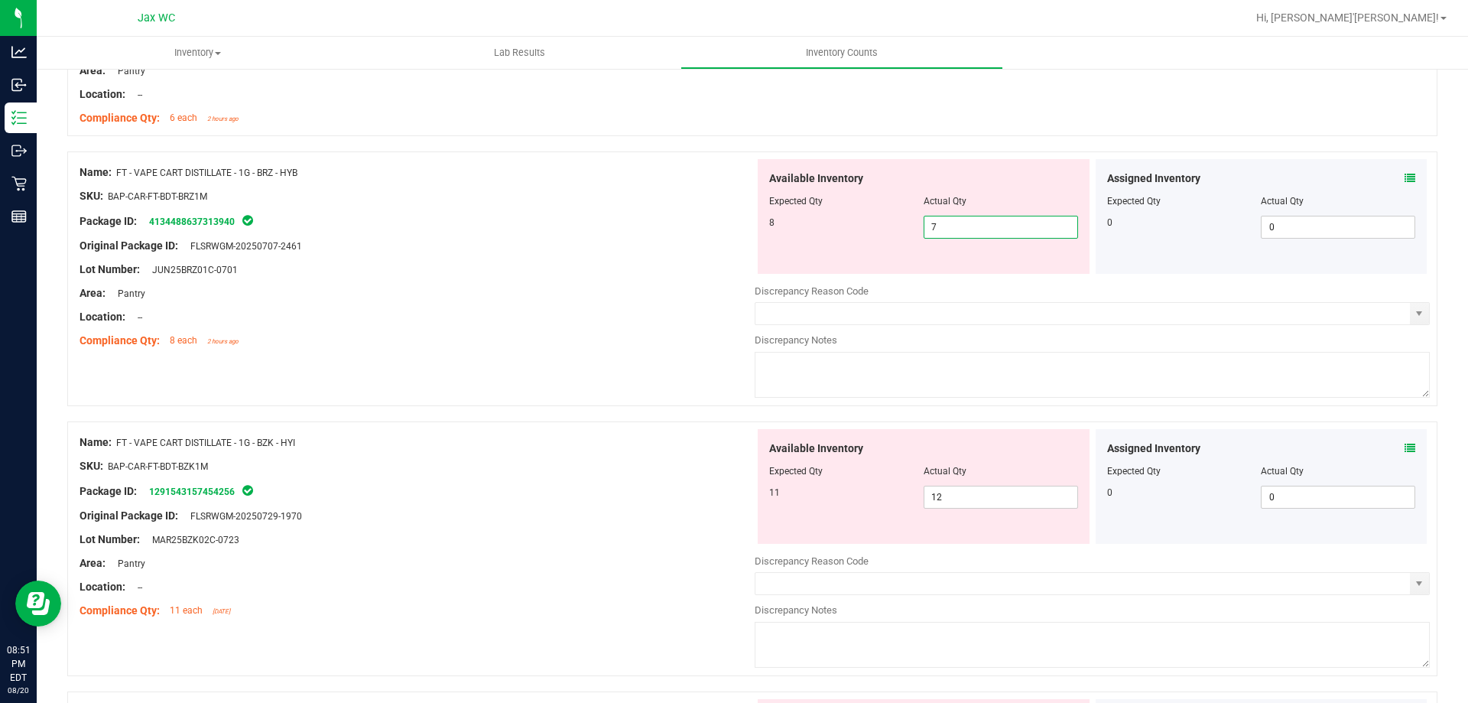
click at [1054, 223] on span "7 7" at bounding box center [1001, 227] width 154 height 23
click at [1057, 223] on input "7" at bounding box center [1000, 226] width 153 height 21
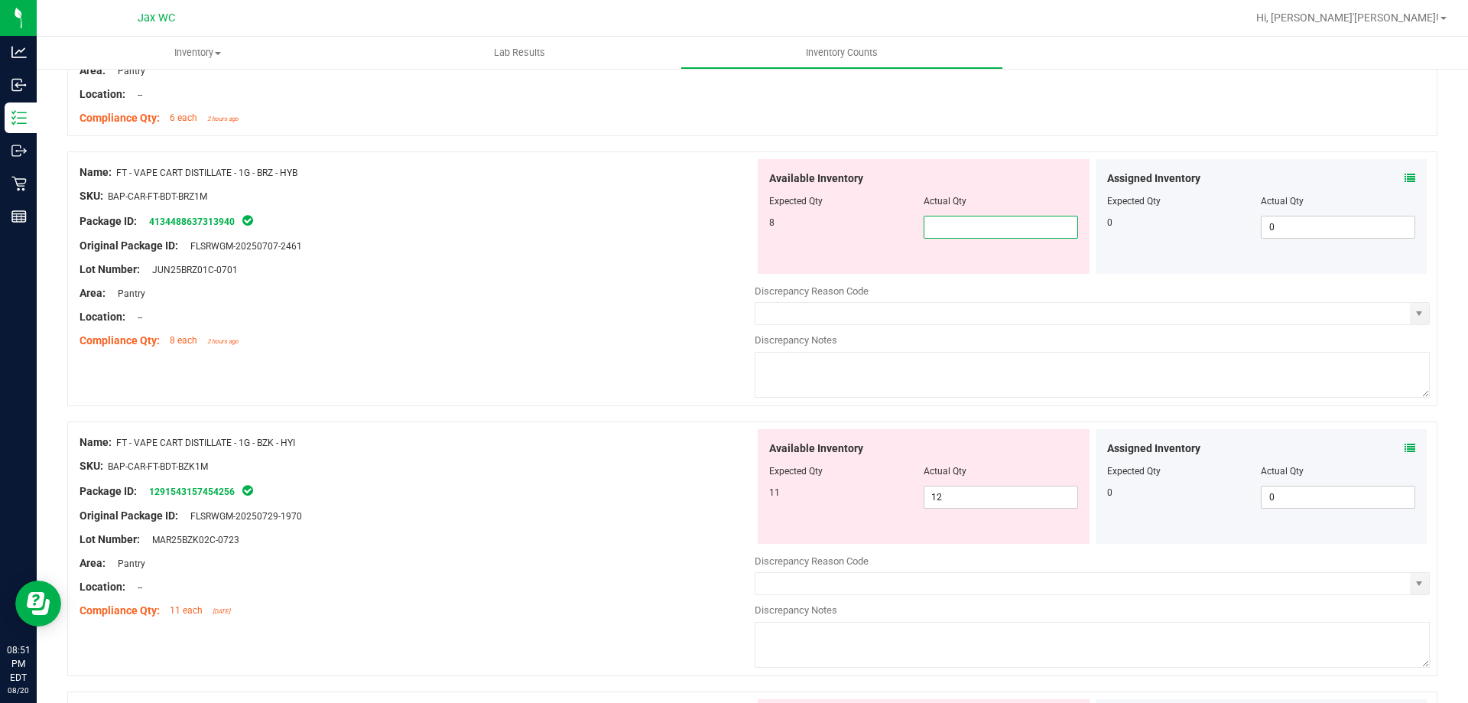
click at [1405, 171] on span at bounding box center [1410, 179] width 11 height 16
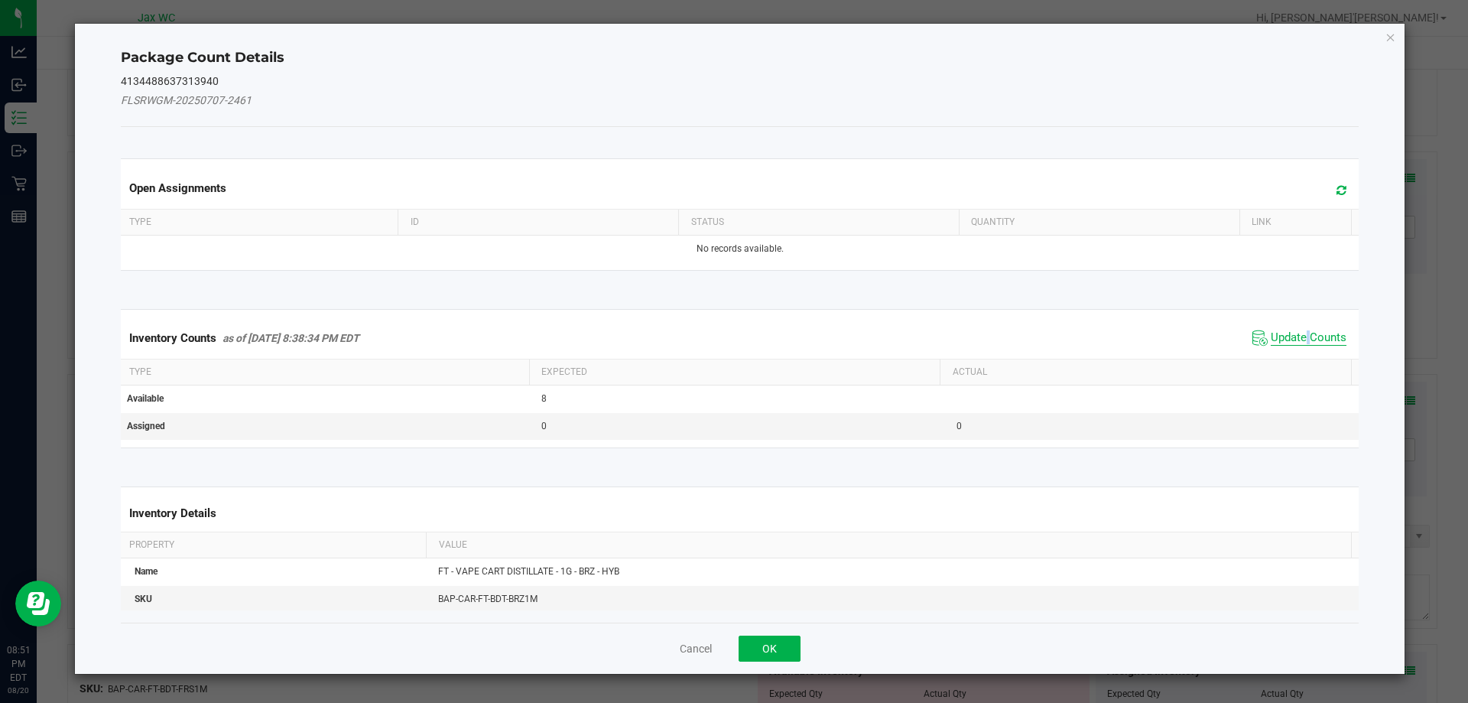
click at [1299, 332] on span "Update Counts" at bounding box center [1309, 337] width 76 height 15
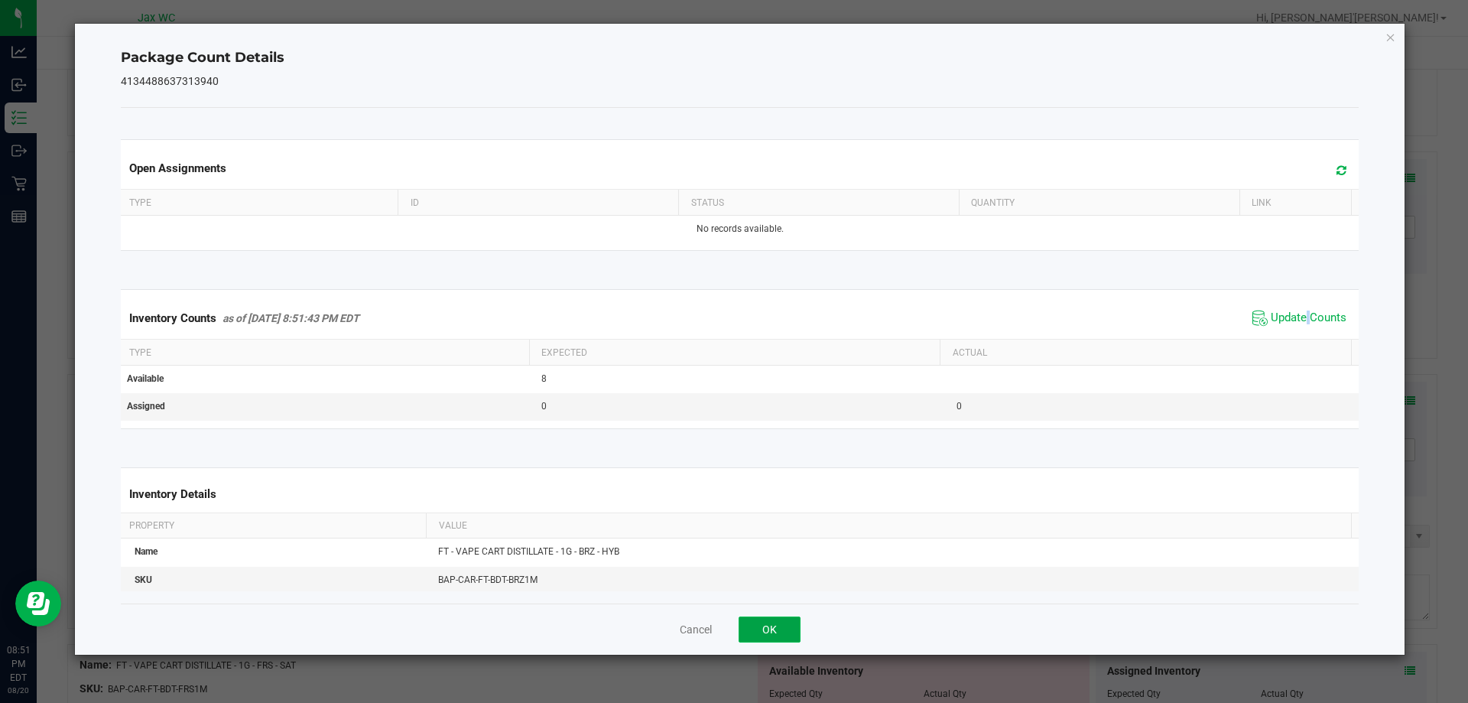
click at [777, 629] on button "OK" at bounding box center [770, 629] width 62 height 26
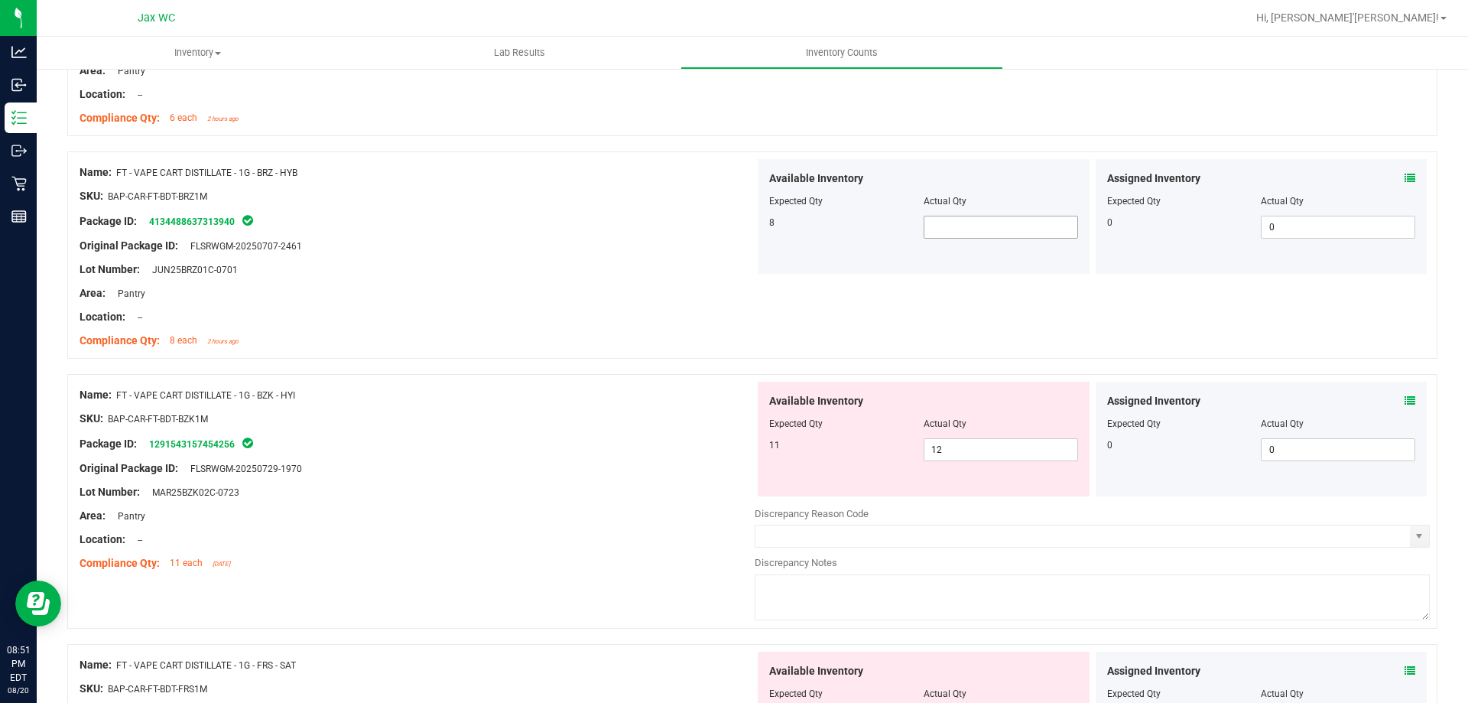
click at [1020, 225] on span at bounding box center [1001, 227] width 154 height 23
type input "7"
click at [722, 243] on div "Original Package ID: FLSRWGM-20250707-2461" at bounding box center [417, 246] width 675 height 16
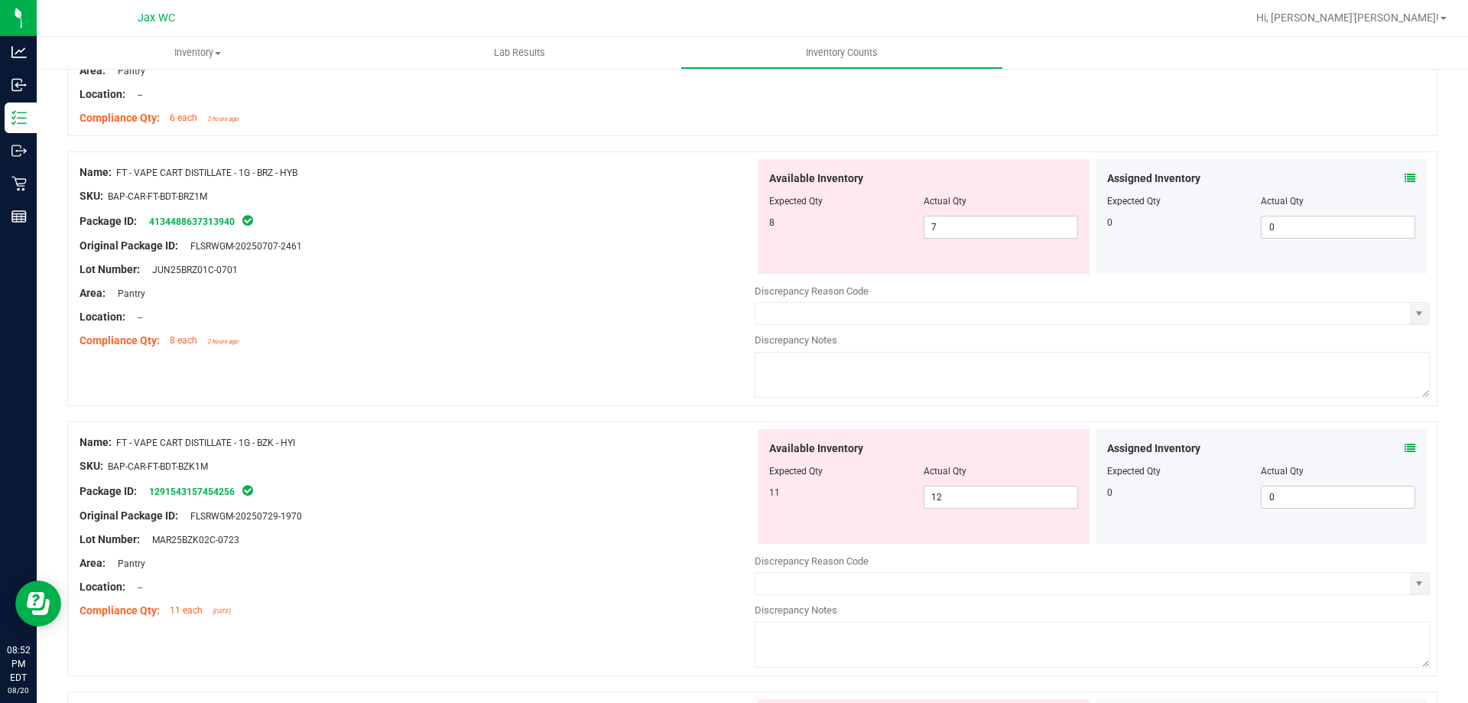
drag, startPoint x: 115, startPoint y: 171, endPoint x: 304, endPoint y: 153, distance: 190.4
click at [304, 153] on div "Name: FT - VAPE CART DISTILLATE - 1G - BRZ - HYB SKU: BAP-CAR-FT-BDT-BRZ1M Pack…" at bounding box center [752, 278] width 1370 height 255
copy div "FT - VAPE CART DISTILLATE - 1G - BRZ - HYB"
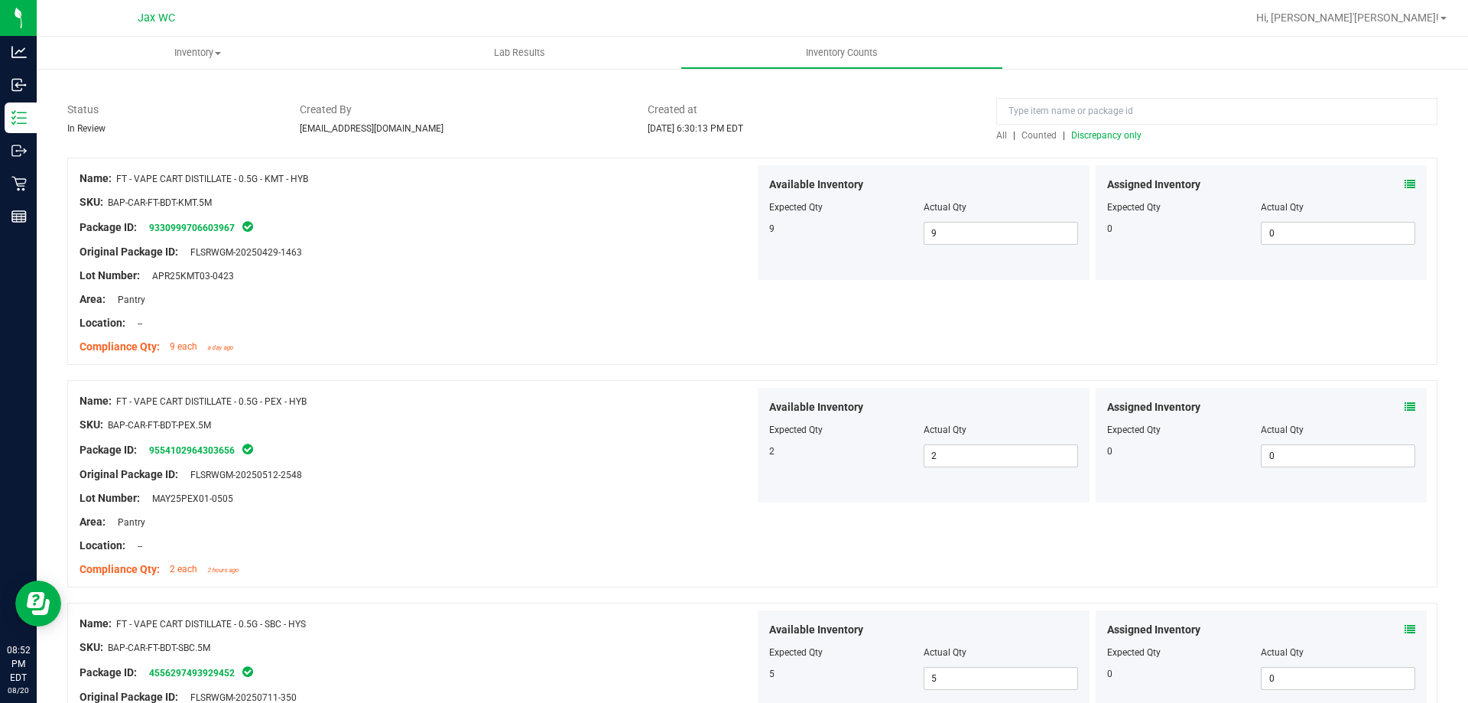
scroll to position [0, 0]
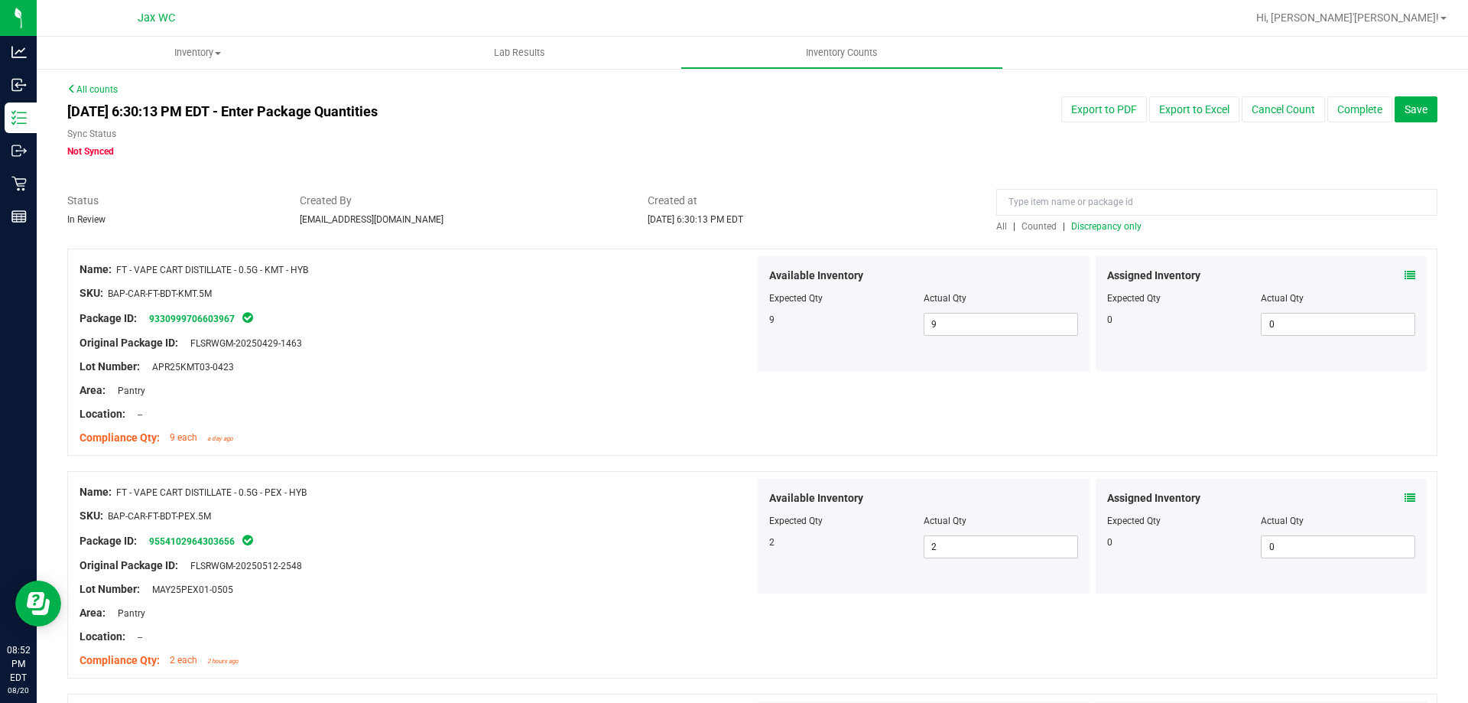
click at [1142, 185] on div at bounding box center [752, 184] width 1370 height 15
click at [1146, 195] on input at bounding box center [1216, 202] width 441 height 27
paste input "FT - VAPE CART DISTILLATE - 1G - BRZ - HYB"
type input "FT - VAPE CART DISTILLATE - 1G - BRZ - HYB"
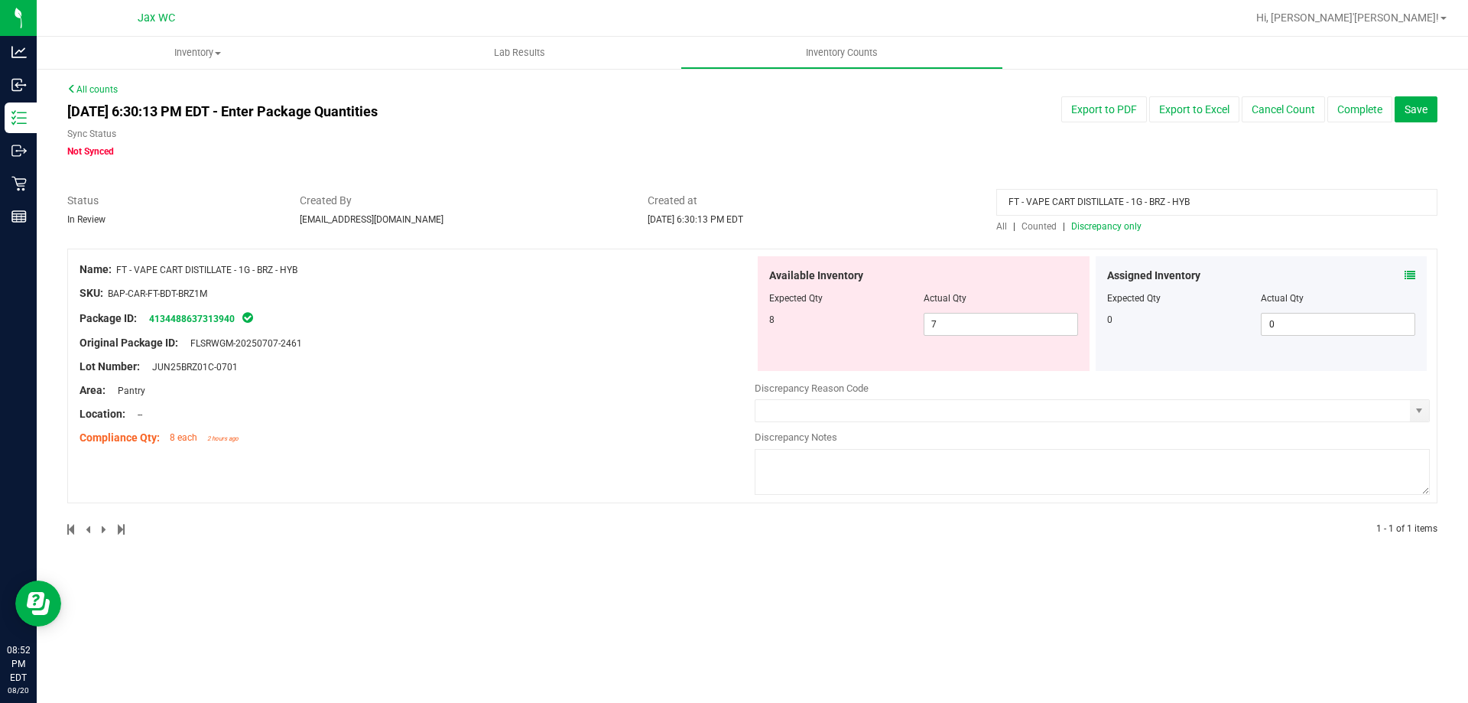
click at [999, 227] on span "All" at bounding box center [1001, 226] width 11 height 11
click at [963, 319] on span "7 7" at bounding box center [1001, 324] width 154 height 23
click at [963, 318] on input "7" at bounding box center [1000, 323] width 153 height 21
type input "8"
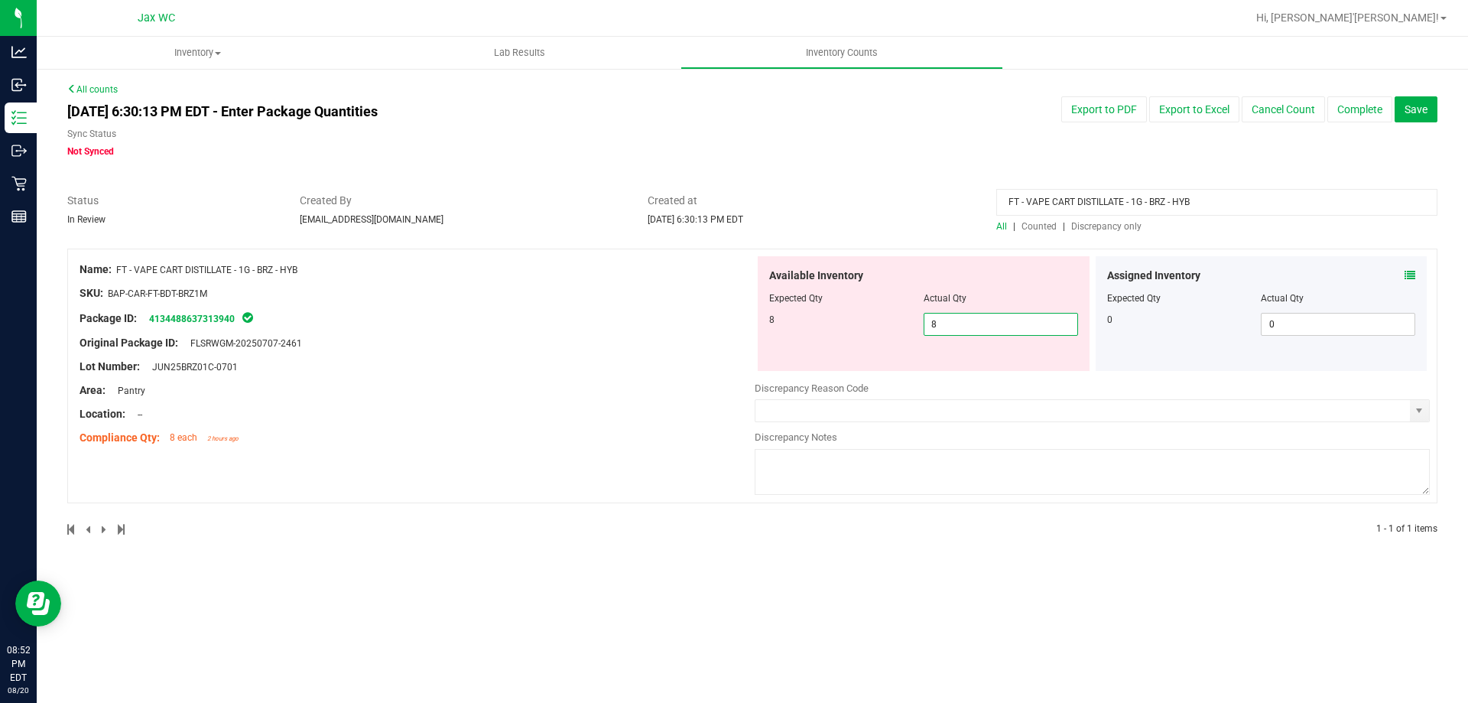
type input "8"
click at [697, 369] on div "Lot Number: JUN25BRZ01C-0701" at bounding box center [417, 367] width 675 height 16
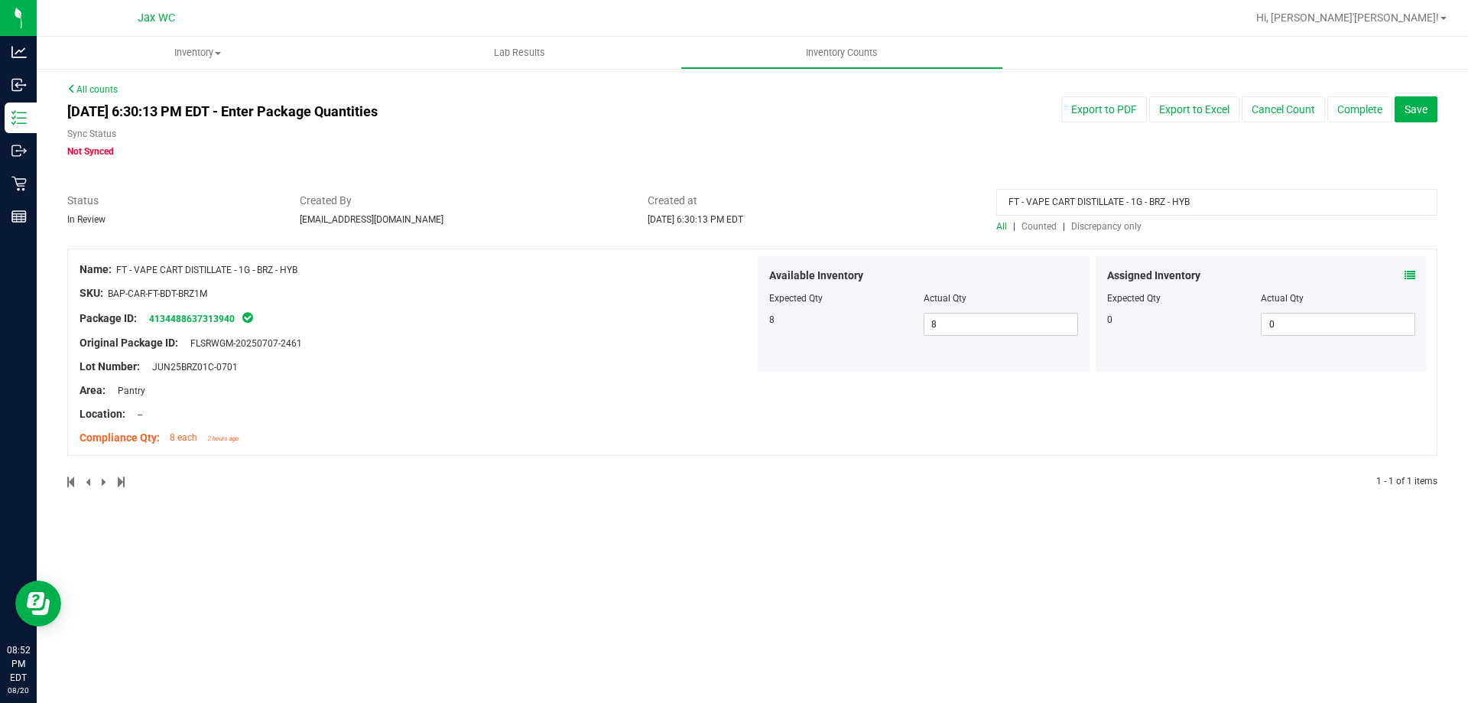
click at [1100, 219] on div "All | Counted | Discrepancy only" at bounding box center [1216, 226] width 441 height 14
click at [1100, 223] on span "Discrepancy only" at bounding box center [1106, 226] width 70 height 11
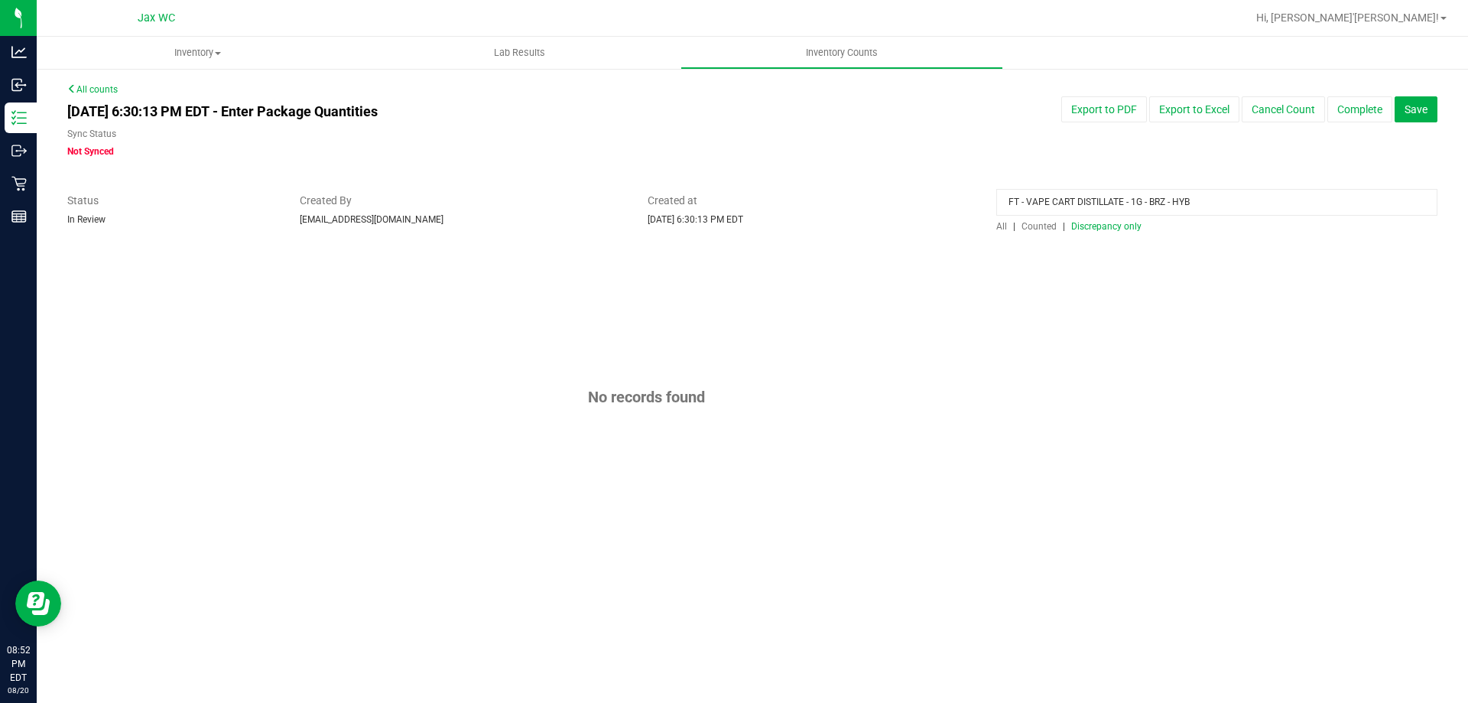
drag, startPoint x: 1204, startPoint y: 200, endPoint x: 755, endPoint y: 314, distance: 464.0
click at [759, 314] on div "All counts Aug 20, 2025 6:30:13 PM EDT - Enter Package Quantities Sync Status N…" at bounding box center [752, 322] width 1370 height 478
click at [833, 151] on div "Sync Status Not Synced" at bounding box center [462, 142] width 790 height 31
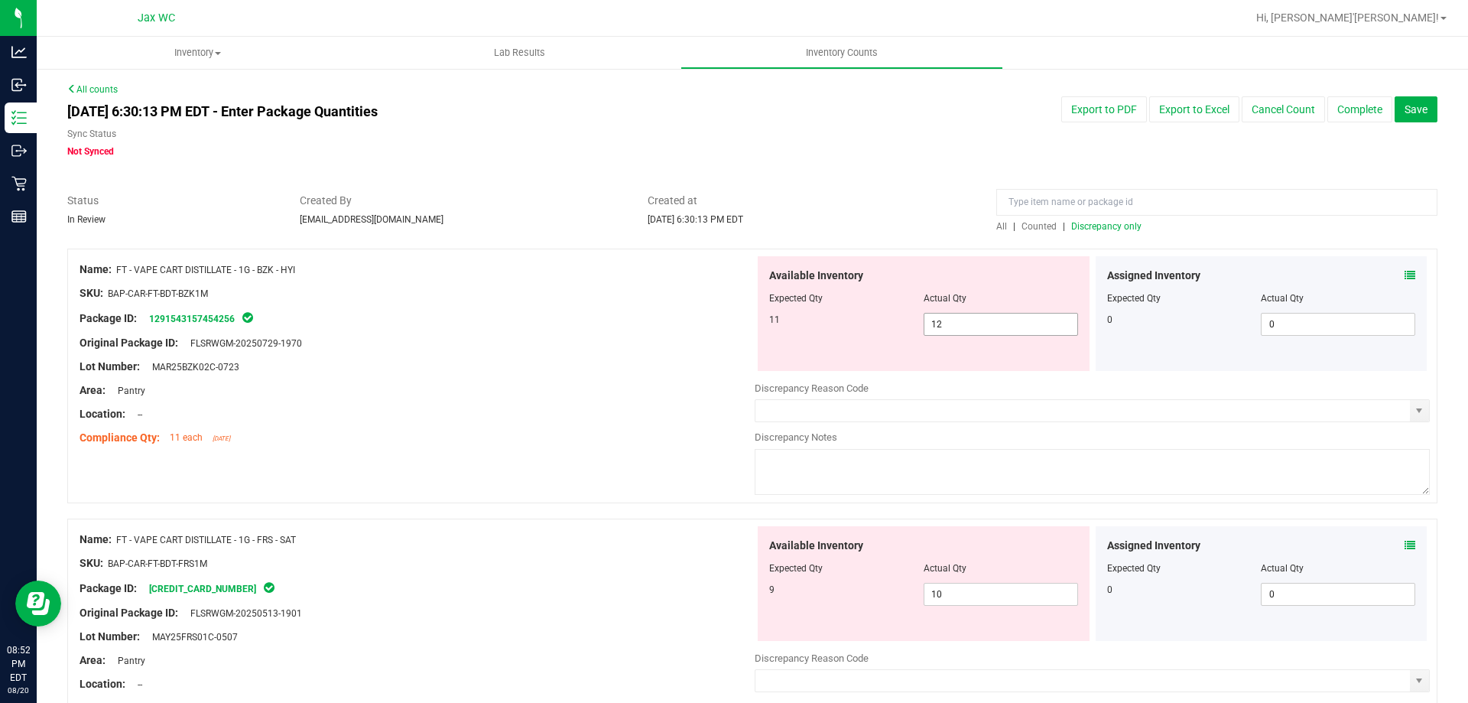
click at [962, 321] on span "12 12" at bounding box center [1001, 324] width 154 height 23
click at [962, 321] on input "12" at bounding box center [1000, 323] width 153 height 21
type input "11"
click at [637, 370] on div "Lot Number: MAR25BZK02C-0723" at bounding box center [417, 367] width 675 height 16
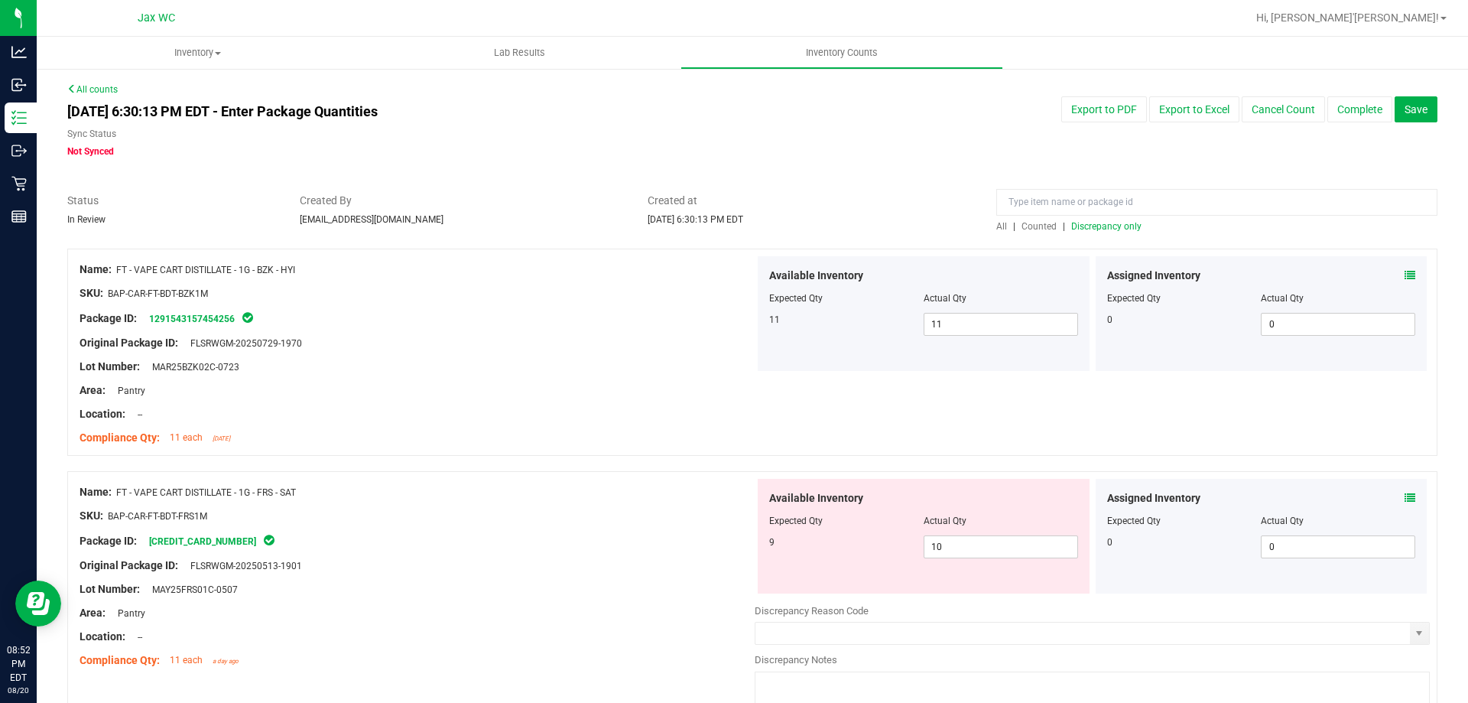
click at [1106, 218] on div at bounding box center [1216, 206] width 441 height 27
click at [1103, 225] on span "Discrepancy only" at bounding box center [1106, 226] width 70 height 11
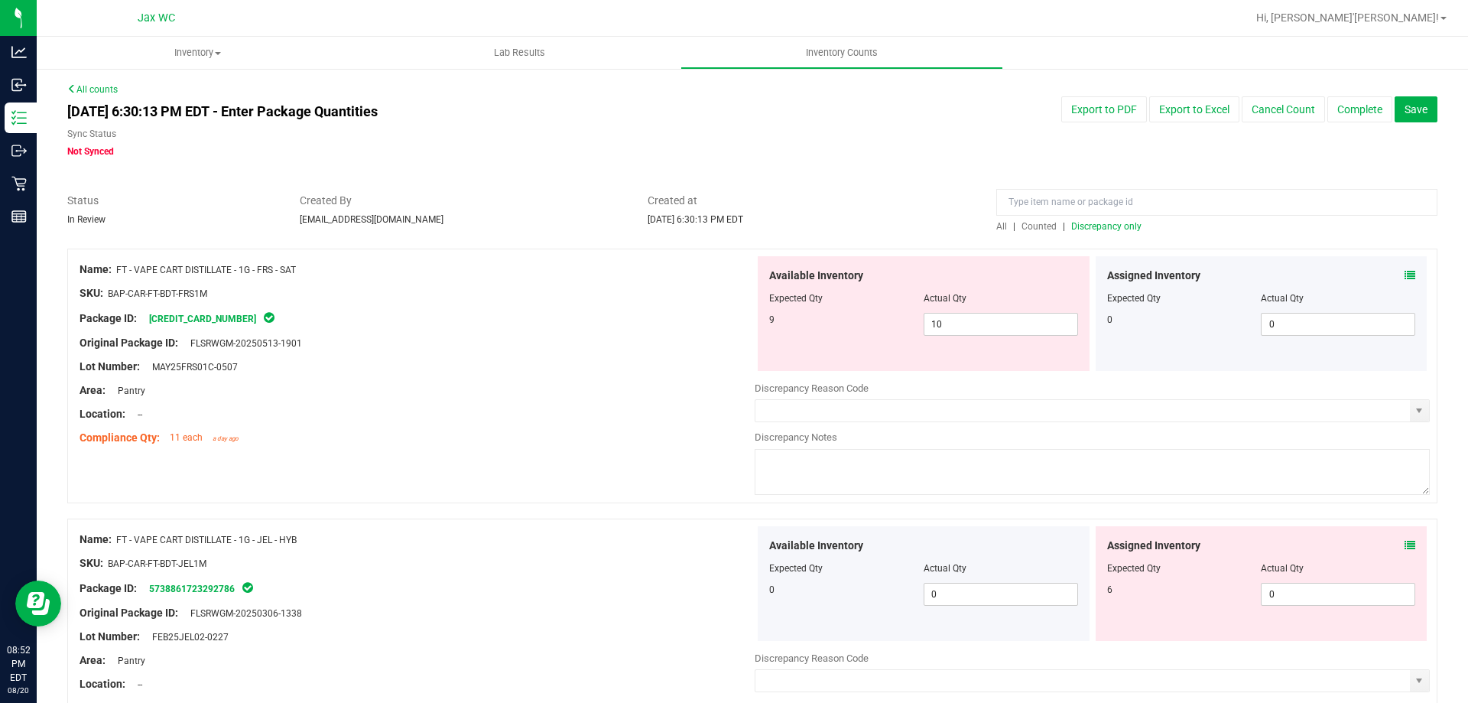
click at [1405, 543] on icon at bounding box center [1410, 545] width 11 height 11
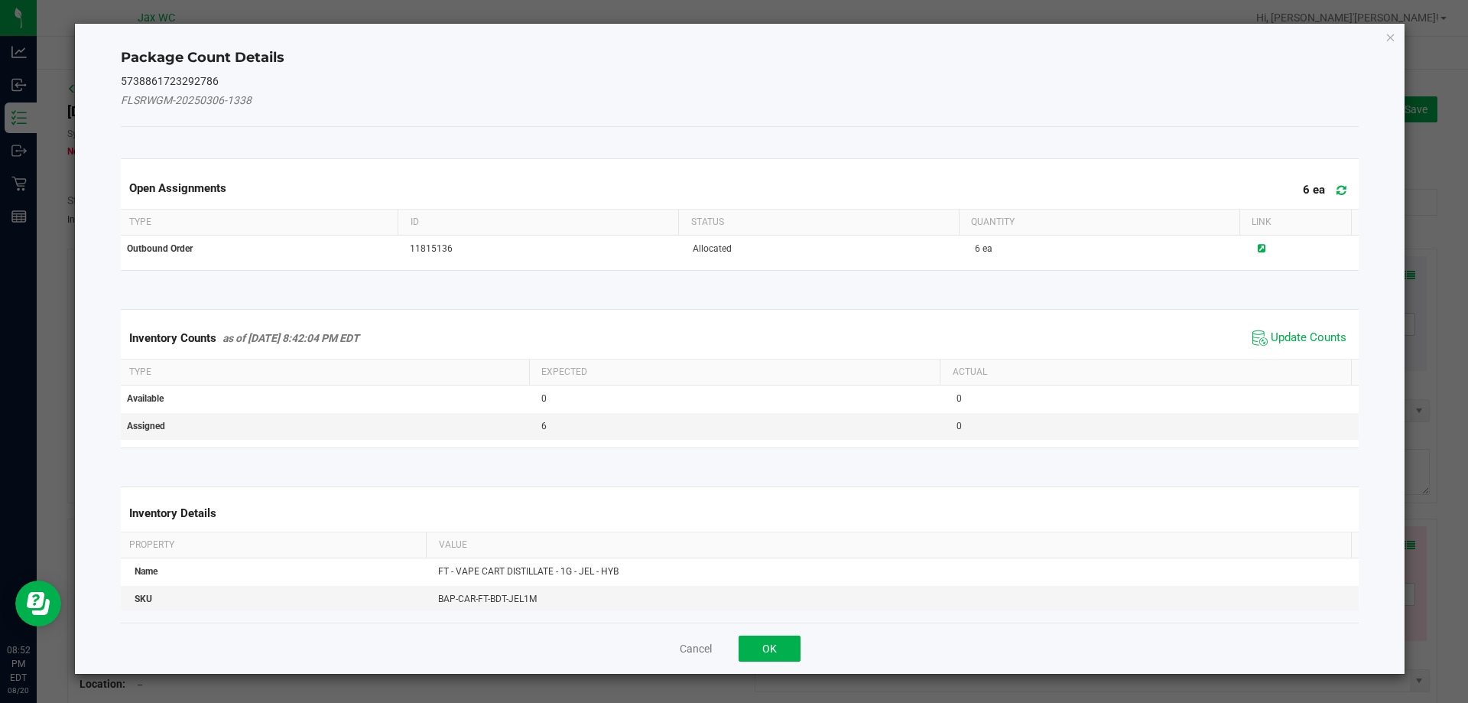
click at [1281, 341] on span "Update Counts" at bounding box center [1309, 337] width 76 height 15
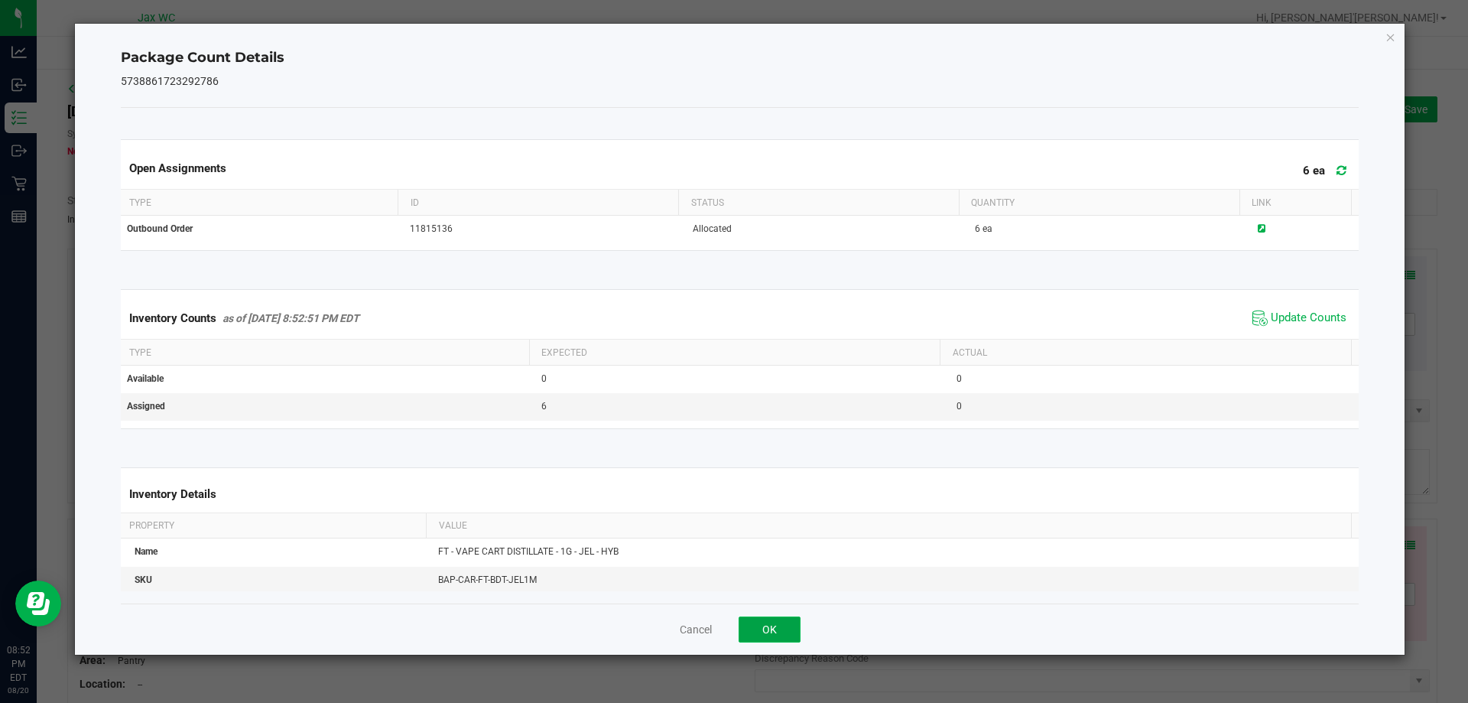
click at [785, 629] on button "OK" at bounding box center [770, 629] width 62 height 26
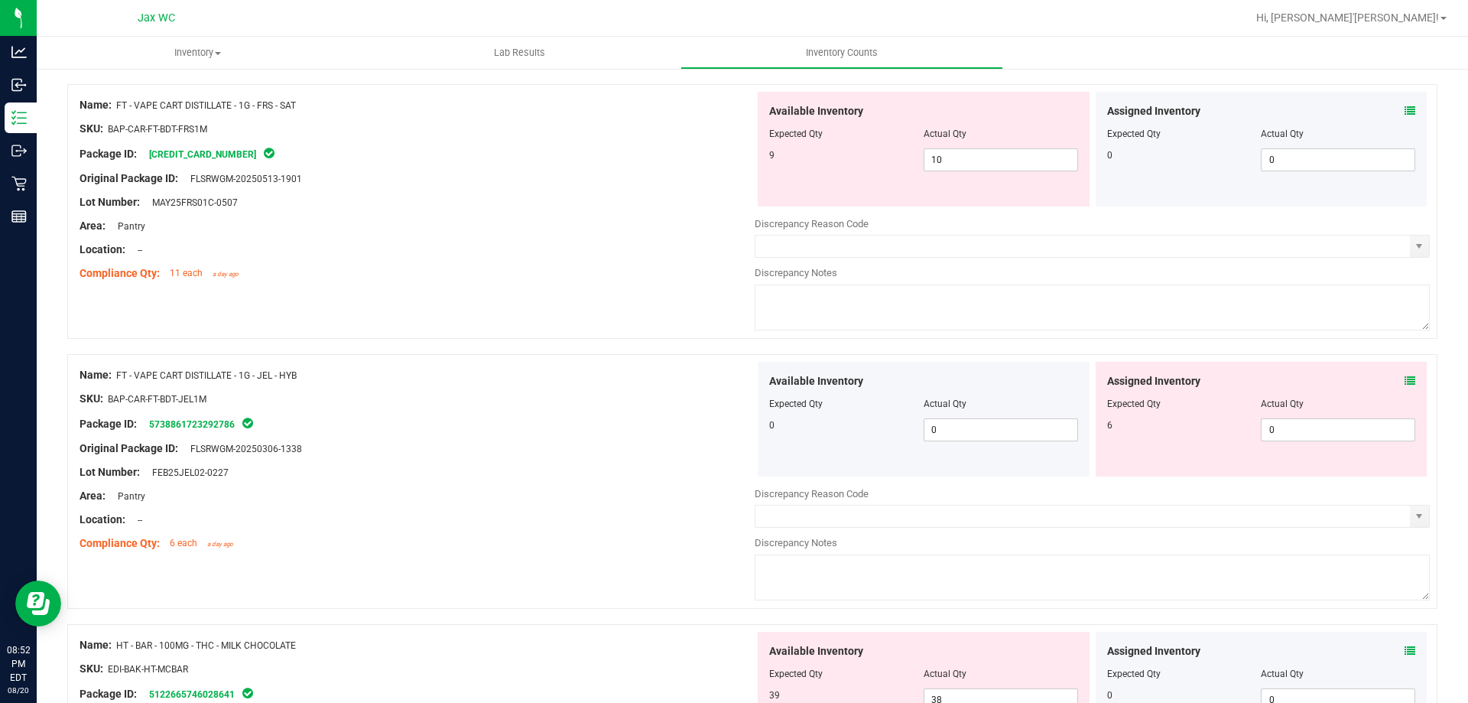
scroll to position [229, 0]
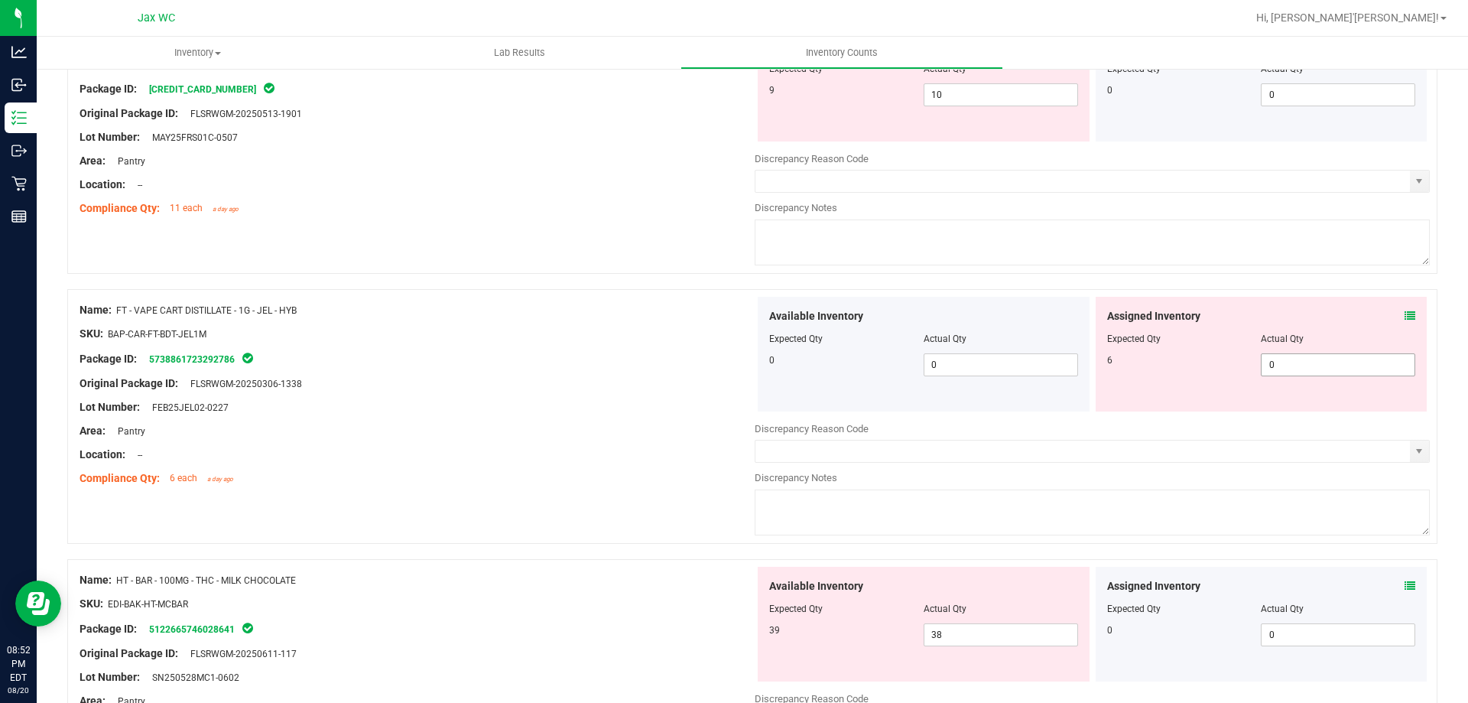
click at [1328, 366] on span "0 0" at bounding box center [1338, 364] width 154 height 23
click at [1328, 366] on input "0" at bounding box center [1338, 364] width 153 height 21
click at [1193, 479] on div "Discrepancy Notes" at bounding box center [1092, 477] width 675 height 15
click at [1405, 586] on icon at bounding box center [1410, 585] width 11 height 11
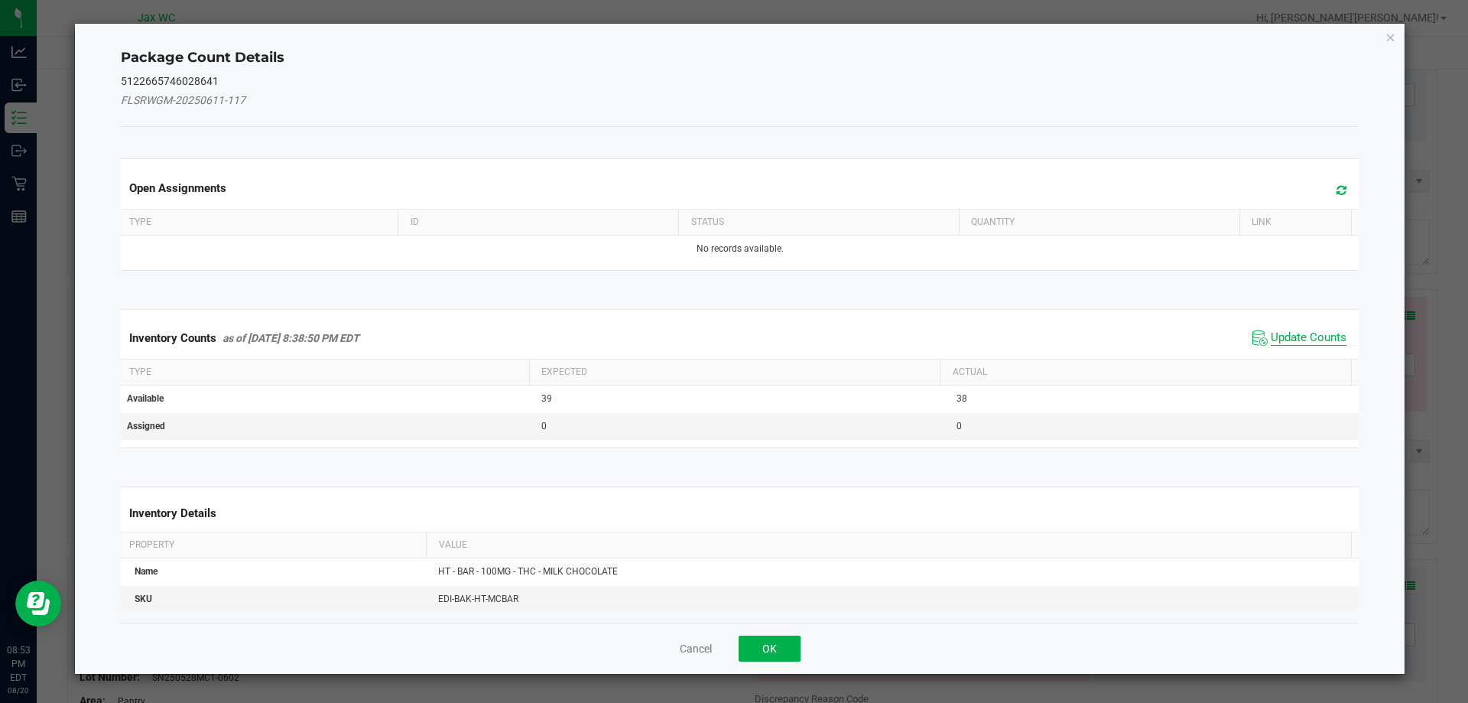
click at [1294, 334] on span "Update Counts" at bounding box center [1309, 337] width 76 height 15
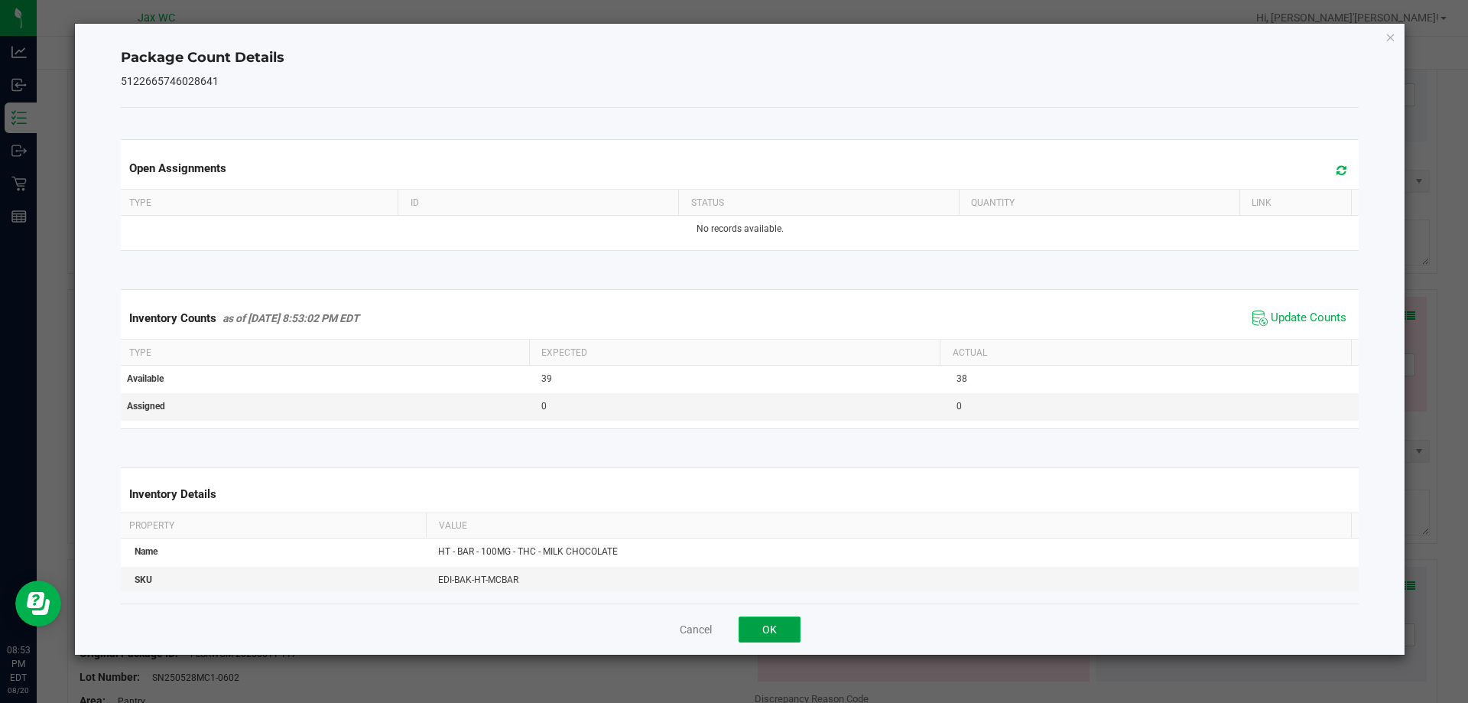
click at [781, 634] on button "OK" at bounding box center [770, 629] width 62 height 26
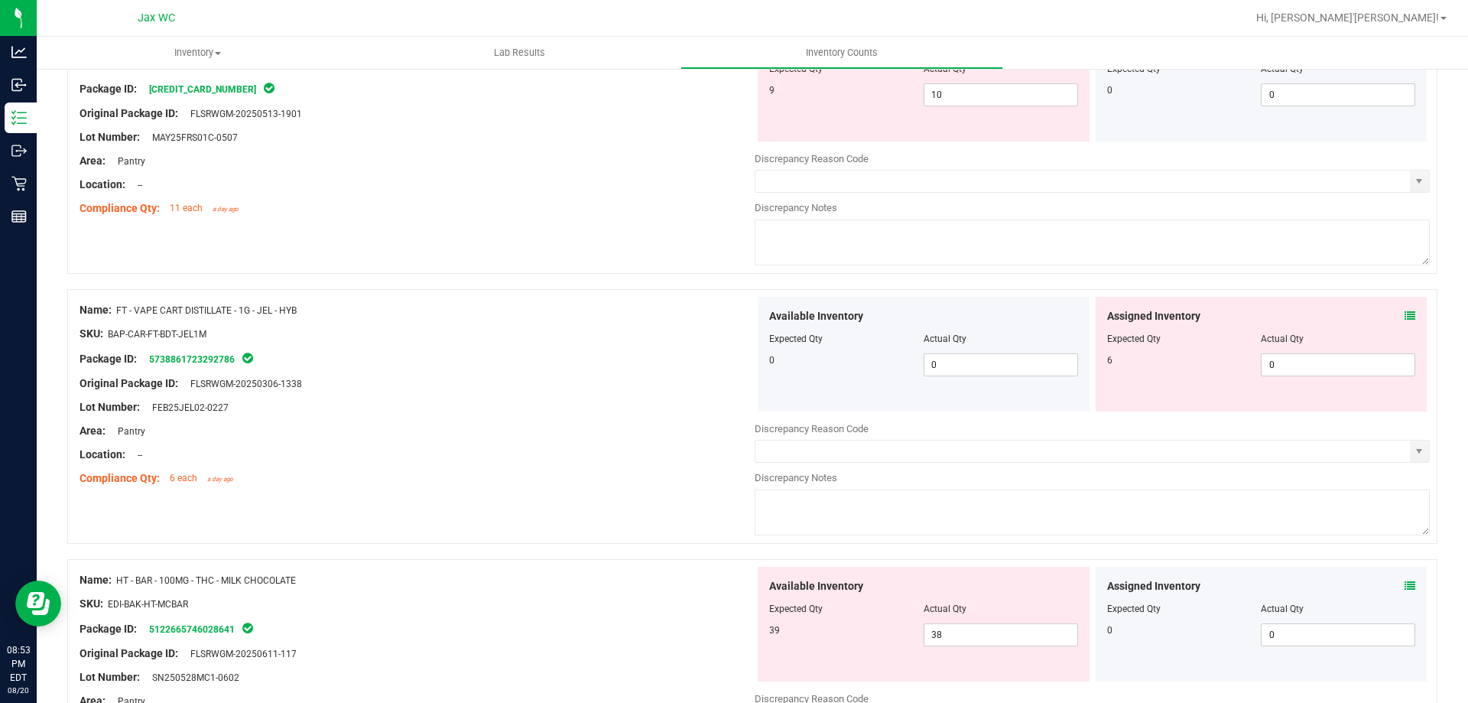
click at [1405, 583] on icon at bounding box center [1410, 585] width 11 height 11
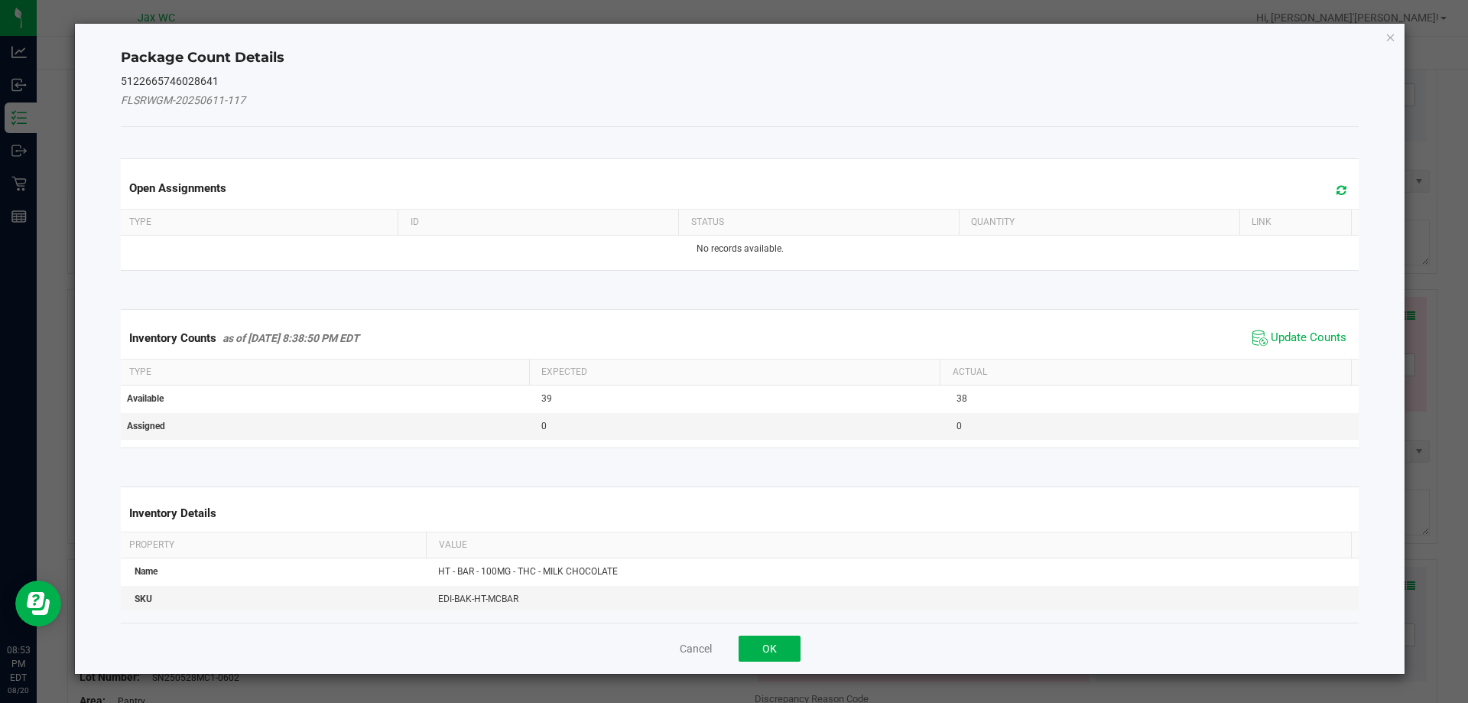
click at [1280, 329] on span "Update Counts" at bounding box center [1300, 337] width 102 height 23
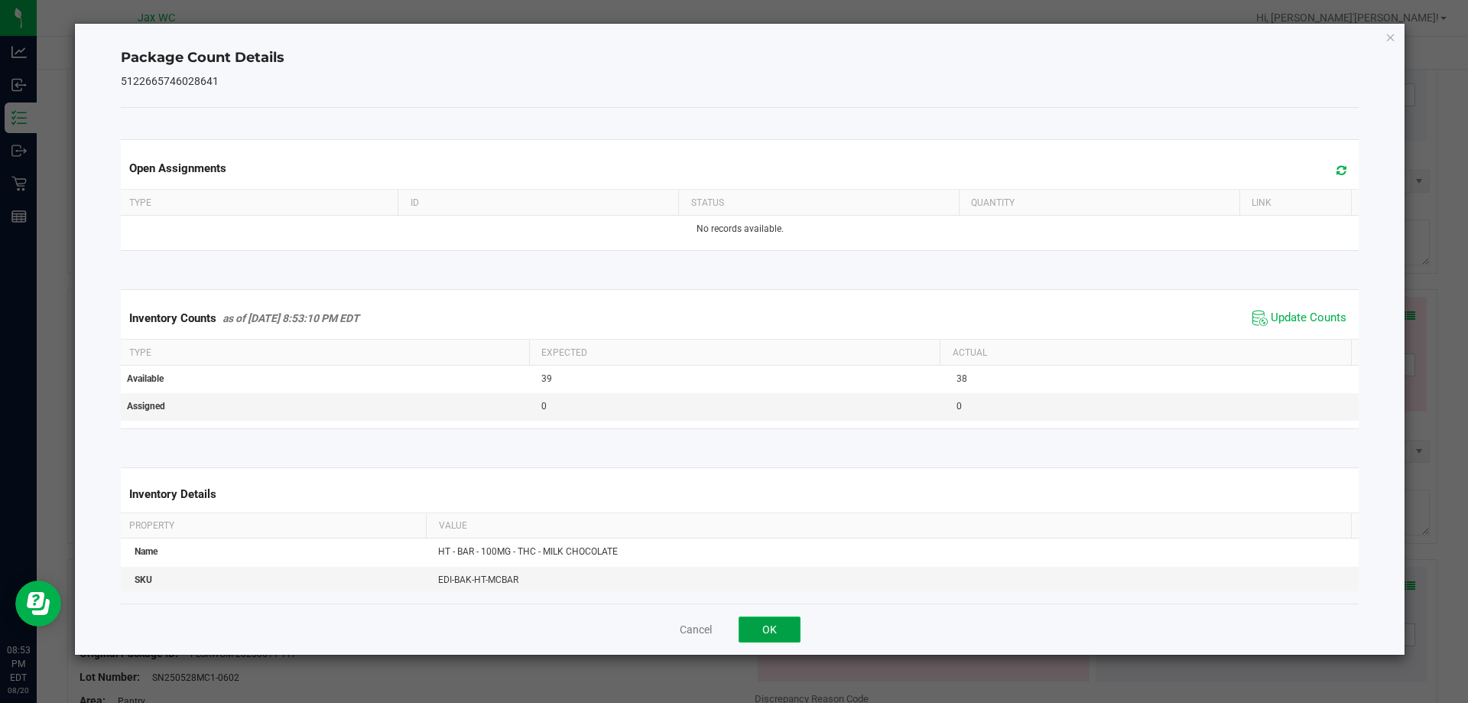
click at [768, 631] on button "OK" at bounding box center [770, 629] width 62 height 26
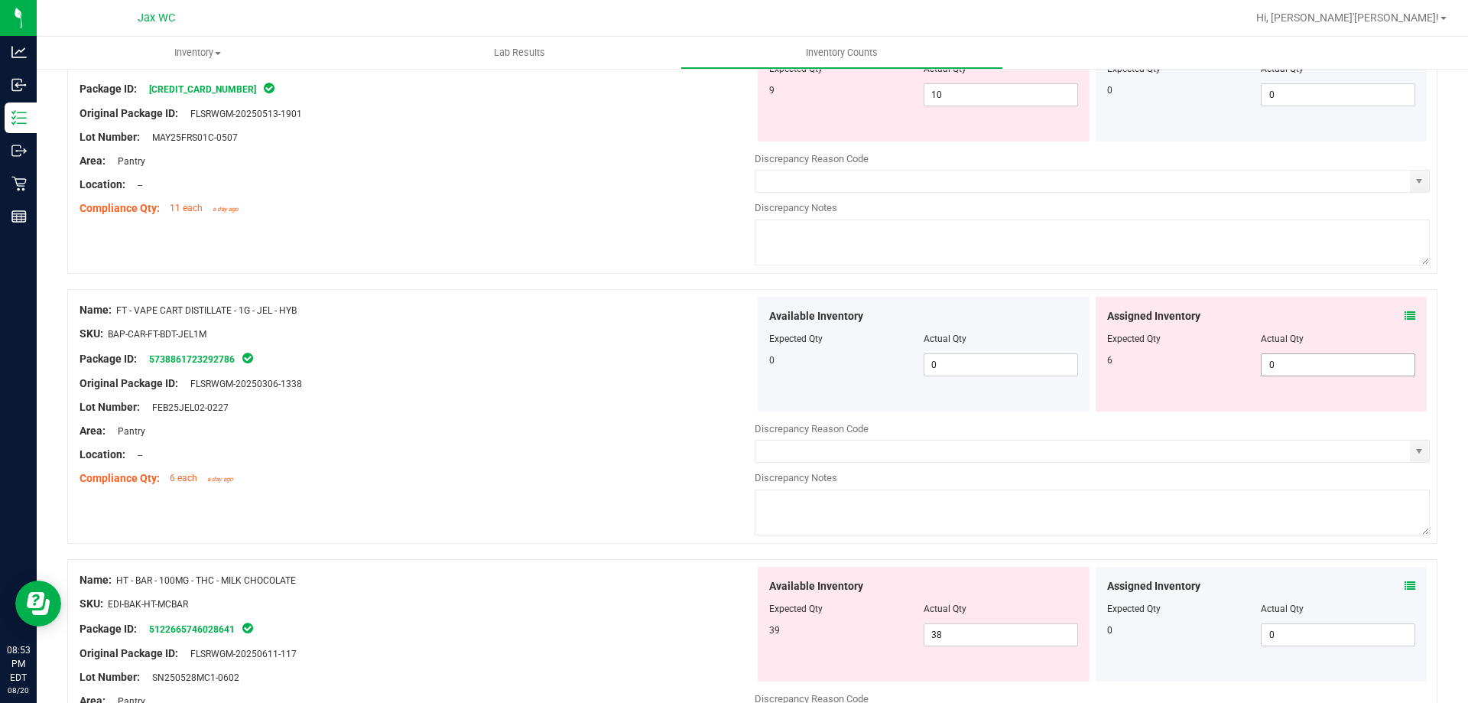
click at [1275, 367] on span "0 0" at bounding box center [1338, 364] width 154 height 23
click at [1275, 367] on input "0" at bounding box center [1338, 364] width 153 height 21
type input "6"
click at [551, 369] on div at bounding box center [417, 372] width 675 height 8
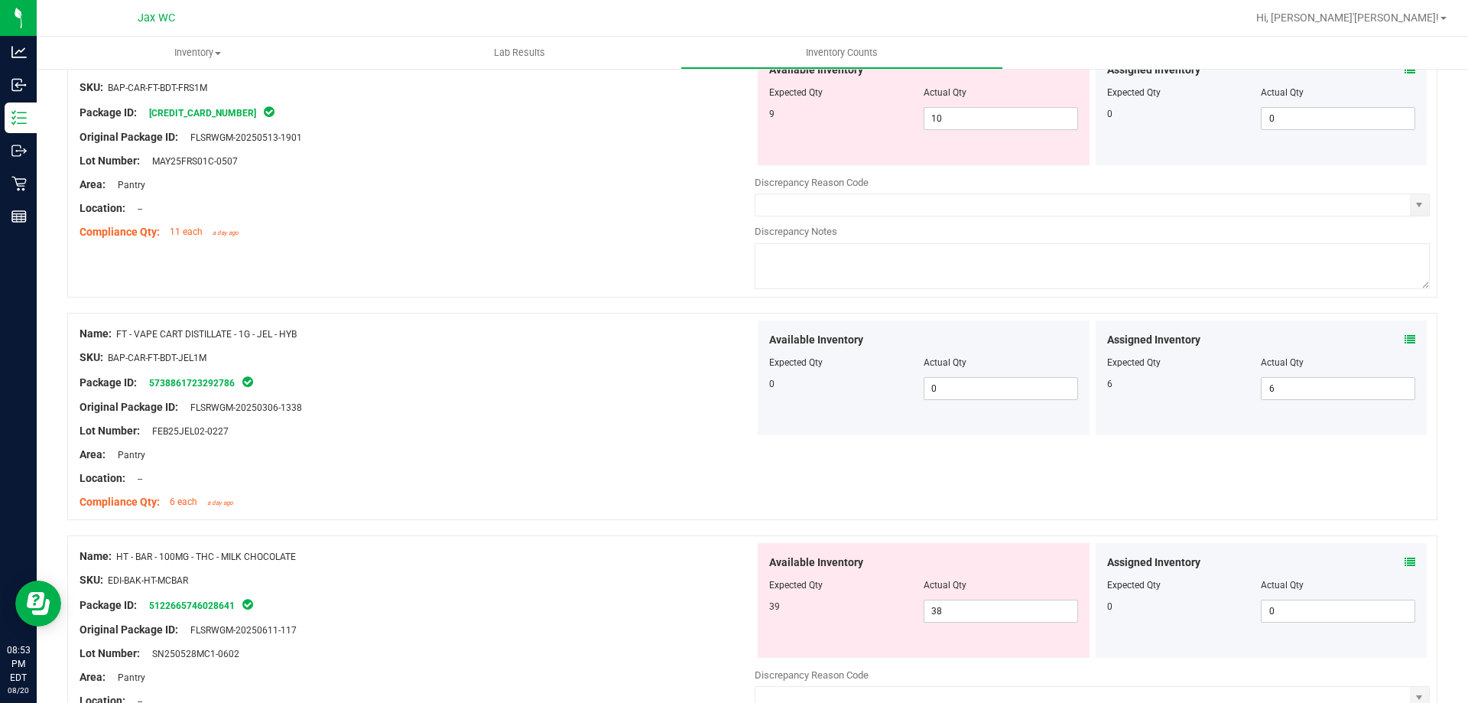
scroll to position [0, 0]
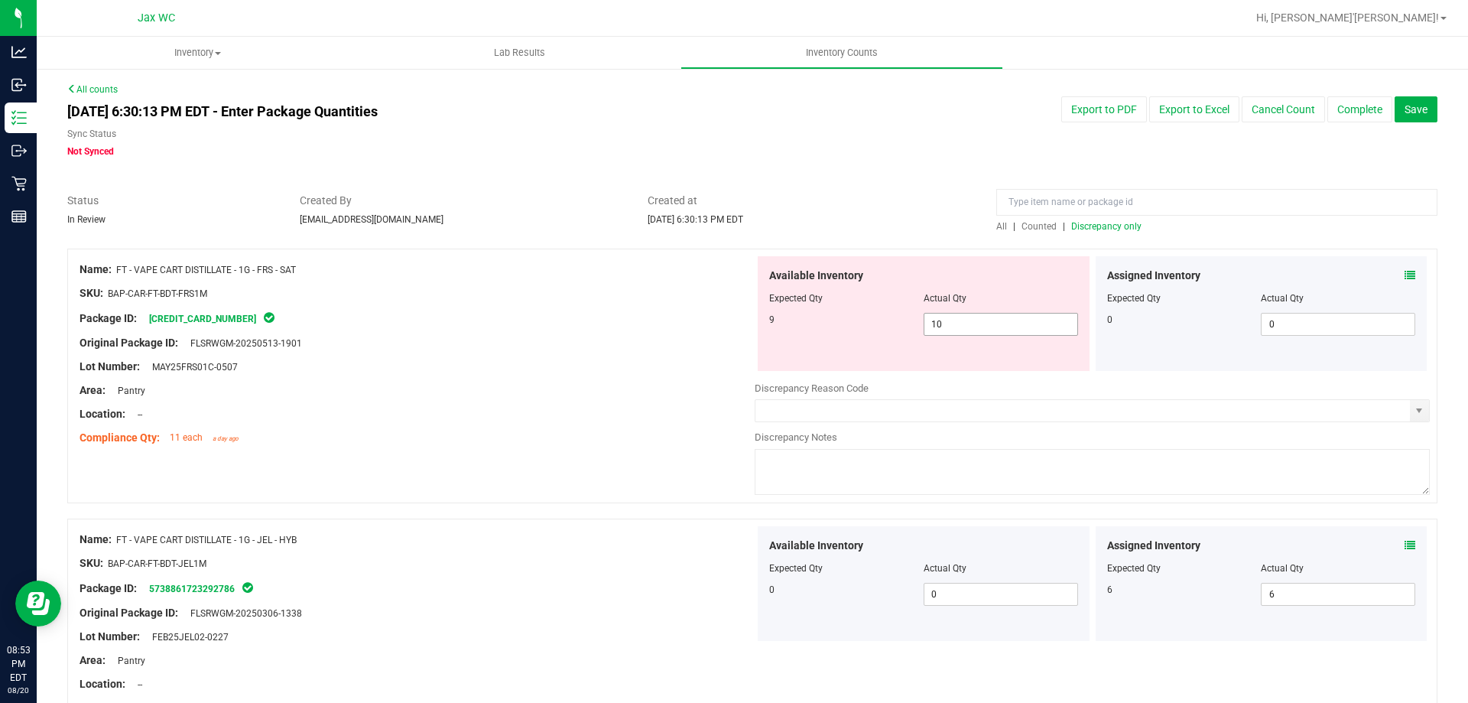
click at [951, 323] on span "10 10" at bounding box center [1001, 324] width 154 height 23
click at [951, 323] on input "10" at bounding box center [1000, 323] width 153 height 21
type input "9"
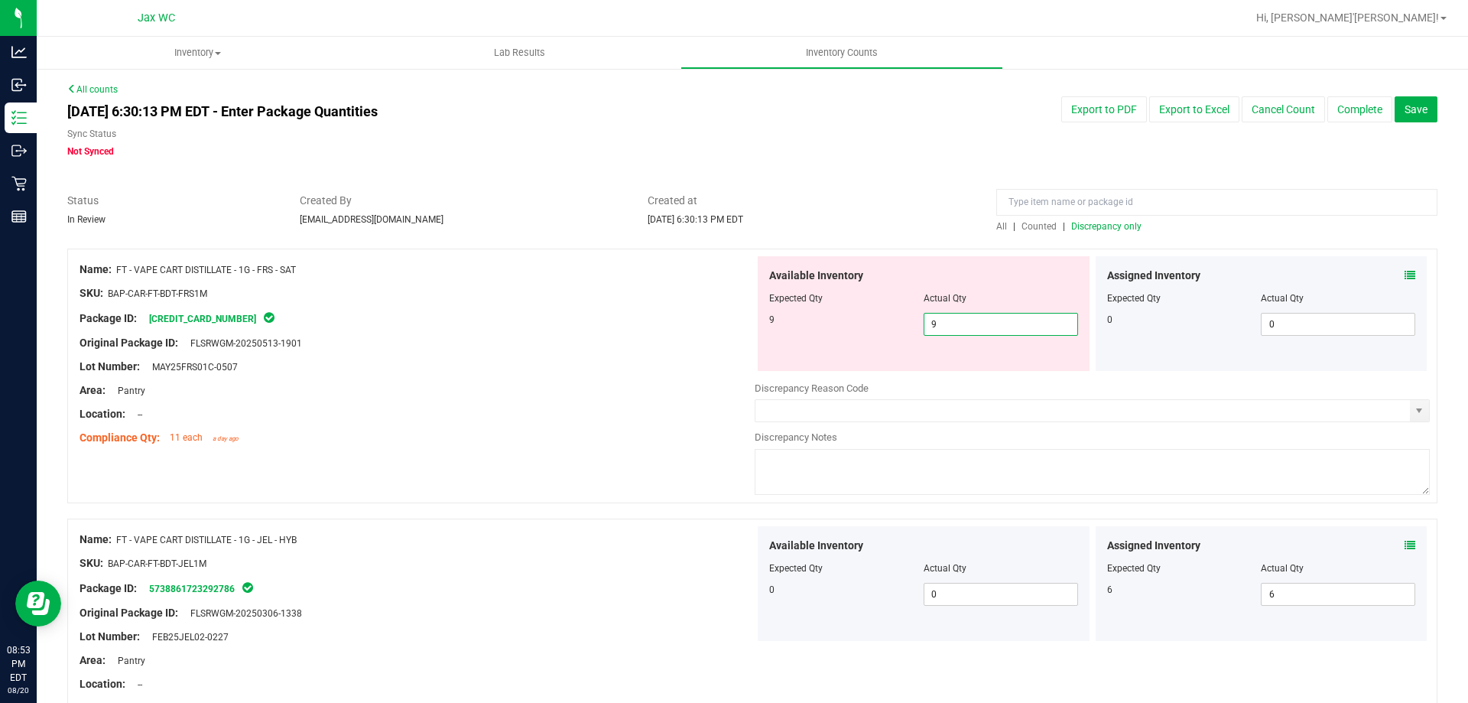
click at [645, 373] on div "Lot Number: MAY25FRS01C-0507" at bounding box center [417, 367] width 675 height 16
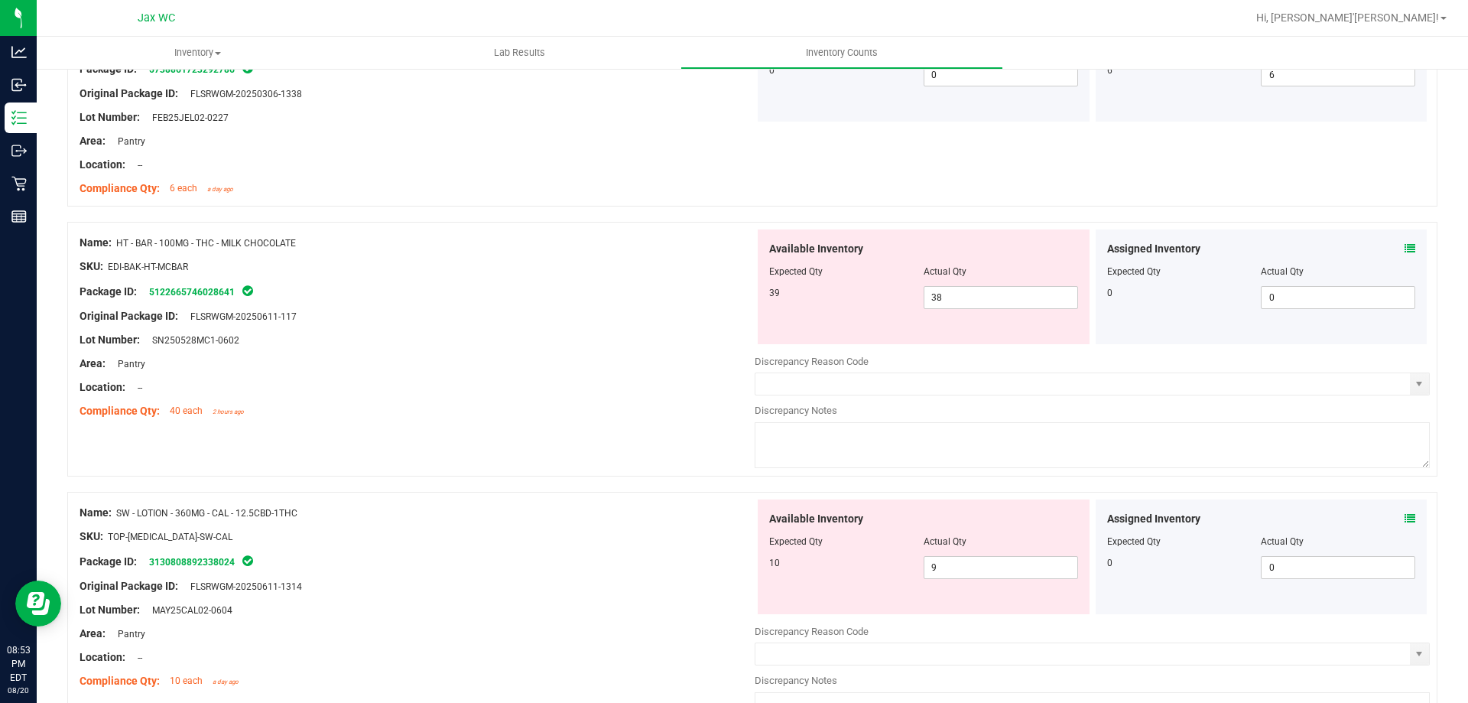
scroll to position [459, 0]
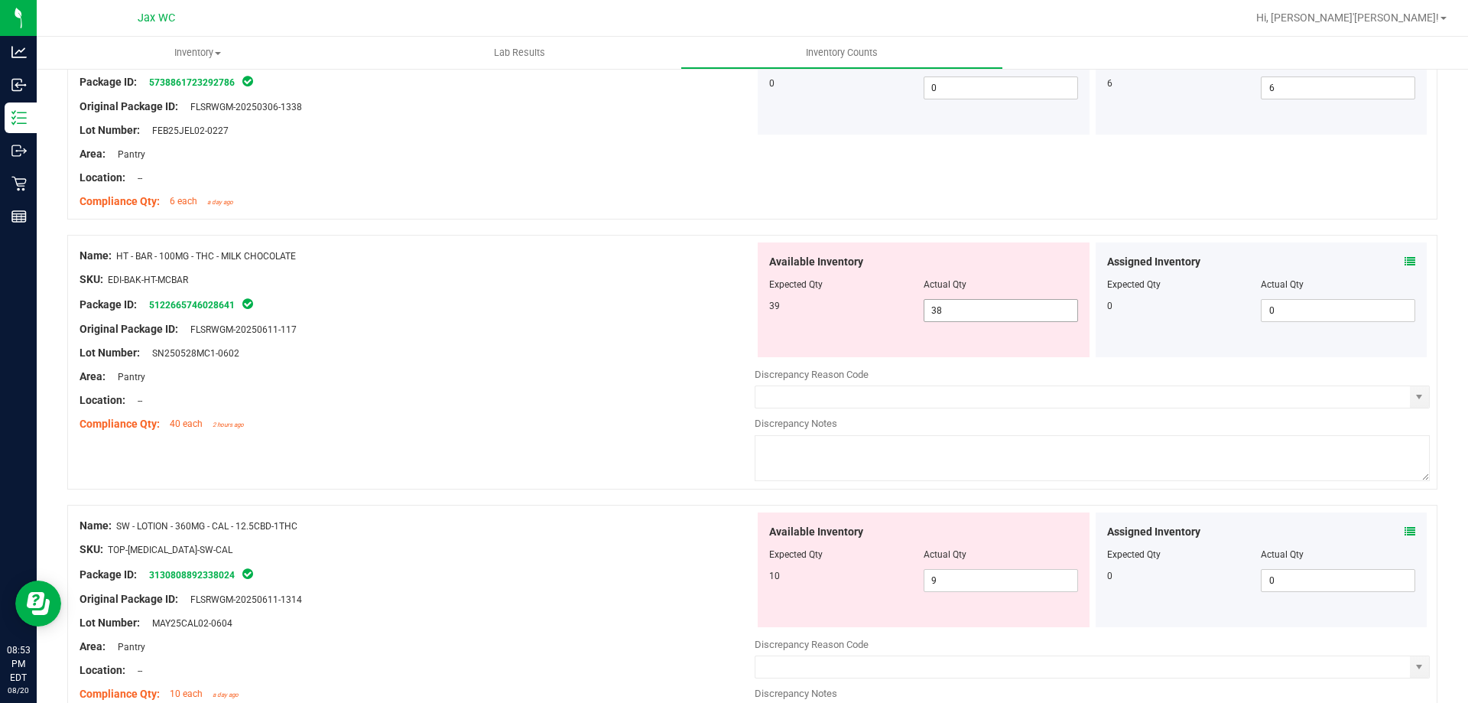
click at [965, 313] on span "38 38" at bounding box center [1001, 310] width 154 height 23
click at [965, 313] on input "38" at bounding box center [1000, 310] width 153 height 21
click at [964, 313] on input "38" at bounding box center [1000, 310] width 153 height 21
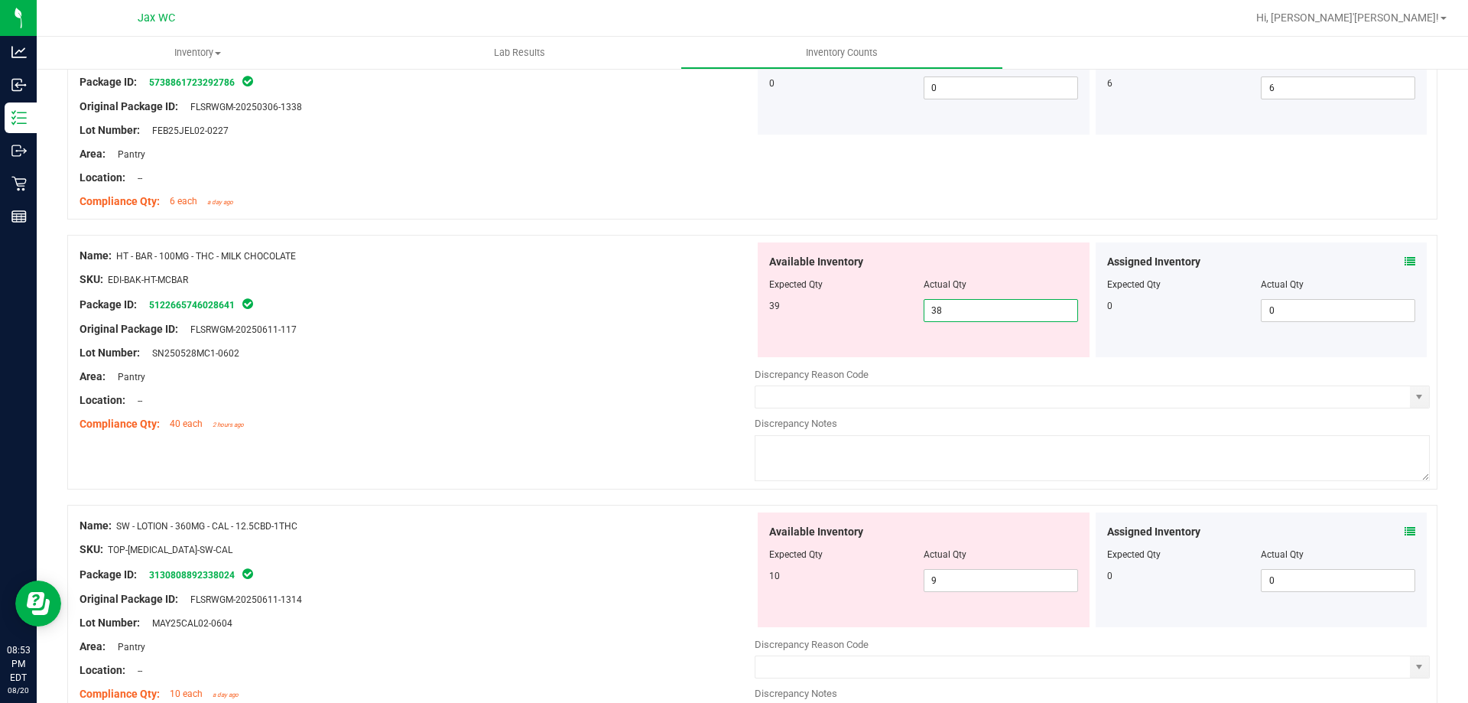
click at [964, 313] on input "38" at bounding box center [1000, 310] width 153 height 21
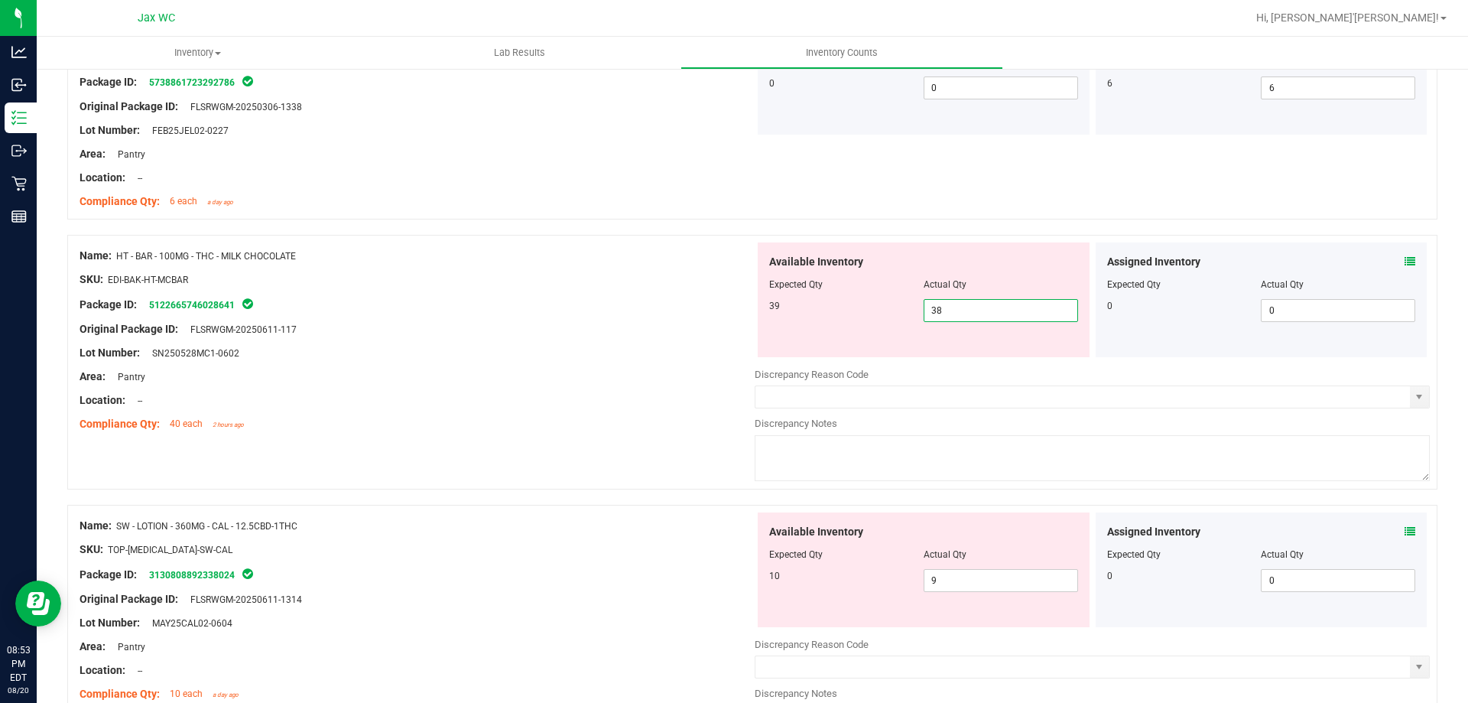
click at [964, 313] on input "38" at bounding box center [1000, 310] width 153 height 21
click at [970, 312] on input "38" at bounding box center [1000, 310] width 153 height 21
click at [992, 314] on input "38" at bounding box center [1000, 310] width 153 height 21
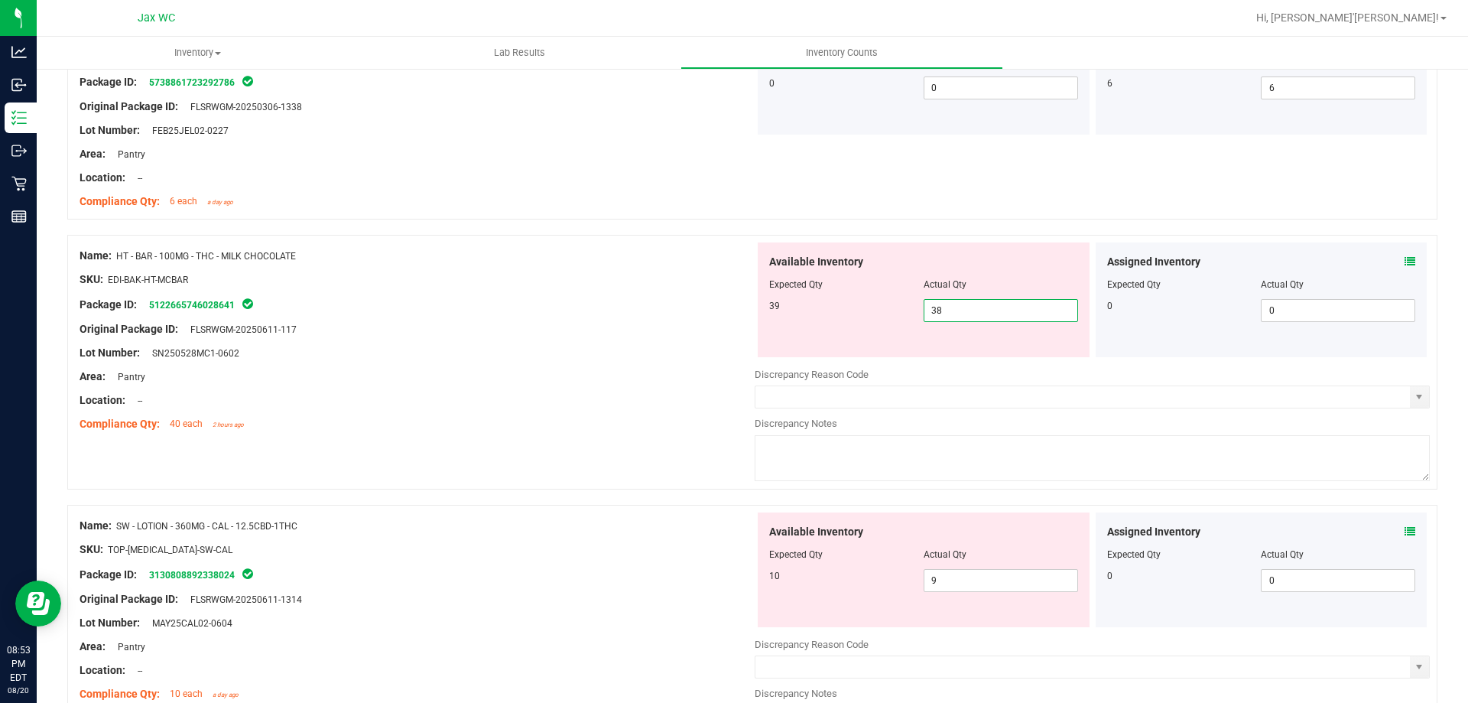
click at [991, 314] on input "38" at bounding box center [1000, 310] width 153 height 21
click at [1010, 310] on input "38" at bounding box center [1000, 310] width 153 height 21
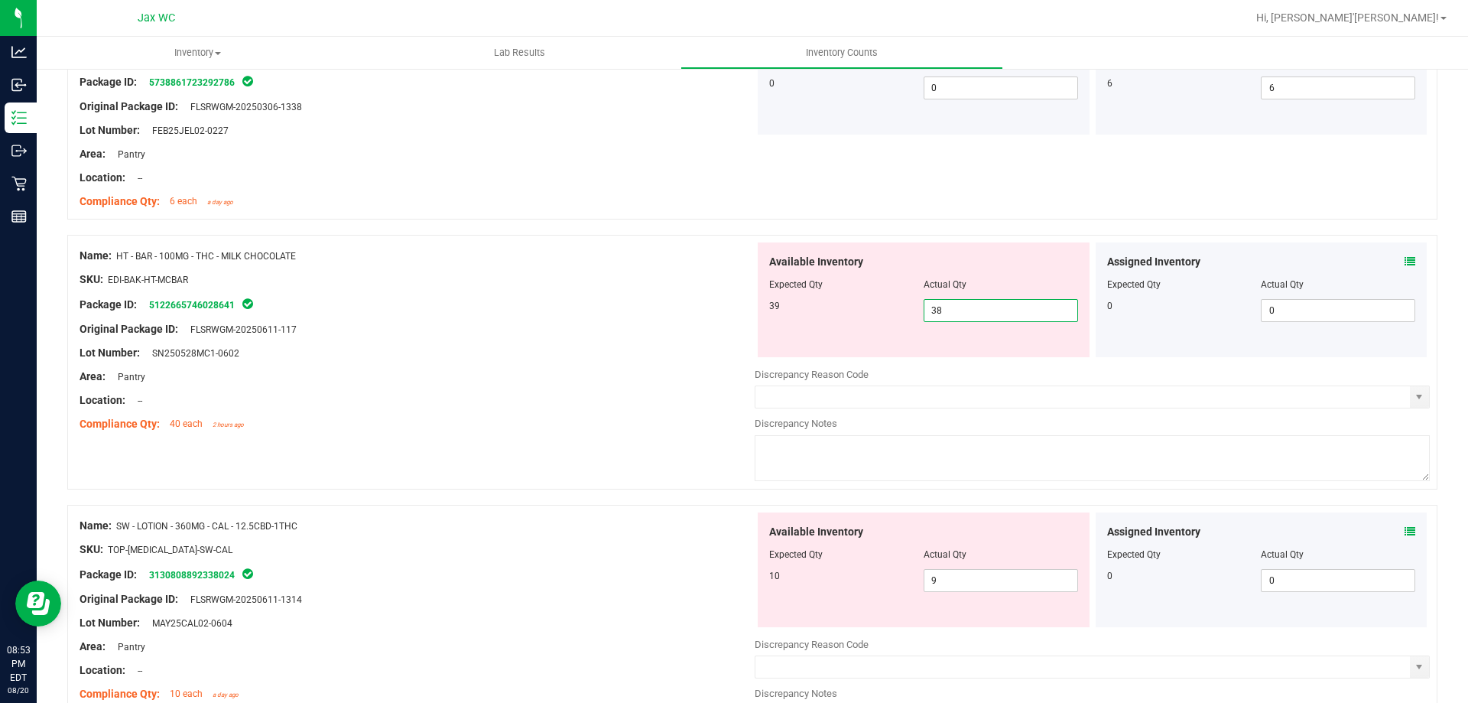
click at [1010, 310] on input "38" at bounding box center [1000, 310] width 153 height 21
click at [1013, 310] on input "38" at bounding box center [1000, 310] width 153 height 21
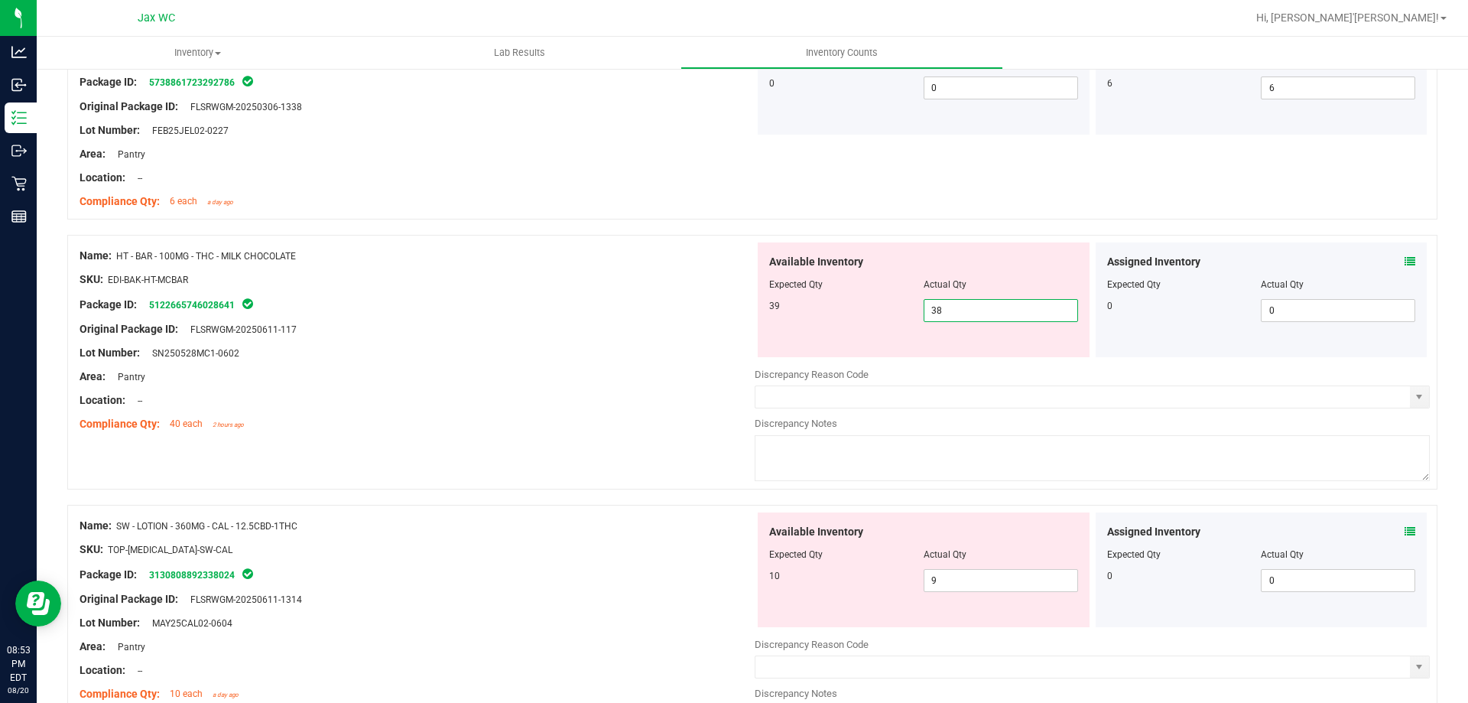
click at [1013, 310] on input "38" at bounding box center [1000, 310] width 153 height 21
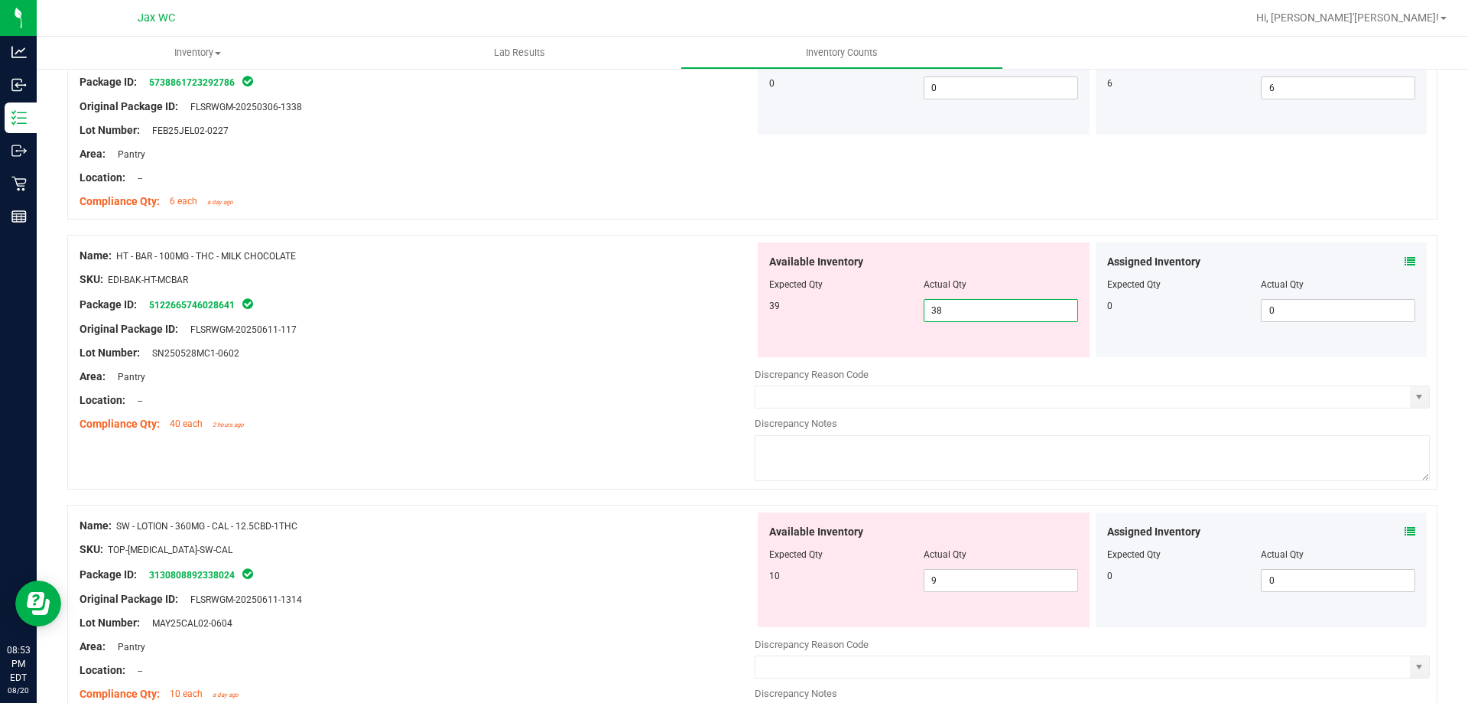
click at [1013, 310] on input "38" at bounding box center [1000, 310] width 153 height 21
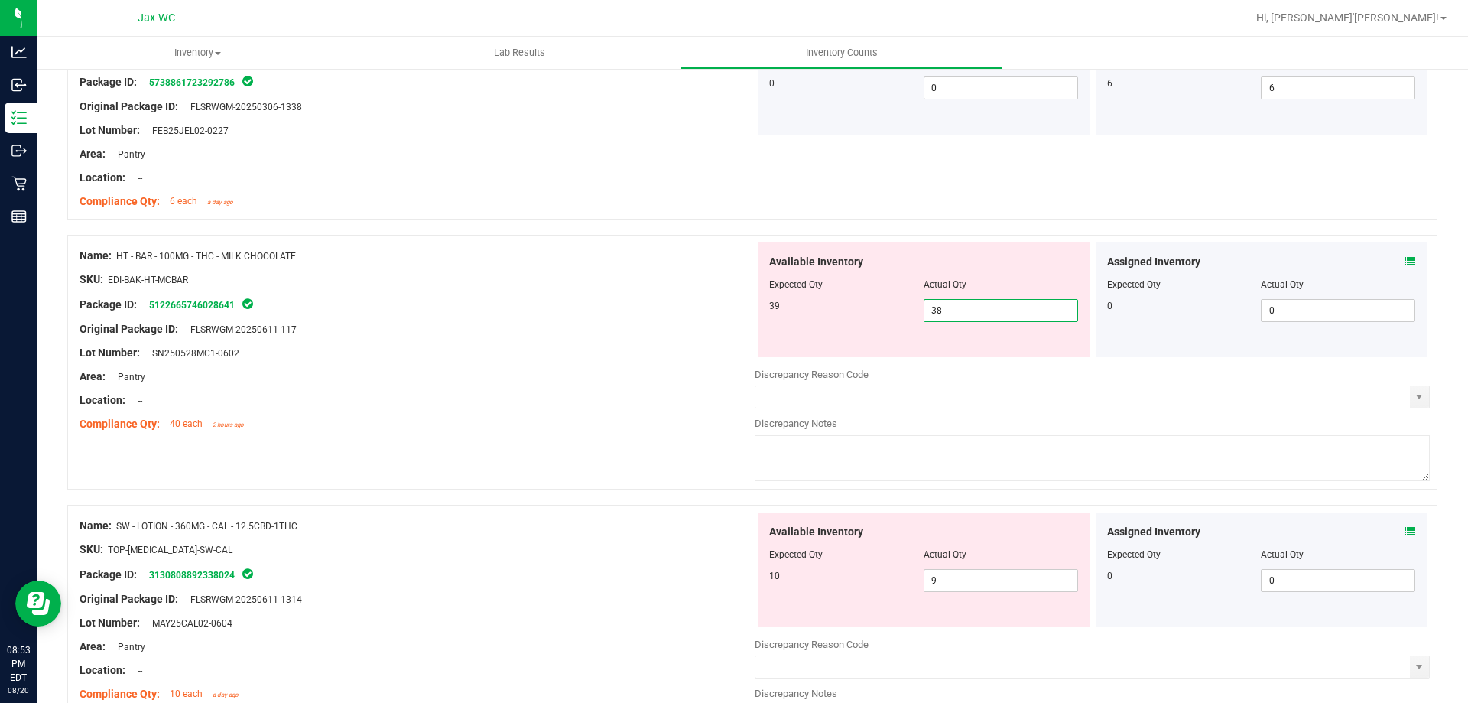
click at [1013, 310] on input "38" at bounding box center [1000, 310] width 153 height 21
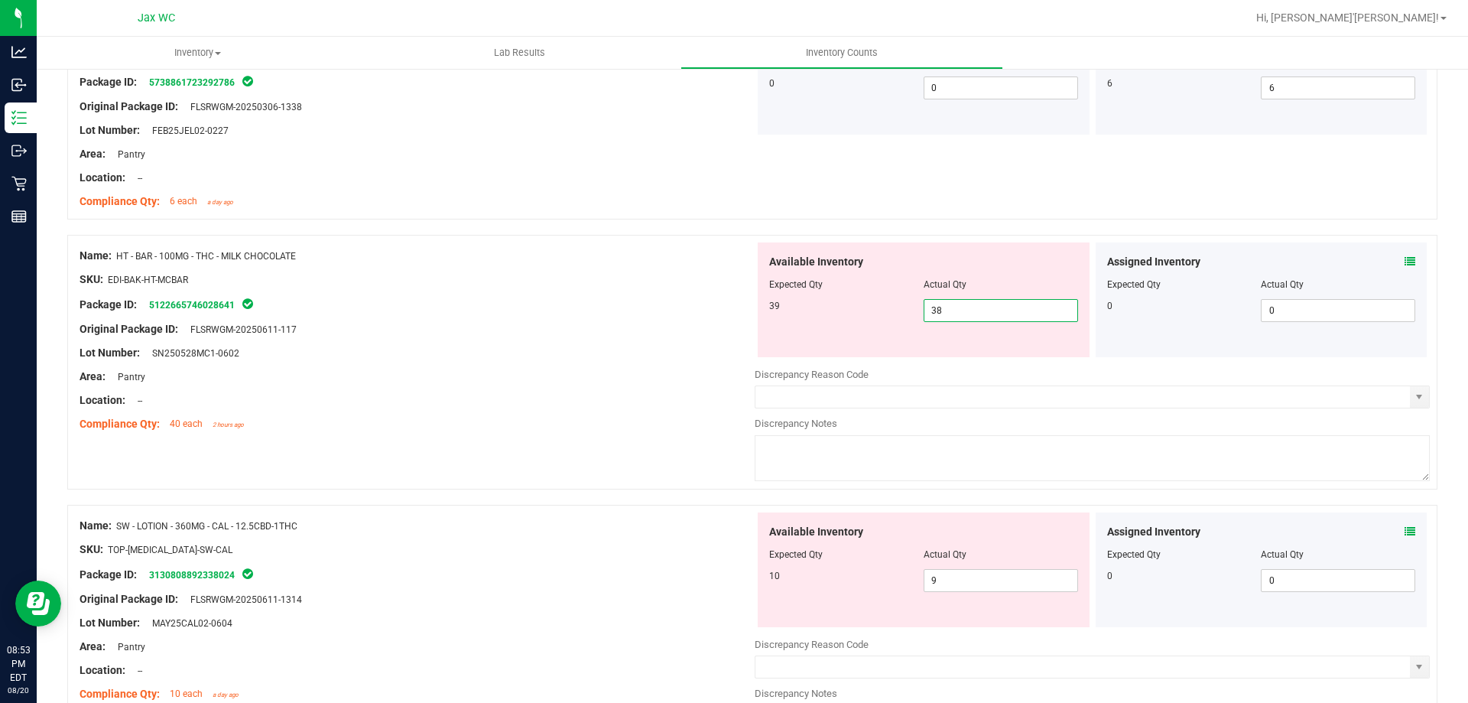
click at [1013, 310] on input "38" at bounding box center [1000, 310] width 153 height 21
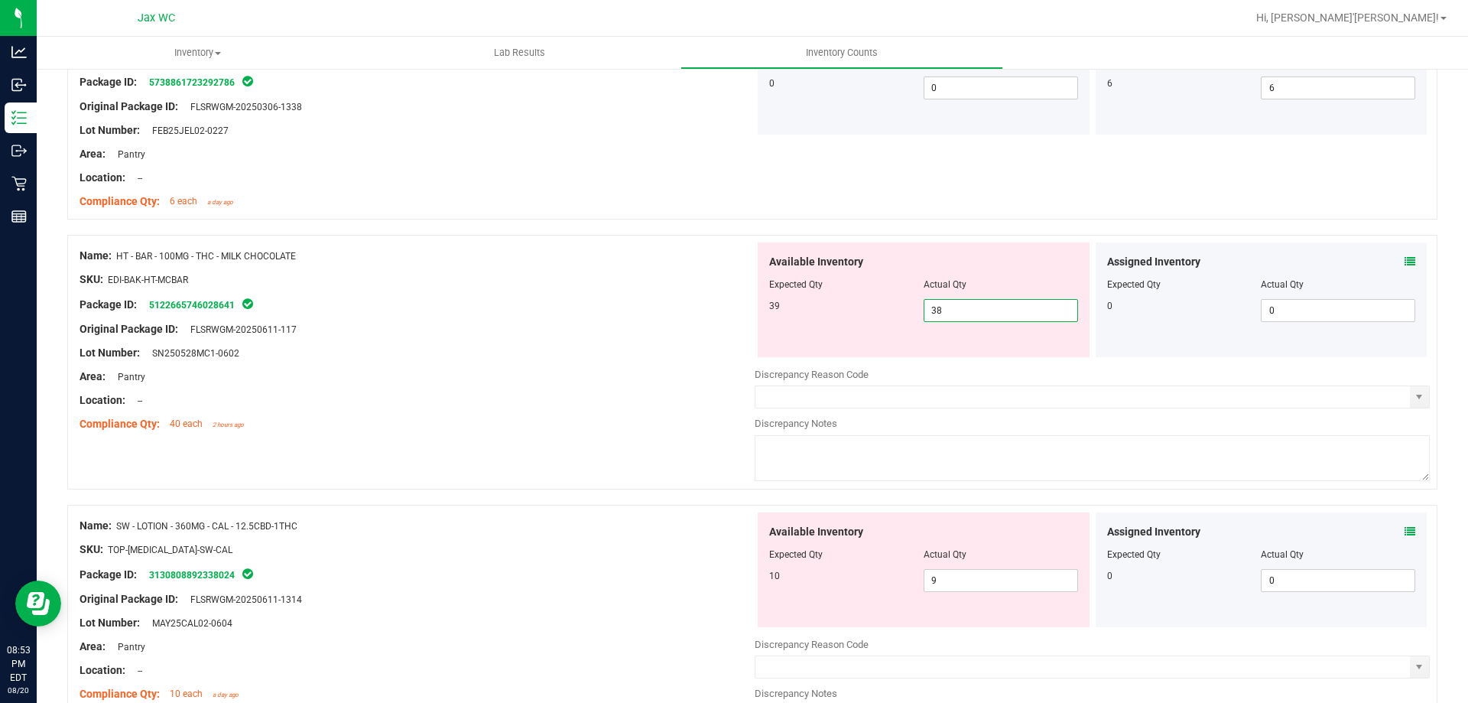
click at [1013, 310] on input "38" at bounding box center [1000, 310] width 153 height 21
click at [1016, 309] on input "38" at bounding box center [1000, 310] width 153 height 21
click at [1017, 309] on input "38" at bounding box center [1000, 310] width 153 height 21
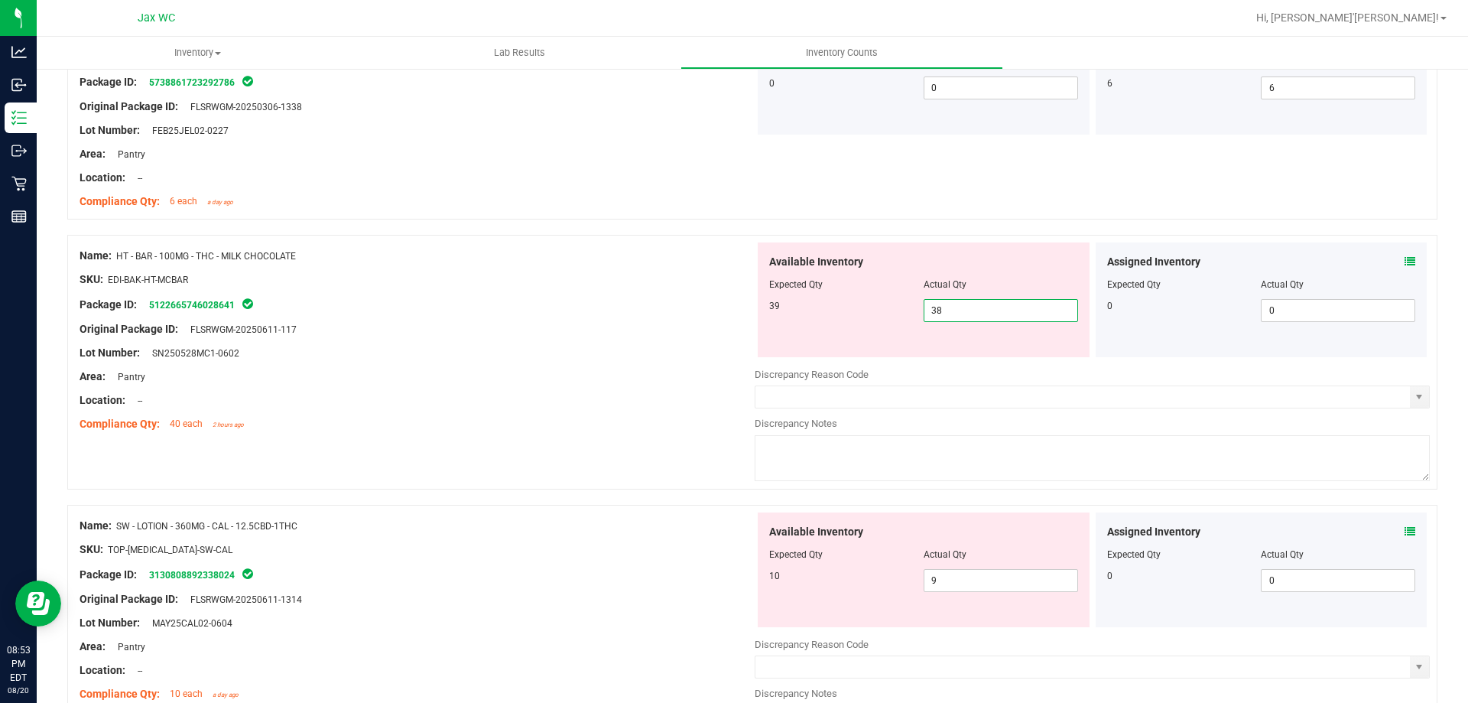
click at [1017, 309] on input "38" at bounding box center [1000, 310] width 153 height 21
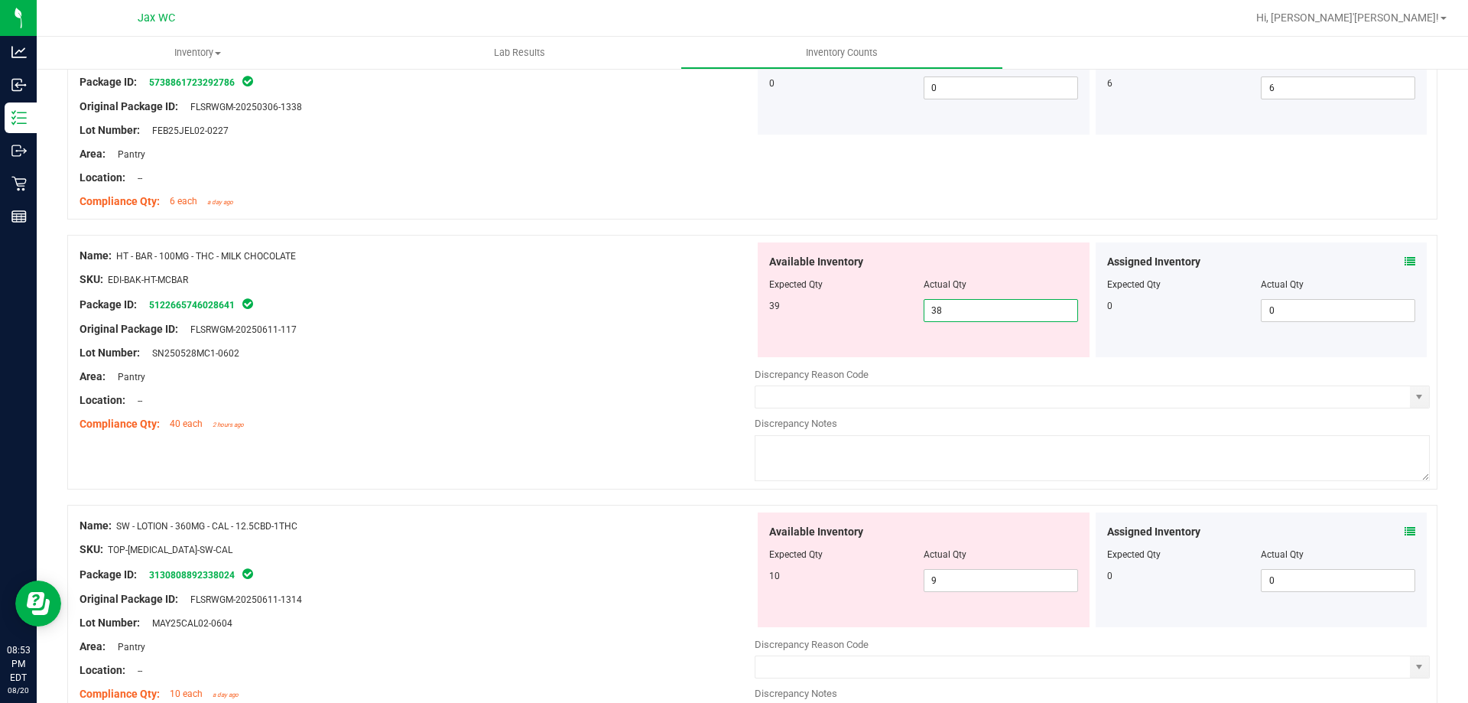
click at [1017, 309] on input "38" at bounding box center [1000, 310] width 153 height 21
type input "39"
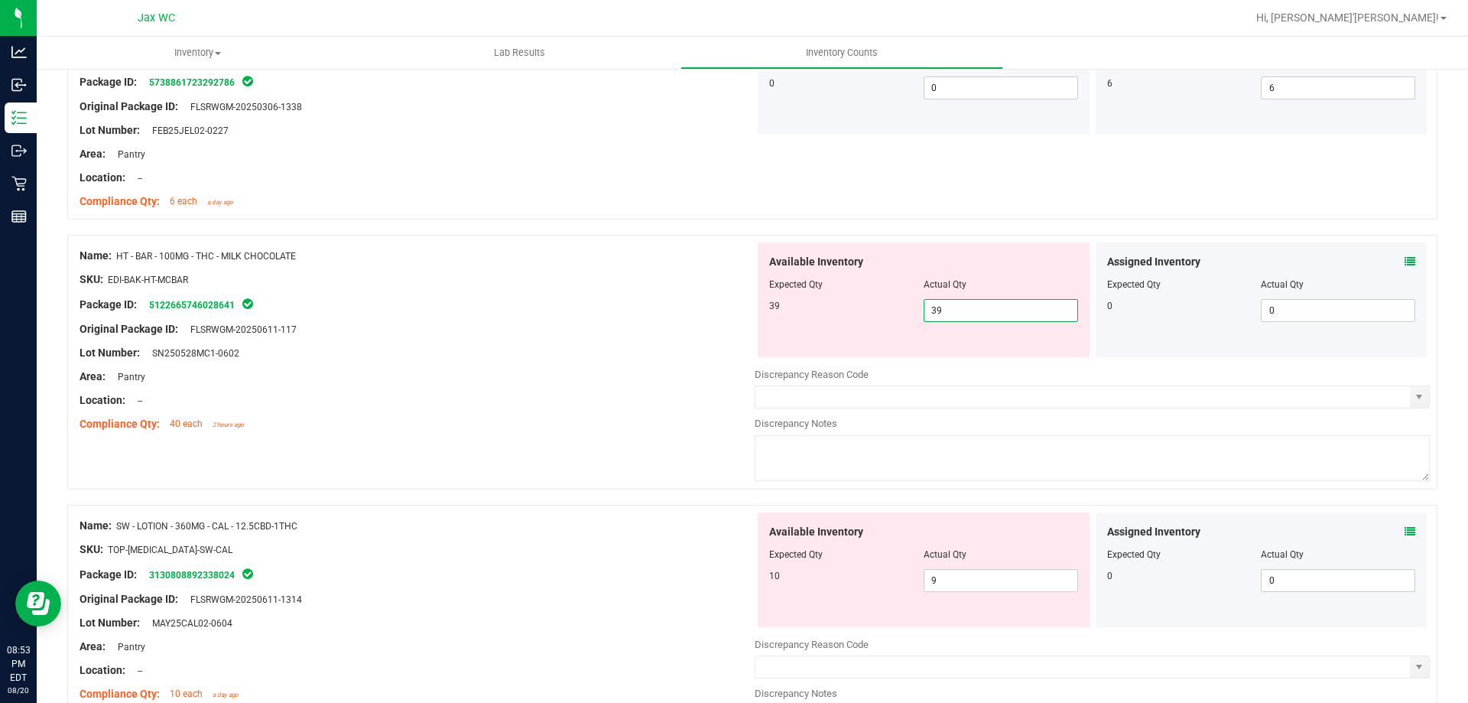
click at [622, 339] on div at bounding box center [417, 341] width 675 height 8
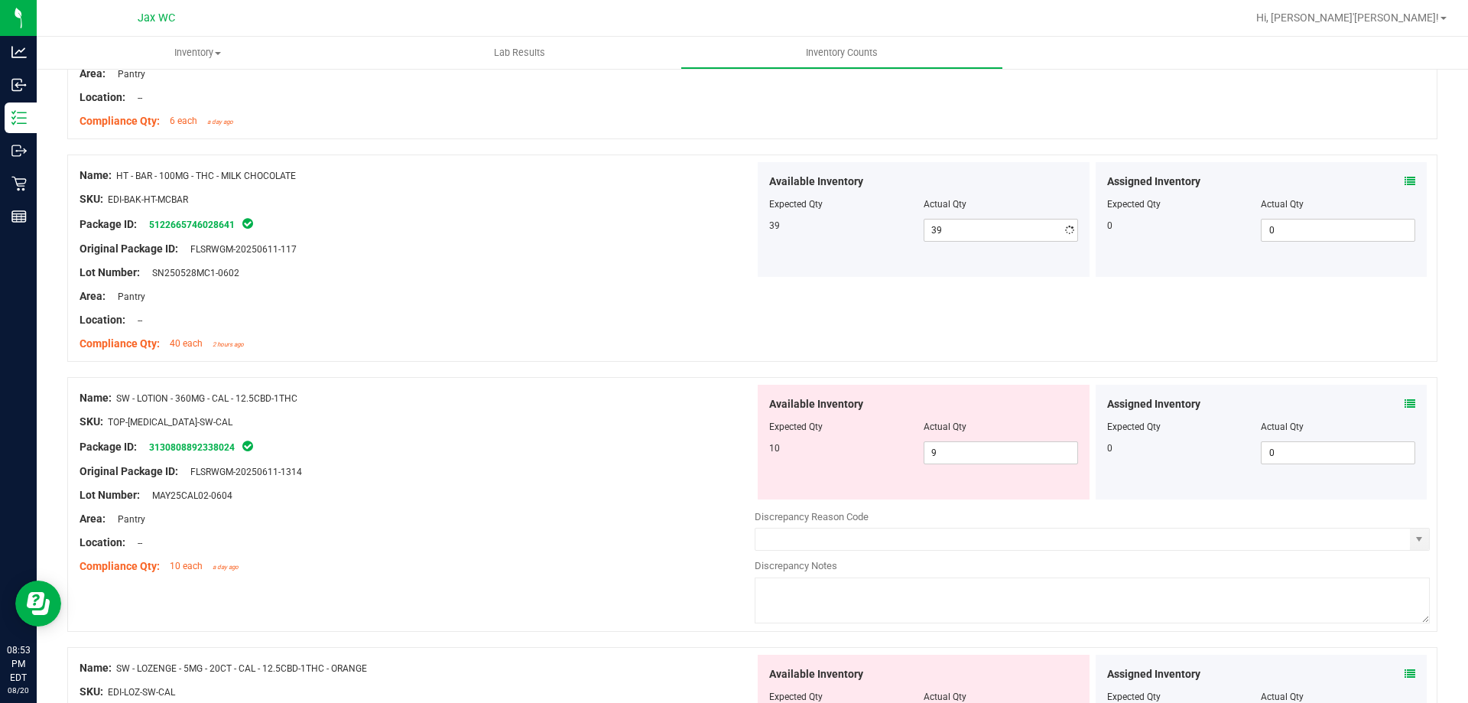
scroll to position [765, 0]
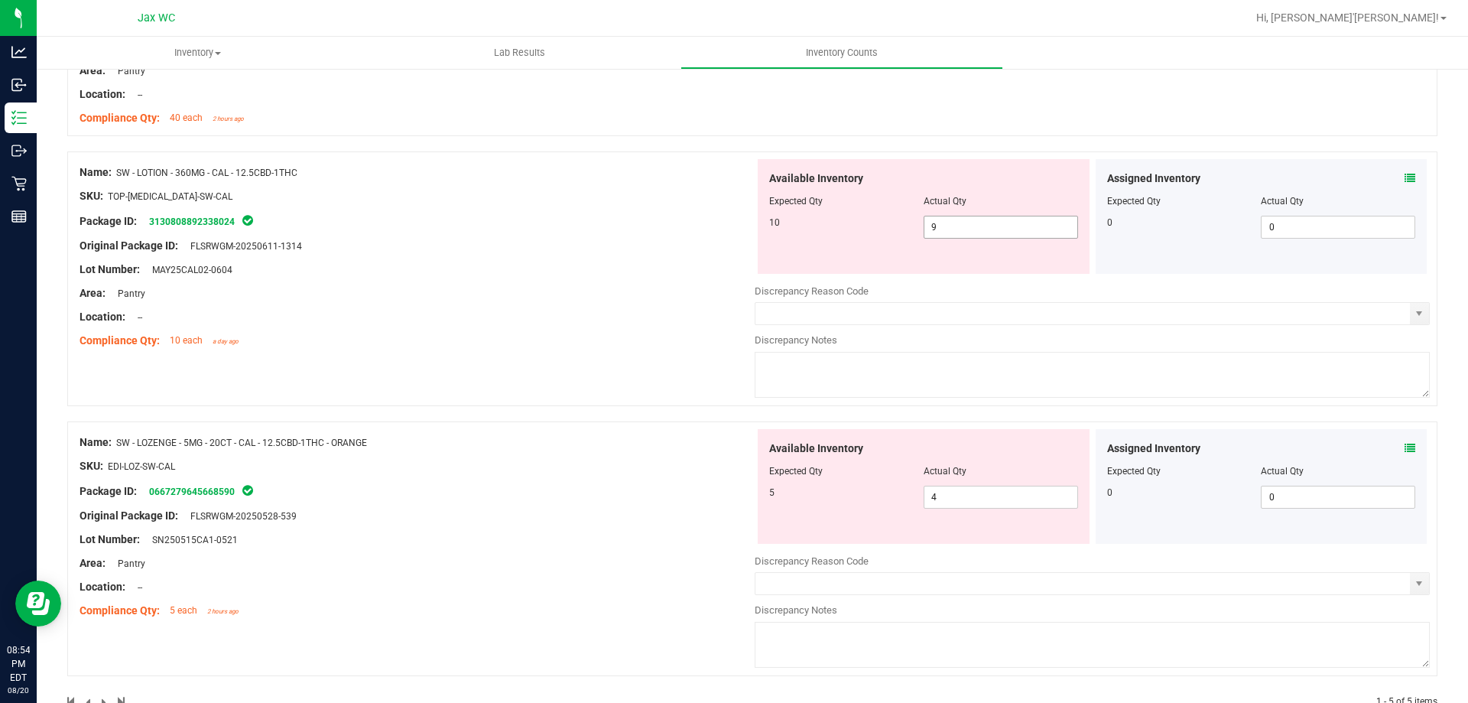
click at [944, 227] on span "9 9" at bounding box center [1001, 227] width 154 height 23
click at [944, 227] on input "9" at bounding box center [1000, 226] width 153 height 21
type input "10"
click at [679, 203] on ng-container "SKU: TOP-BAL-SW-CAL" at bounding box center [417, 200] width 675 height 24
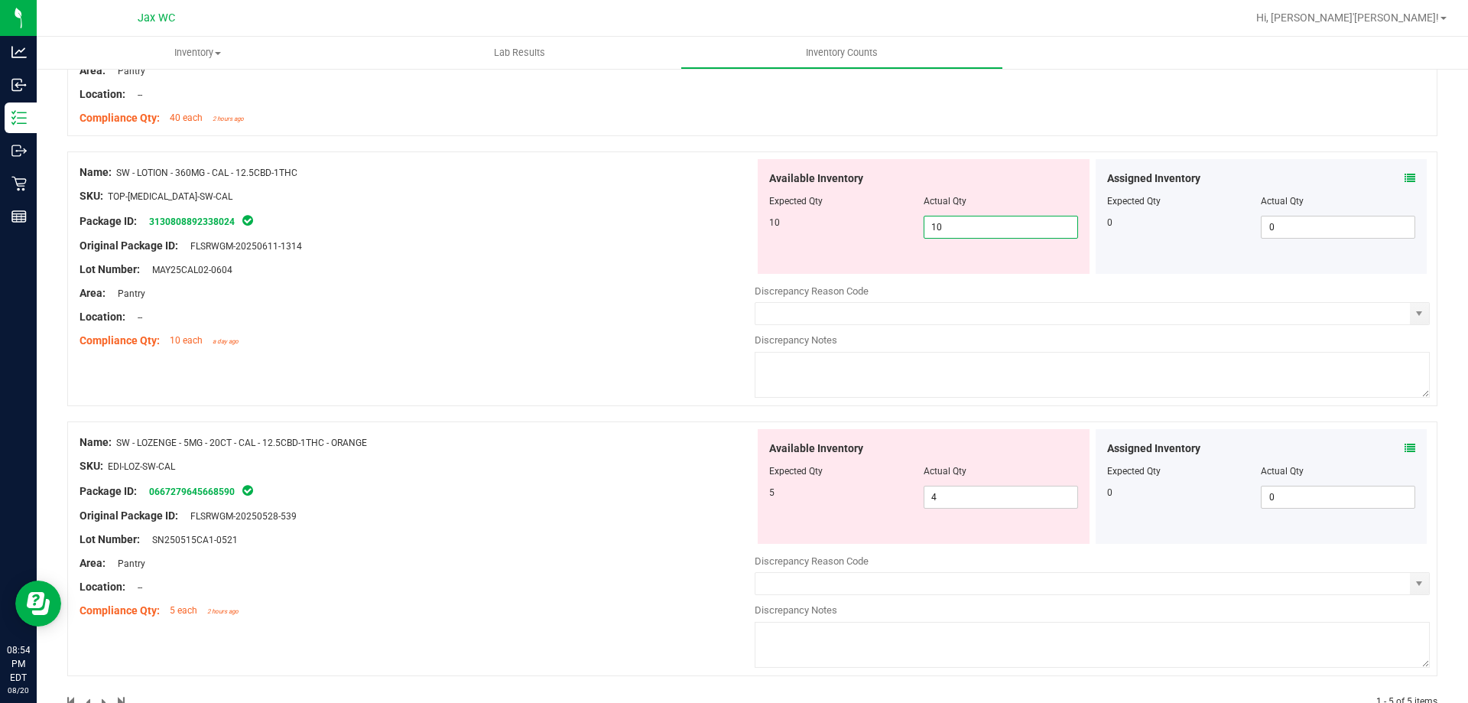
scroll to position [758, 0]
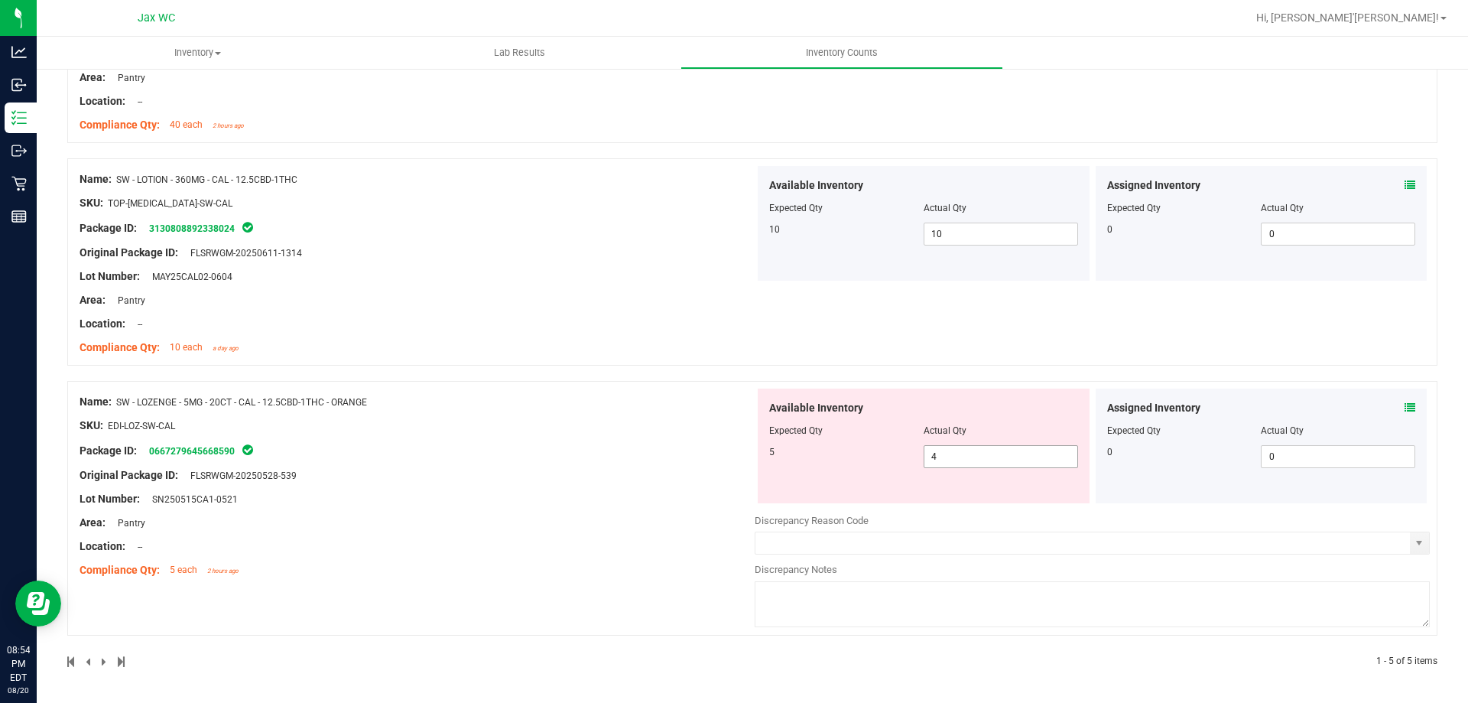
click at [989, 463] on span "4 4" at bounding box center [1001, 456] width 154 height 23
click at [989, 463] on input "4" at bounding box center [1000, 456] width 153 height 21
type input "5"
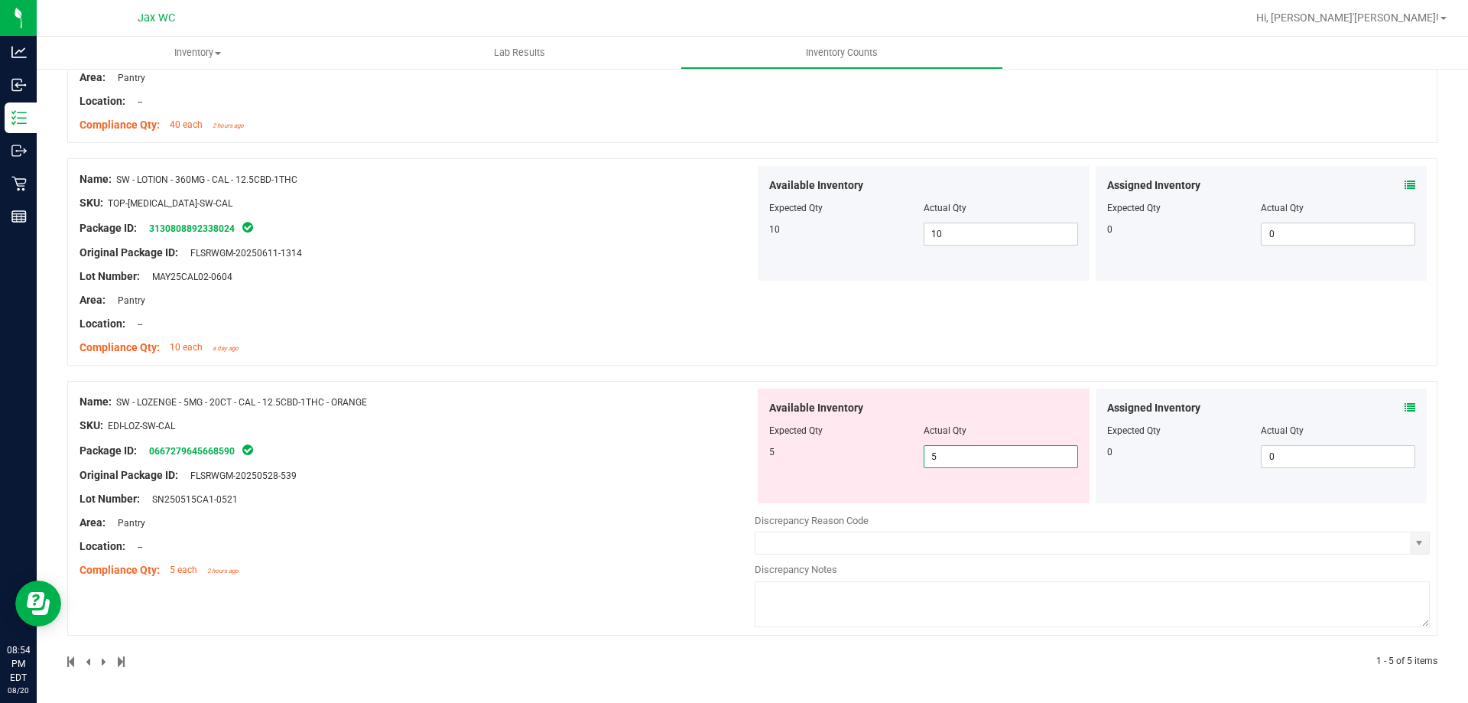
click at [670, 216] on div "Name: SW - LOTION - 360MG - CAL - 12.5CBD-1THC SKU: TOP-BAL-SW-CAL Package ID: …" at bounding box center [417, 263] width 675 height 195
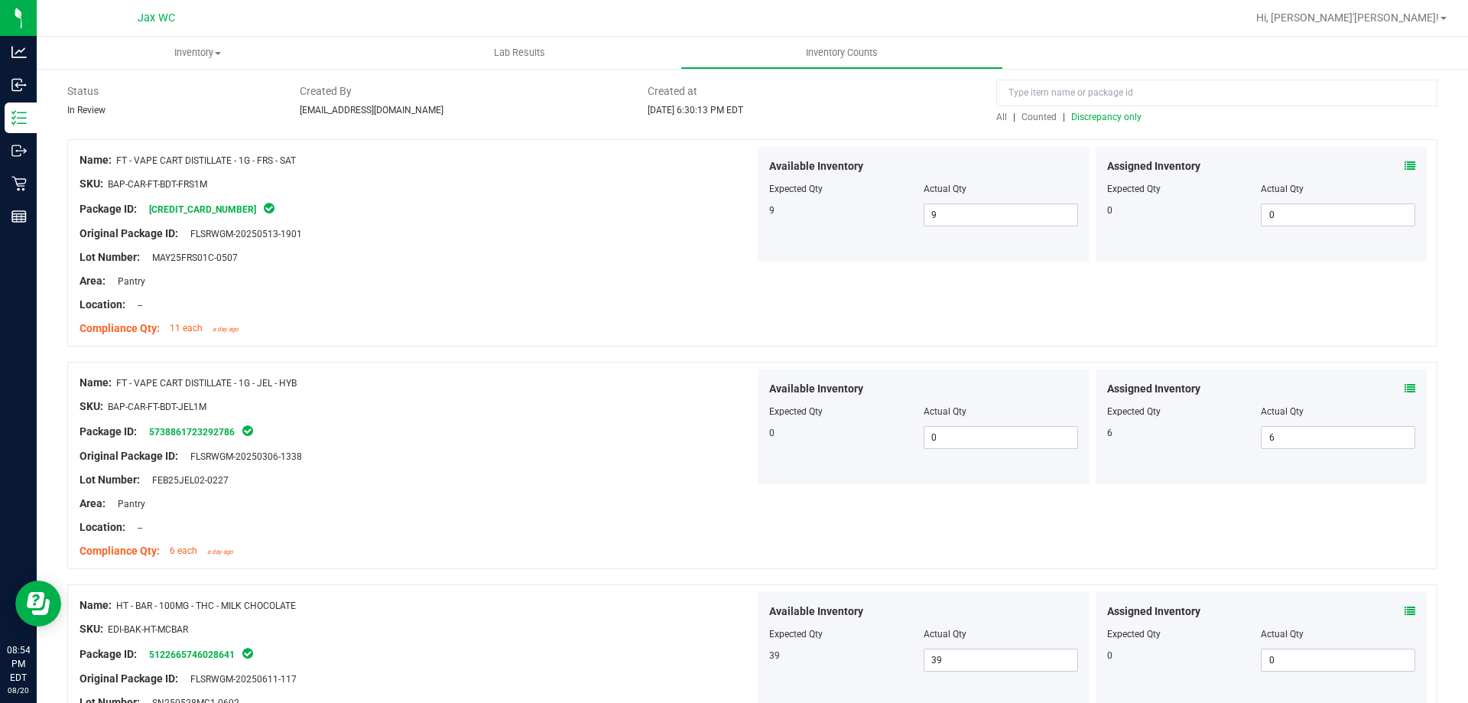
scroll to position [0, 0]
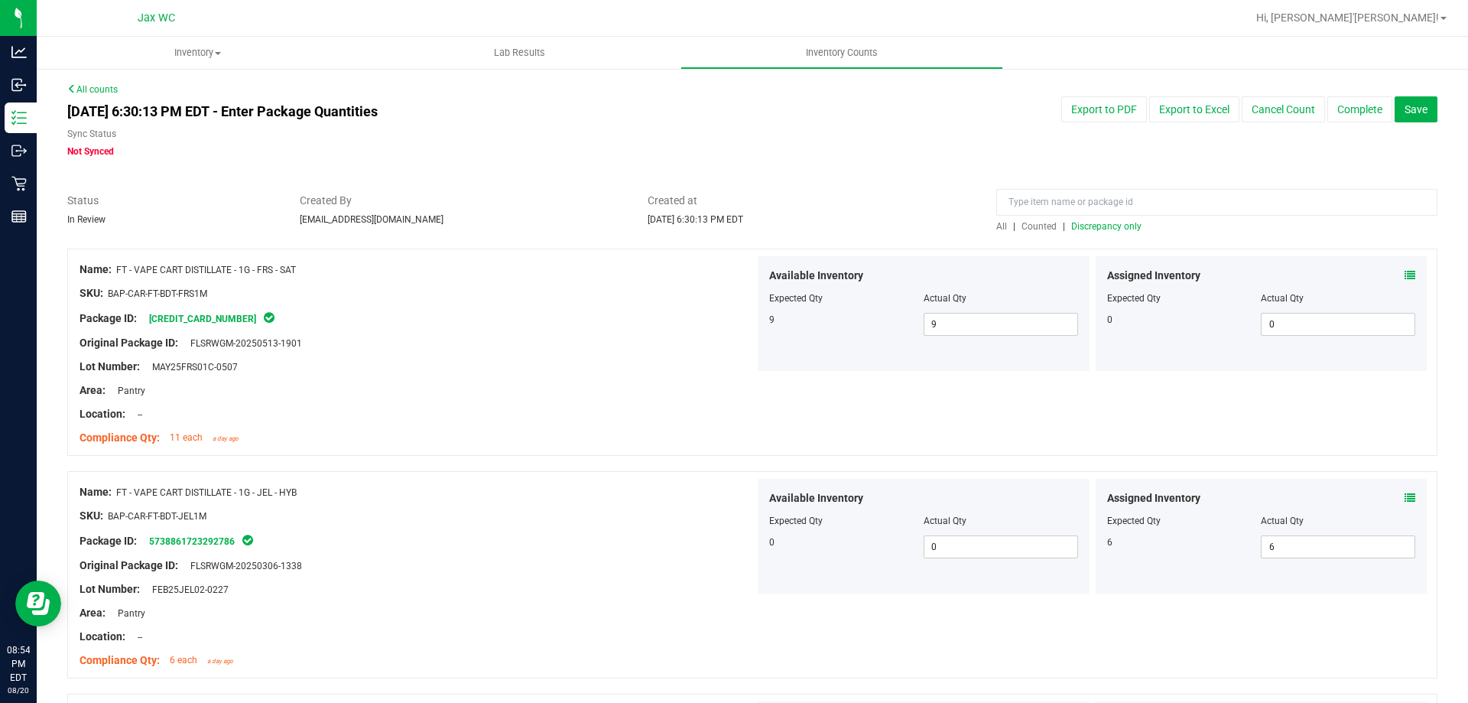
click at [1119, 221] on span "Discrepancy only" at bounding box center [1106, 226] width 70 height 11
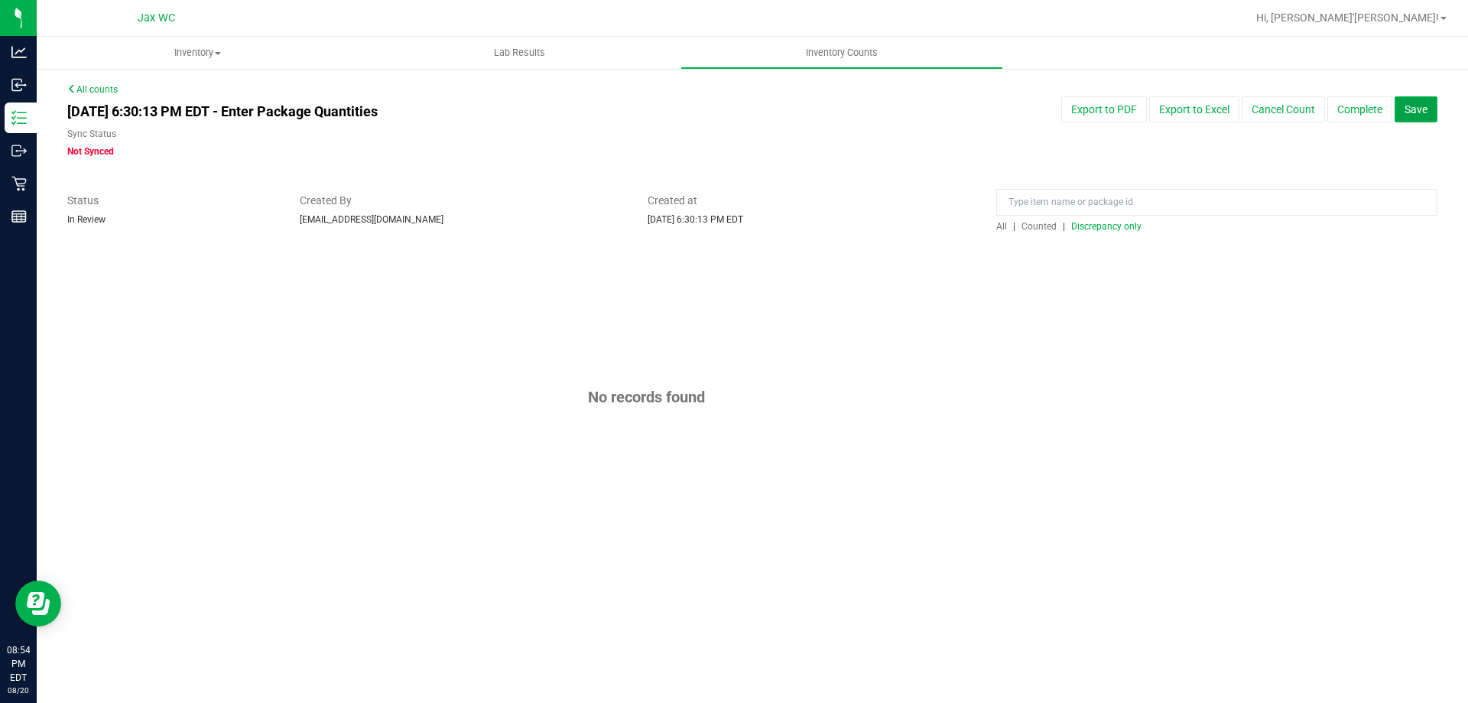
click at [1410, 112] on span "Save" at bounding box center [1416, 109] width 23 height 12
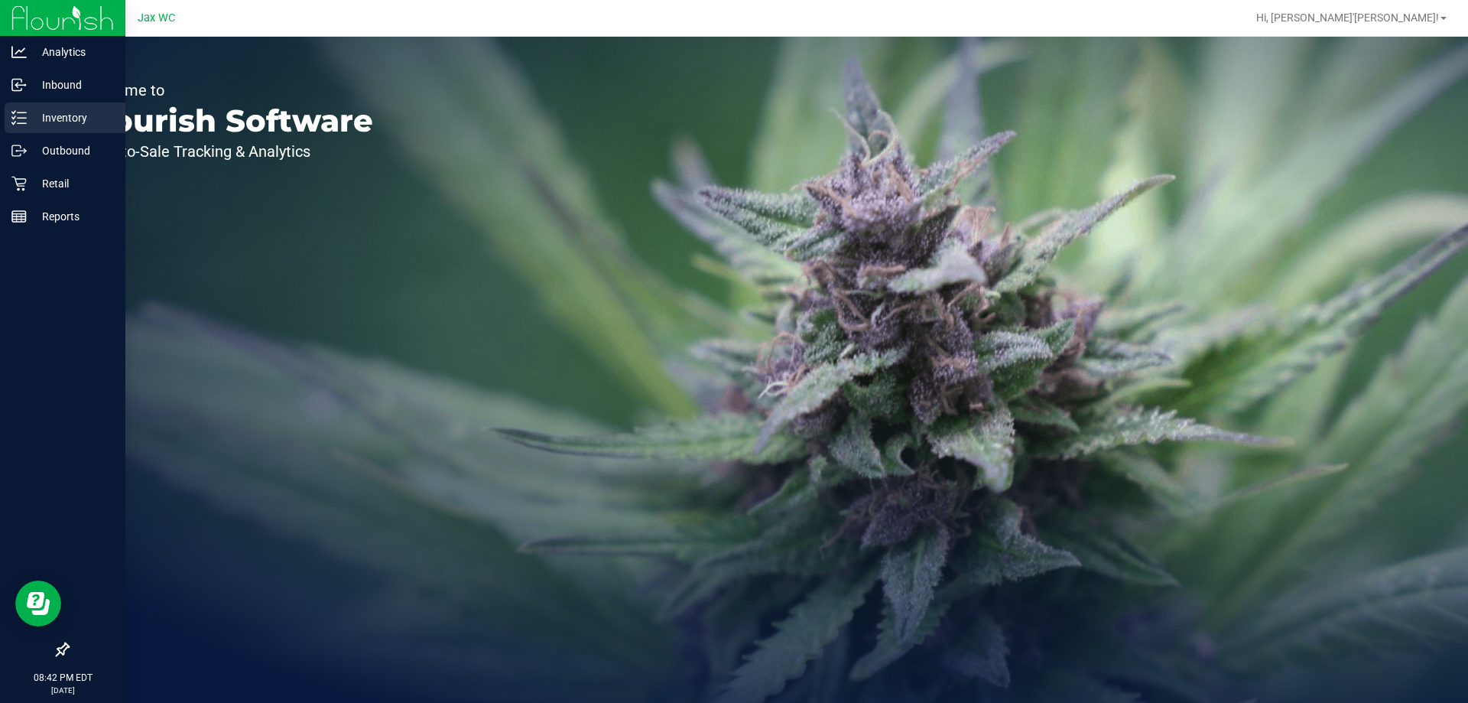
click at [78, 112] on p "Inventory" at bounding box center [73, 118] width 92 height 18
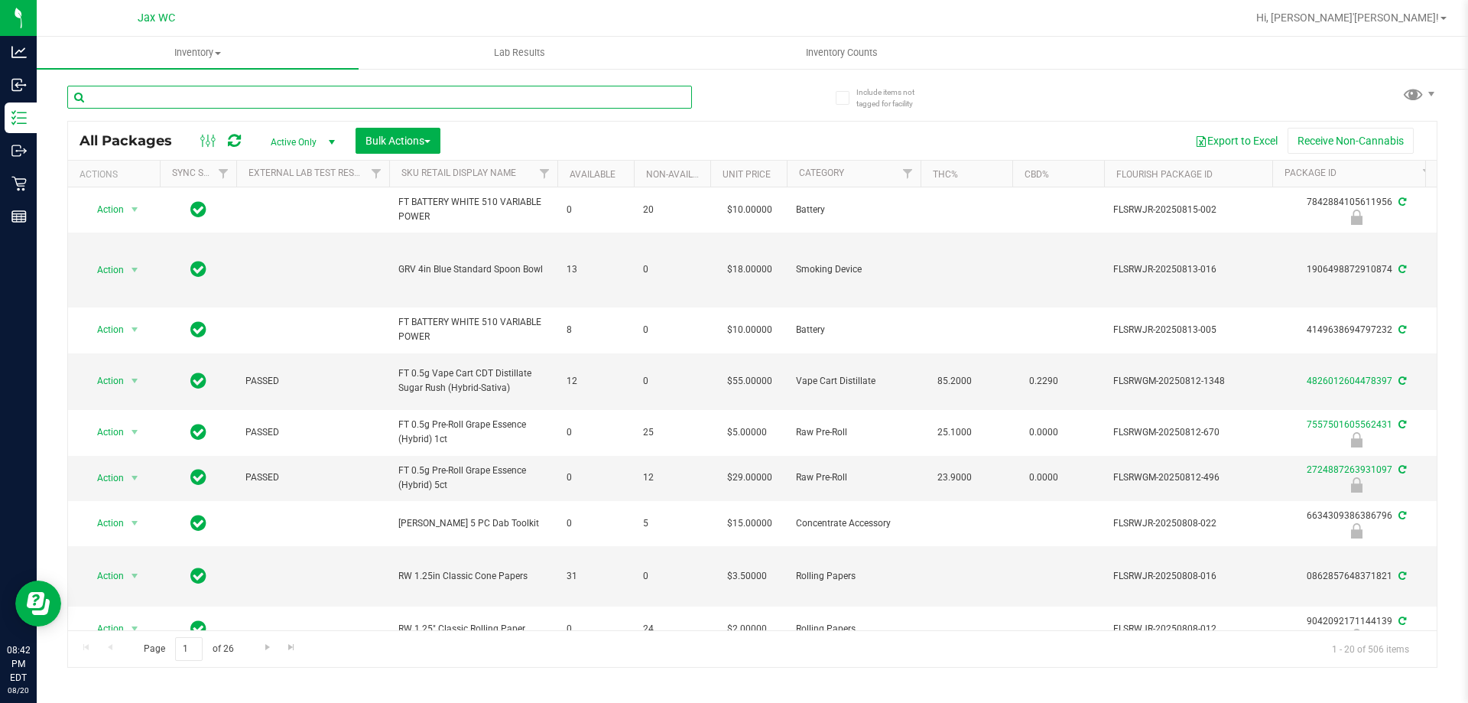
click at [237, 96] on input "text" at bounding box center [379, 97] width 625 height 23
type input "jel"
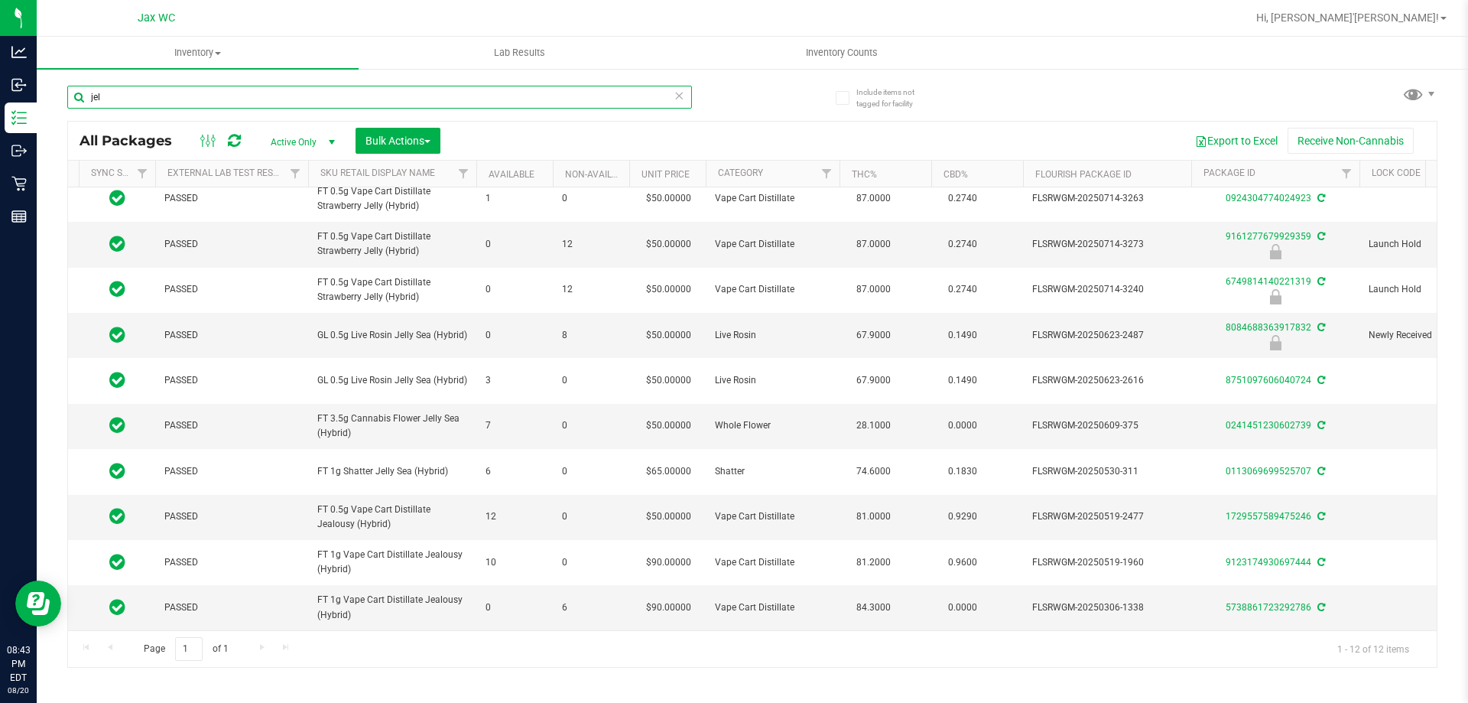
scroll to position [0, 115]
